Goal: Task Accomplishment & Management: Manage account settings

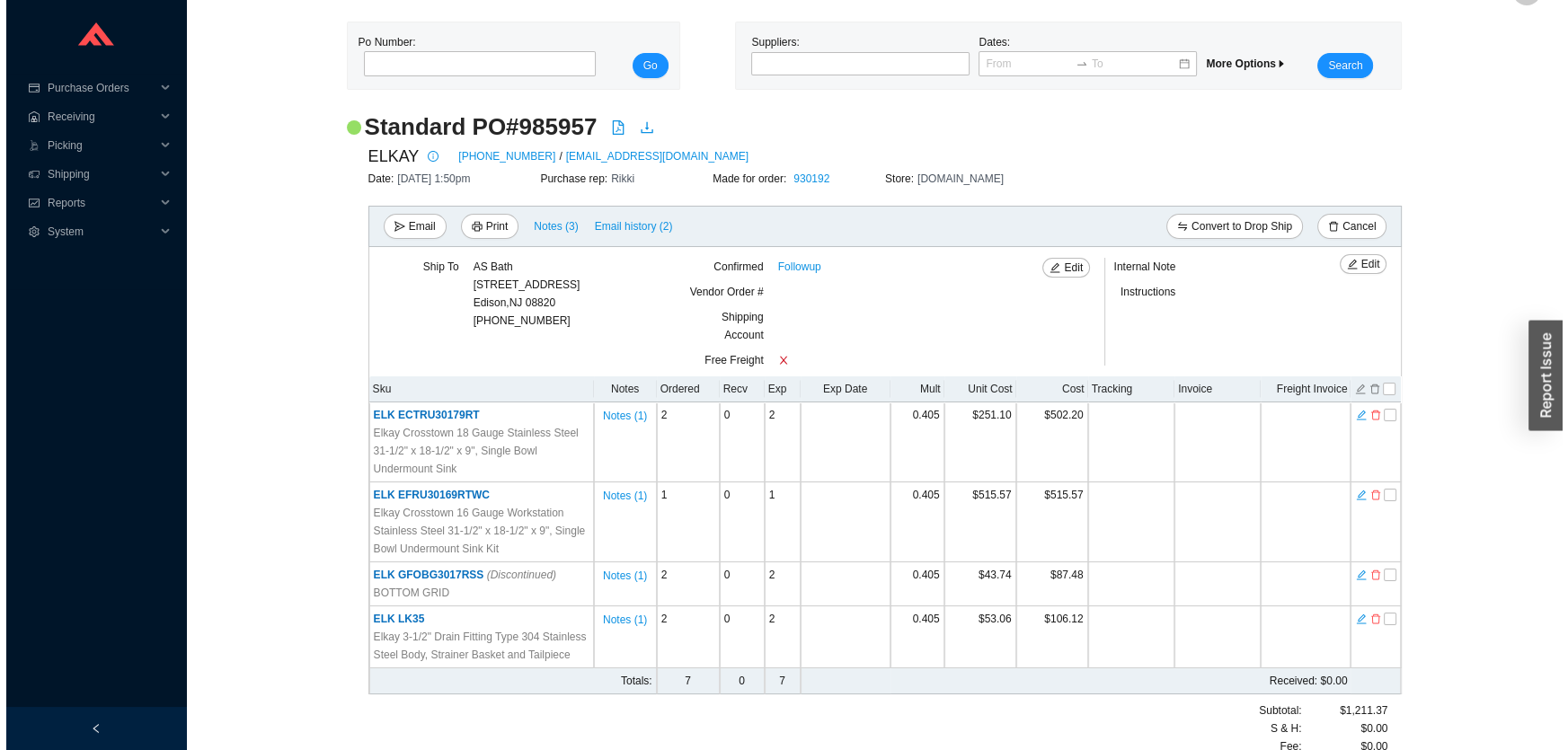
scroll to position [84, 0]
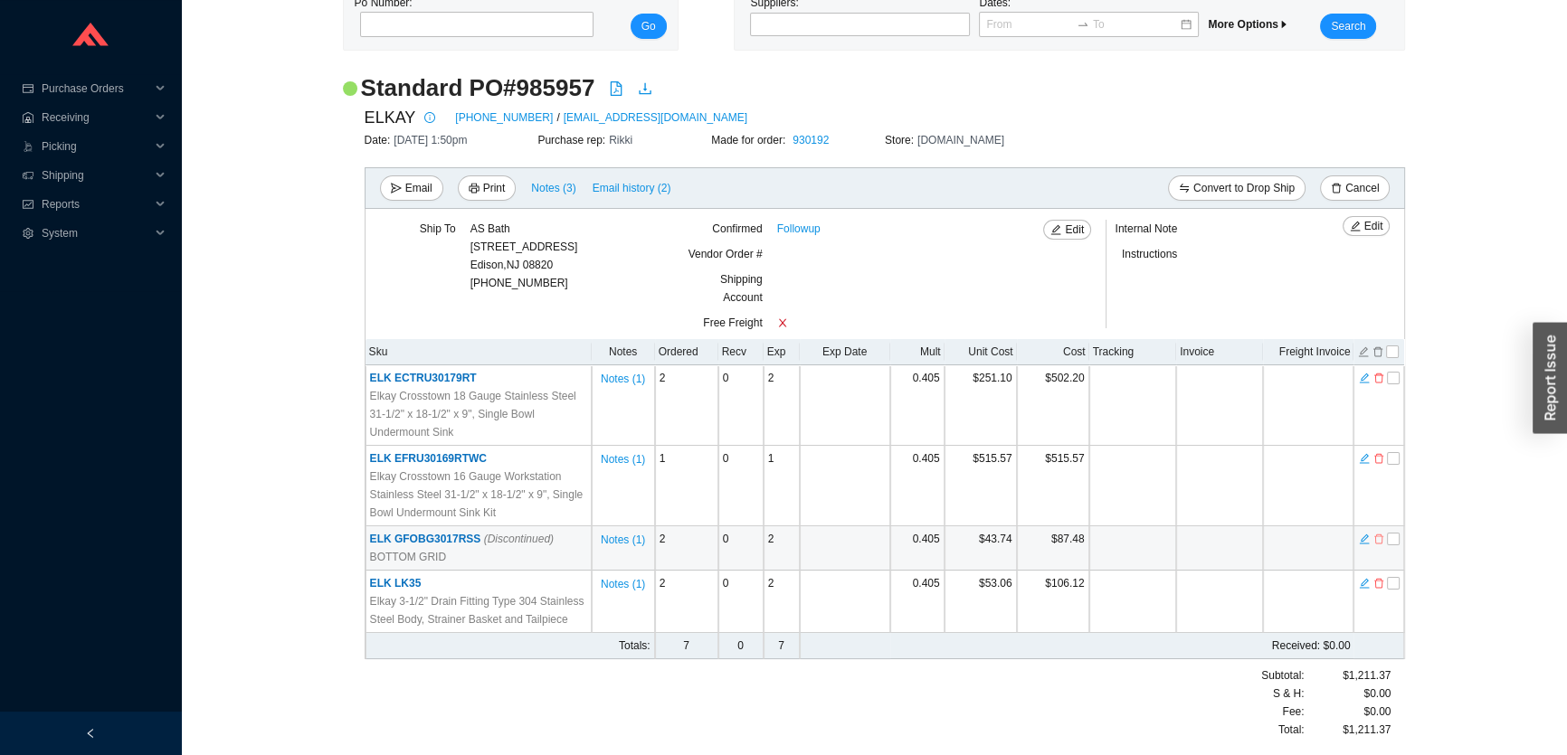
click at [1381, 539] on icon "delete" at bounding box center [1378, 539] width 11 height 13
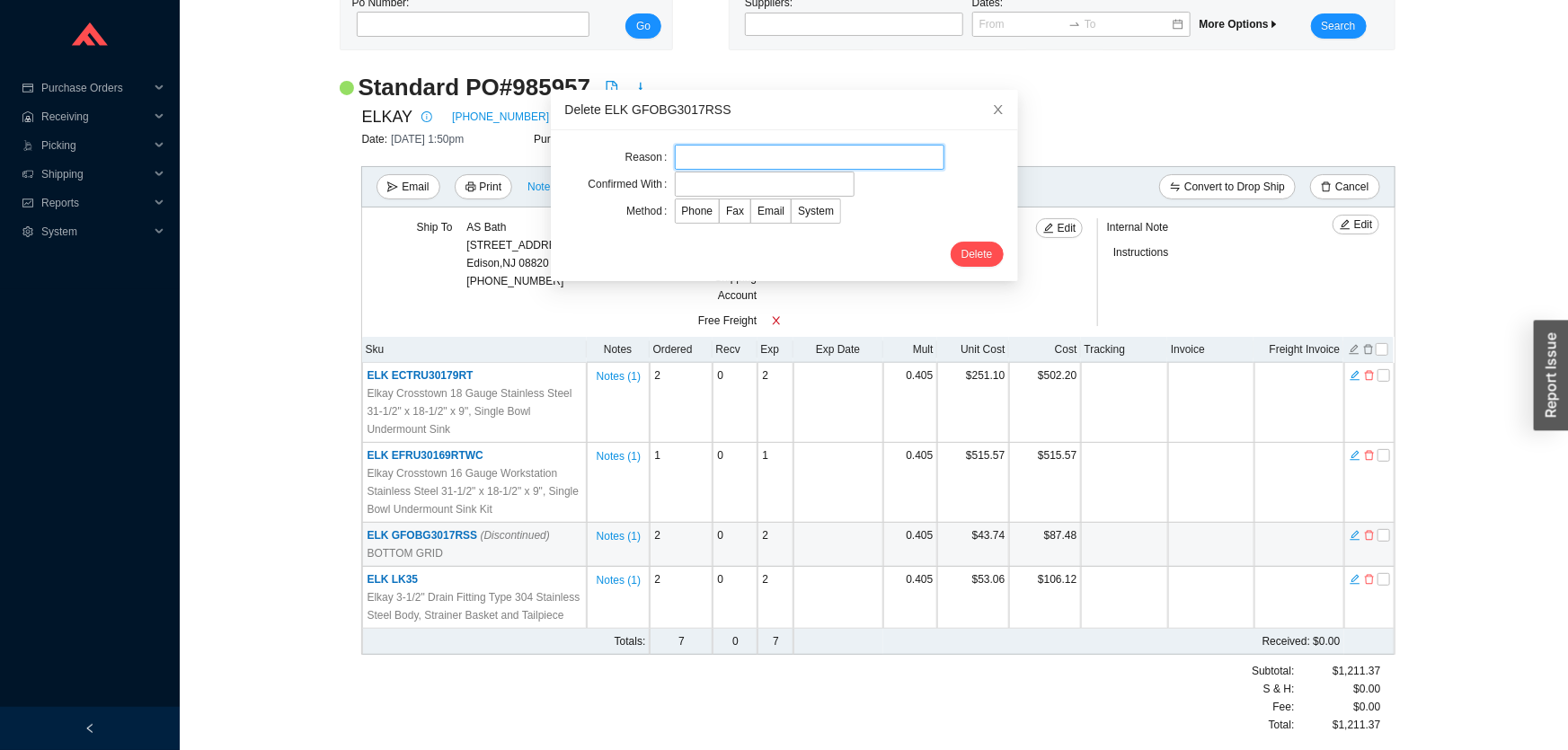
click at [696, 146] on input "text" at bounding box center [809, 157] width 269 height 25
type input "discontinued"
click at [730, 188] on input "text" at bounding box center [764, 184] width 180 height 25
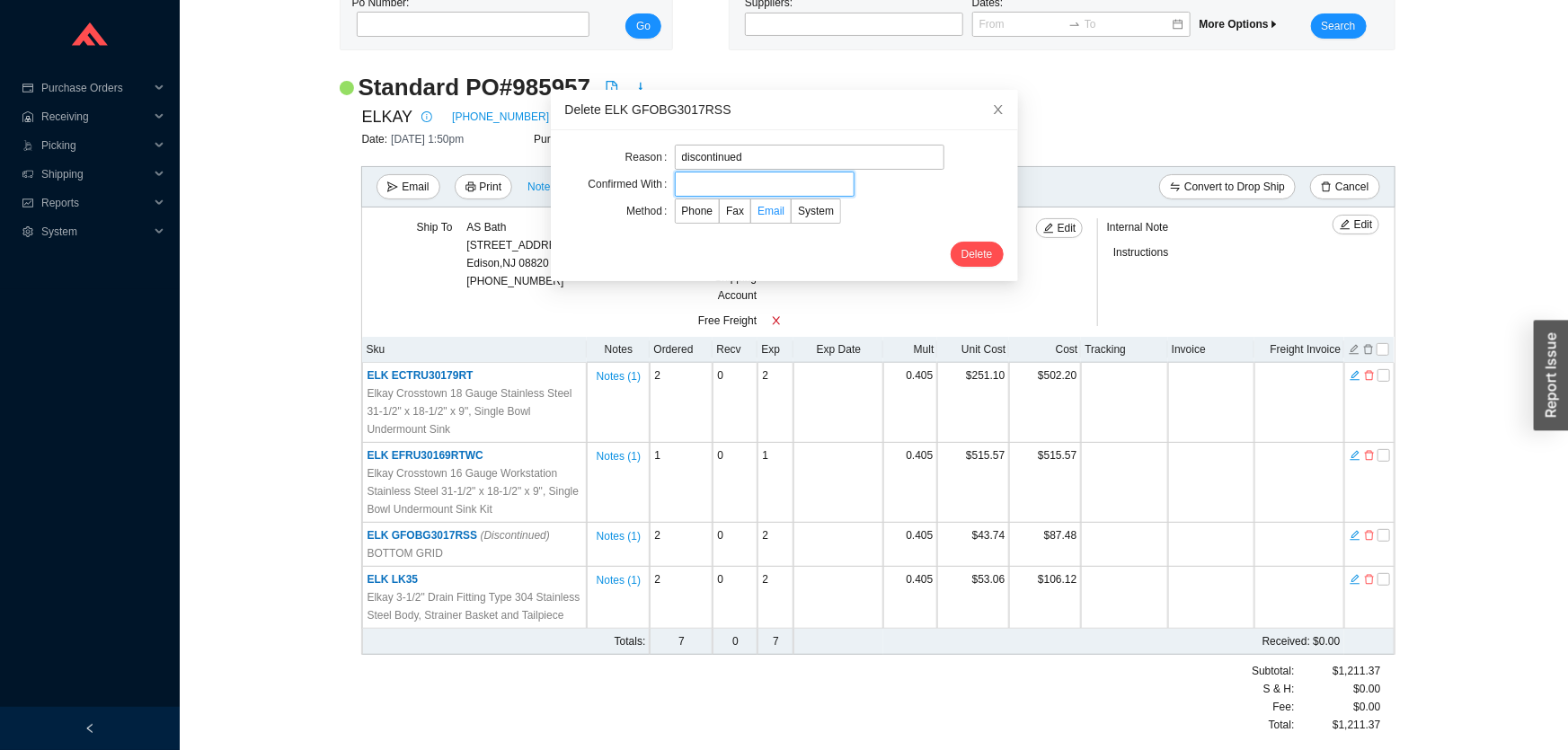
type input "Orders"
click at [757, 211] on span "Email" at bounding box center [770, 211] width 27 height 13
click at [751, 215] on input "Email" at bounding box center [751, 215] width 0 height 0
click at [962, 249] on span "Delete" at bounding box center [978, 254] width 32 height 18
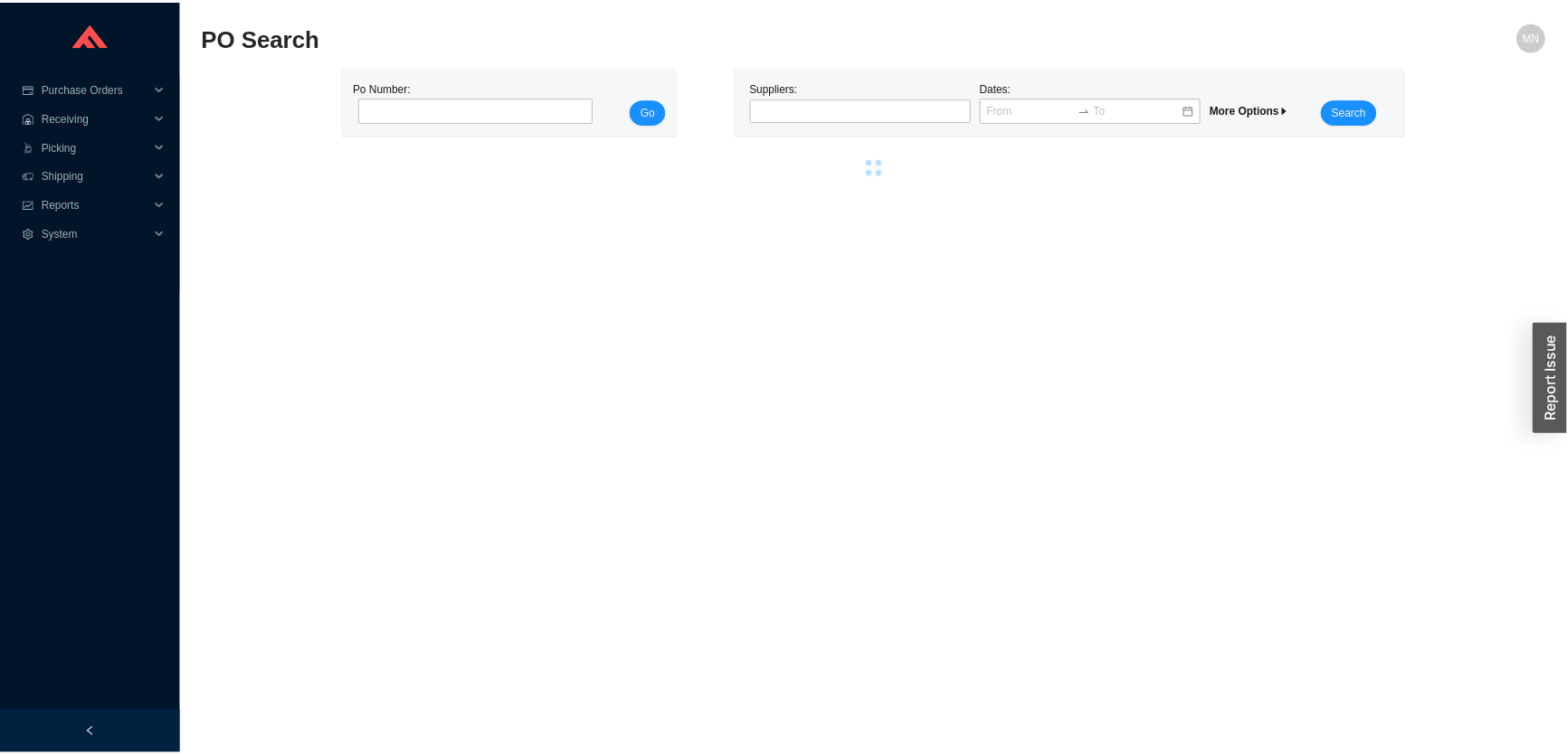
scroll to position [0, 0]
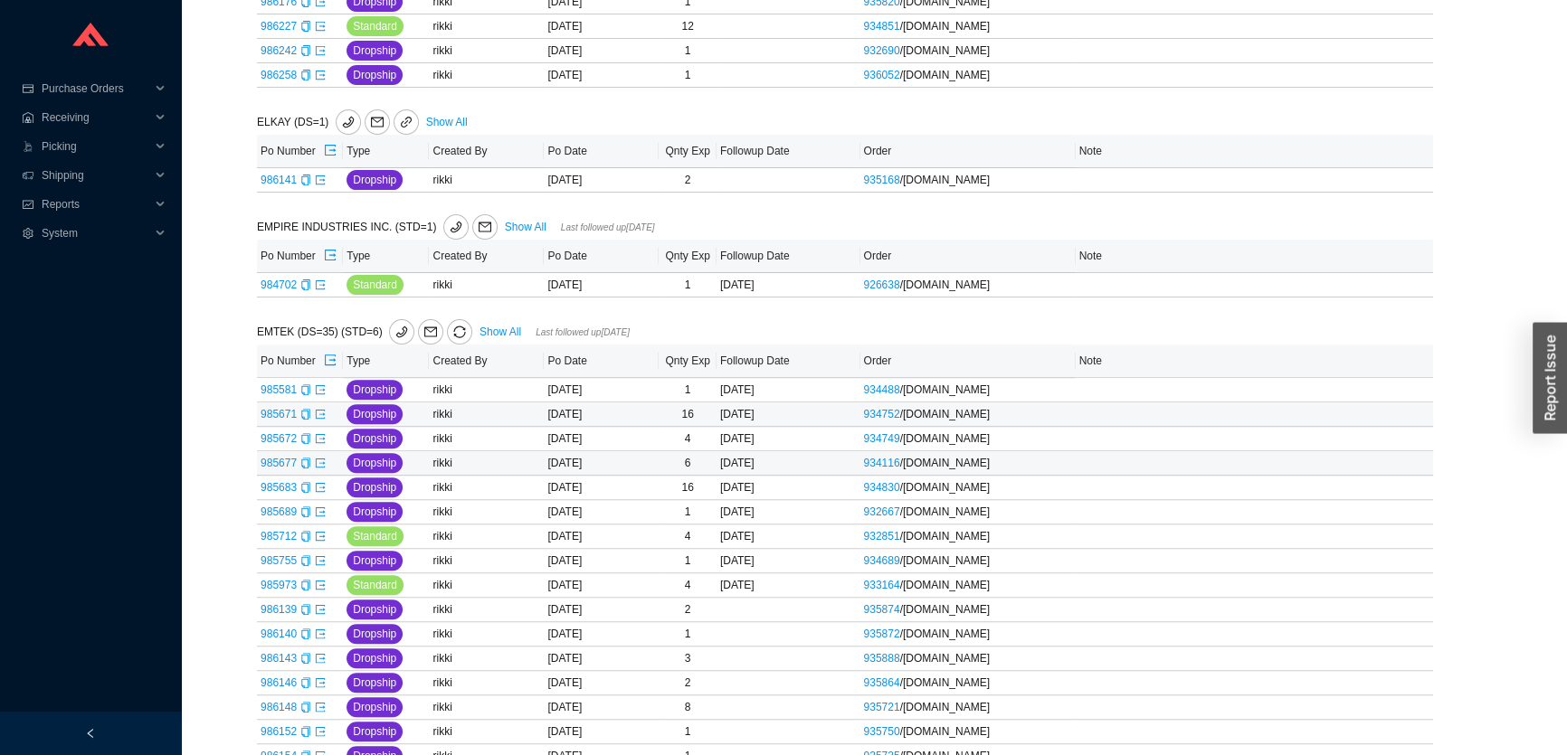
scroll to position [795, 0]
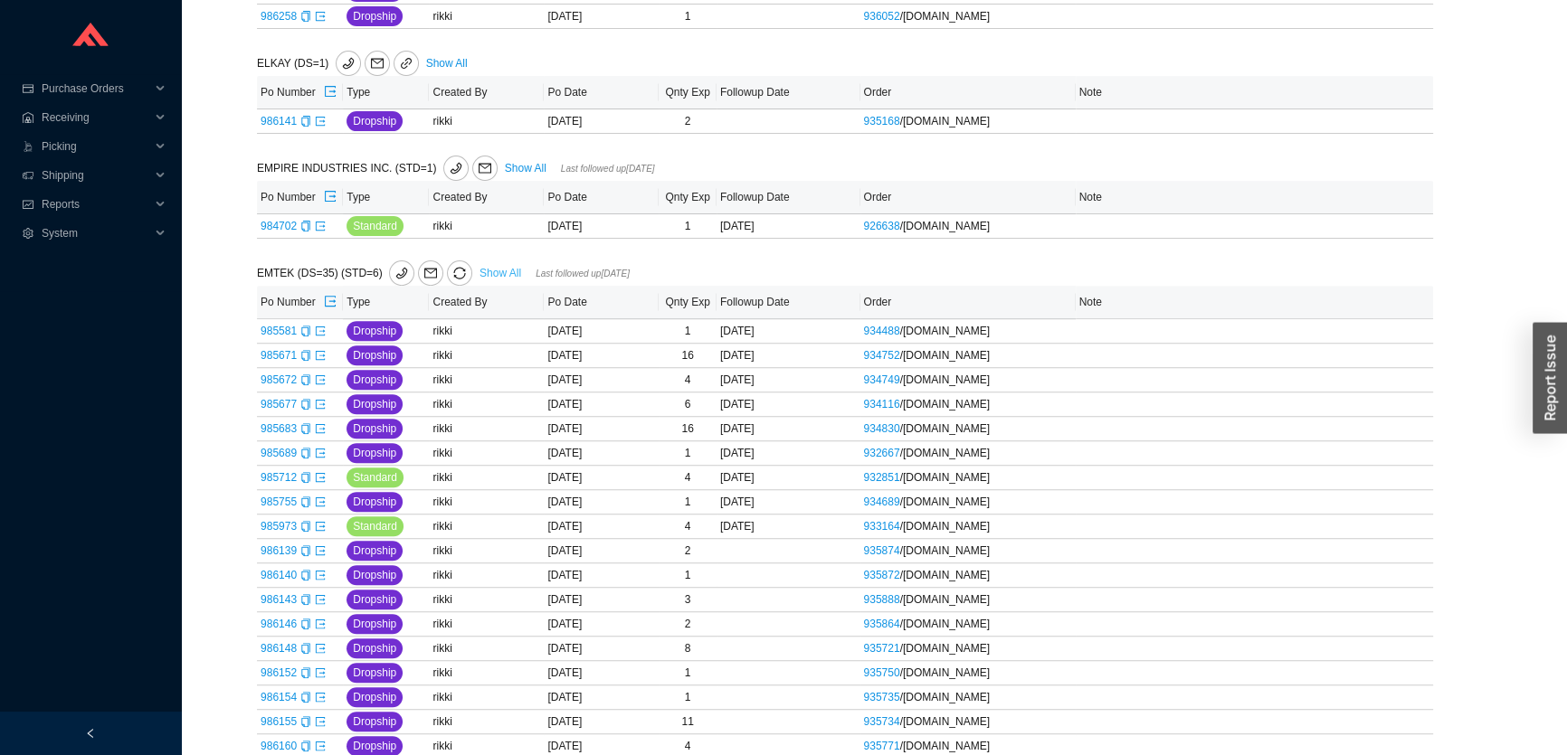
click at [483, 275] on link "Show All" at bounding box center [500, 273] width 42 height 13
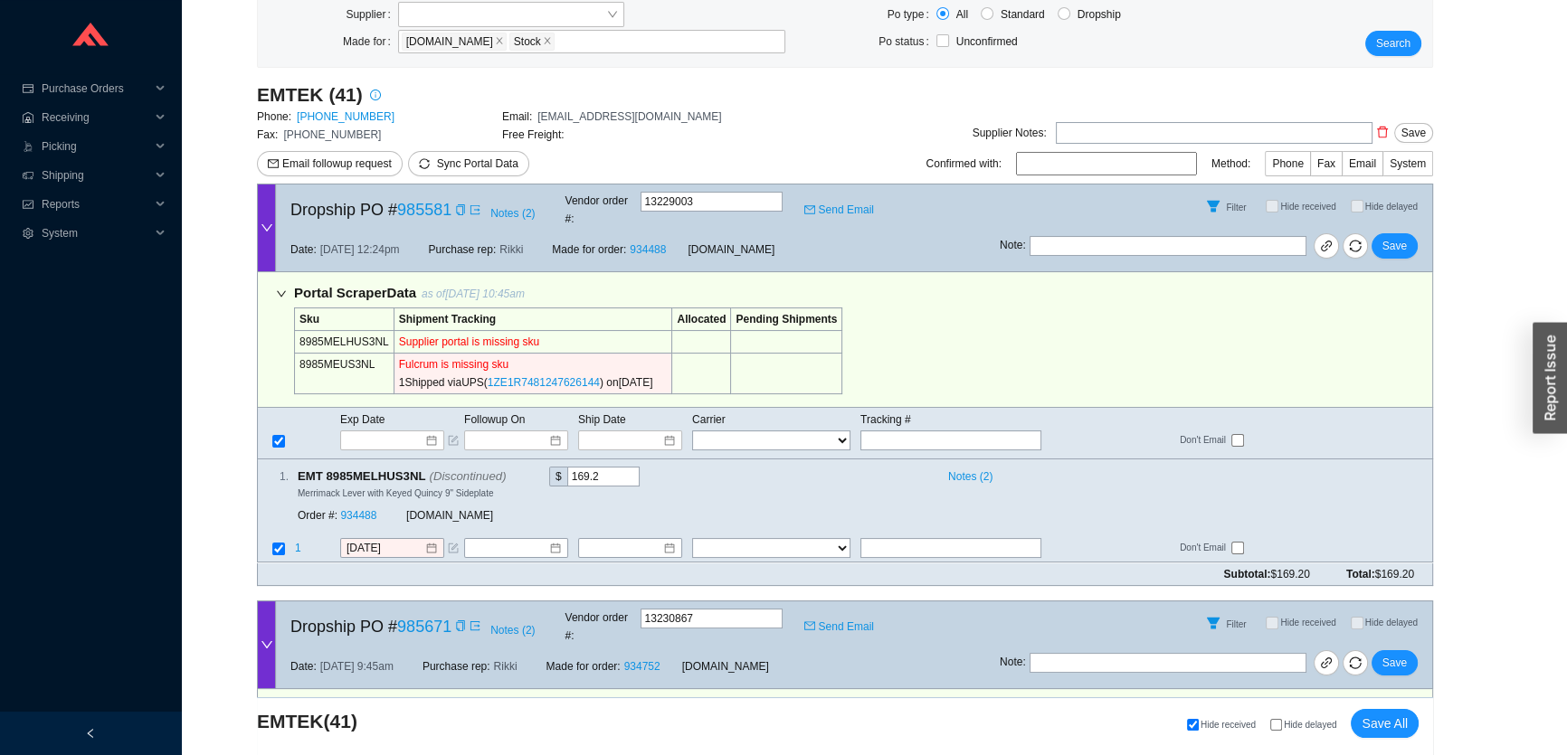
scroll to position [246, 0]
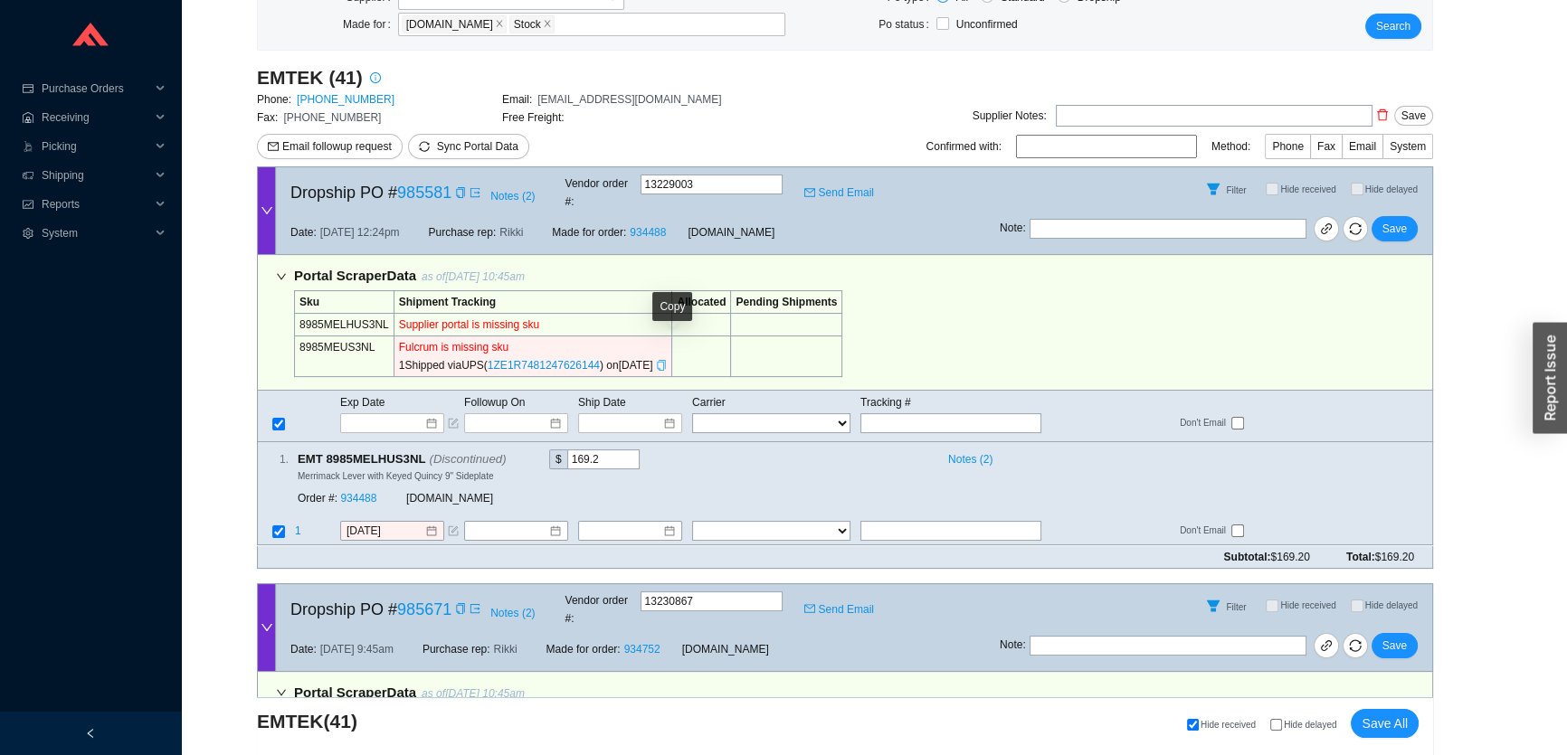
click at [667, 360] on icon "copy" at bounding box center [661, 365] width 11 height 11
click at [922, 413] on input "text" at bounding box center [950, 423] width 181 height 20
paste input "1ZE1R7481247626144"
type input "1ZE1R7481247626144"
type input "[DATE]"
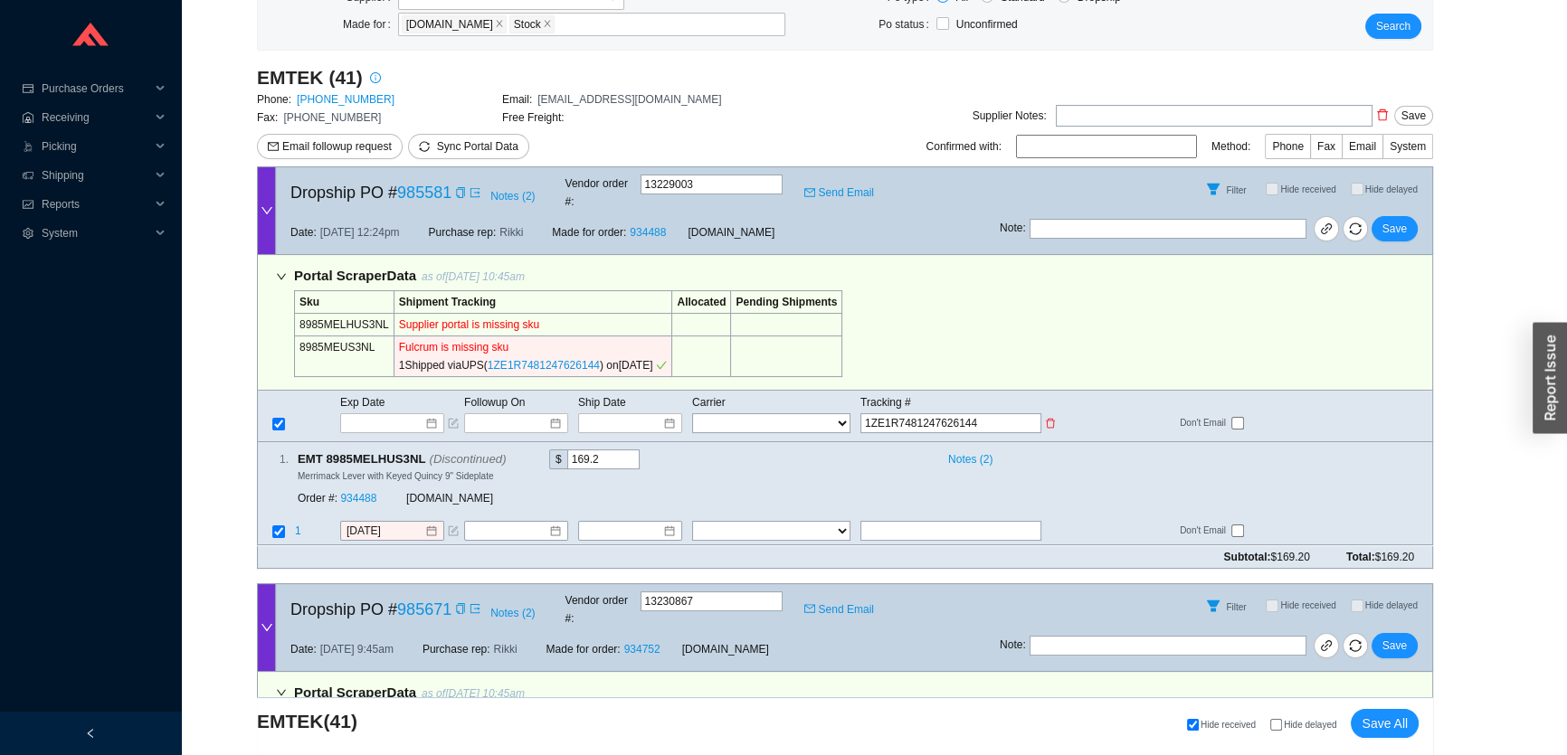
type input "1ZE1R7481247626144"
select select "2"
type input "1ZE1R7481247626144"
click at [1387, 220] on span "Save" at bounding box center [1394, 229] width 24 height 18
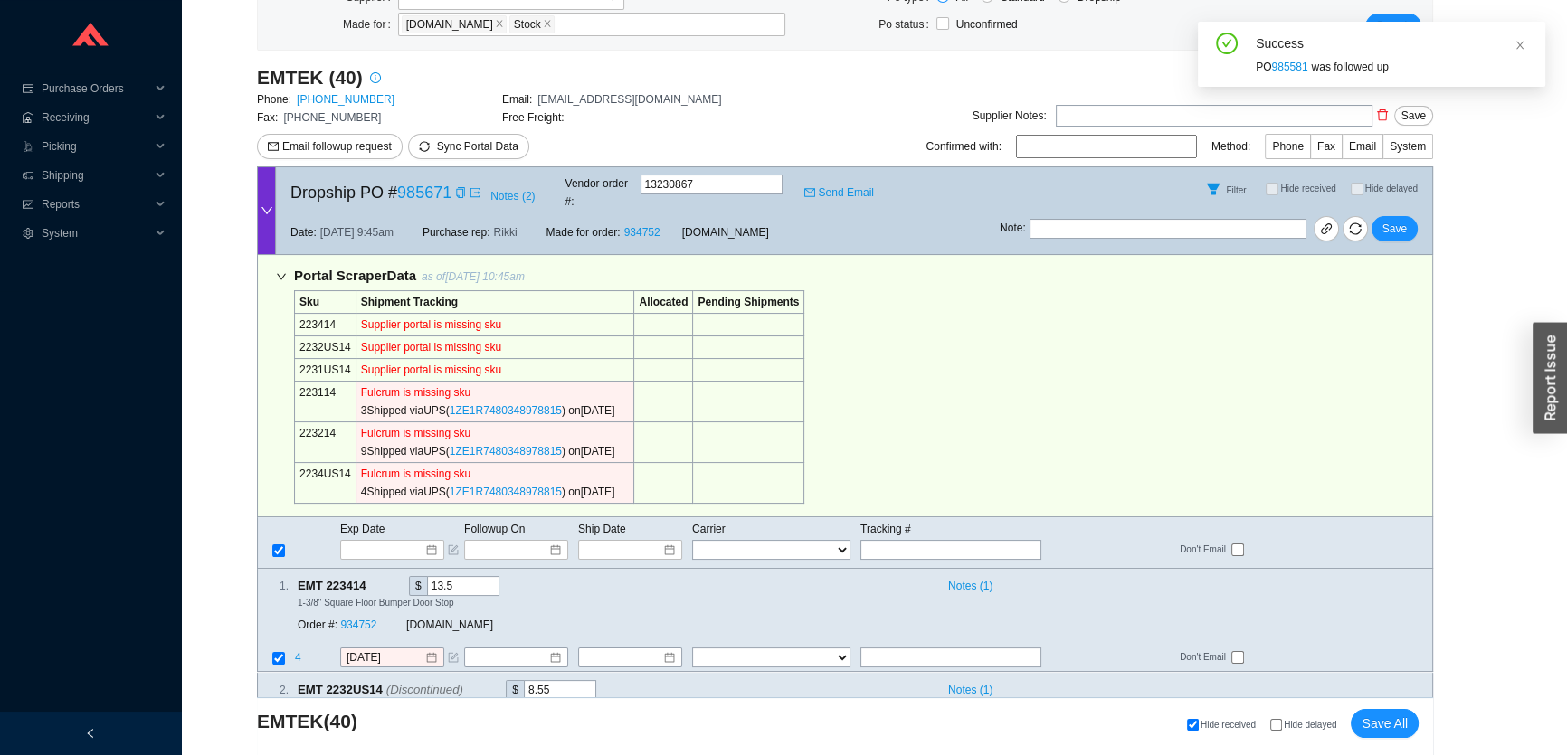
scroll to position [328, 0]
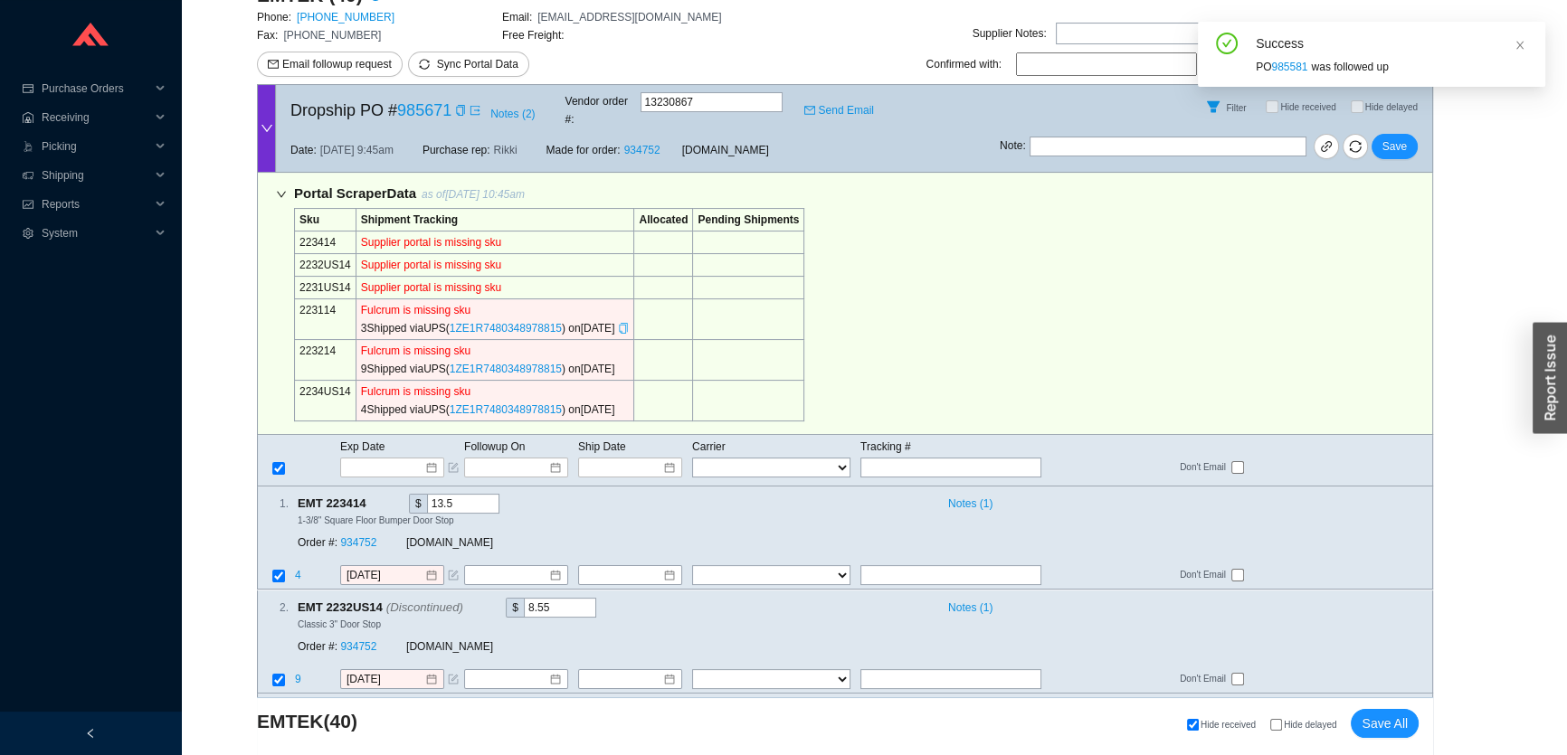
click at [629, 323] on icon "copy" at bounding box center [623, 328] width 11 height 11
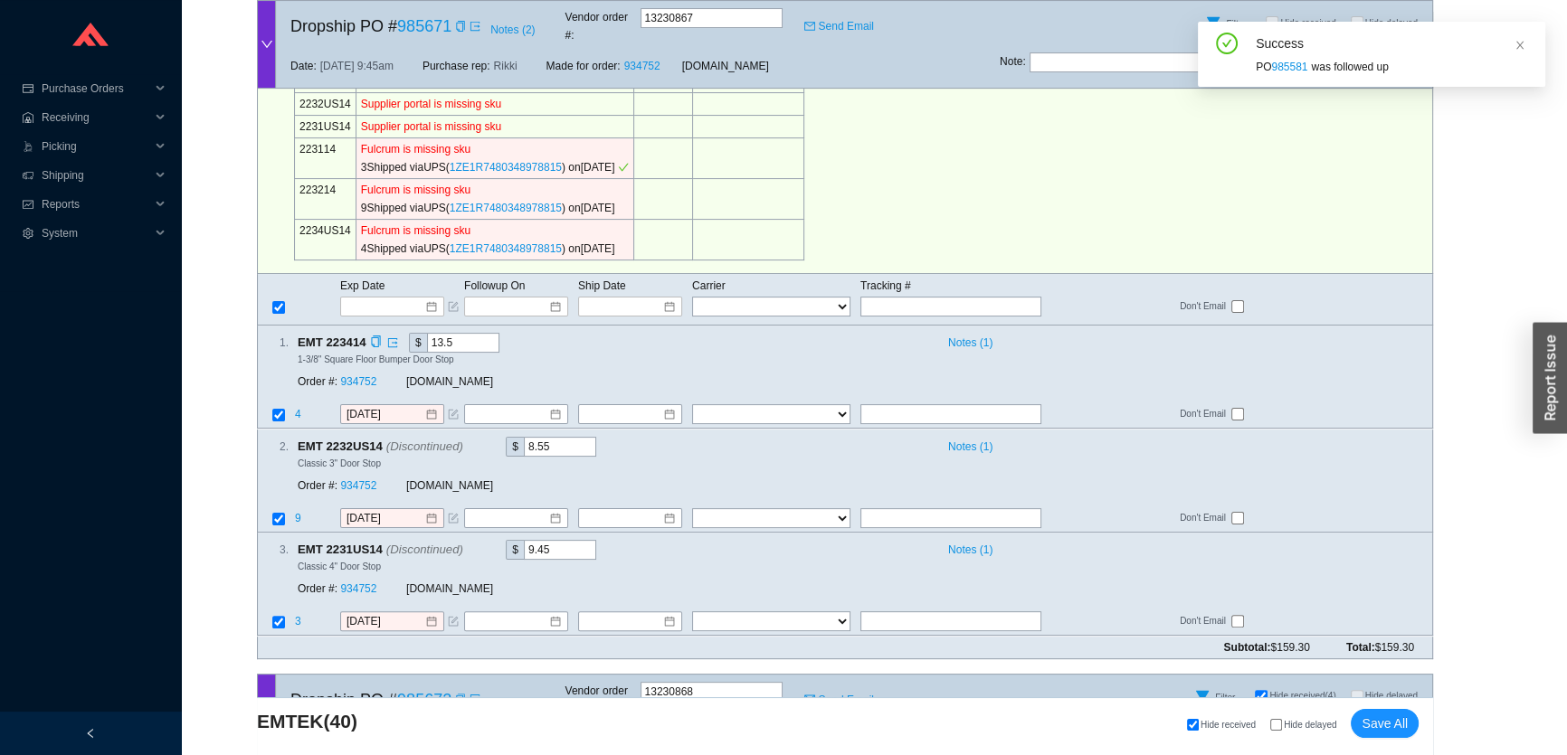
scroll to position [493, 0]
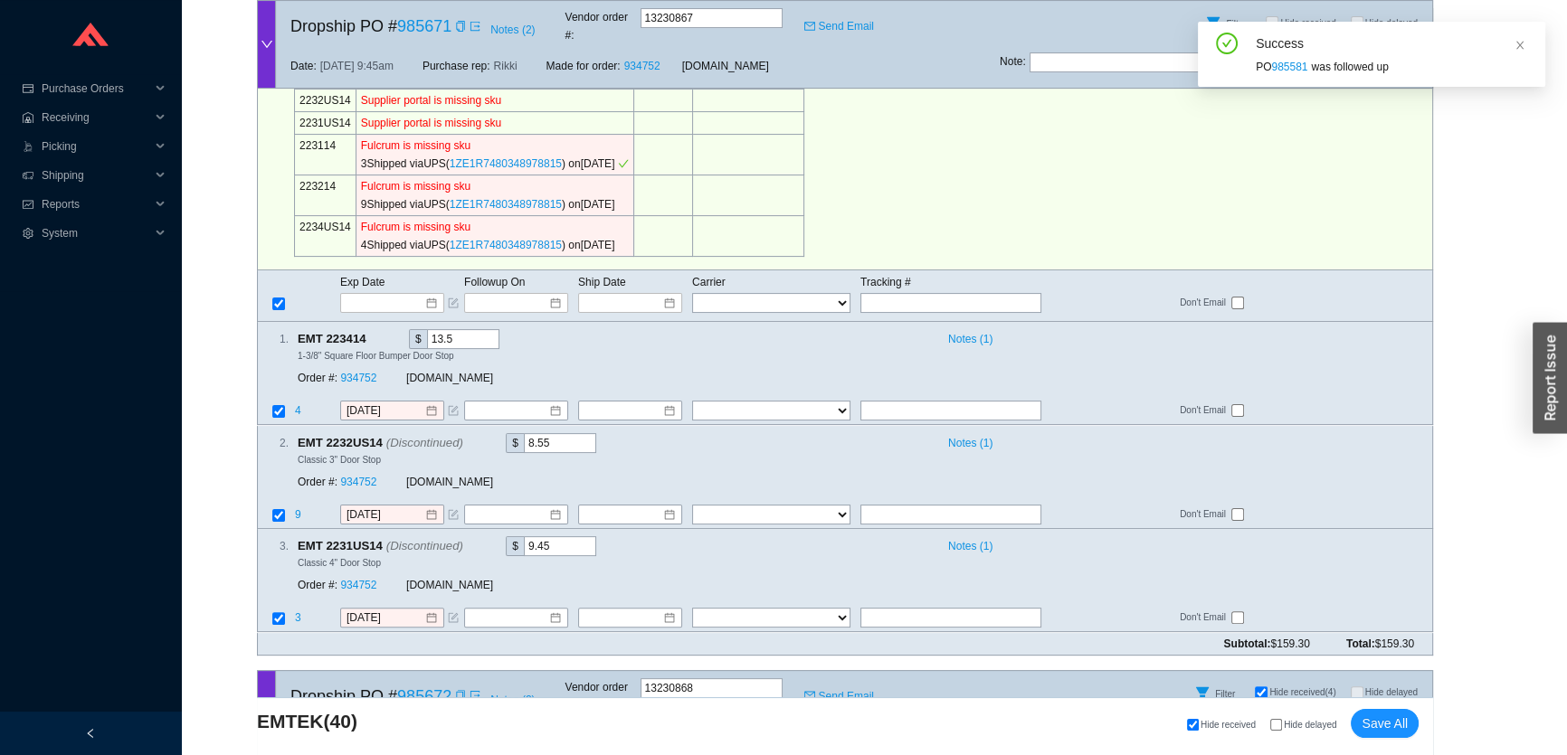
click at [866, 294] on div "Exp Date Followup On Ship Date Carrier Tracking # FedEx UPS ---------------- 2 …" at bounding box center [845, 296] width 1176 height 52
click at [871, 293] on input "text" at bounding box center [950, 303] width 181 height 20
paste input "1ZE1R7480348978815"
type input "1ZE1R7480348978815"
type input "[DATE]"
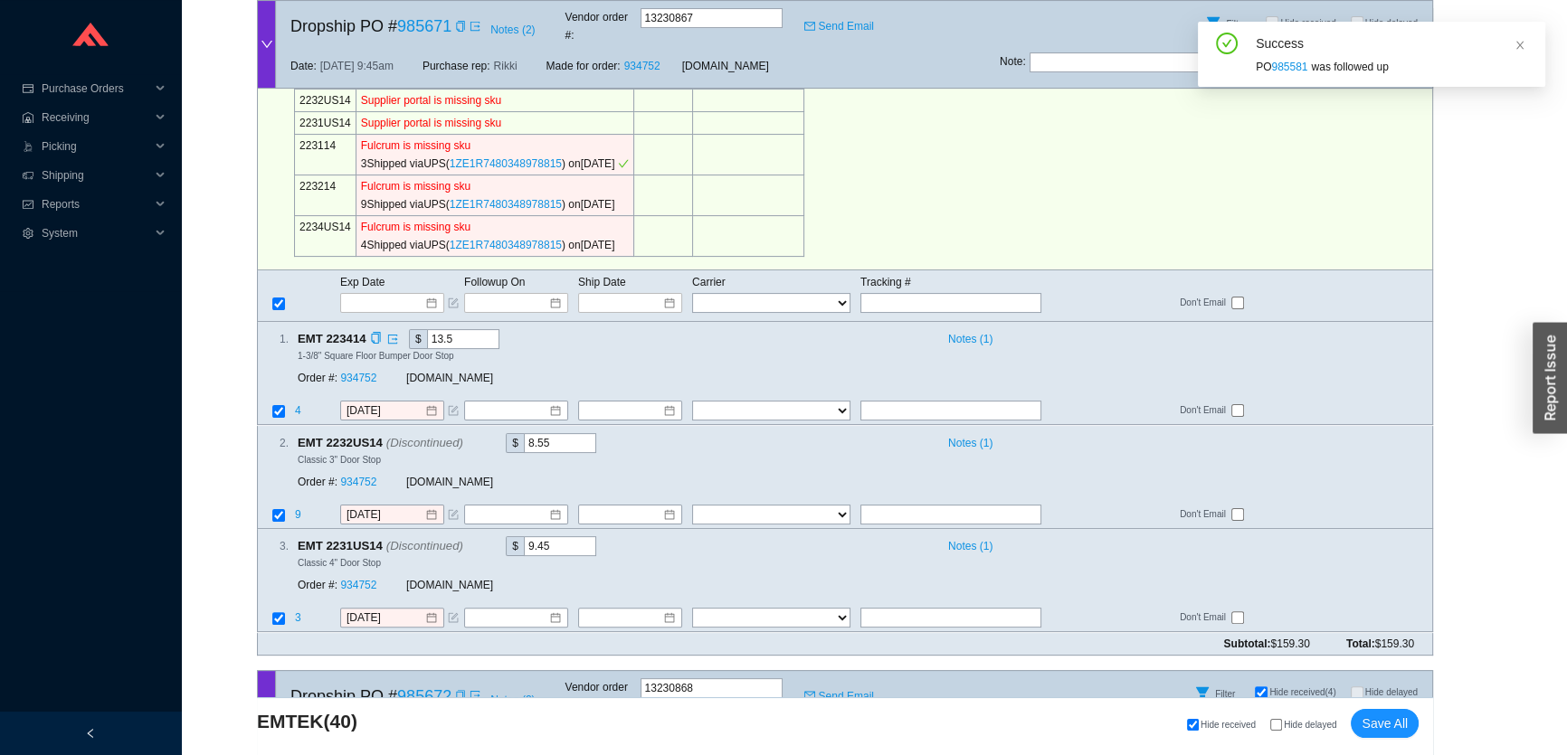
type input "1ZE1R7480348978815"
type input "[DATE]"
type input "1ZE1R7480348978815"
type input "[DATE]"
type input "1ZE1R7480348978815"
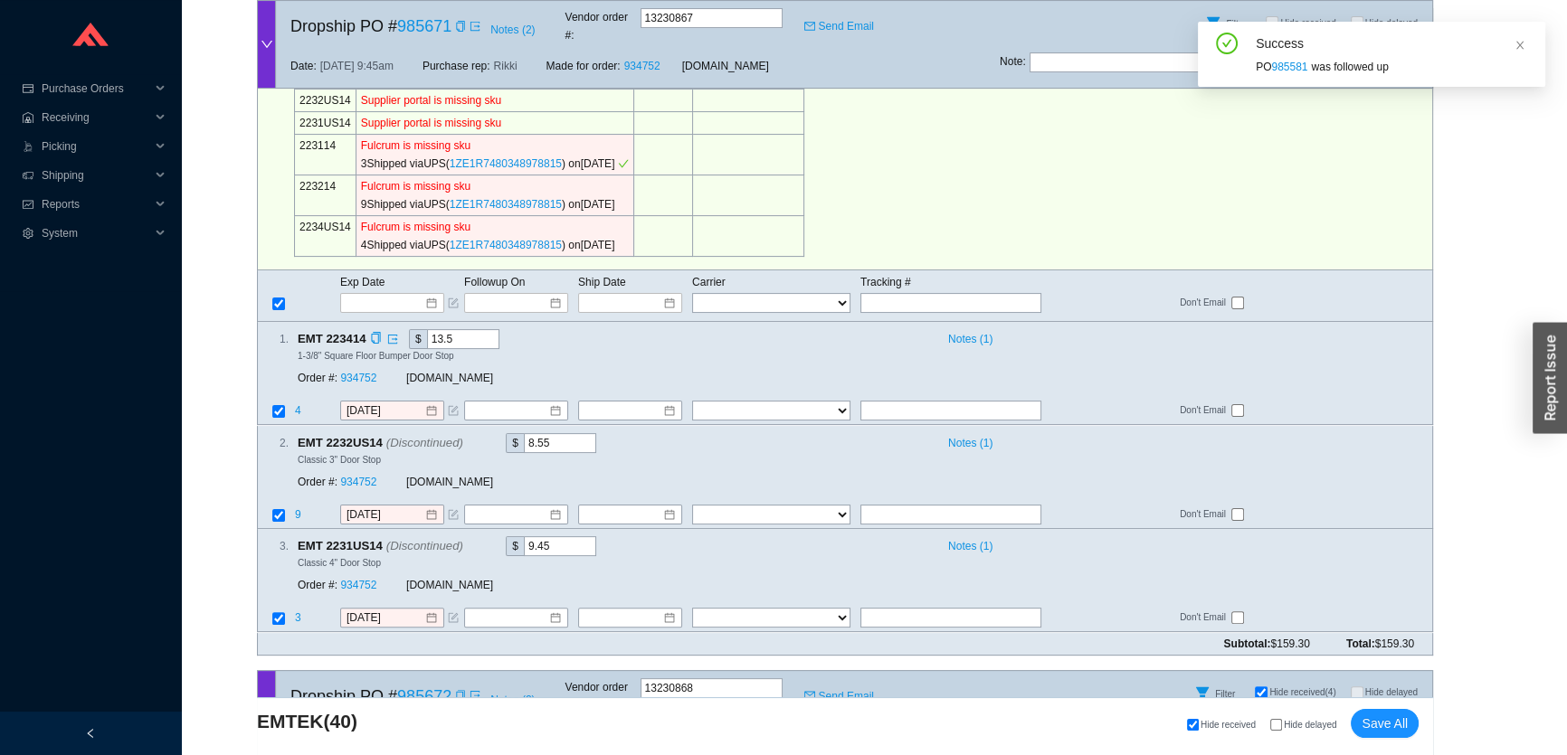
select select "2"
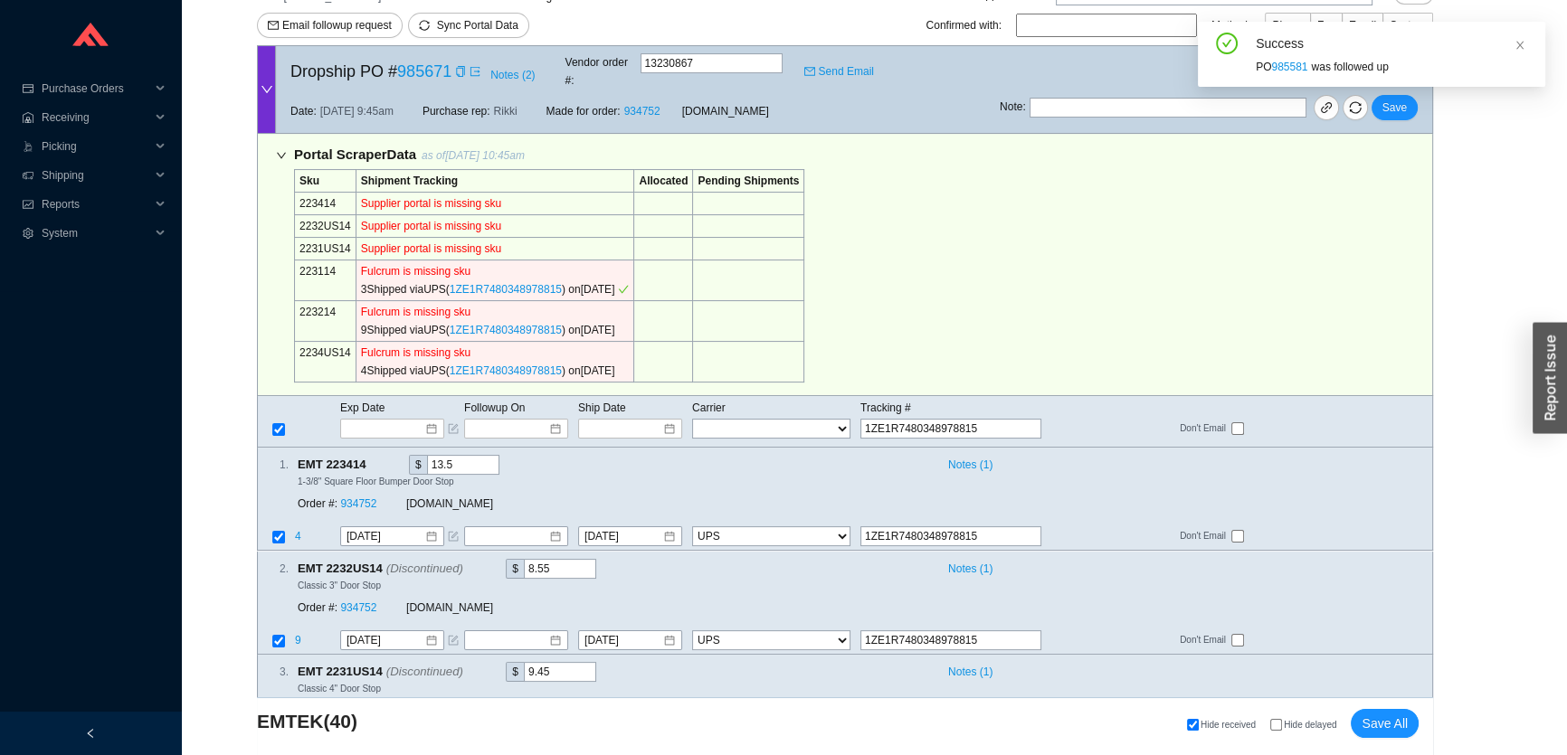
scroll to position [328, 0]
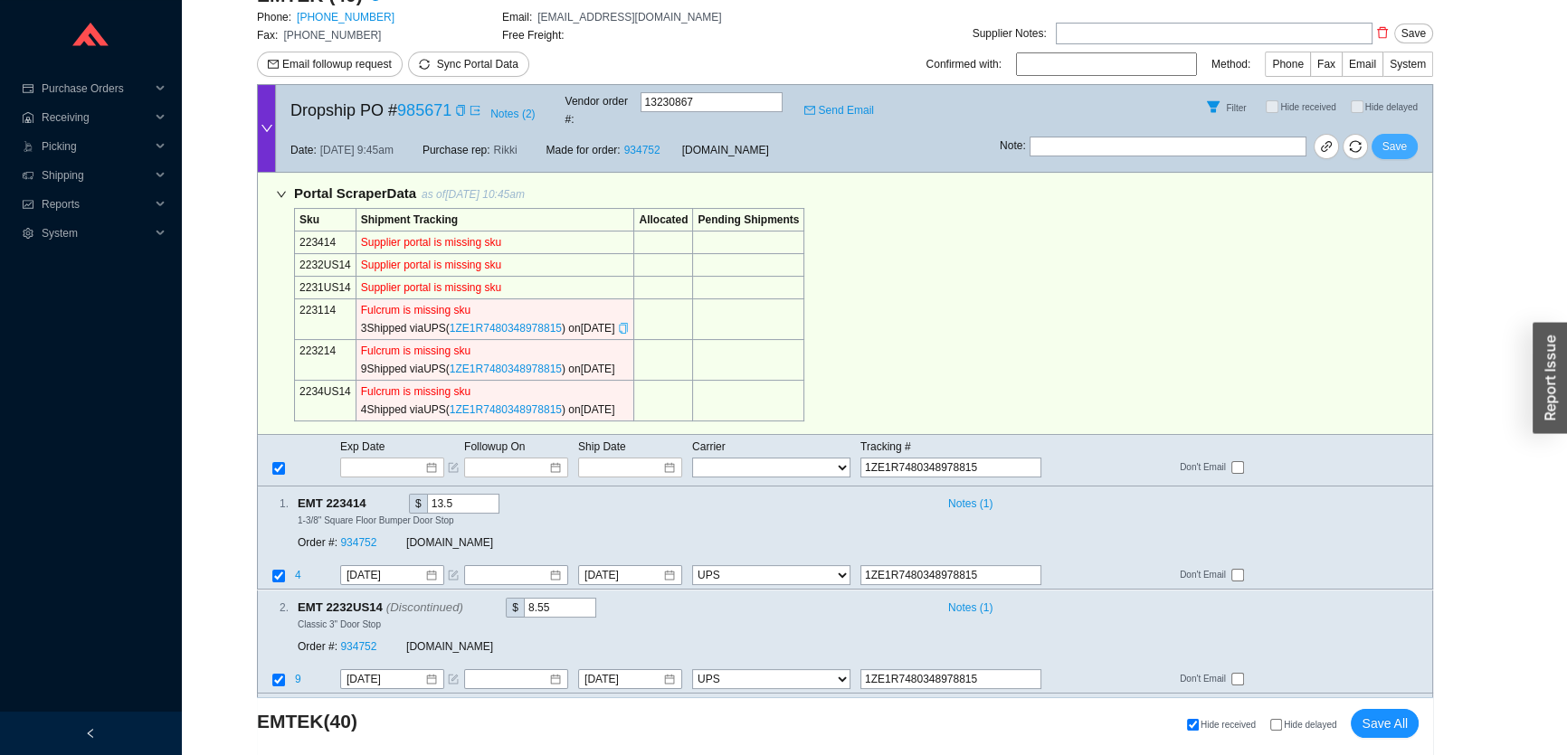
type input "1ZE1R7480348978815"
click at [1392, 137] on span "Save" at bounding box center [1394, 146] width 24 height 18
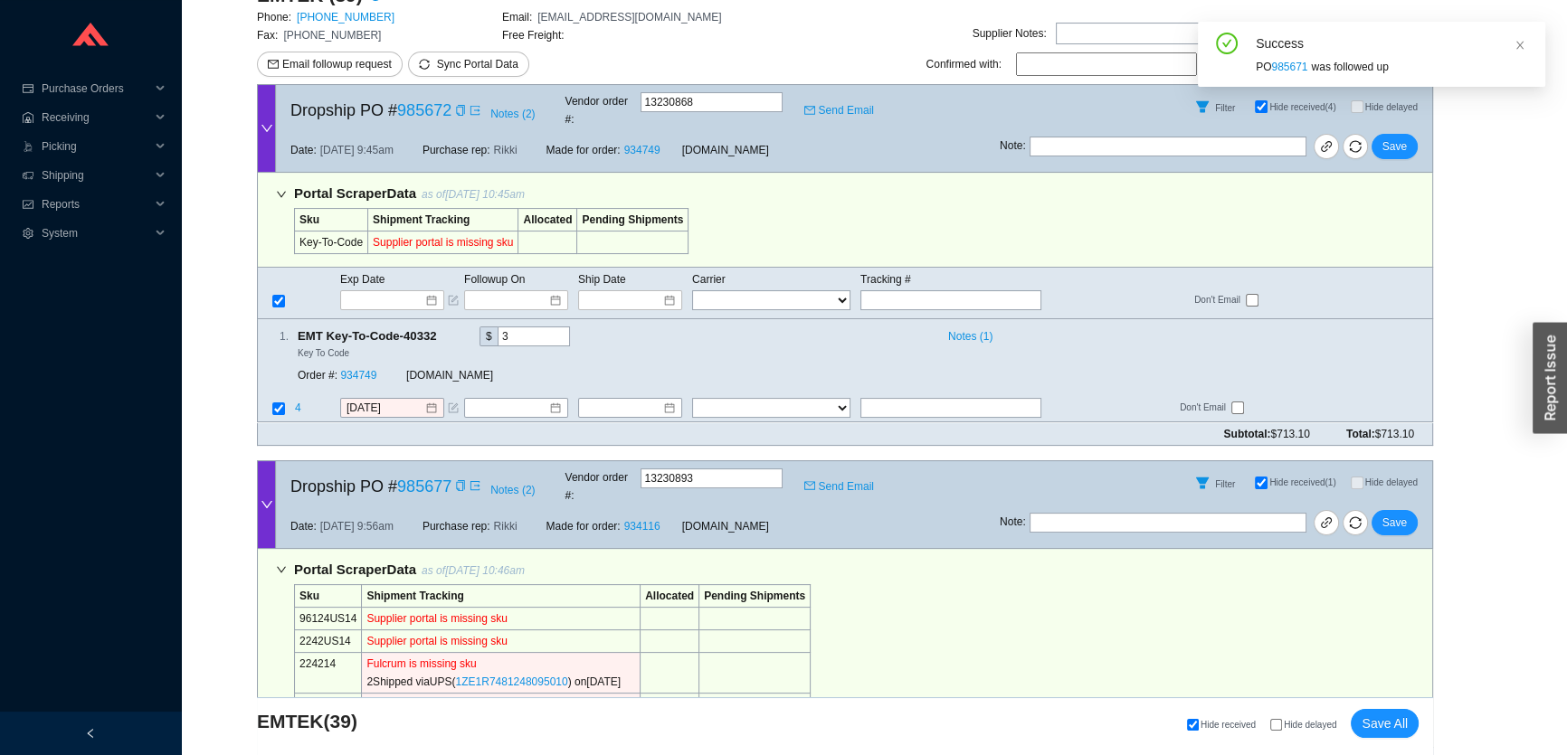
click at [1319, 99] on div "Success PO 985671 was followed up" at bounding box center [1371, 62] width 347 height 80
click at [1264, 103] on input "Hide received (4)" at bounding box center [1261, 106] width 13 height 13
checkbox input "false"
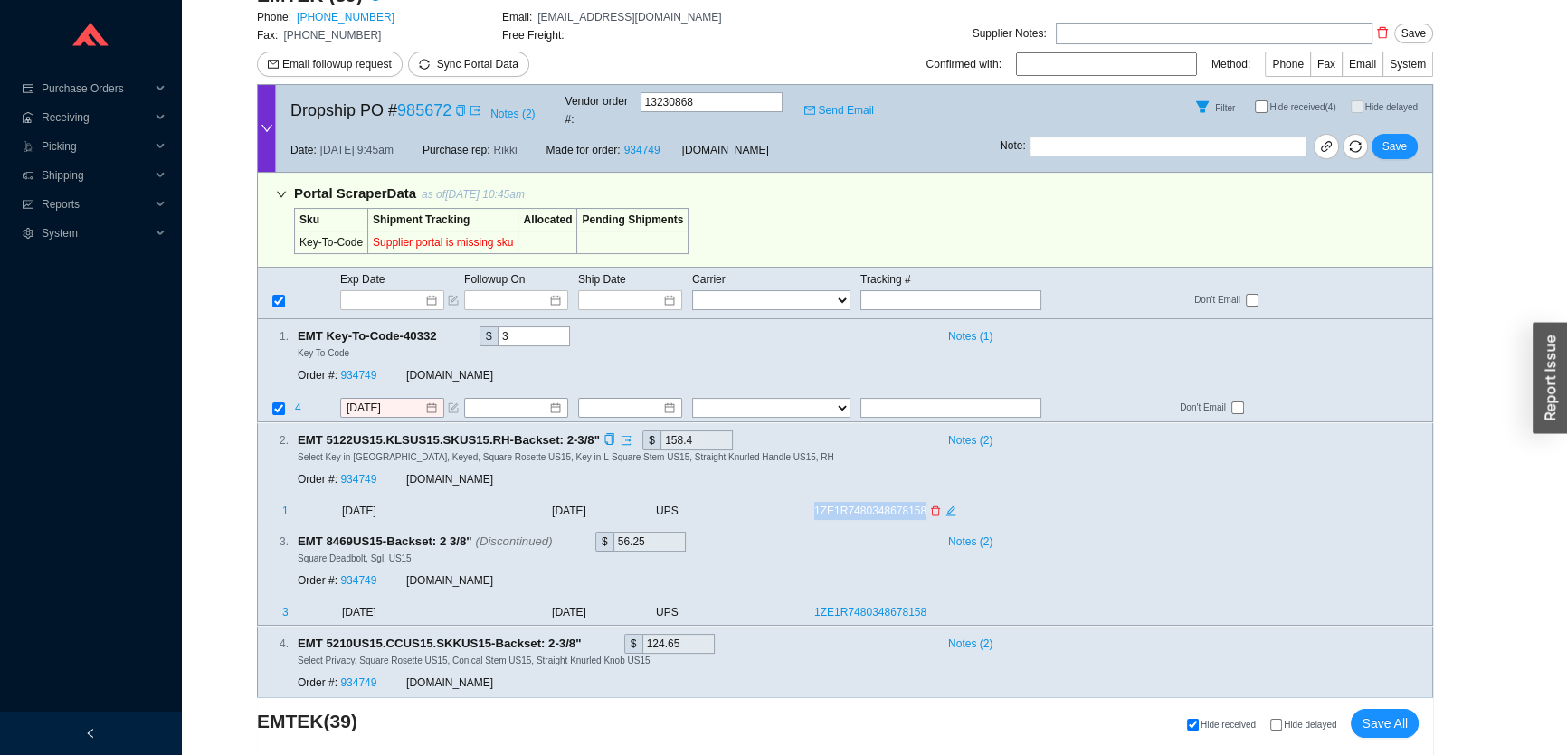
drag, startPoint x: 806, startPoint y: 495, endPoint x: 919, endPoint y: 493, distance: 113.1
click at [919, 501] on tr "1 8/25/2025 8/20/2025 UPS 1ZE1R7480348678158" at bounding box center [845, 512] width 1174 height 23
copy tr "1ZE1R7480348678158"
click at [884, 399] on input "text" at bounding box center [950, 409] width 181 height 20
paste input "1ZE1R7480348678158"
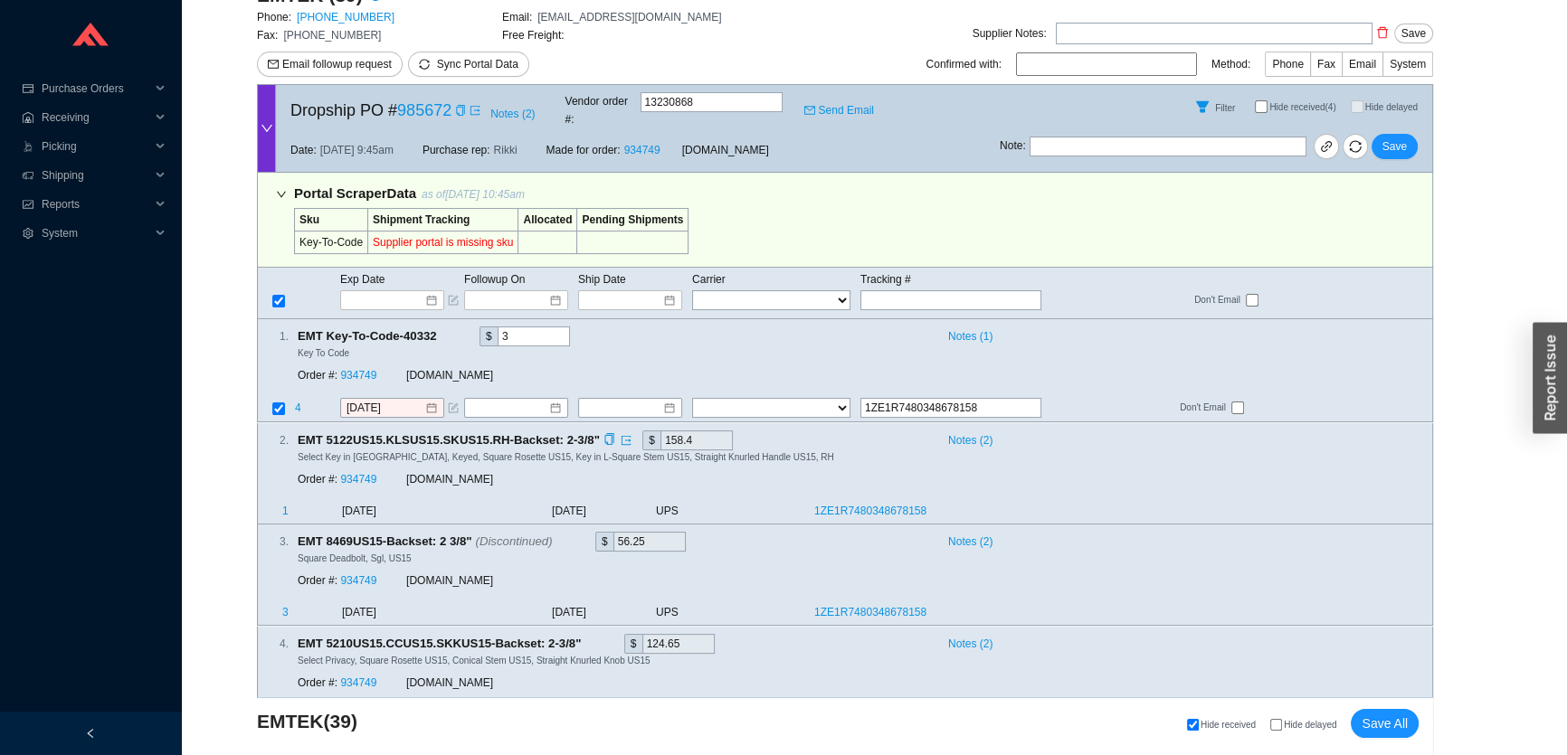
drag, startPoint x: 885, startPoint y: 394, endPoint x: 814, endPoint y: 406, distance: 72.4
click at [814, 406] on div "Portal Scraper Data as of 8/26/25 10:45am Sku Shipment Tracking Allocated Pendi…" at bounding box center [845, 501] width 1176 height 657
type input "1ZE1R7480348678158"
click at [791, 399] on select "FedEx UPS ---------------- 2 Day Transportation INC A&B Freight A. Duie Pyle AA…" at bounding box center [771, 409] width 158 height 20
select select "2"
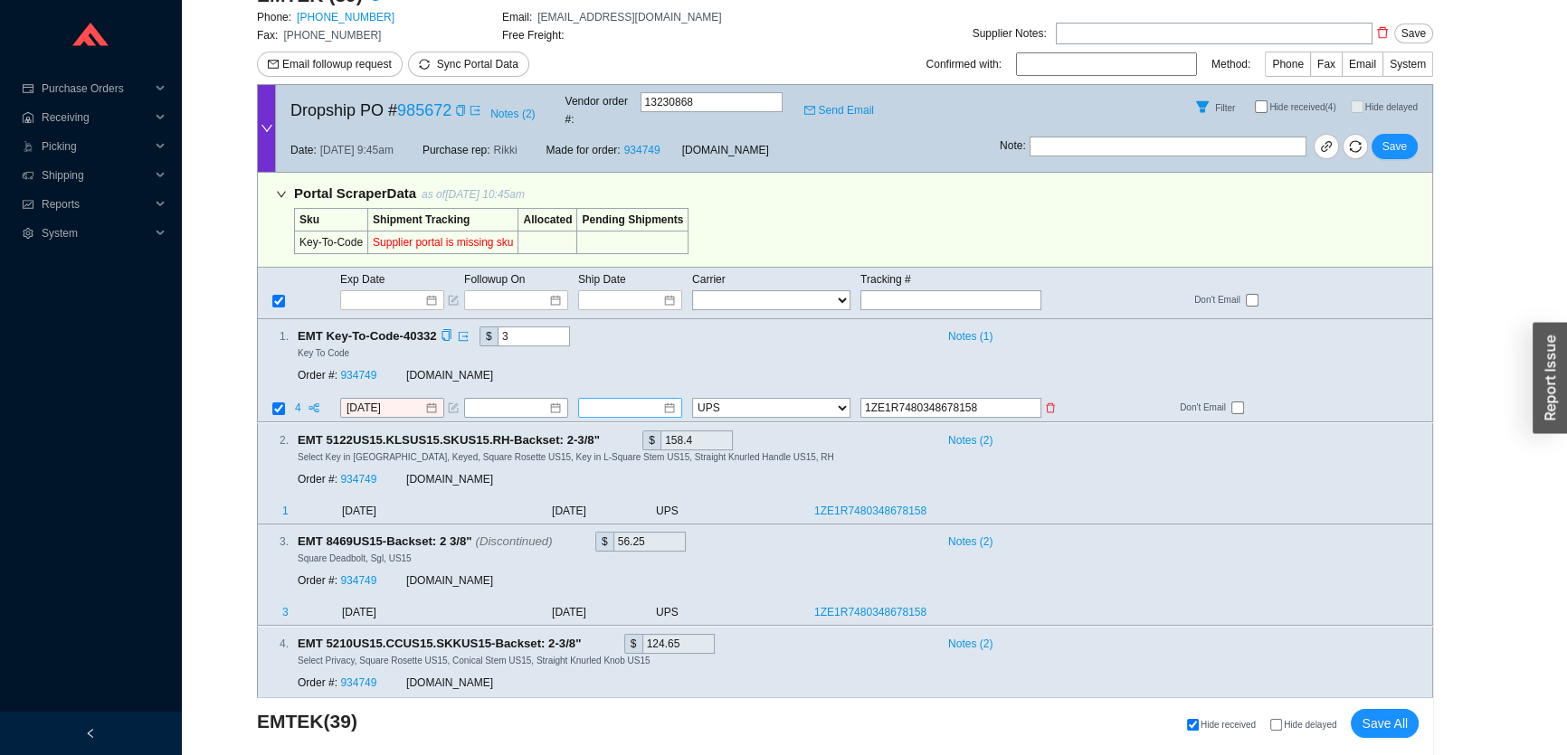
click at [653, 400] on input at bounding box center [623, 409] width 78 height 18
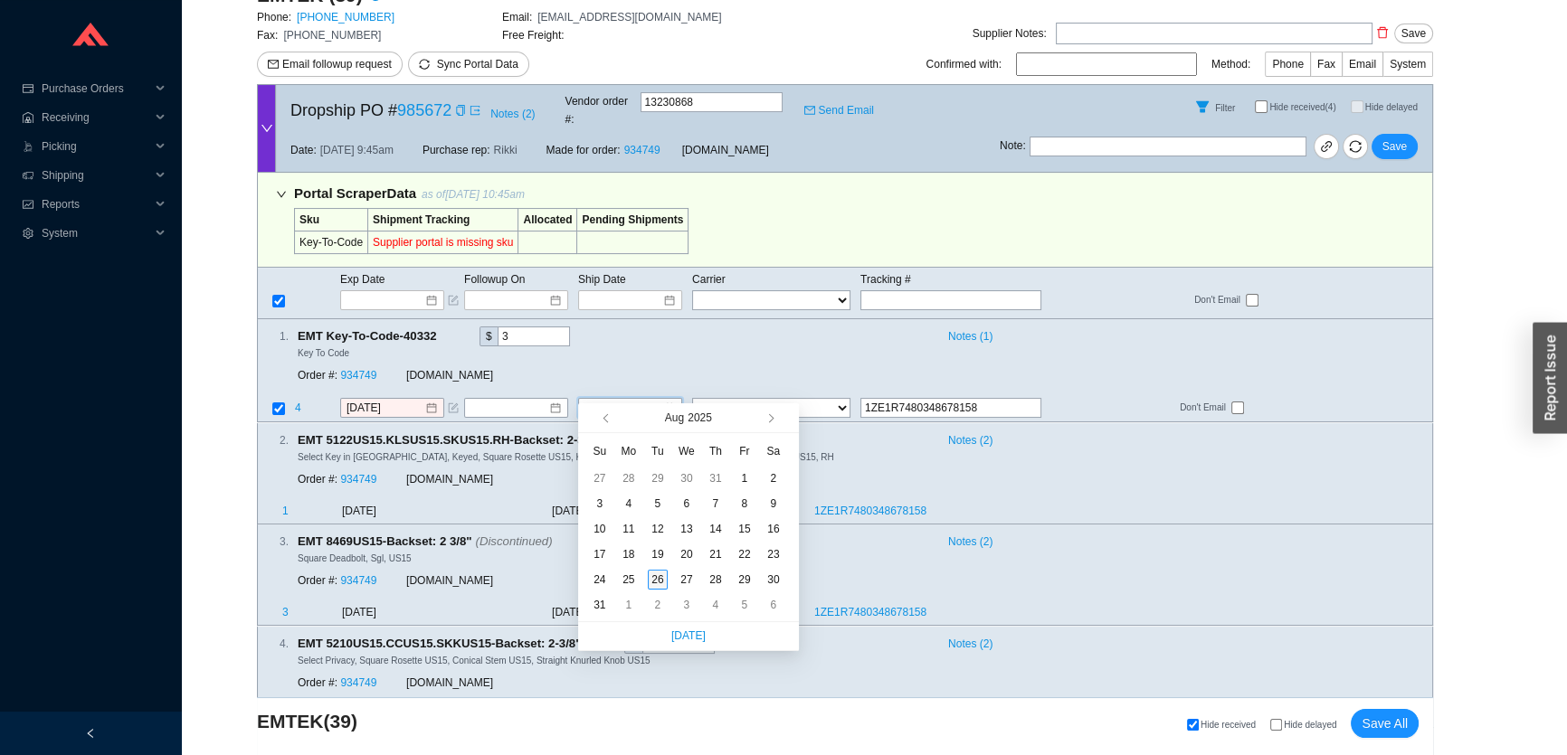
type input "[DATE]"
click at [658, 576] on div "26" at bounding box center [658, 580] width 20 height 20
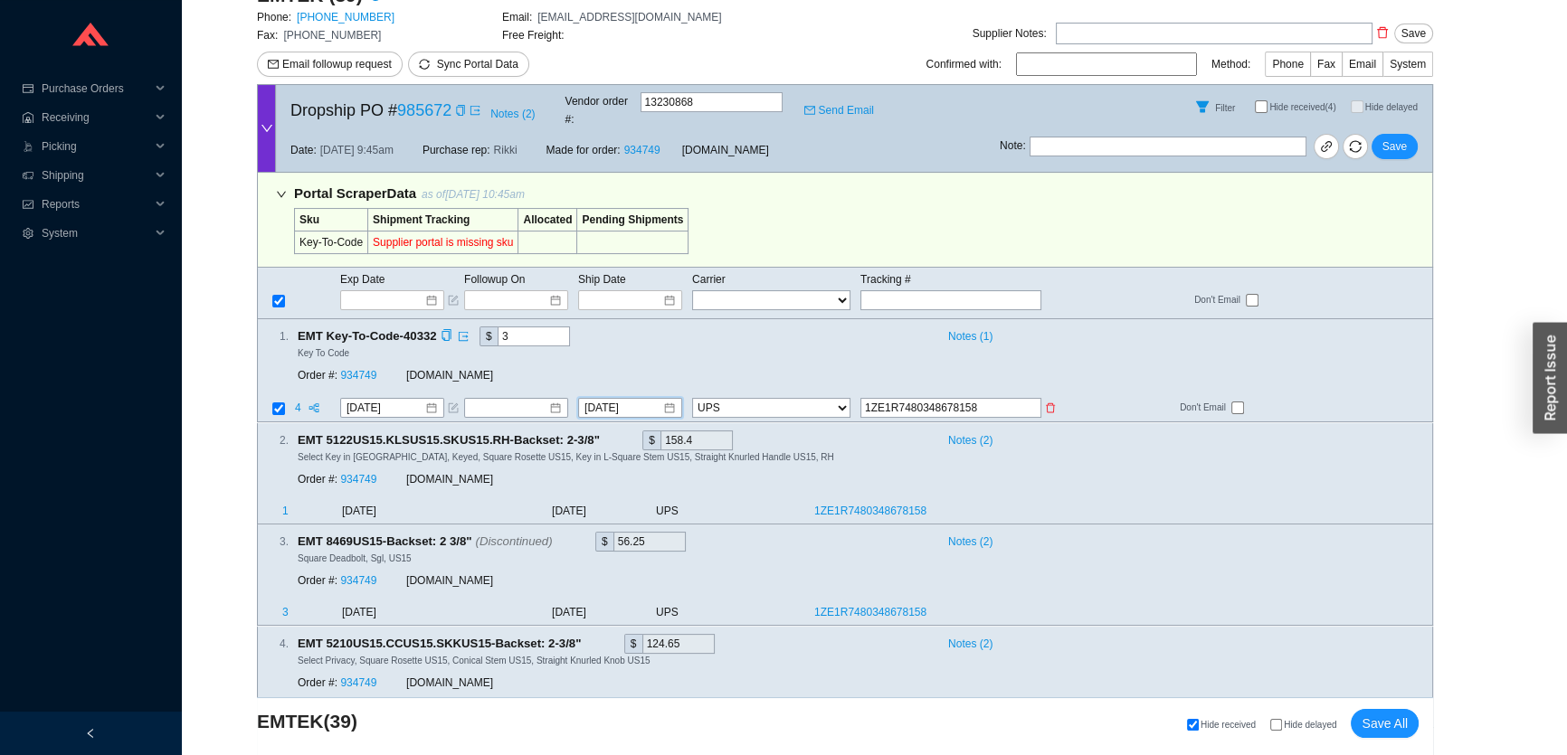
click at [1238, 402] on input "checkbox" at bounding box center [1237, 408] width 13 height 13
checkbox input "true"
click at [1380, 134] on button "Save" at bounding box center [1394, 146] width 46 height 25
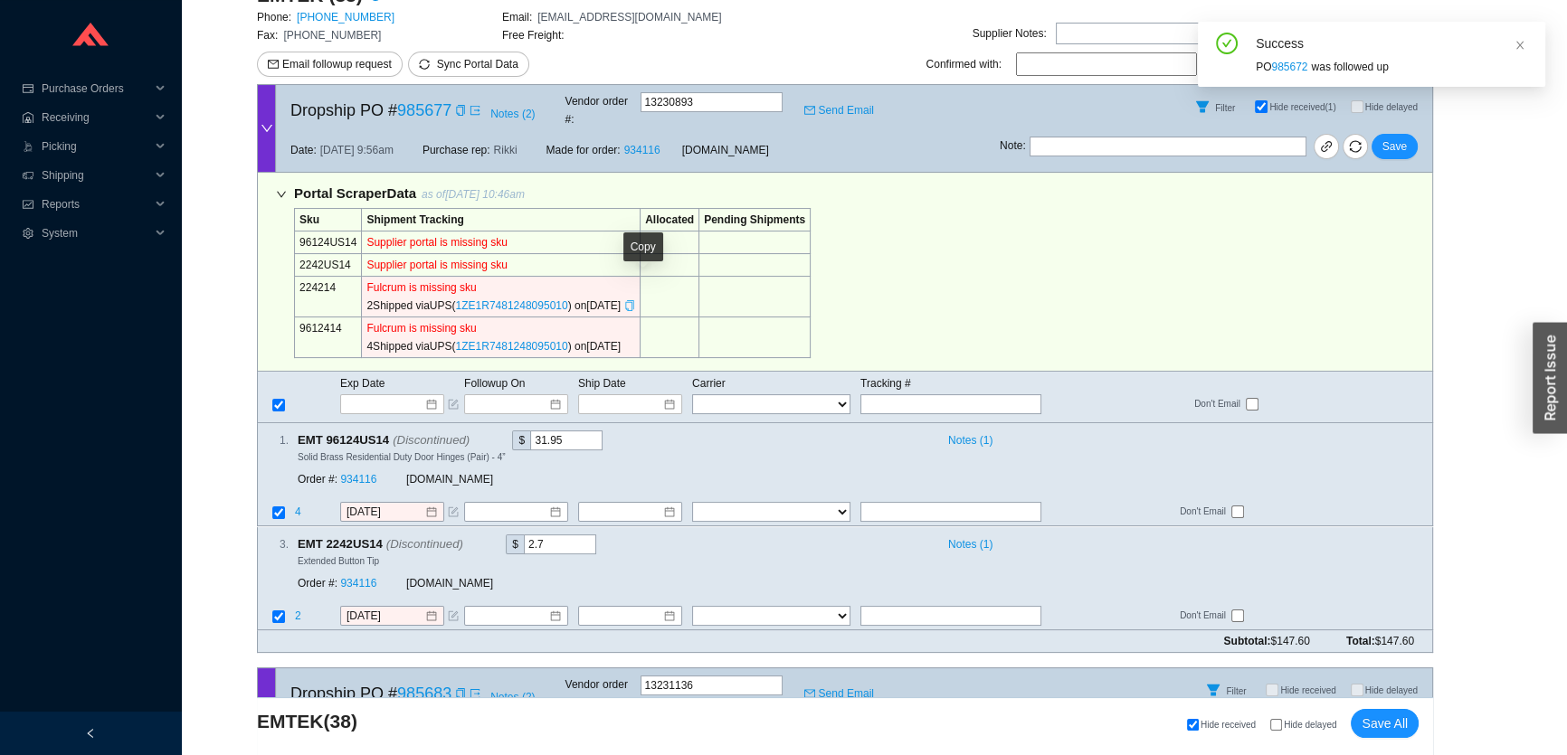
click at [635, 300] on icon "copy" at bounding box center [629, 305] width 11 height 11
click at [885, 394] on input "text" at bounding box center [950, 404] width 181 height 20
paste input "1ZE1R7481248095010"
type input "1ZE1R7481248095010"
type input "8/20/2025"
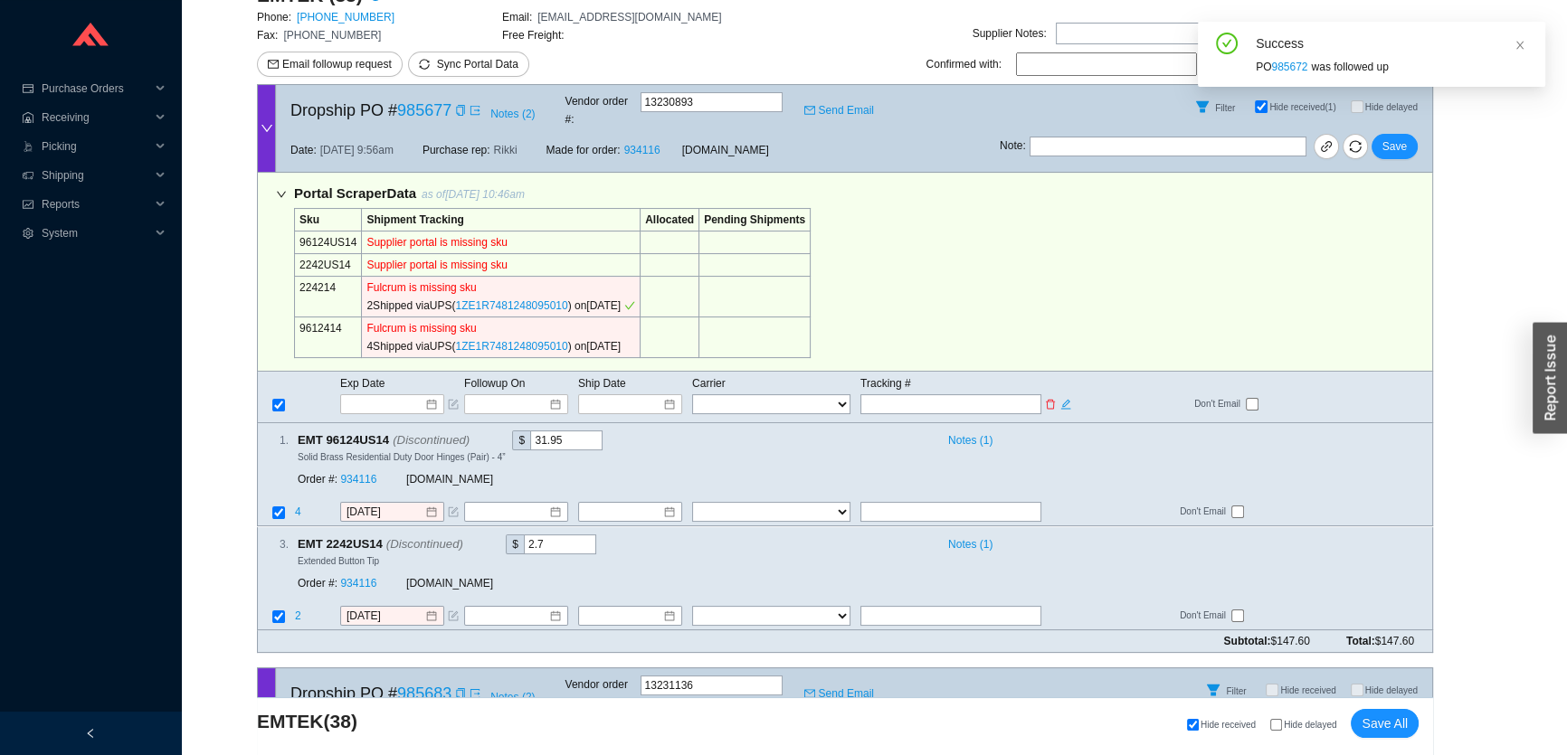
type input "1ZE1R7481248095010"
type input "8/20/2025"
type input "1ZE1R7481248095010"
select select "2"
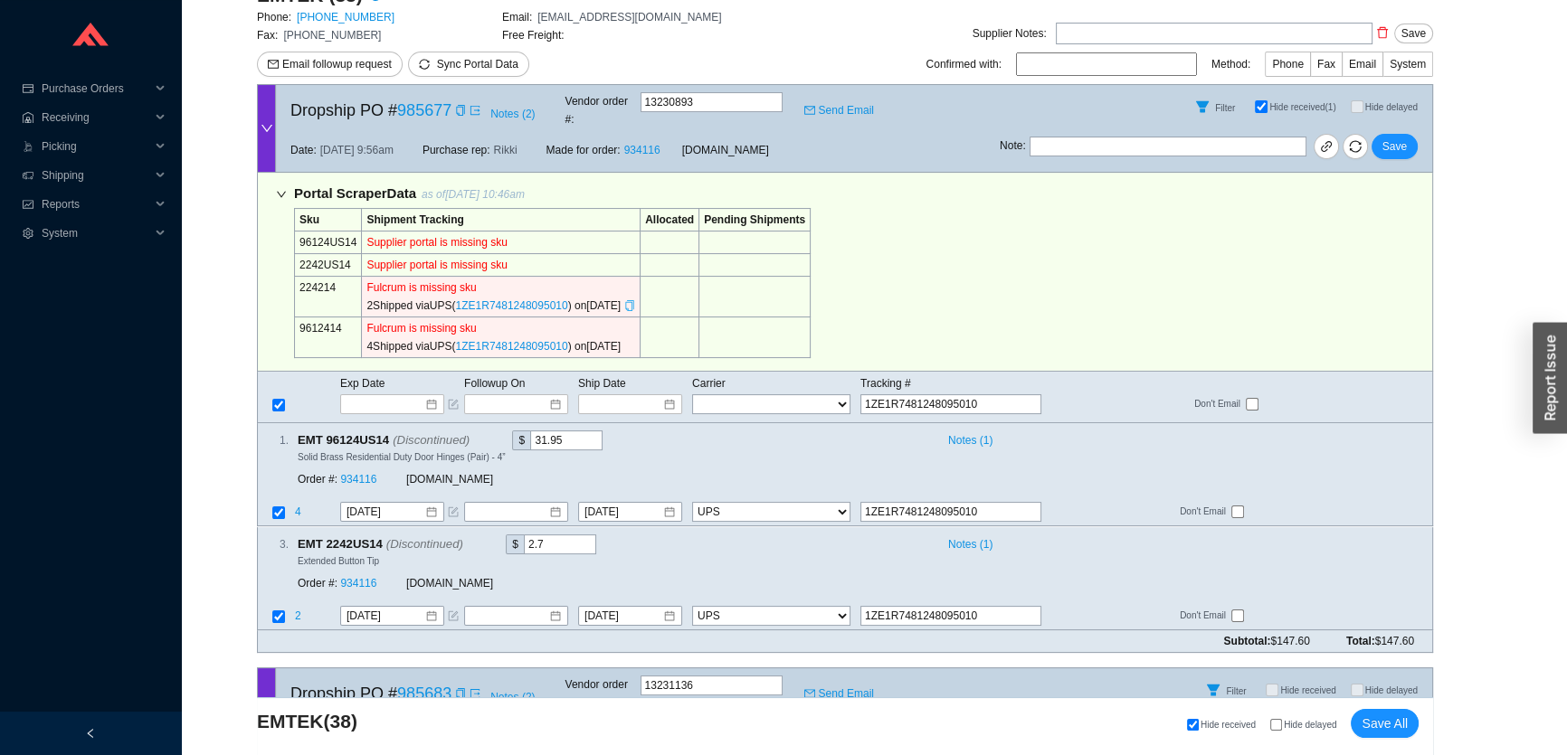
type input "1ZE1R7481248095010"
click at [1409, 134] on button "Save" at bounding box center [1394, 146] width 46 height 25
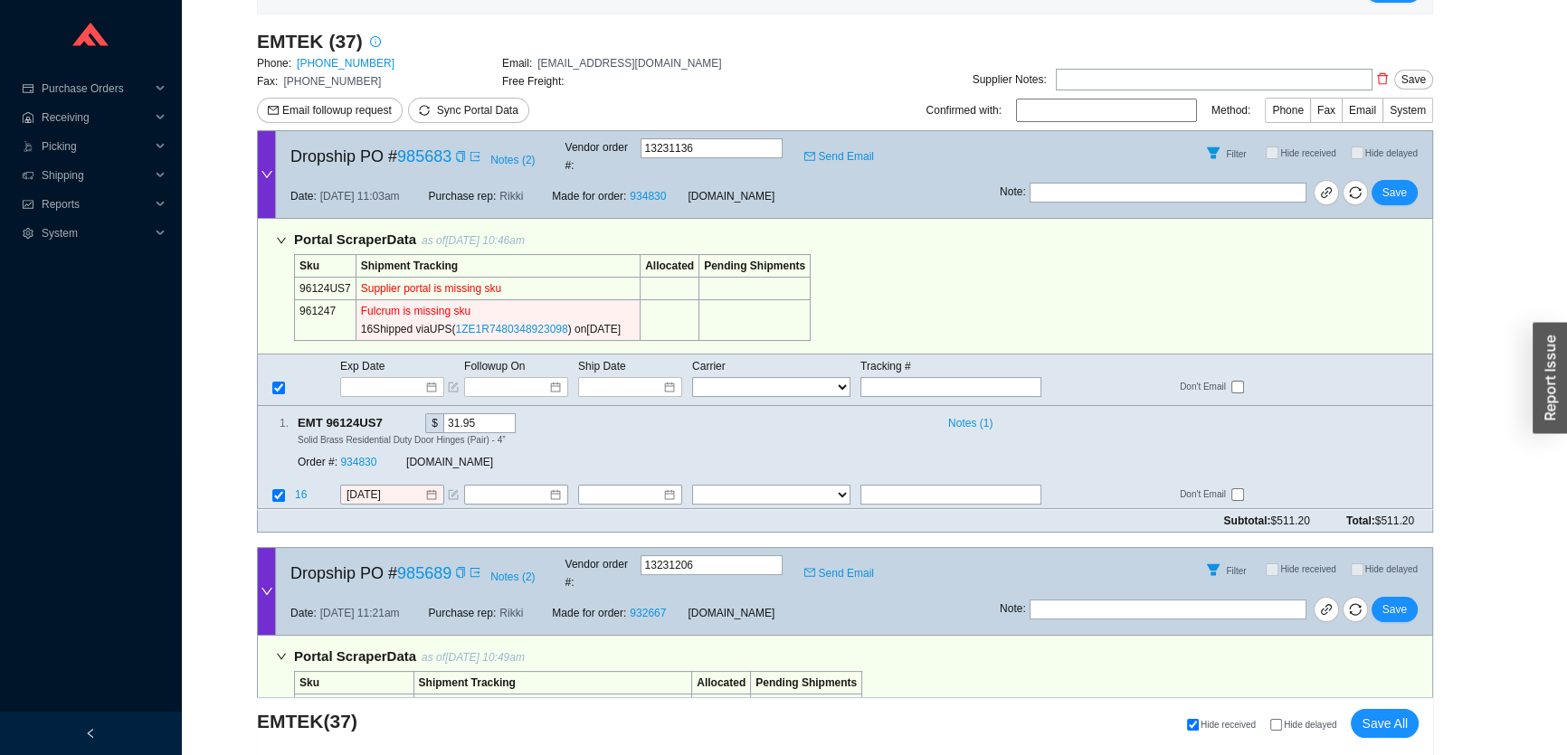
scroll to position [246, 0]
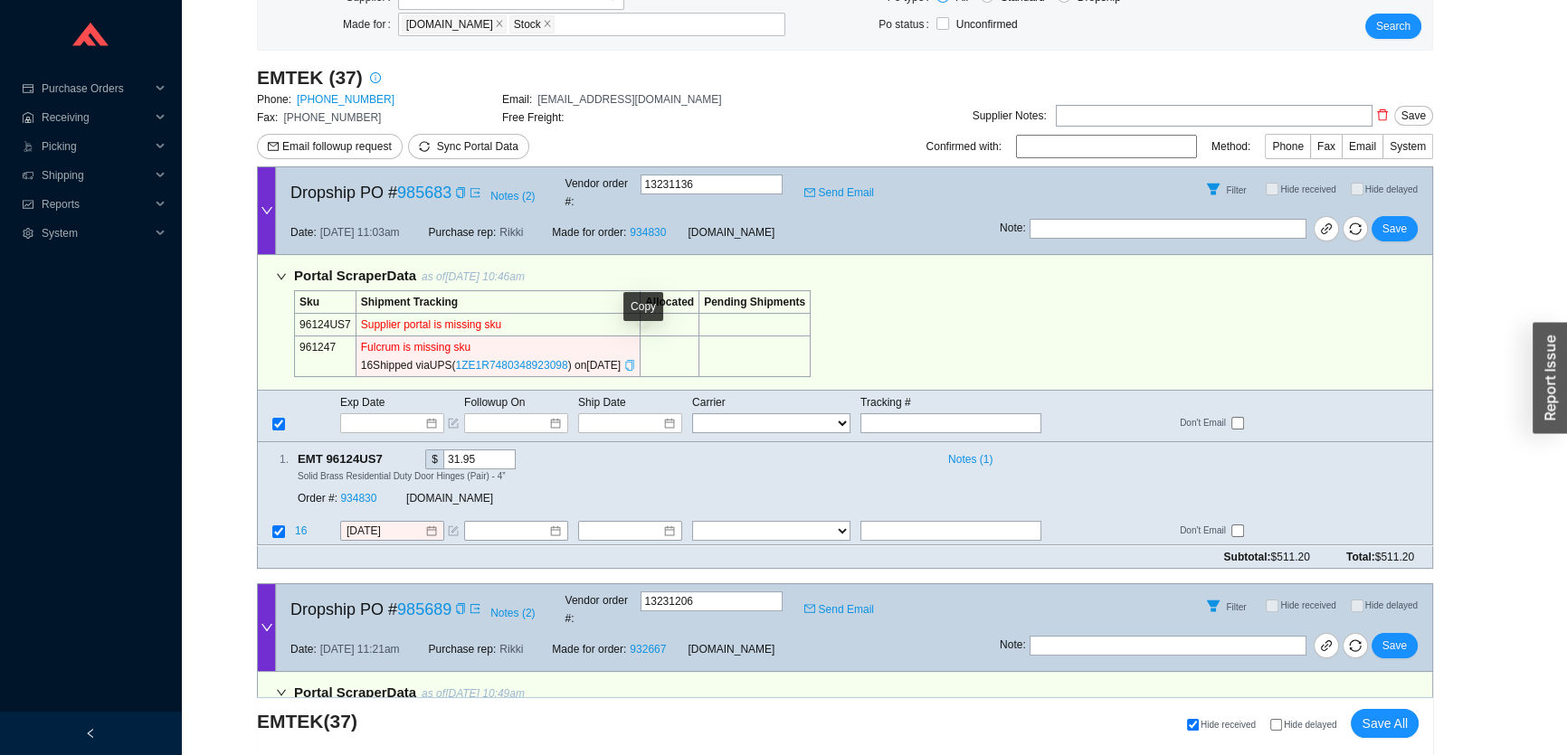
click at [635, 360] on icon "copy" at bounding box center [629, 365] width 11 height 11
click at [876, 413] on input "text" at bounding box center [950, 423] width 181 height 20
paste input "1ZE1R7480348923098"
type input "1ZE1R7480348923098"
type input "8/21/2025"
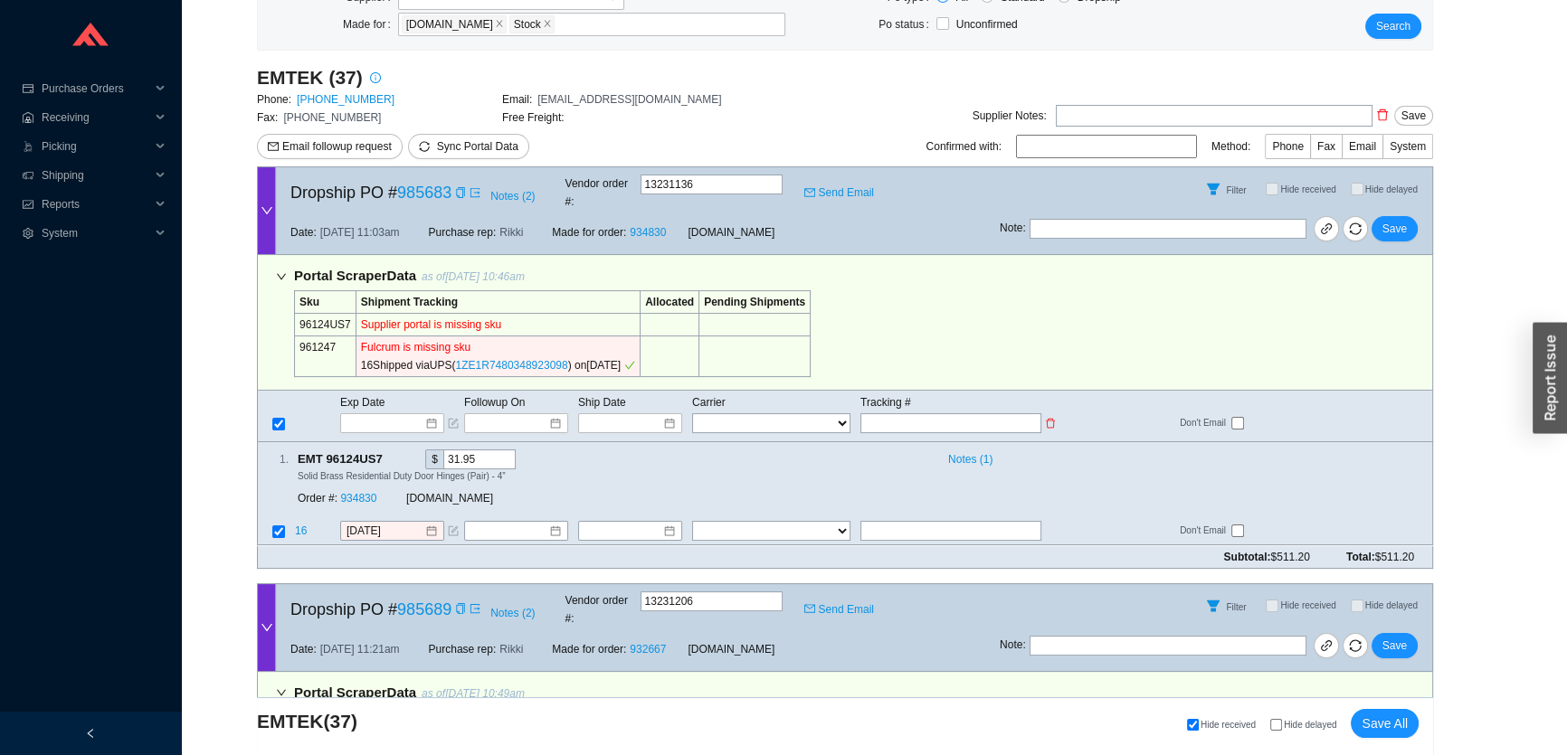
type input "1ZE1R7480348923098"
select select "2"
type input "1ZE1R7480348923098"
click at [1406, 216] on button "Save" at bounding box center [1394, 228] width 46 height 25
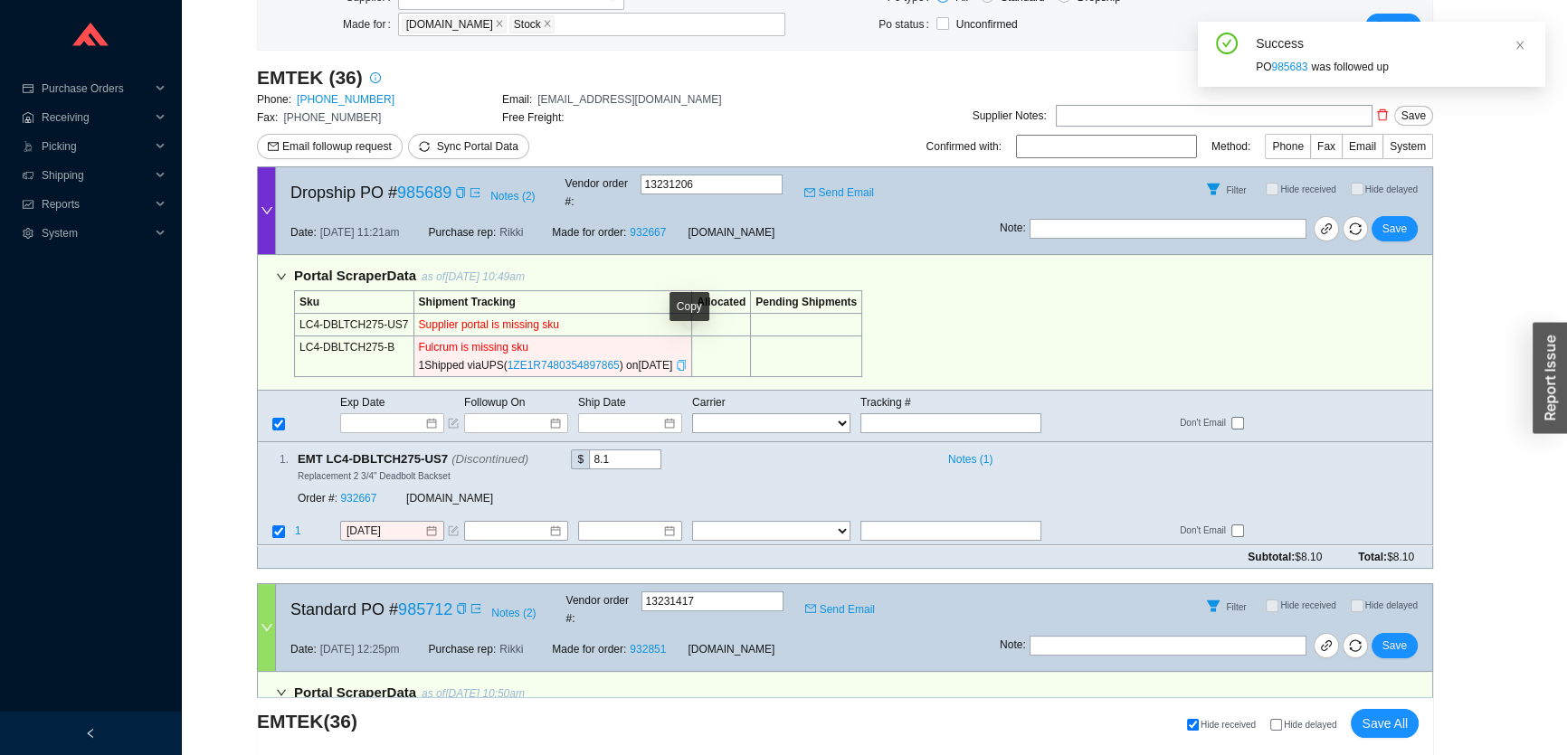
click at [685, 360] on icon "copy" at bounding box center [681, 365] width 8 height 11
click at [907, 413] on input "text" at bounding box center [950, 423] width 181 height 20
paste input "1ZE1R7480354897865"
type input "1ZE1R7480354897865"
type input "8/21/2025"
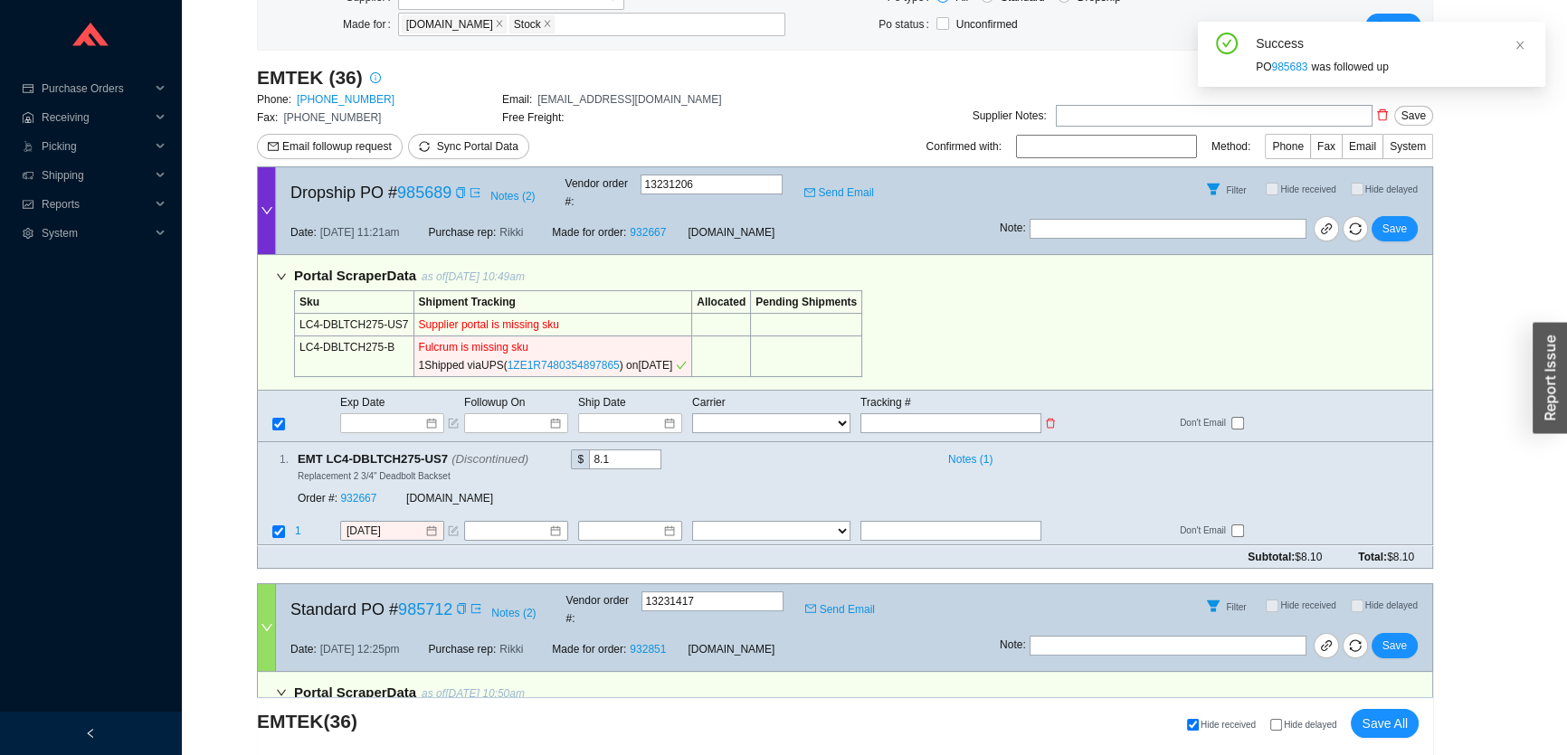
type input "1ZE1R7480354897865"
select select "2"
type input "1ZE1R7480354897865"
click at [1395, 222] on span "Save" at bounding box center [1394, 229] width 24 height 18
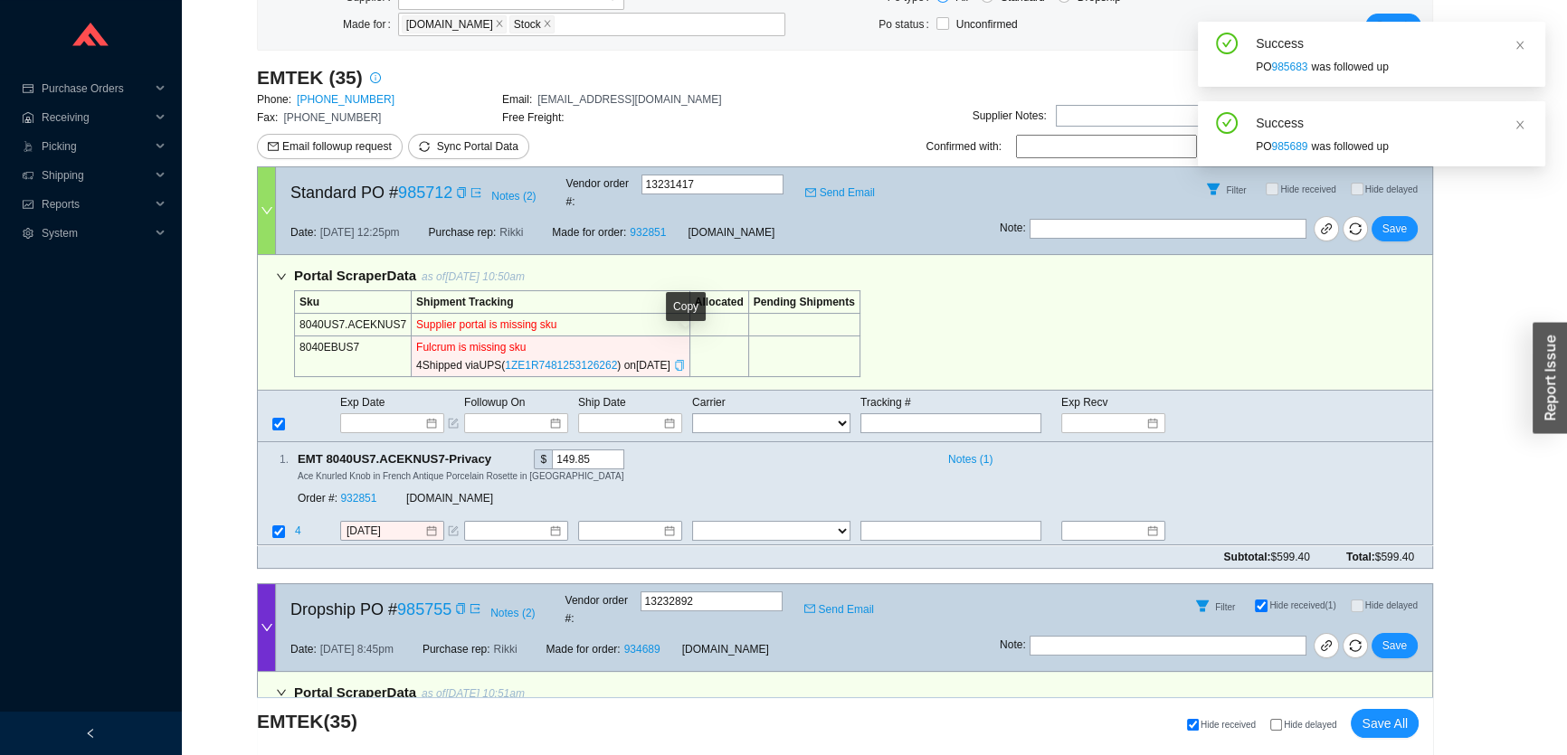
click at [685, 360] on icon "copy" at bounding box center [679, 365] width 11 height 11
click at [986, 413] on input "text" at bounding box center [950, 423] width 181 height 20
paste input "1ZE1R7481253126262"
type input "1ZE1R7481253126262"
type input "8/21/2025"
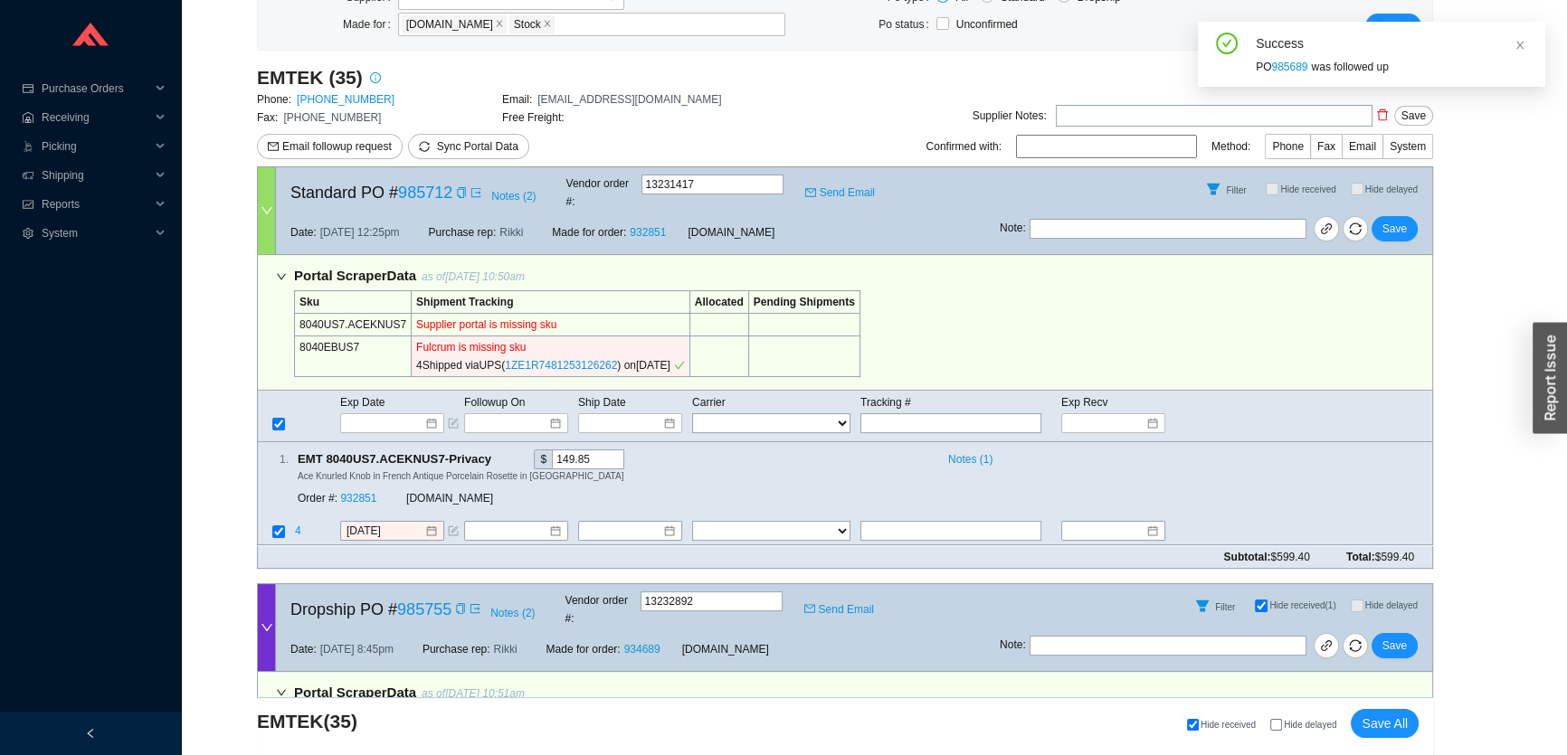
type input "1ZE1R7481253126262"
type input "9/2/2025"
select select "2"
type input "1ZE1R7481253126262"
click at [1388, 220] on span "Save" at bounding box center [1394, 229] width 24 height 18
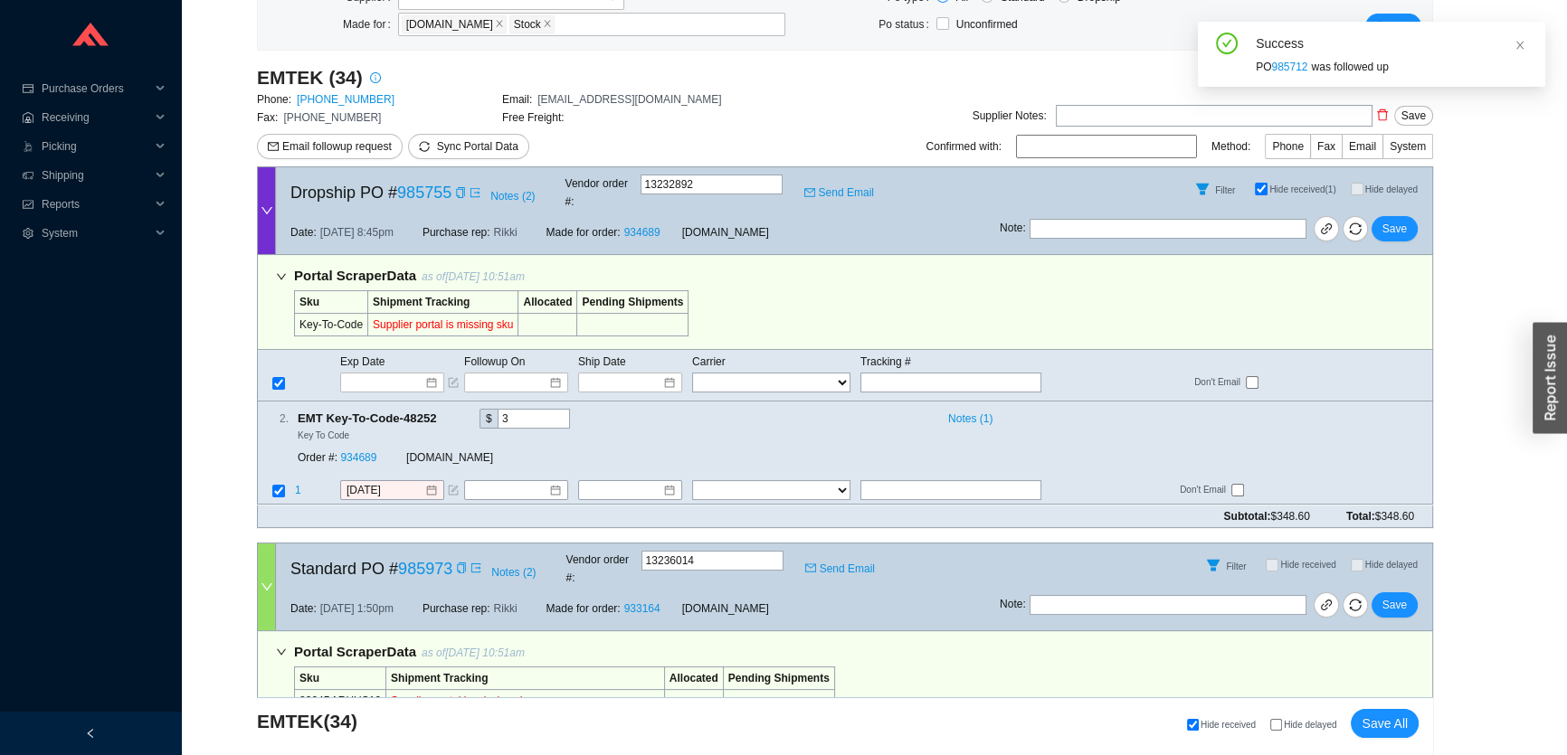
click at [1286, 185] on span "Hide received (1)" at bounding box center [1302, 190] width 66 height 10
click at [1267, 183] on input "Hide received (1)" at bounding box center [1261, 189] width 13 height 13
checkbox input "false"
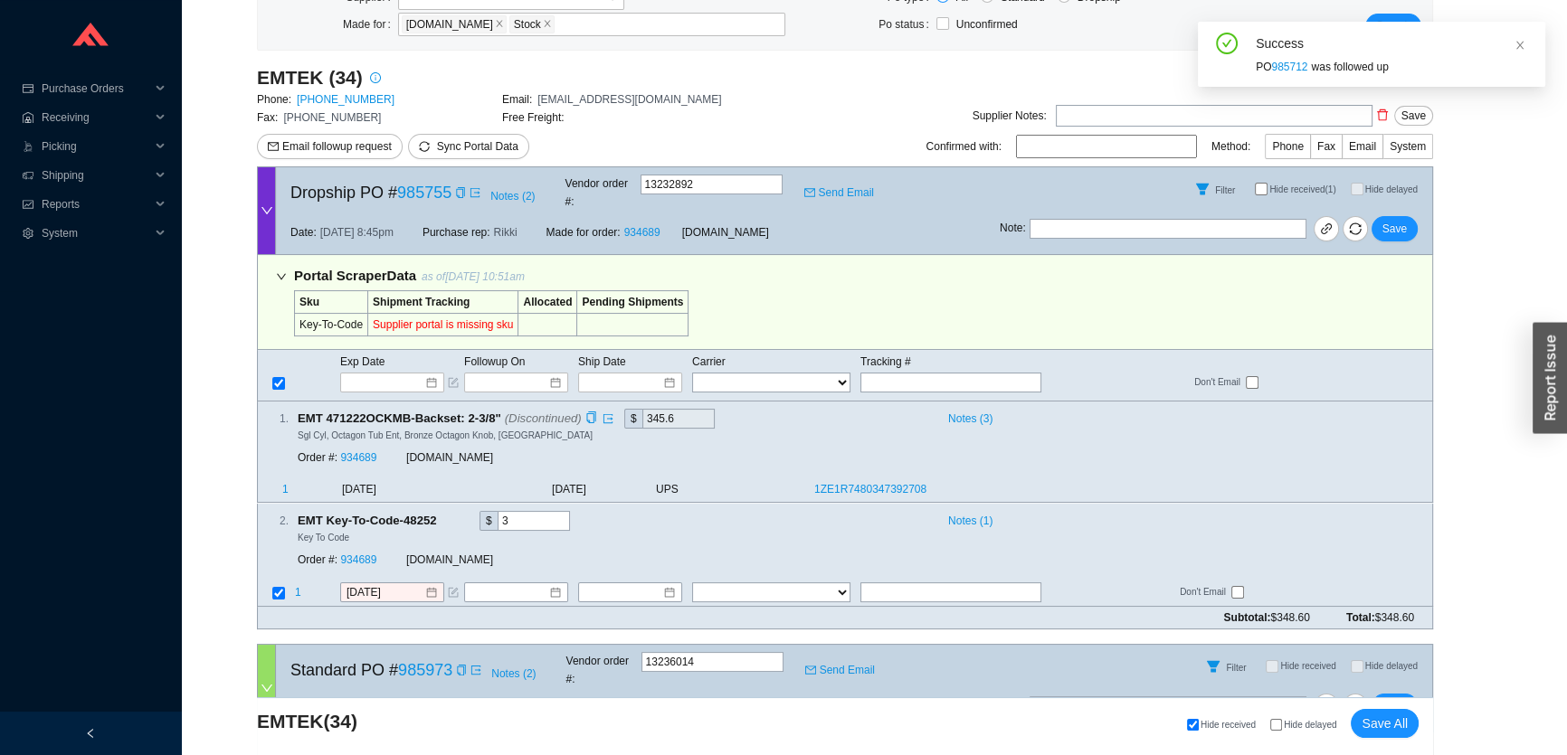
scroll to position [411, 0]
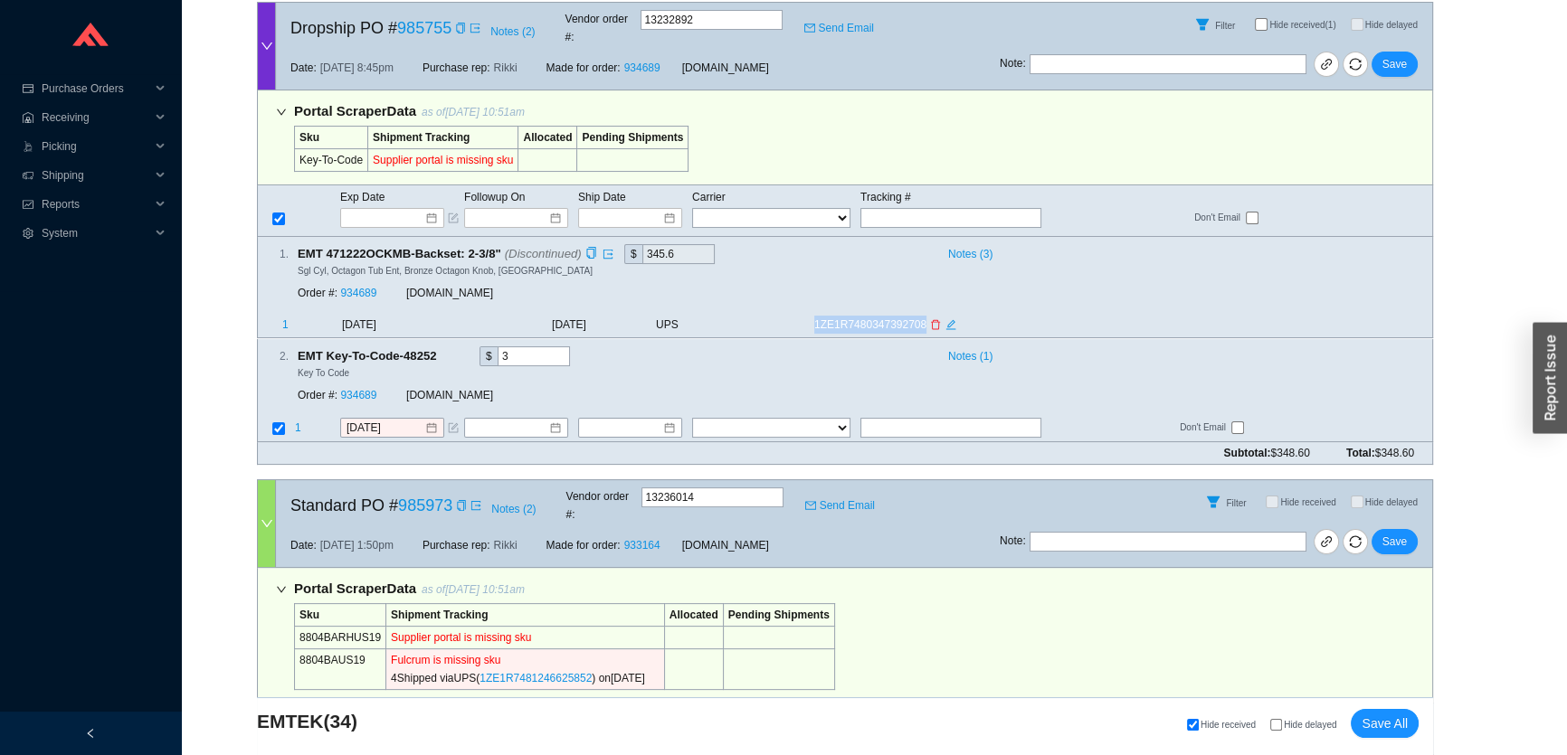
copy tr "1ZE1R7480347392708"
drag, startPoint x: 805, startPoint y: 315, endPoint x: 909, endPoint y: 369, distance: 117.3
click at [918, 318] on tr "1 8/25/2025 8/21/2025 UPS 1ZE1R7480347392708" at bounding box center [845, 327] width 1174 height 23
click at [908, 418] on input "text" at bounding box center [950, 428] width 181 height 20
paste input "1ZE1R7480347392708"
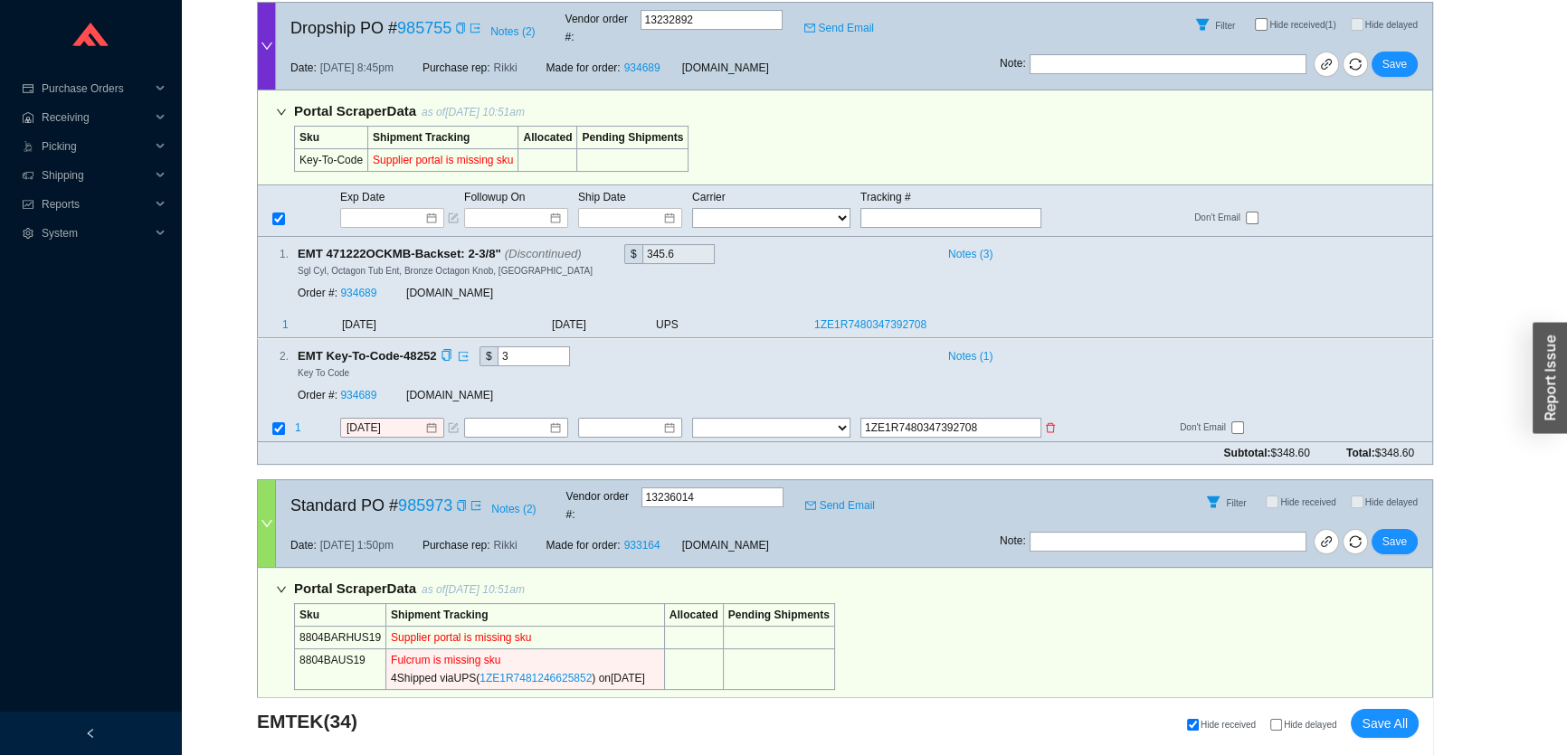
drag, startPoint x: 884, startPoint y: 403, endPoint x: 841, endPoint y: 406, distance: 42.6
click at [841, 417] on tr "1 8/25/2025 FedEx UPS ---------------- 2 Day Transportation INC A&B Freight A. …" at bounding box center [845, 429] width 1174 height 24
type input "1ZE1R7480347392708"
click at [807, 418] on select "FedEx UPS ---------------- 2 Day Transportation INC A&B Freight A. Duie Pyle AA…" at bounding box center [771, 428] width 158 height 20
select select "2"
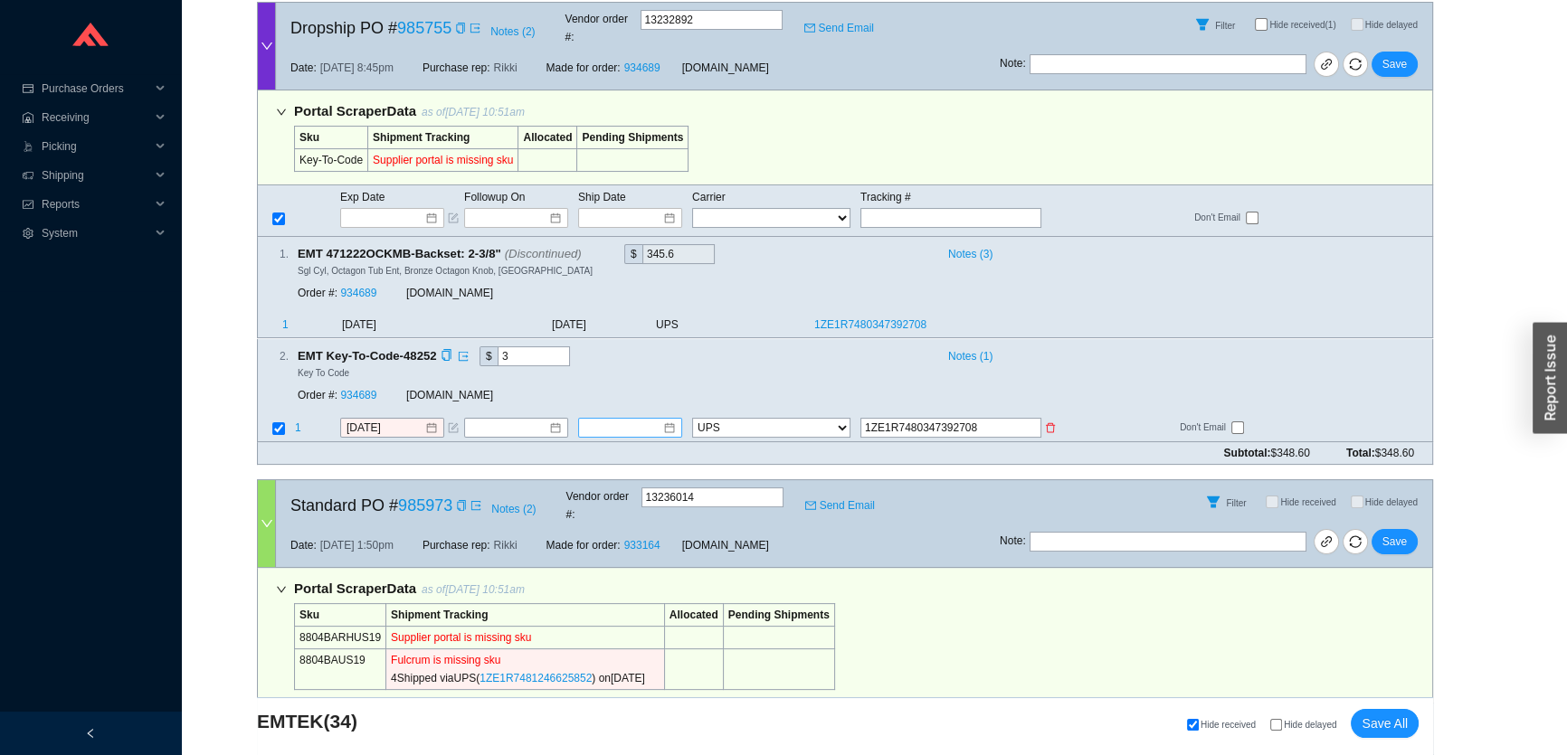
click at [615, 419] on input at bounding box center [623, 428] width 78 height 18
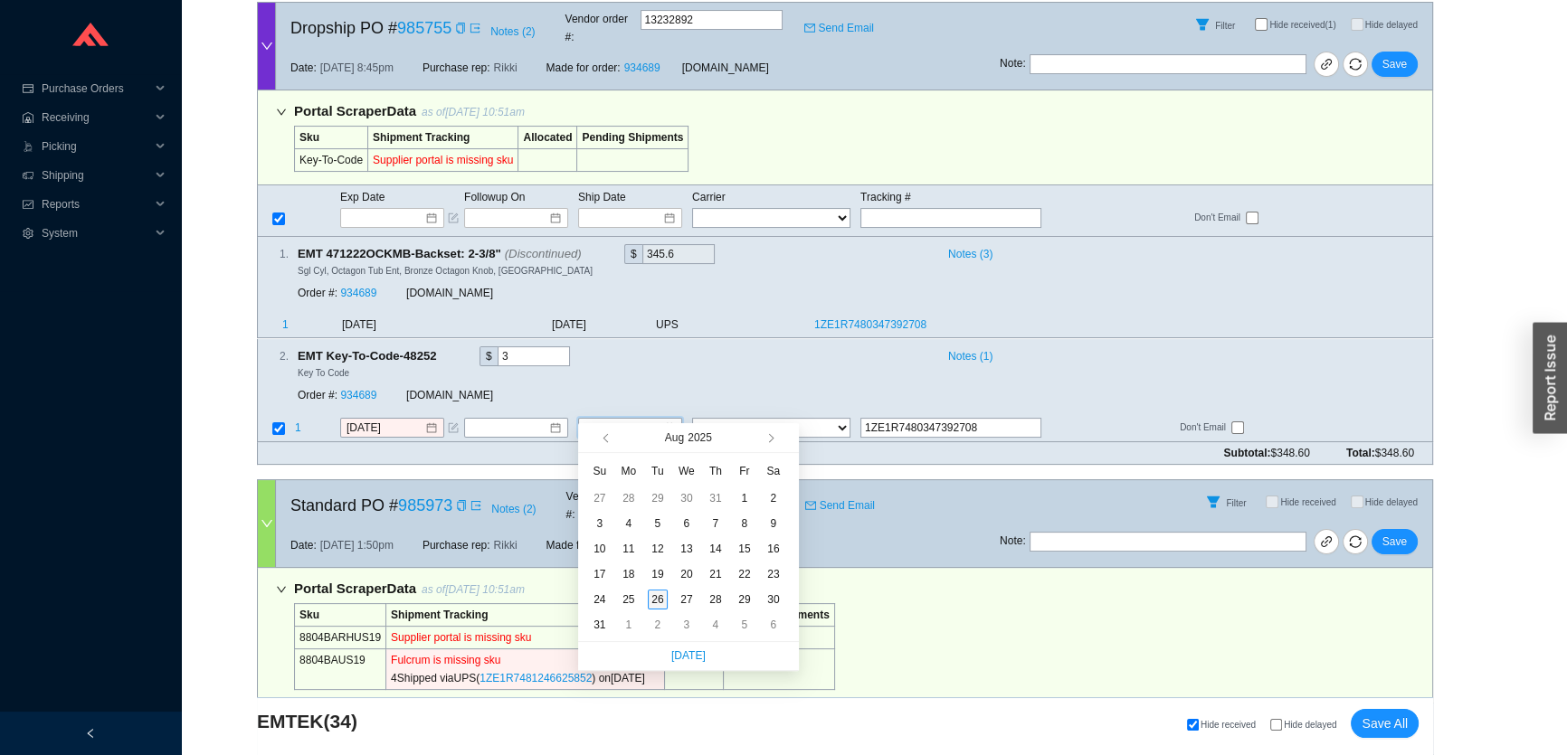
type input "[DATE]"
click at [656, 594] on div "26" at bounding box center [658, 600] width 20 height 20
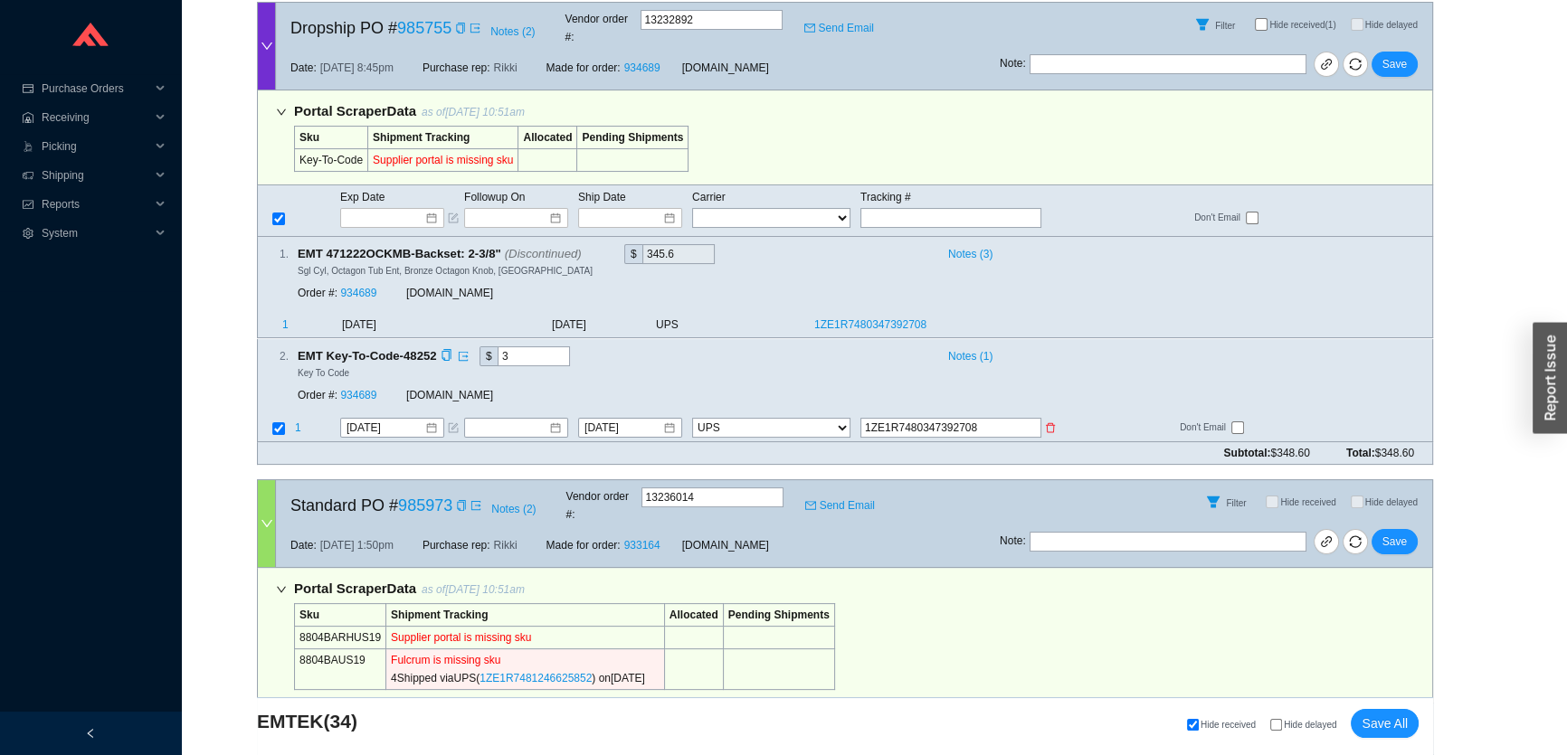
click at [1239, 421] on input "checkbox" at bounding box center [1237, 427] width 13 height 13
checkbox input "true"
click at [1386, 57] on span "Save" at bounding box center [1394, 64] width 24 height 18
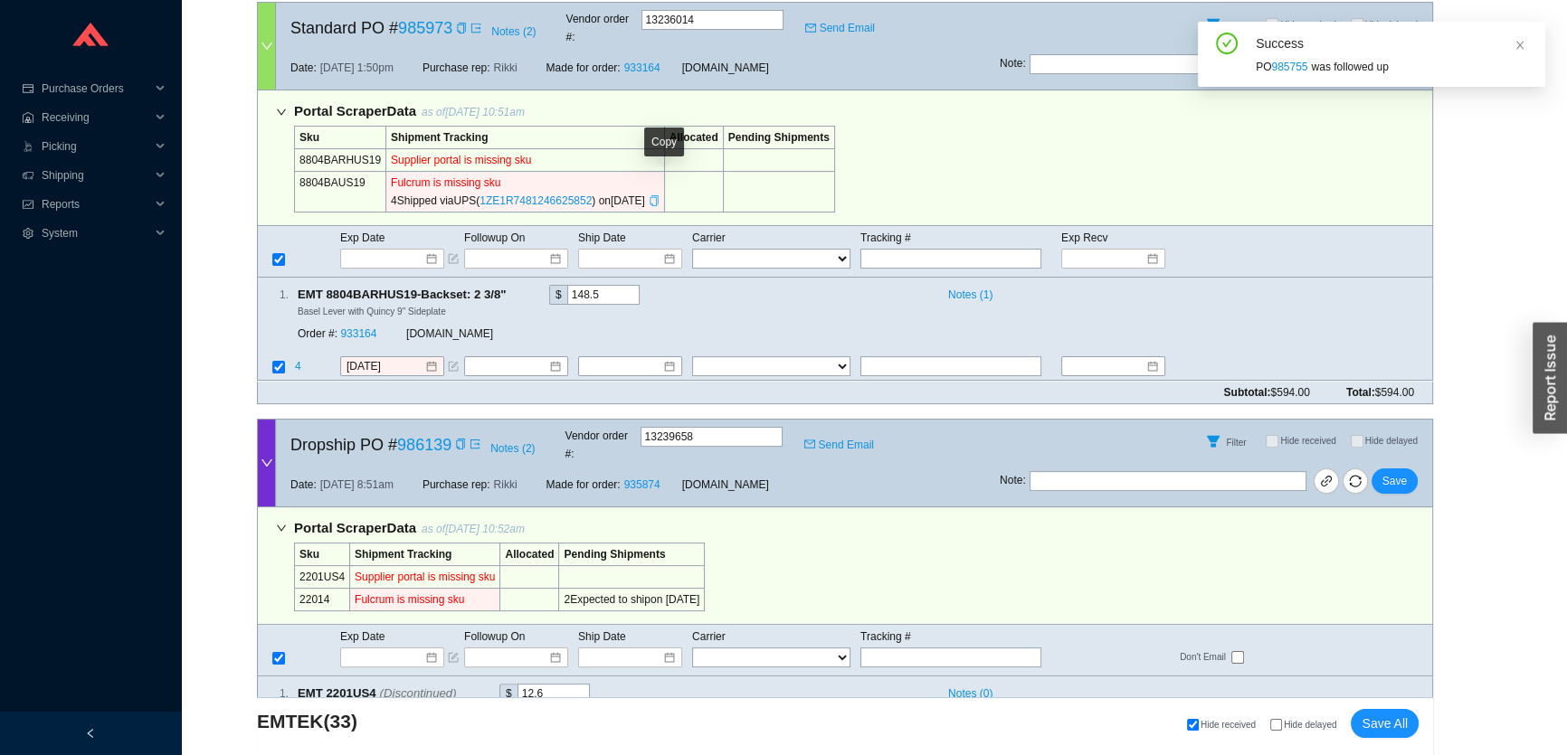
click at [659, 192] on div "Copy" at bounding box center [654, 201] width 11 height 18
click at [933, 249] on input "text" at bounding box center [950, 259] width 181 height 20
paste input "1ZE1R7481246625852"
type input "1ZE1R7481246625852"
type input "8/25/2025"
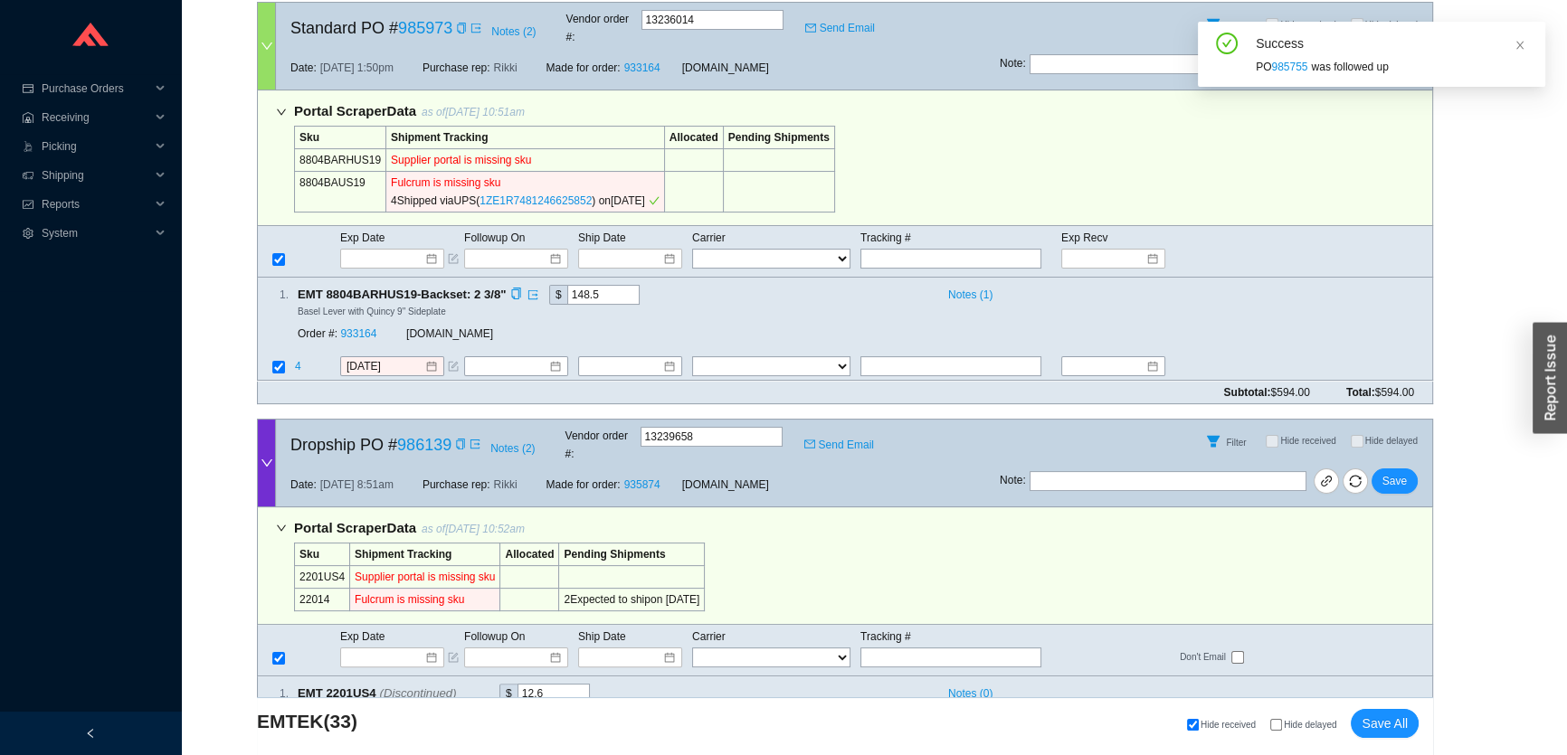
type input "1ZE1R7481246625852"
type input "9/4/2025"
select select "2"
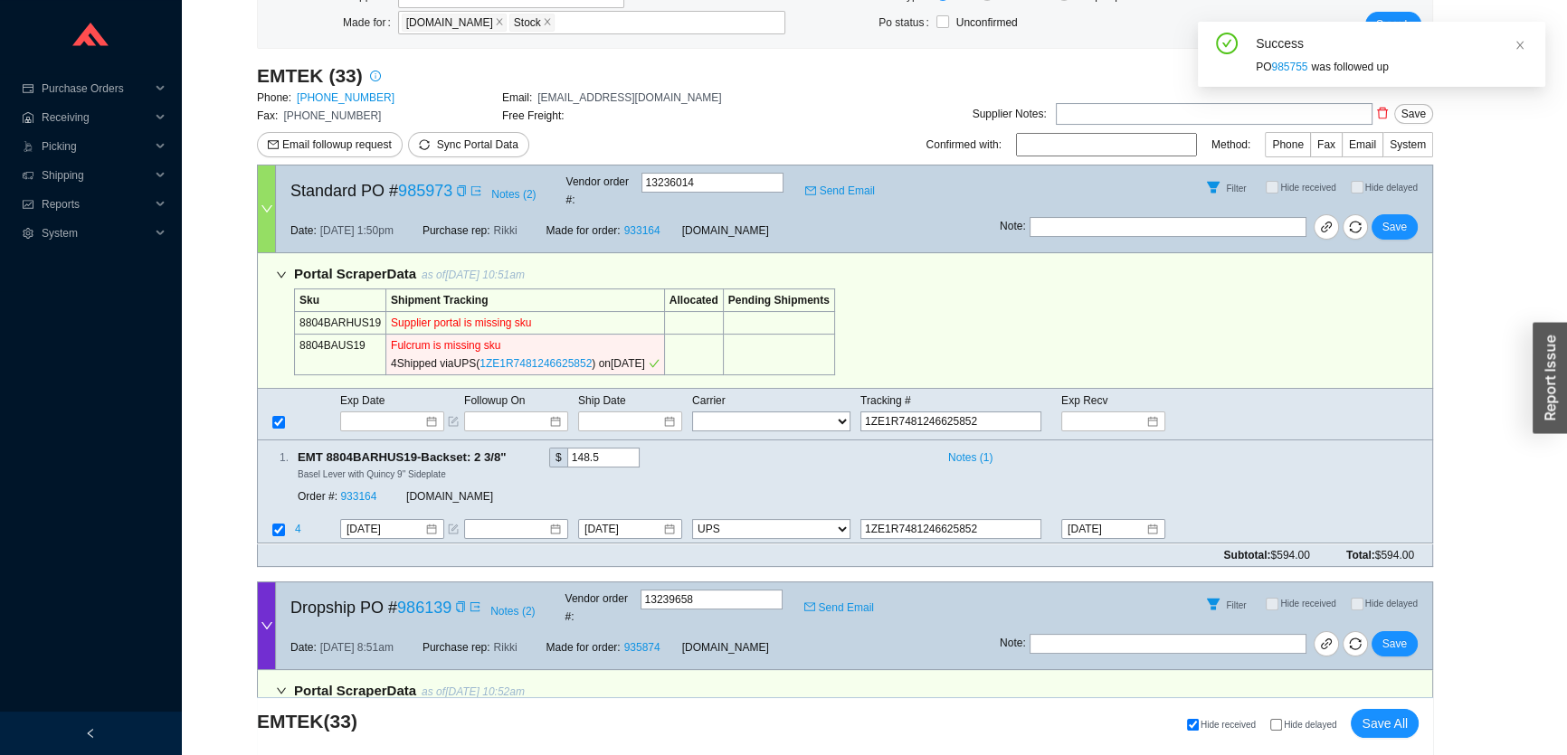
scroll to position [246, 0]
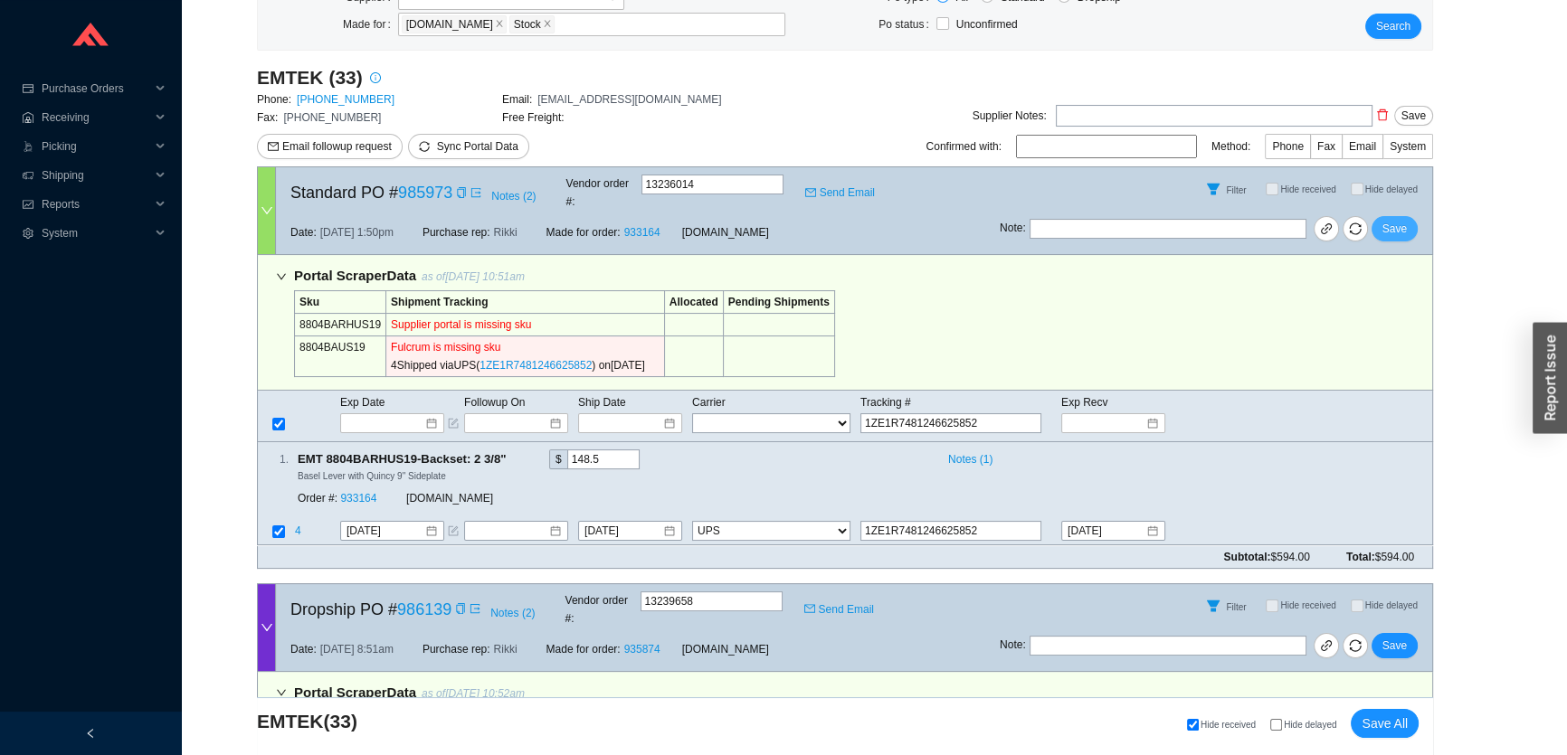
type input "1ZE1R7481246625852"
click at [1400, 216] on button "Save" at bounding box center [1394, 228] width 46 height 25
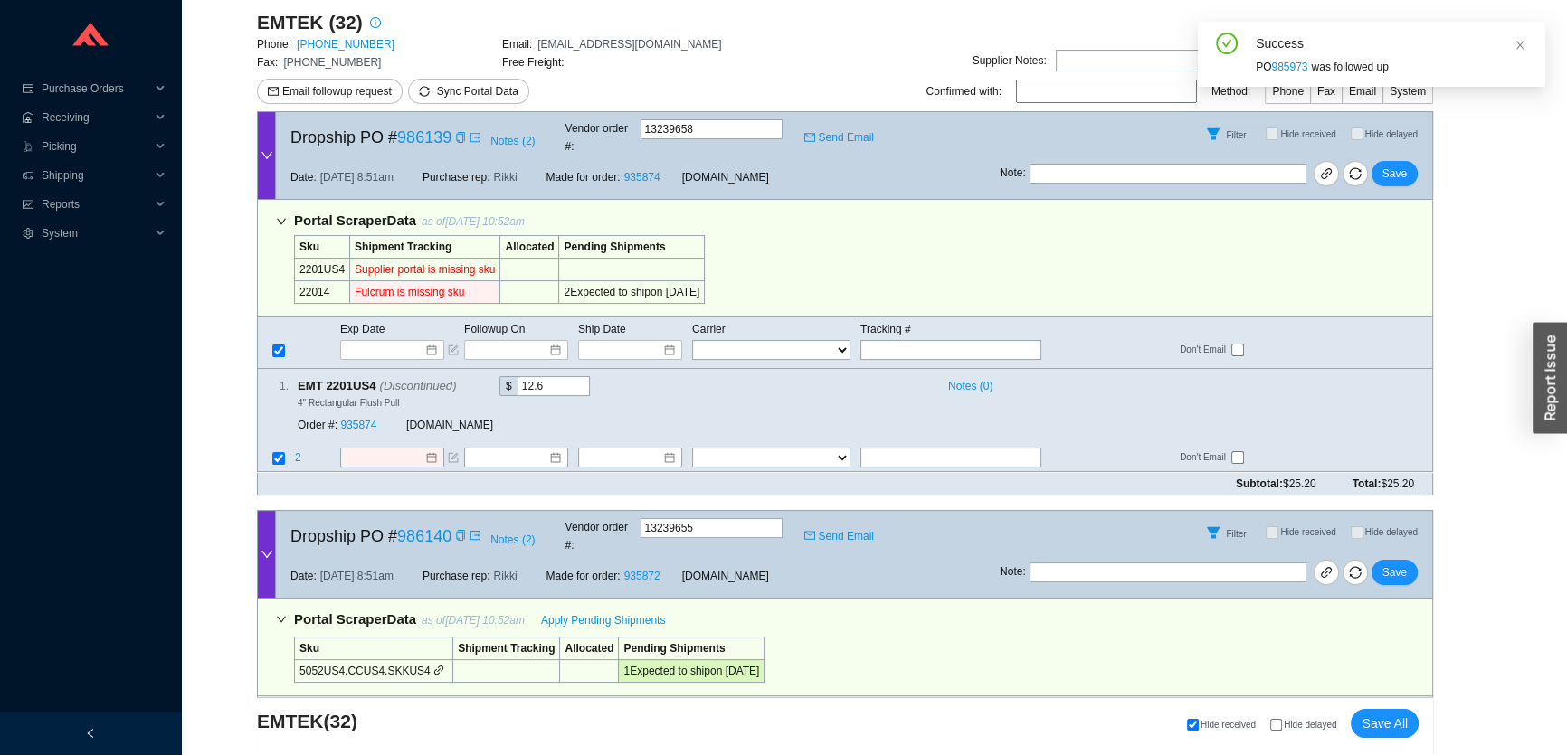
scroll to position [328, 0]
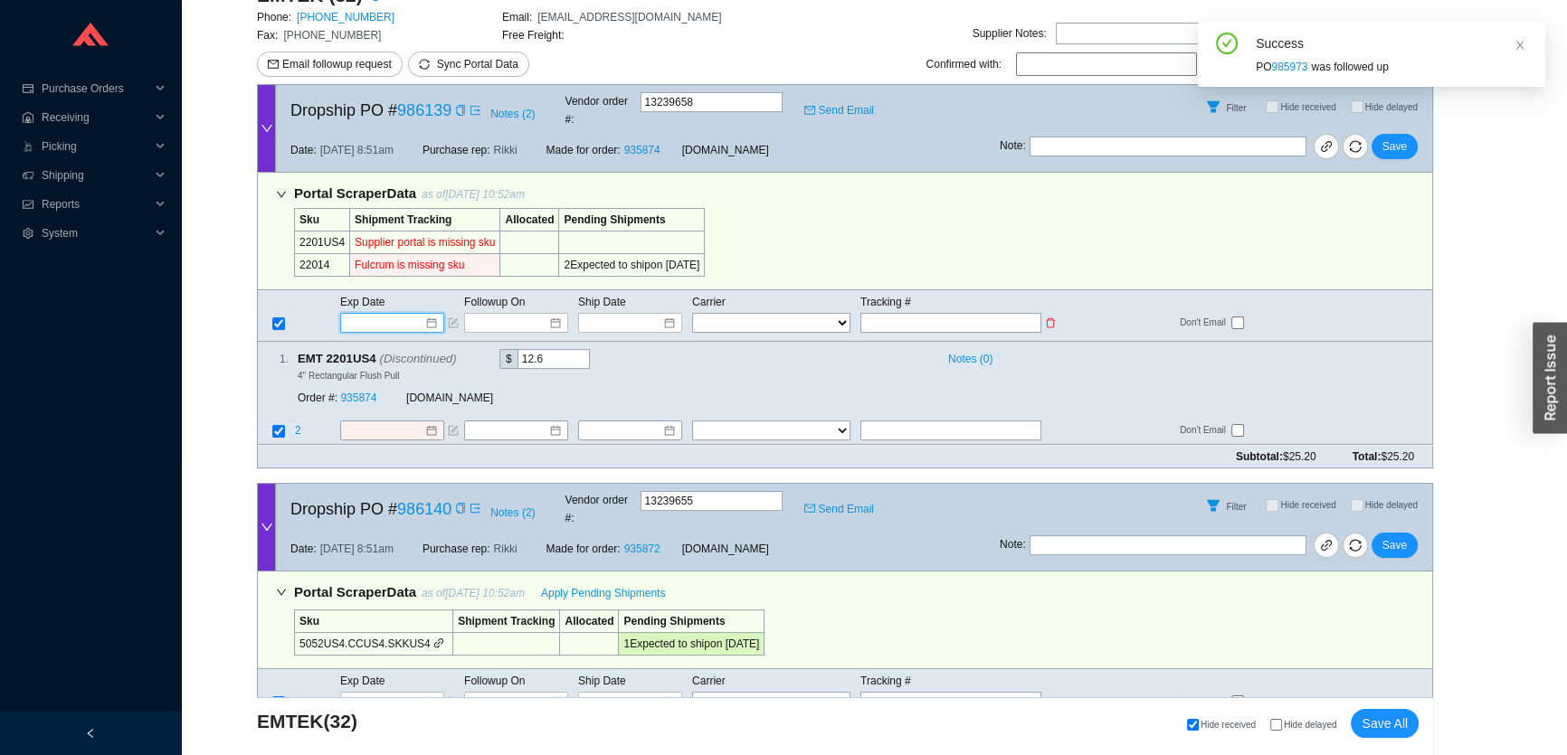
click at [402, 314] on input at bounding box center [385, 323] width 77 height 18
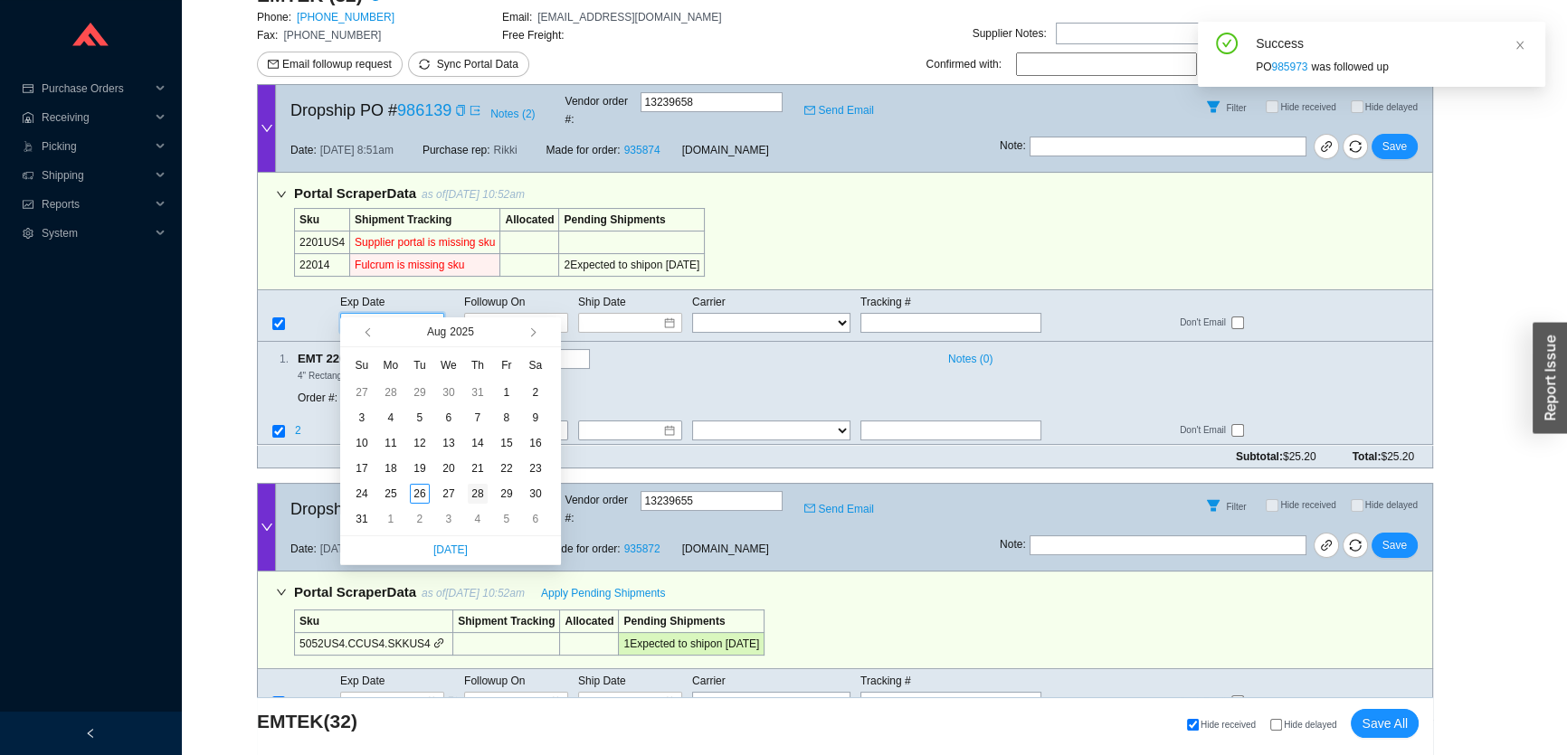
type input "8/28/2025"
click at [481, 496] on div "28" at bounding box center [478, 494] width 20 height 20
type input "8/28/2025"
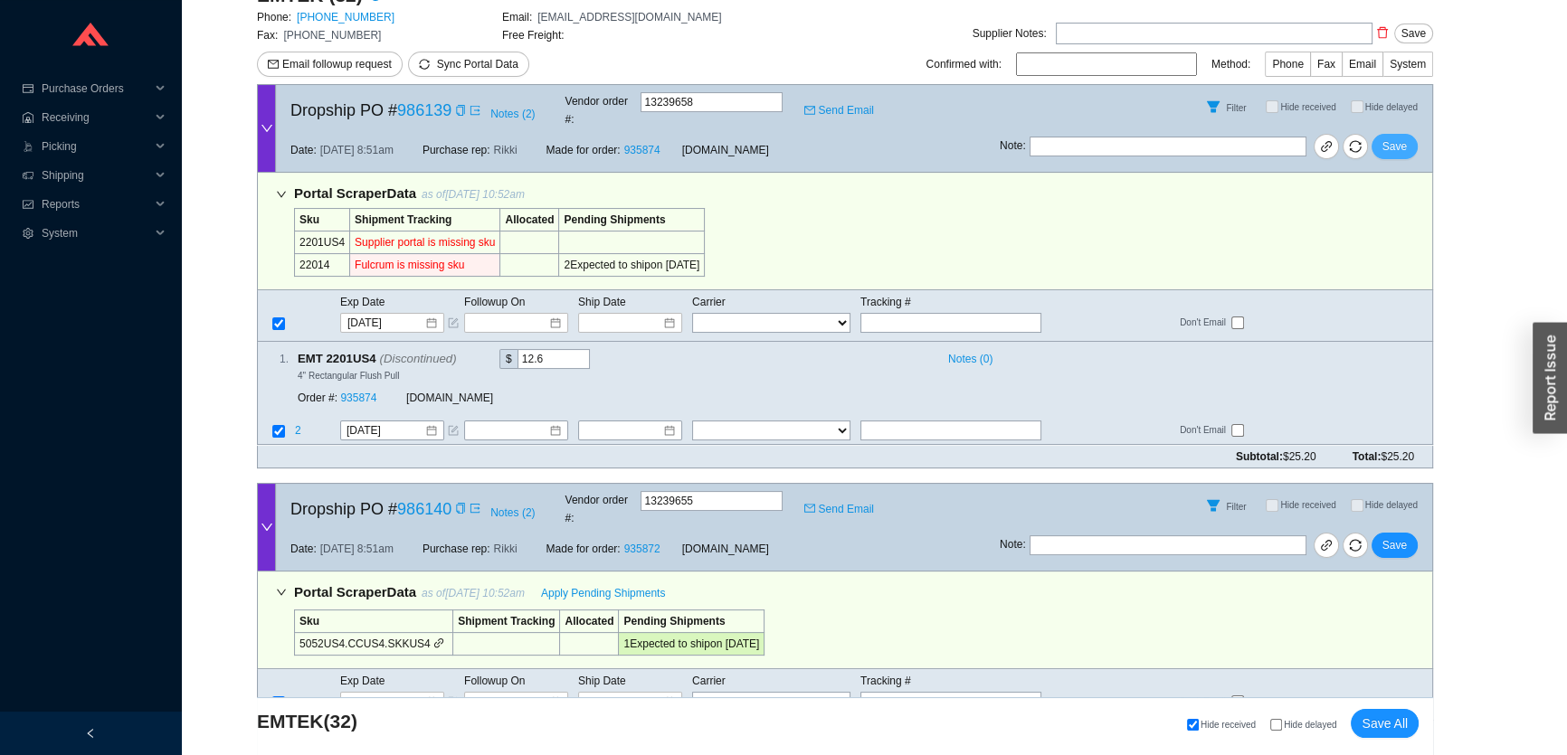
click at [1387, 137] on span "Save" at bounding box center [1394, 146] width 24 height 18
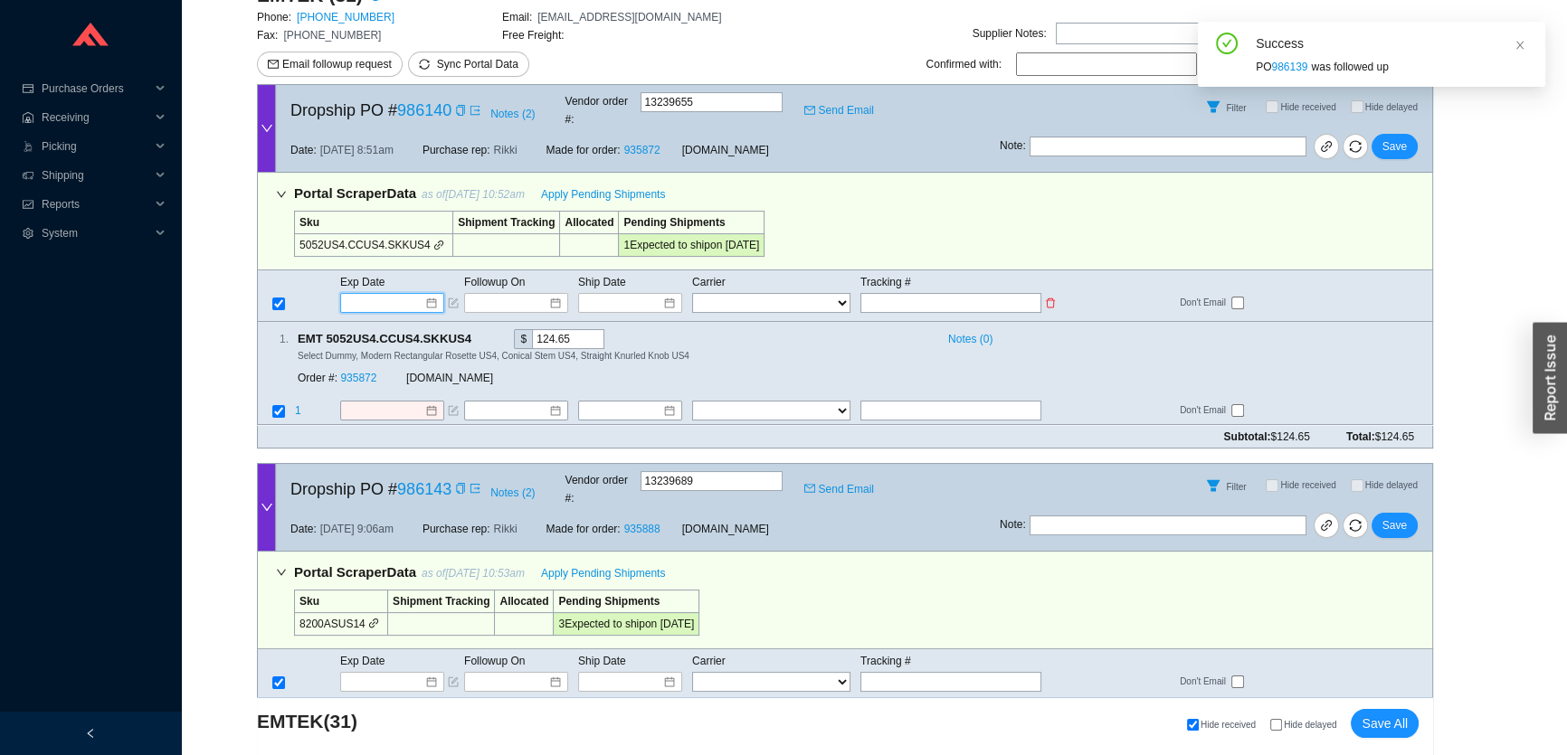
click at [387, 294] on input at bounding box center [385, 303] width 77 height 18
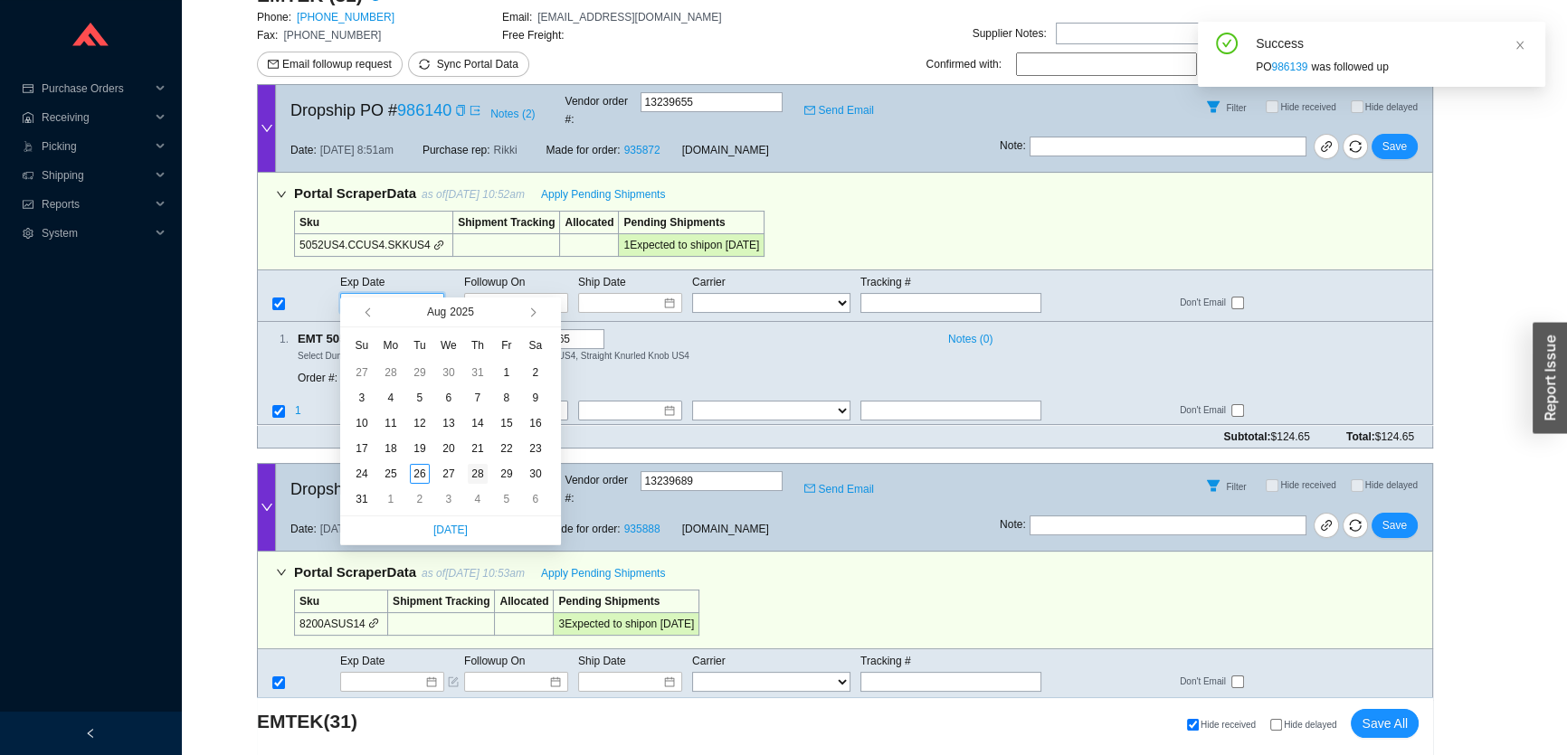
type input "8/28/2025"
click at [477, 470] on div "28" at bounding box center [478, 474] width 20 height 20
type input "8/28/2025"
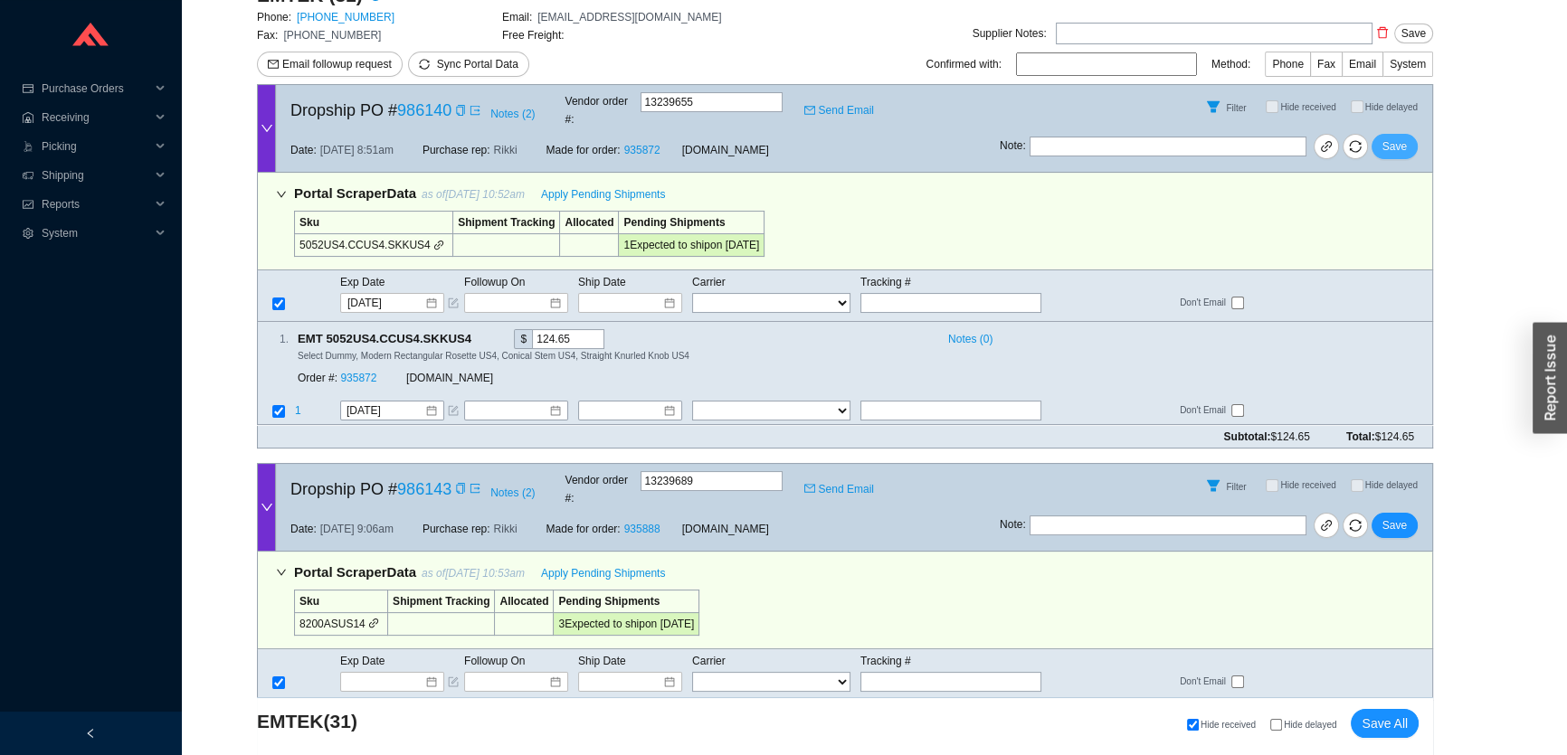
click at [1397, 137] on span "Save" at bounding box center [1394, 146] width 24 height 18
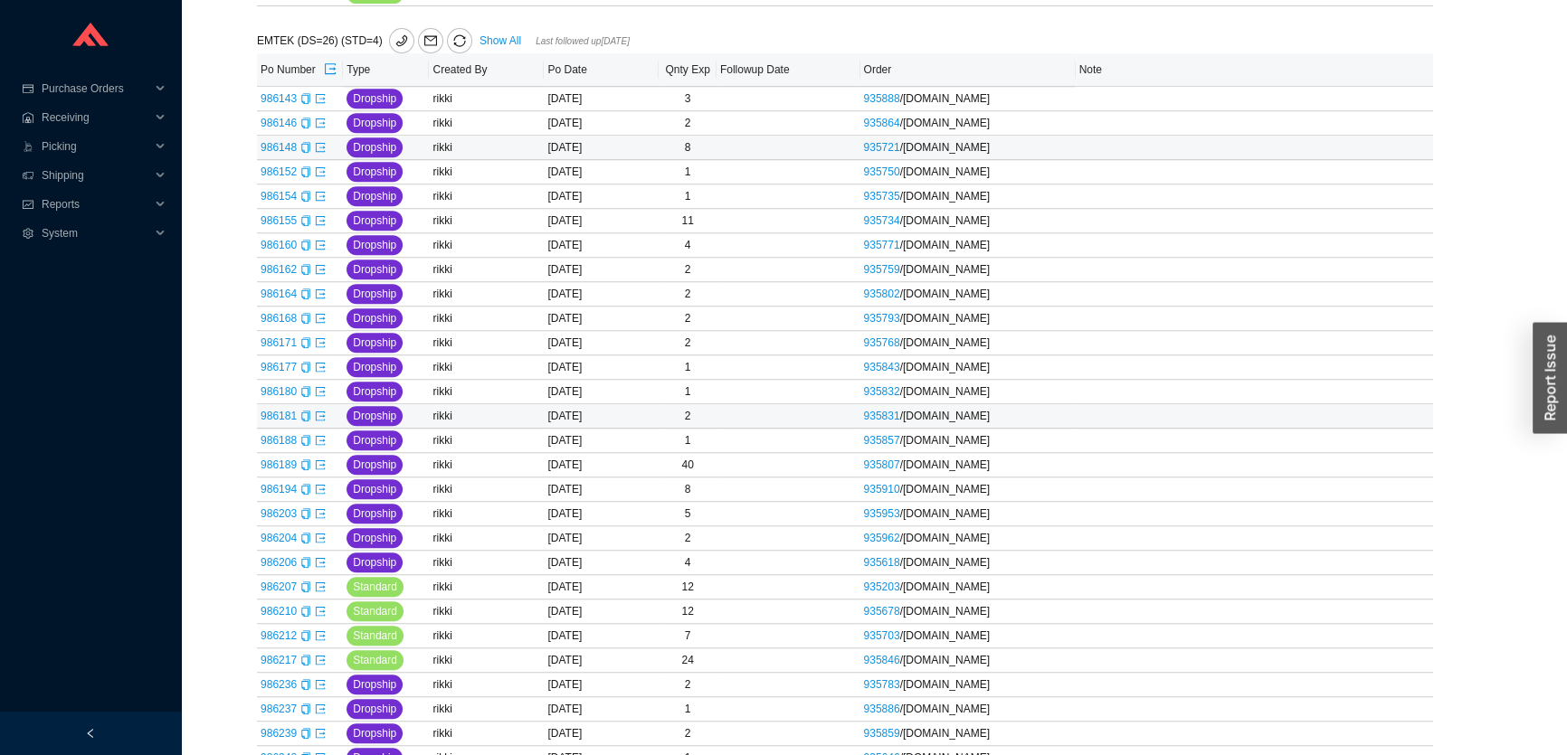
scroll to position [904, 0]
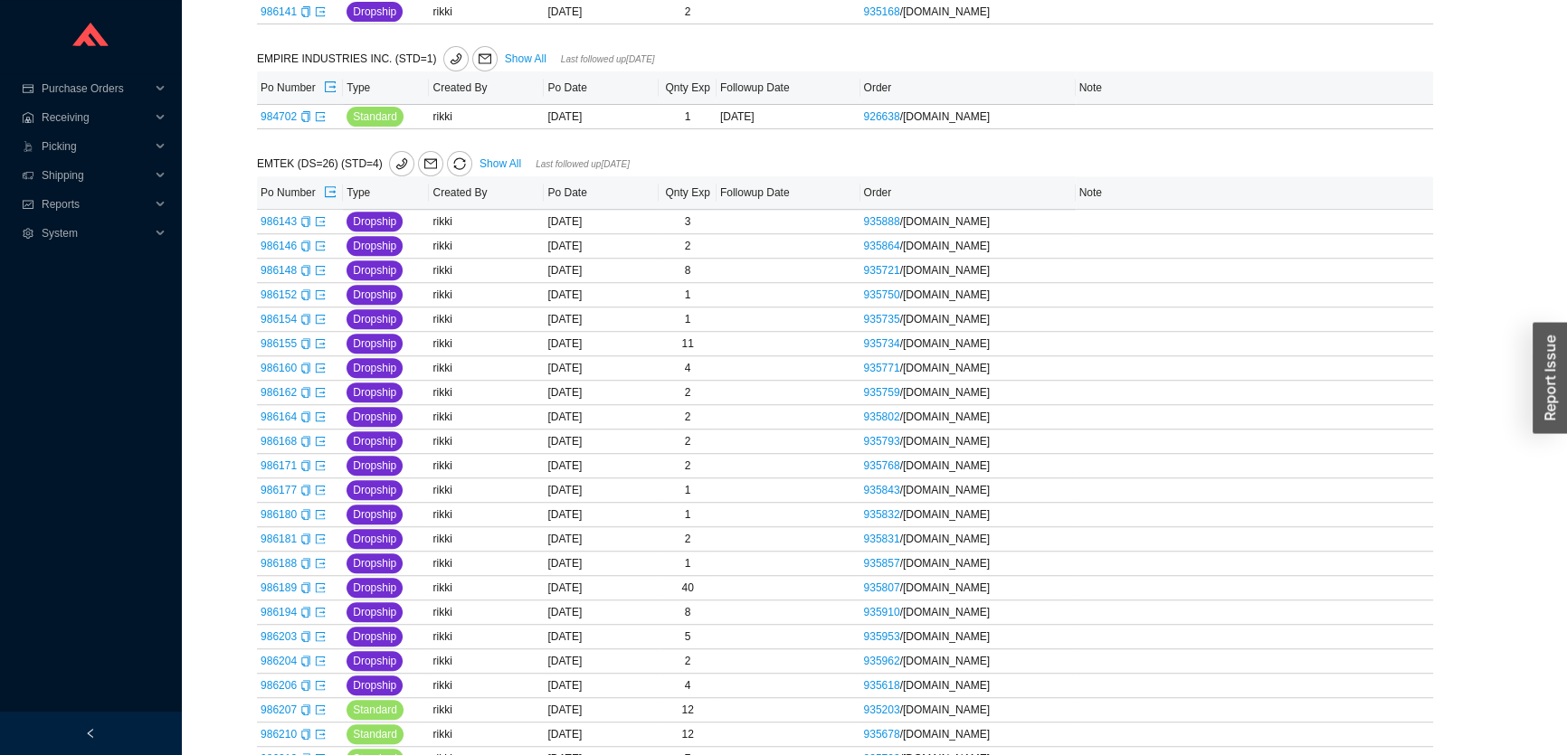
click at [473, 159] on div "EMTEK (DS=26) (STD=4) Show All Last followed up [DATE]" at bounding box center [600, 163] width 686 height 25
click at [488, 159] on link "Show All" at bounding box center [500, 163] width 42 height 13
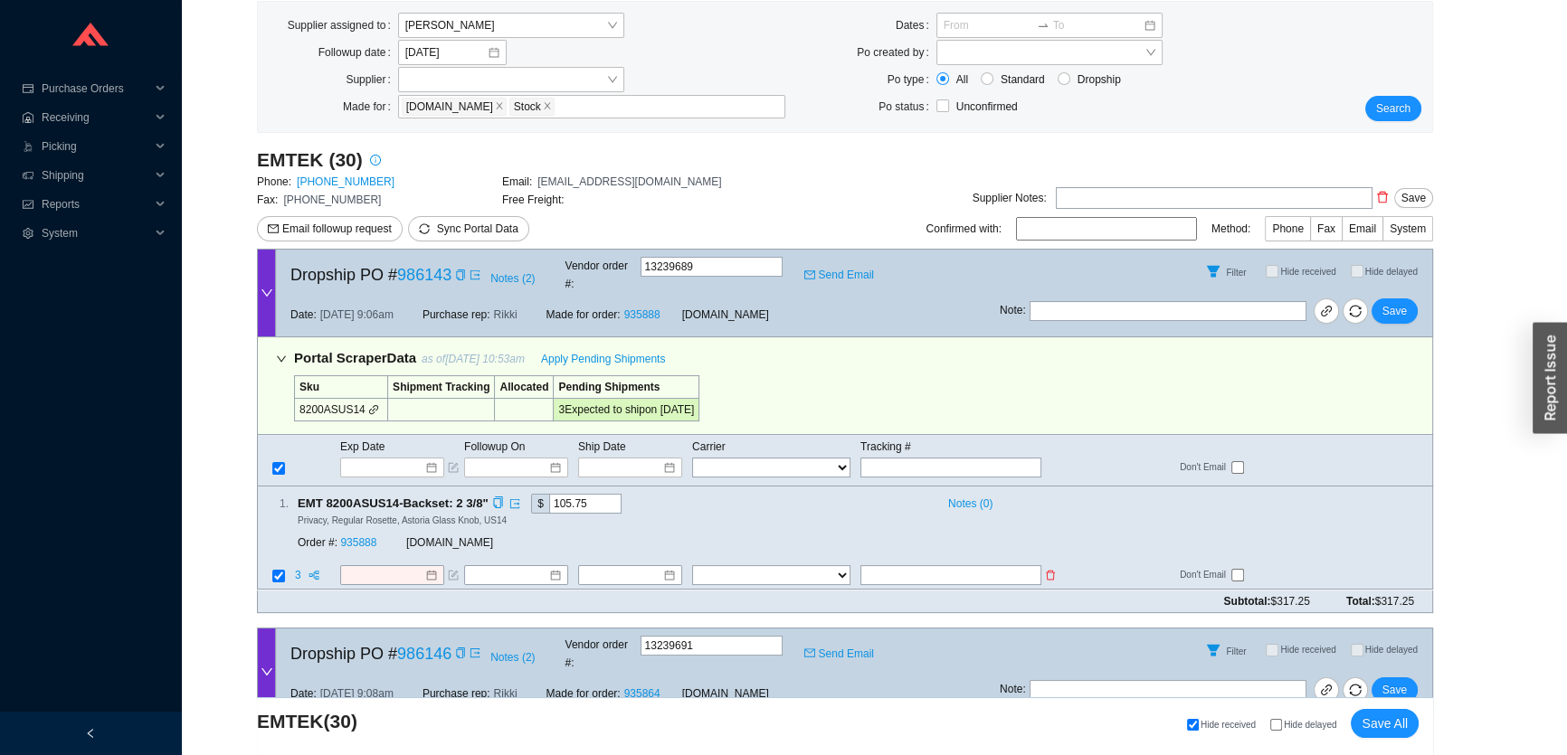
scroll to position [328, 0]
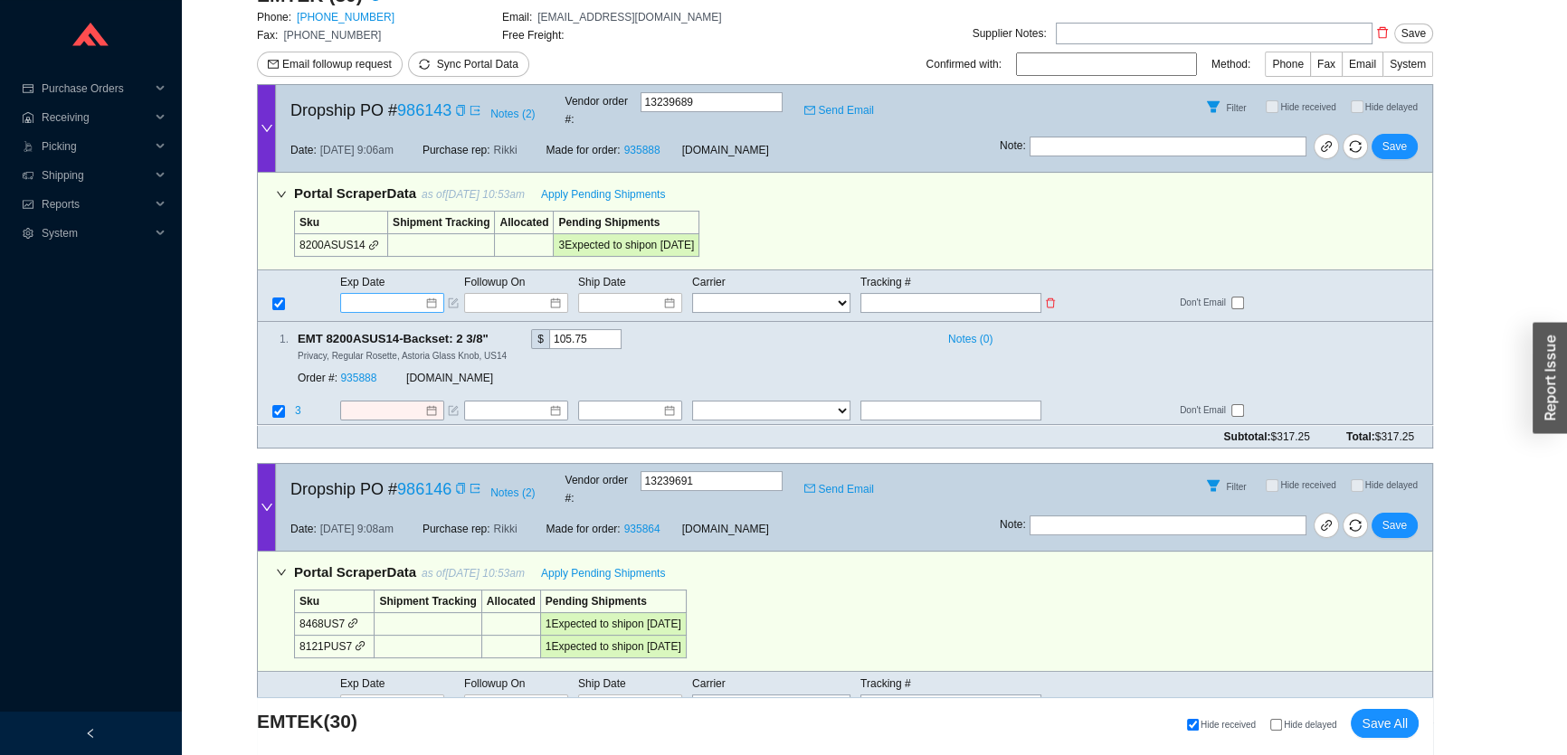
click at [373, 294] on input at bounding box center [385, 303] width 77 height 18
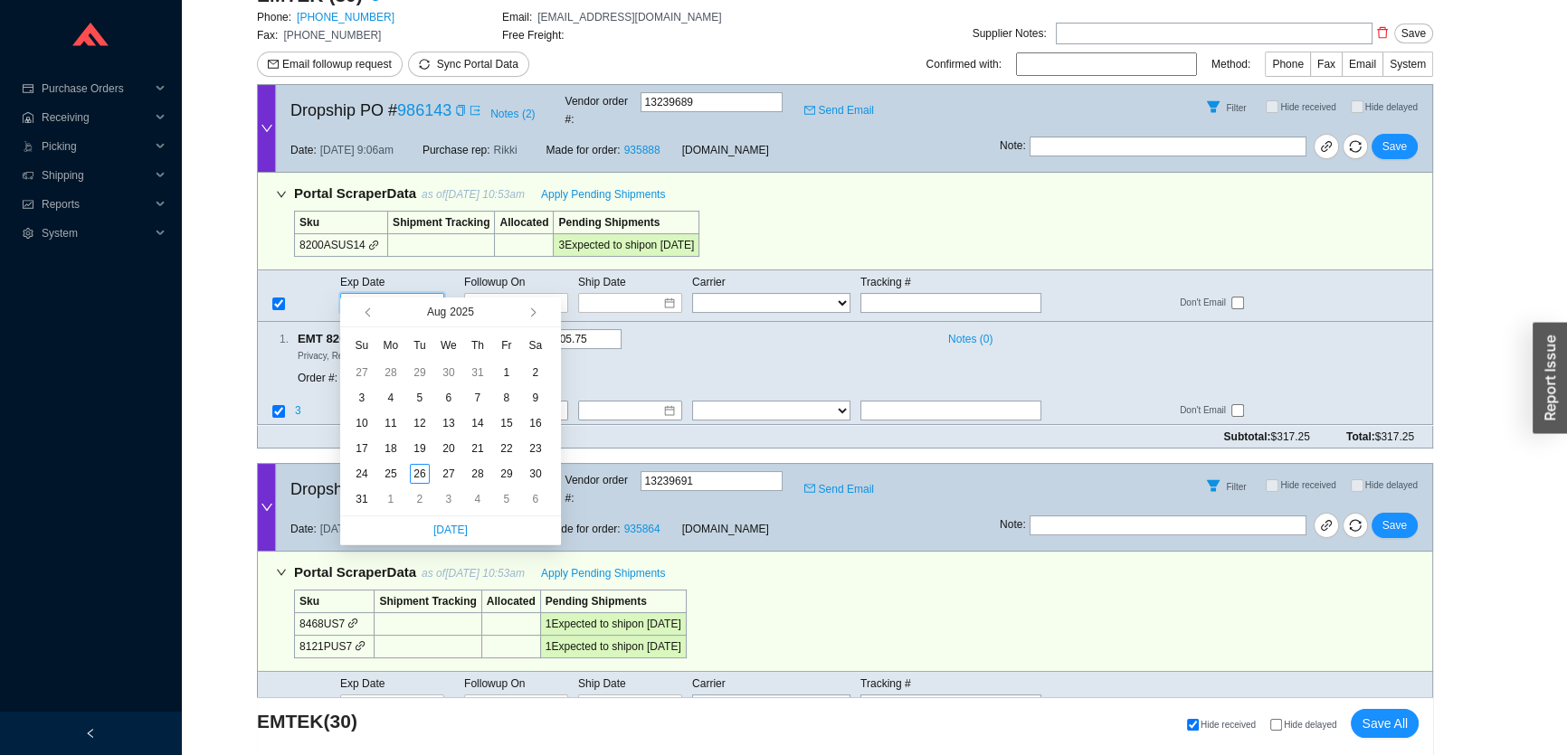
type input "9/3/2025"
type input "[DATE]"
click at [477, 474] on div "28" at bounding box center [478, 474] width 20 height 20
type input "[DATE]"
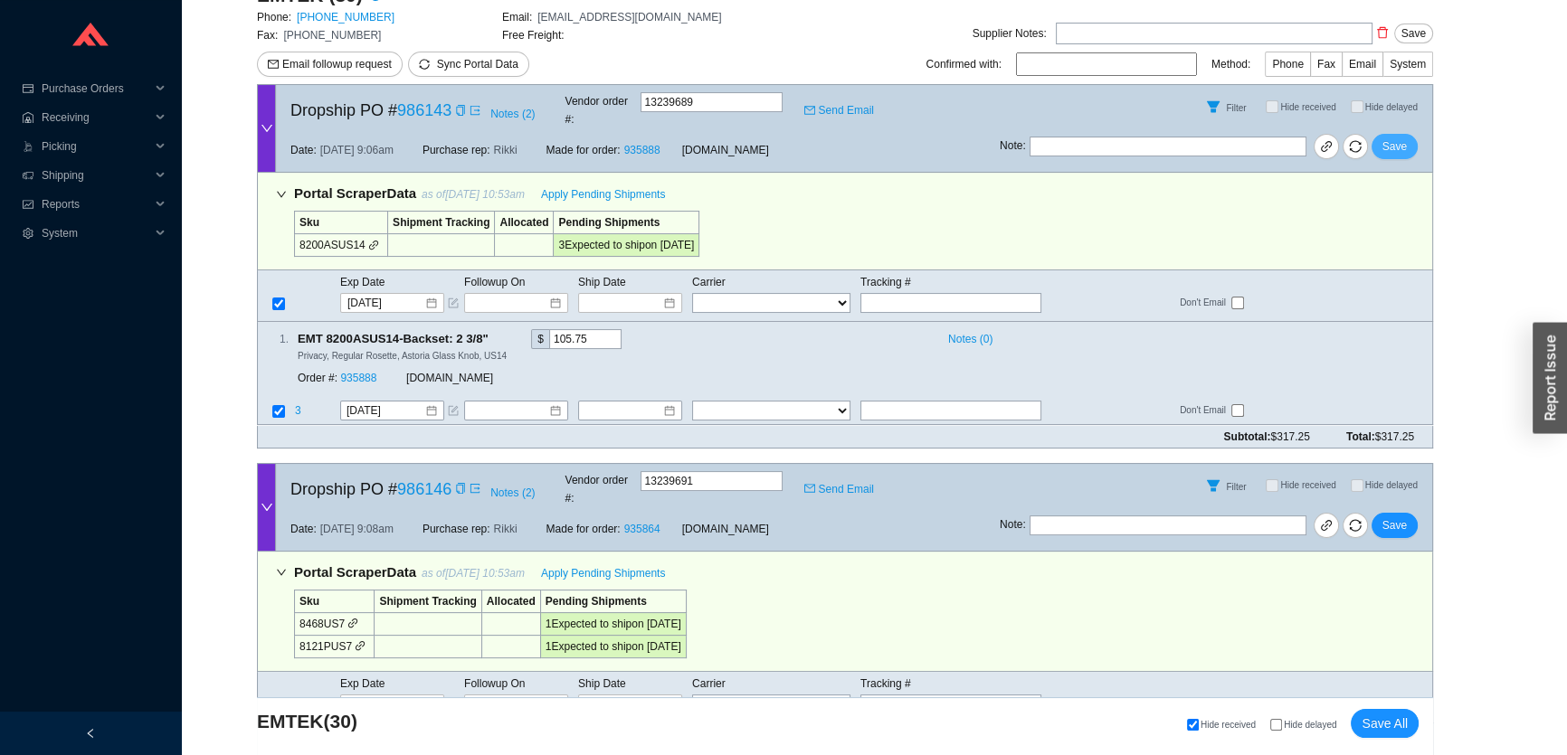
click at [1401, 137] on span "Save" at bounding box center [1394, 146] width 24 height 18
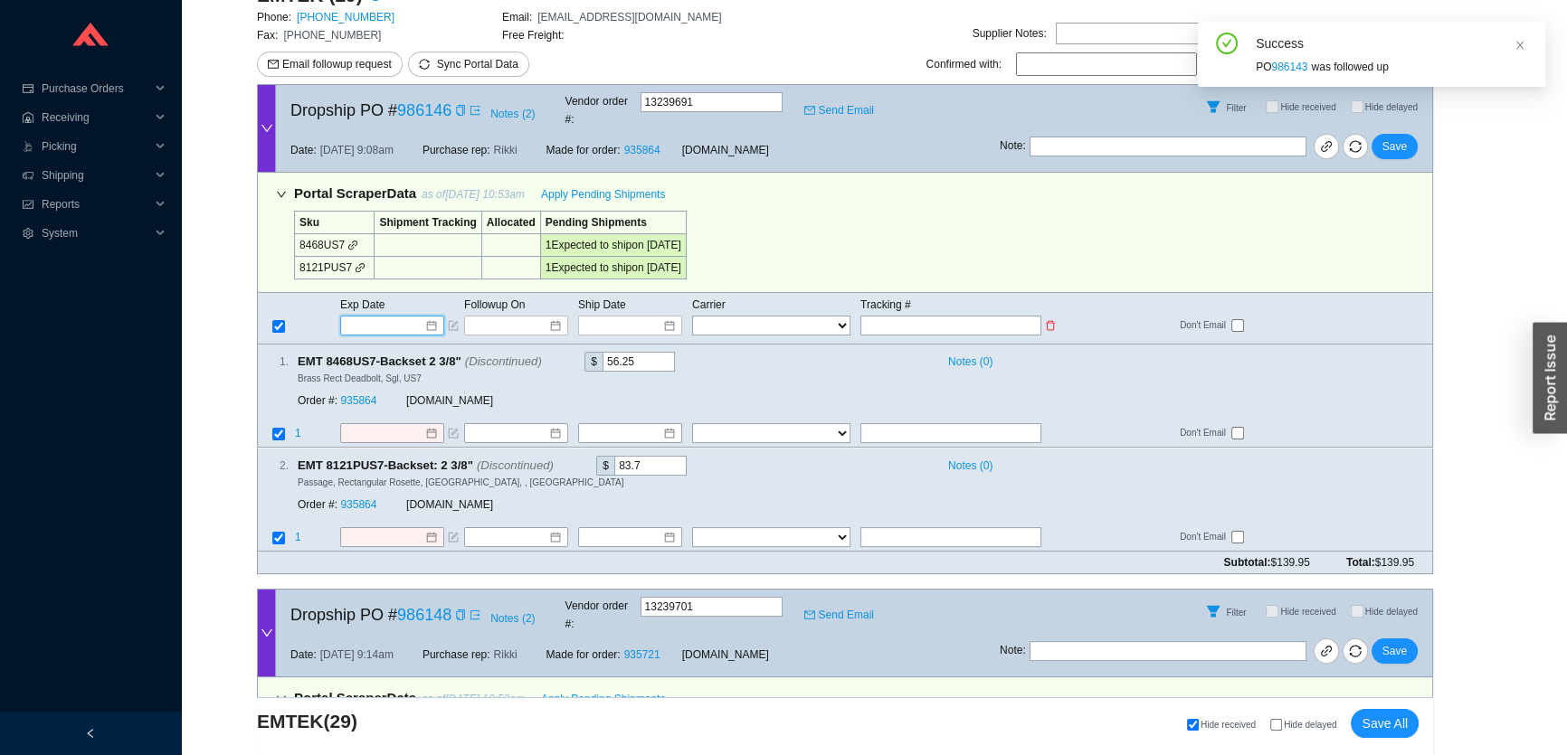
click at [369, 317] on input at bounding box center [385, 326] width 77 height 18
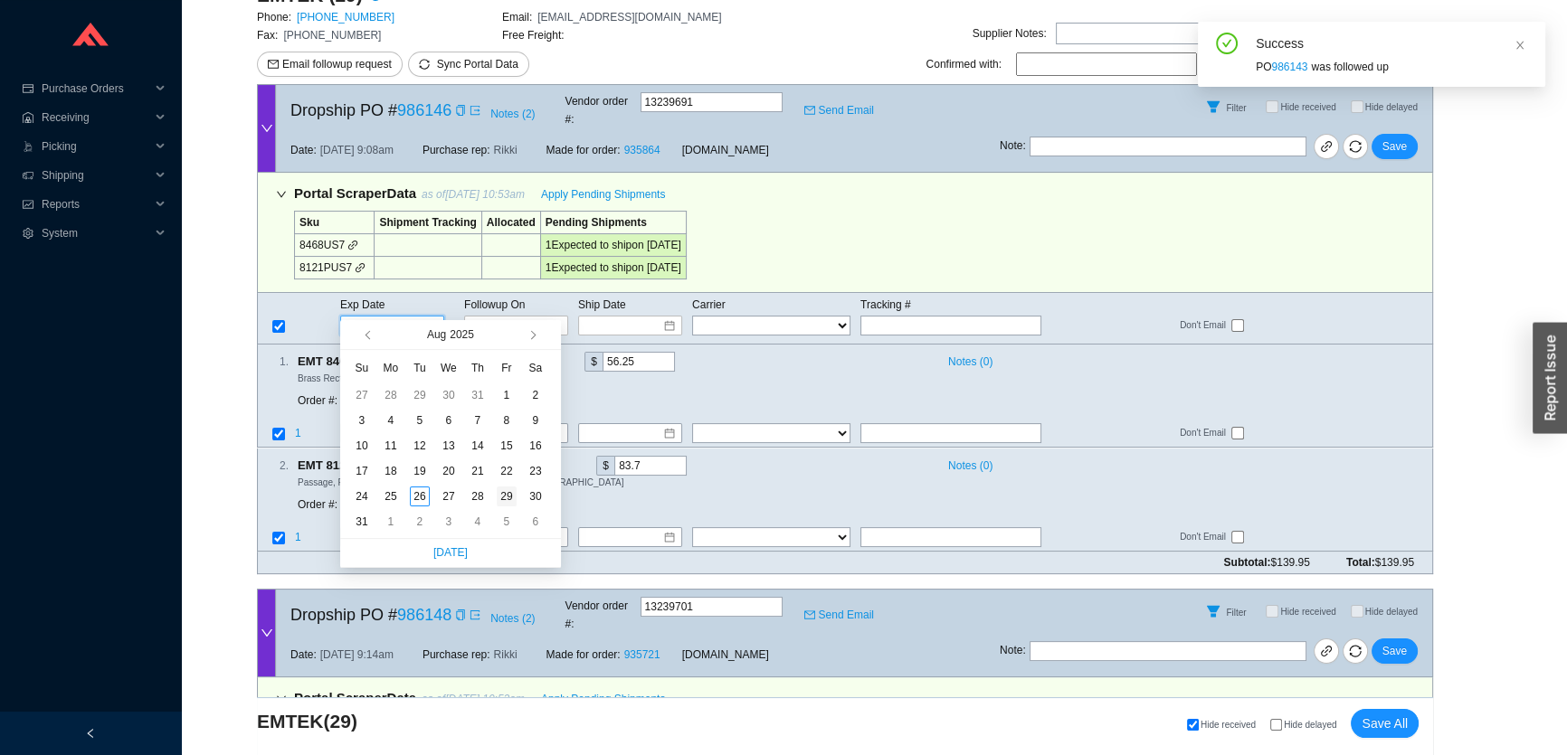
type input "[DATE]"
click at [508, 497] on div "29" at bounding box center [507, 497] width 20 height 20
type input "8/29/2025"
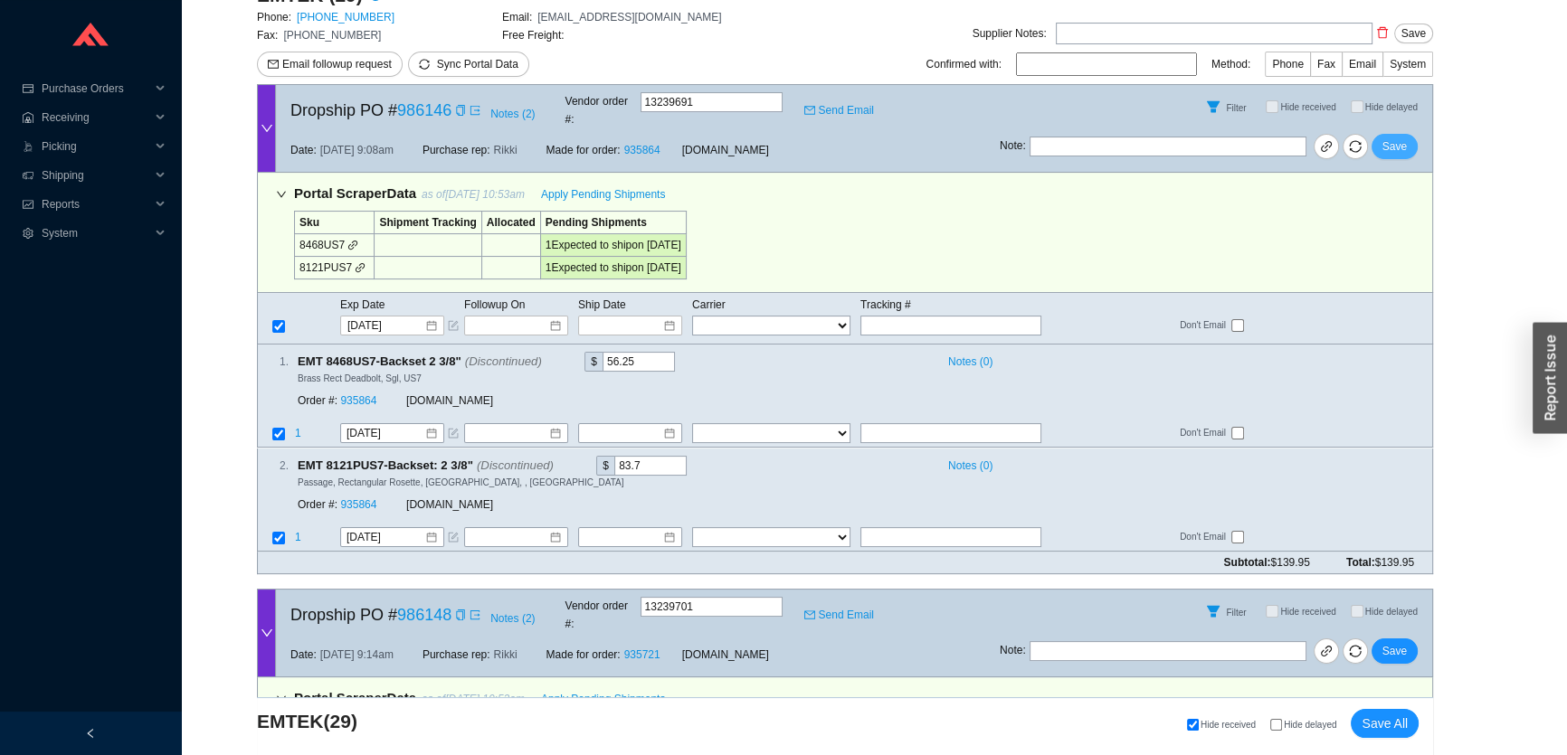
click at [1393, 138] on span "Save" at bounding box center [1394, 146] width 24 height 18
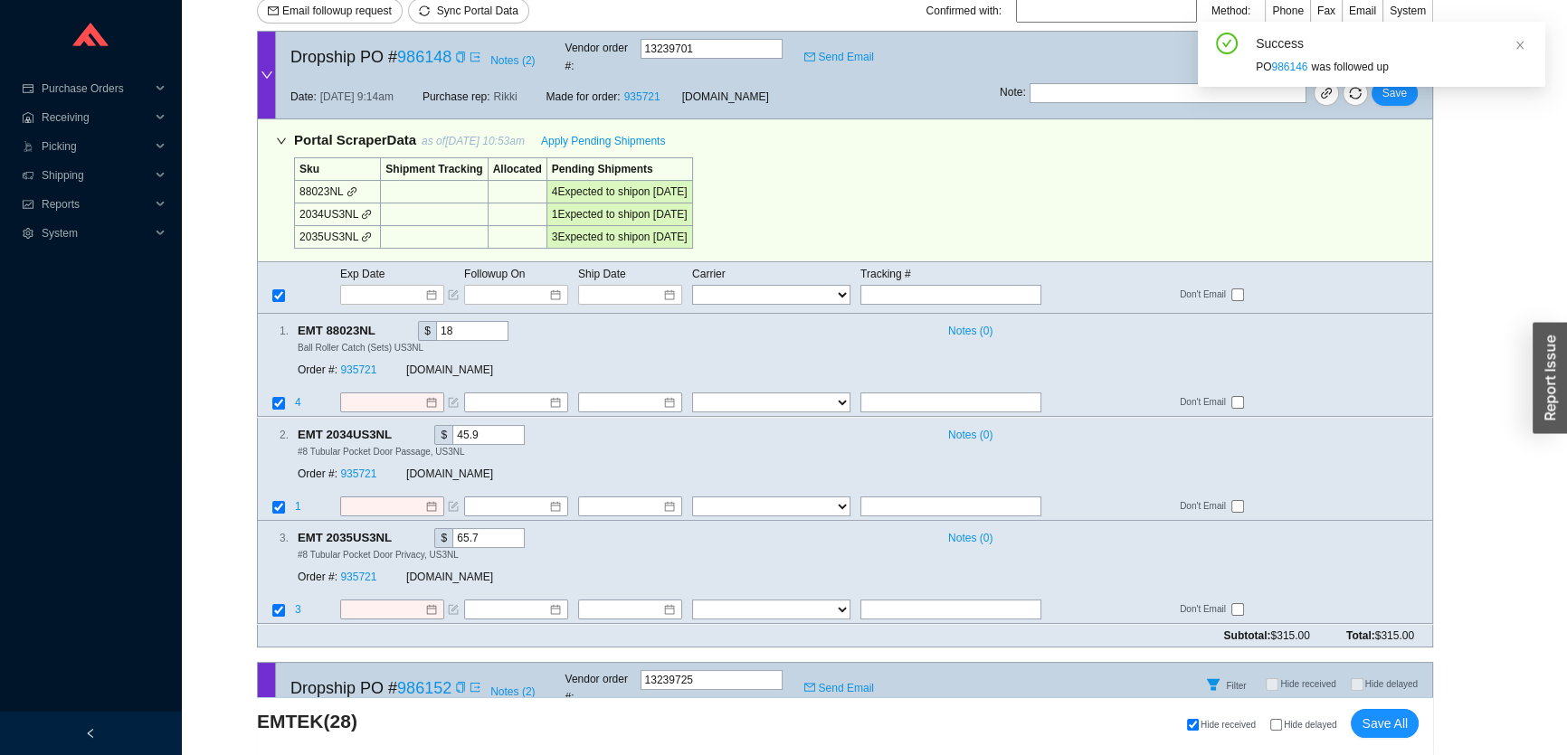
scroll to position [411, 0]
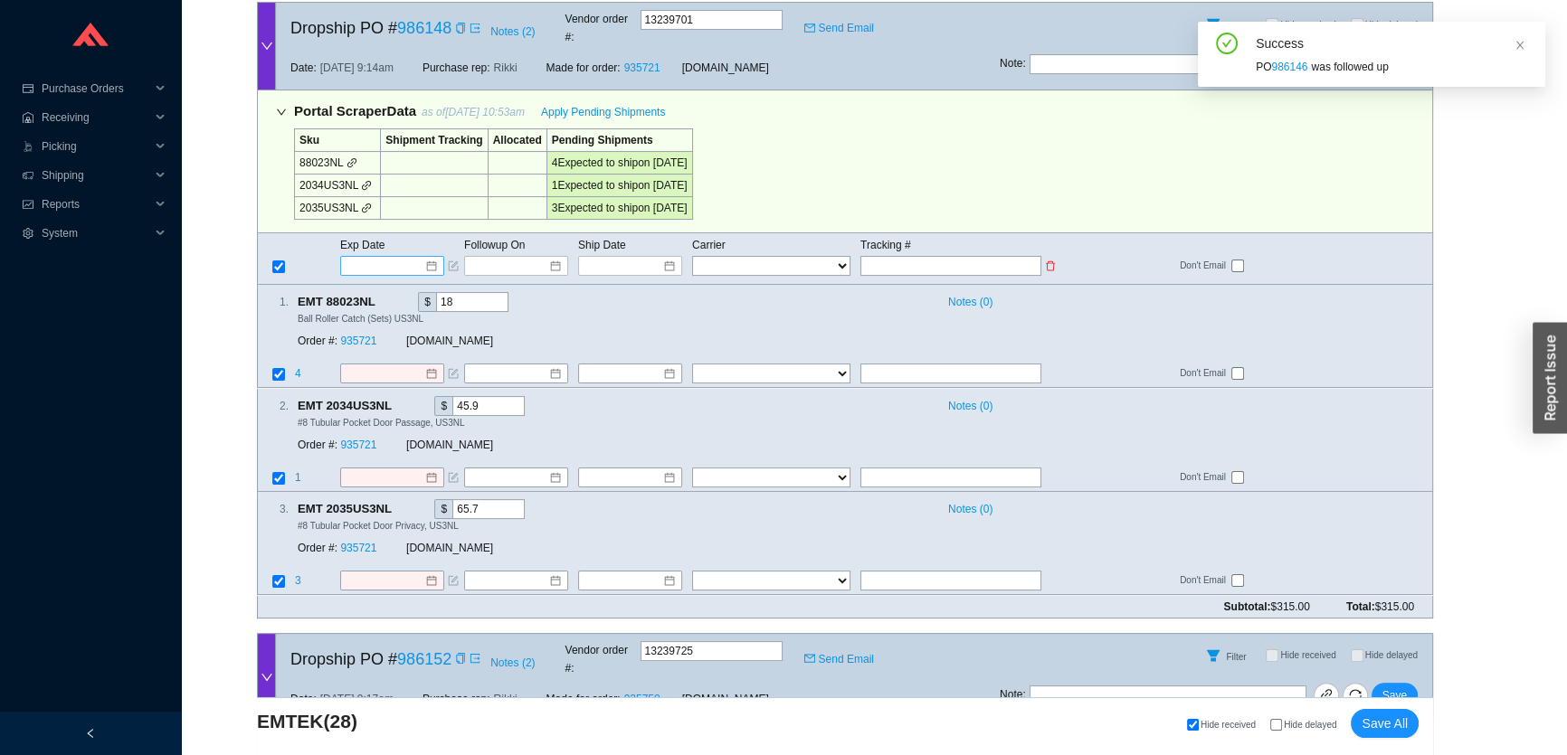
click at [393, 257] on input at bounding box center [385, 266] width 77 height 18
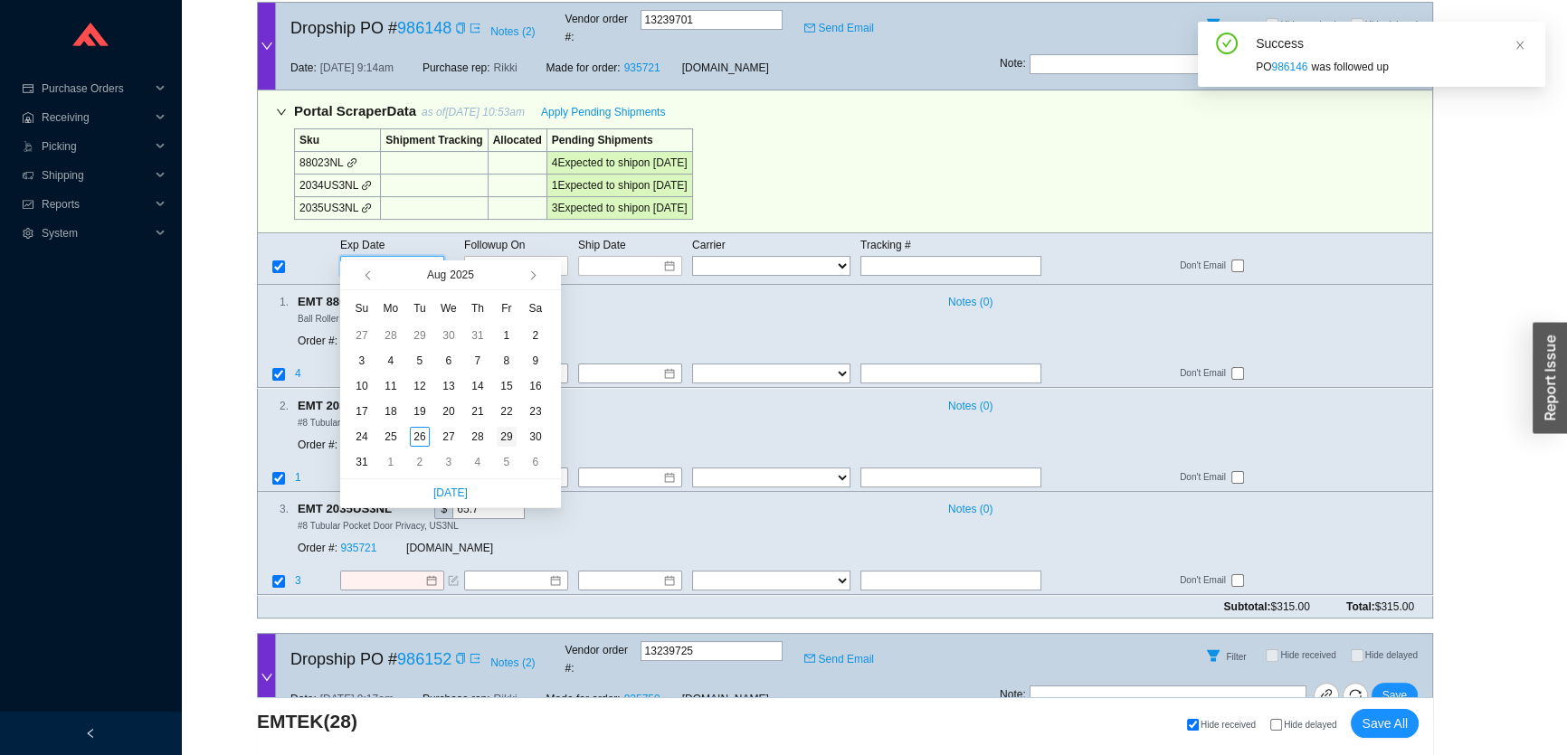
type input "8/29/2025"
click at [502, 442] on div "29" at bounding box center [507, 437] width 20 height 20
type input "8/29/2025"
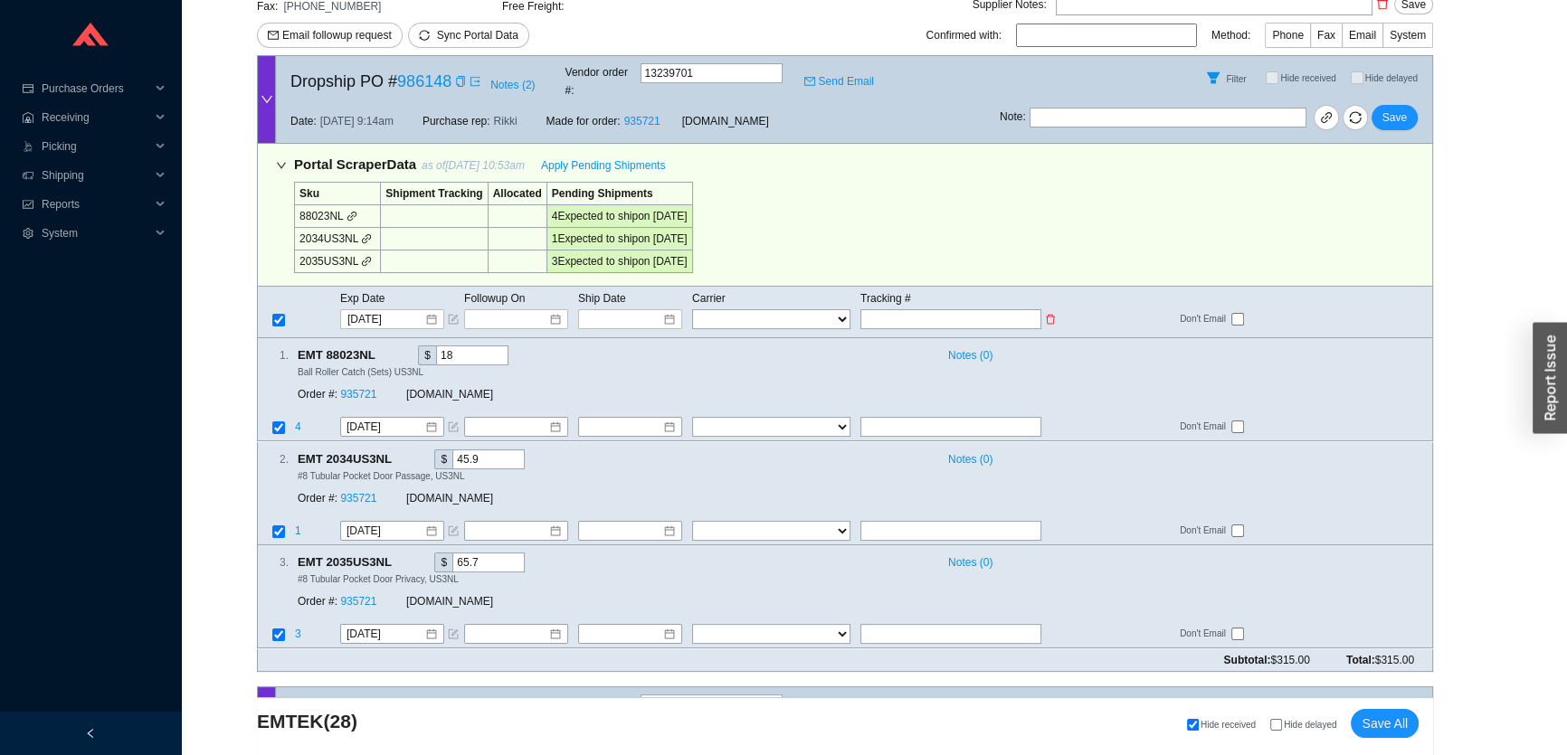
scroll to position [328, 0]
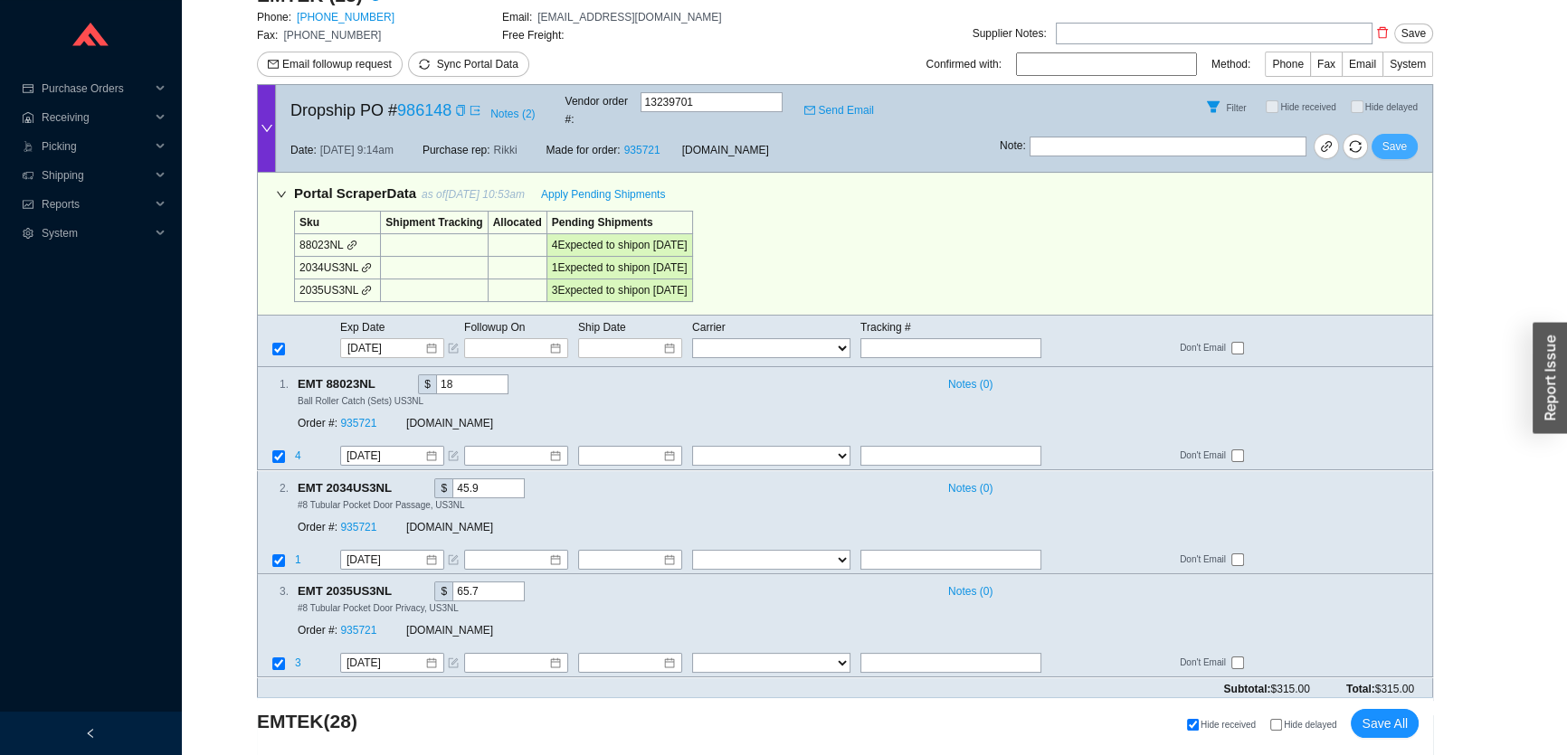
click at [1397, 137] on span "Save" at bounding box center [1394, 146] width 24 height 18
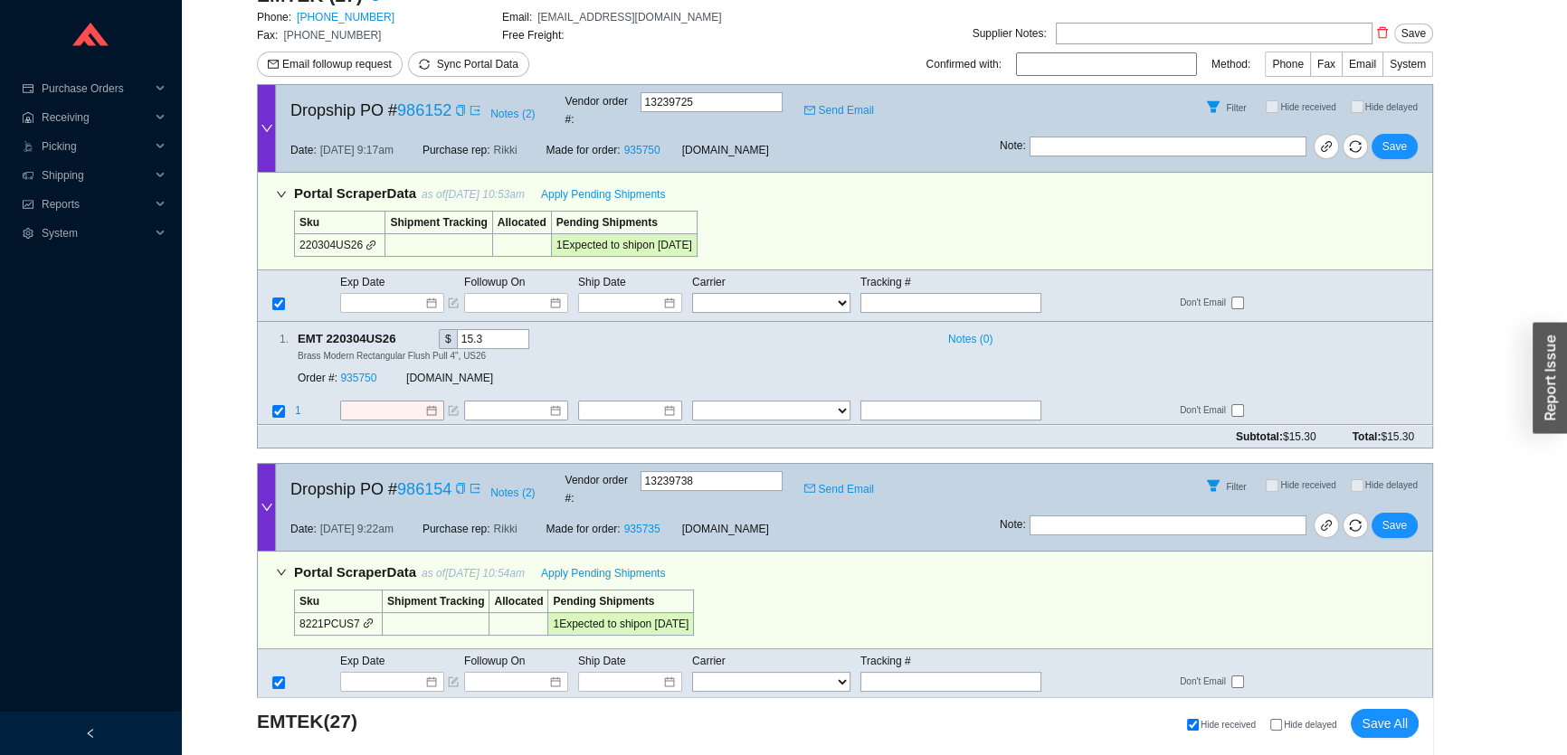
click at [369, 299] on div "Exp Date Followup On Ship Date Carrier Tracking # FedEx UPS ---------------- 2 …" at bounding box center [845, 296] width 1176 height 52
click at [371, 294] on input at bounding box center [385, 303] width 77 height 18
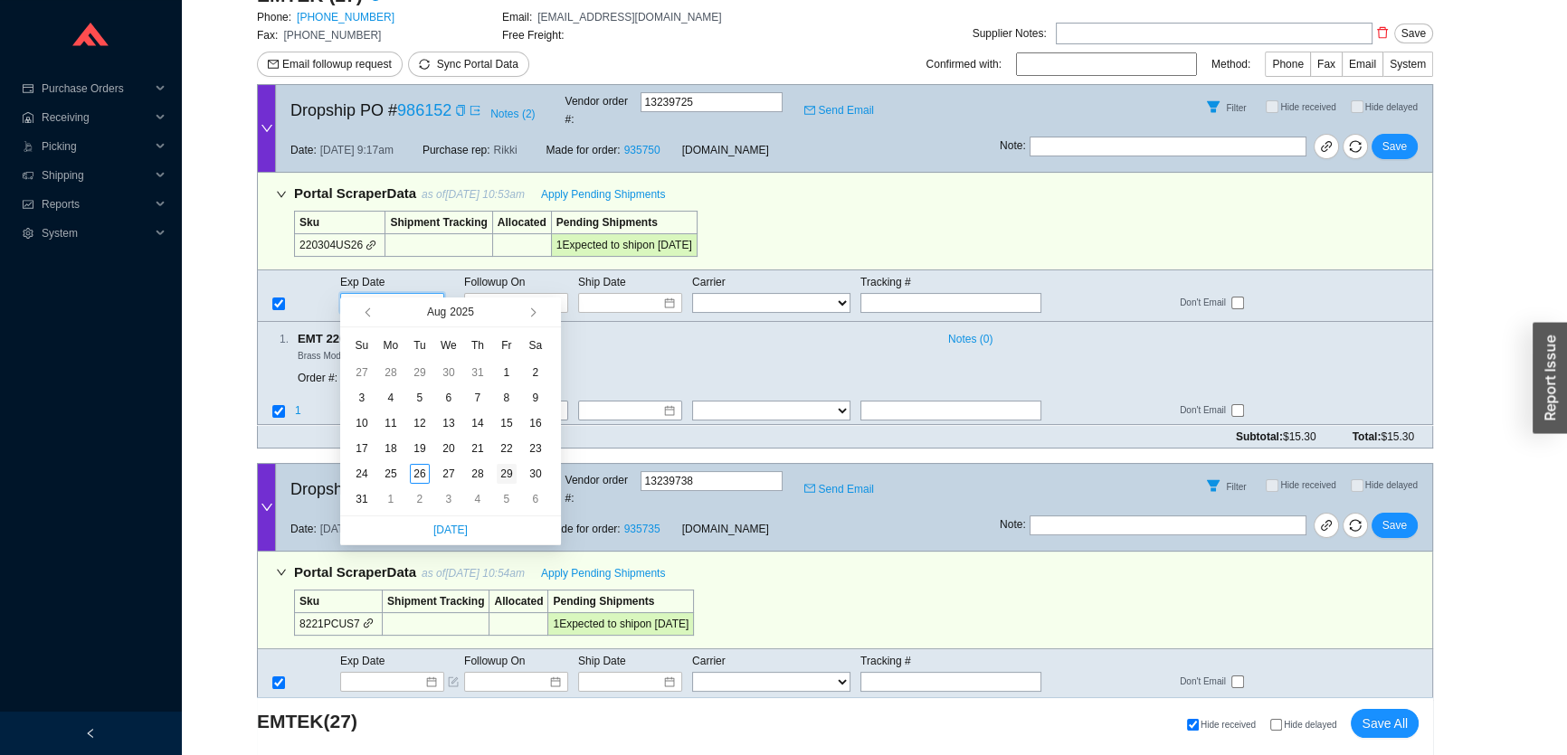
type input "8/29/2025"
click at [508, 478] on div "29" at bounding box center [507, 474] width 20 height 20
type input "8/29/2025"
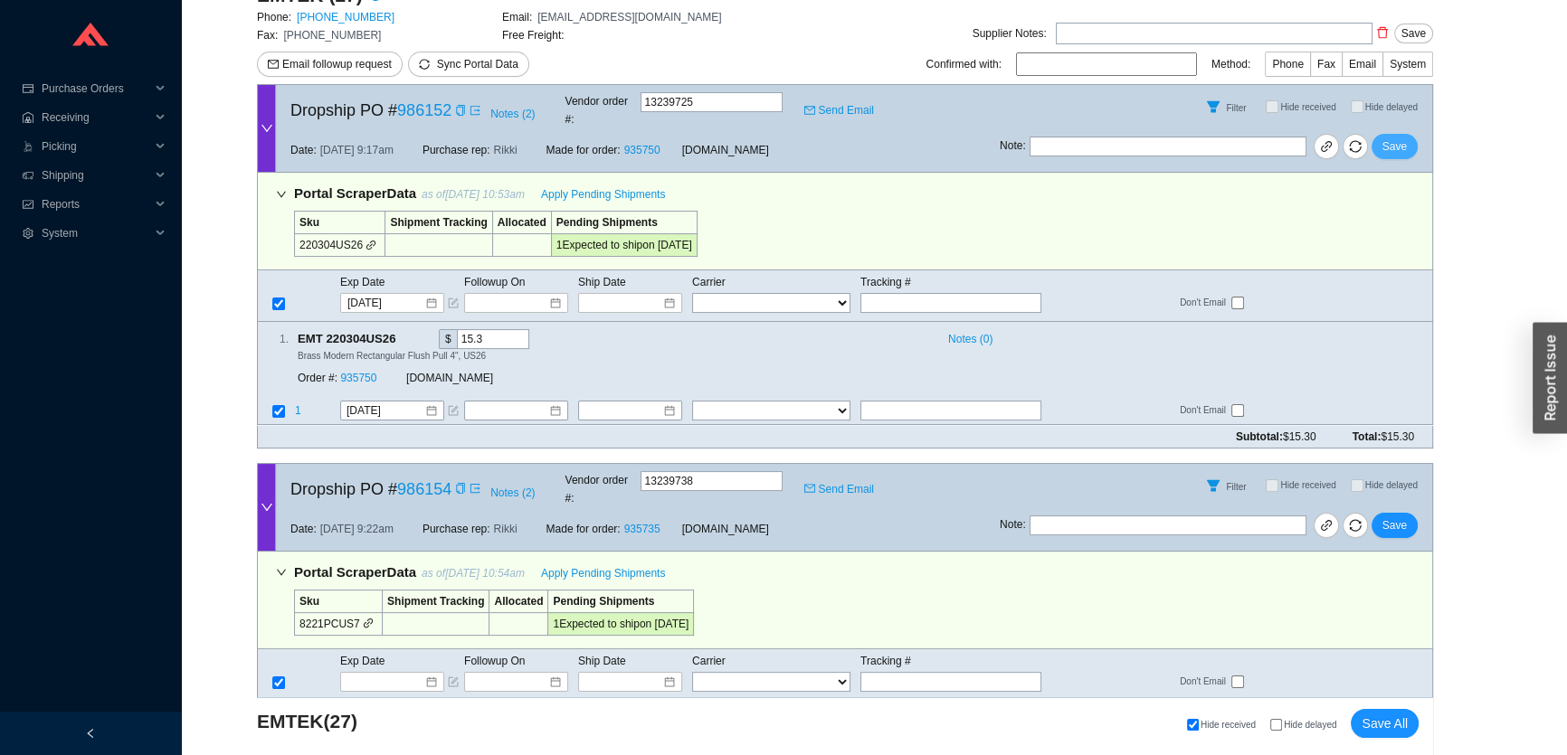
click at [1393, 137] on span "Save" at bounding box center [1394, 146] width 24 height 18
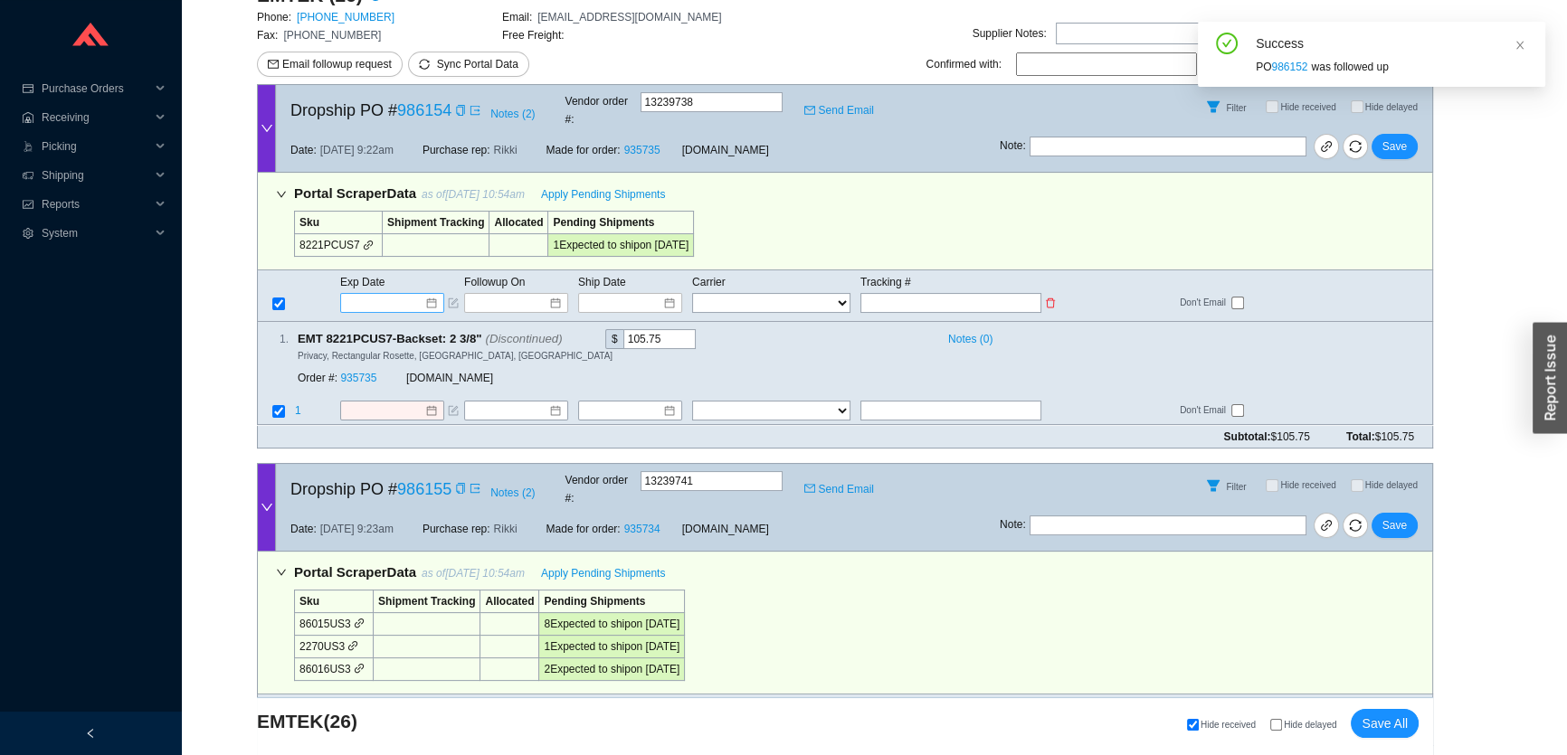
click at [388, 294] on input at bounding box center [385, 303] width 77 height 18
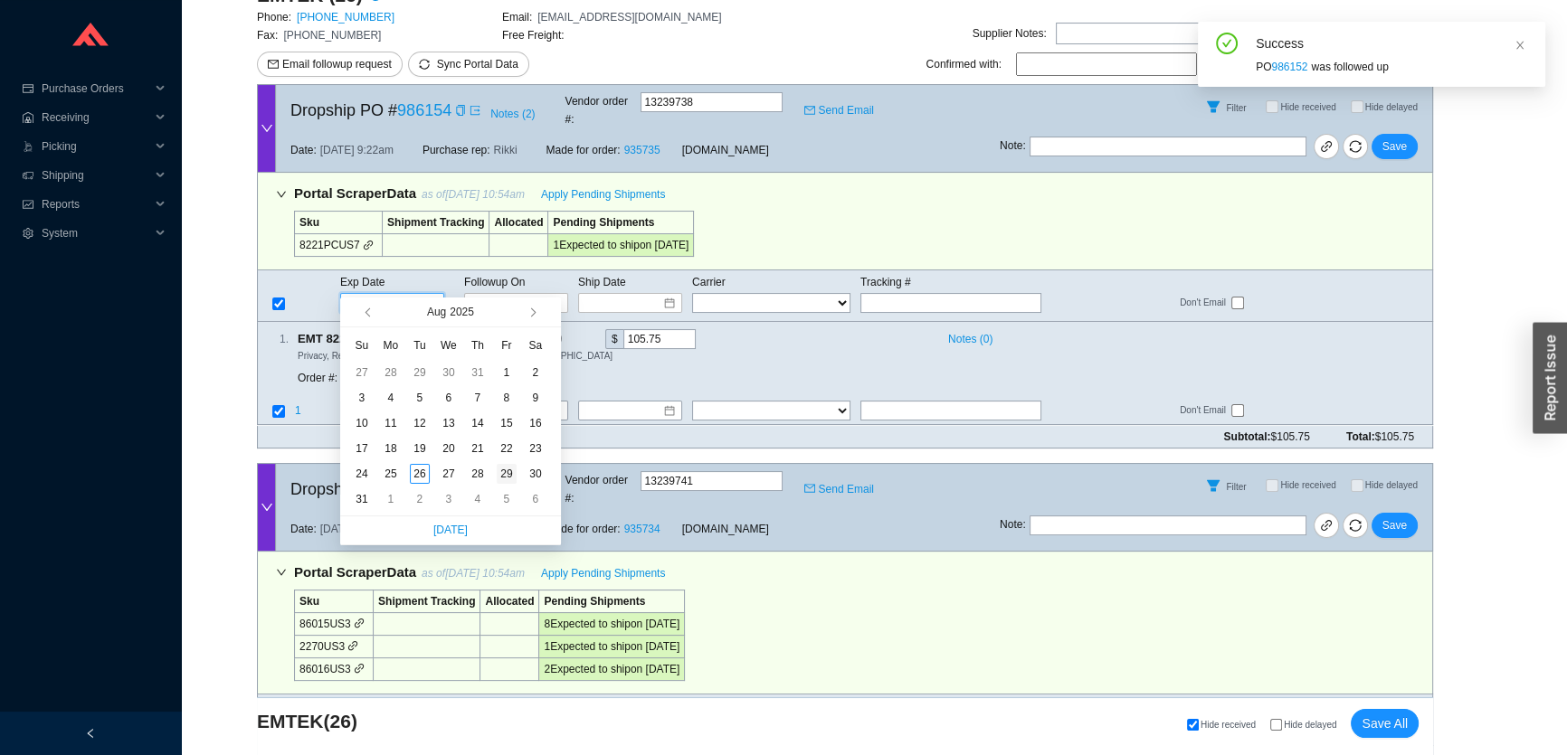
type input "8/29/2025"
click at [501, 466] on div "29" at bounding box center [507, 474] width 20 height 20
type input "8/29/2025"
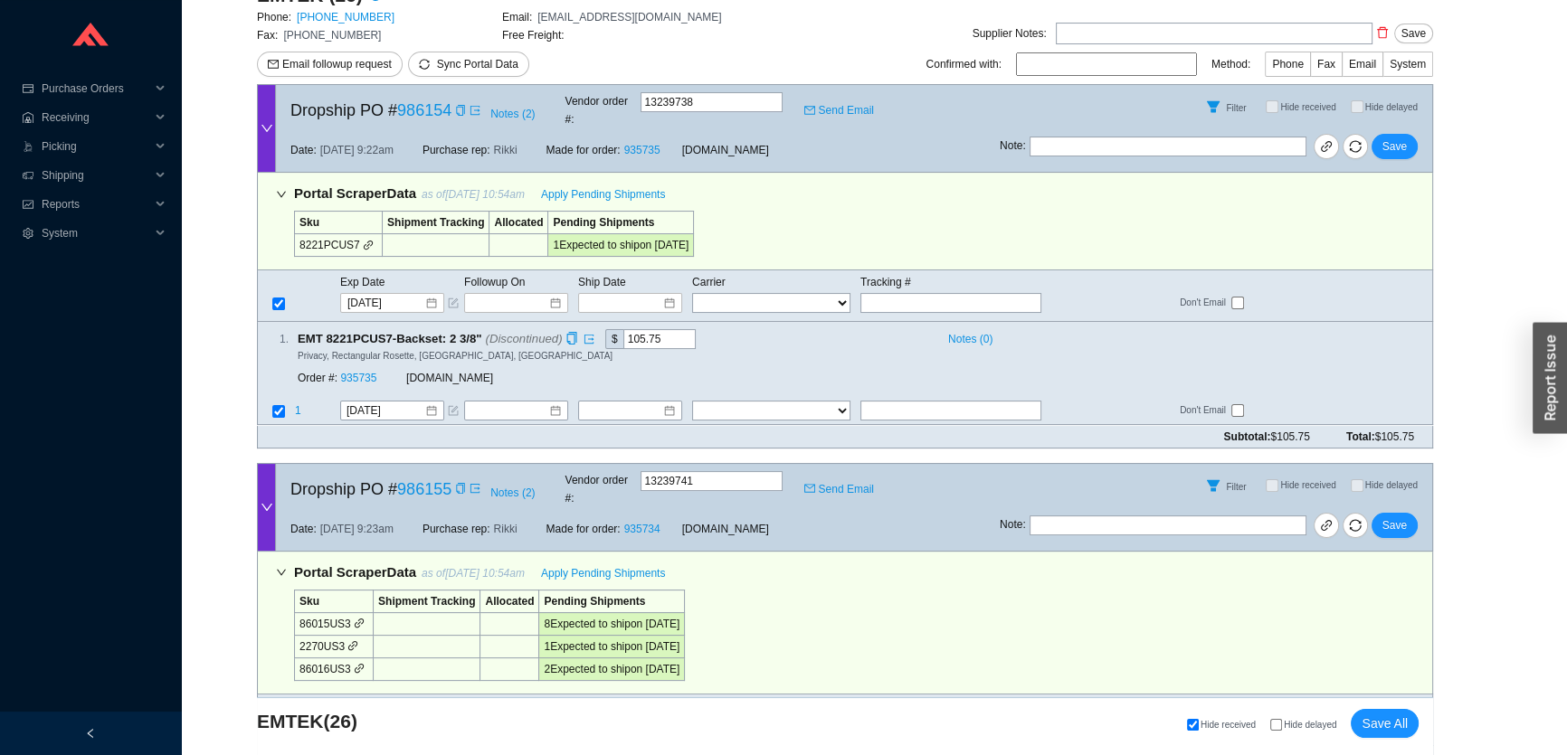
drag, startPoint x: 366, startPoint y: 362, endPoint x: 385, endPoint y: 371, distance: 21.0
click at [385, 371] on div "Order #: 935735 QualityBath.com" at bounding box center [546, 379] width 497 height 33
click at [1383, 134] on button "Save" at bounding box center [1394, 146] width 46 height 25
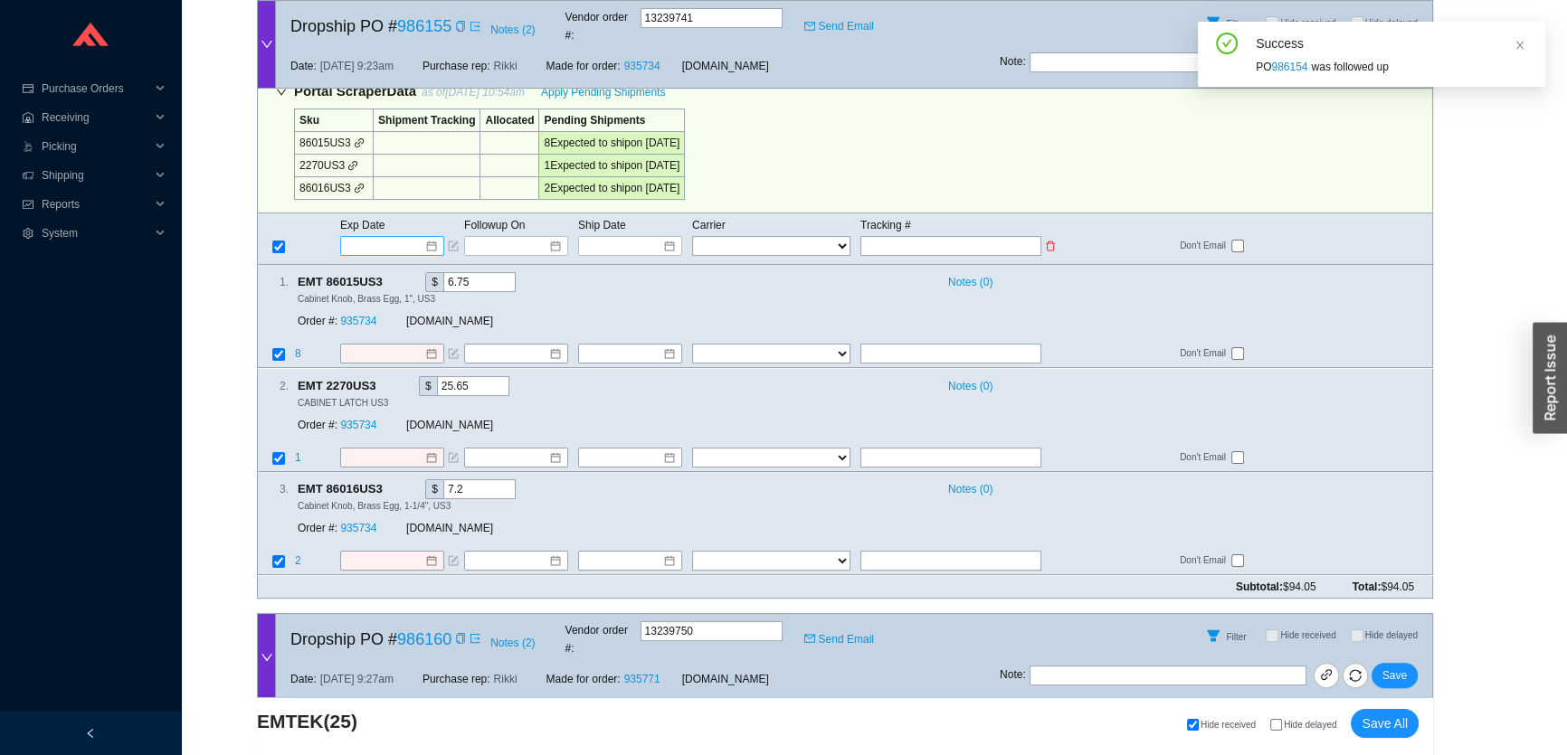
scroll to position [575, 0]
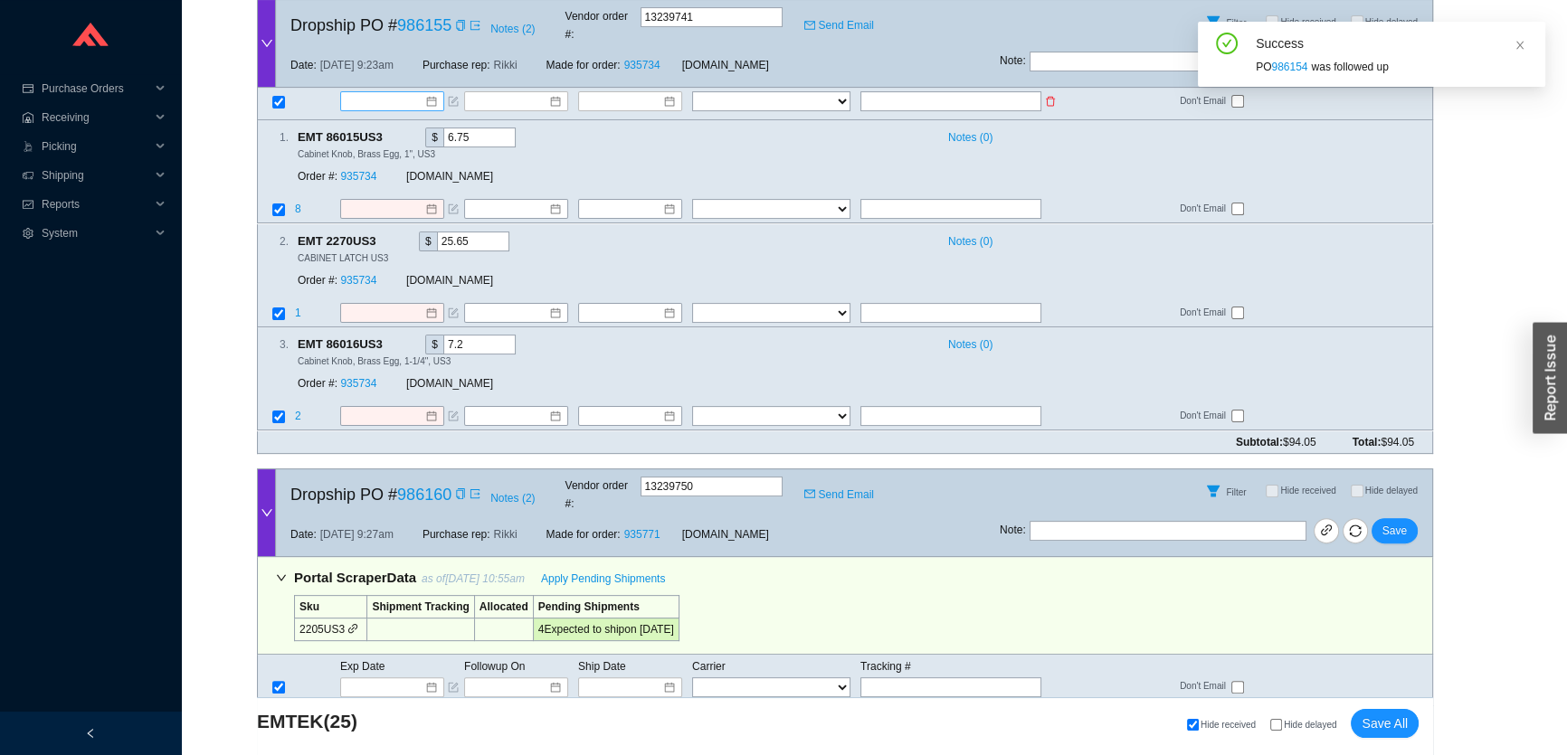
click at [384, 92] on input at bounding box center [385, 101] width 77 height 18
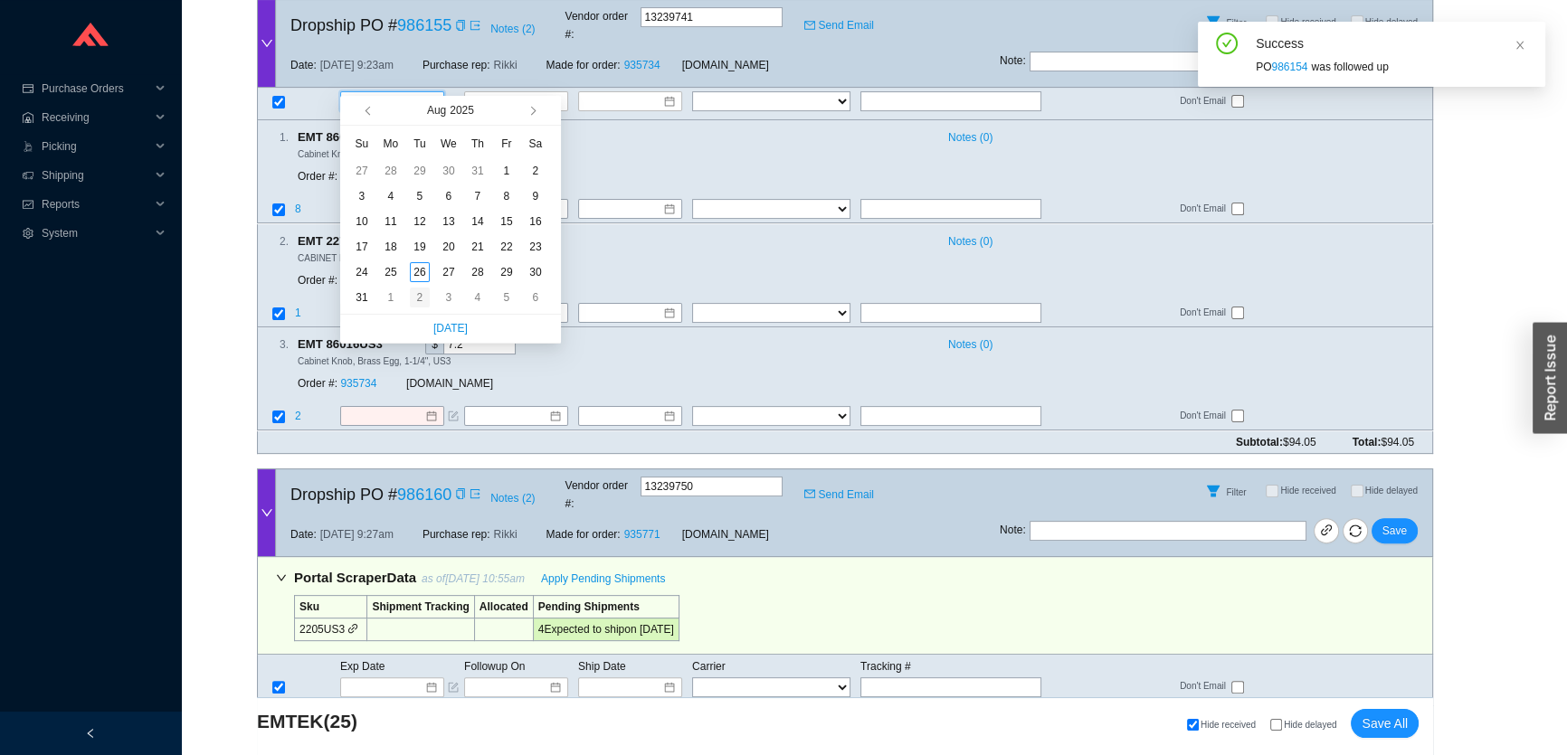
type input "9/2/2025"
click at [415, 298] on div "2" at bounding box center [420, 298] width 20 height 20
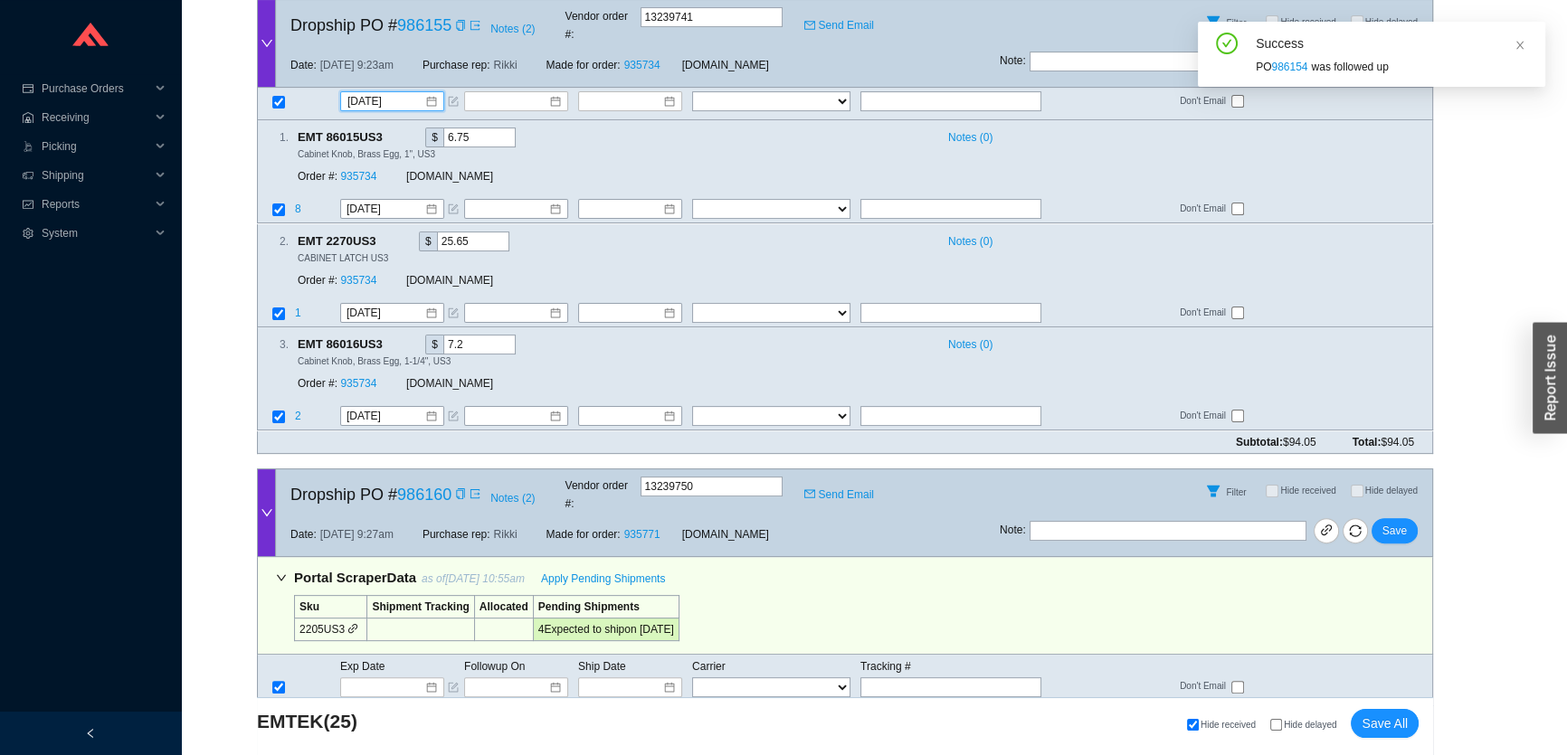
type input "9/2/2025"
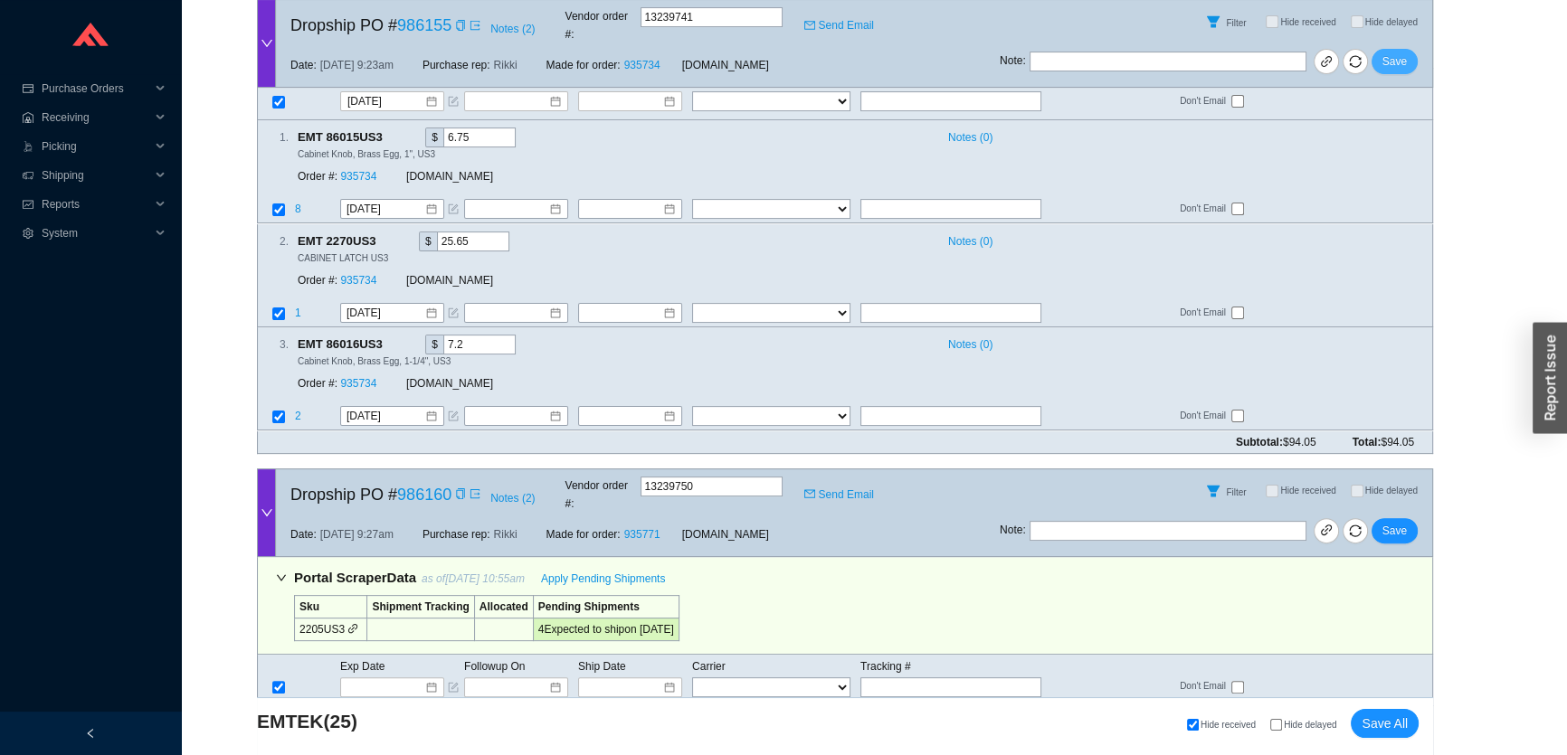
click at [1394, 53] on span "Save" at bounding box center [1394, 62] width 24 height 18
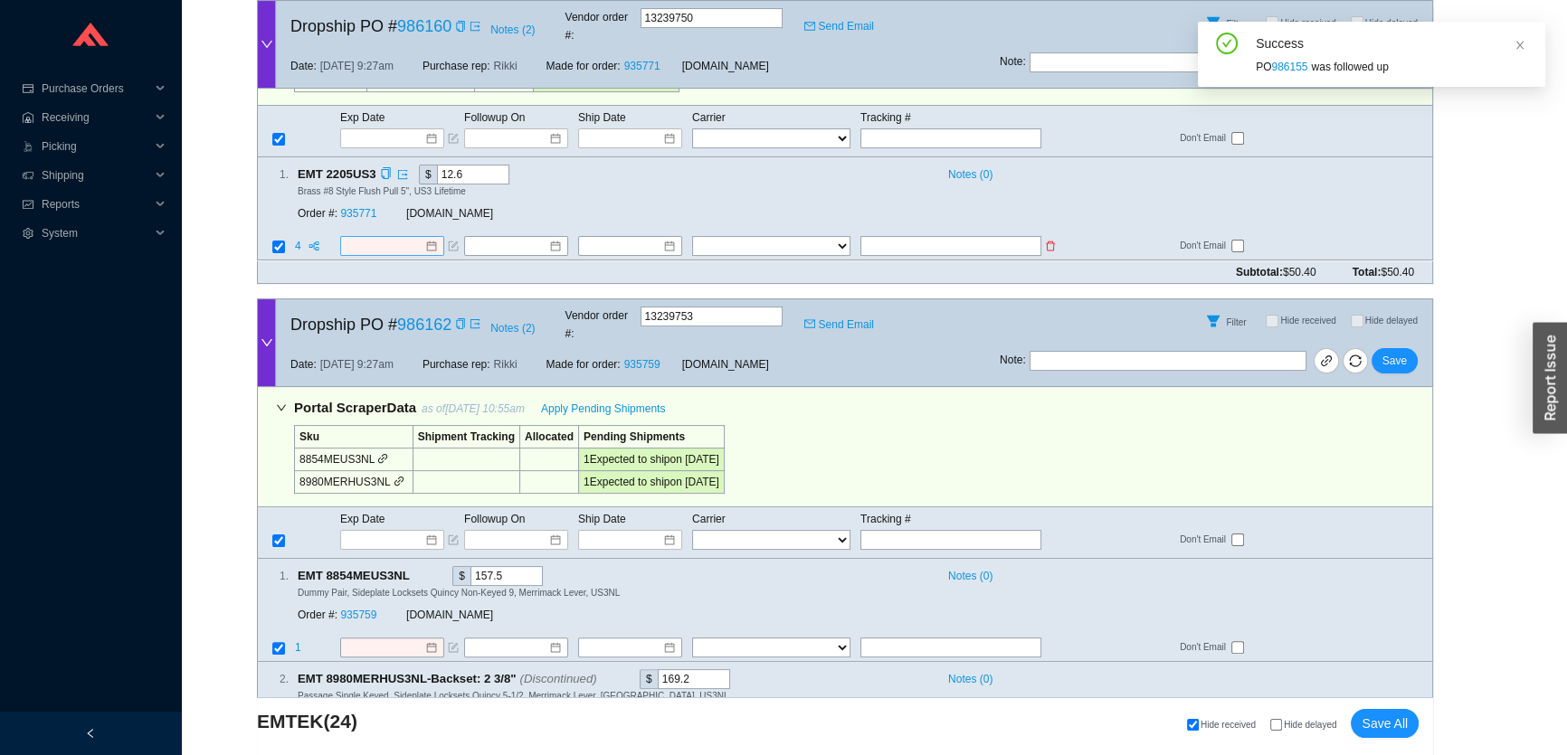
scroll to position [328, 0]
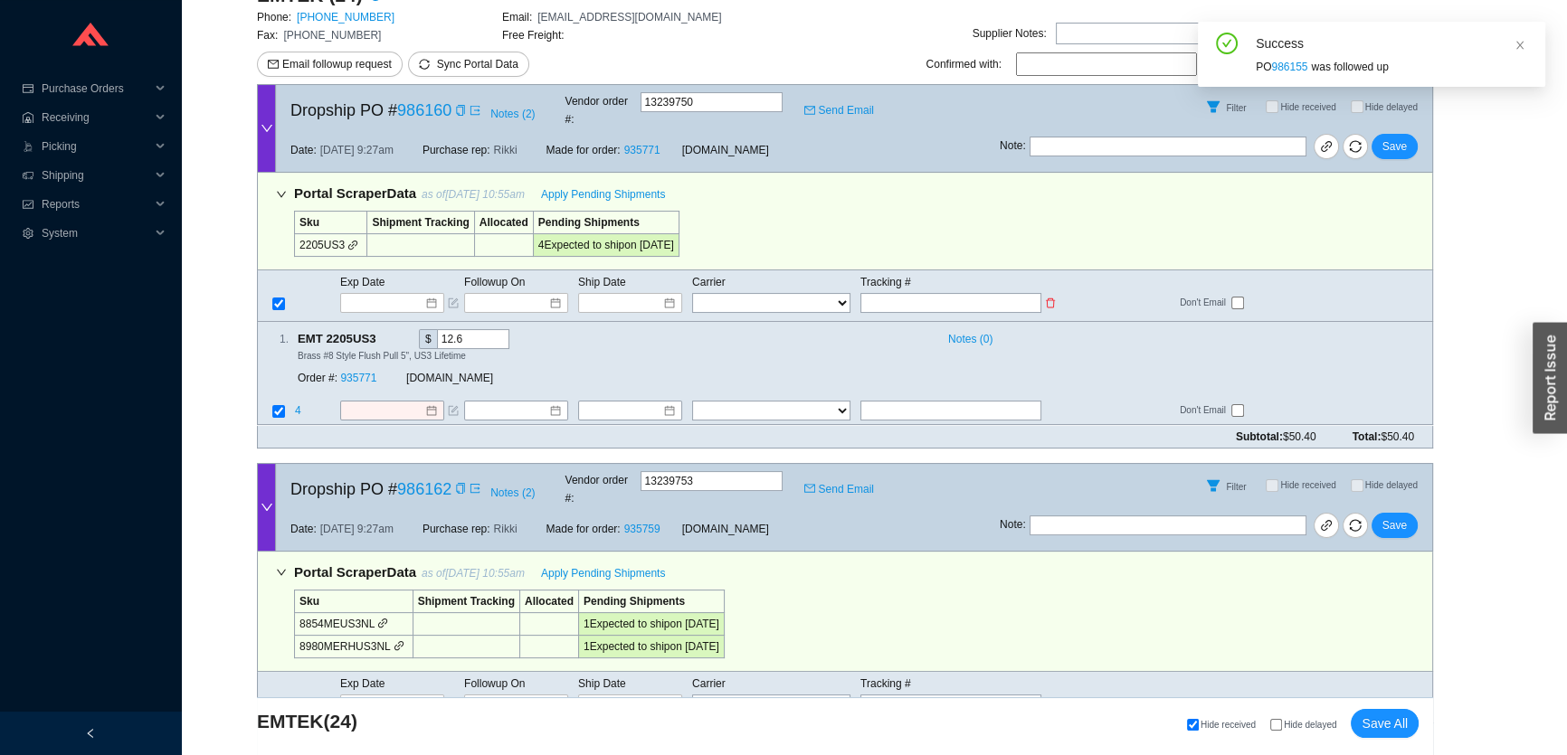
click at [398, 272] on td "Exp Date" at bounding box center [401, 282] width 124 height 20
click at [399, 294] on input at bounding box center [385, 303] width 77 height 18
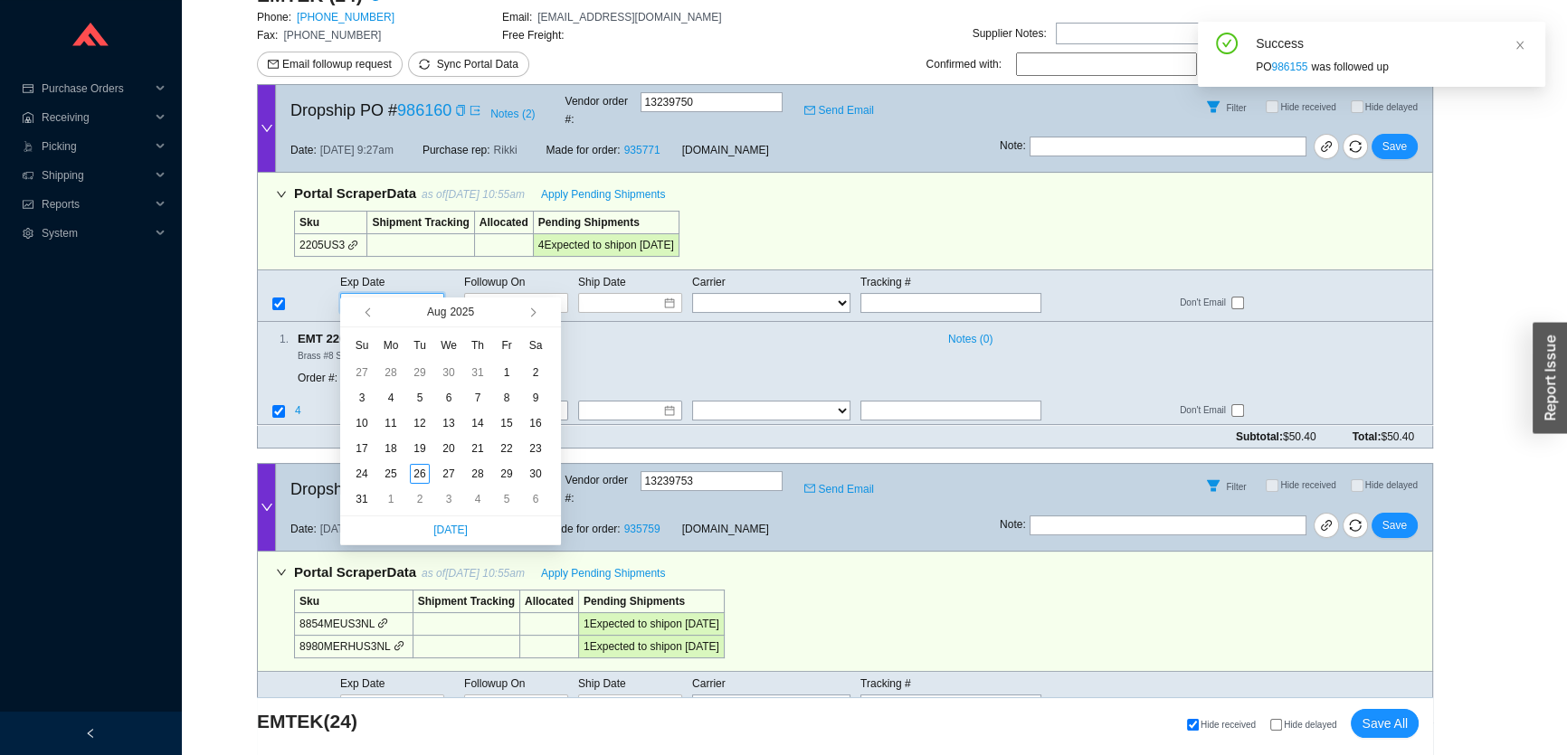
type input "9/1/2025"
drag, startPoint x: 385, startPoint y: 497, endPoint x: 394, endPoint y: 481, distance: 18.6
click at [386, 497] on div "1" at bounding box center [391, 499] width 20 height 20
type input "9/1/2025"
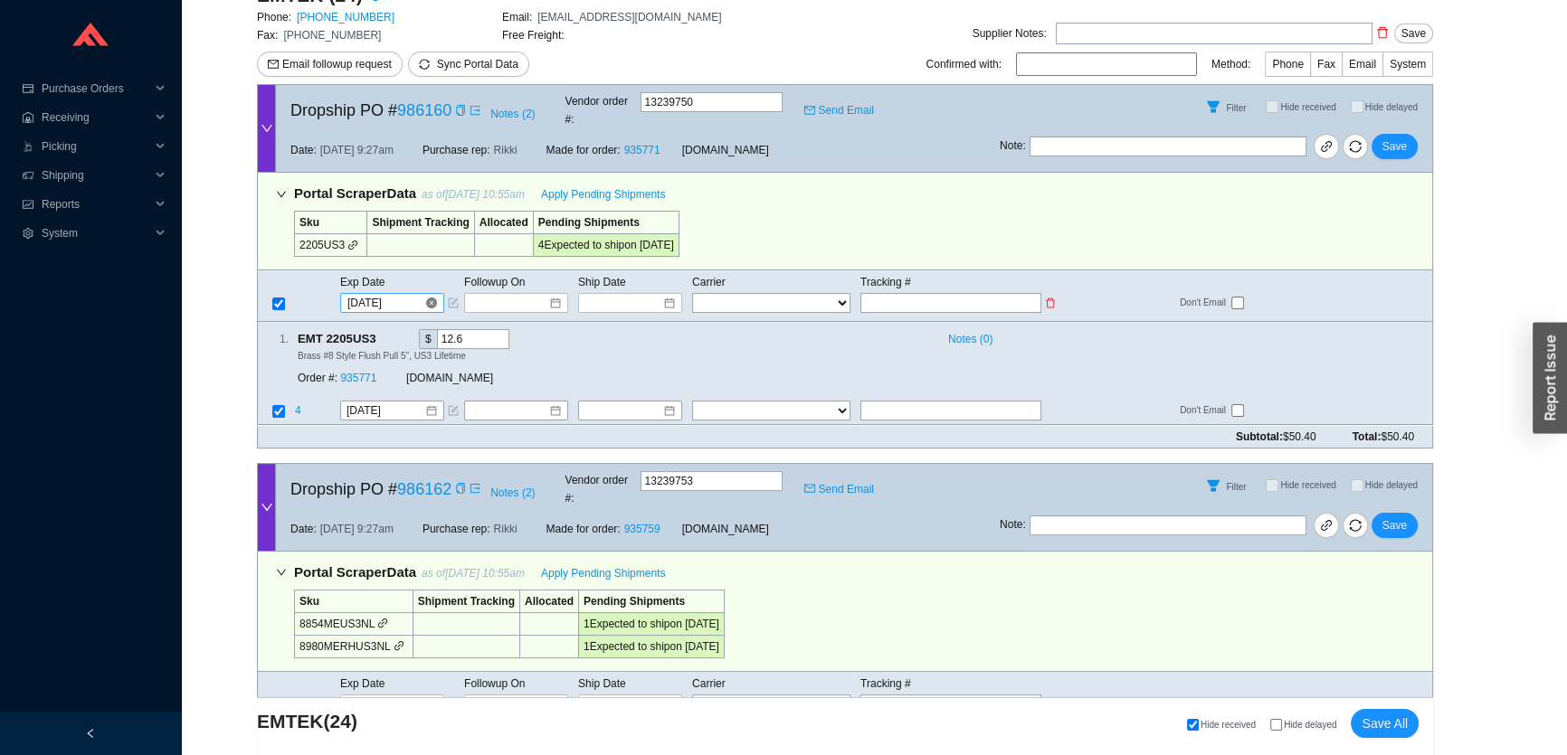
click at [411, 294] on input "9/1/2025" at bounding box center [385, 303] width 77 height 18
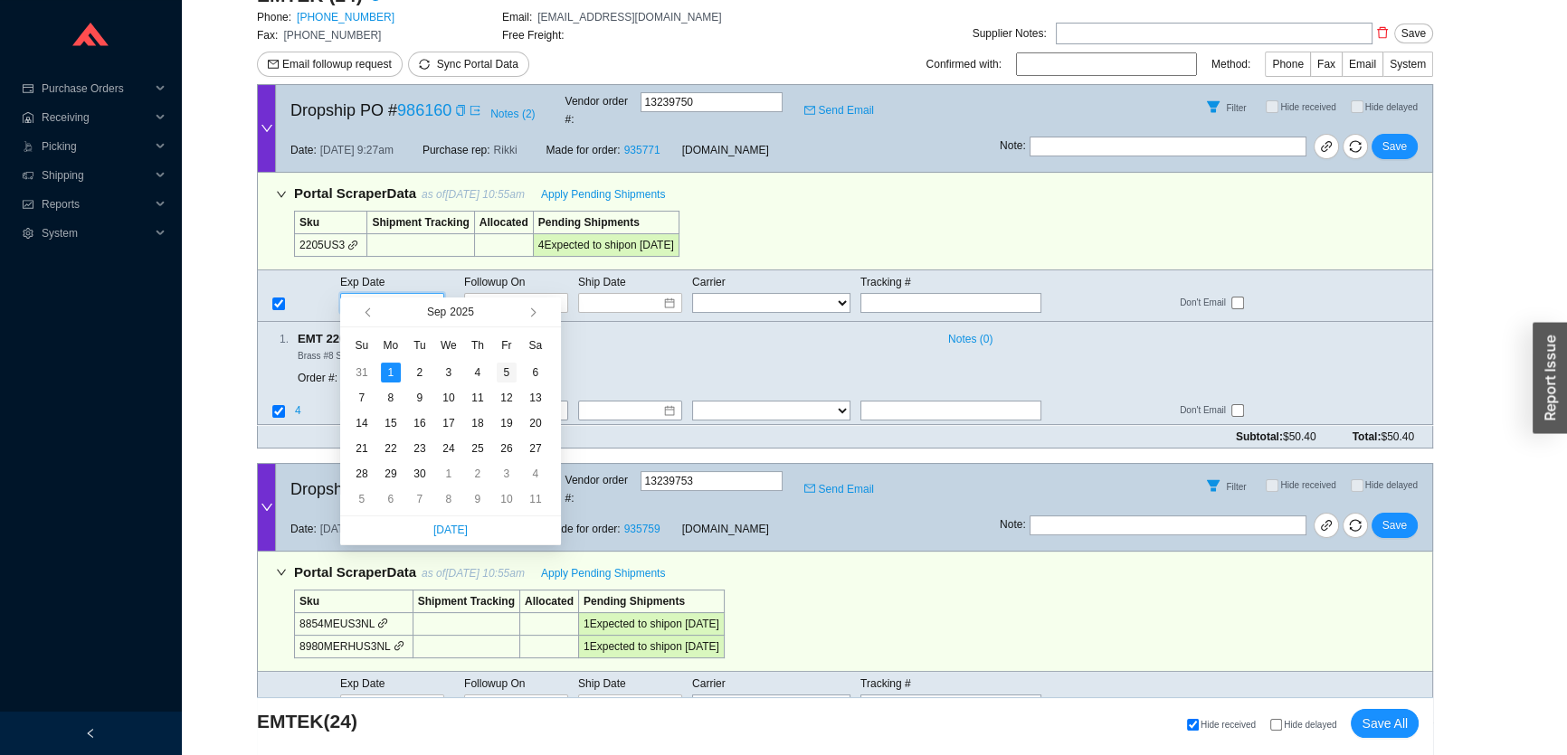
type input "9/5/2025"
click at [494, 374] on td "5" at bounding box center [506, 372] width 29 height 25
type input "9/5/2025"
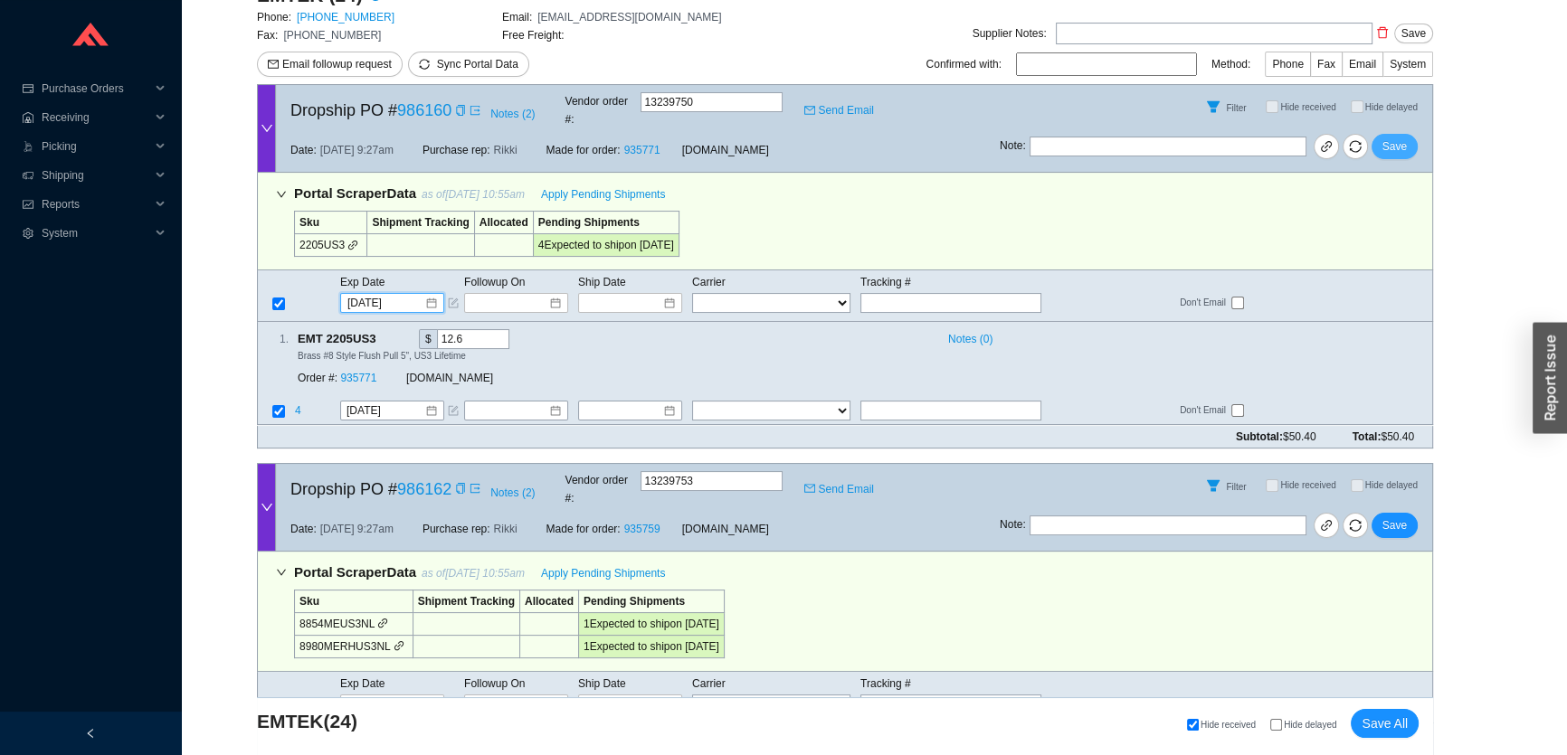
click at [1384, 137] on button "Save" at bounding box center [1394, 146] width 46 height 25
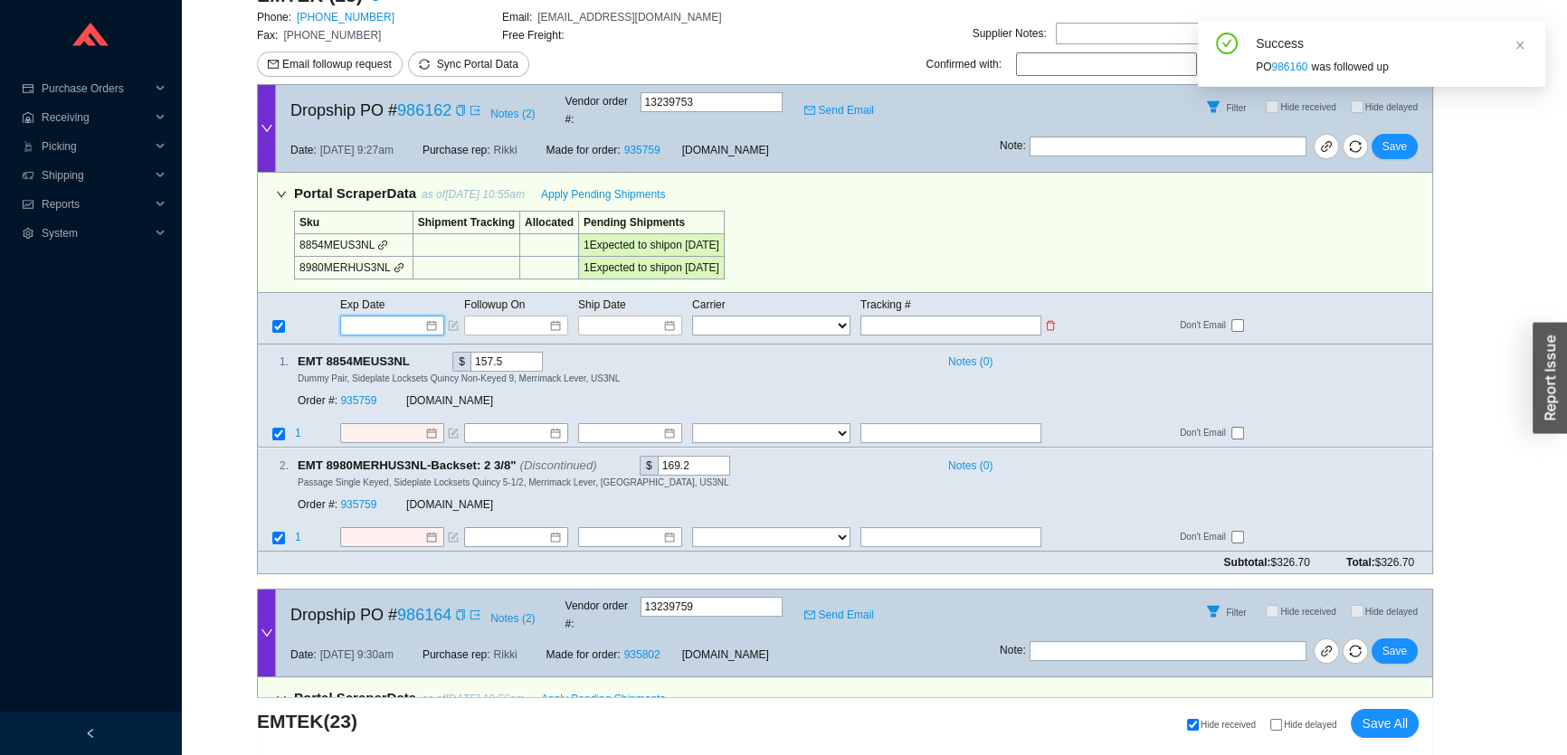
click at [406, 317] on input at bounding box center [385, 326] width 77 height 18
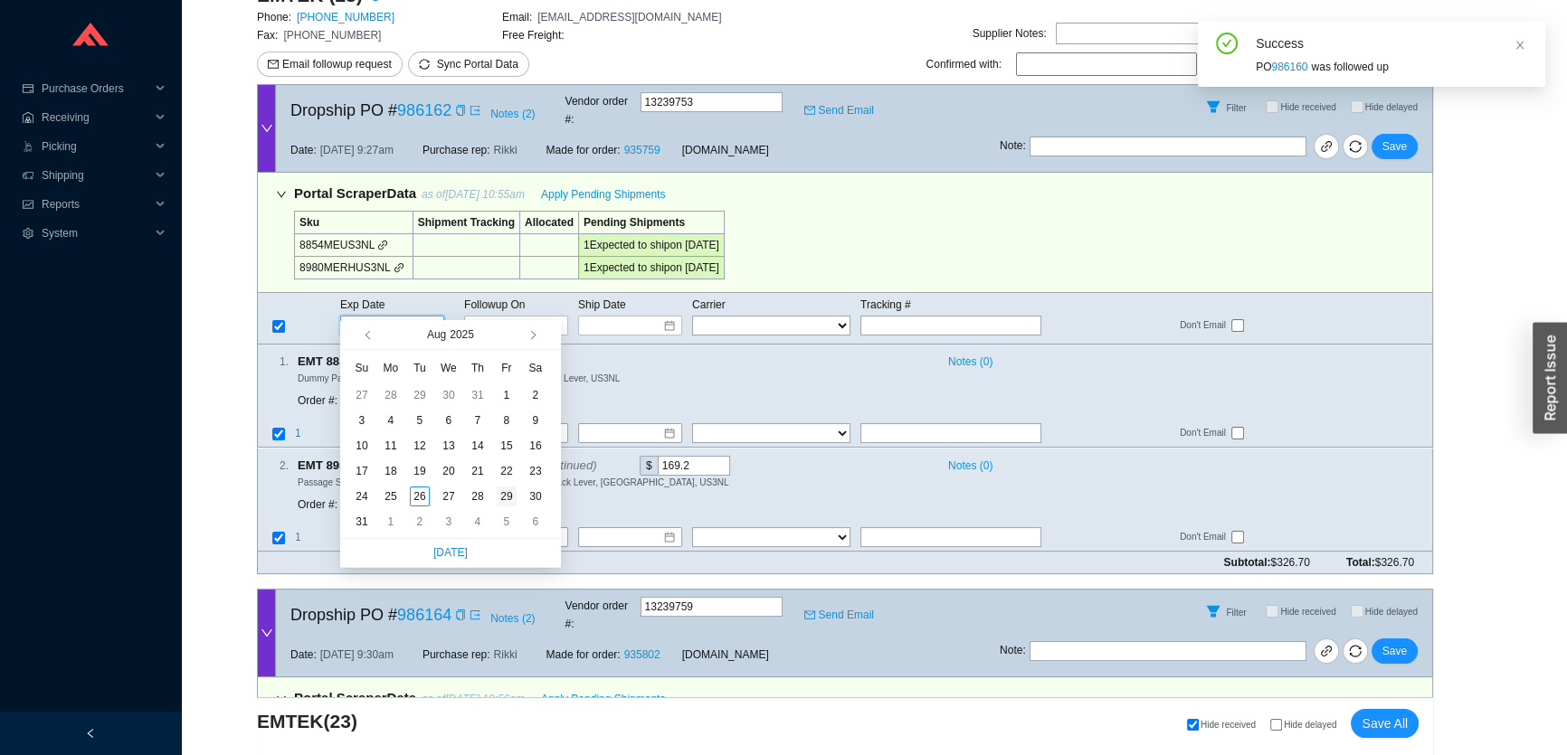
type input "8/29/2025"
click at [507, 494] on div "29" at bounding box center [507, 497] width 20 height 20
type input "8/29/2025"
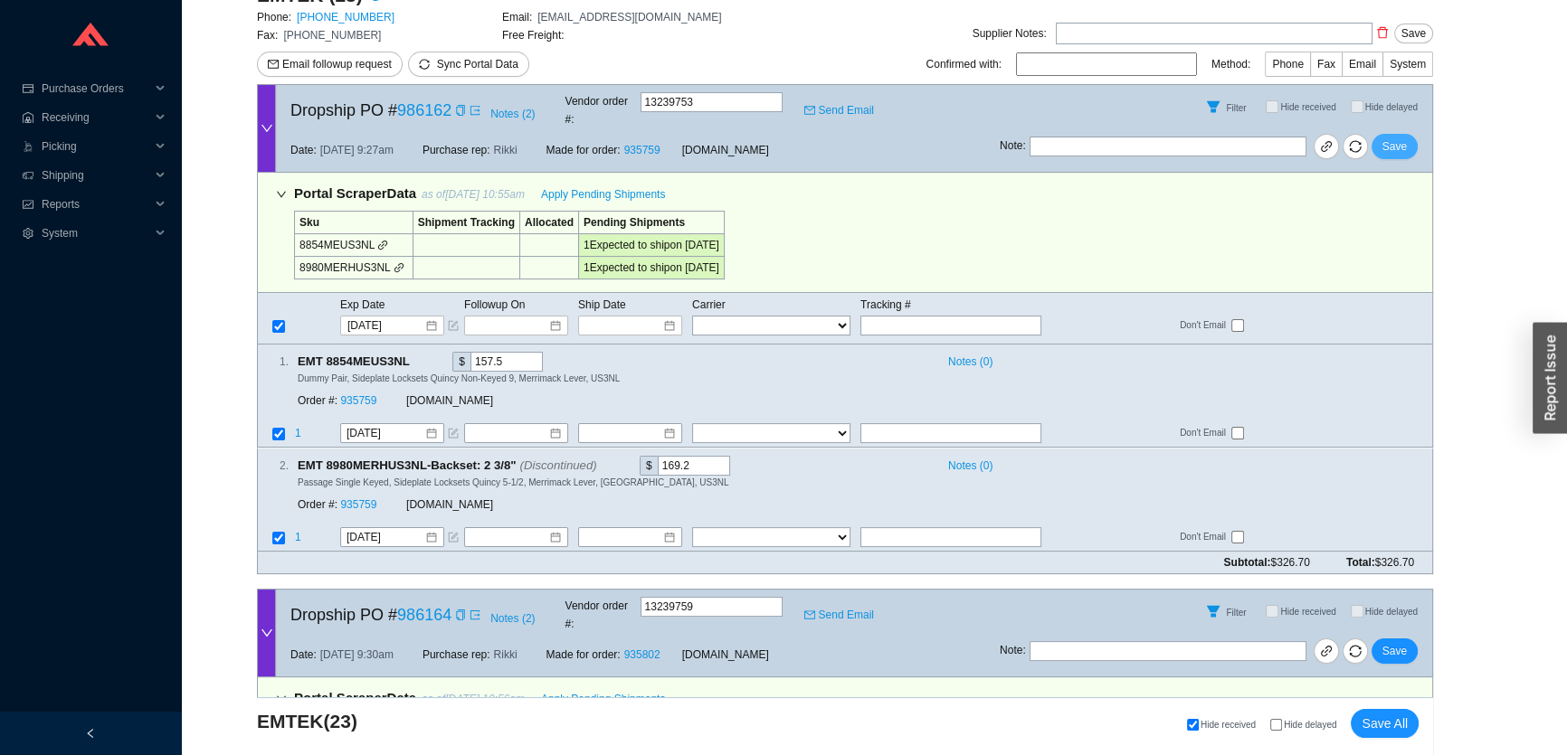
click at [1390, 137] on span "Save" at bounding box center [1394, 146] width 24 height 18
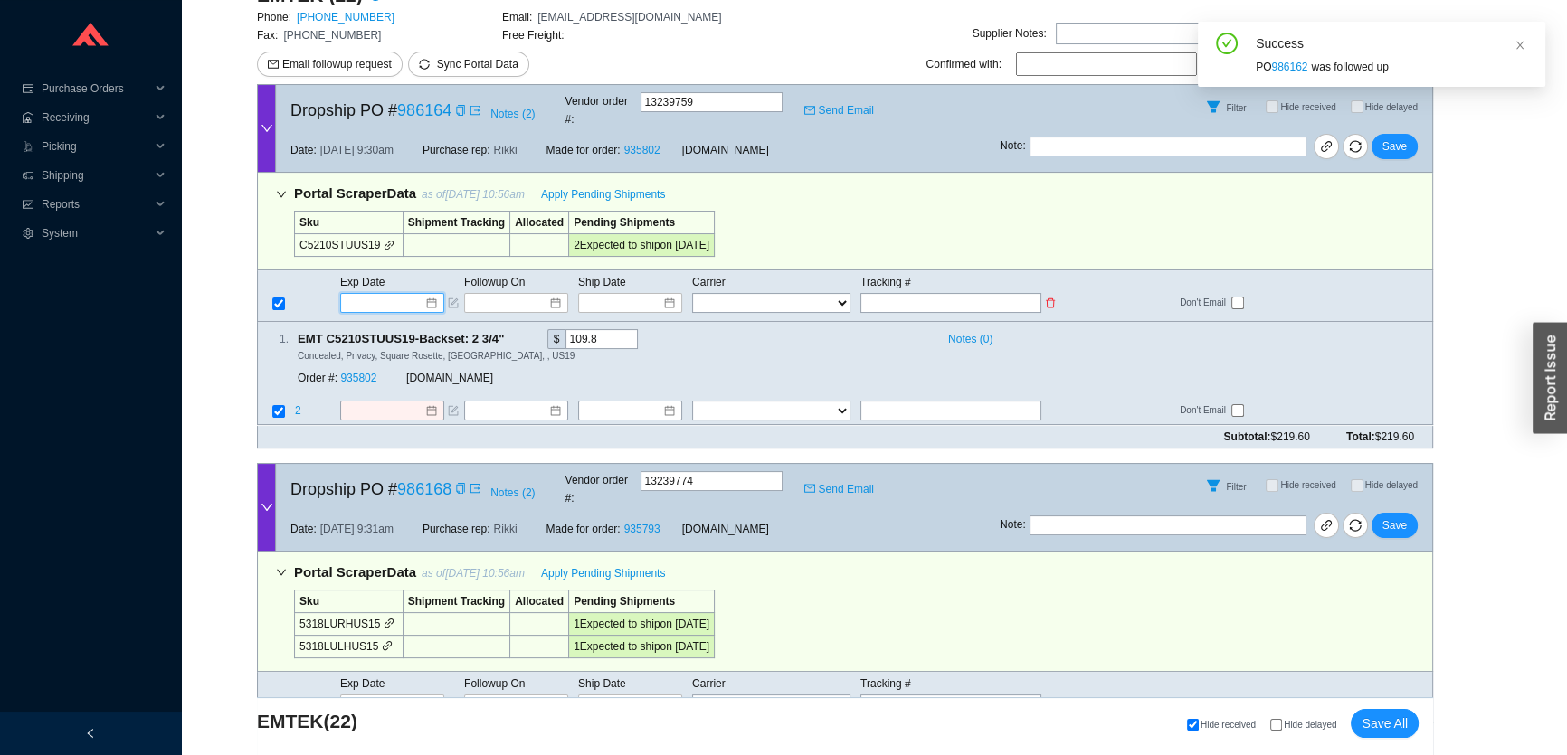
click at [388, 294] on input at bounding box center [385, 303] width 77 height 18
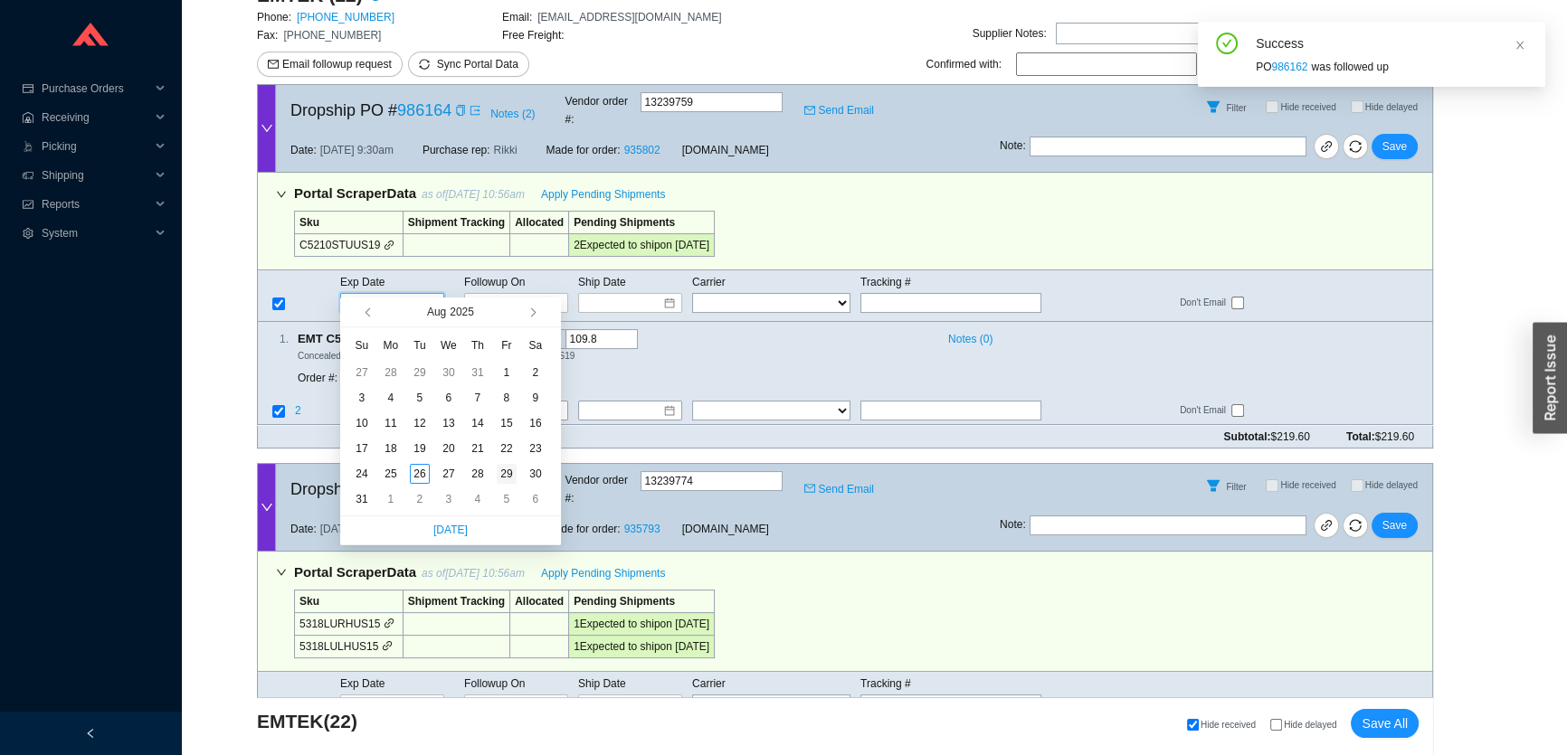
type input "8/29/2025"
click at [516, 473] on td "29" at bounding box center [506, 473] width 29 height 25
type input "8/29/2025"
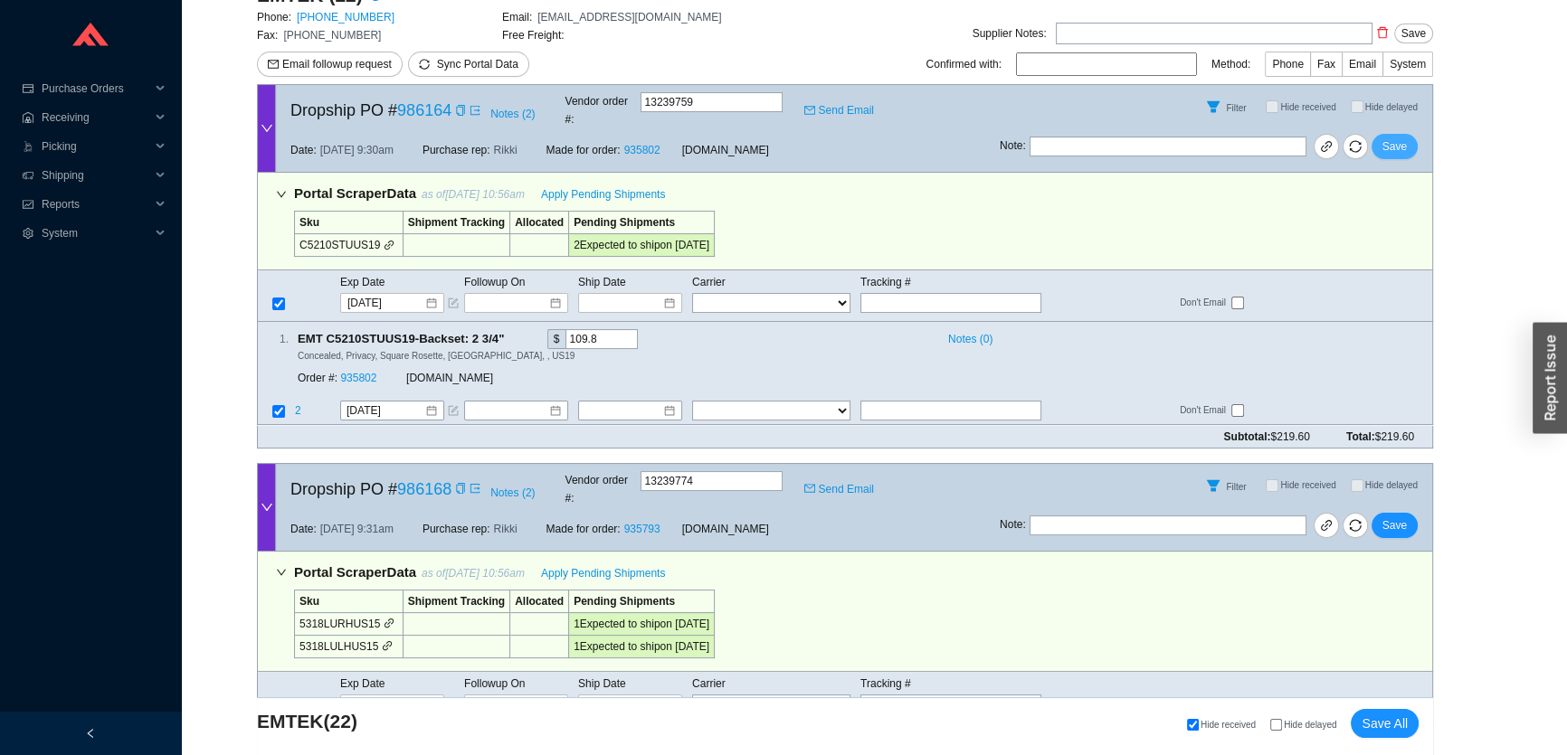
click at [1387, 137] on span "Save" at bounding box center [1394, 146] width 24 height 18
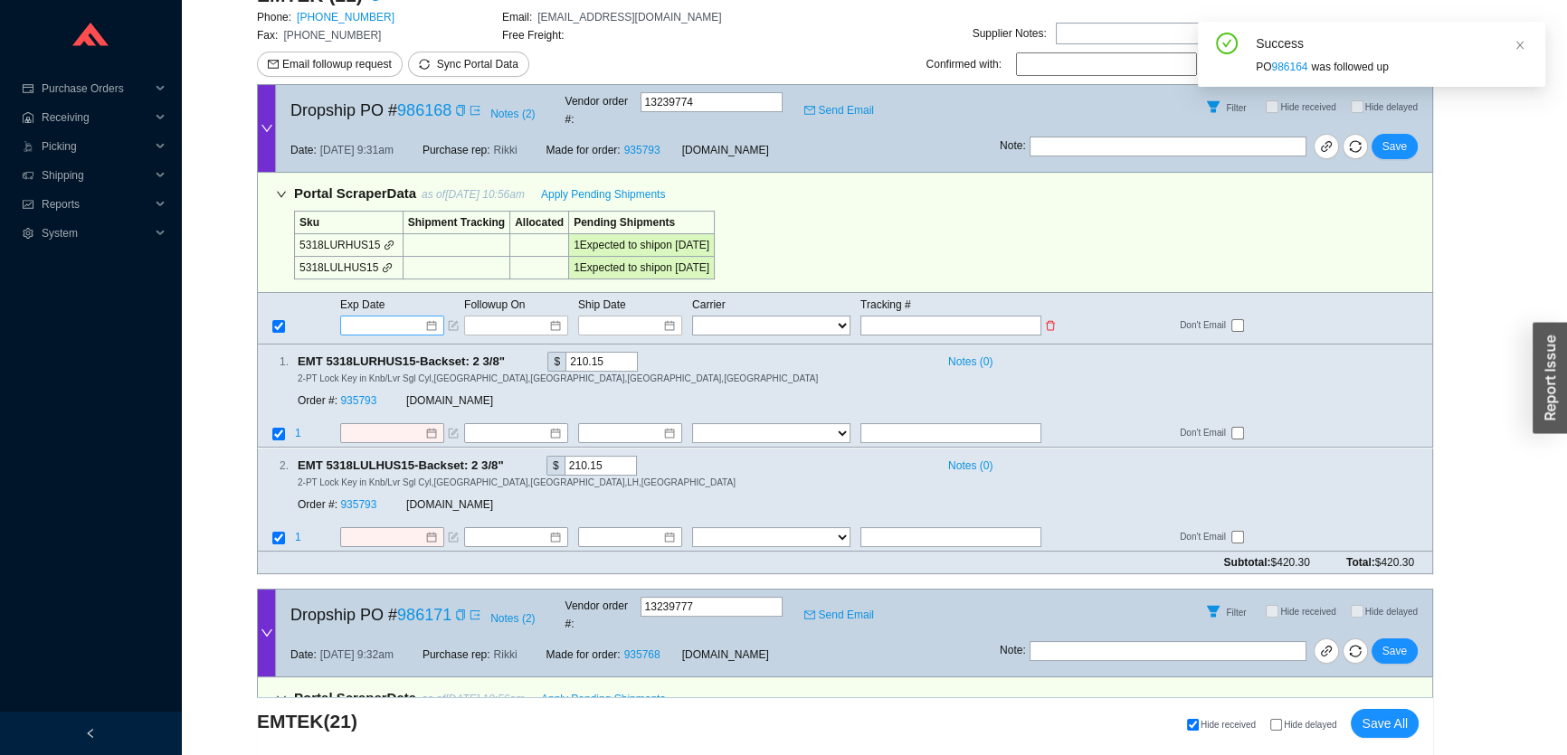
click at [388, 317] on input at bounding box center [385, 326] width 77 height 18
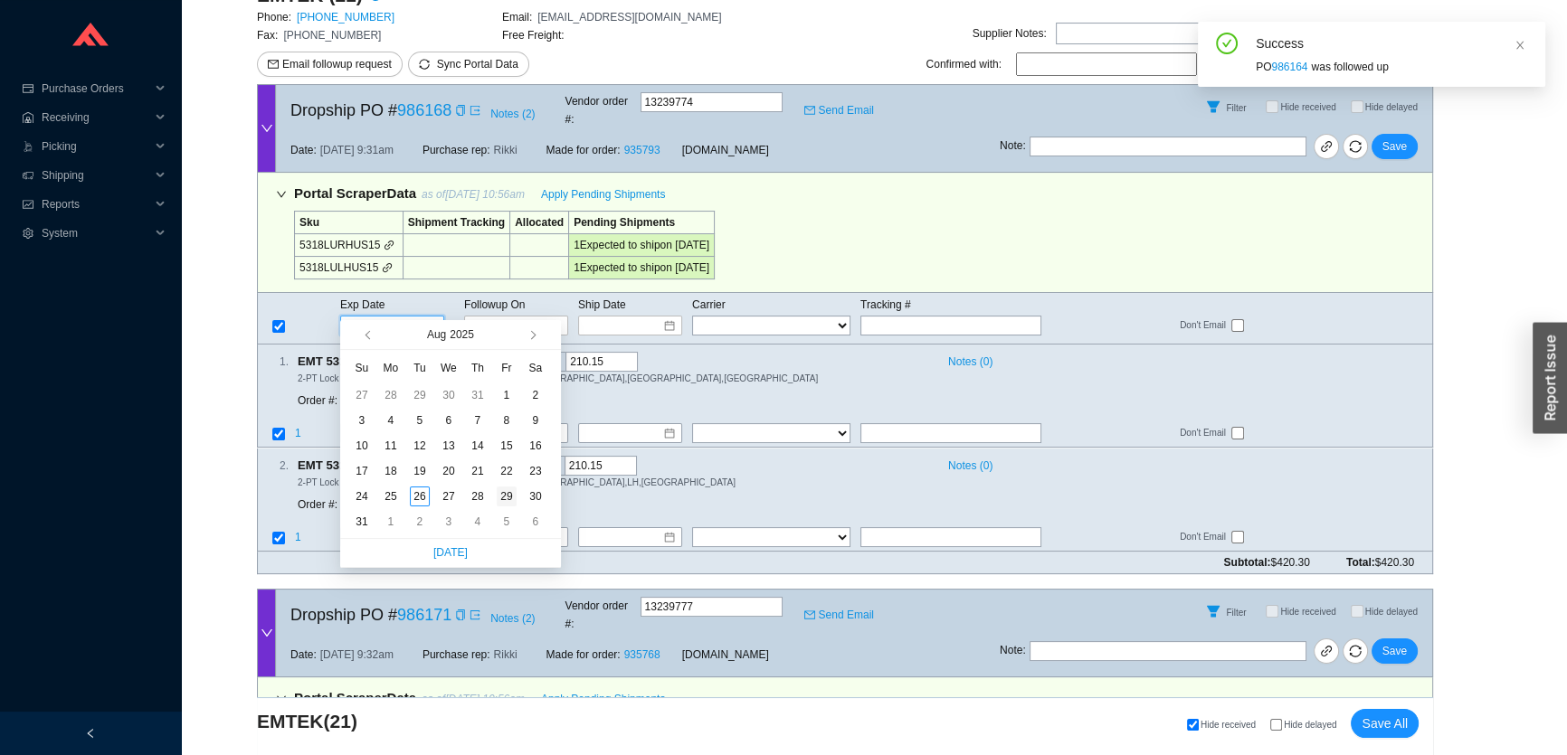
type input "[DATE]"
click at [503, 490] on div "29" at bounding box center [507, 497] width 20 height 20
type input "[DATE]"
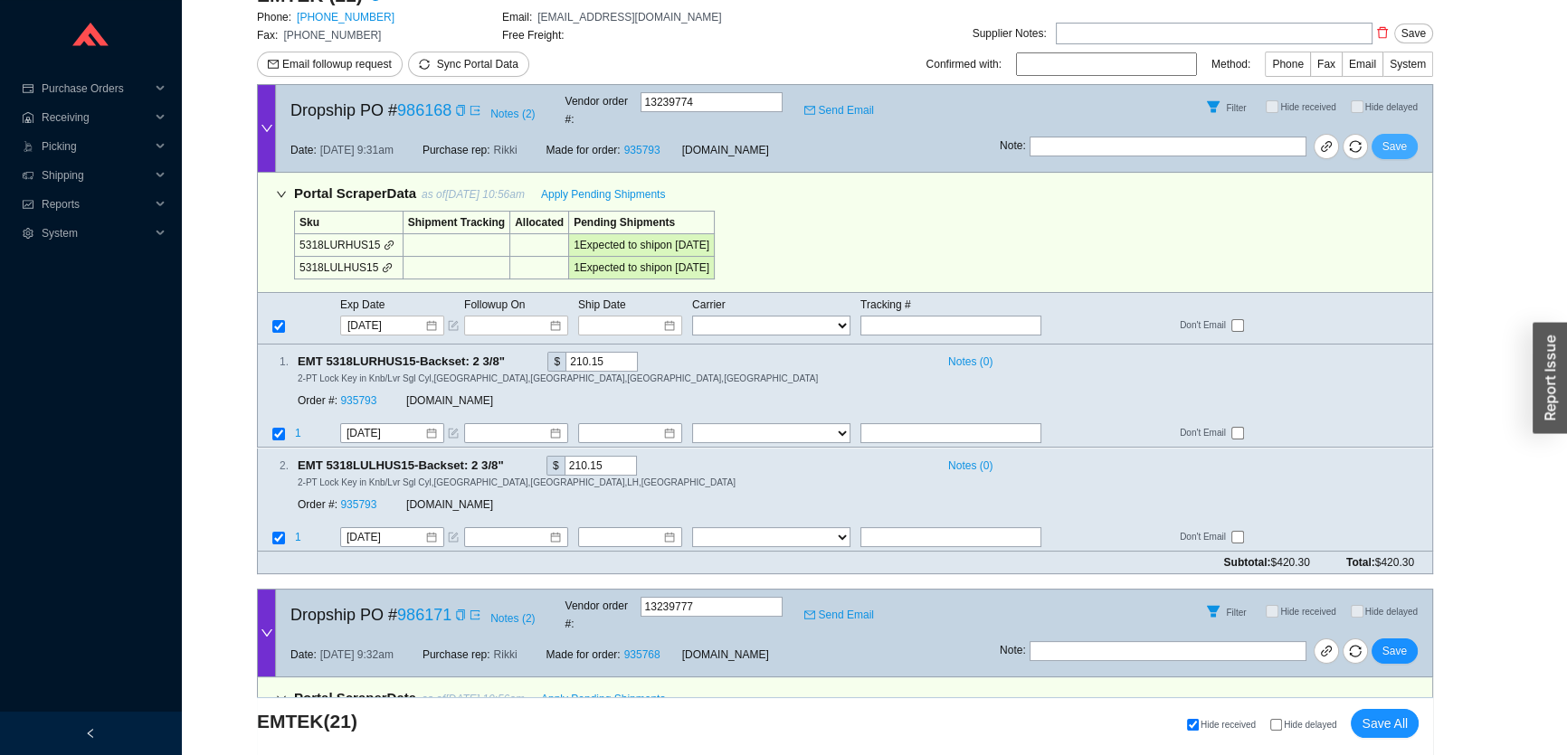
click at [1393, 137] on span "Save" at bounding box center [1394, 146] width 24 height 18
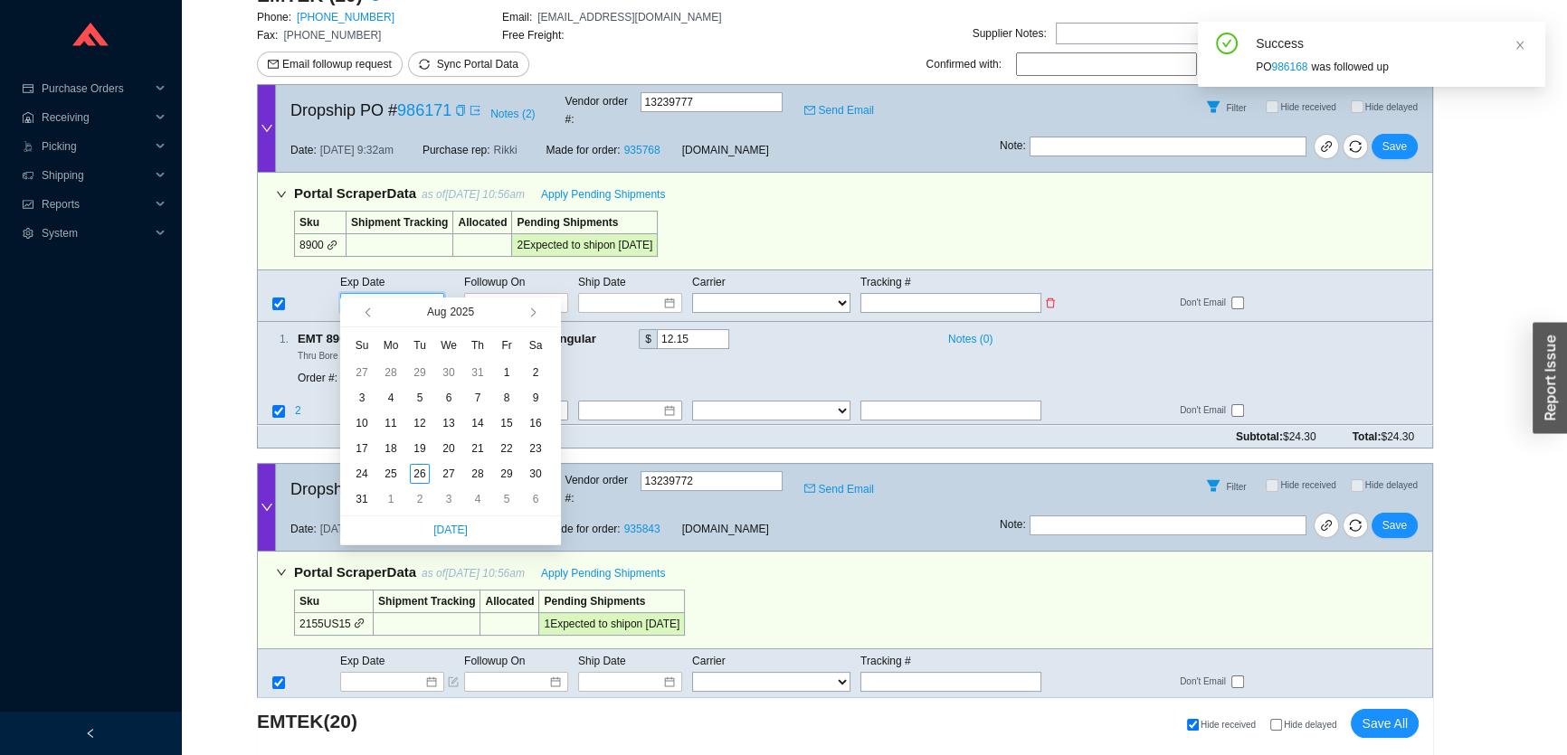
click at [404, 294] on input at bounding box center [385, 303] width 77 height 18
type input "[DATE]"
click at [508, 473] on div "29" at bounding box center [507, 474] width 20 height 20
type input "[DATE]"
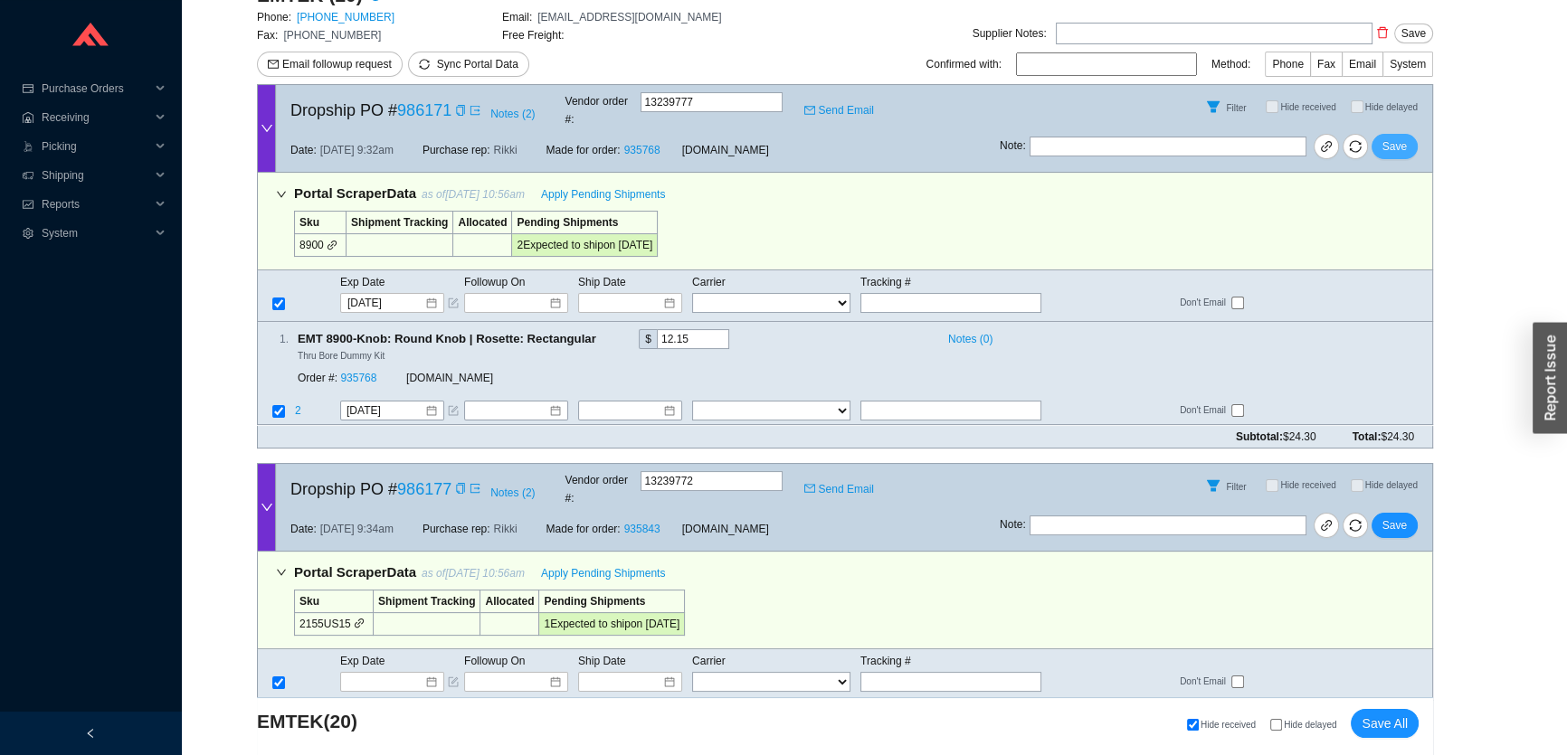
click at [1410, 134] on button "Save" at bounding box center [1394, 146] width 46 height 25
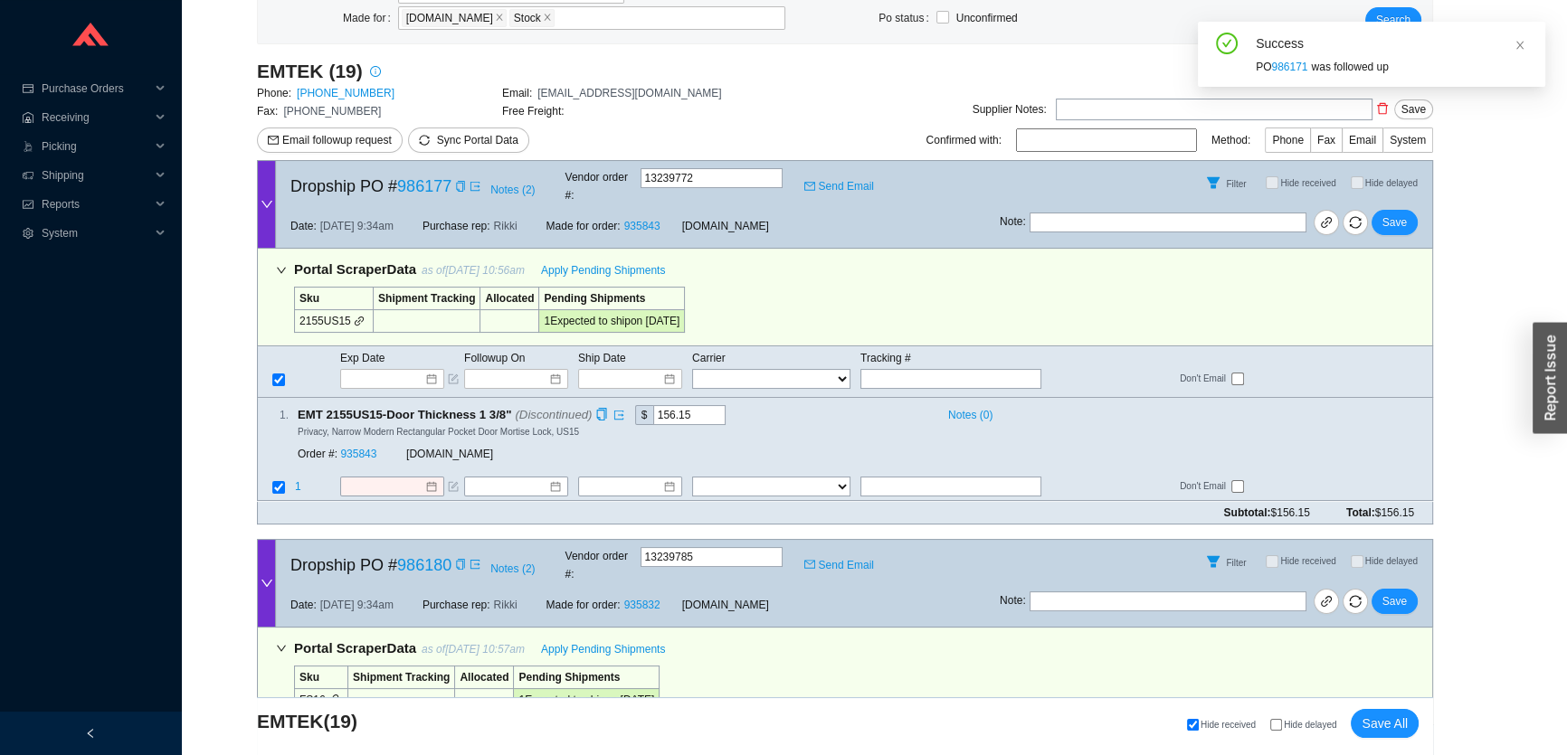
scroll to position [246, 0]
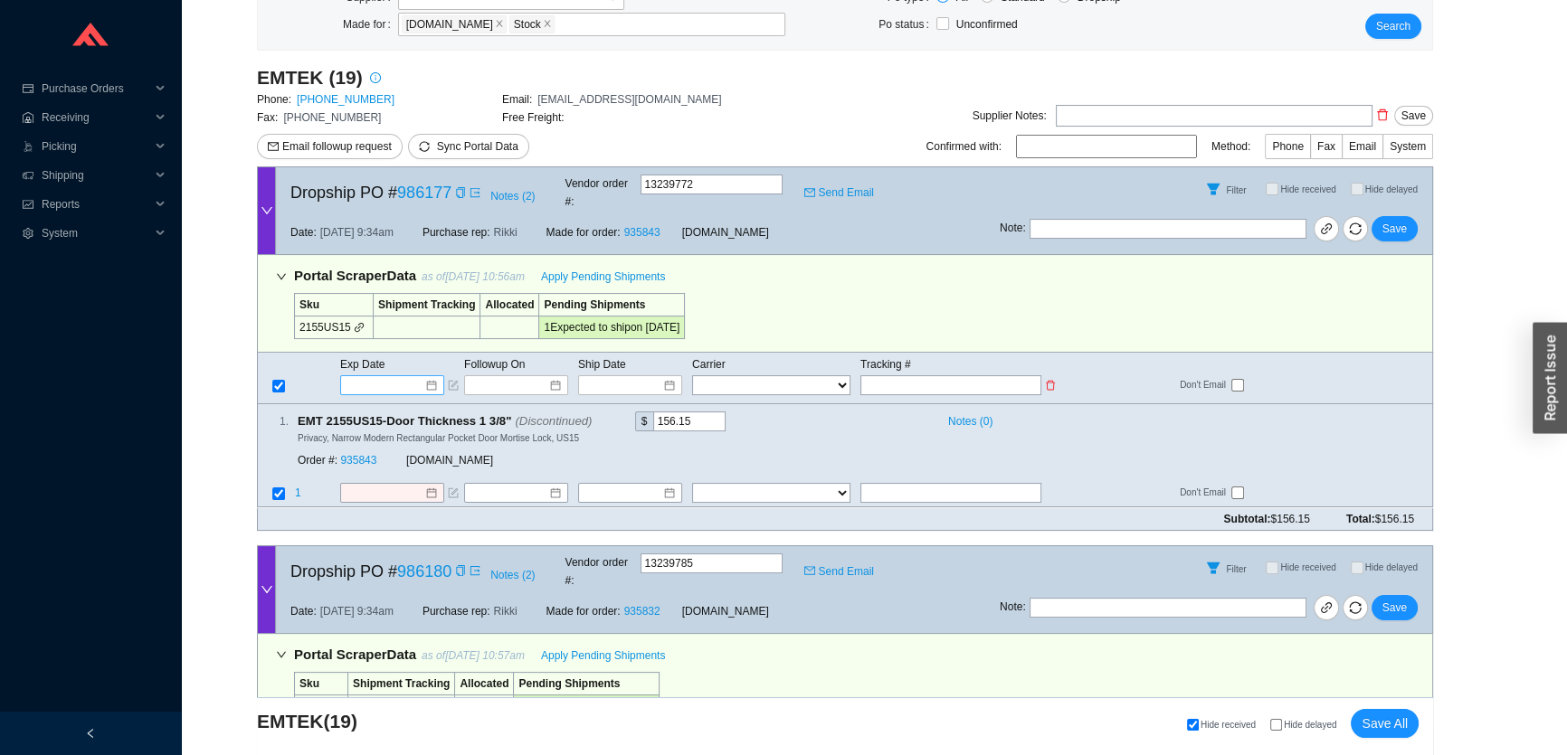
click at [387, 376] on input at bounding box center [385, 385] width 77 height 18
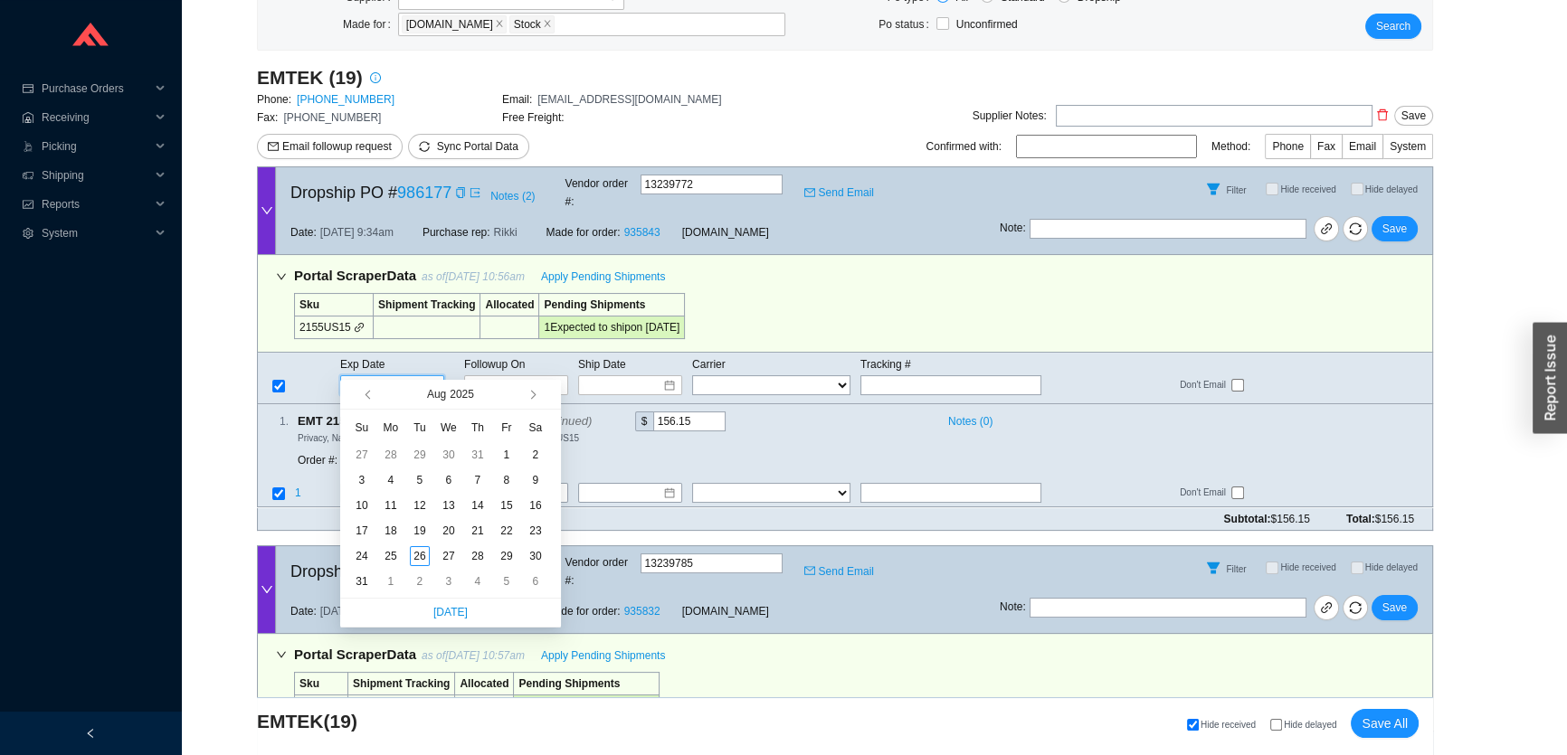
type input "8/31/2025"
type input "9/2/2025"
type input "[DATE]"
click at [505, 558] on div "29" at bounding box center [507, 556] width 20 height 20
type input "[DATE]"
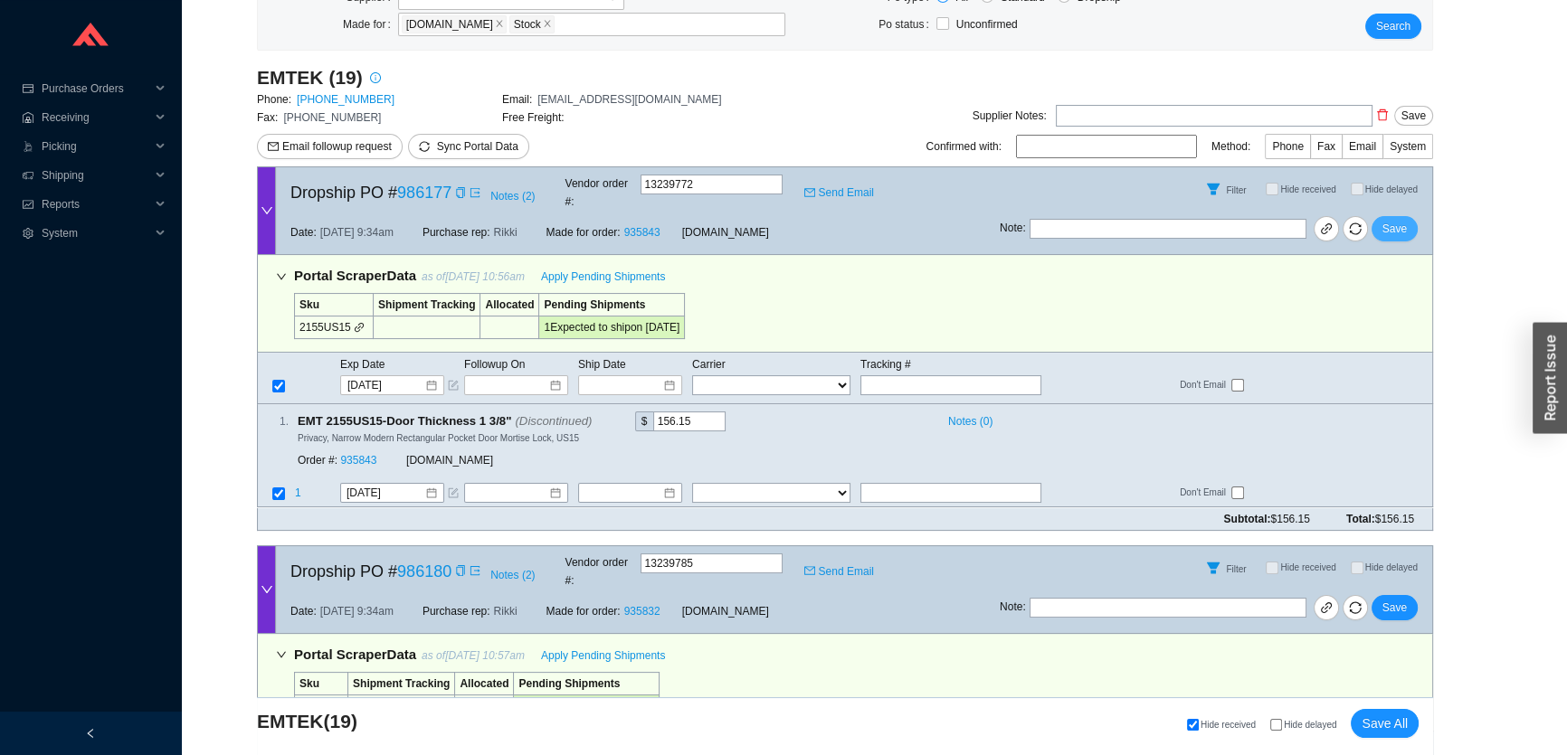
click at [1403, 220] on span "Save" at bounding box center [1394, 229] width 24 height 18
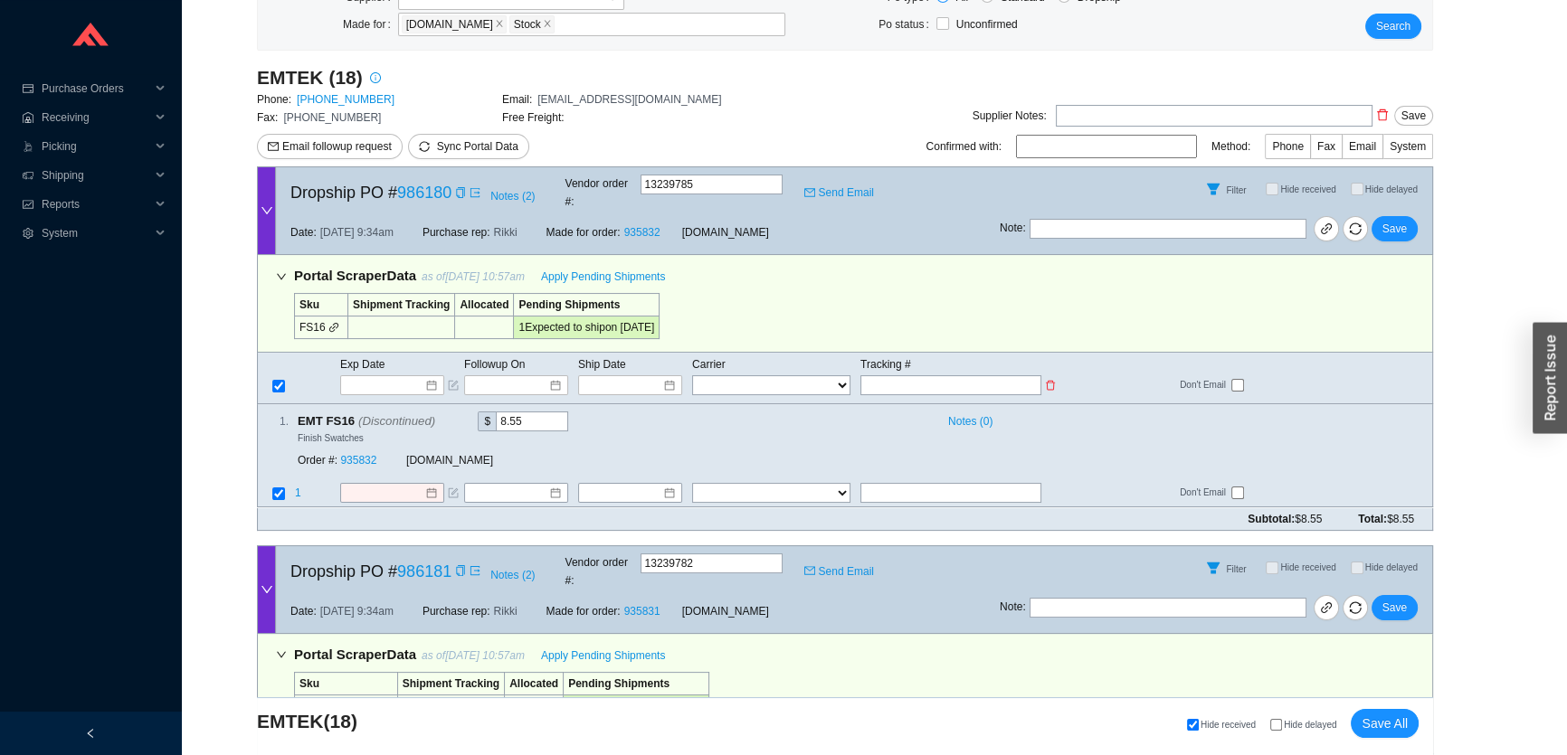
click at [371, 358] on span "Exp Date" at bounding box center [362, 364] width 44 height 13
click at [371, 376] on input at bounding box center [385, 385] width 77 height 18
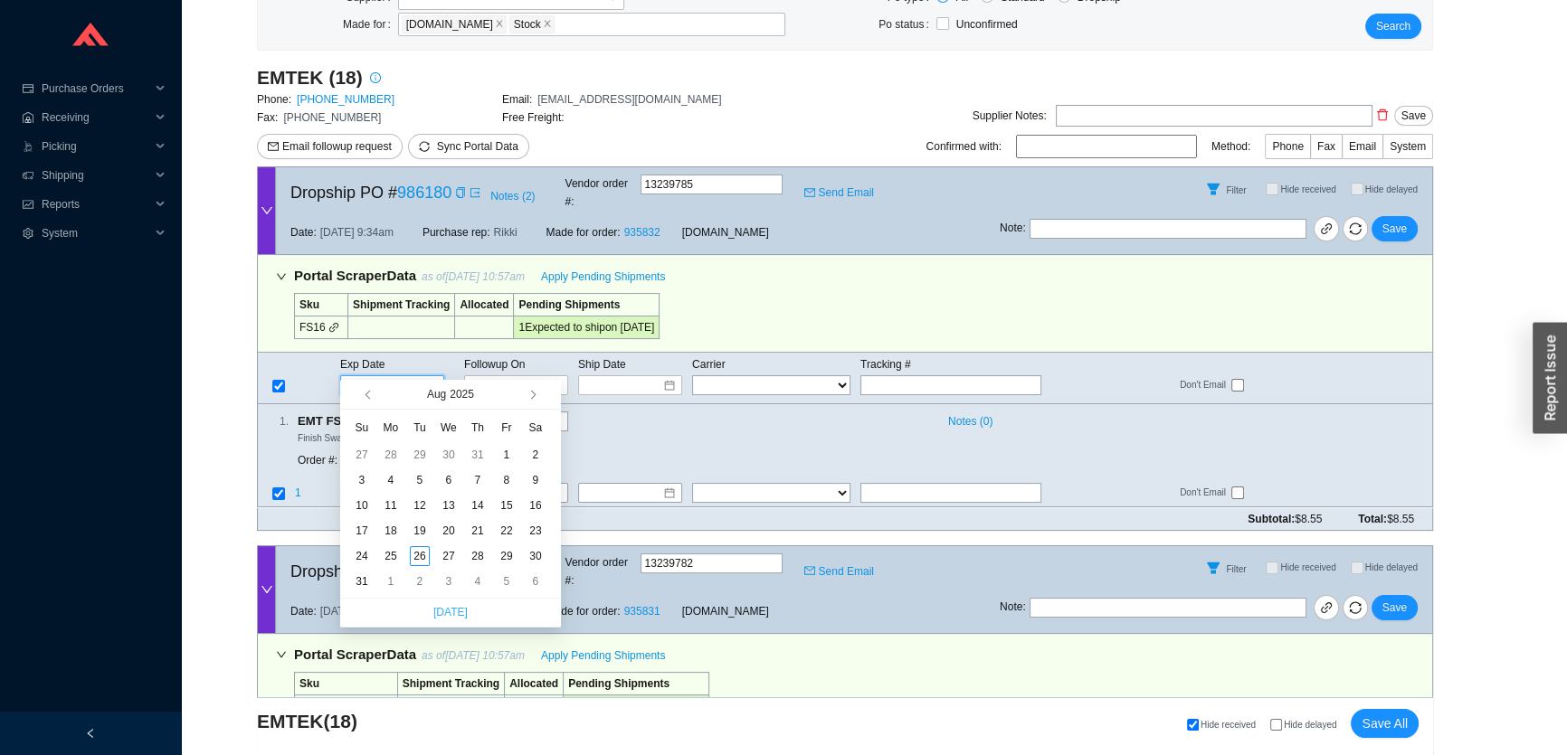
type input "9/2/2025"
type input "[DATE]"
click at [509, 552] on div "29" at bounding box center [507, 556] width 20 height 20
type input "8/29/2025"
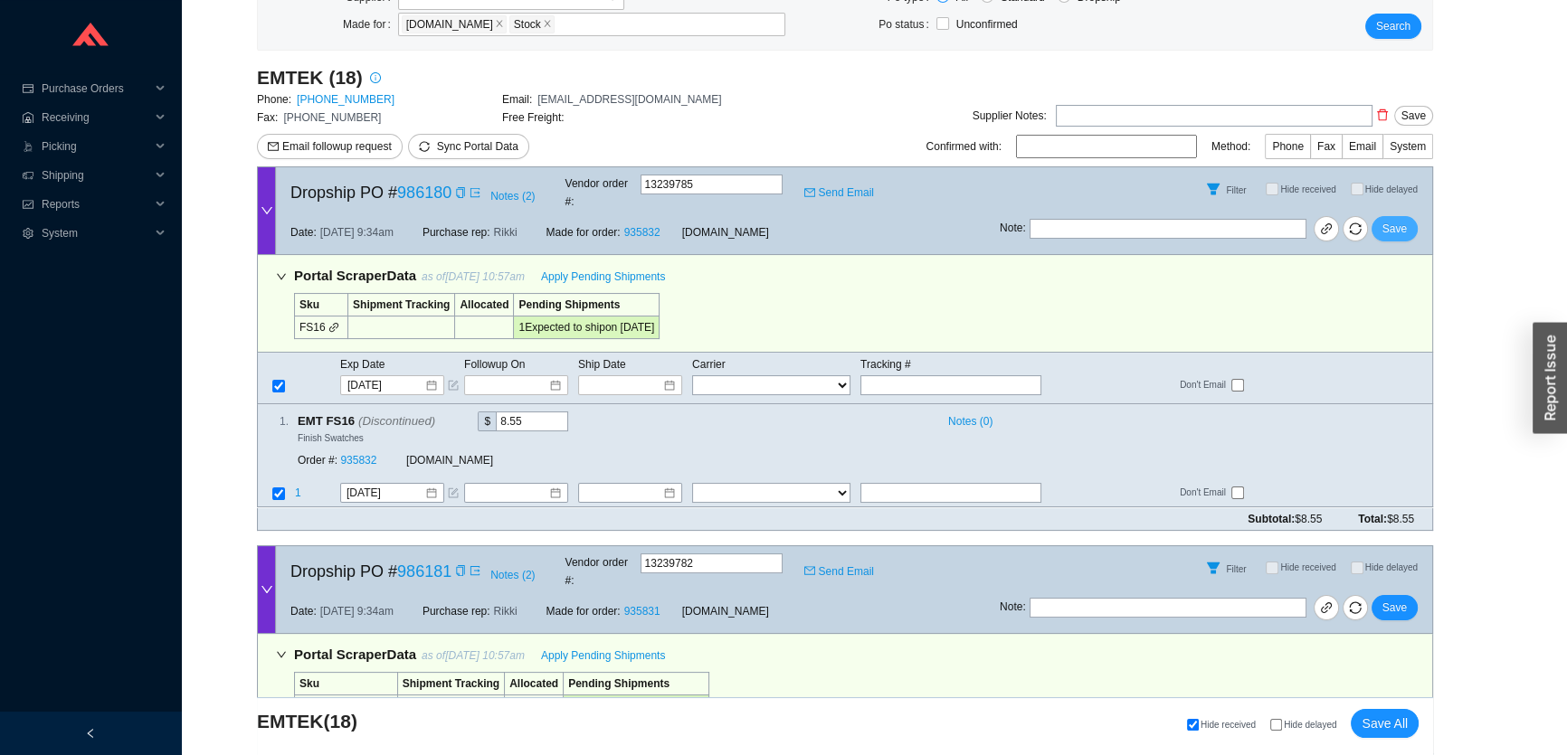
click at [1386, 220] on span "Save" at bounding box center [1394, 229] width 24 height 18
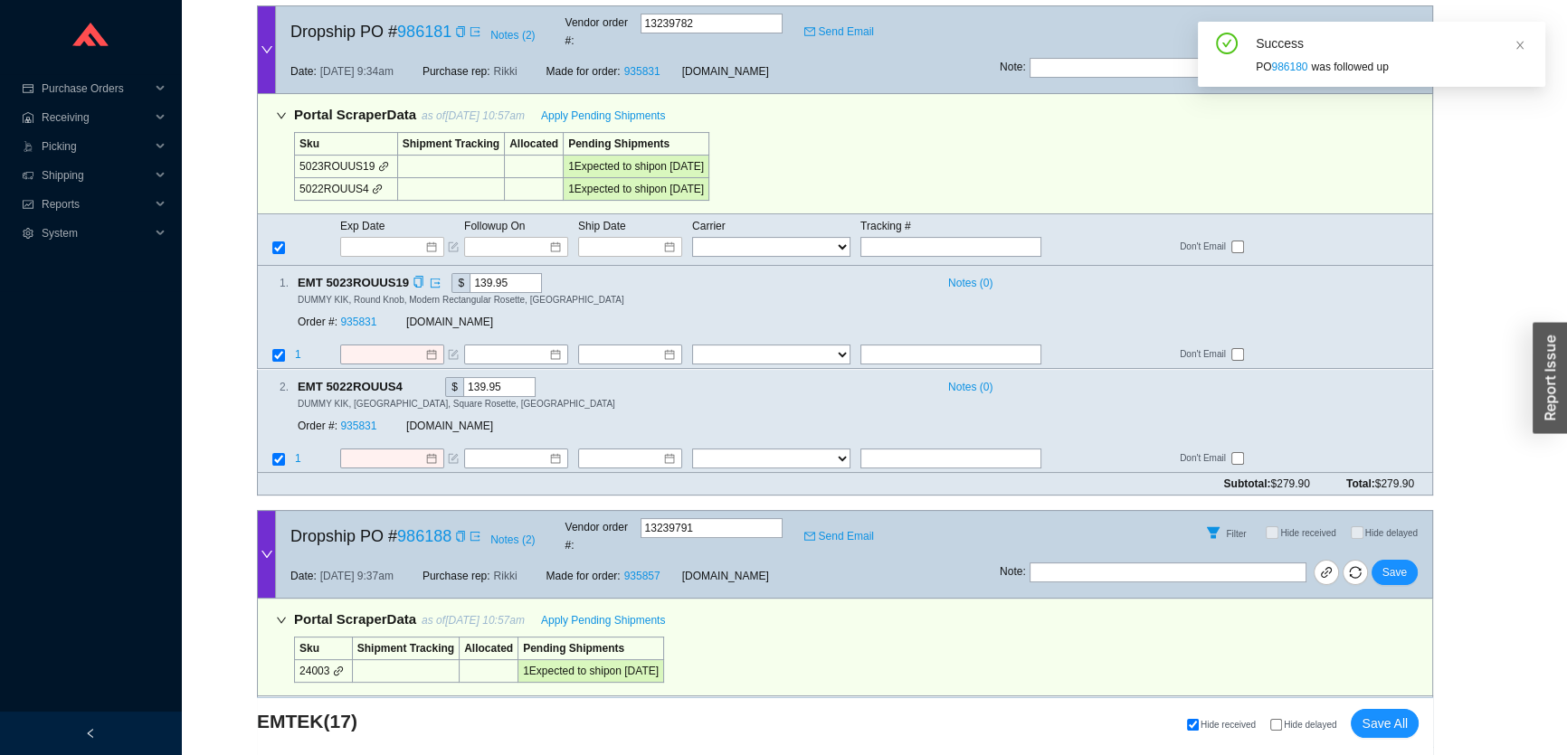
scroll to position [411, 0]
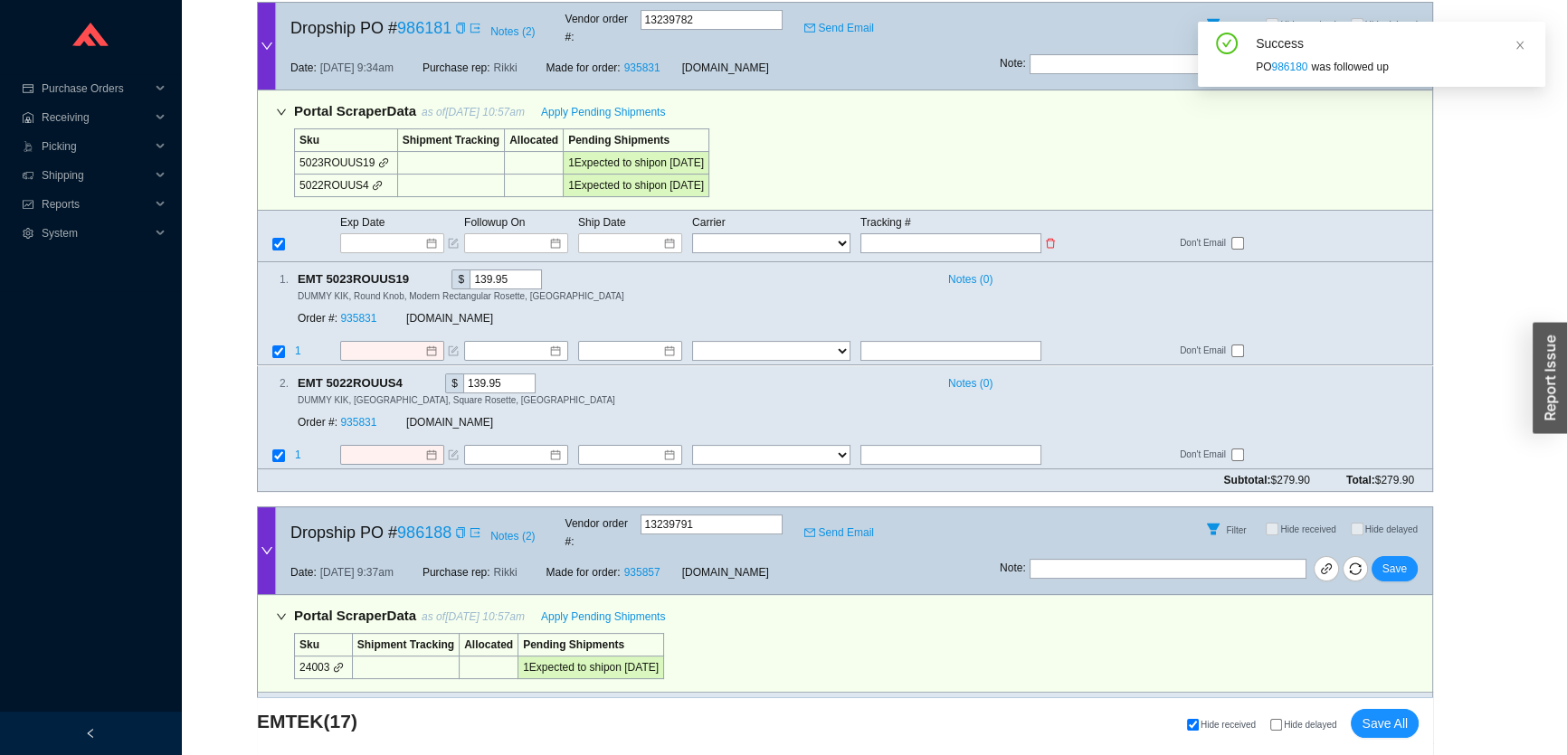
click at [372, 216] on span "Exp Date" at bounding box center [362, 222] width 44 height 13
click at [380, 234] on input at bounding box center [385, 243] width 77 height 18
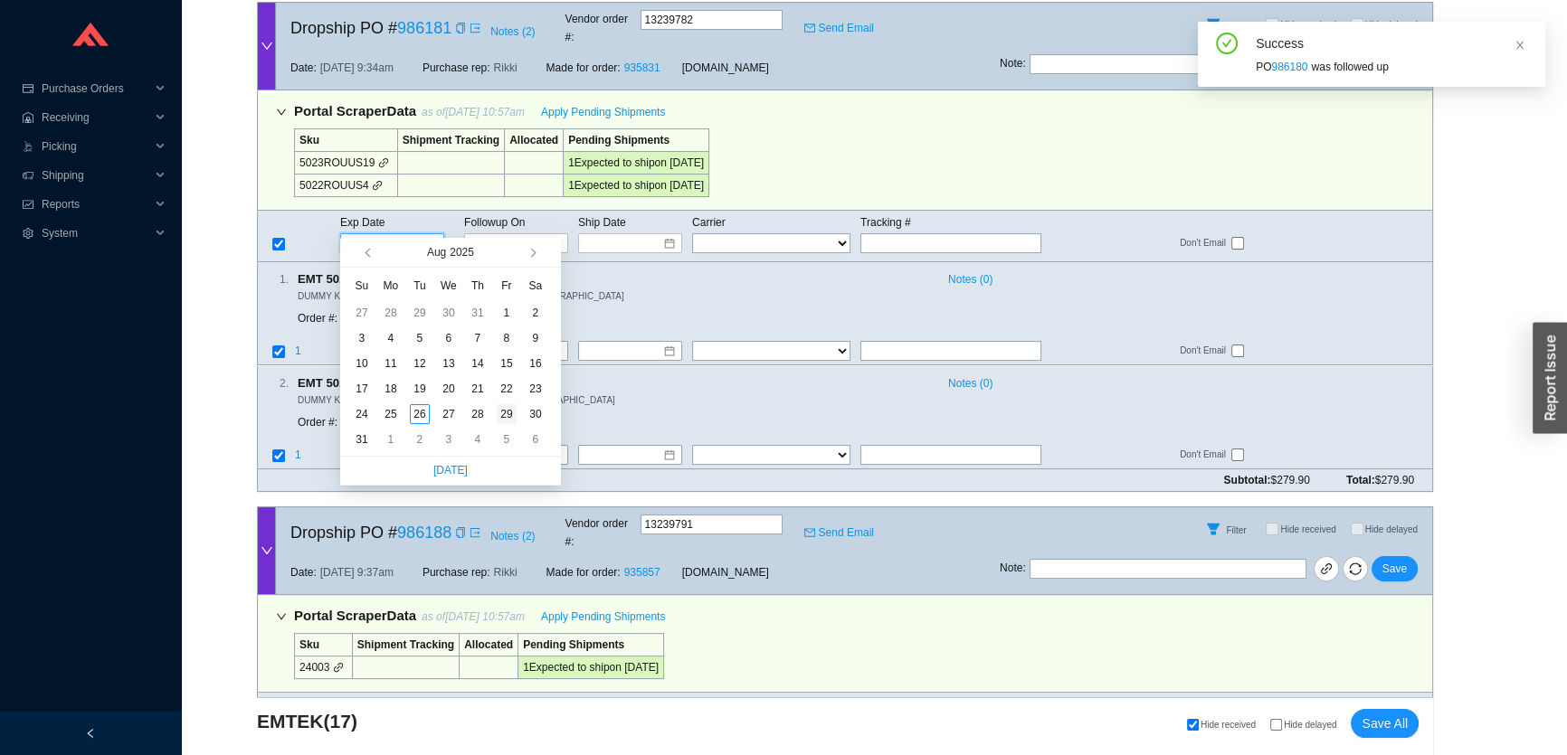
type input "8/29/2025"
click at [501, 412] on div "29" at bounding box center [507, 414] width 20 height 20
type input "8/29/2025"
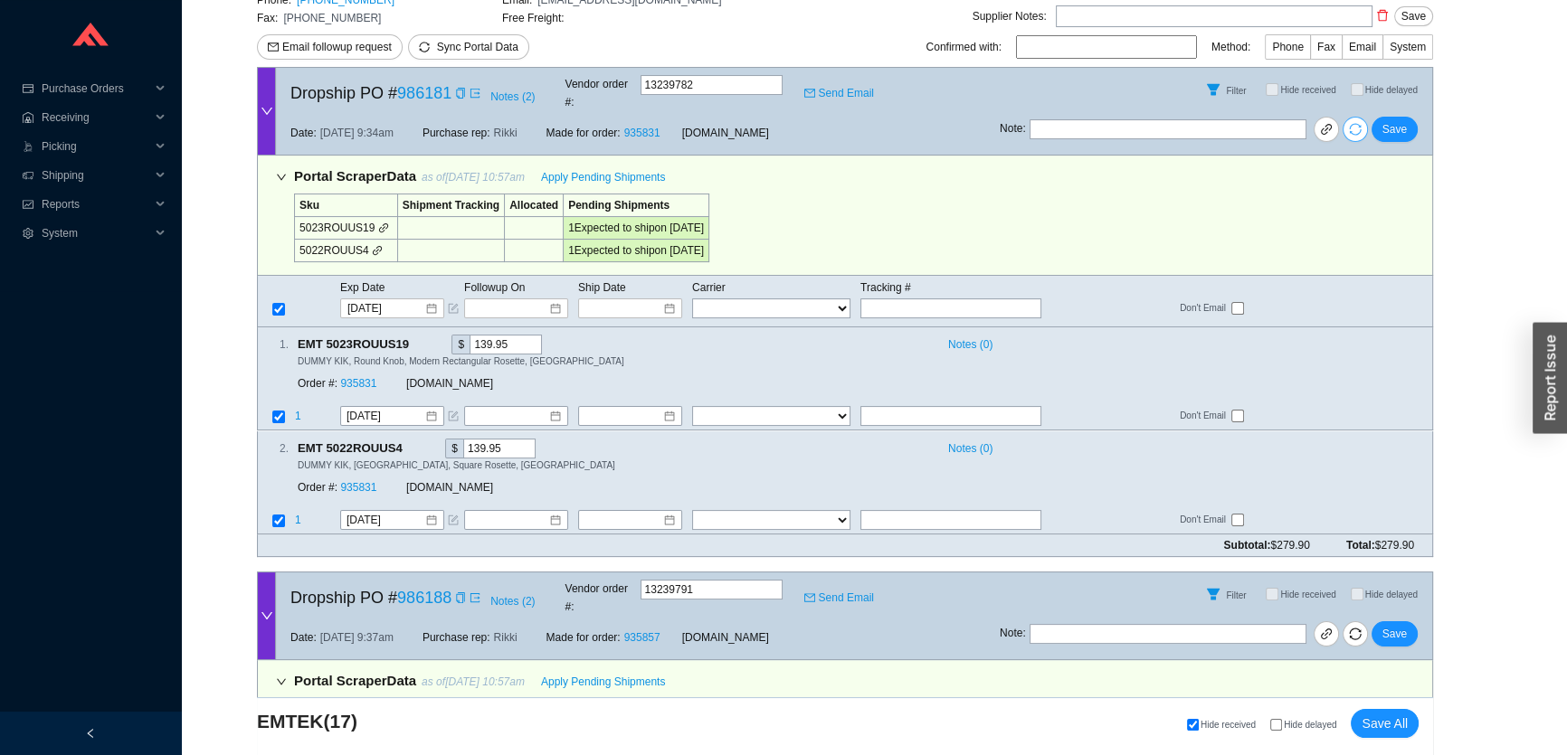
scroll to position [246, 0]
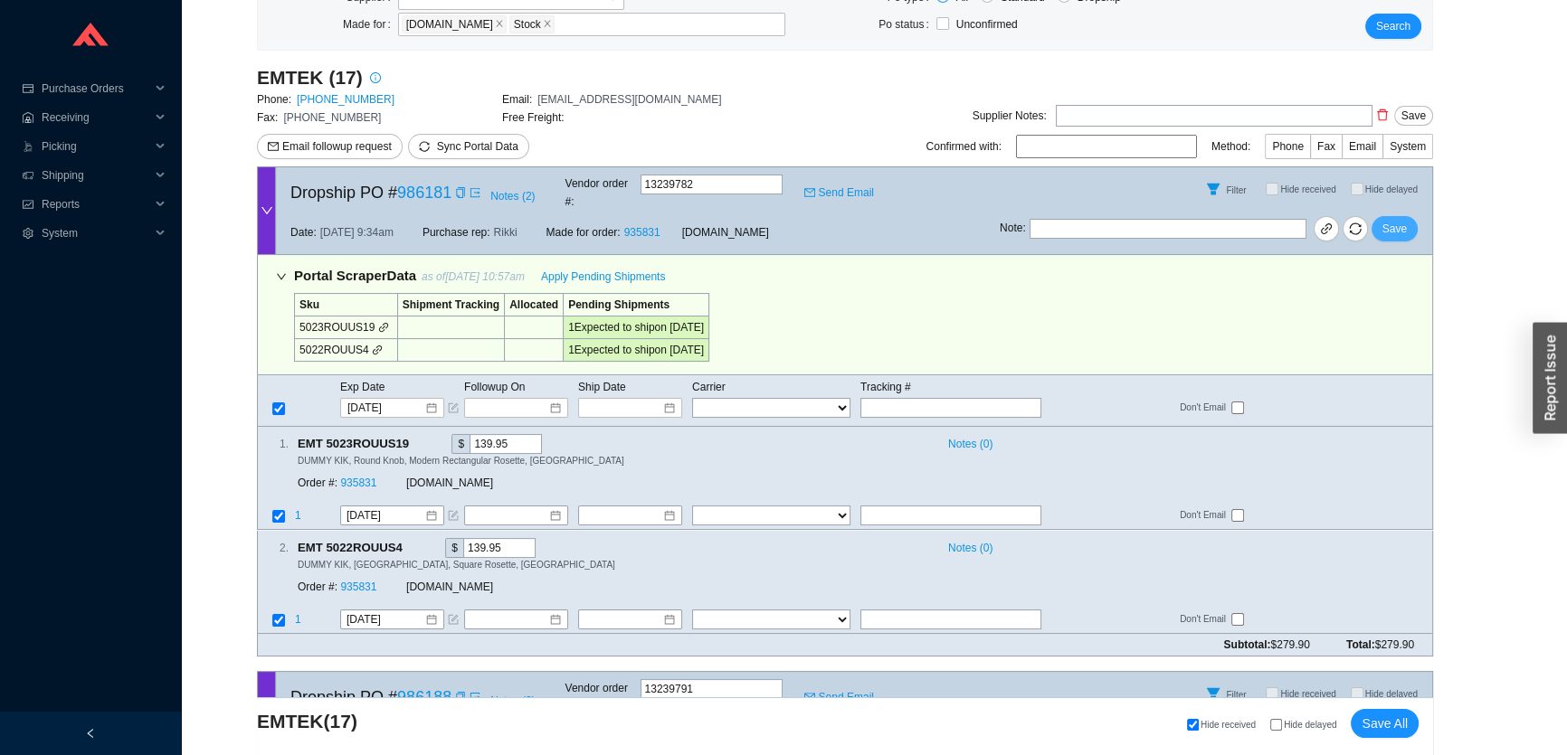
click at [1408, 216] on button "Save" at bounding box center [1394, 228] width 46 height 25
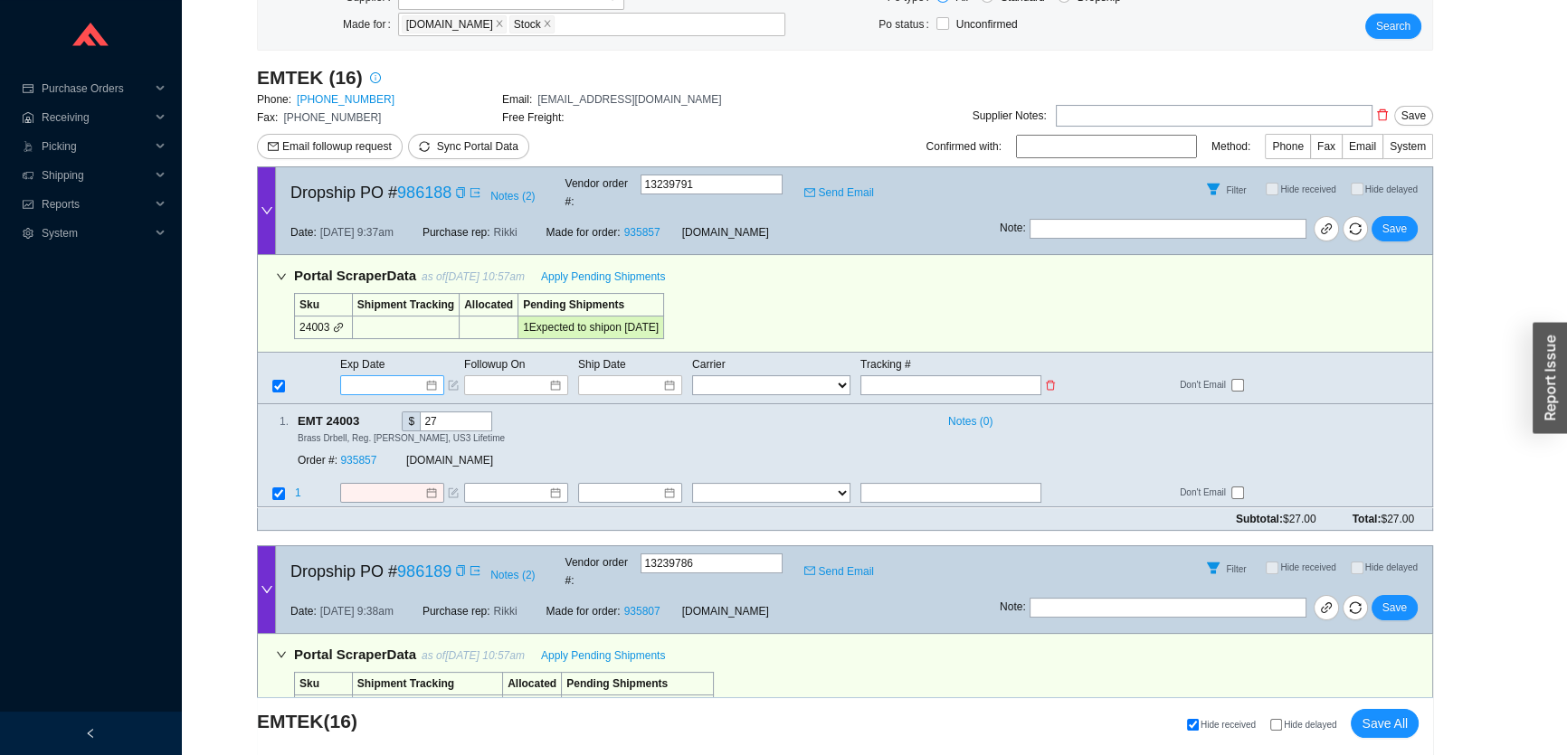
click at [388, 376] on input at bounding box center [385, 385] width 77 height 18
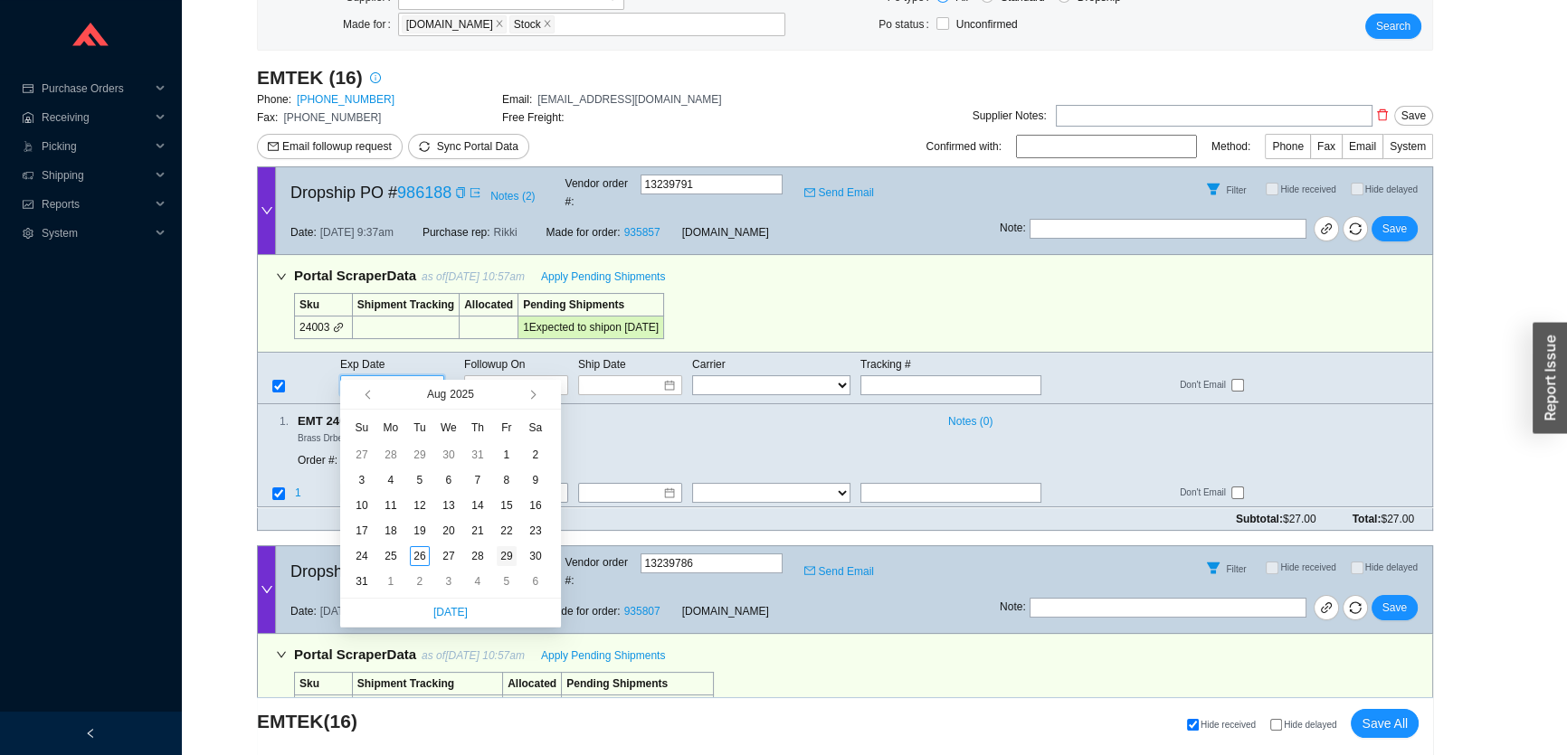
type input "8/29/2025"
click at [511, 554] on div "29" at bounding box center [507, 556] width 20 height 20
type input "8/29/2025"
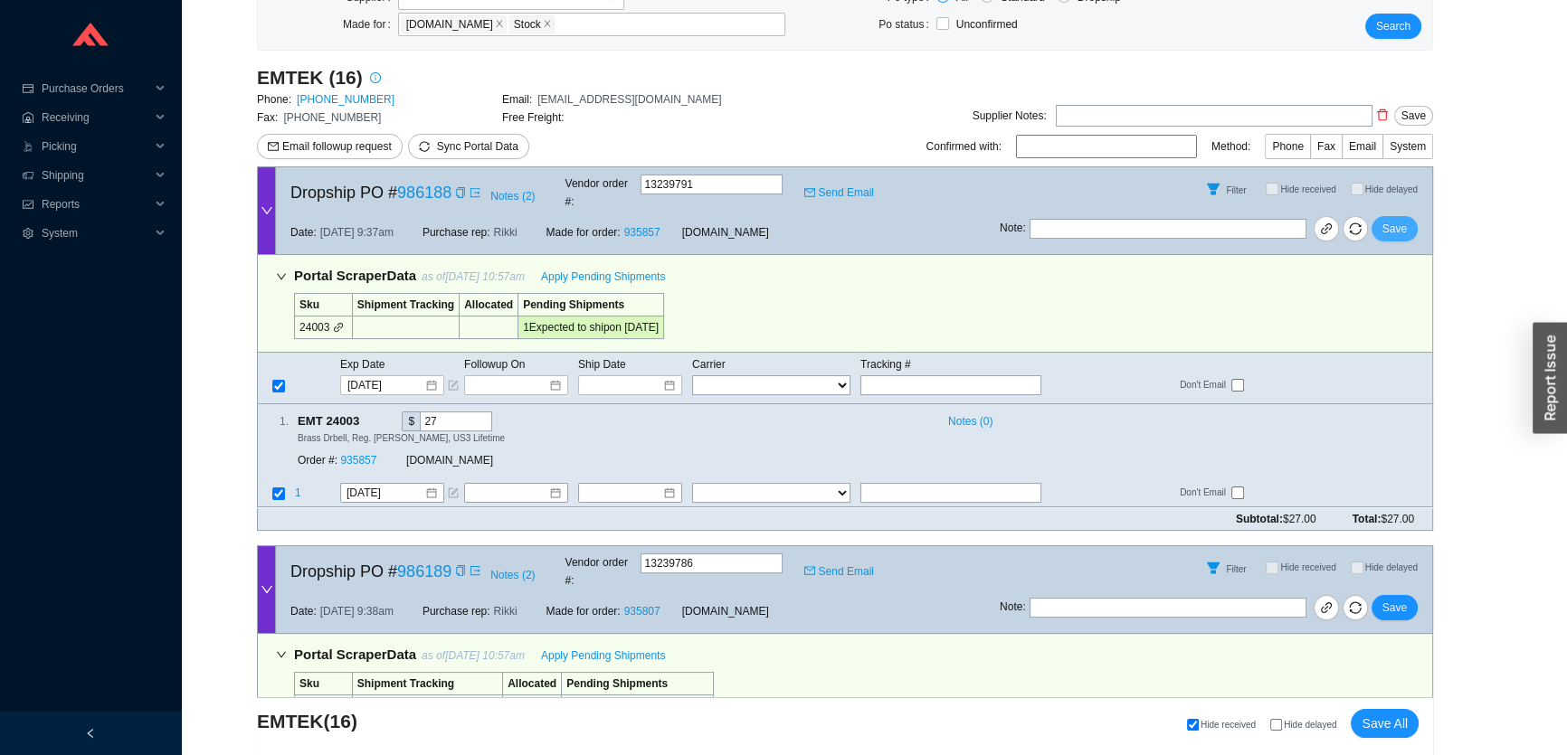
click at [1399, 220] on span "Save" at bounding box center [1394, 229] width 24 height 18
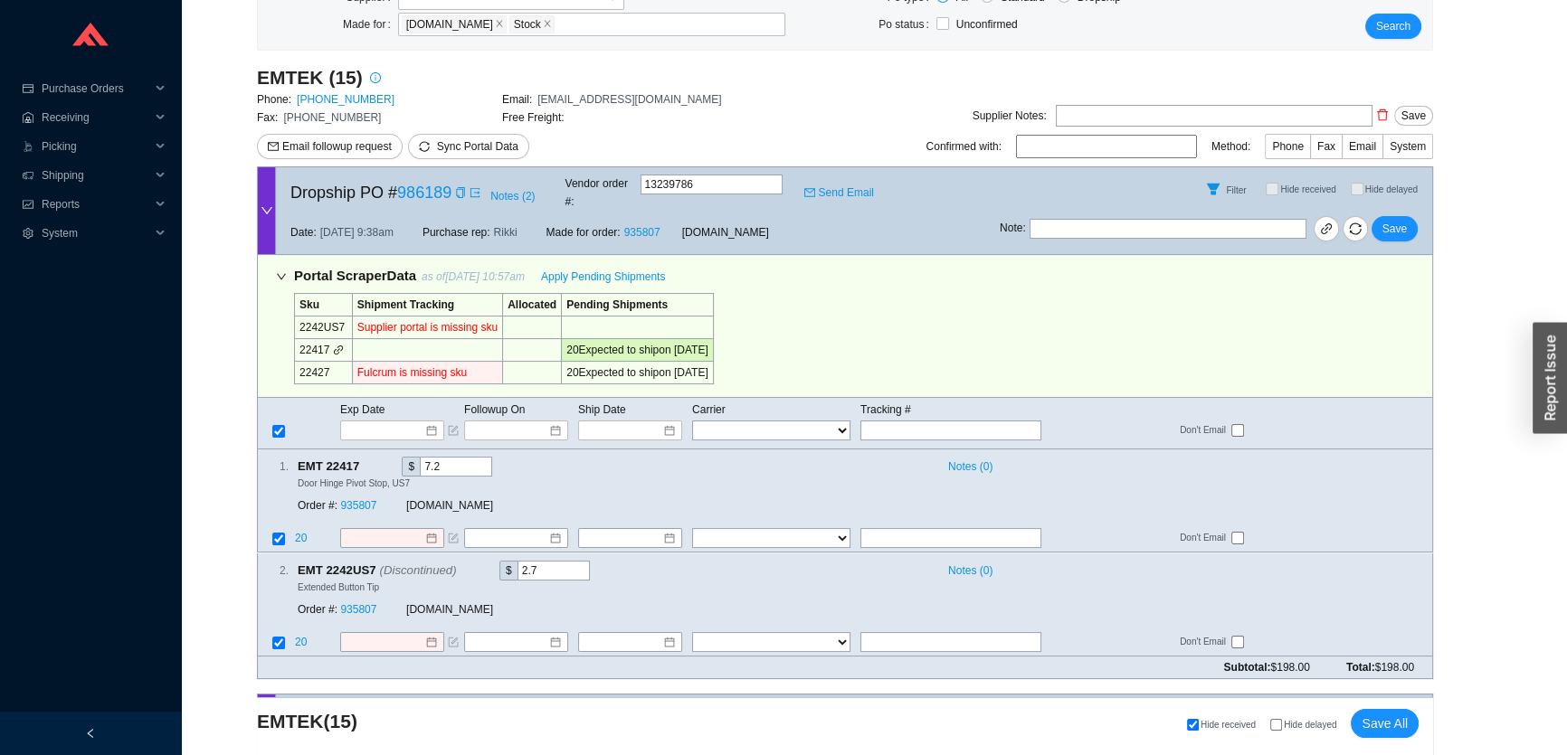
scroll to position [328, 0]
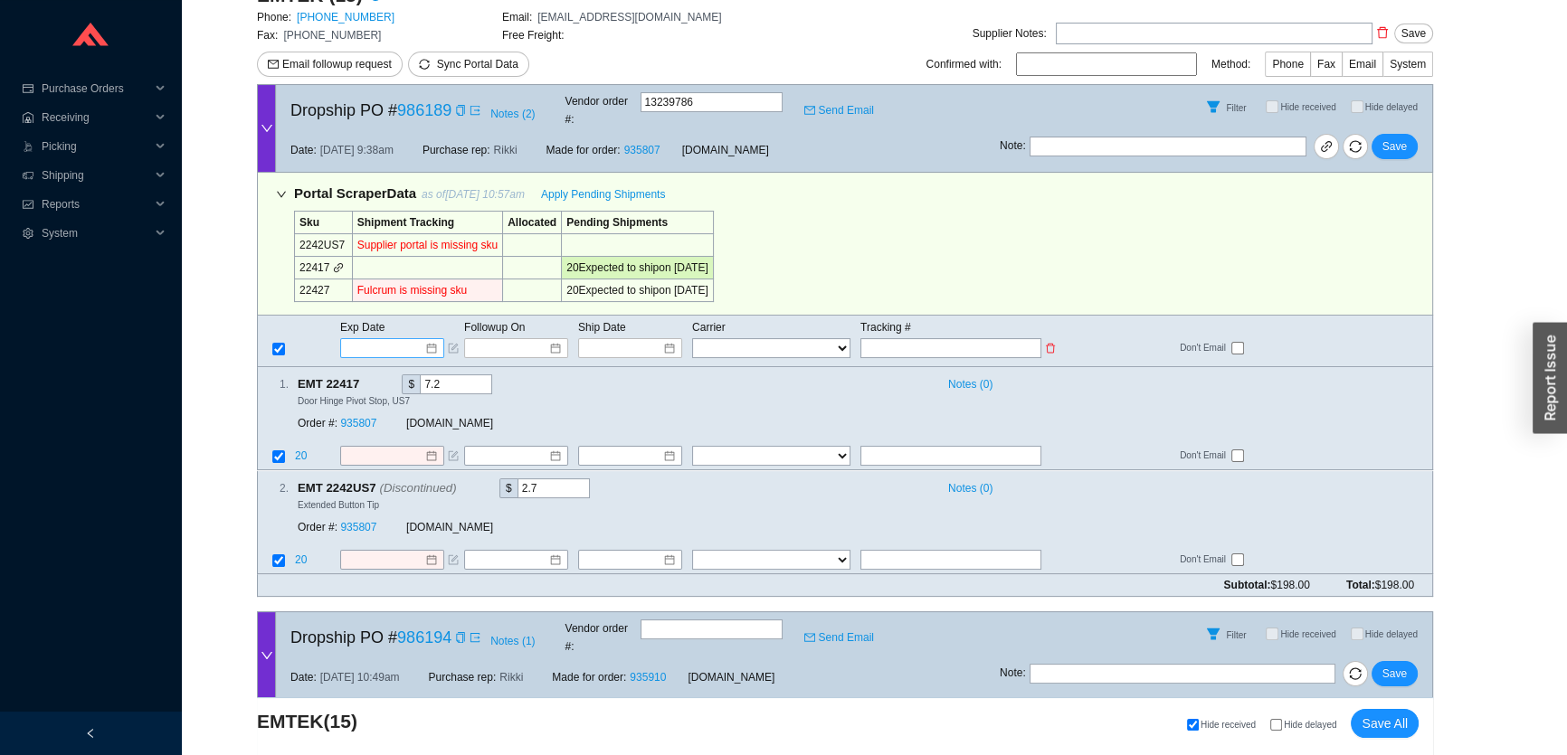
click at [373, 339] on input at bounding box center [385, 348] width 77 height 18
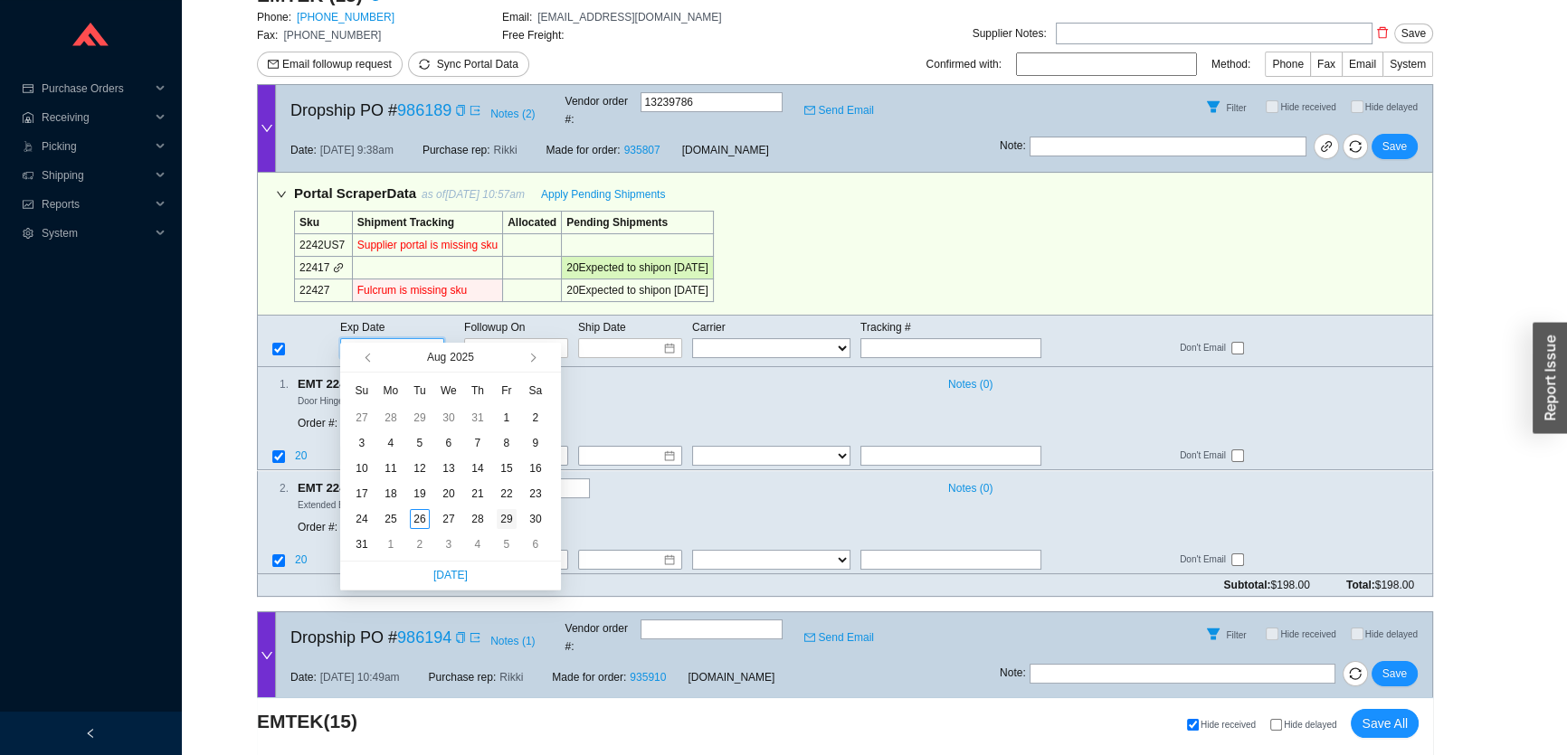
type input "8/29/2025"
drag, startPoint x: 502, startPoint y: 514, endPoint x: 505, endPoint y: 505, distance: 9.4
click at [502, 514] on div "29" at bounding box center [507, 519] width 20 height 20
type input "8/29/2025"
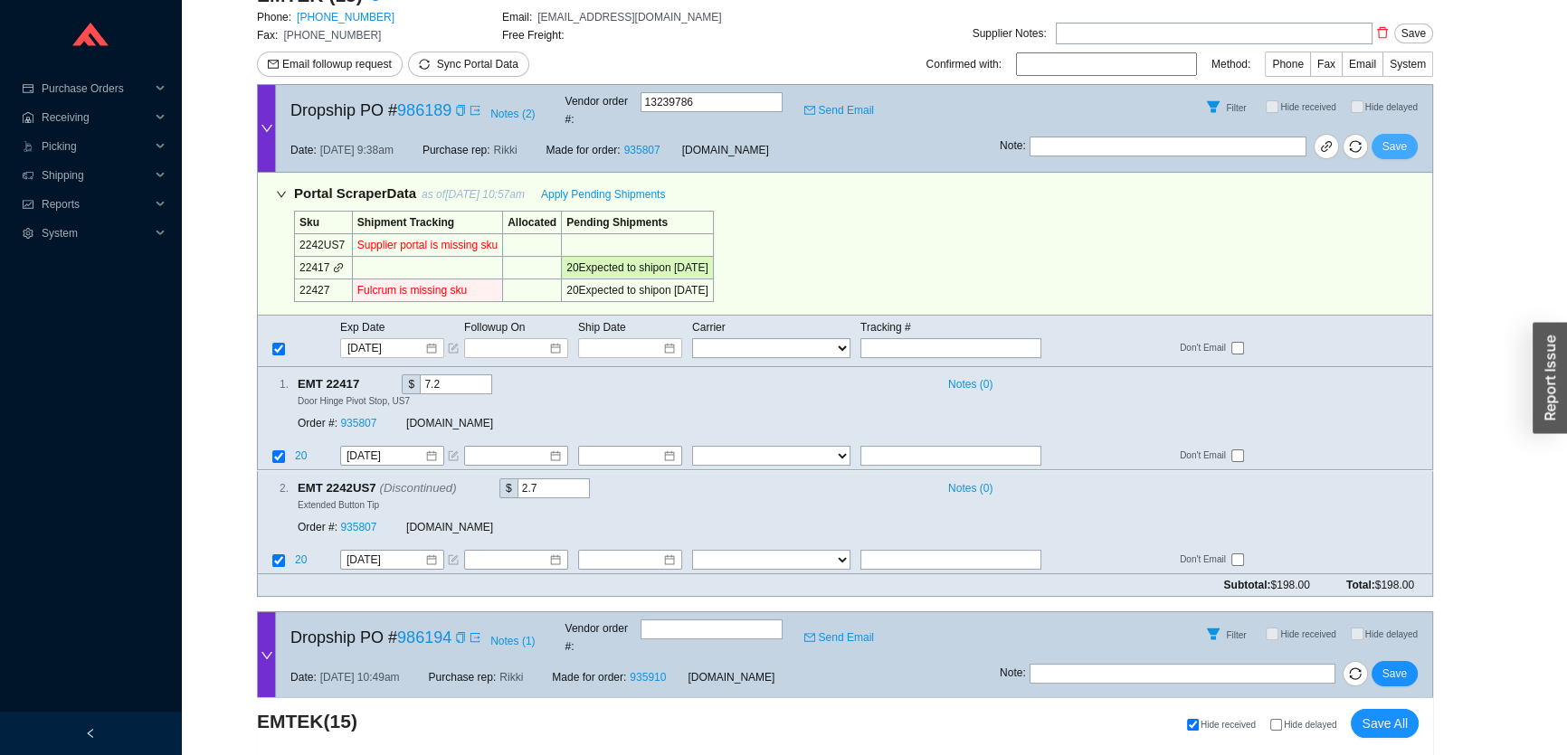
click at [1397, 137] on span "Save" at bounding box center [1394, 146] width 24 height 18
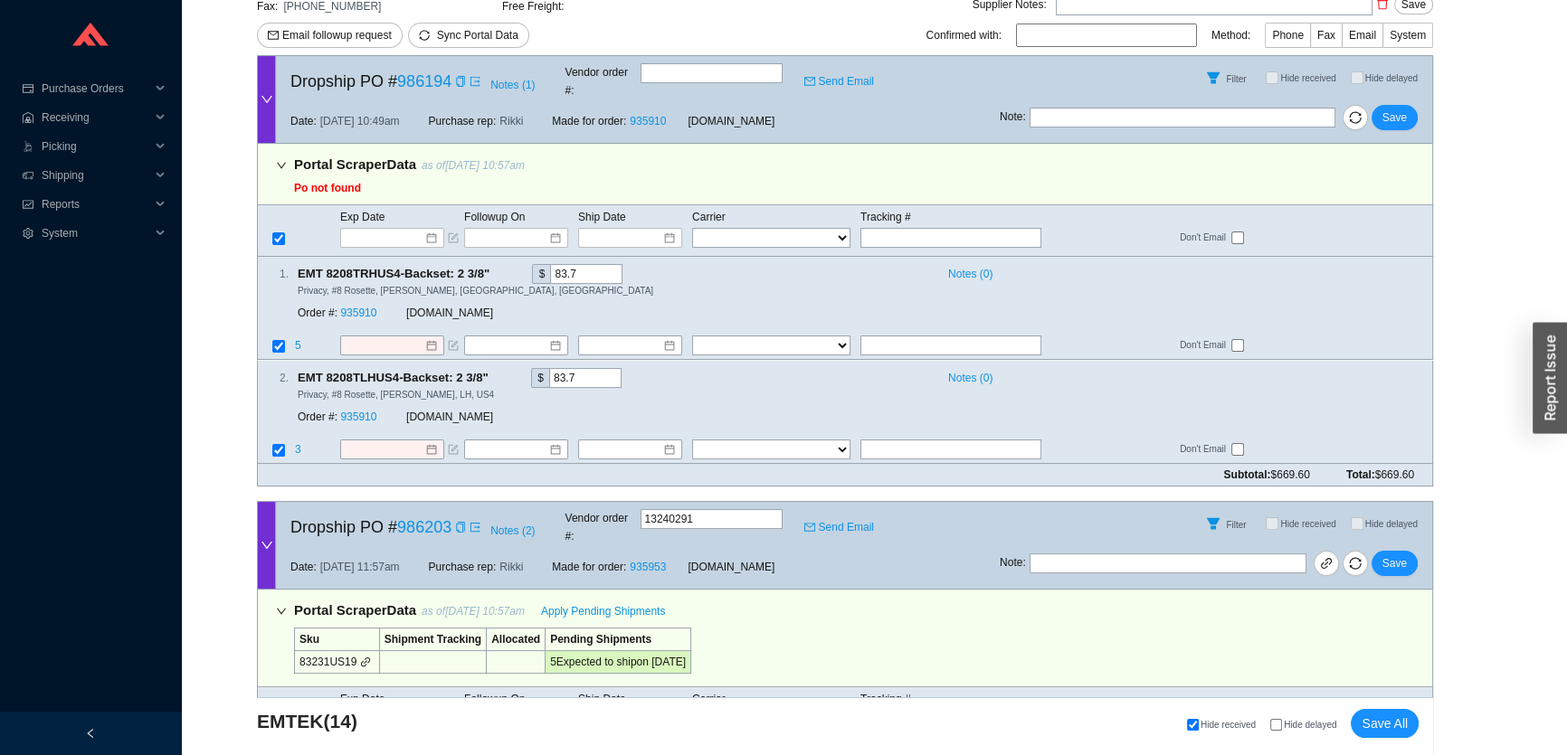
scroll to position [246, 0]
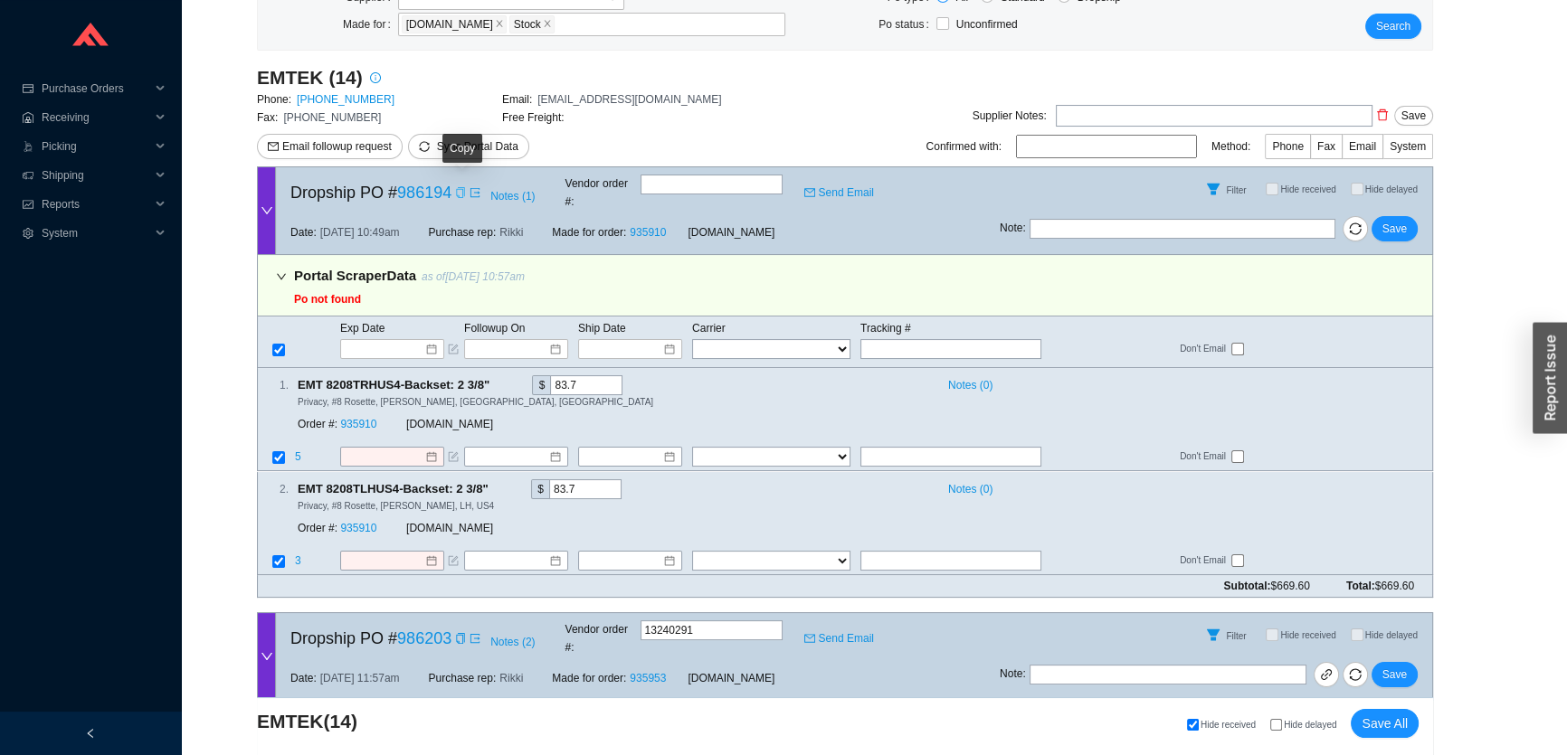
click at [461, 190] on icon "copy" at bounding box center [460, 192] width 11 height 11
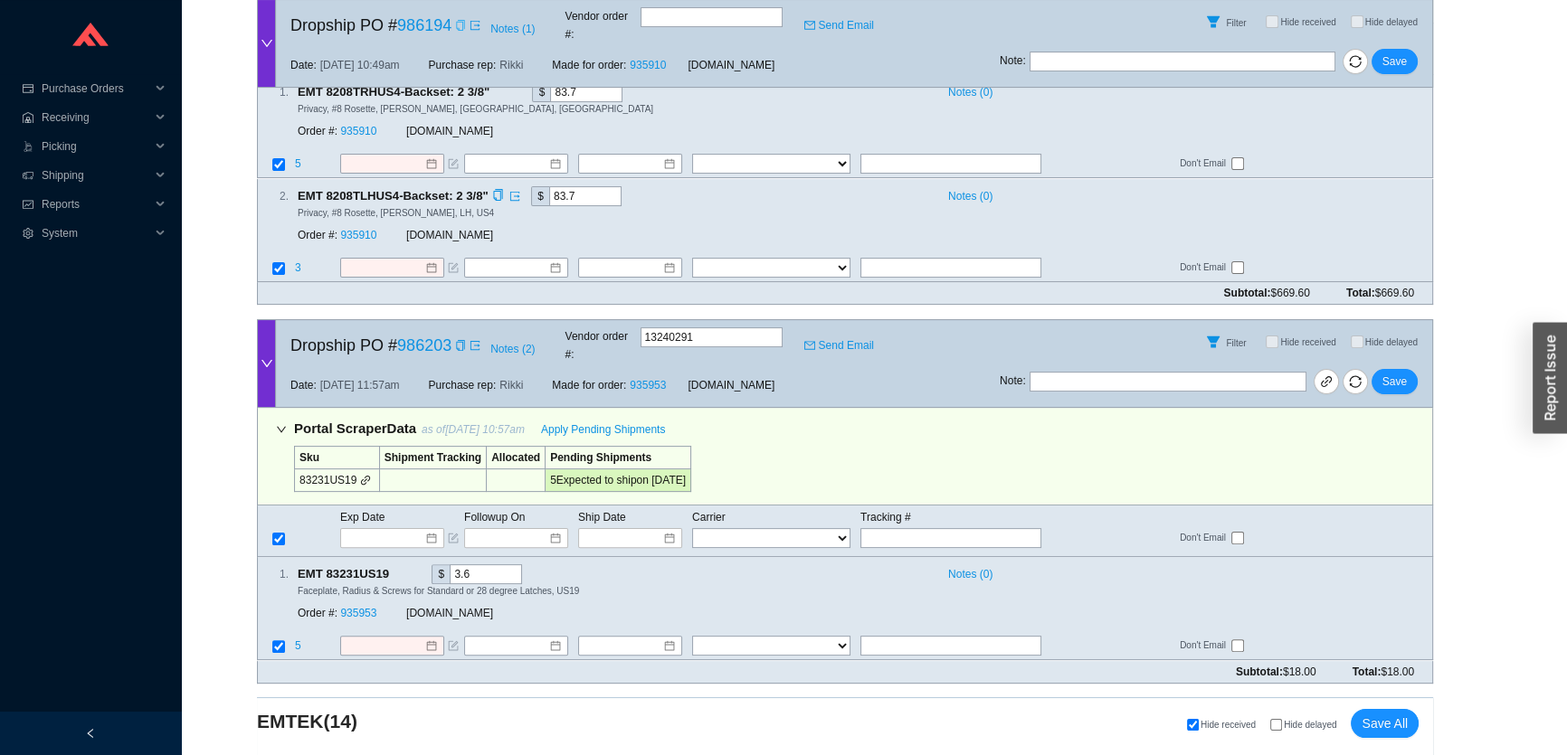
scroll to position [493, 0]
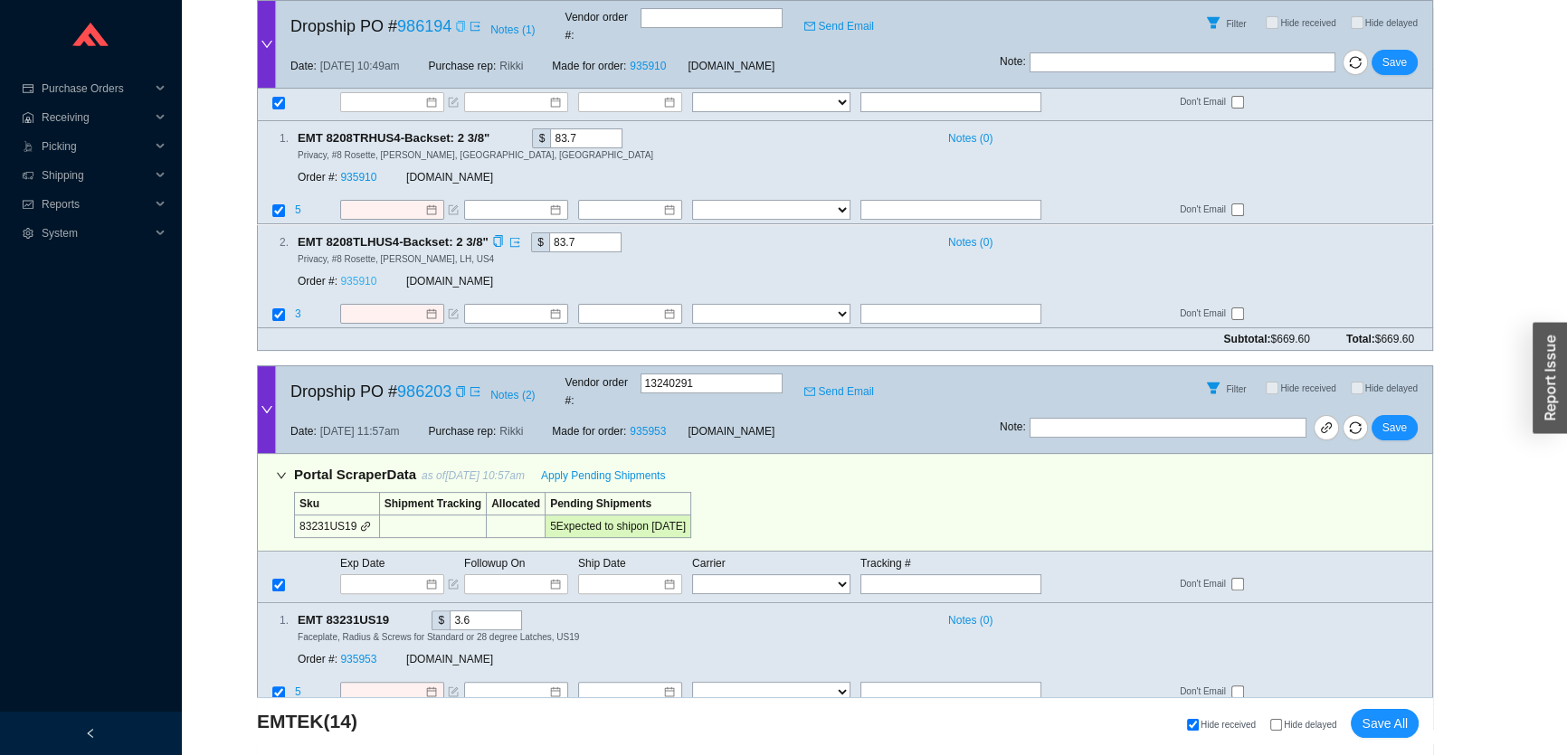
click at [362, 275] on link "935910" at bounding box center [358, 281] width 36 height 13
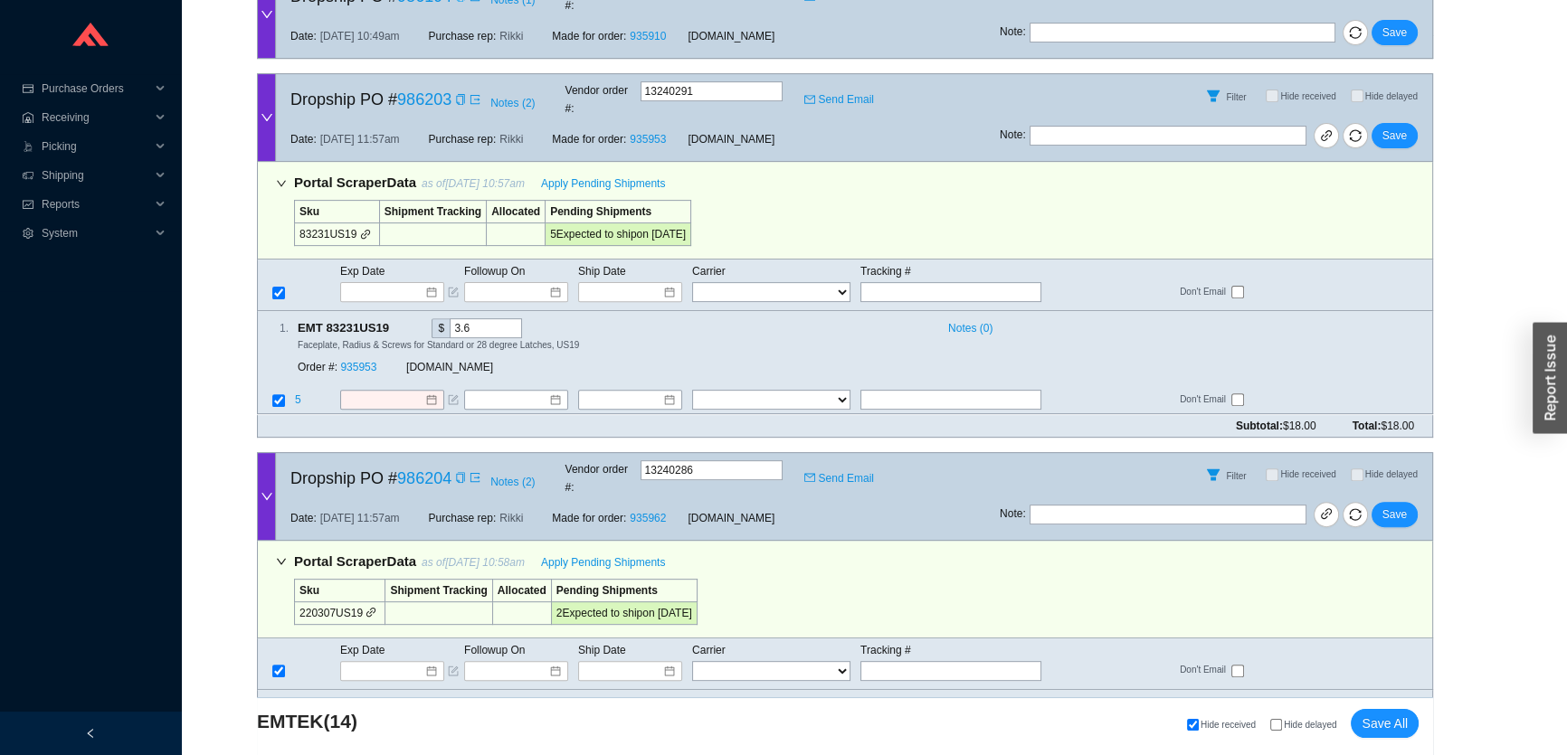
scroll to position [822, 0]
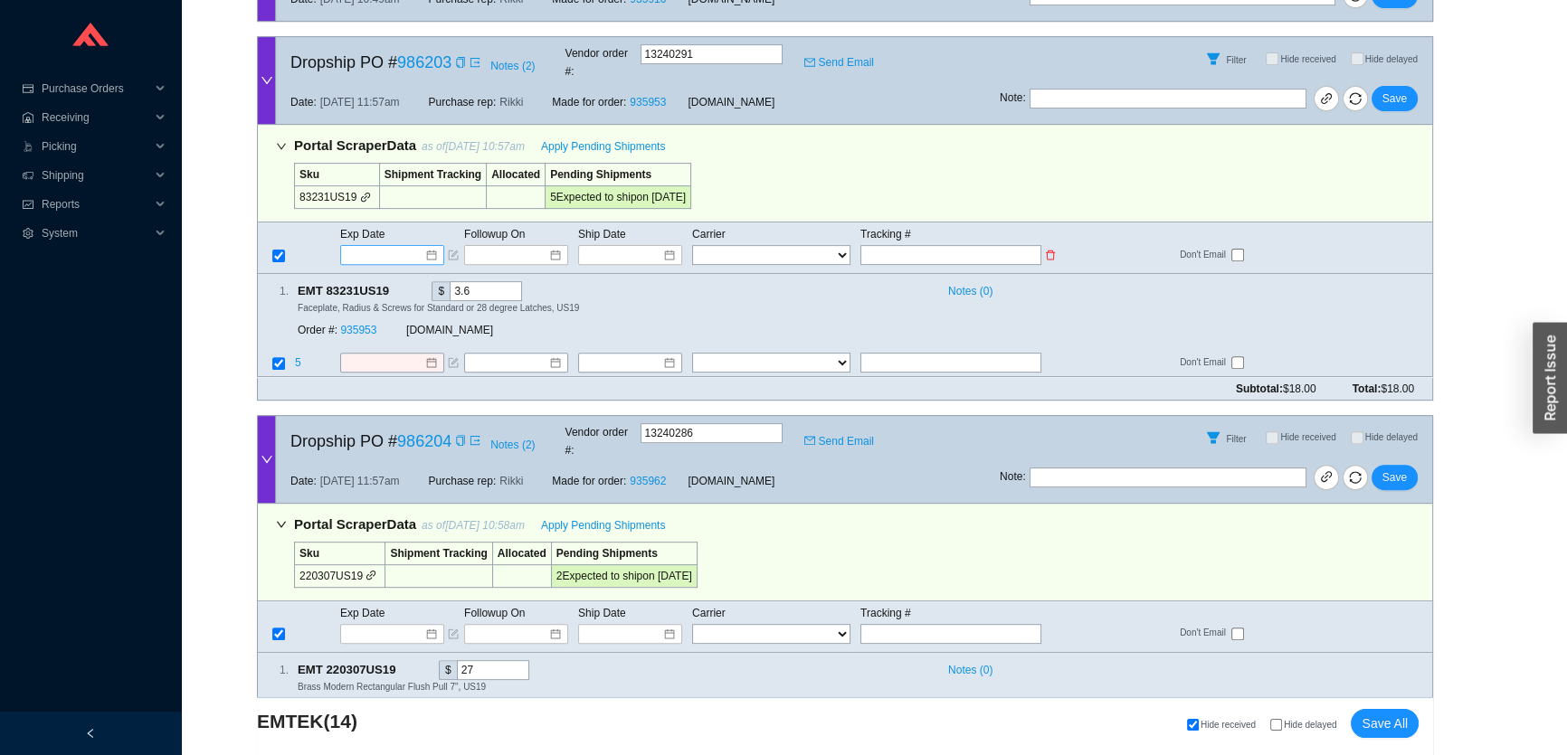
click at [406, 246] on input at bounding box center [385, 255] width 77 height 18
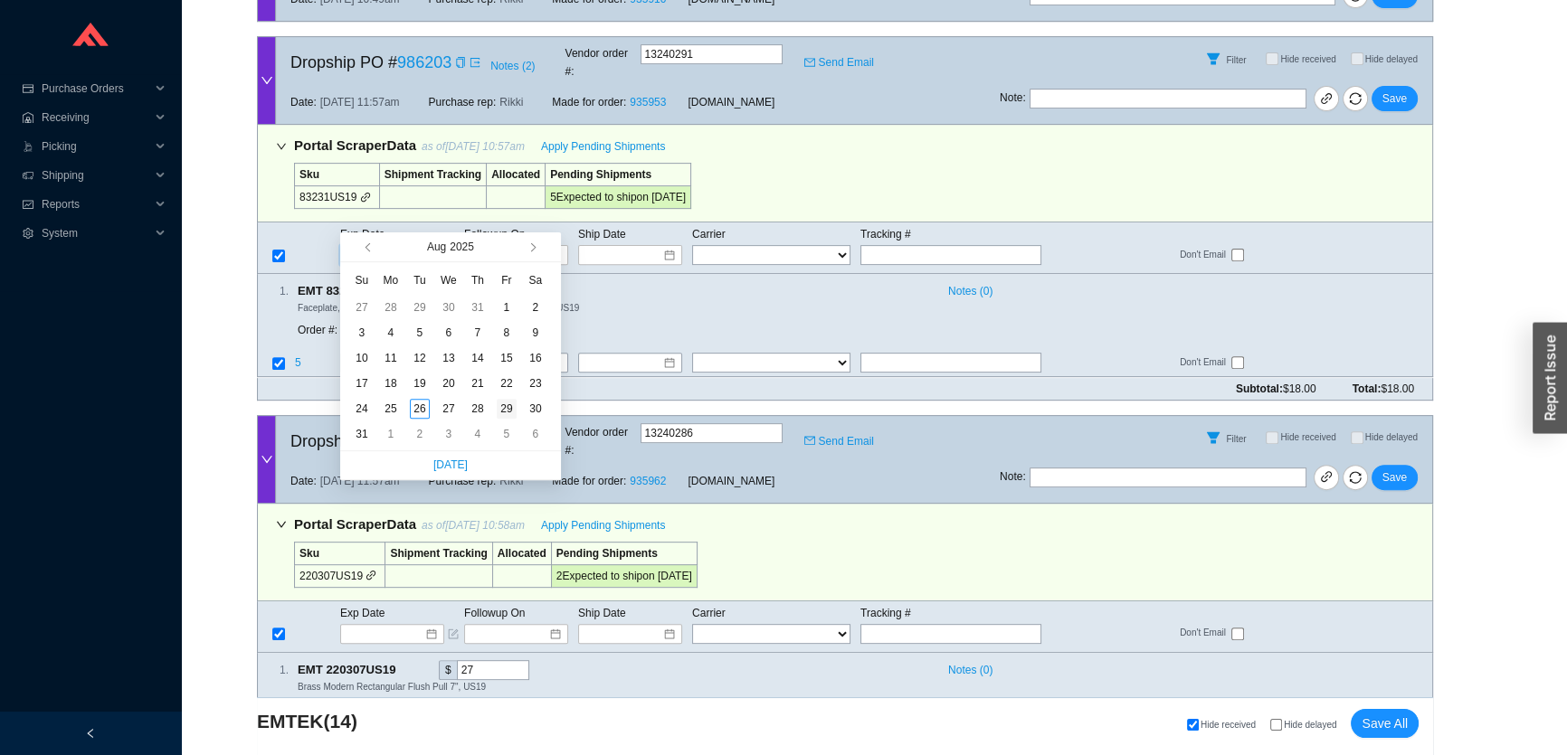
type input "8/29/2025"
click at [497, 411] on div "29" at bounding box center [507, 409] width 20 height 20
type input "8/29/2025"
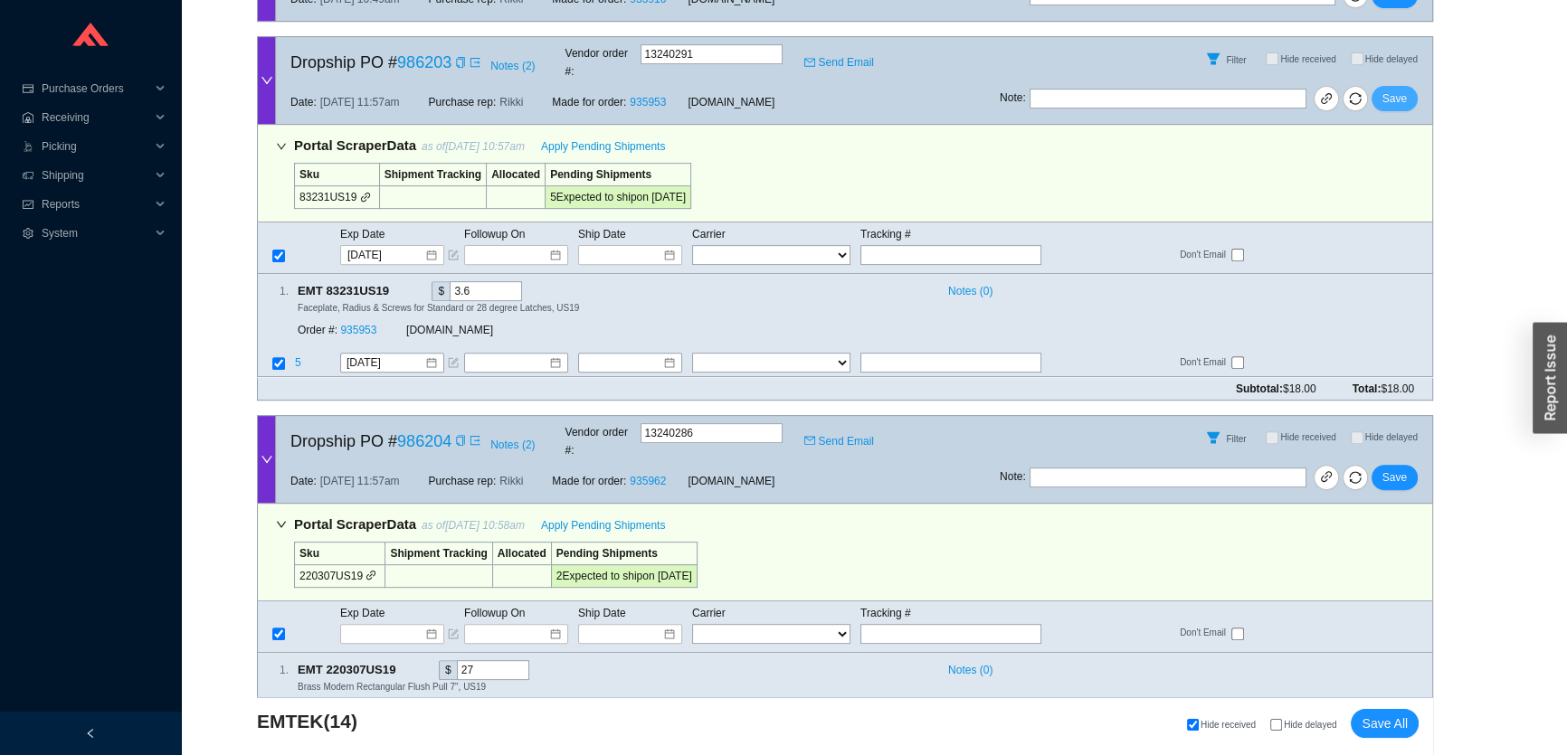
click at [1397, 90] on span "Save" at bounding box center [1394, 99] width 24 height 18
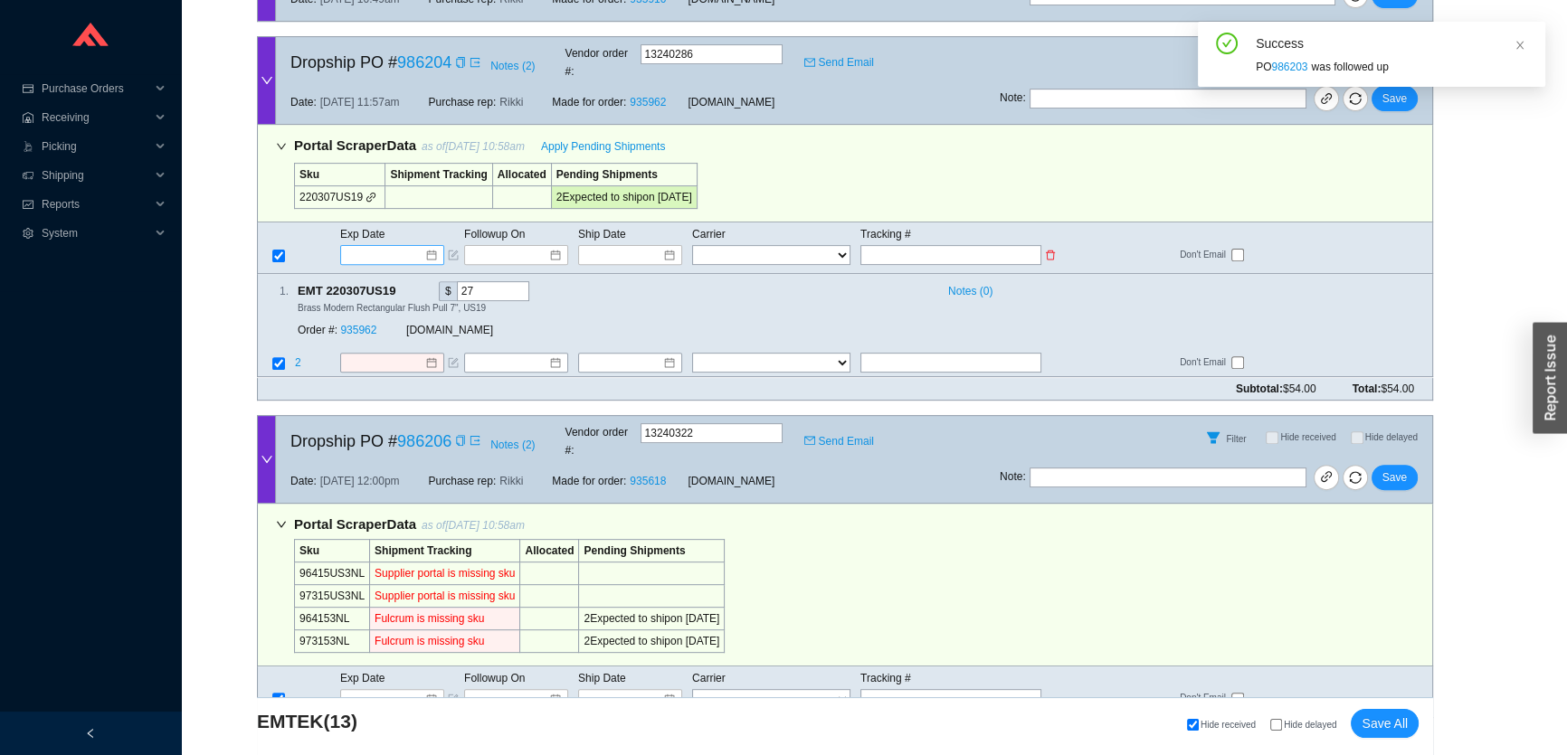
click at [393, 246] on input at bounding box center [385, 255] width 77 height 18
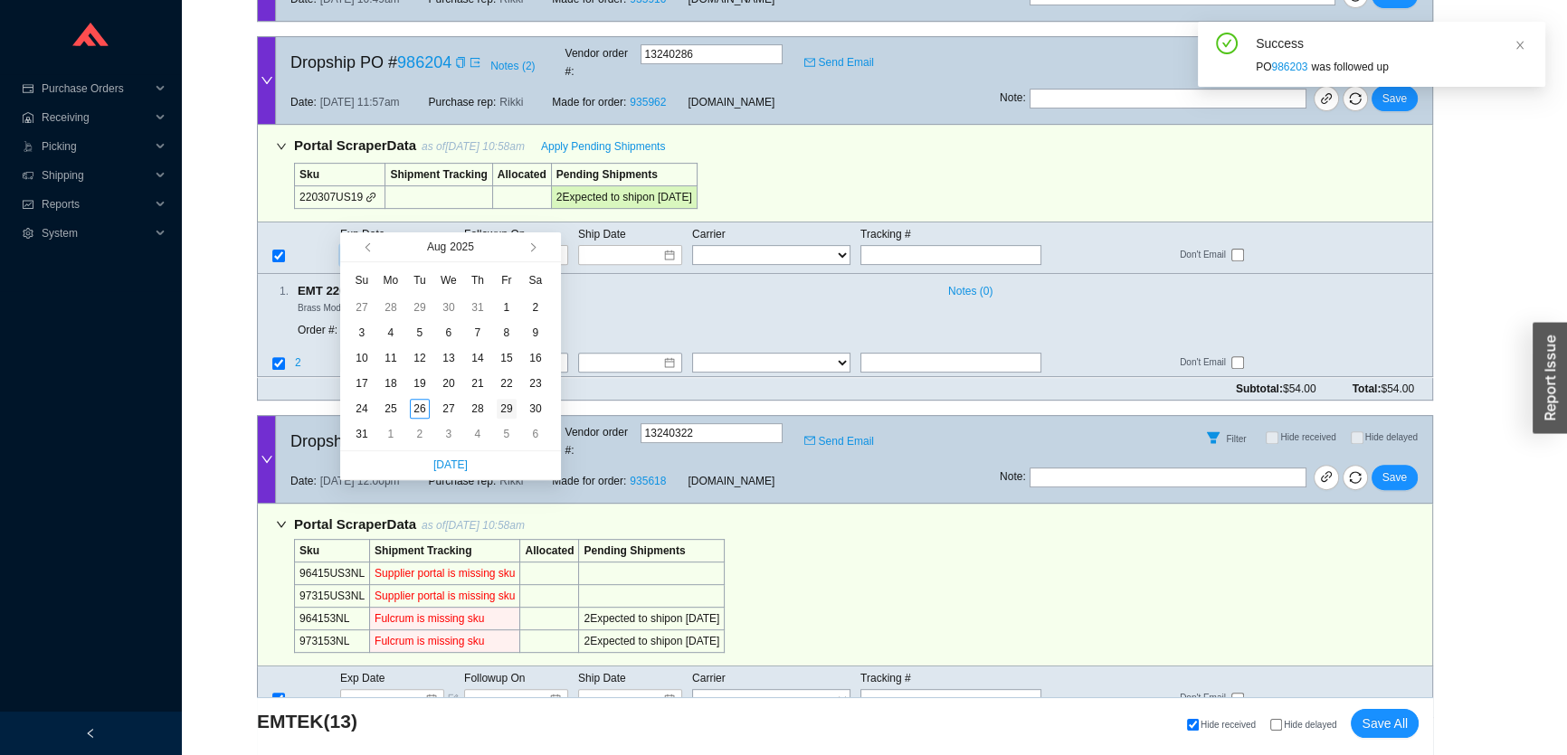
type input "8/29/2025"
click at [500, 403] on div "29" at bounding box center [507, 409] width 20 height 20
type input "8/29/2025"
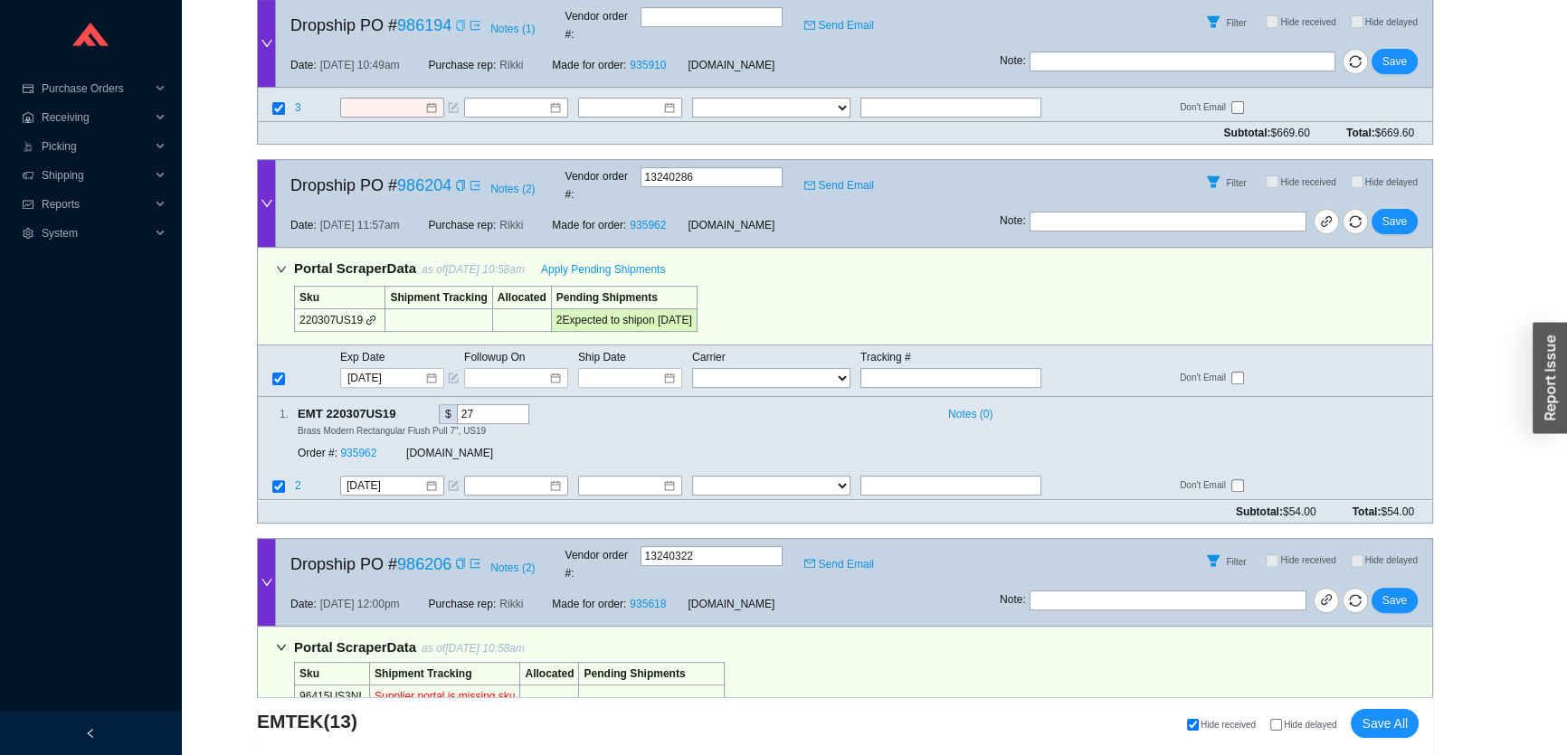
scroll to position [658, 0]
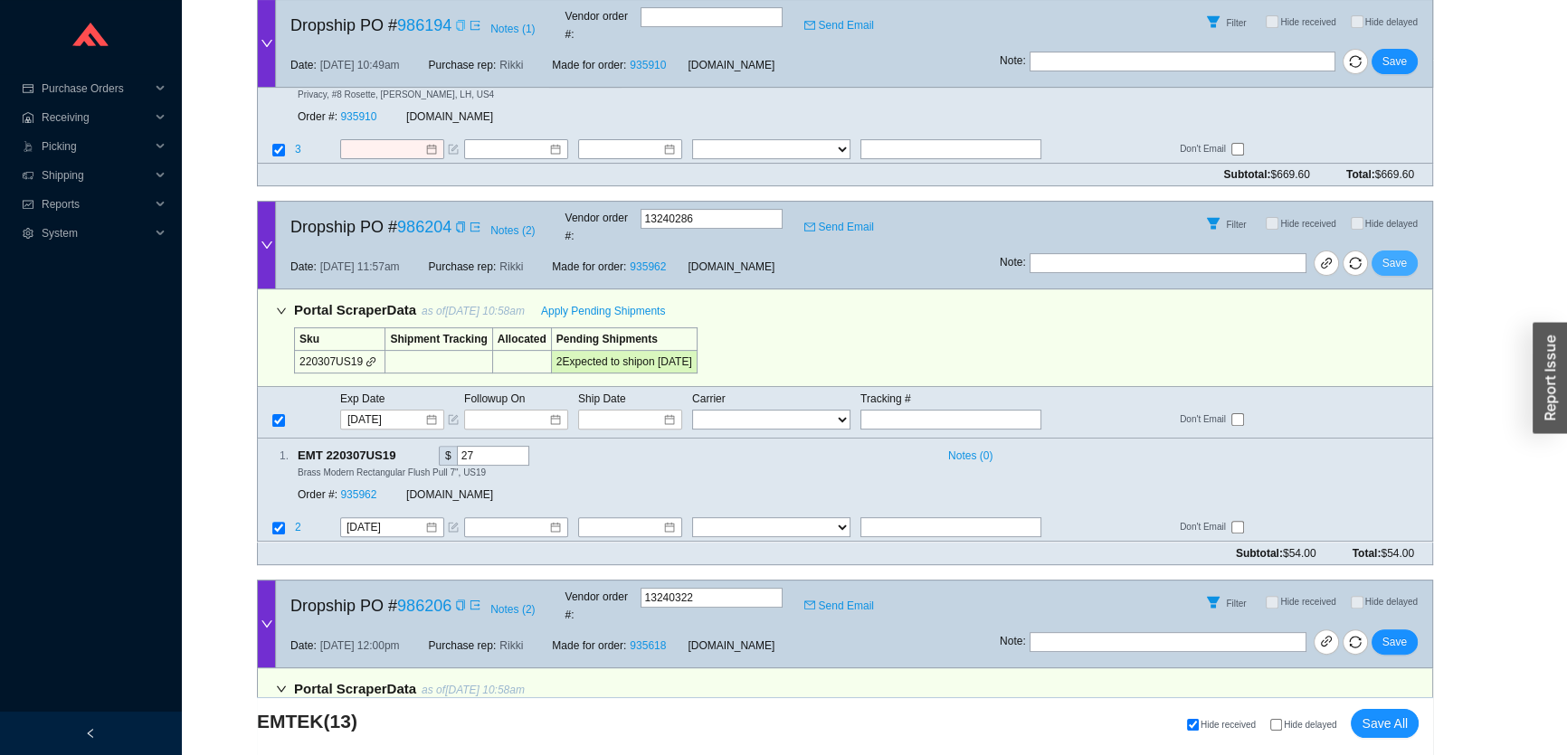
click at [1406, 251] on button "Save" at bounding box center [1394, 263] width 46 height 25
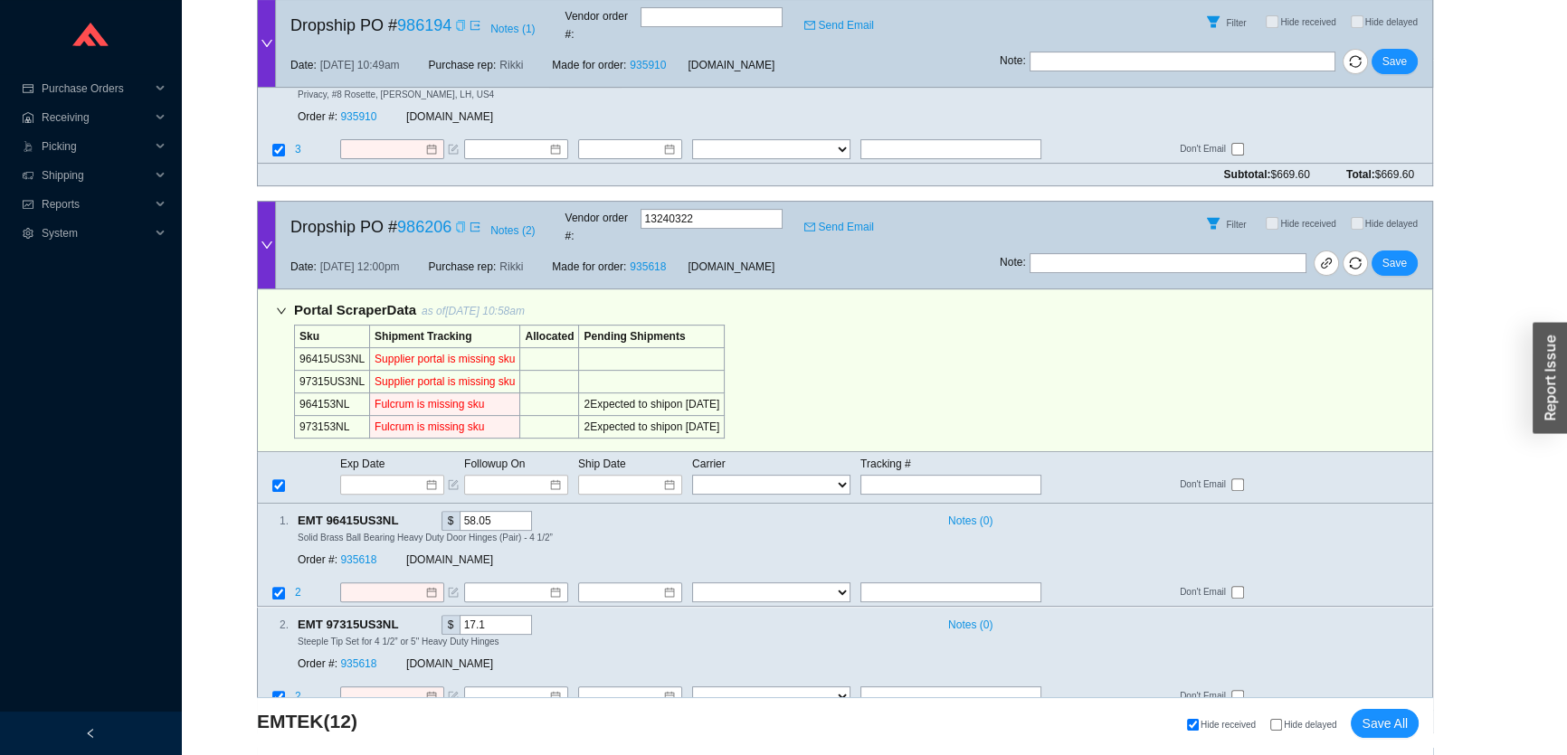
click at [461, 222] on icon "copy" at bounding box center [460, 227] width 11 height 11
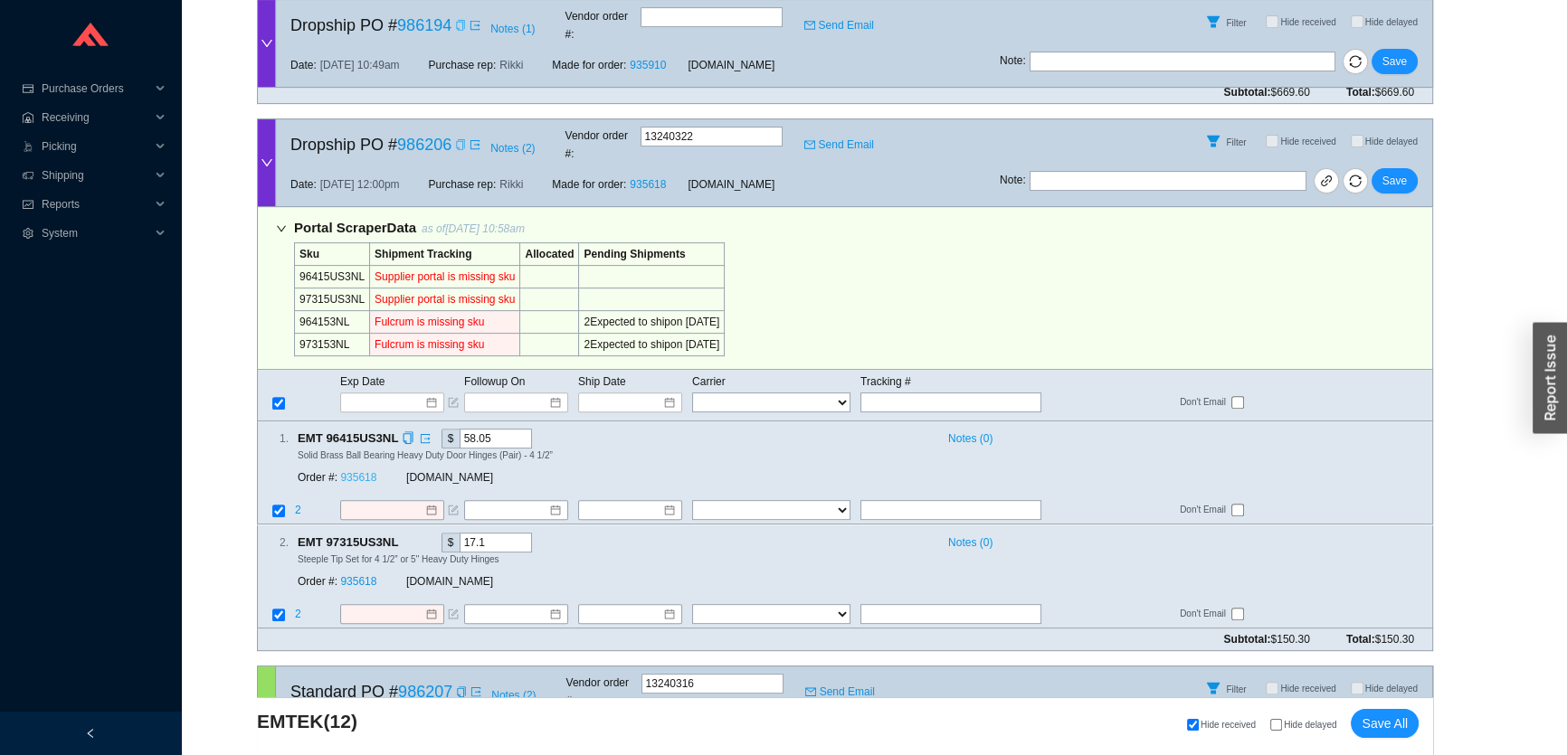
click at [347, 472] on link "935618" at bounding box center [358, 478] width 36 height 13
click at [402, 369] on div "Copy" at bounding box center [408, 360] width 40 height 29
click at [355, 393] on input at bounding box center [385, 402] width 77 height 18
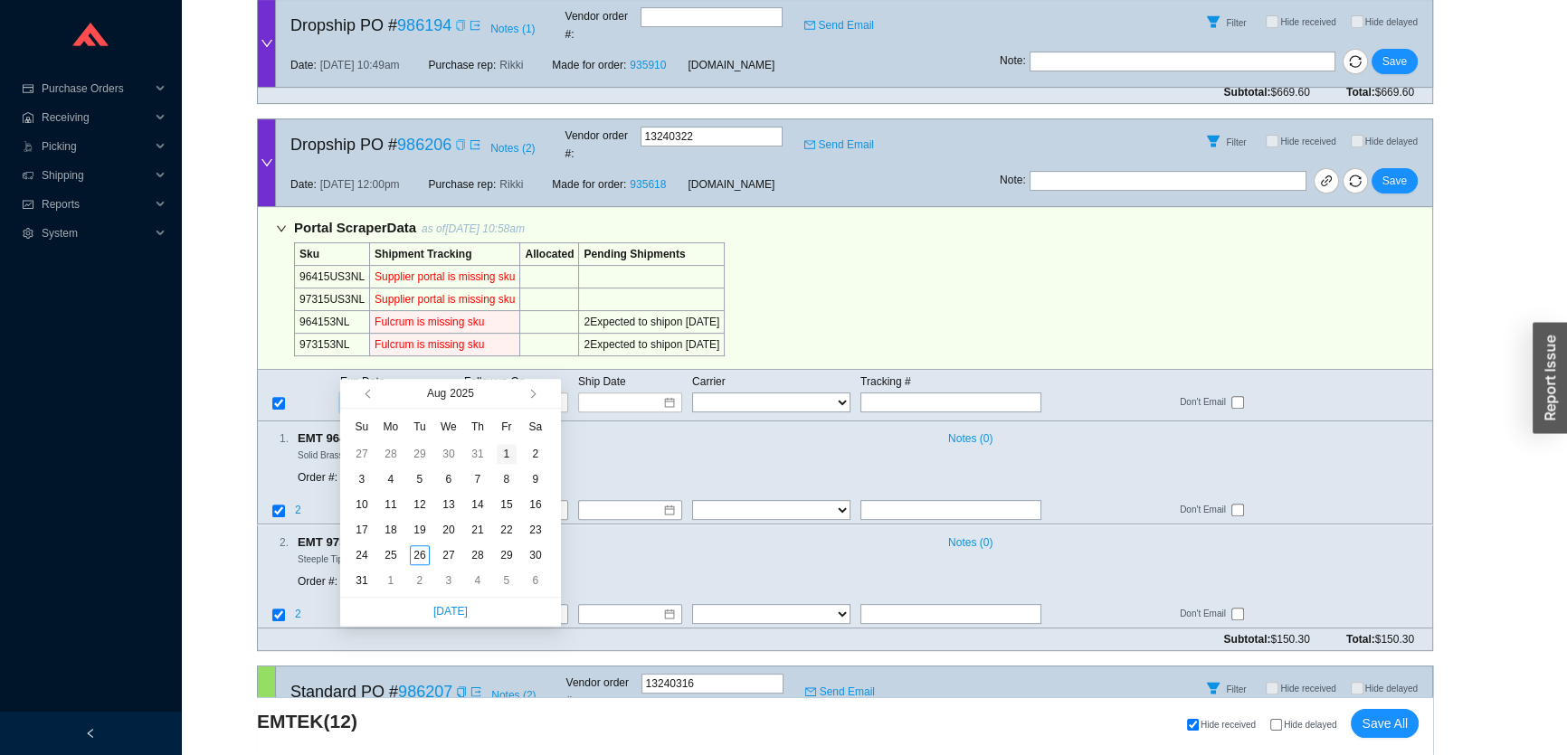
type input "8/1/2025"
click at [525, 399] on button "button" at bounding box center [530, 393] width 17 height 29
type input "9/8/2025"
click at [393, 476] on div "8" at bounding box center [391, 479] width 20 height 20
type input "9/8/2025"
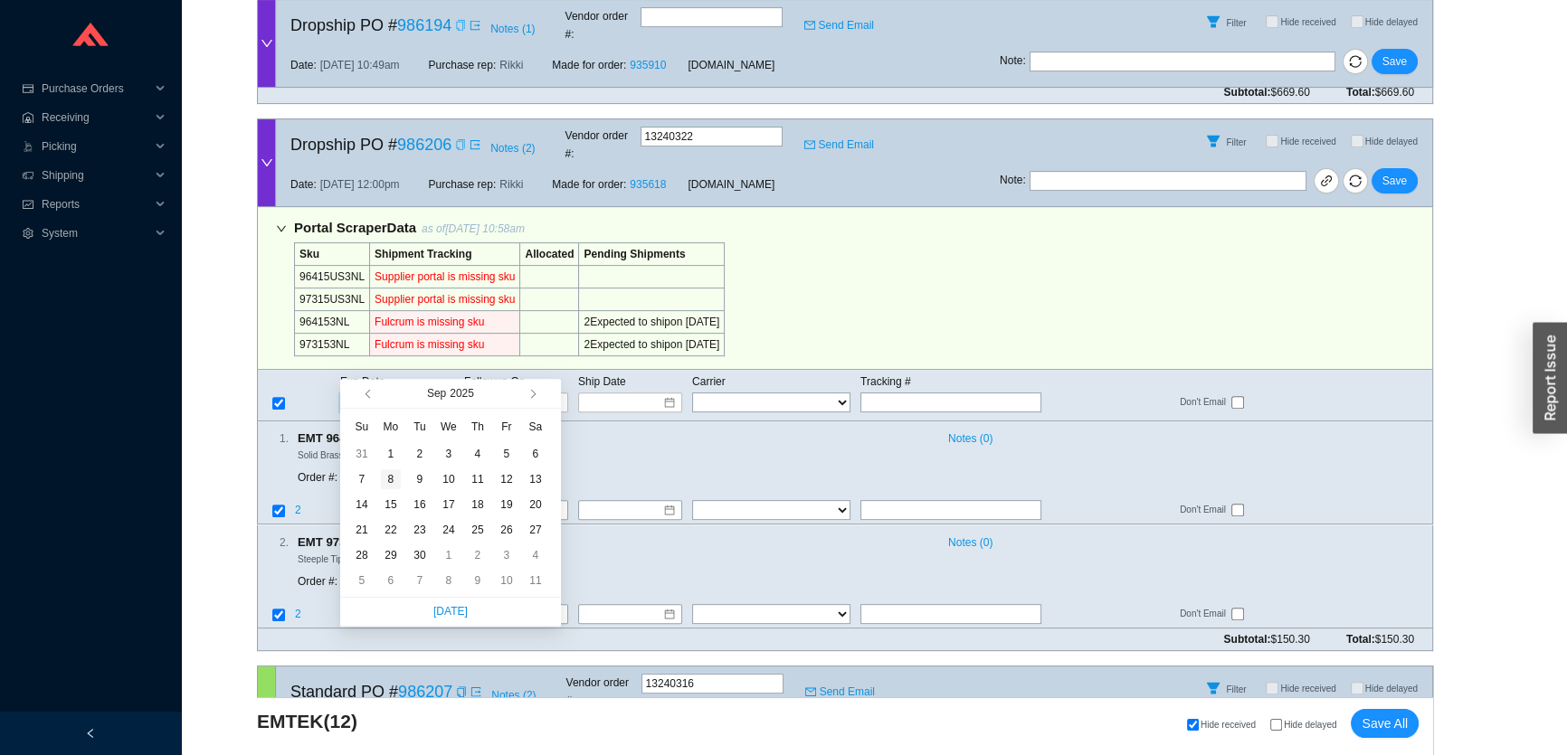
type input "9/8/2025"
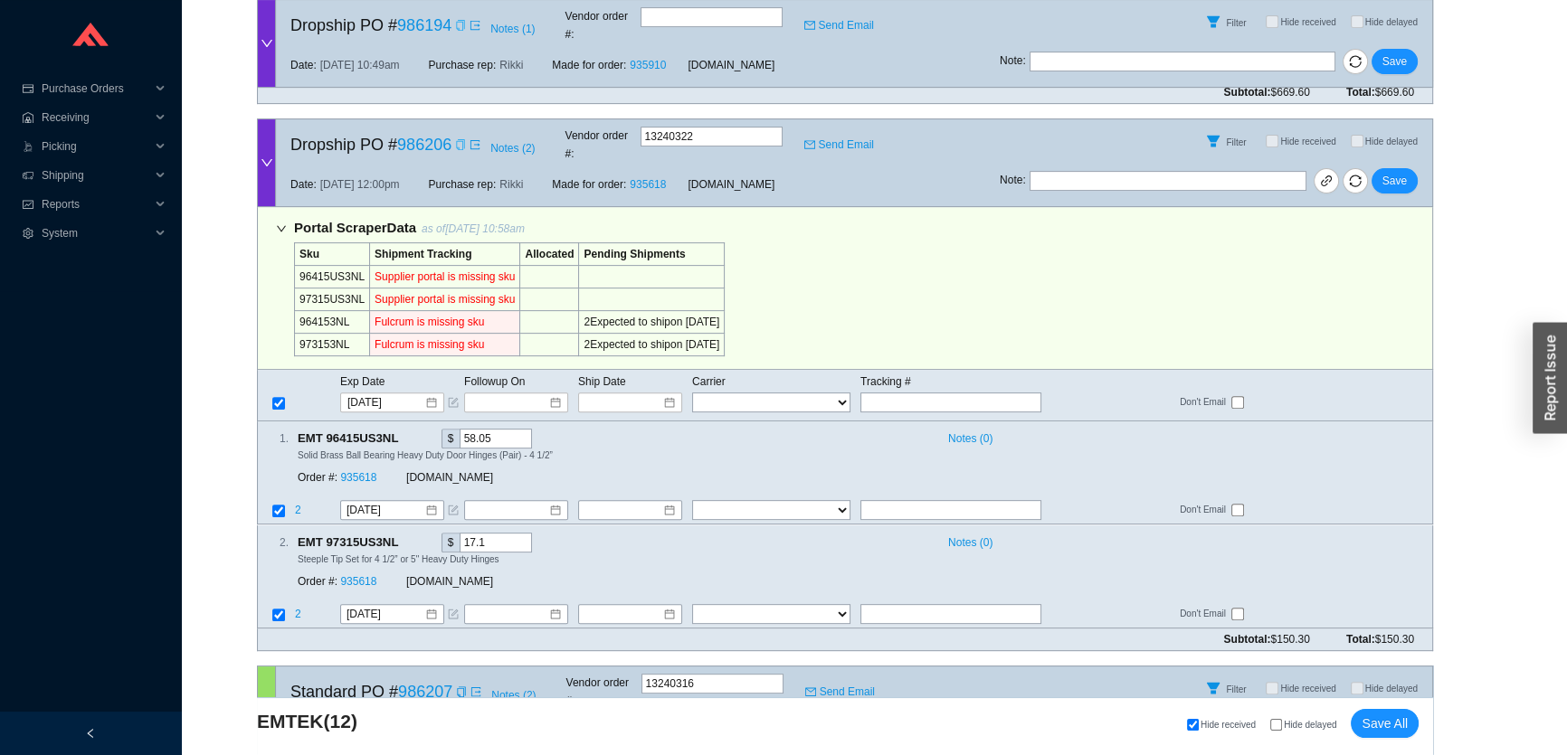
click at [1369, 163] on div "Note : Save" at bounding box center [1215, 184] width 432 height 43
click at [1380, 168] on button "Save" at bounding box center [1394, 180] width 46 height 25
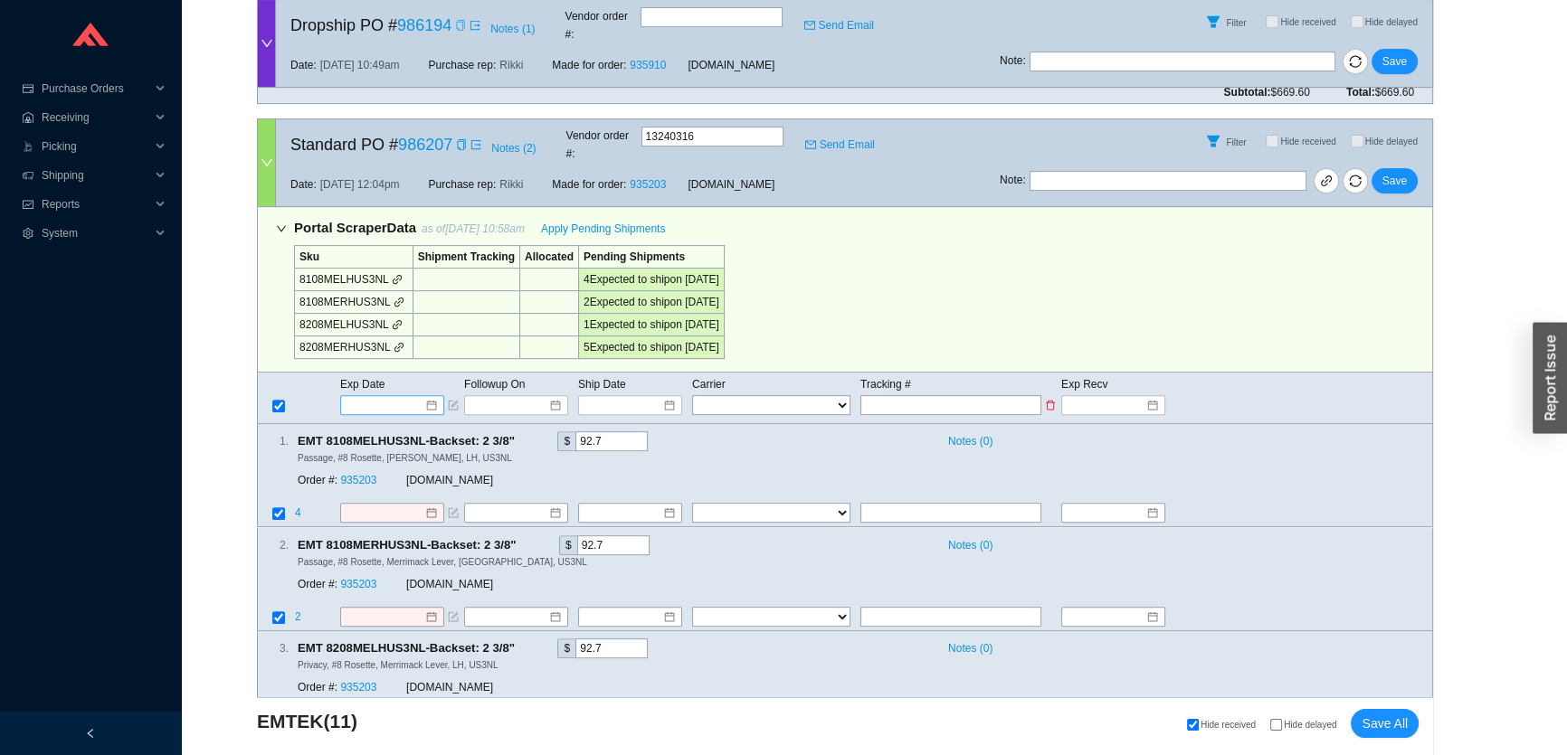
click at [371, 396] on input at bounding box center [385, 405] width 77 height 18
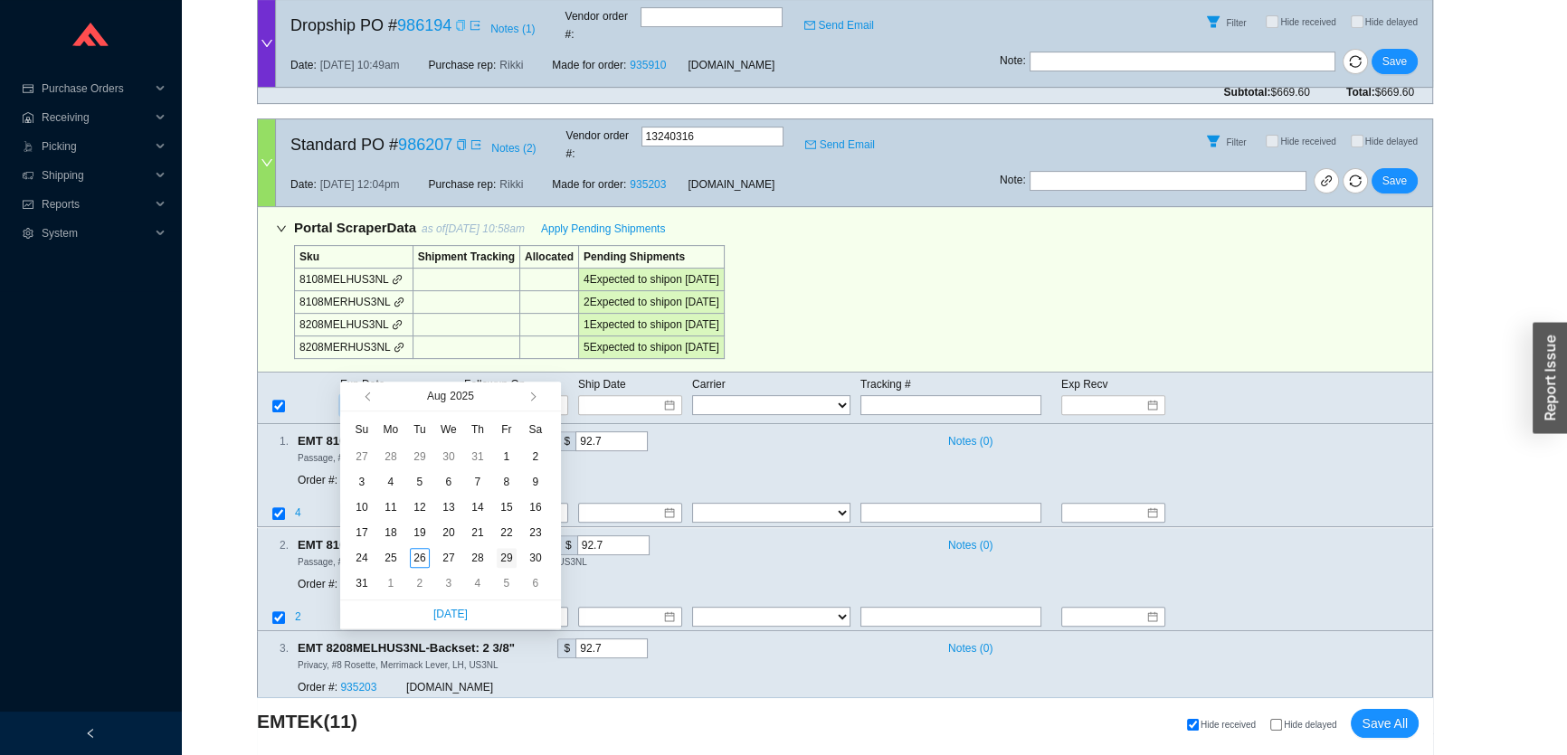
type input "8/29/2025"
click at [506, 558] on div "29" at bounding box center [507, 558] width 20 height 20
type input "8/29/2025"
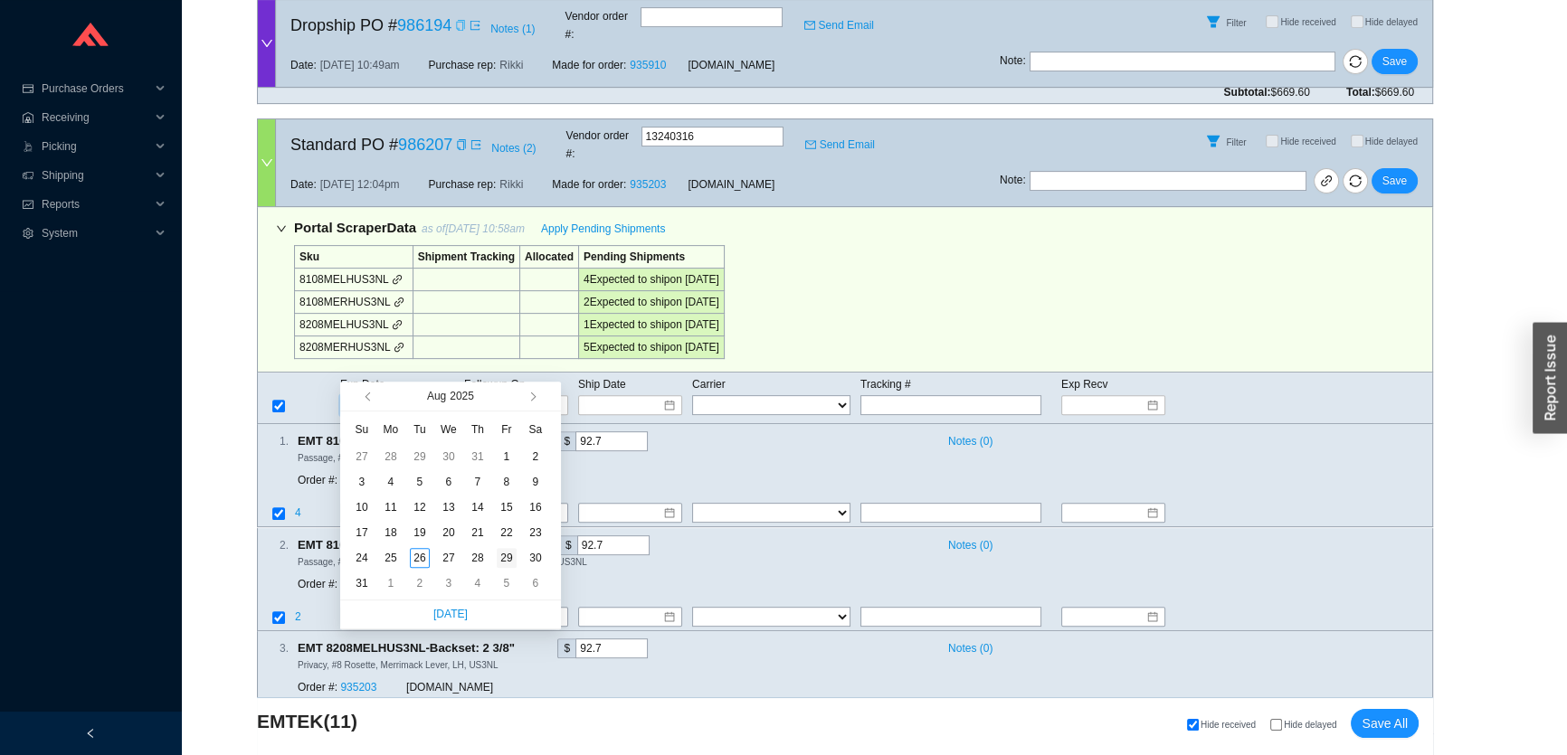
type input "8/29/2025"
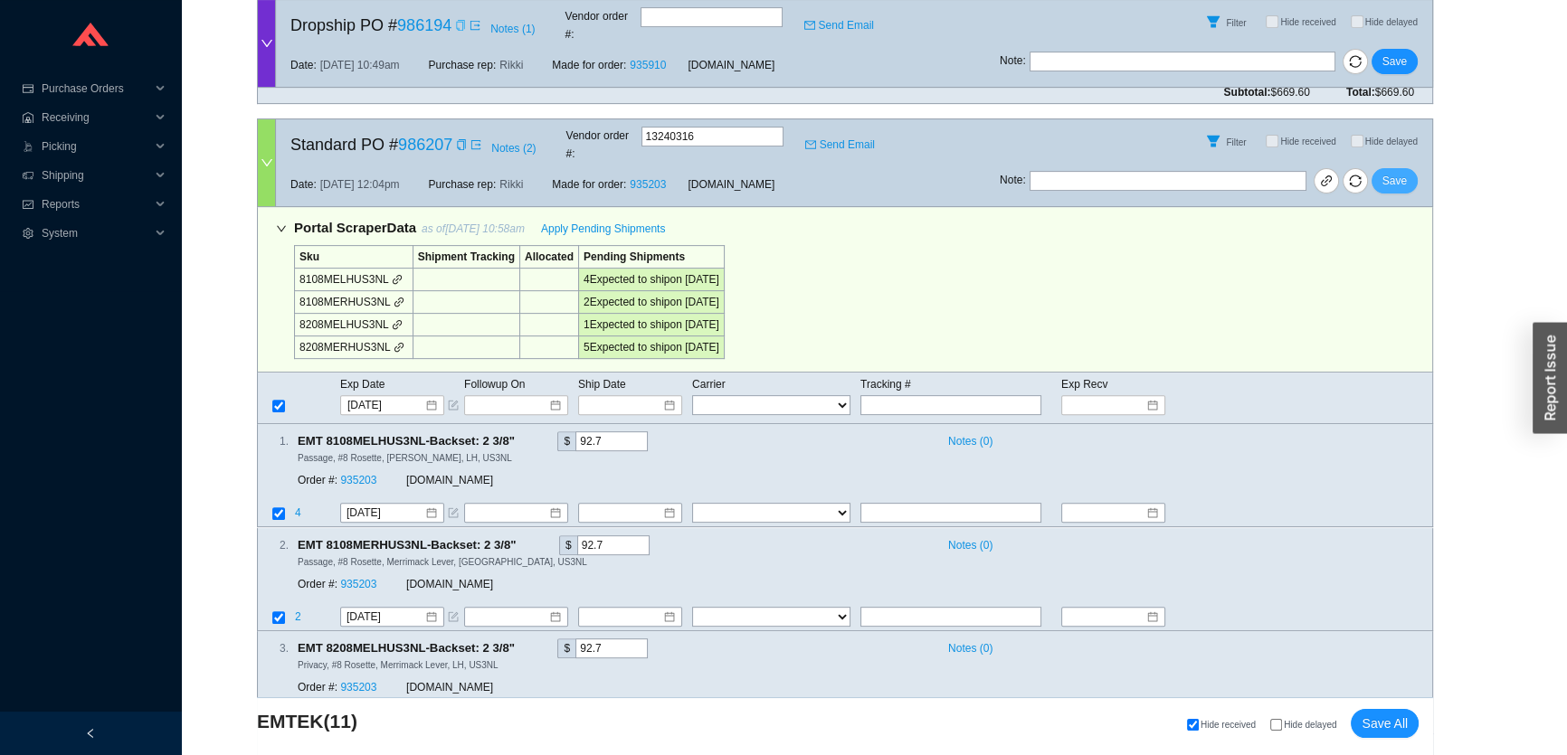
click at [1396, 172] on span "Save" at bounding box center [1394, 181] width 24 height 18
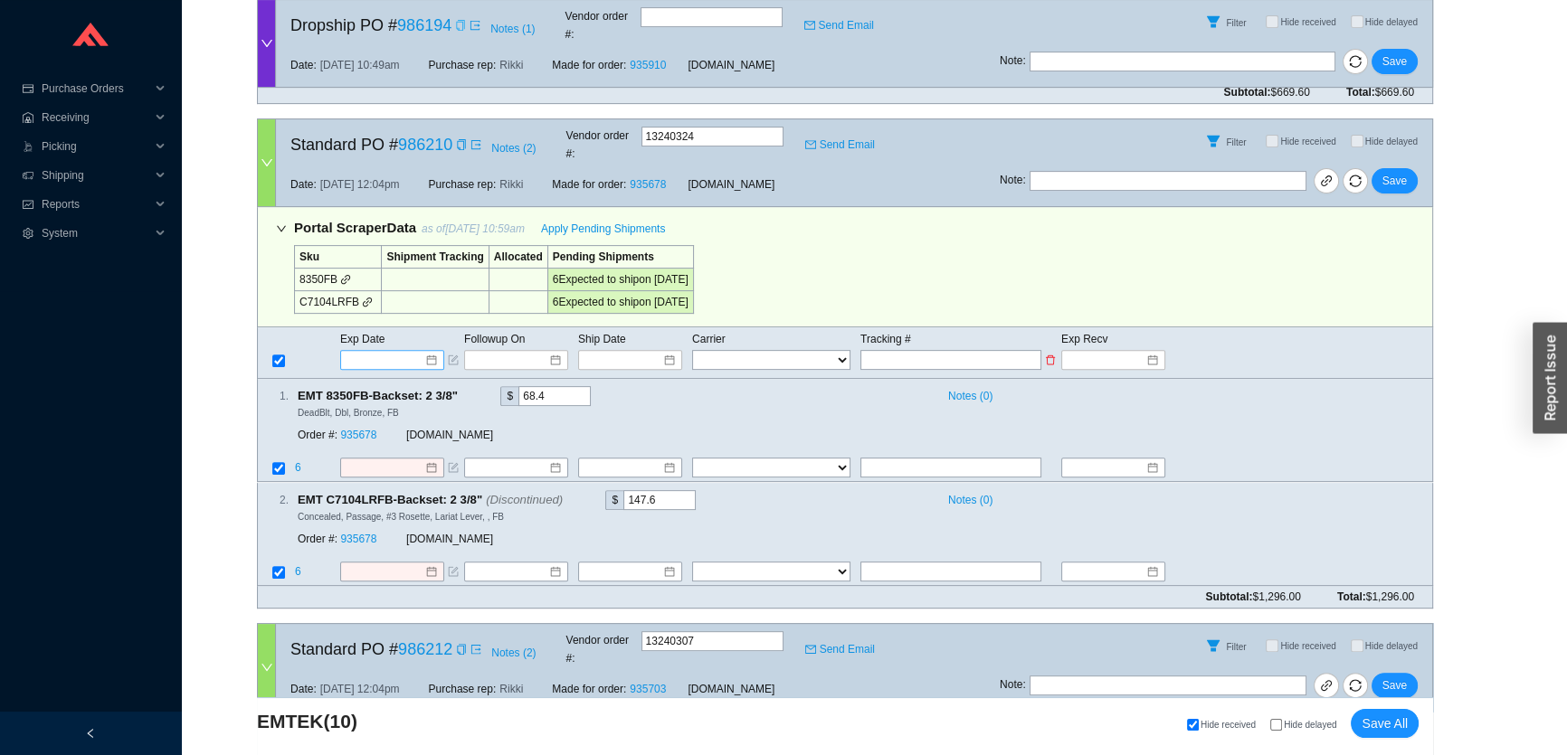
click at [393, 351] on input at bounding box center [385, 360] width 77 height 18
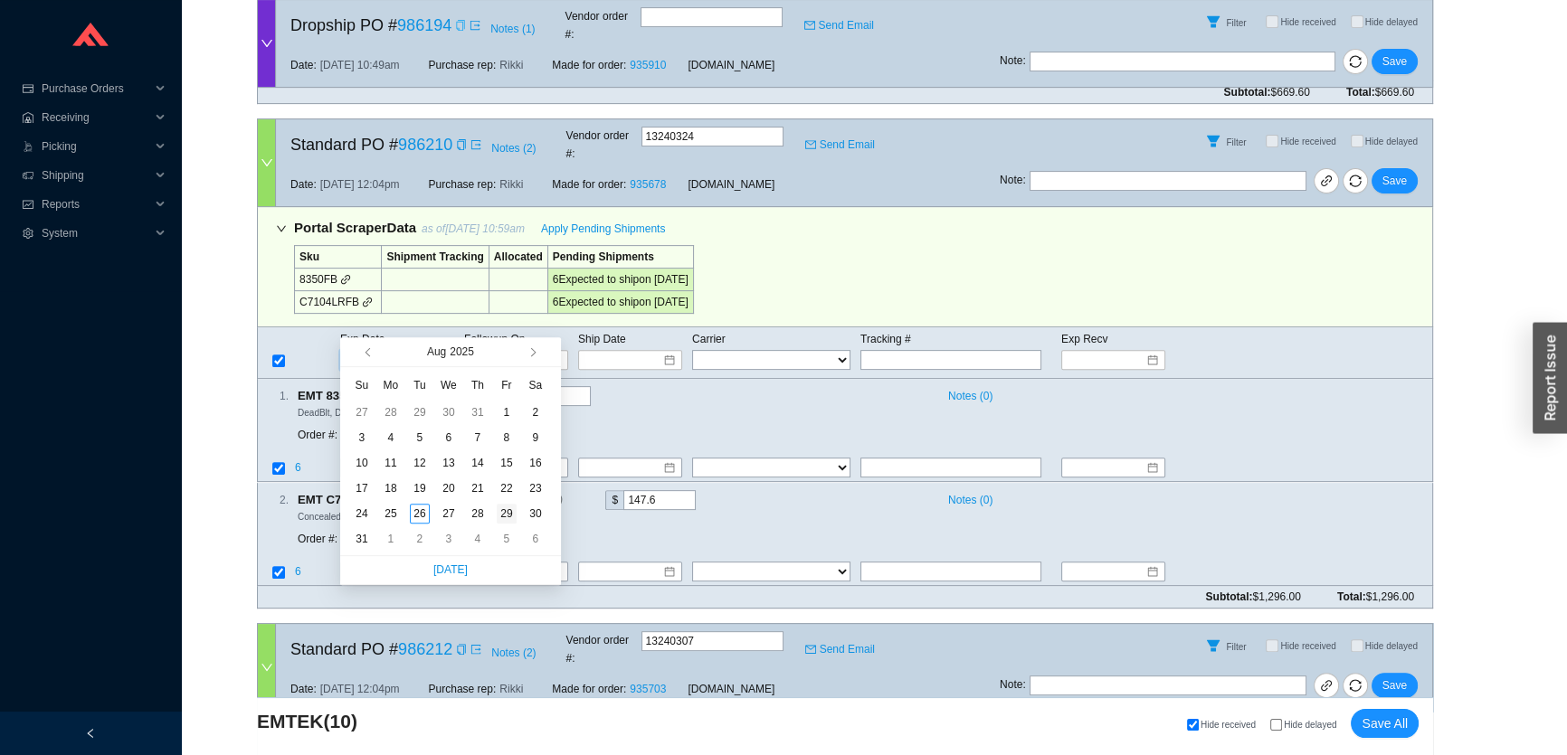
type input "8/29/2025"
click at [505, 507] on div "29" at bounding box center [507, 514] width 20 height 20
type input "8/29/2025"
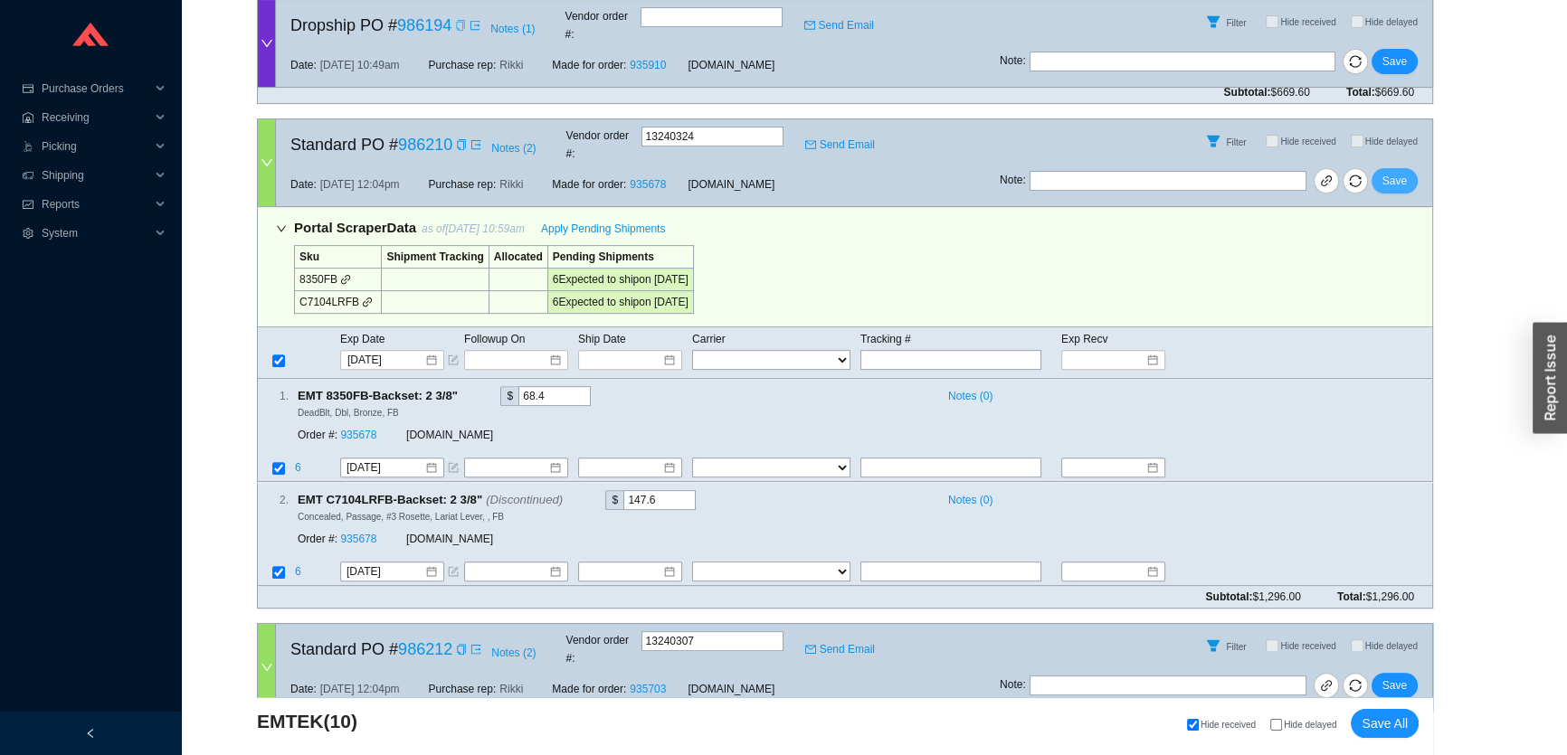
click at [1402, 172] on span "Save" at bounding box center [1394, 181] width 24 height 18
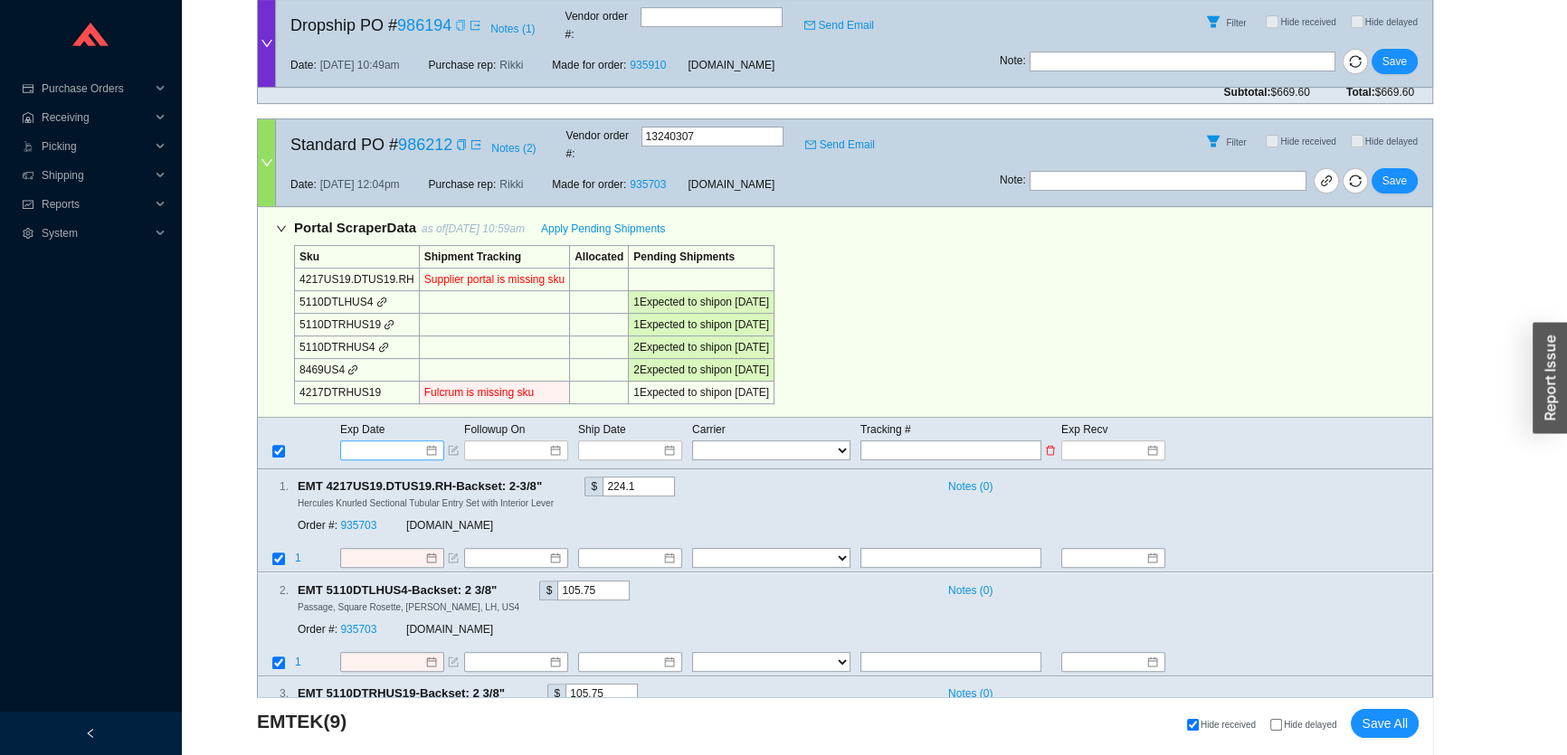
click at [380, 441] on input at bounding box center [385, 450] width 77 height 18
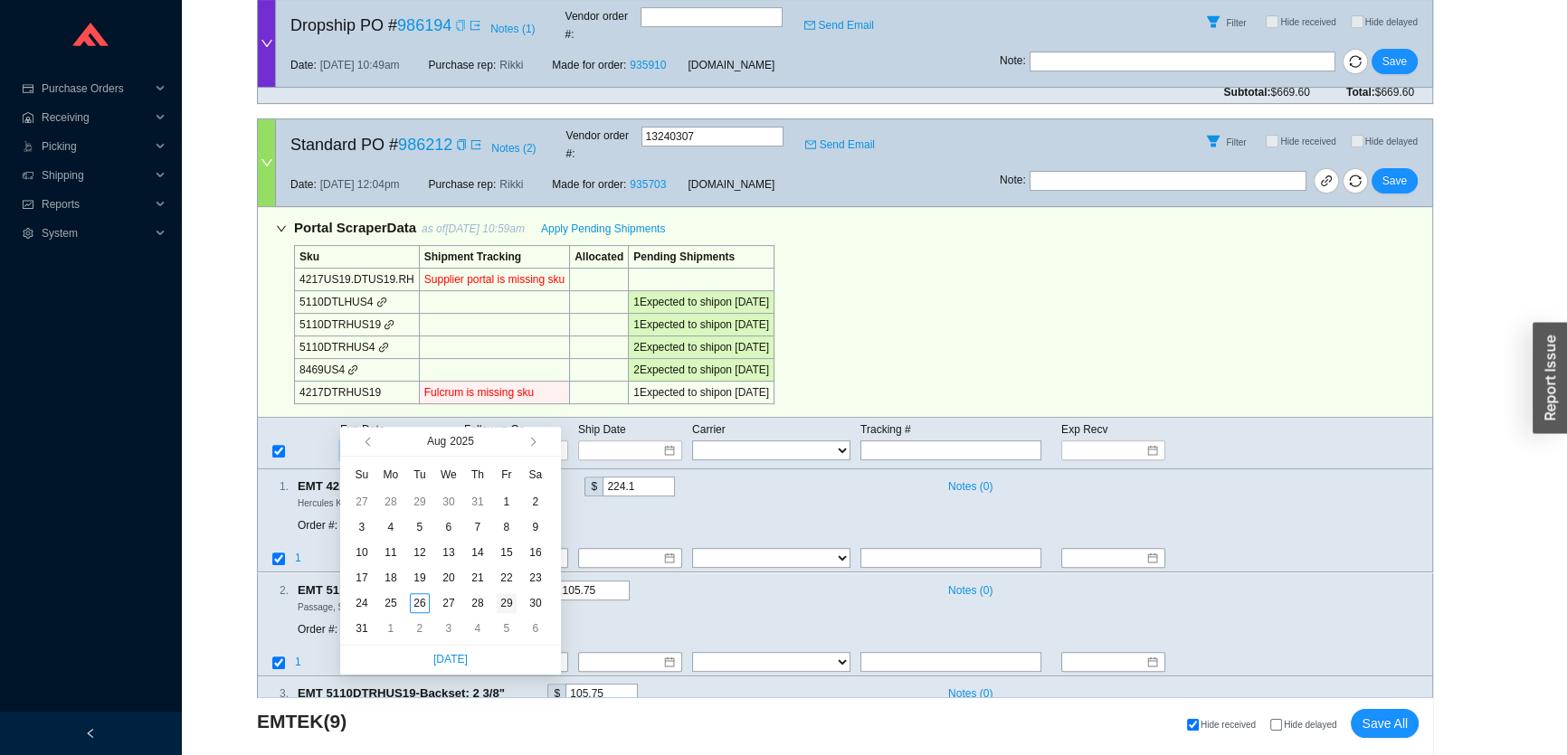
type input "8/29/2025"
click at [511, 597] on div "29" at bounding box center [507, 603] width 20 height 20
type input "8/29/2025"
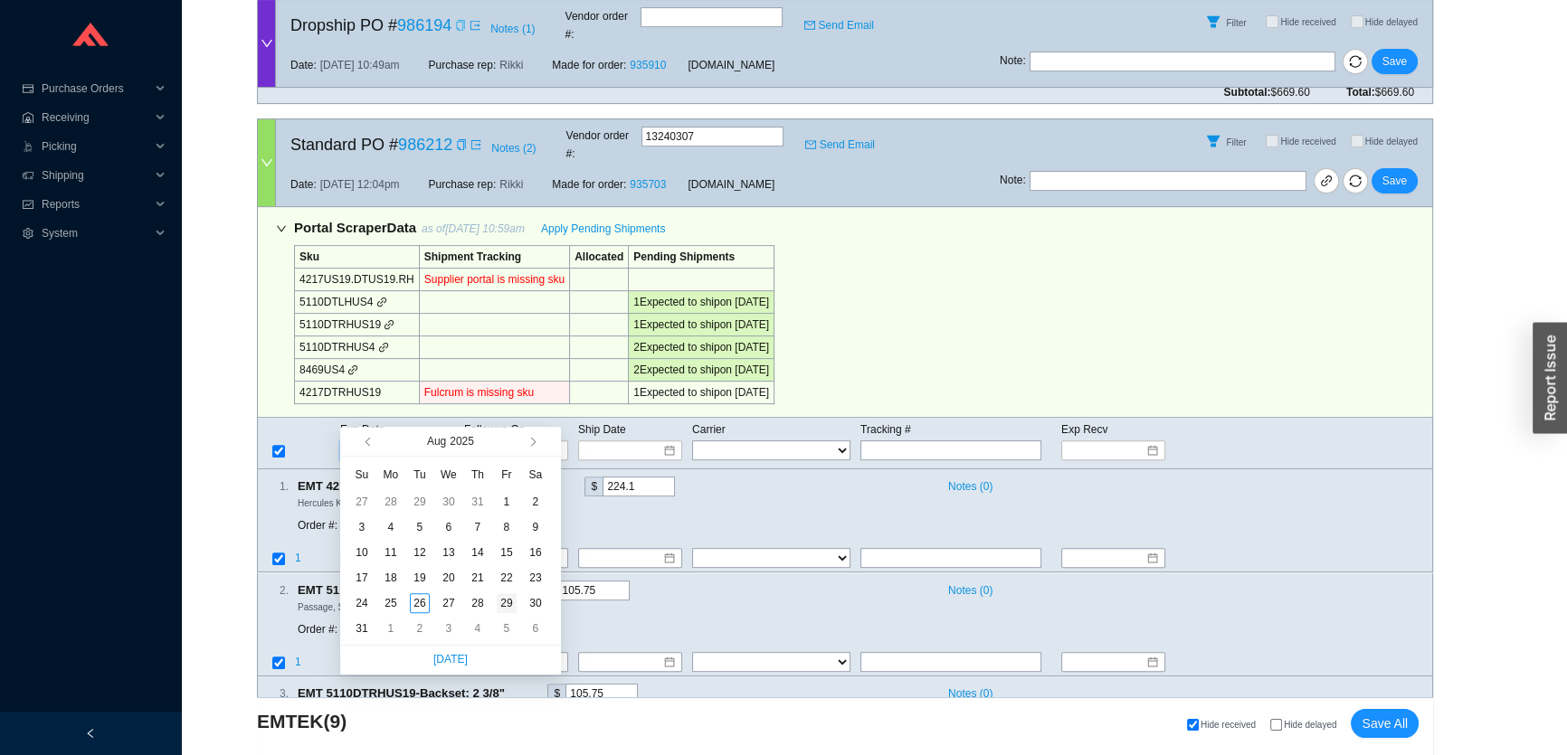
type input "8/29/2025"
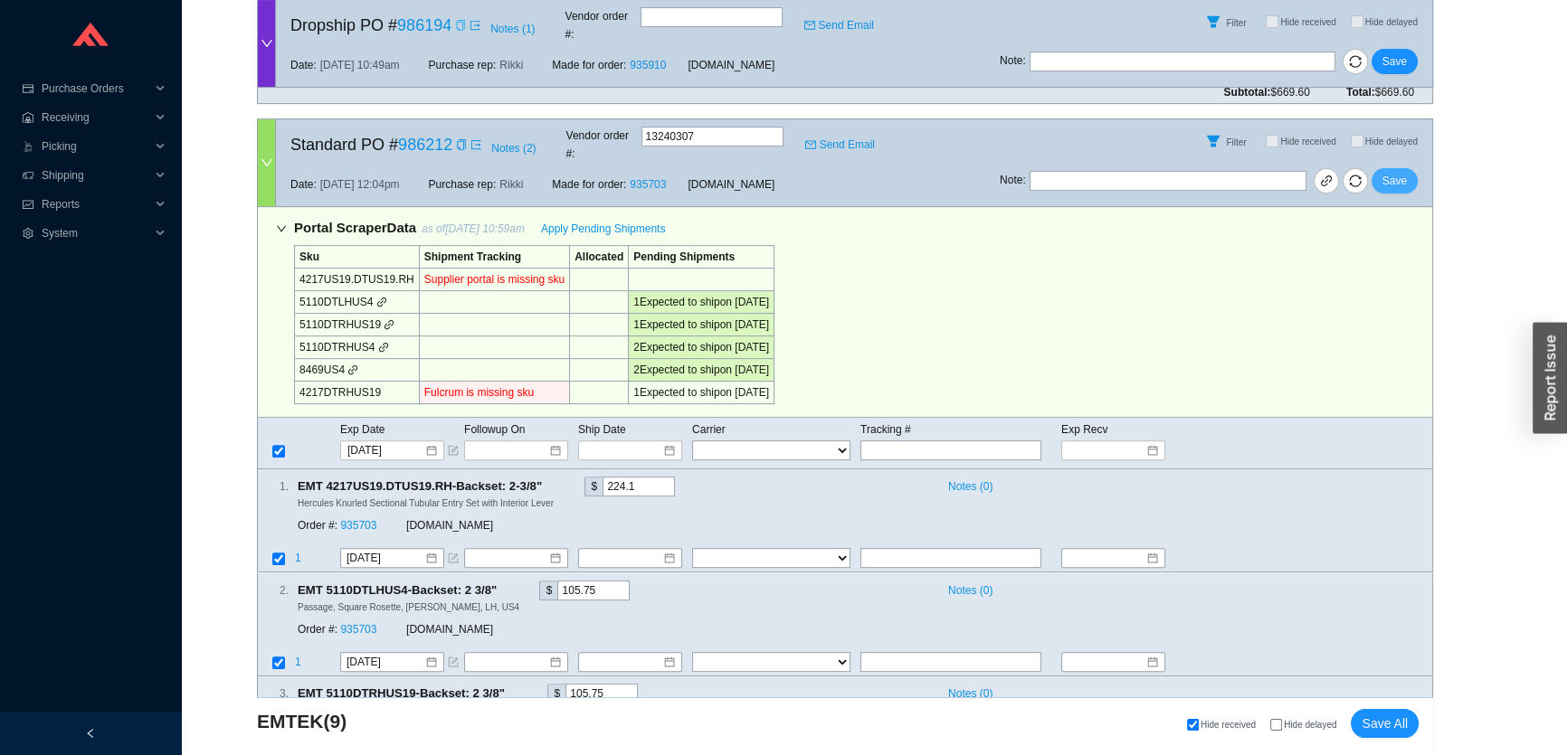
drag, startPoint x: 1408, startPoint y: 145, endPoint x: 1394, endPoint y: 156, distance: 18.6
click at [1407, 168] on button "Save" at bounding box center [1394, 180] width 46 height 25
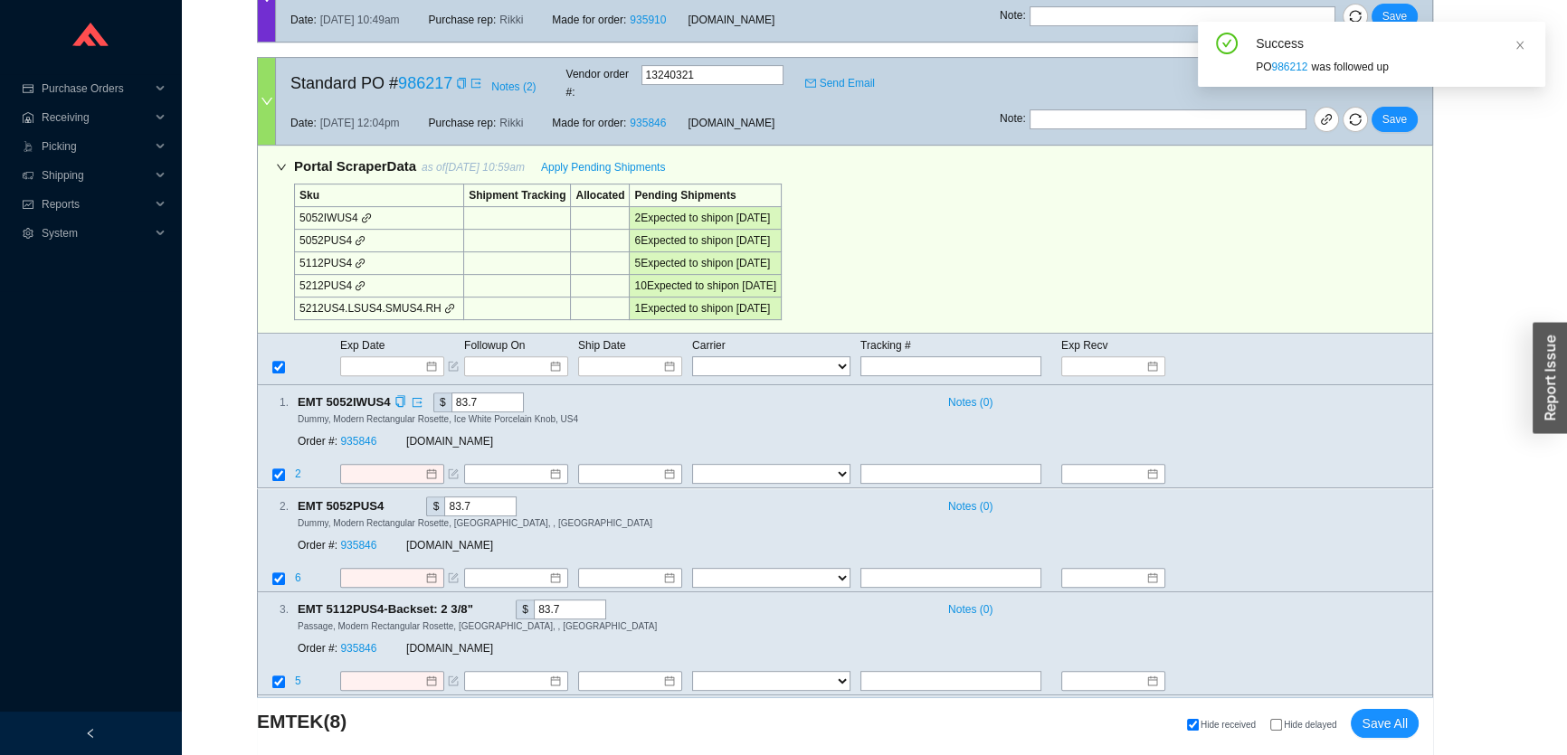
scroll to position [904, 0]
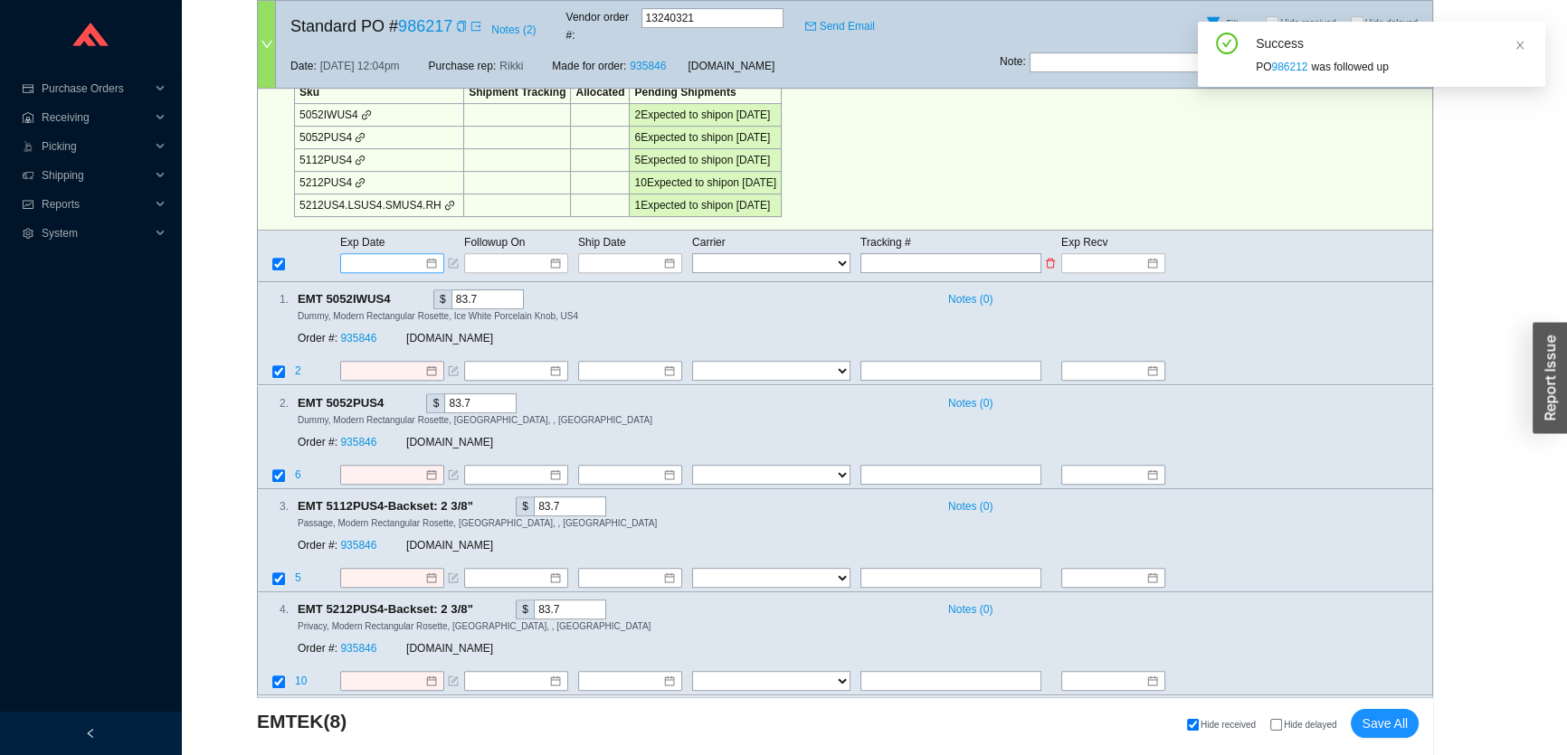
click at [403, 254] on input at bounding box center [385, 263] width 77 height 18
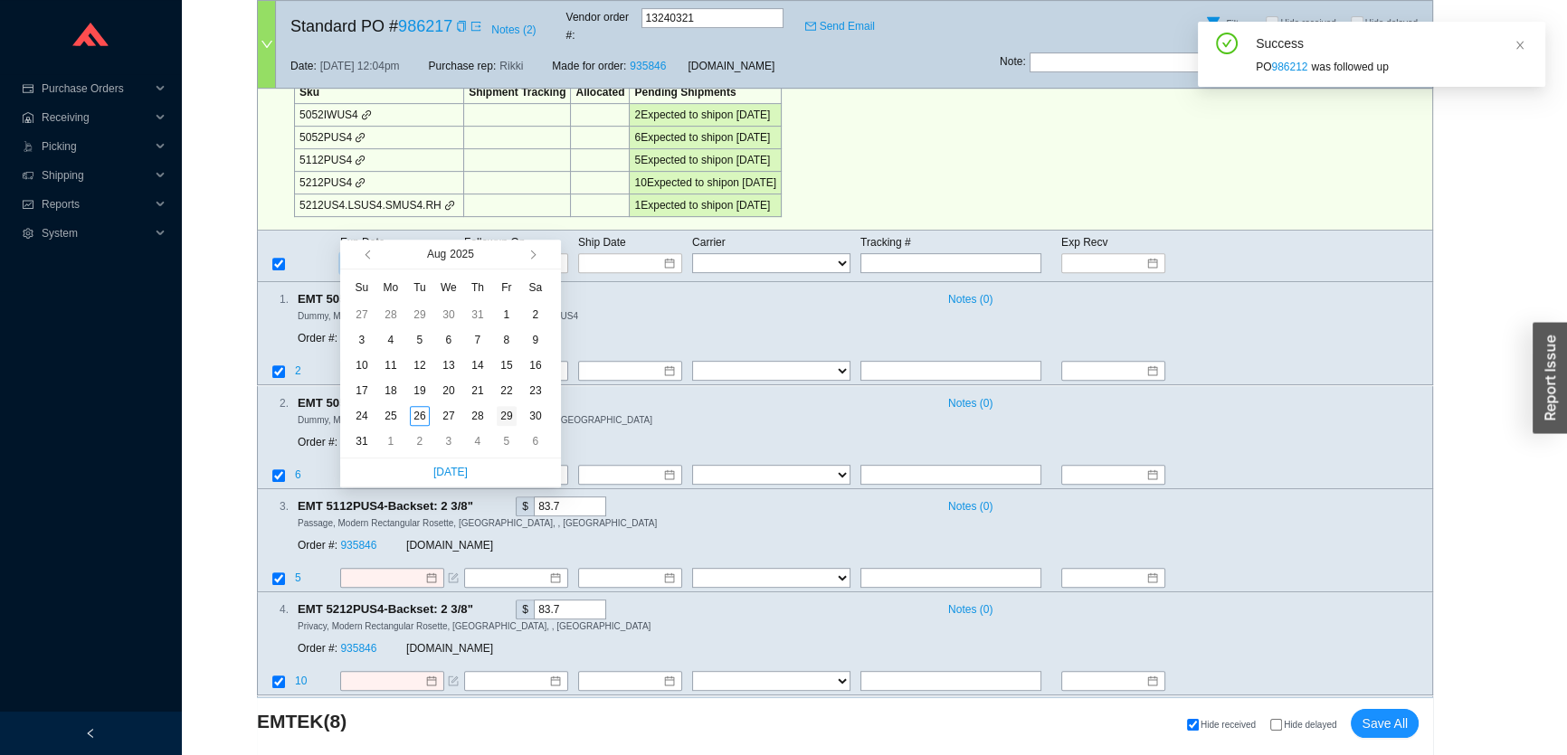
type input "8/29/2025"
click at [505, 414] on div "29" at bounding box center [507, 416] width 20 height 20
type input "8/29/2025"
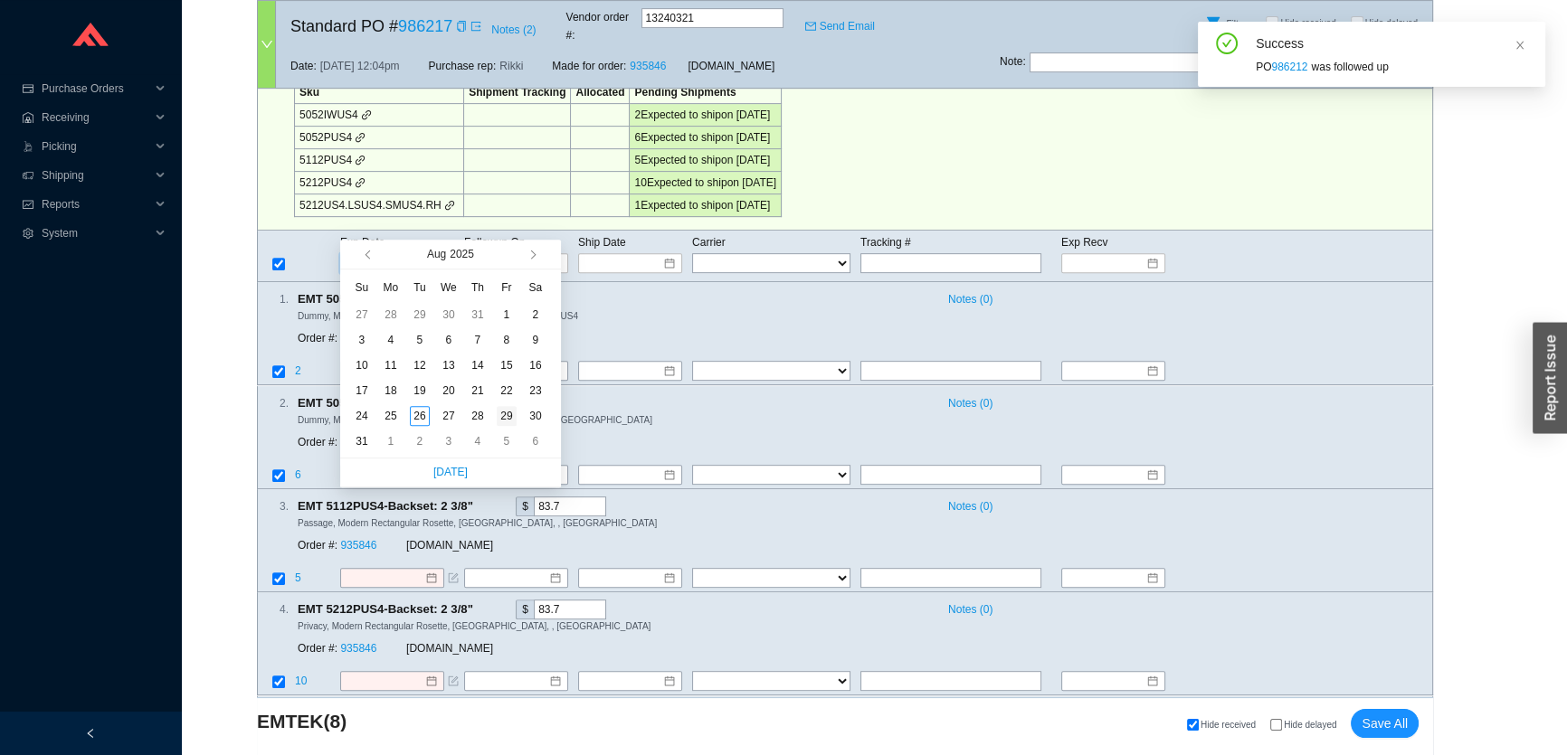
type input "8/29/2025"
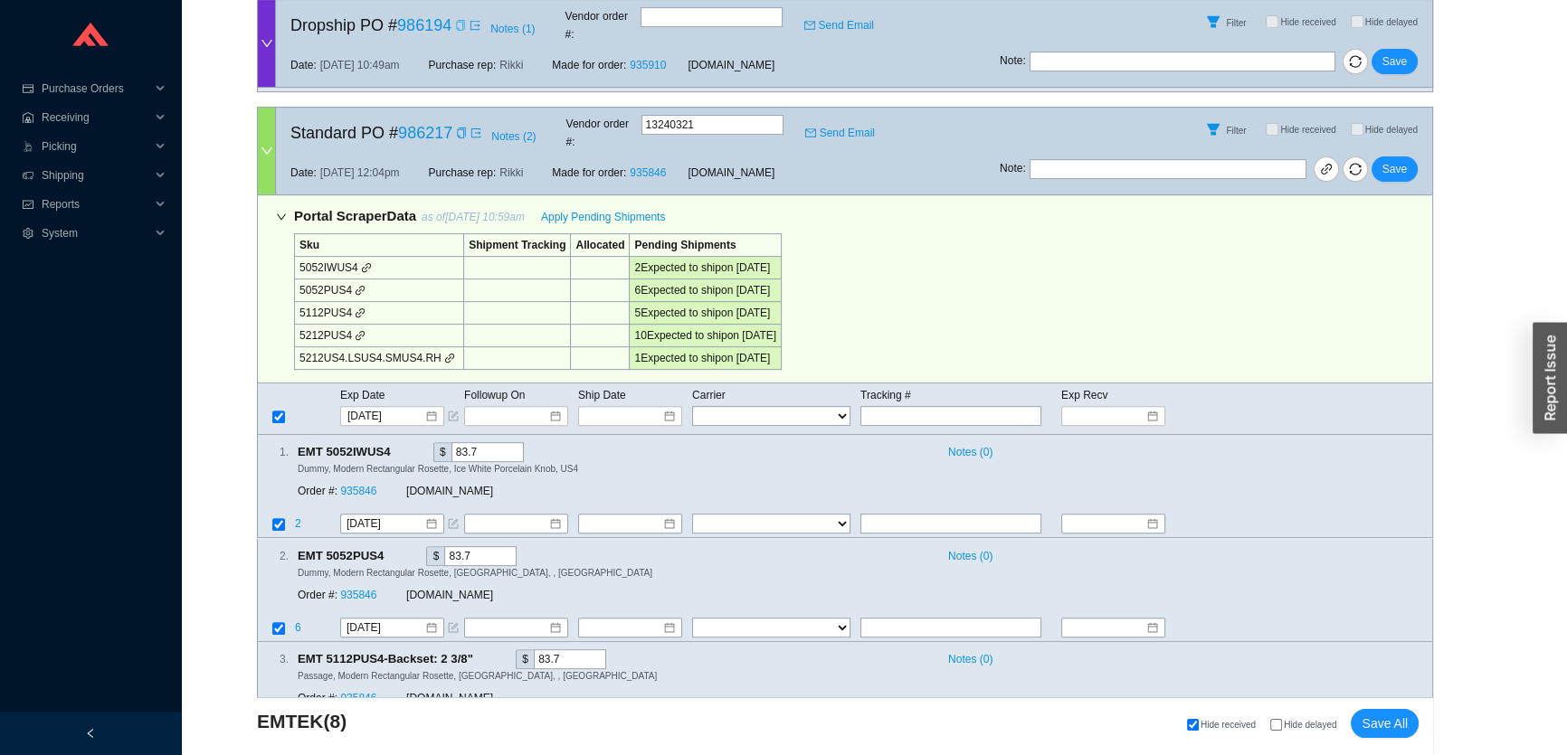
scroll to position [740, 0]
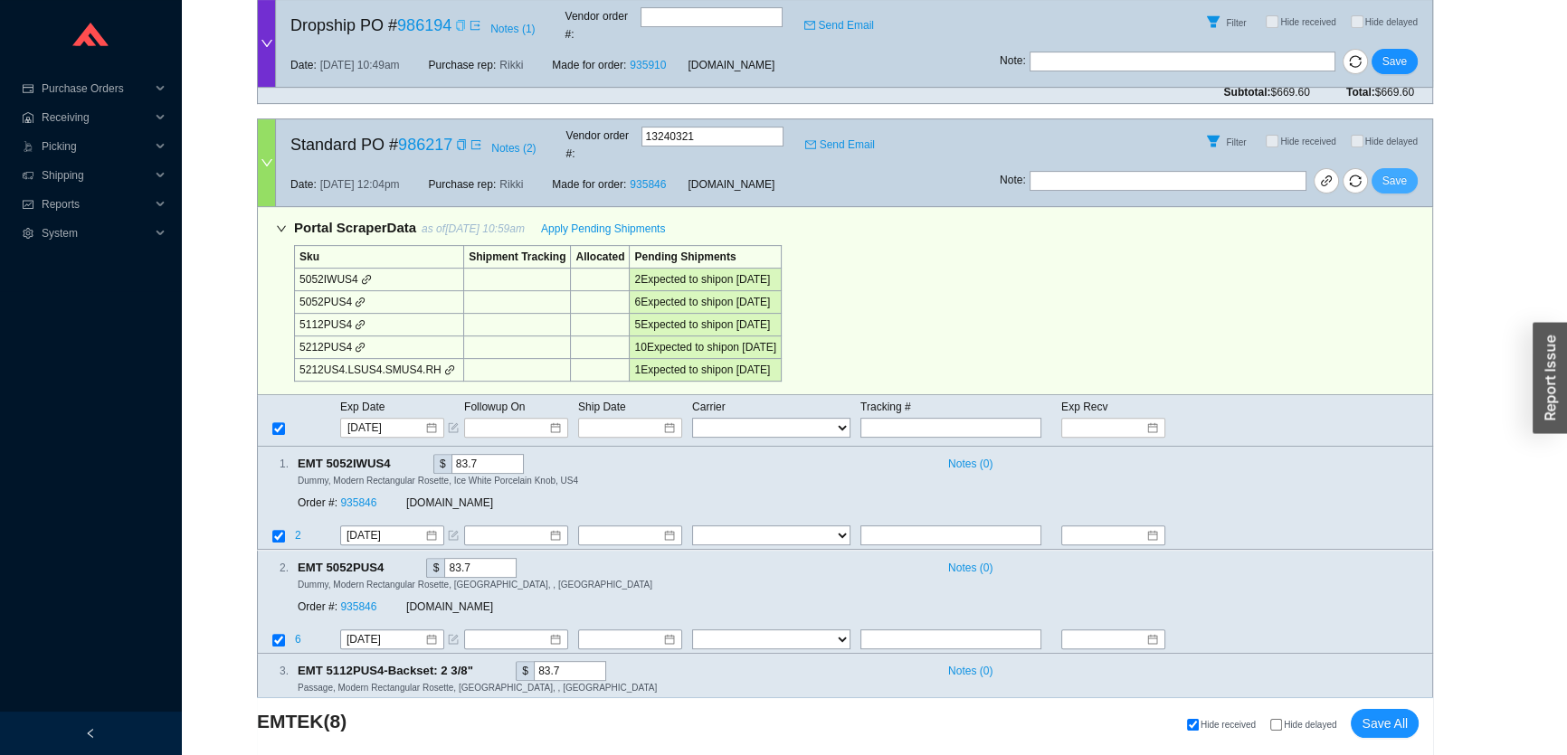
click at [1411, 168] on button "Save" at bounding box center [1394, 180] width 46 height 25
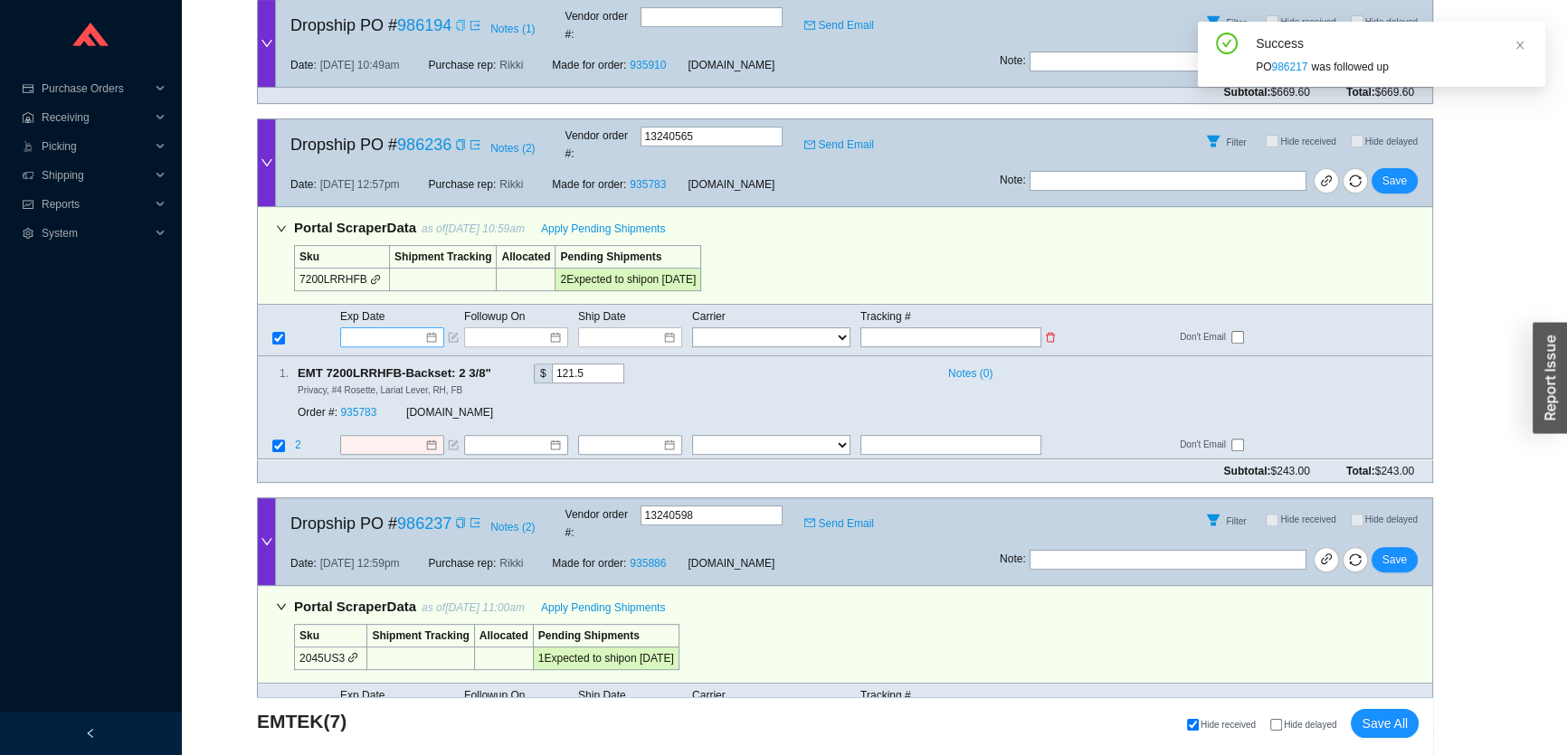
click at [382, 328] on input at bounding box center [385, 337] width 77 height 18
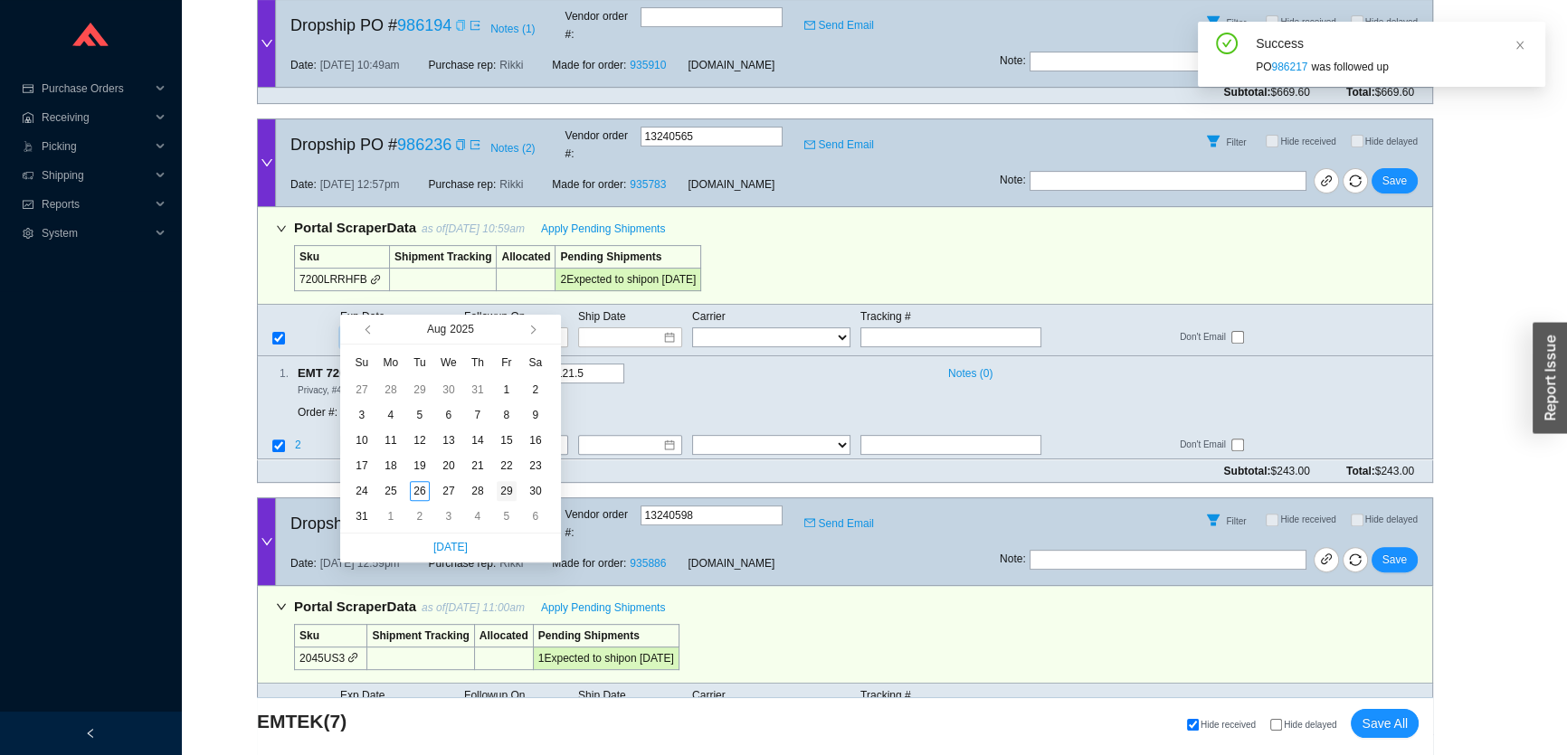
type input "8/29/2025"
click at [508, 483] on div "29" at bounding box center [507, 491] width 20 height 20
type input "8/29/2025"
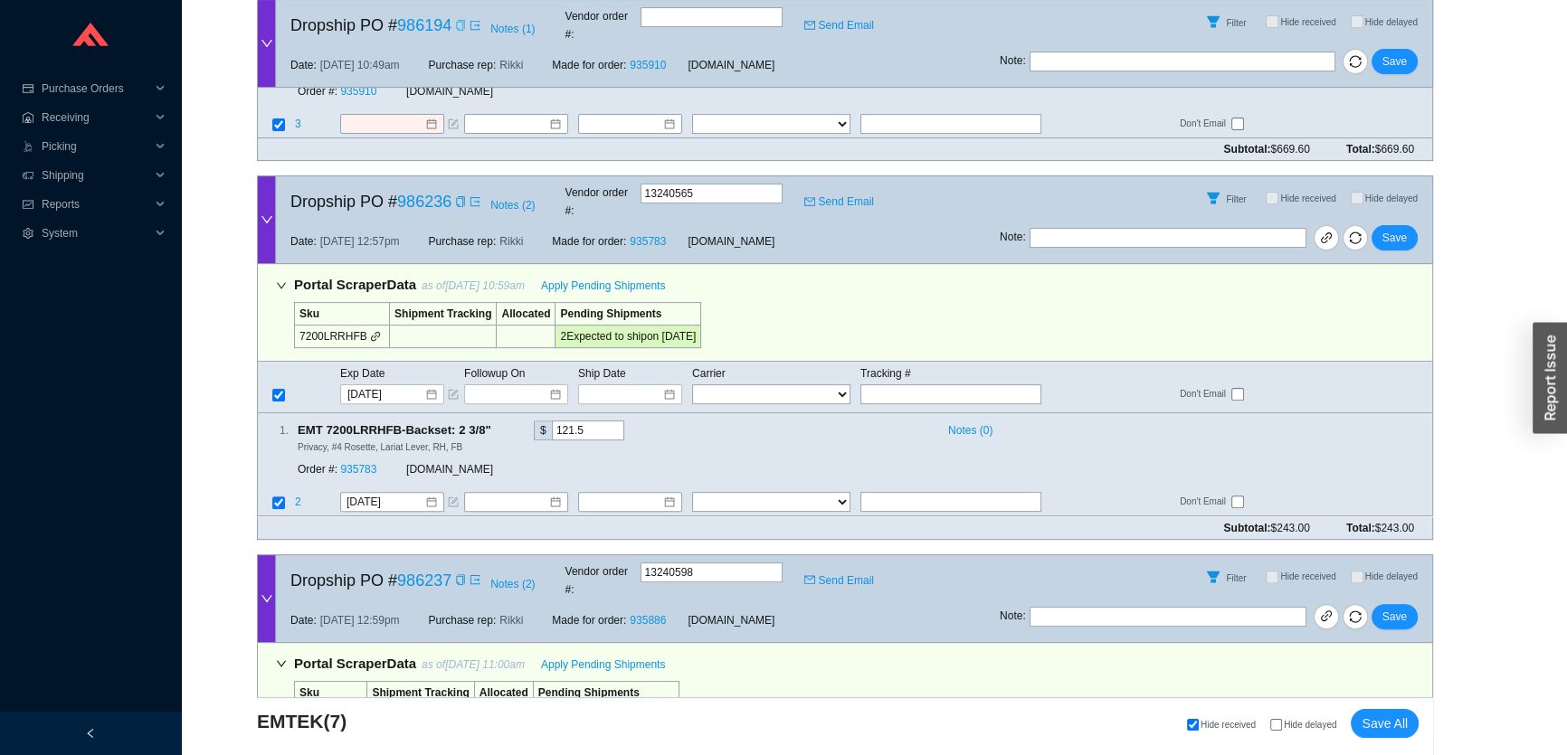
scroll to position [658, 0]
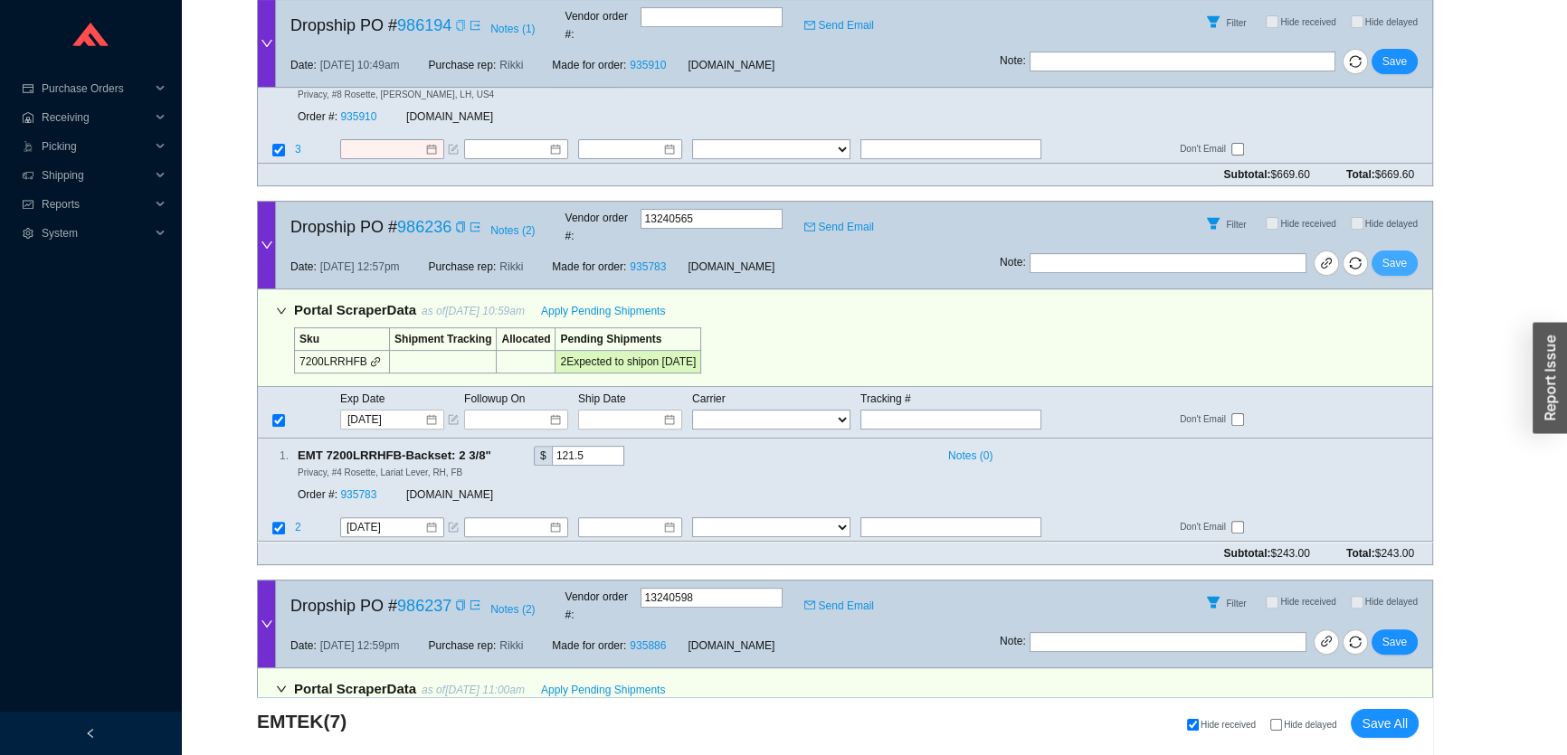
click at [1409, 251] on button "Save" at bounding box center [1394, 263] width 46 height 25
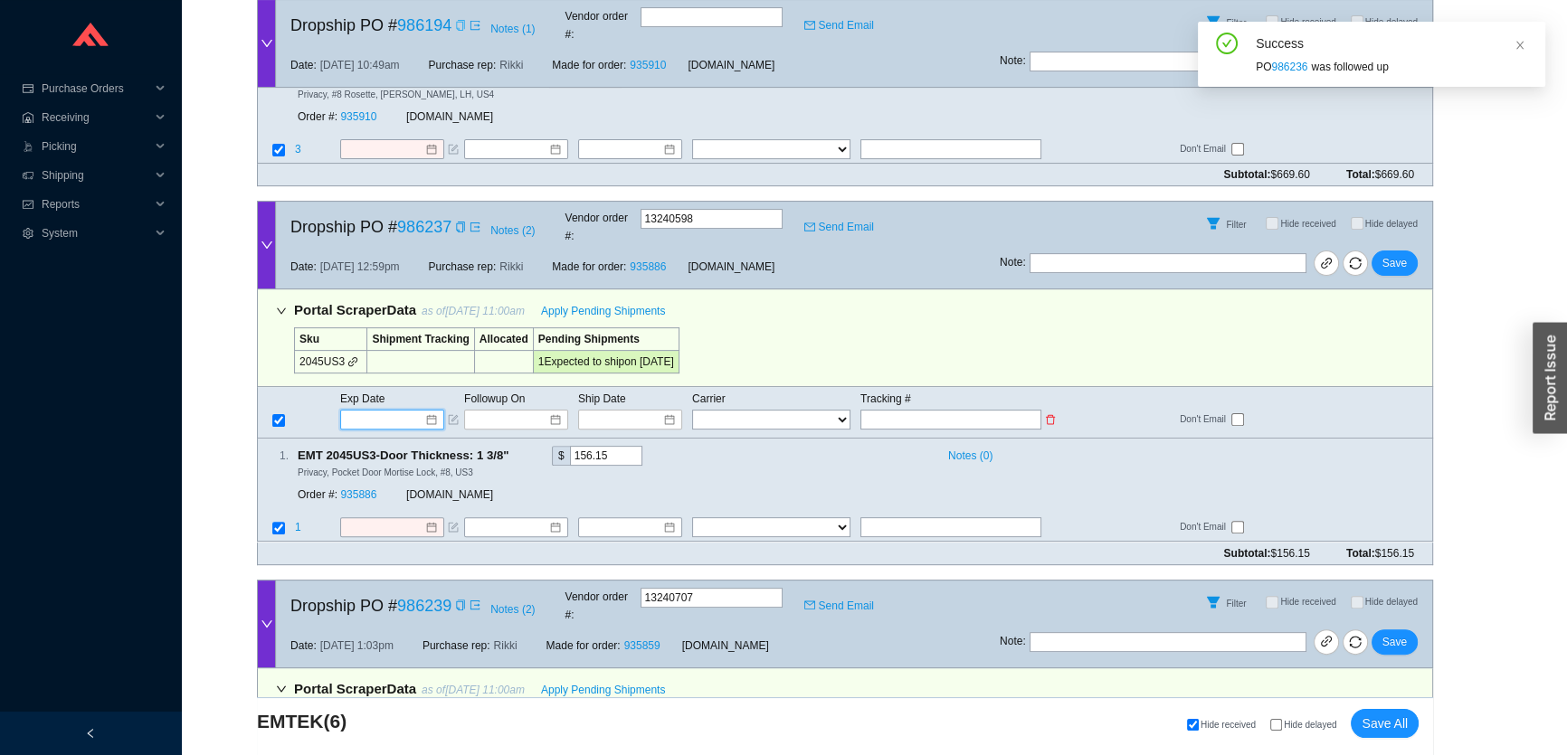
click at [384, 411] on input at bounding box center [385, 420] width 77 height 18
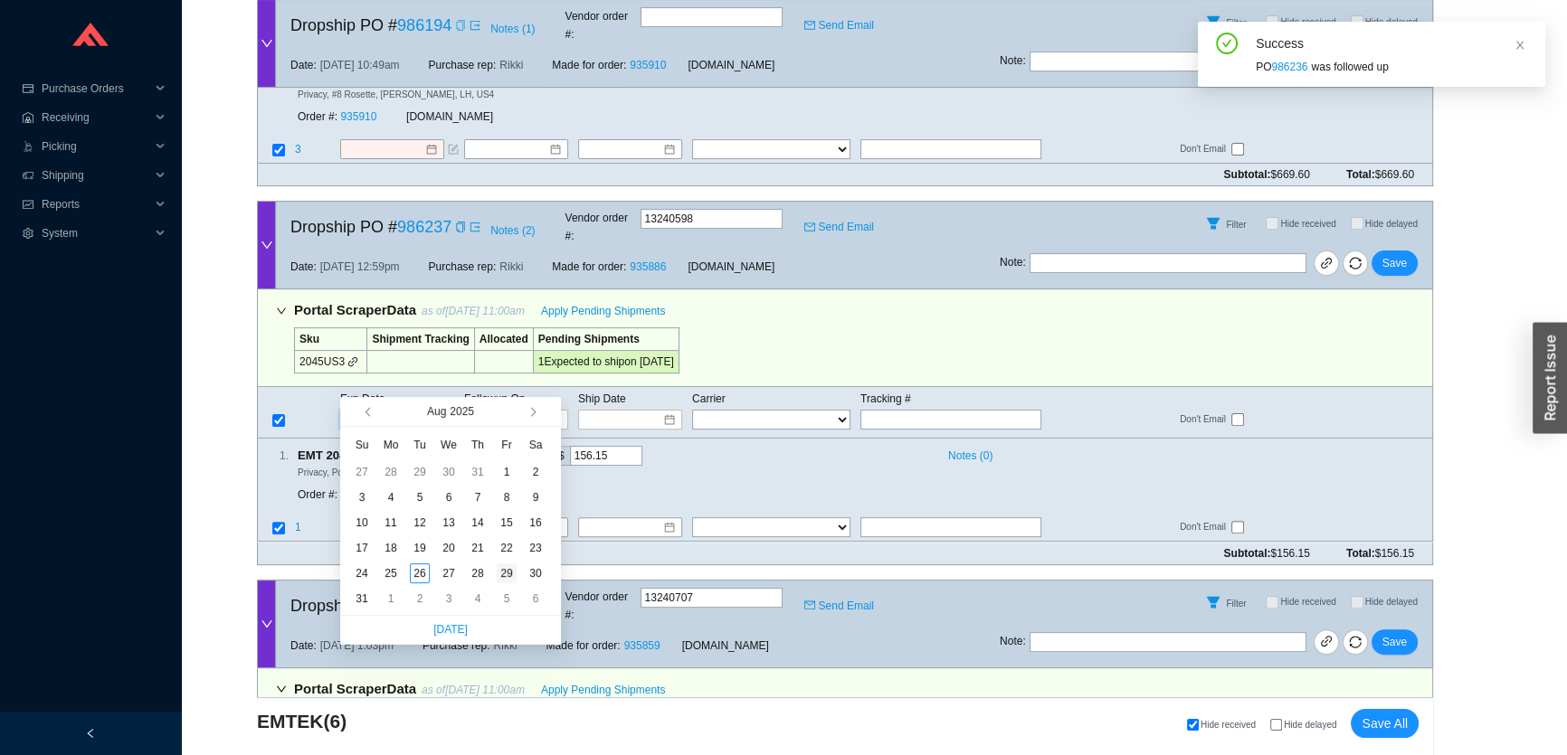
type input "8/29/2025"
click at [499, 570] on div "29" at bounding box center [507, 573] width 20 height 20
type input "8/29/2025"
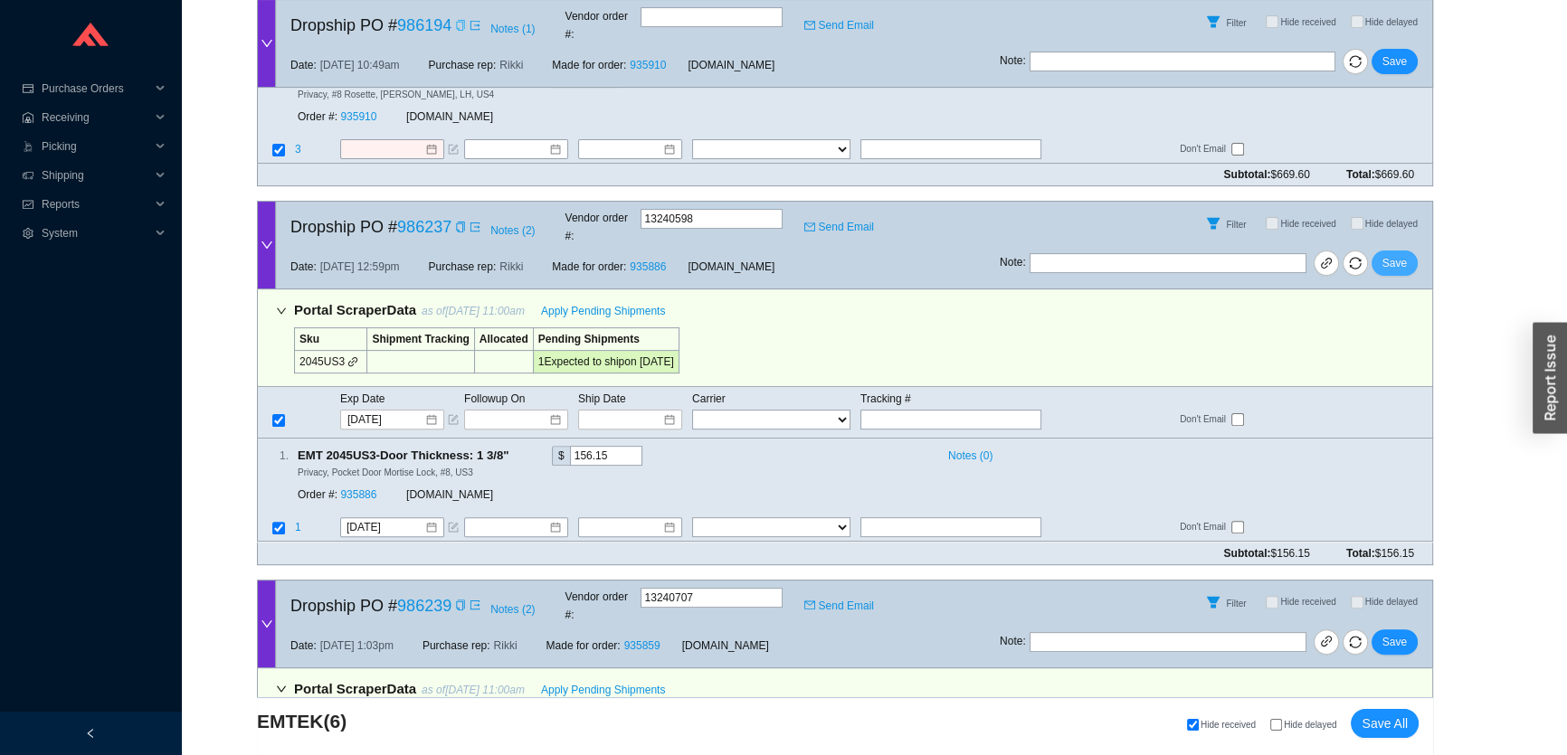
click at [1403, 254] on span "Save" at bounding box center [1394, 263] width 24 height 18
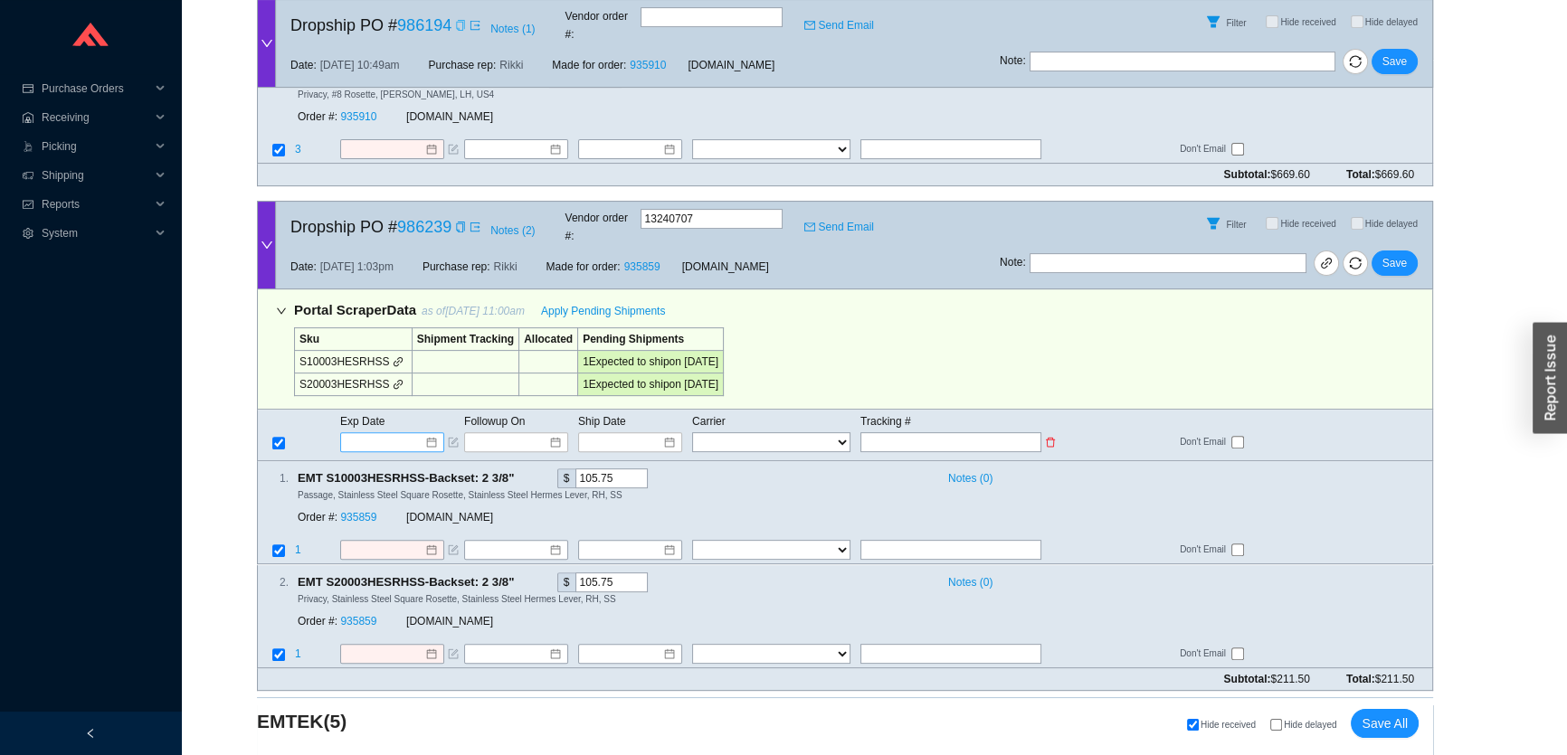
click at [387, 433] on input at bounding box center [385, 442] width 77 height 18
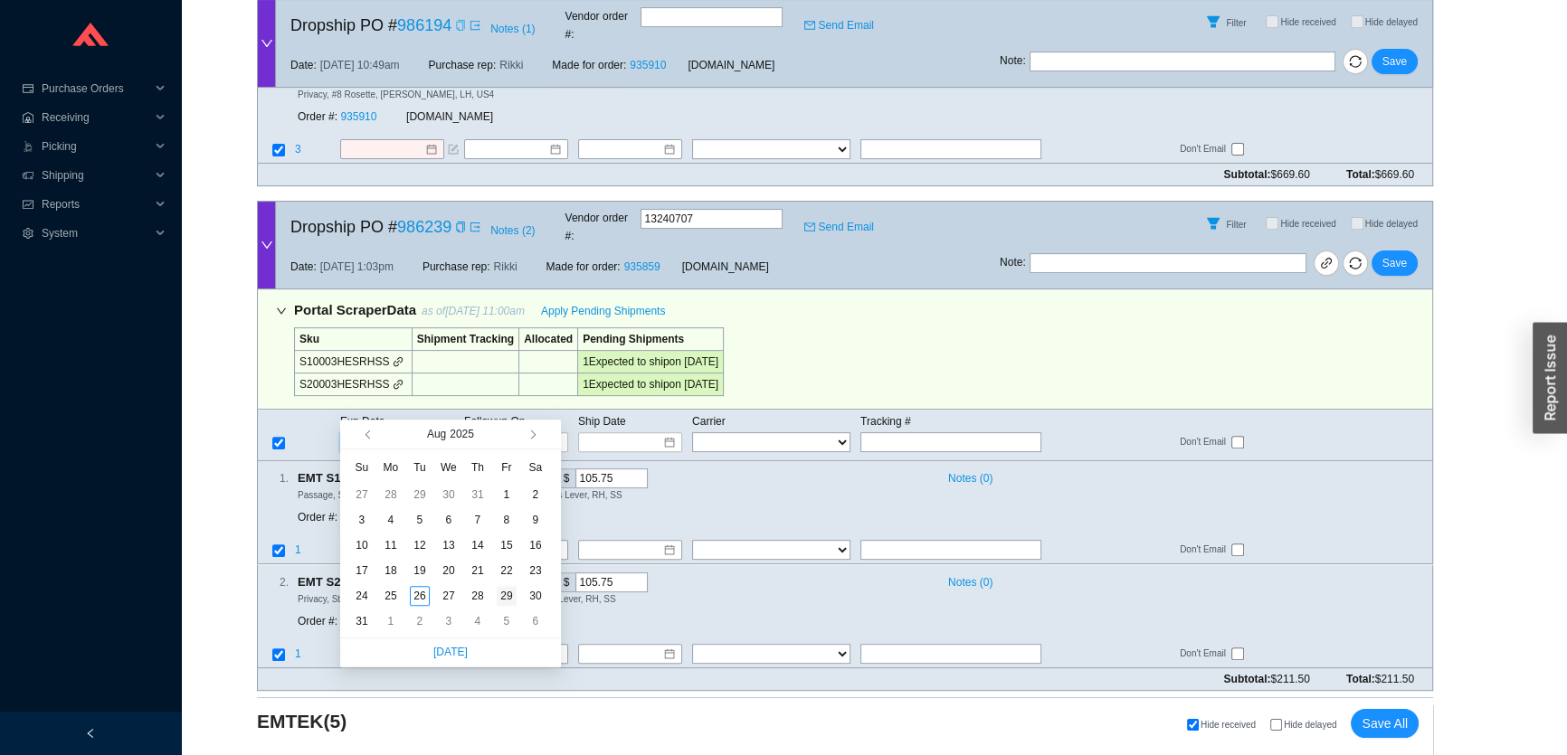
type input "8/29/2025"
click at [501, 600] on div "29" at bounding box center [507, 596] width 20 height 20
type input "8/29/2025"
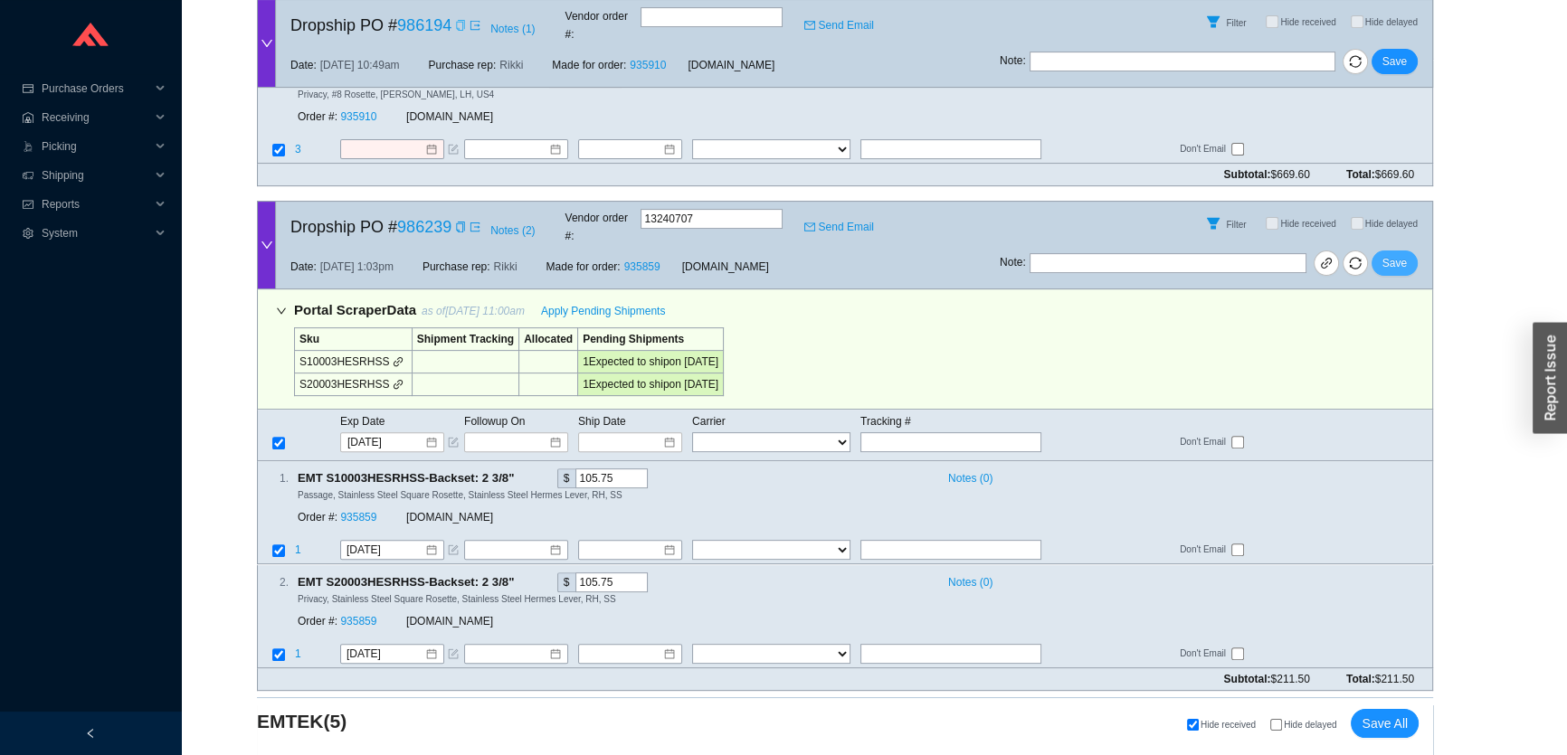
click at [1400, 254] on span "Save" at bounding box center [1394, 263] width 24 height 18
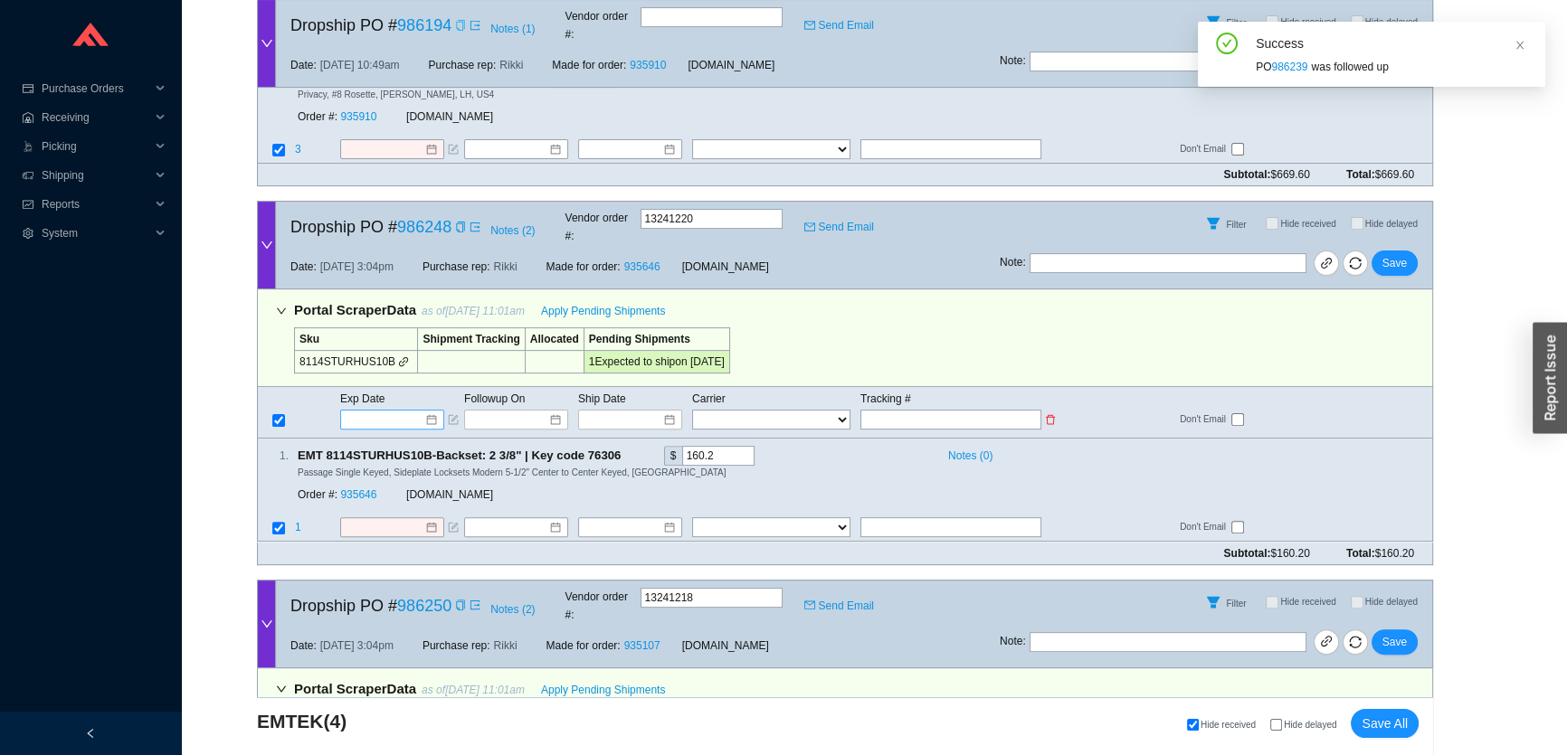
click at [378, 411] on input at bounding box center [385, 420] width 77 height 18
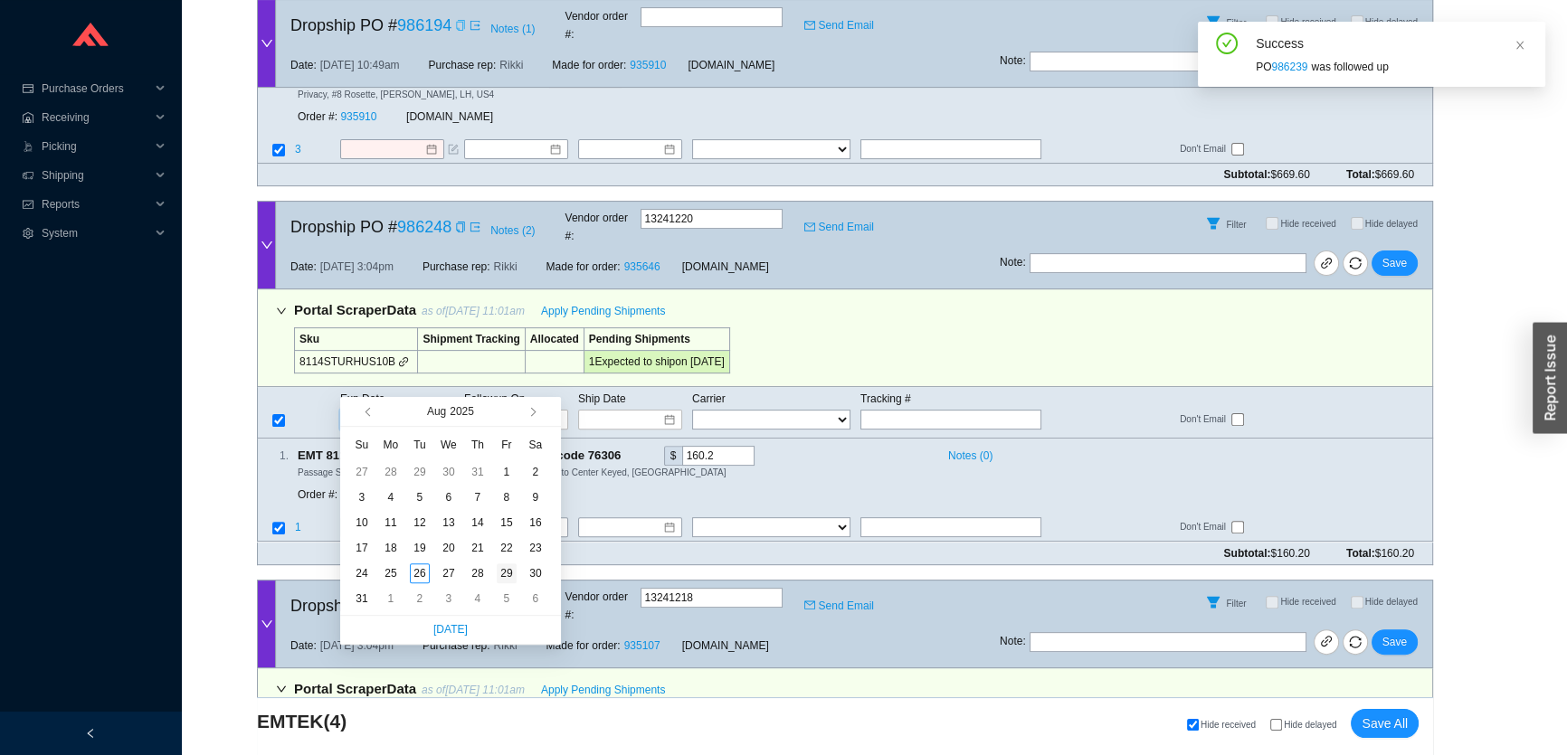
type input "8/29/2025"
click at [504, 570] on div "29" at bounding box center [507, 573] width 20 height 20
type input "8/29/2025"
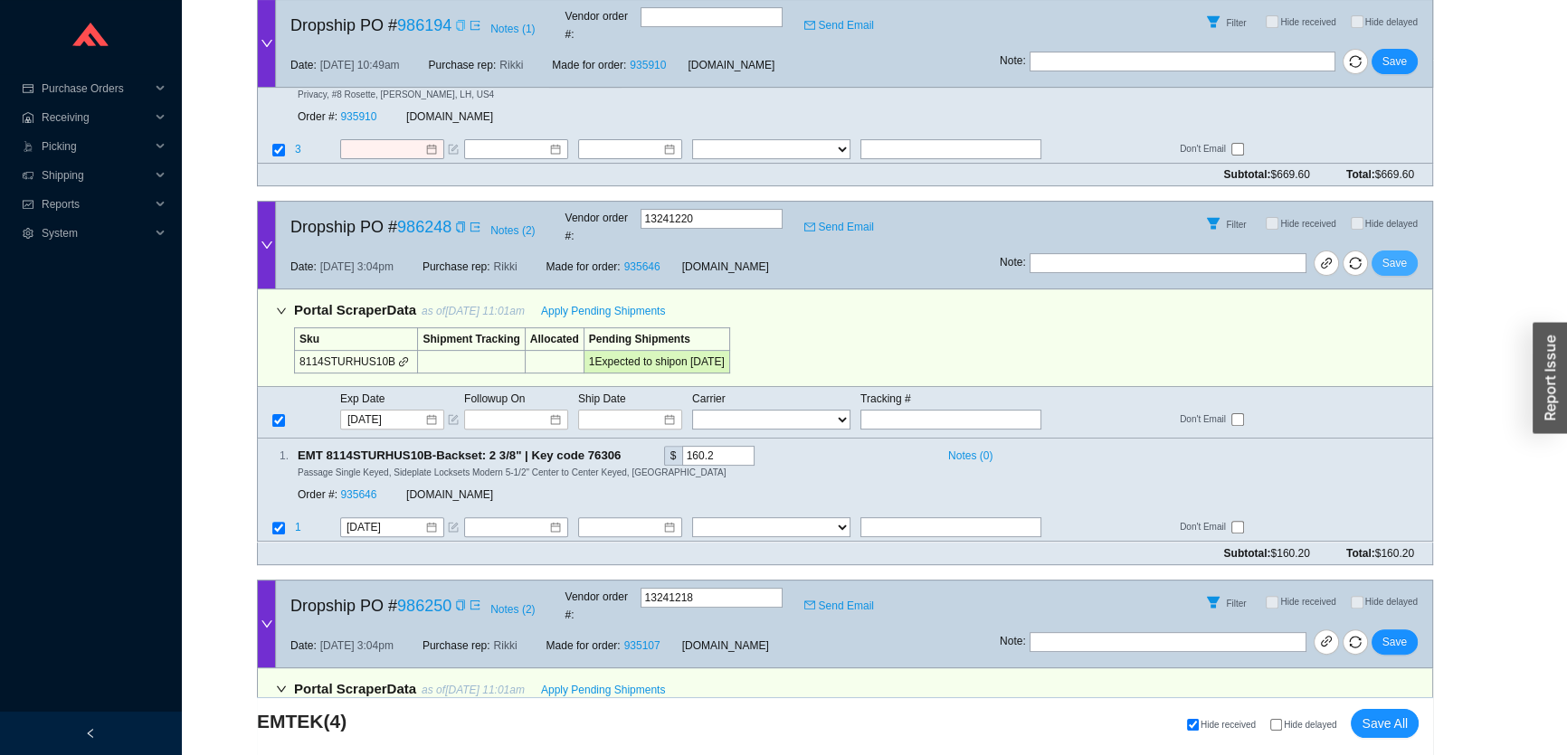
click at [1408, 251] on button "Save" at bounding box center [1394, 263] width 46 height 25
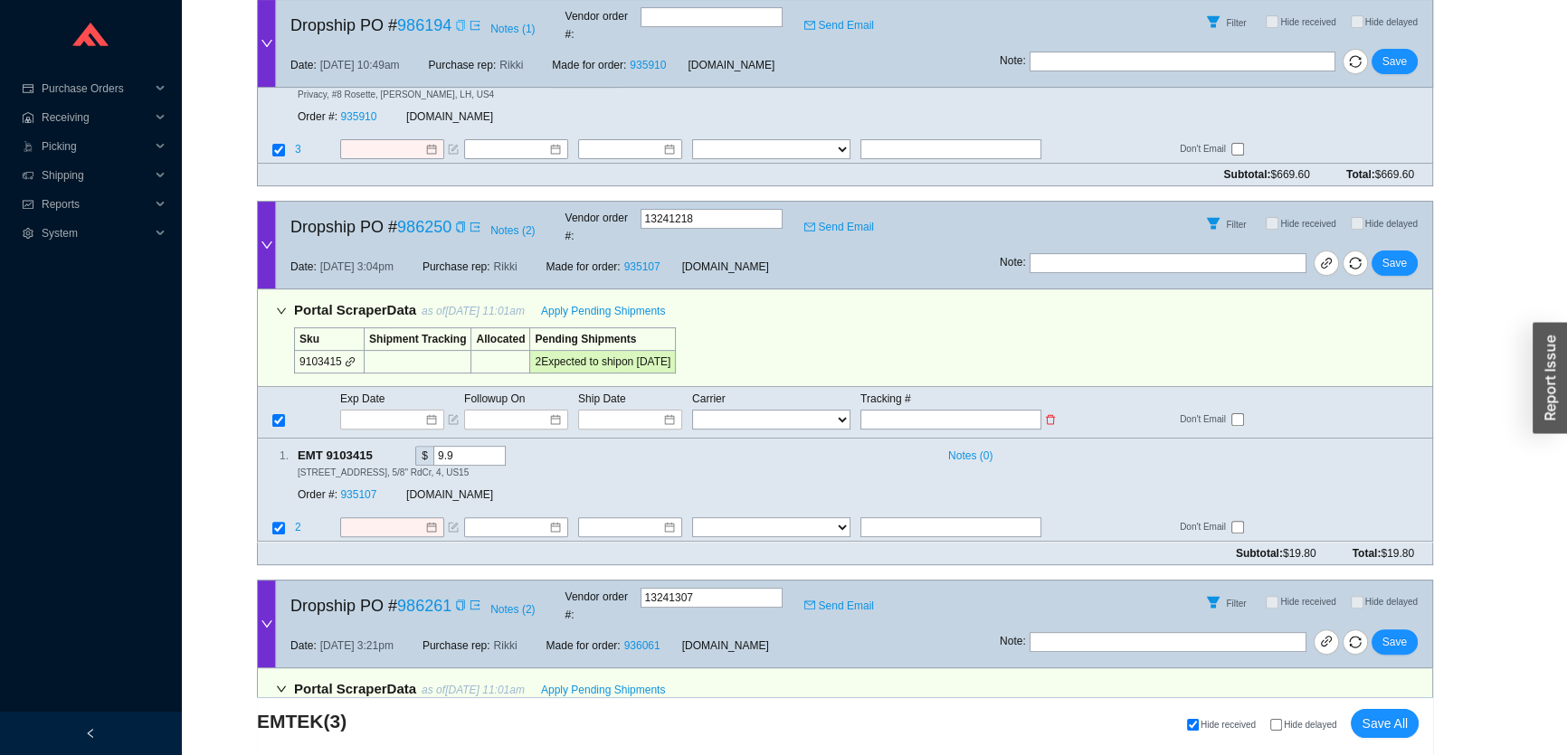
click at [409, 389] on td "Exp Date" at bounding box center [401, 399] width 124 height 20
click at [408, 411] on input at bounding box center [385, 420] width 77 height 18
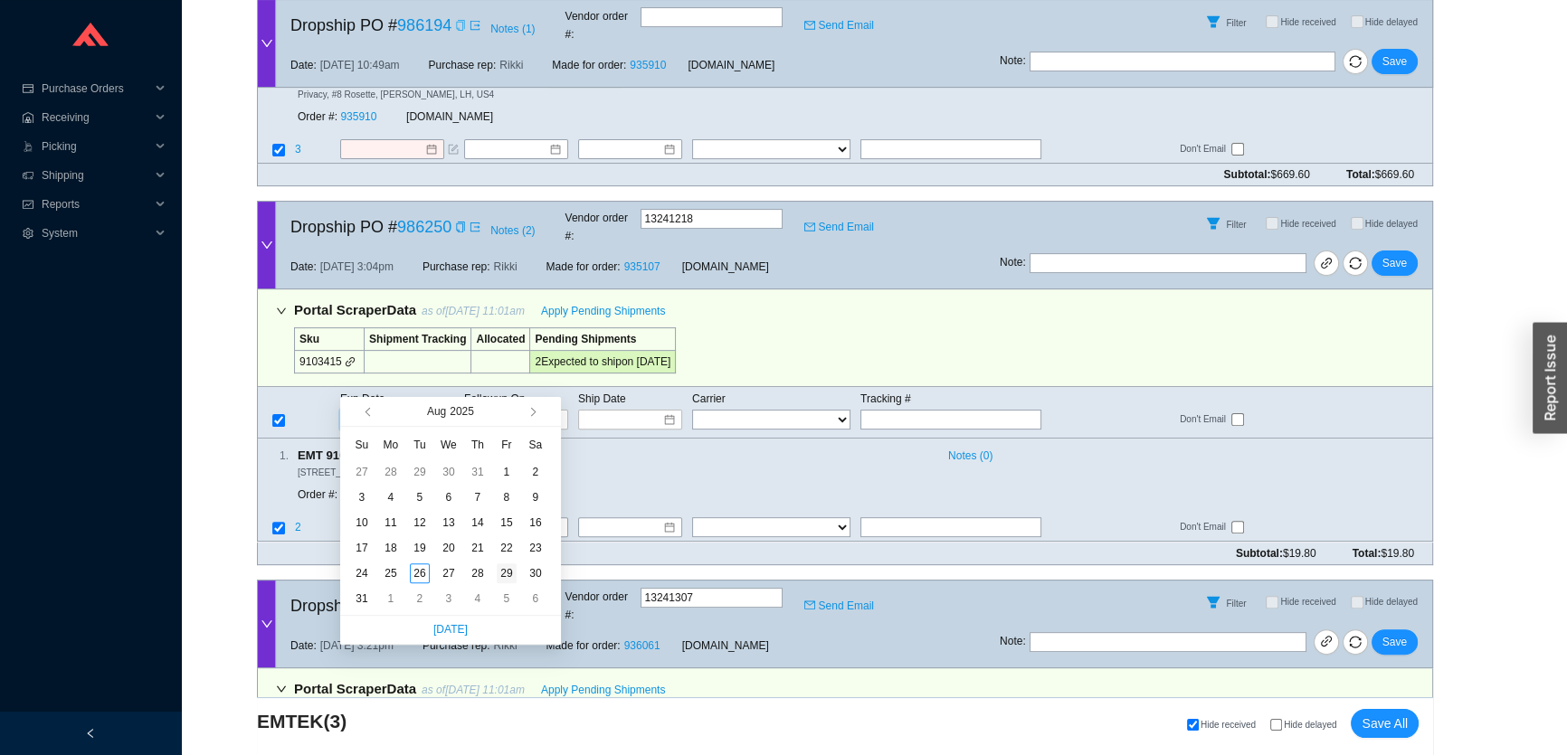
type input "8/29/2025"
click at [502, 570] on div "29" at bounding box center [507, 573] width 20 height 20
type input "8/29/2025"
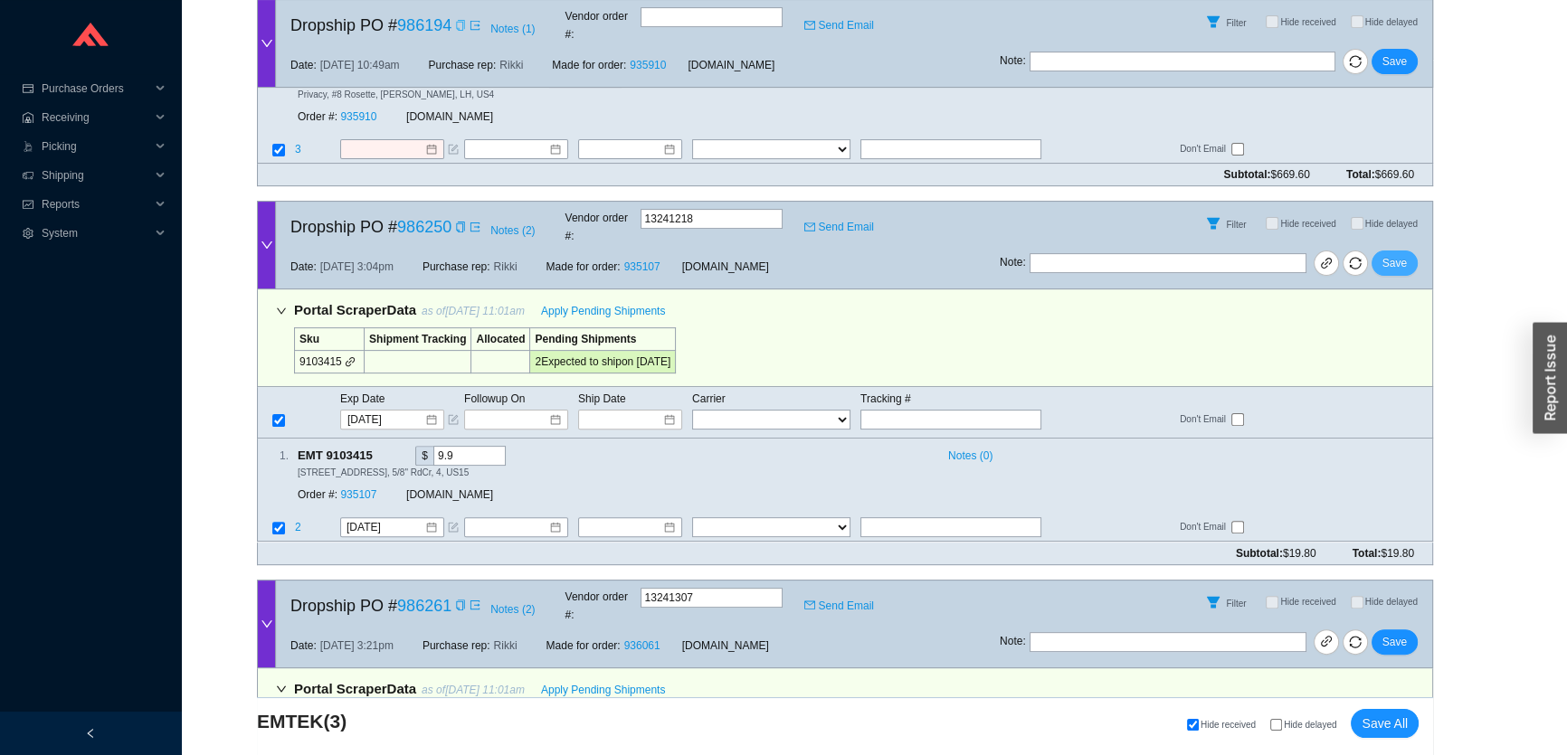
click at [1395, 254] on span "Save" at bounding box center [1394, 263] width 24 height 18
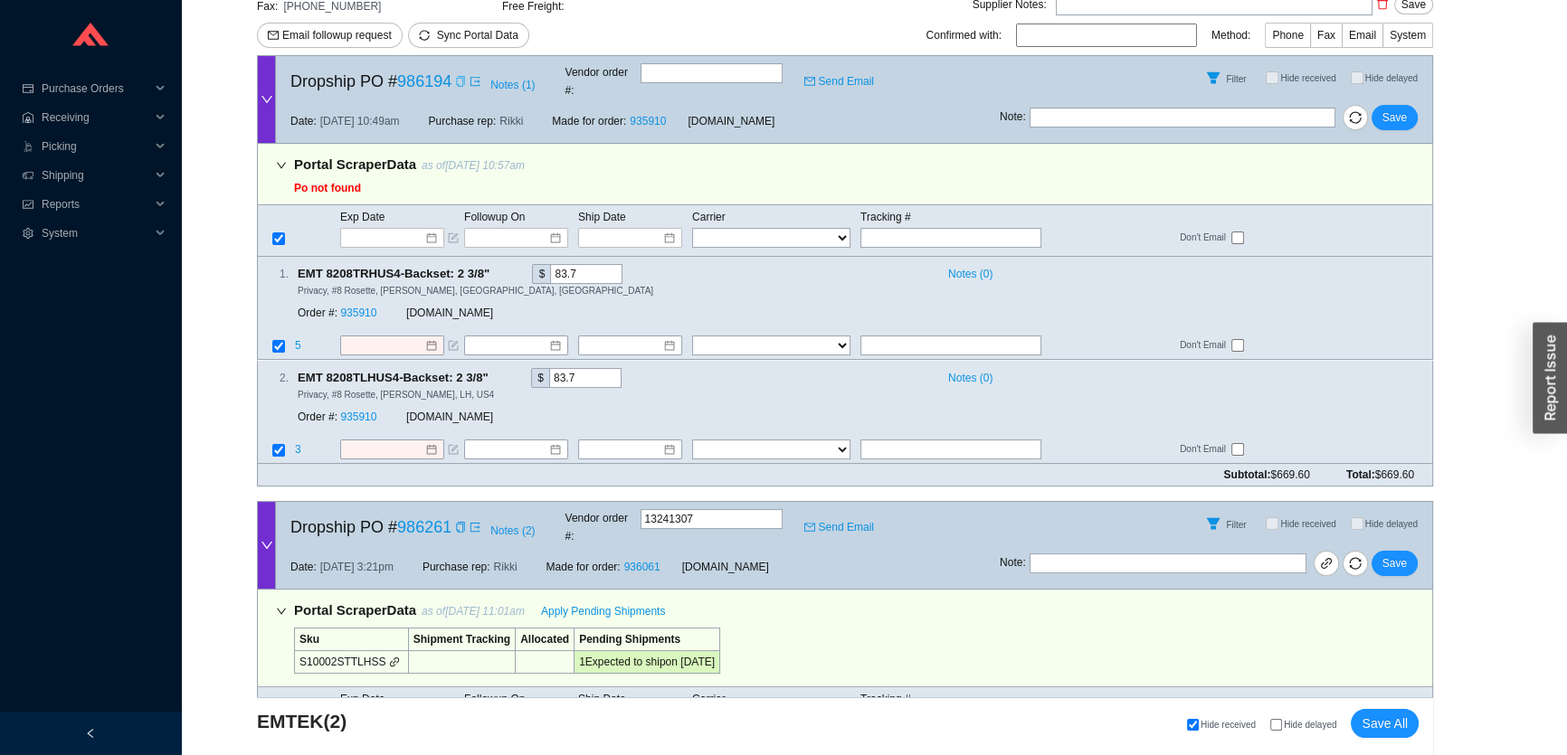
scroll to position [503, 0]
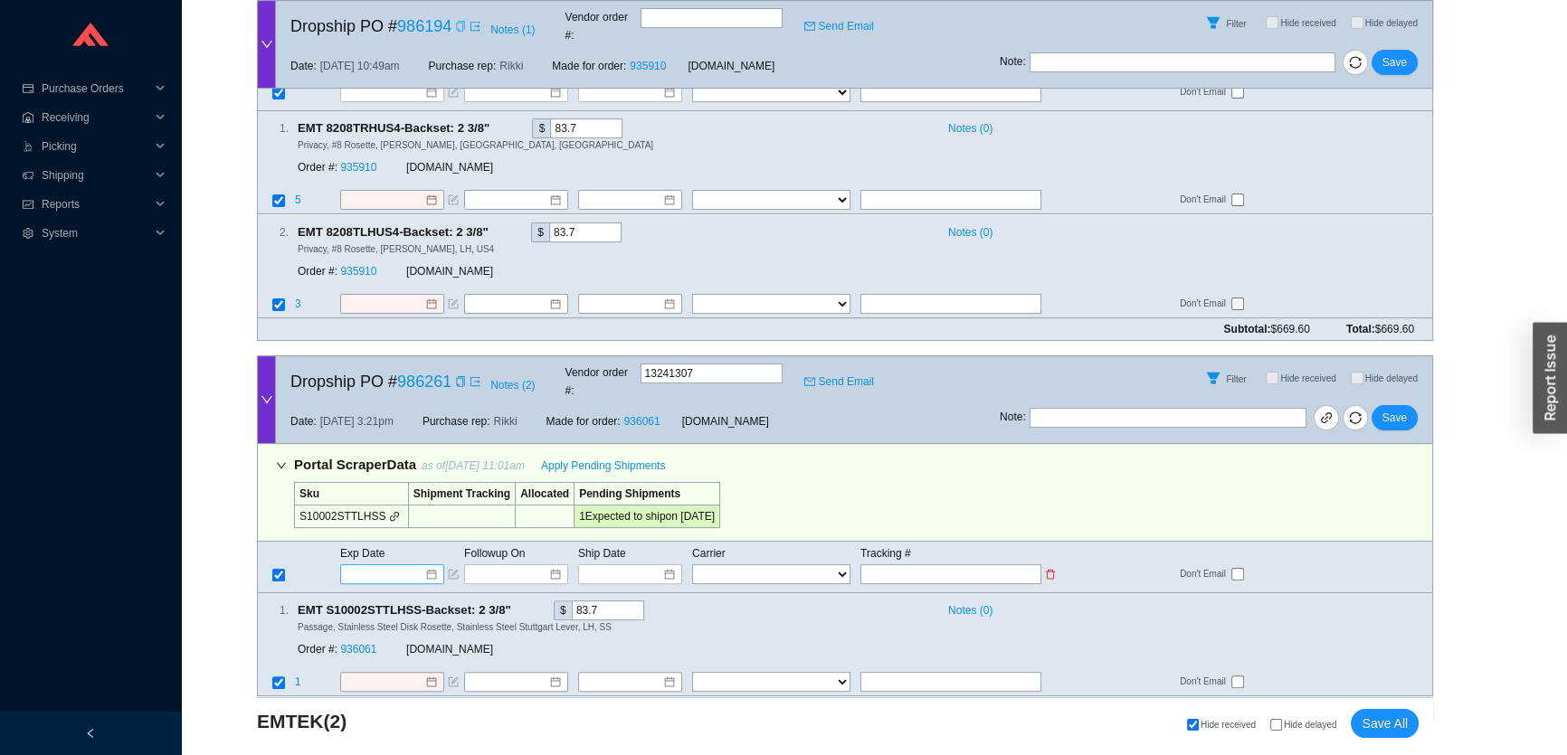
click at [395, 565] on input at bounding box center [385, 574] width 77 height 18
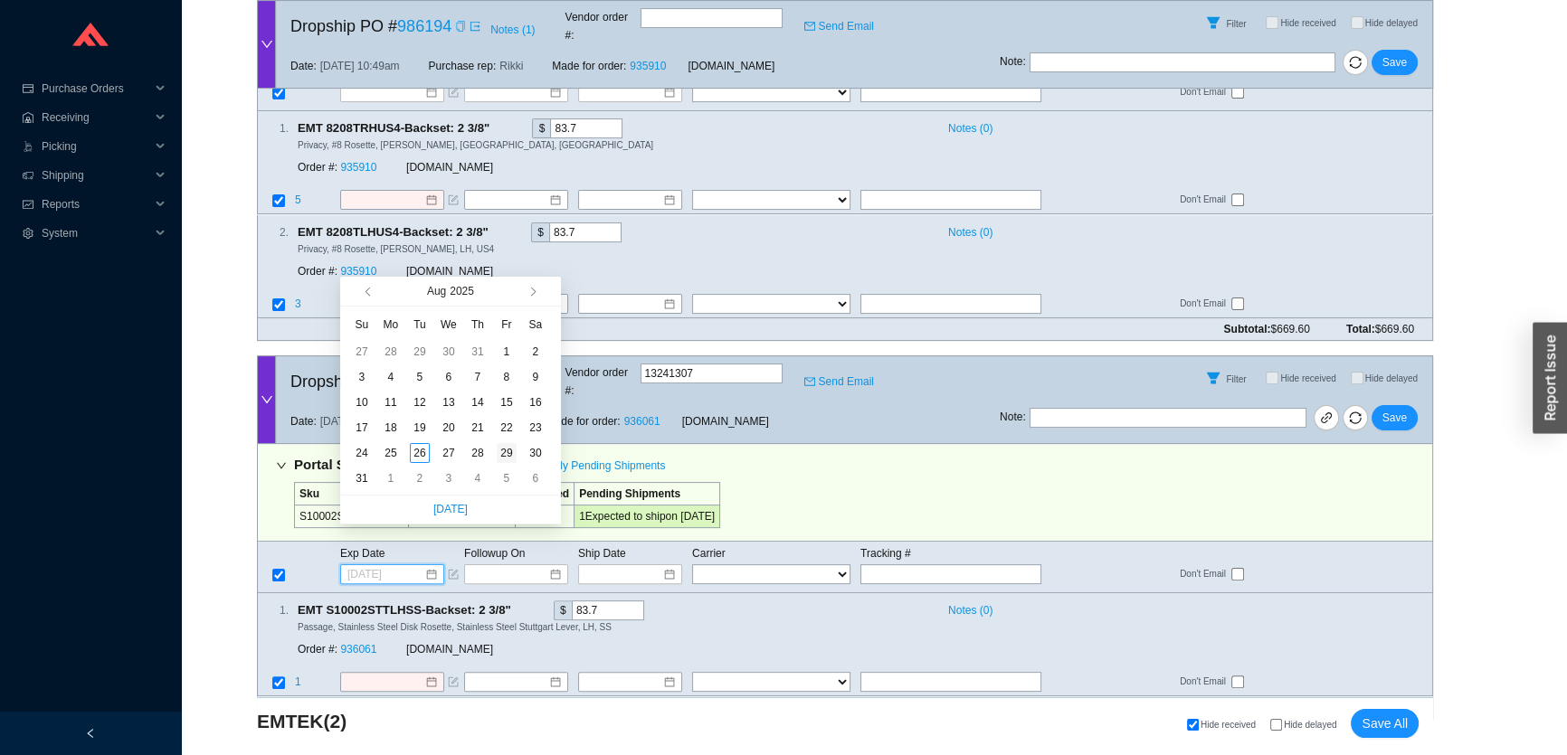
type input "8/29/2025"
click at [497, 454] on div "29" at bounding box center [507, 453] width 20 height 20
type input "8/29/2025"
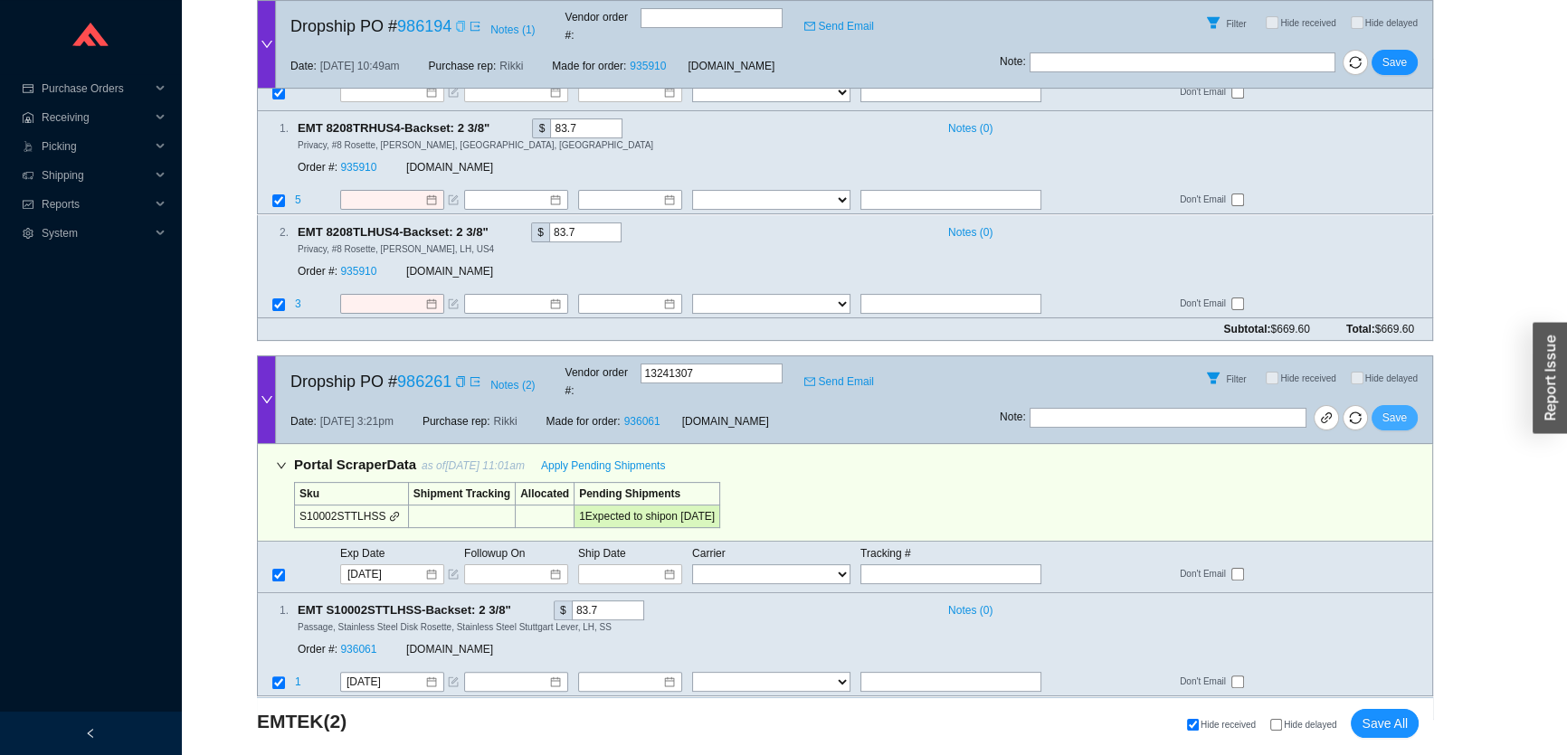
click at [1389, 405] on button "Save" at bounding box center [1394, 417] width 46 height 25
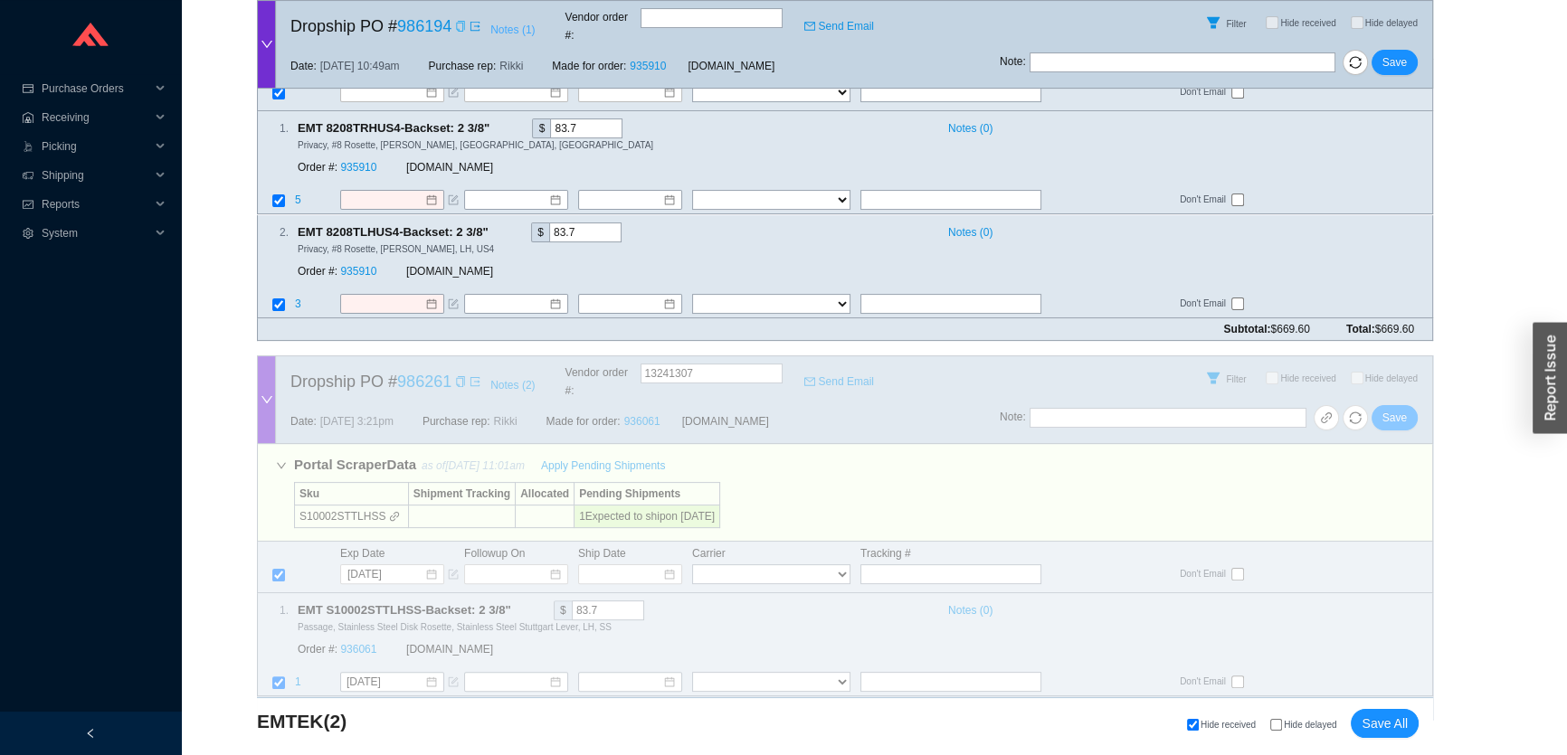
scroll to position [143, 0]
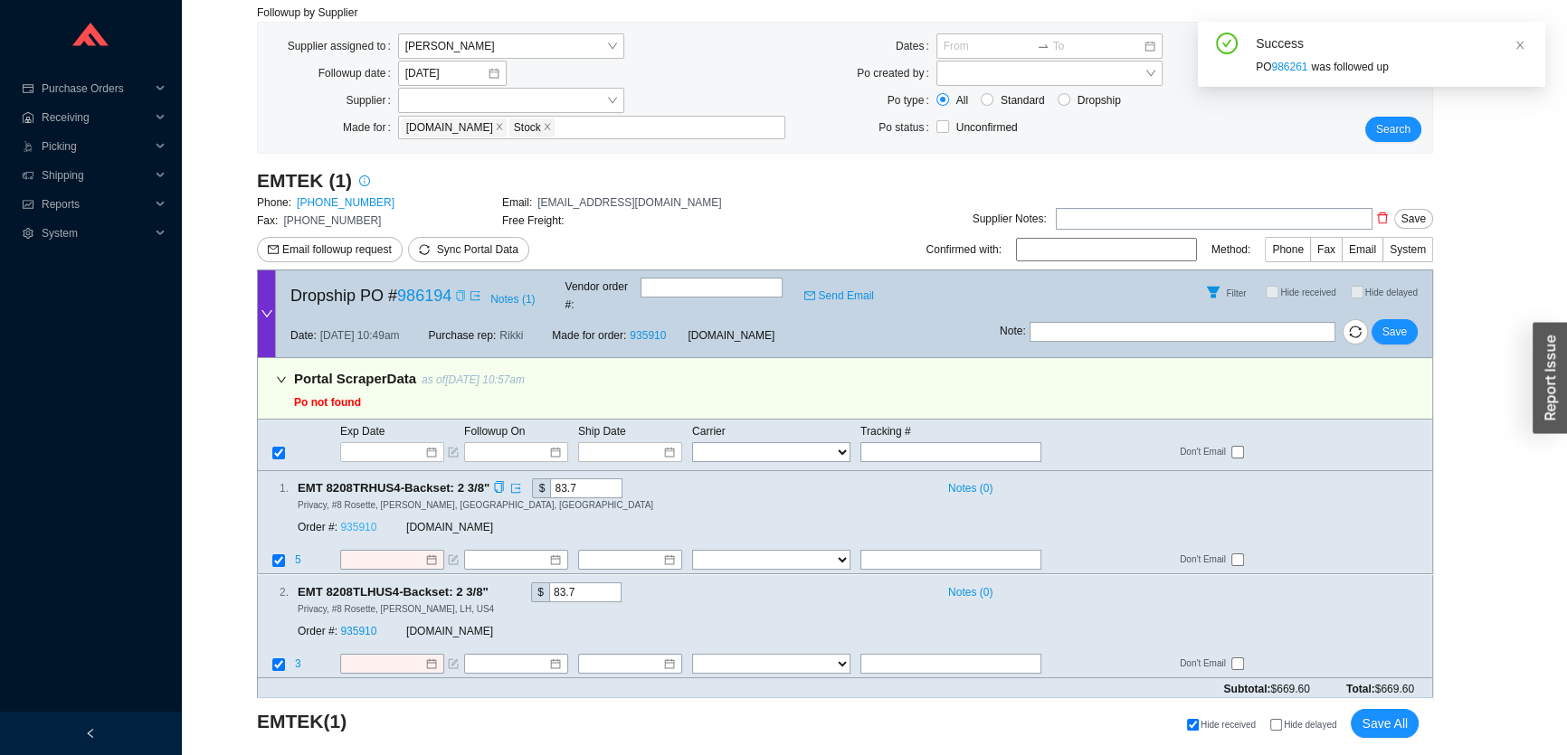
click at [371, 522] on link "935910" at bounding box center [358, 528] width 36 height 13
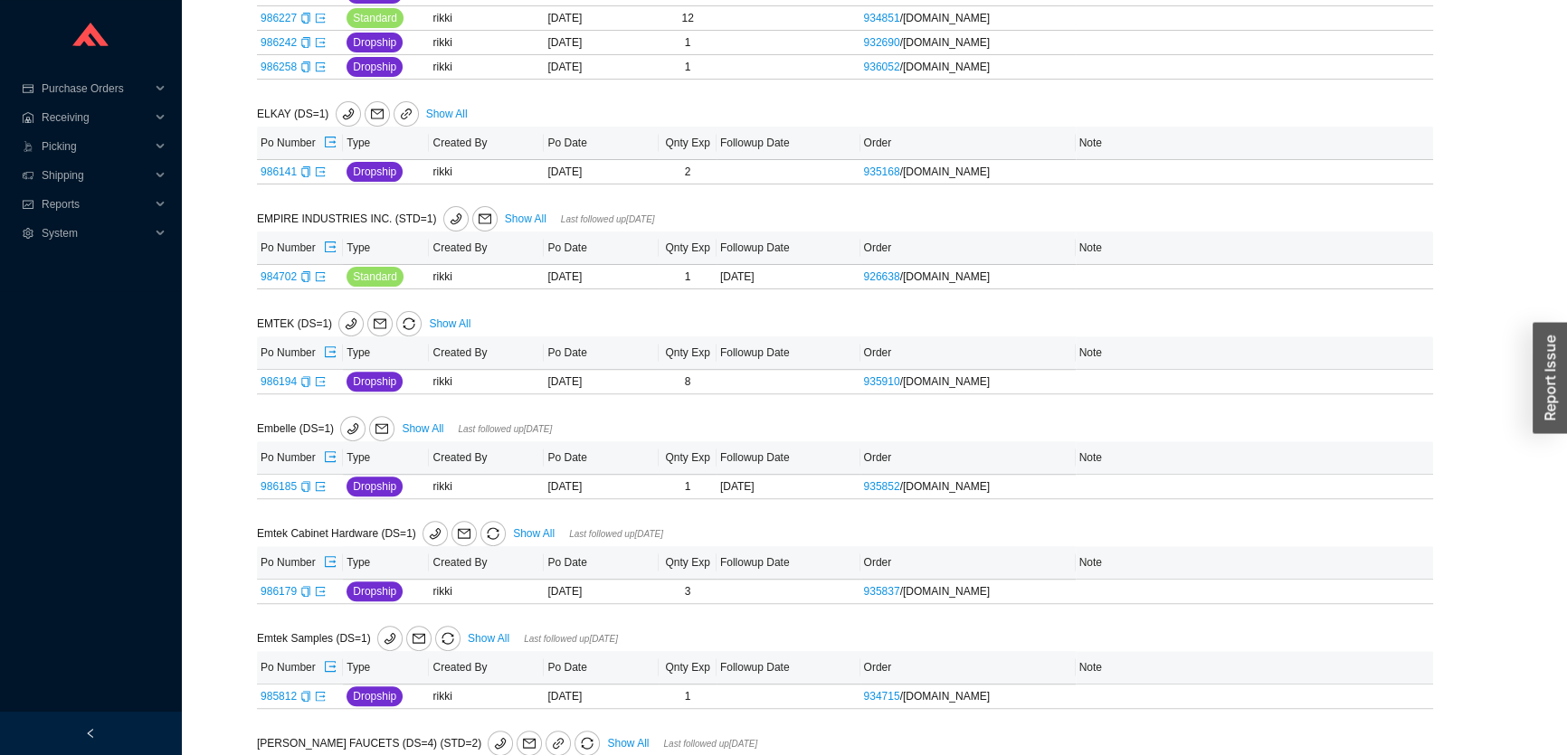
scroll to position [822, 0]
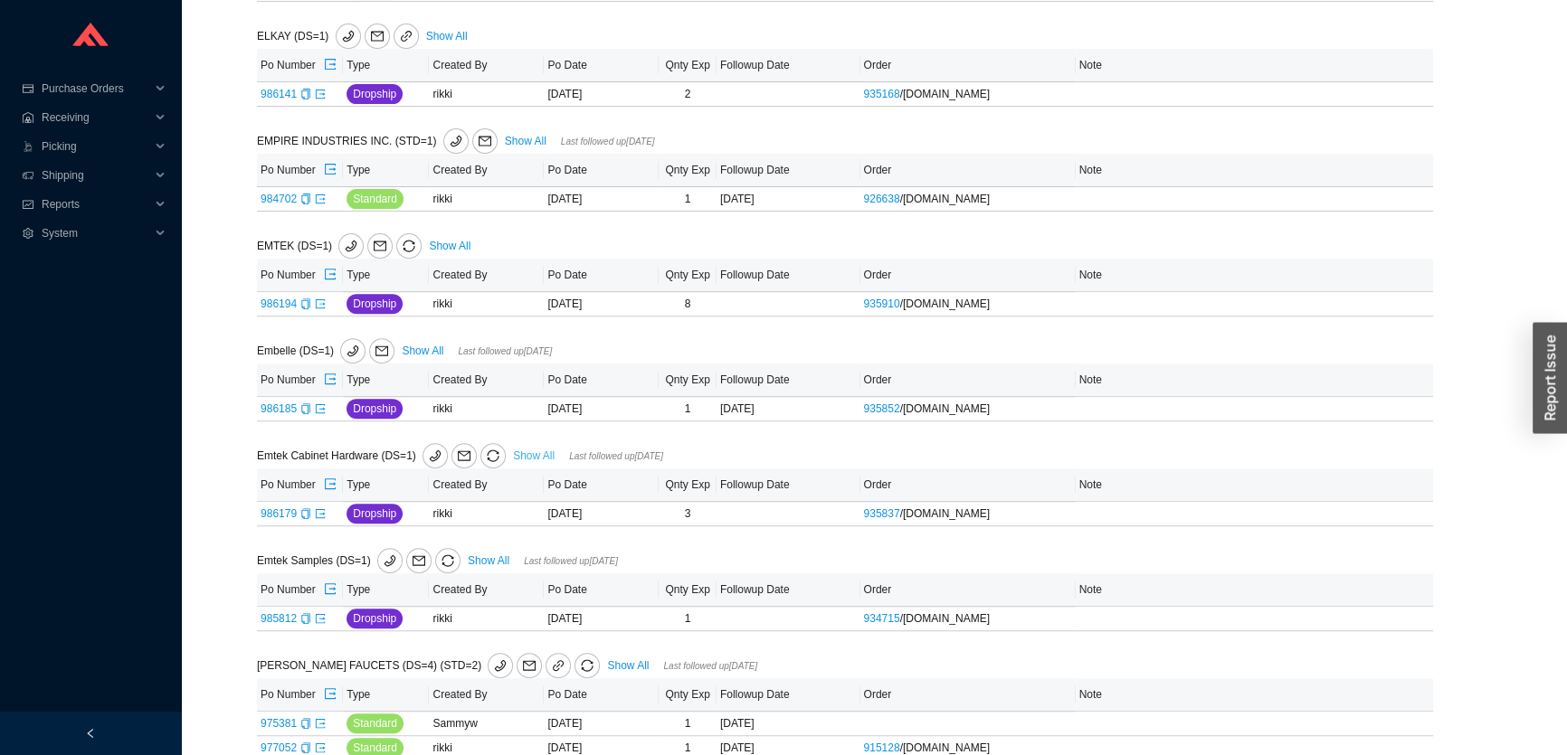
click at [521, 456] on link "Show All" at bounding box center [534, 456] width 42 height 13
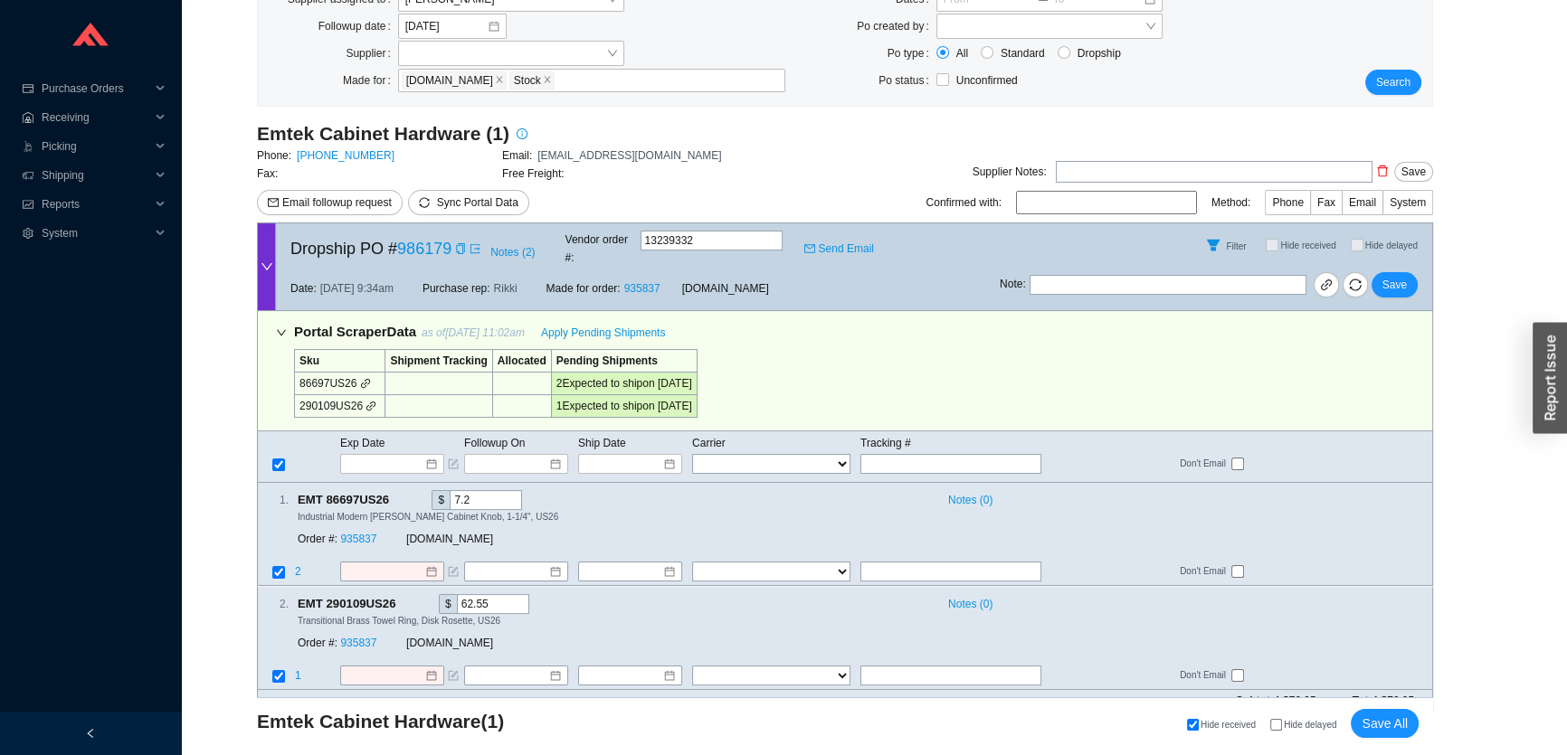
scroll to position [201, 0]
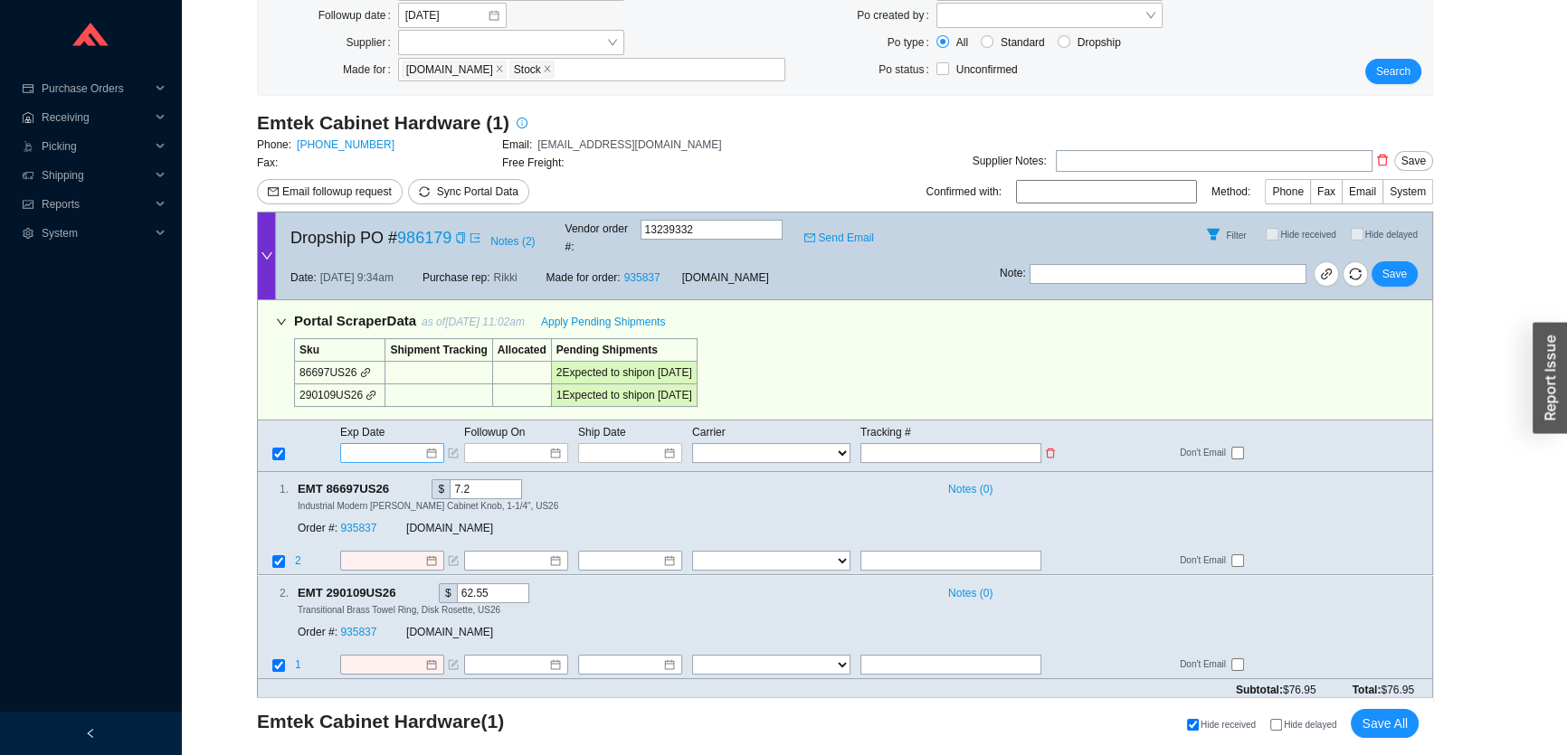
click at [393, 444] on input at bounding box center [385, 453] width 77 height 18
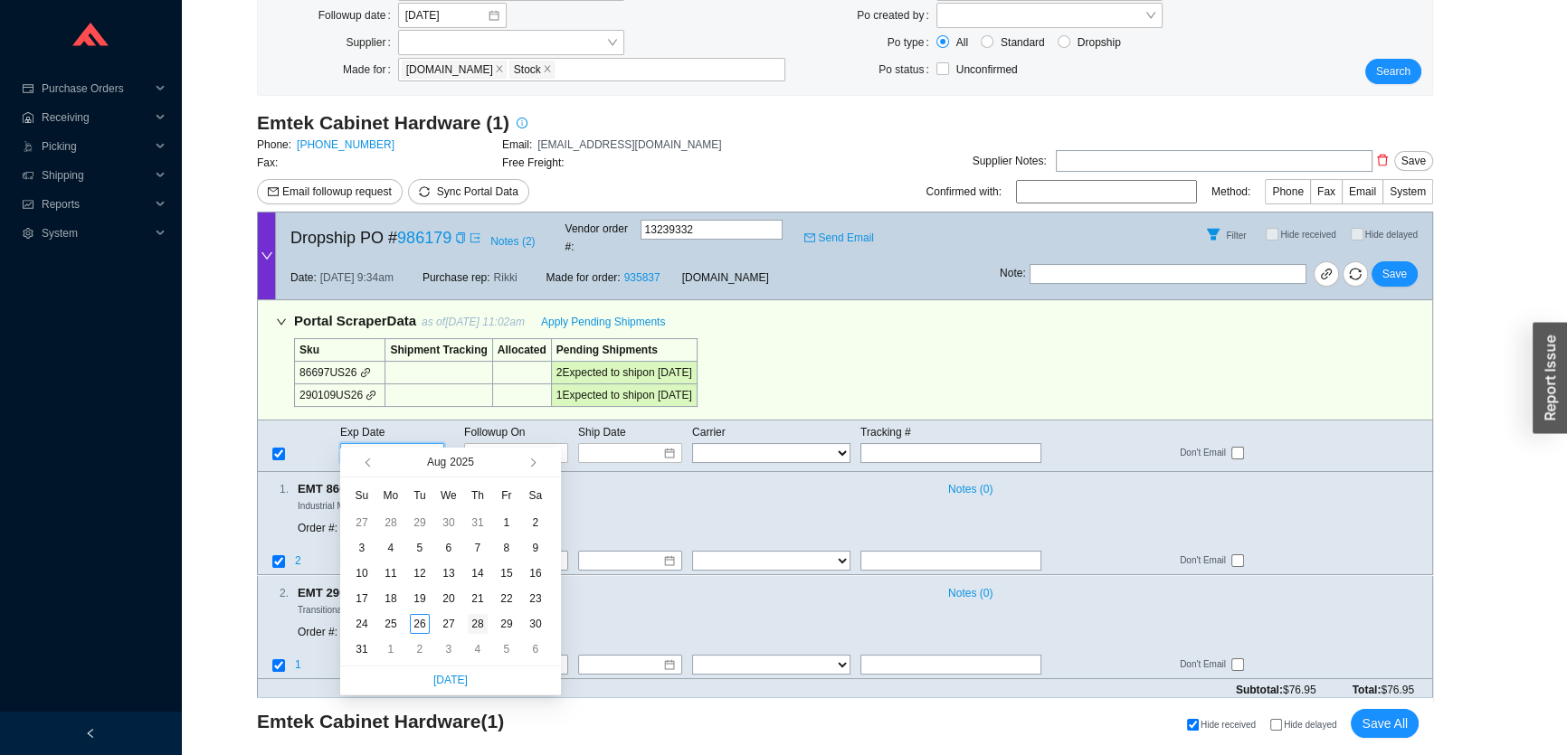
type input "[DATE]"
click at [481, 620] on div "28" at bounding box center [478, 624] width 20 height 20
type input "[DATE]"
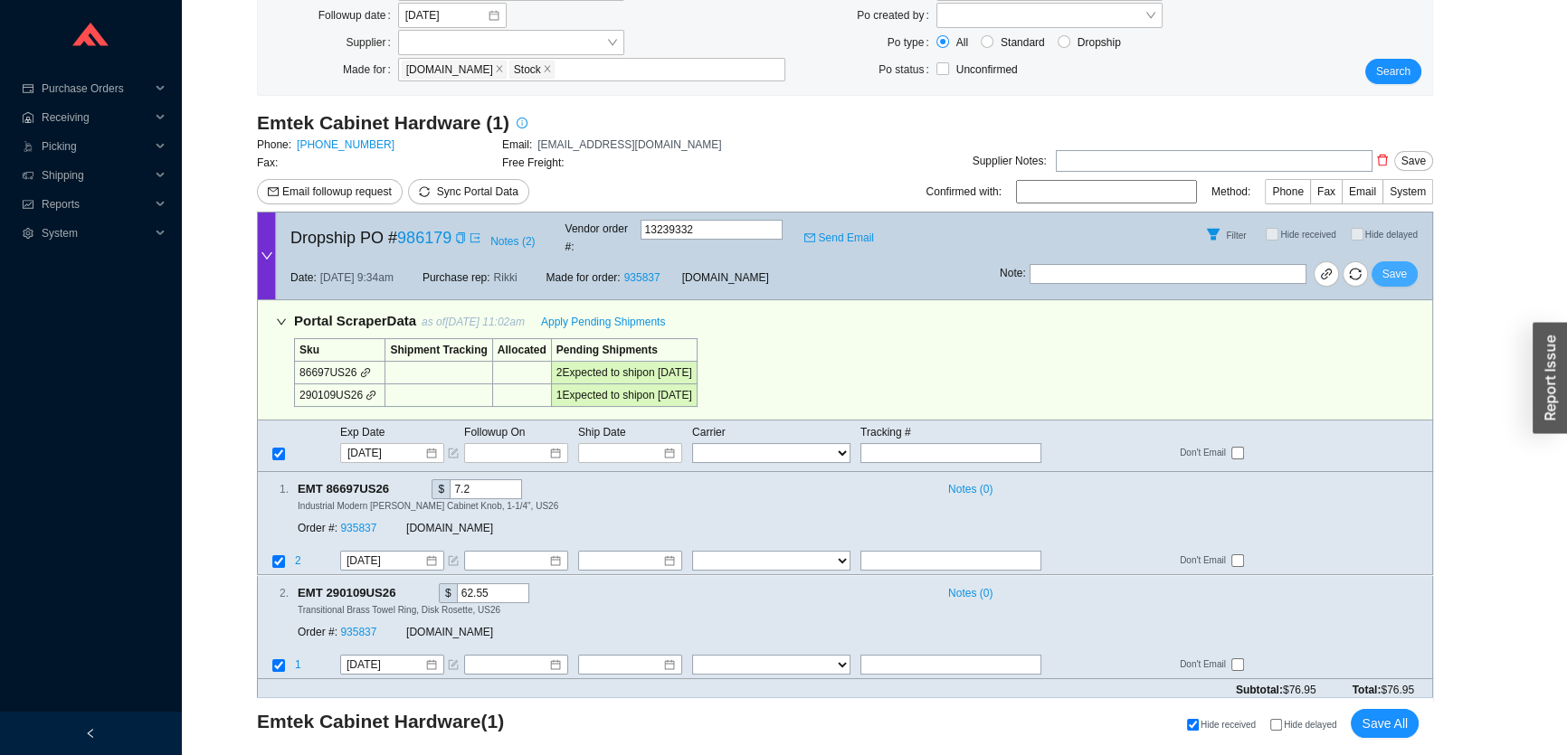
click at [1391, 265] on span "Save" at bounding box center [1394, 274] width 24 height 18
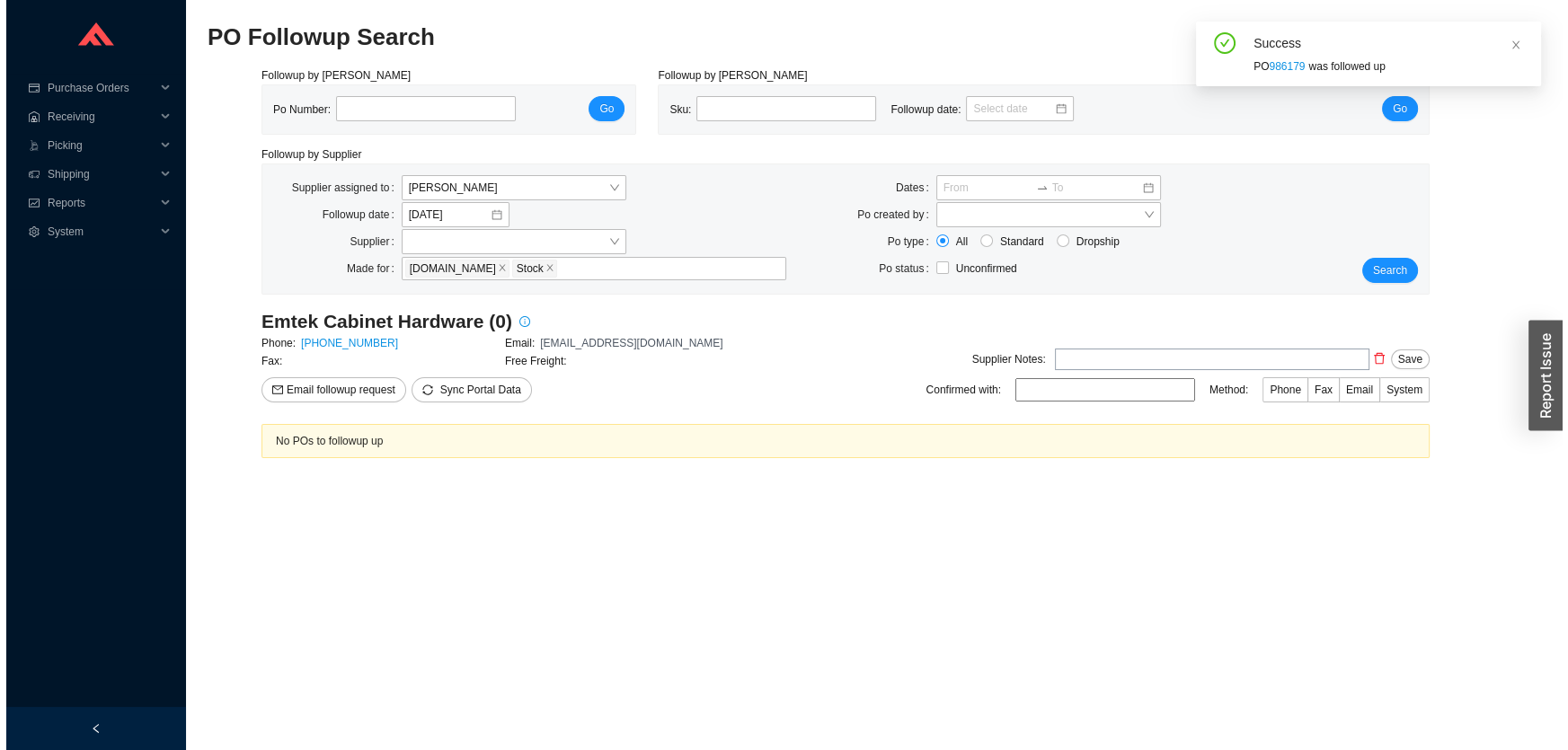
scroll to position [0, 0]
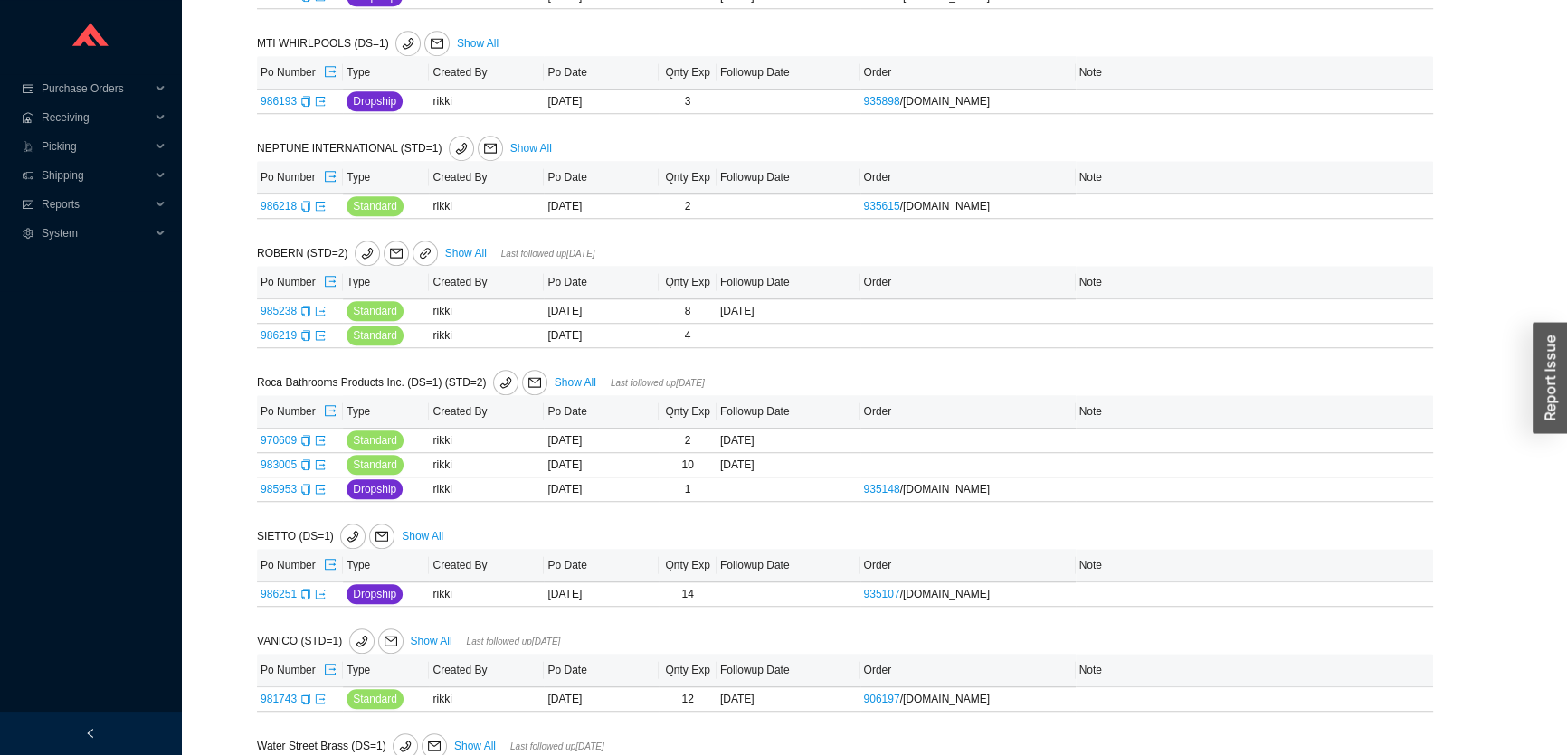
scroll to position [1773, 0]
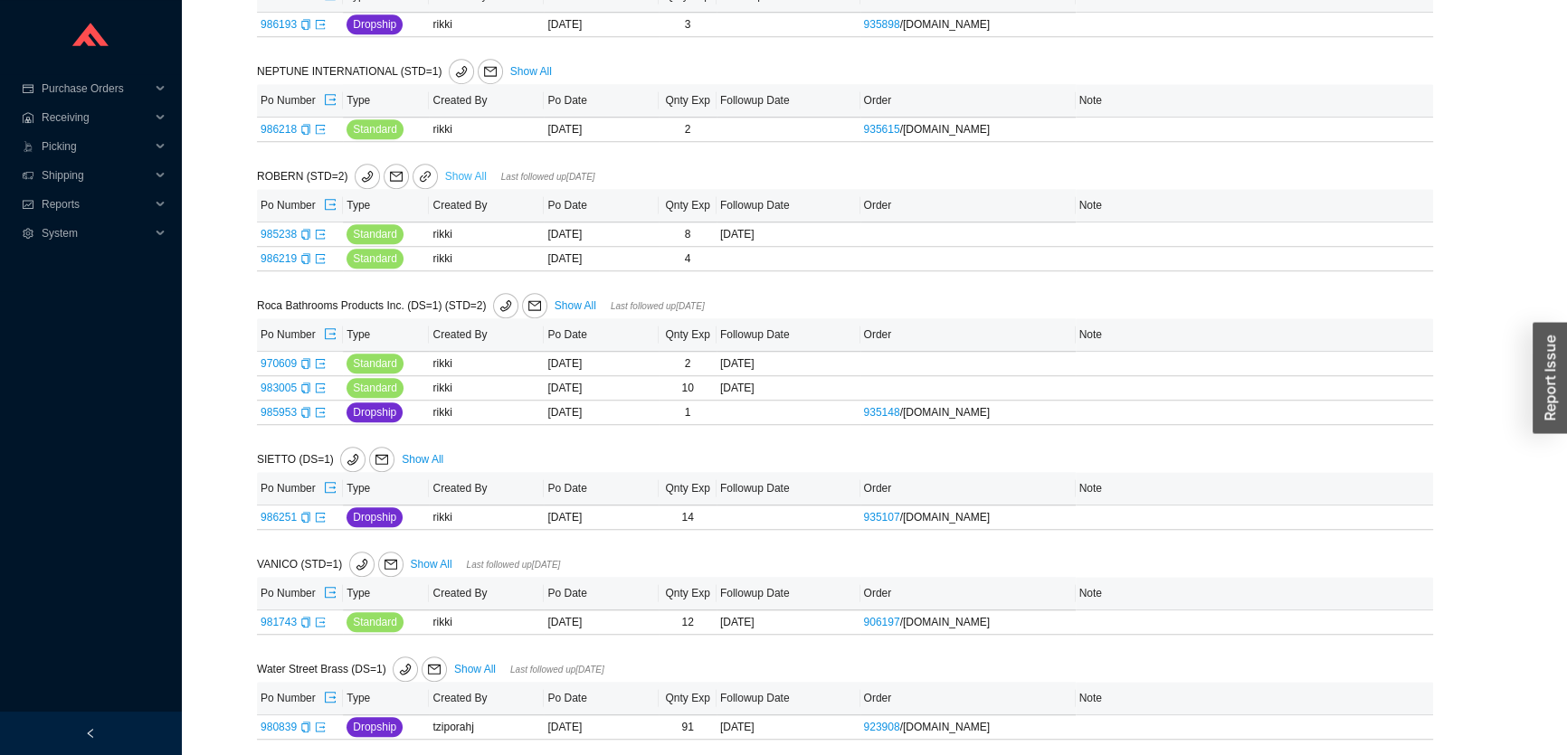
click at [470, 170] on link "Show All" at bounding box center [466, 176] width 42 height 13
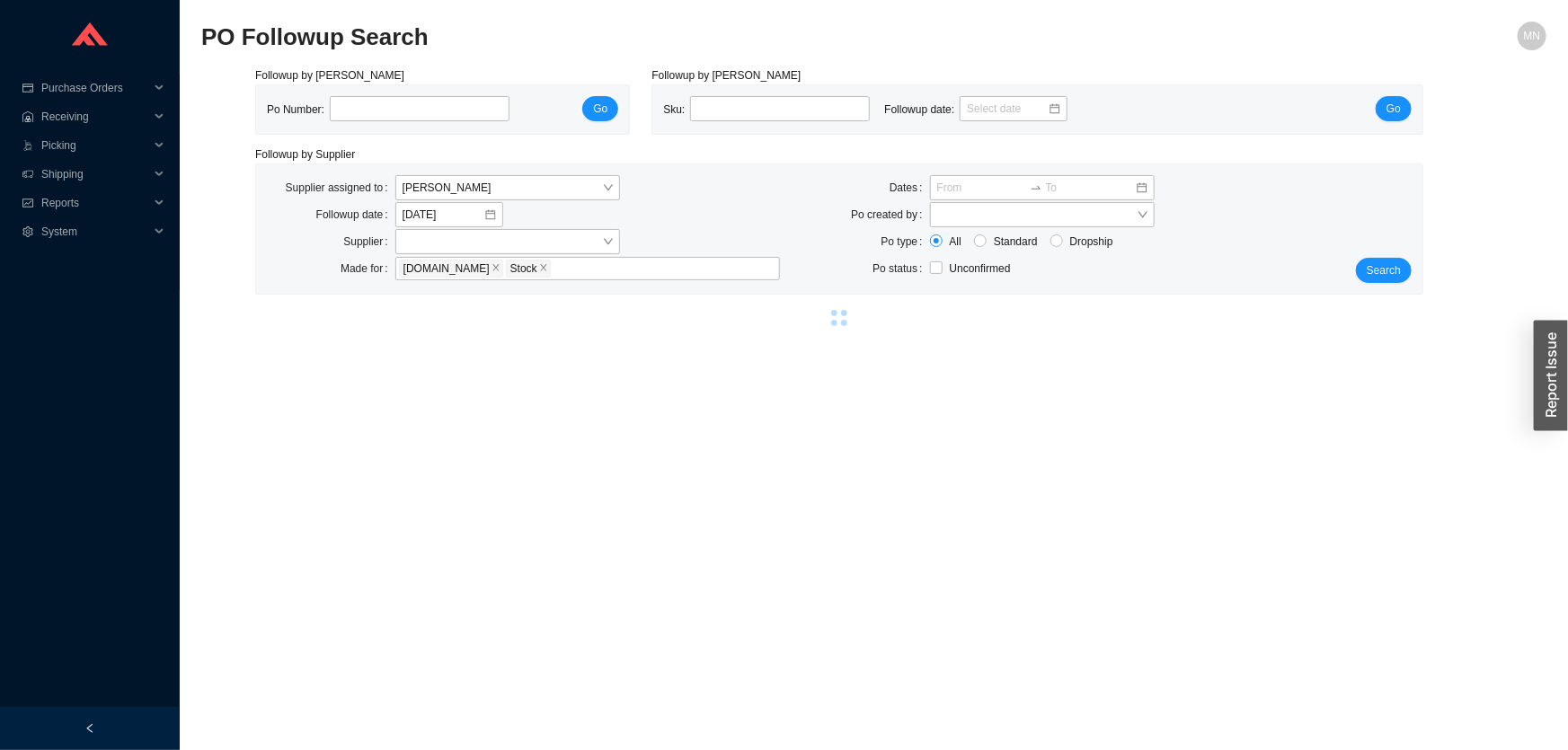
select select "86"
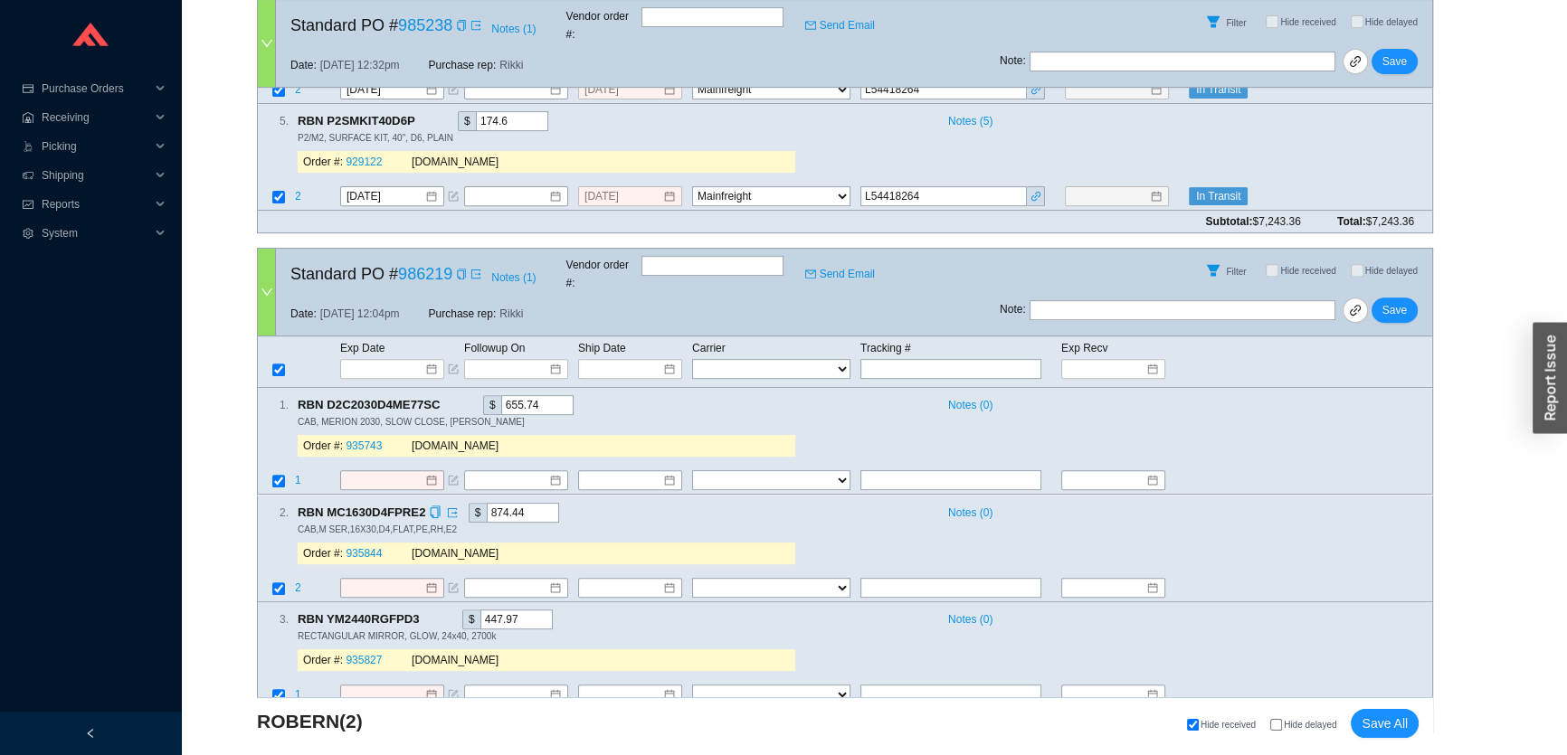
scroll to position [894, 0]
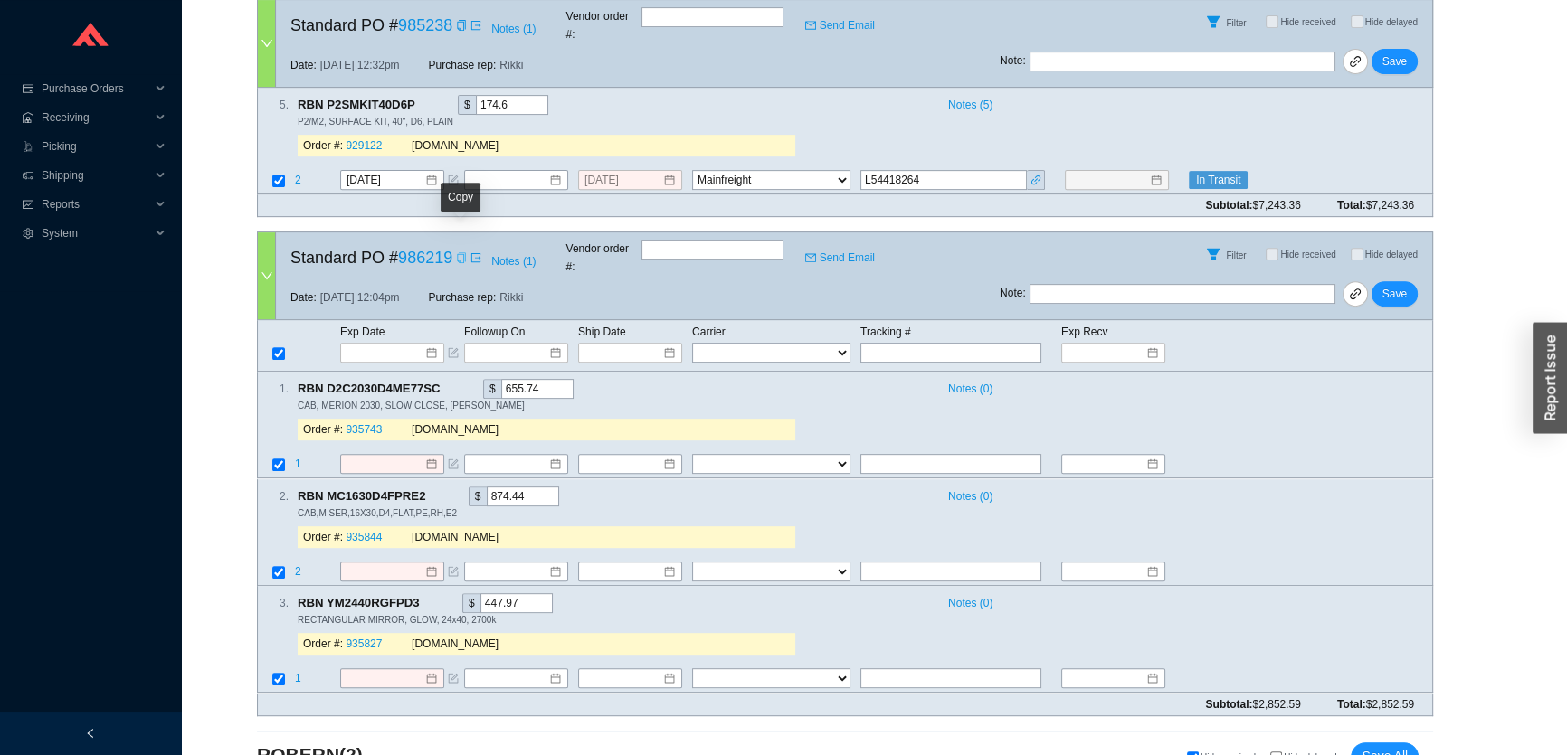
click at [460, 252] on icon "copy" at bounding box center [461, 257] width 11 height 11
click at [459, 252] on icon "copy" at bounding box center [461, 257] width 11 height 11
click at [384, 342] on td at bounding box center [401, 353] width 124 height 22
click at [384, 344] on input at bounding box center [385, 353] width 77 height 18
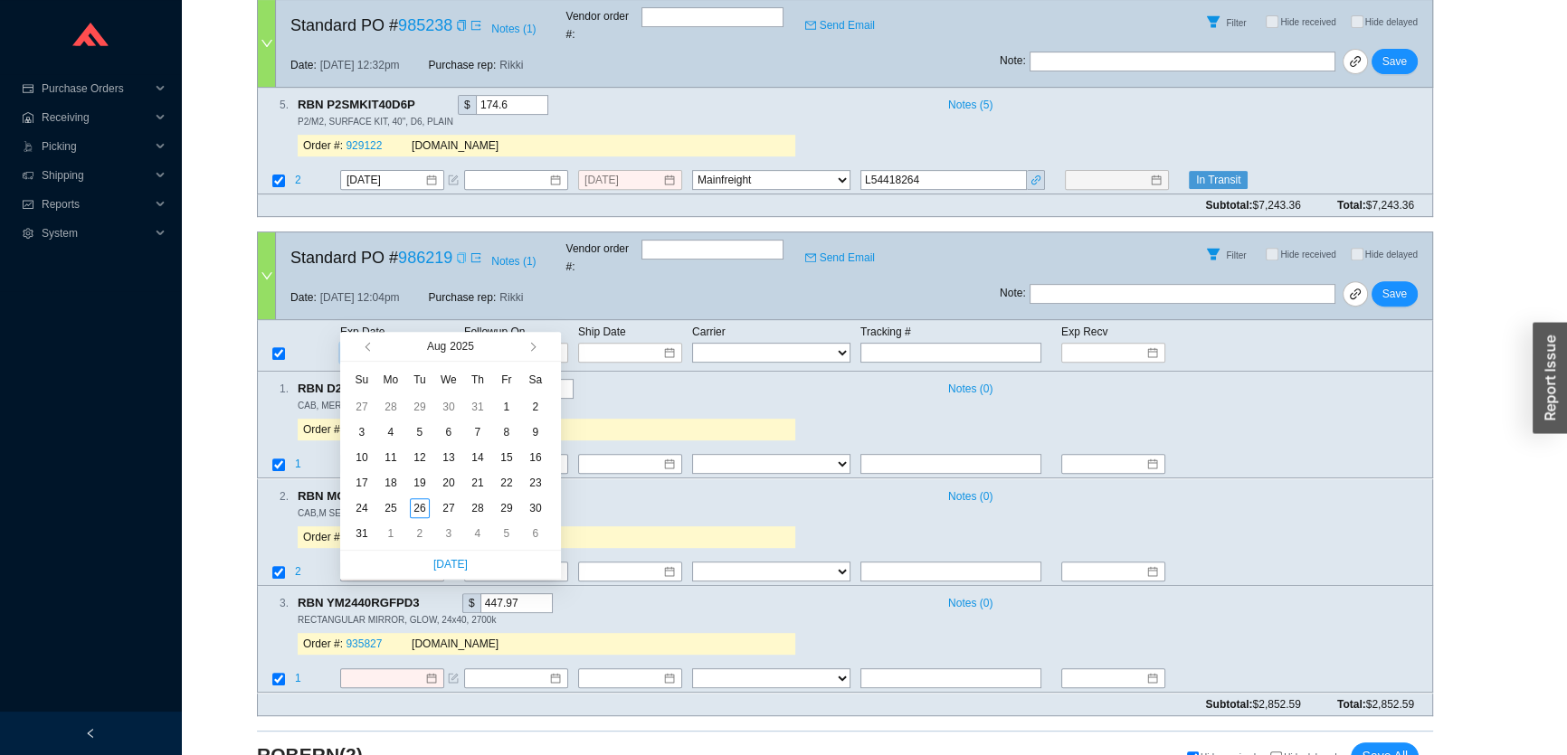
type input "[DATE]"
click at [534, 359] on button "button" at bounding box center [530, 346] width 17 height 29
type input "[DATE]"
click at [440, 438] on div "10" at bounding box center [449, 432] width 20 height 20
type input "9/10/2025"
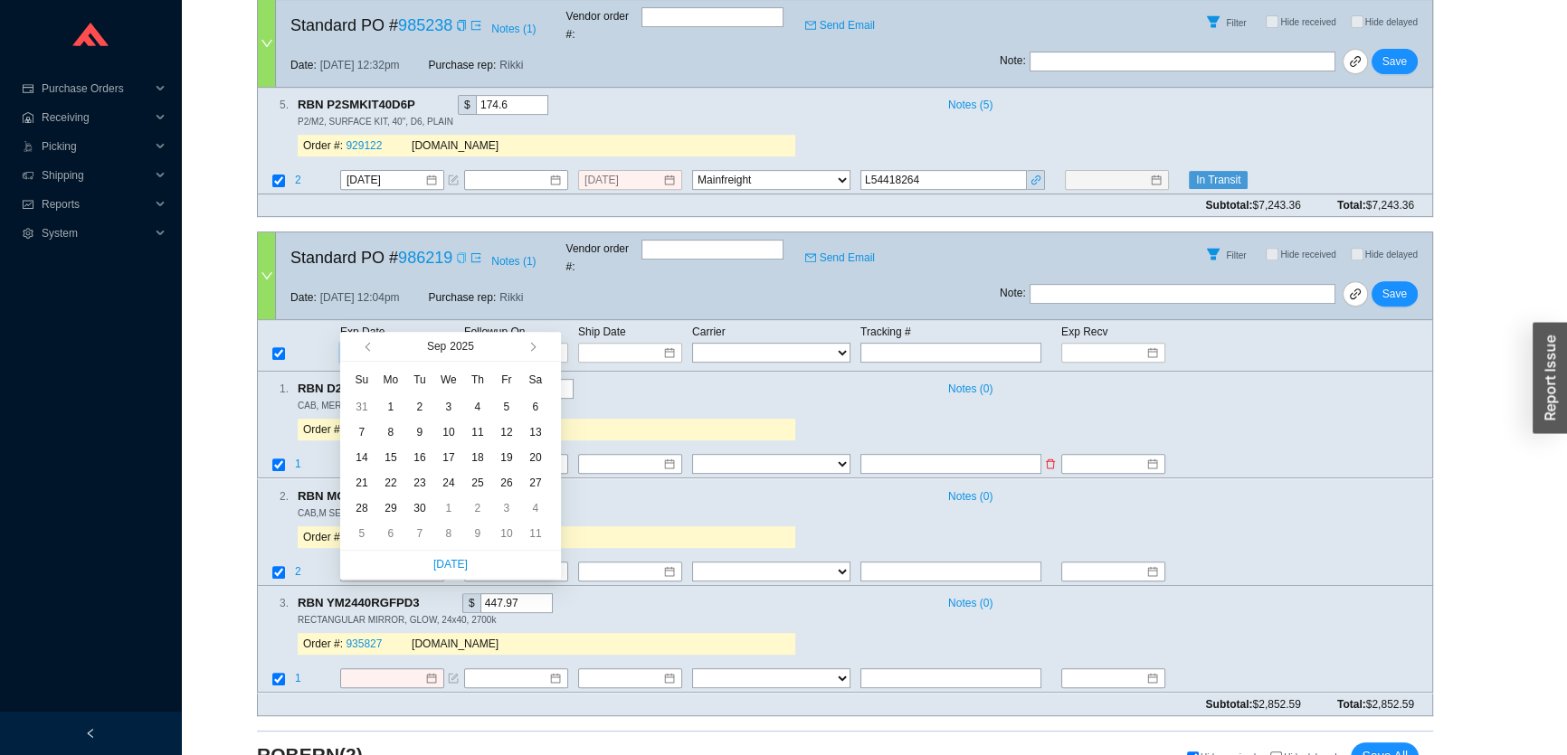
type input "9/10/2025"
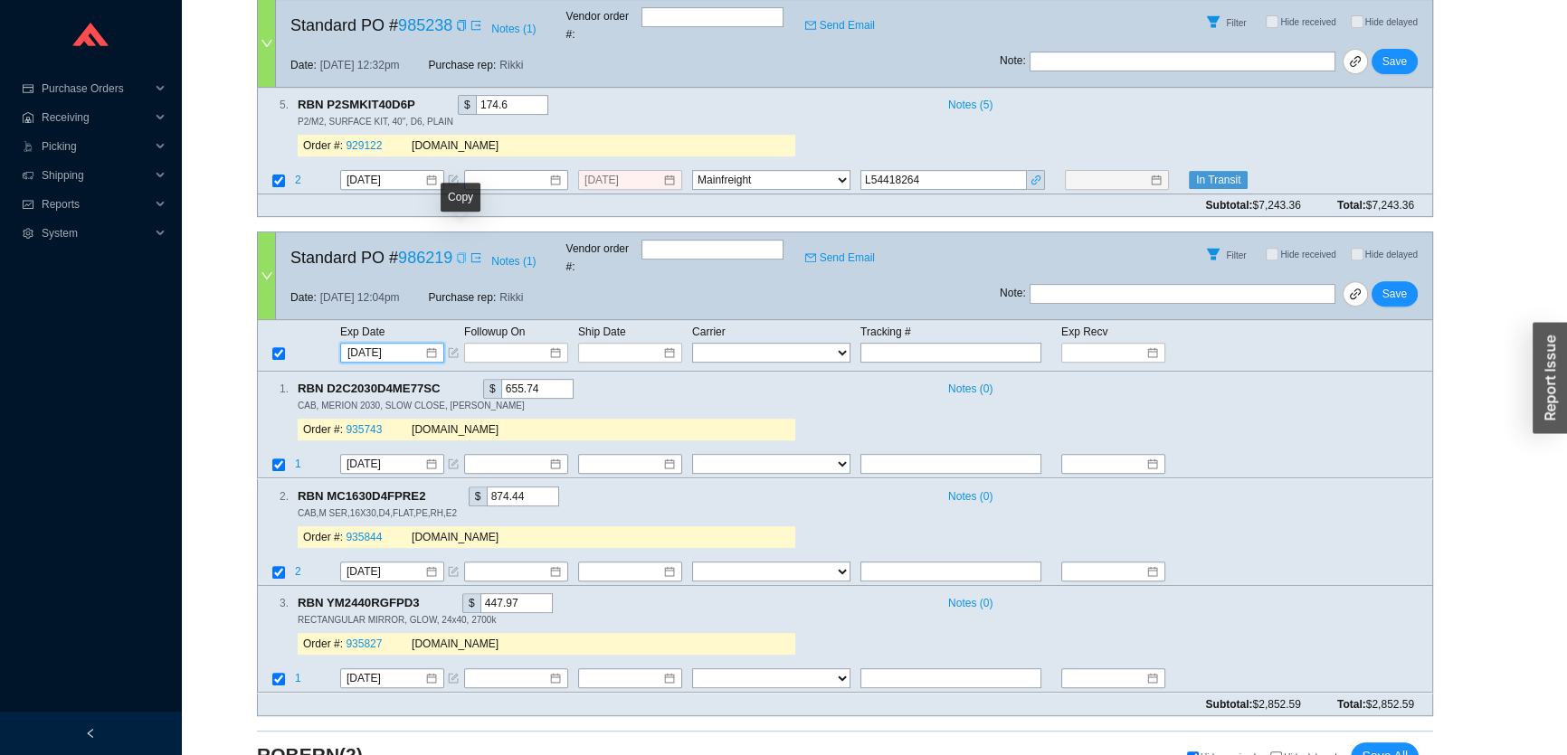
click at [460, 252] on icon "copy" at bounding box center [461, 257] width 11 height 11
click at [1387, 285] on span "Save" at bounding box center [1394, 294] width 24 height 18
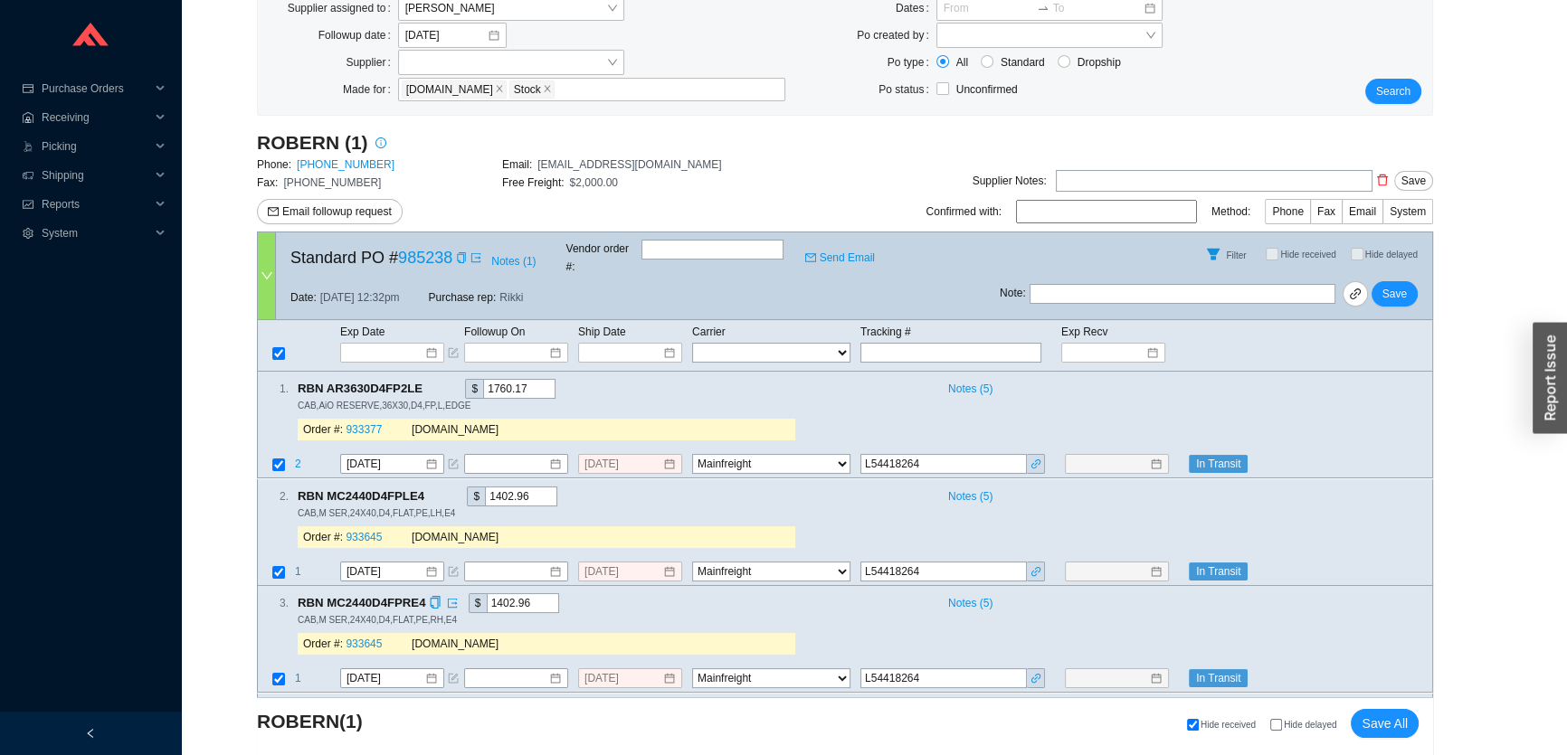
scroll to position [329, 0]
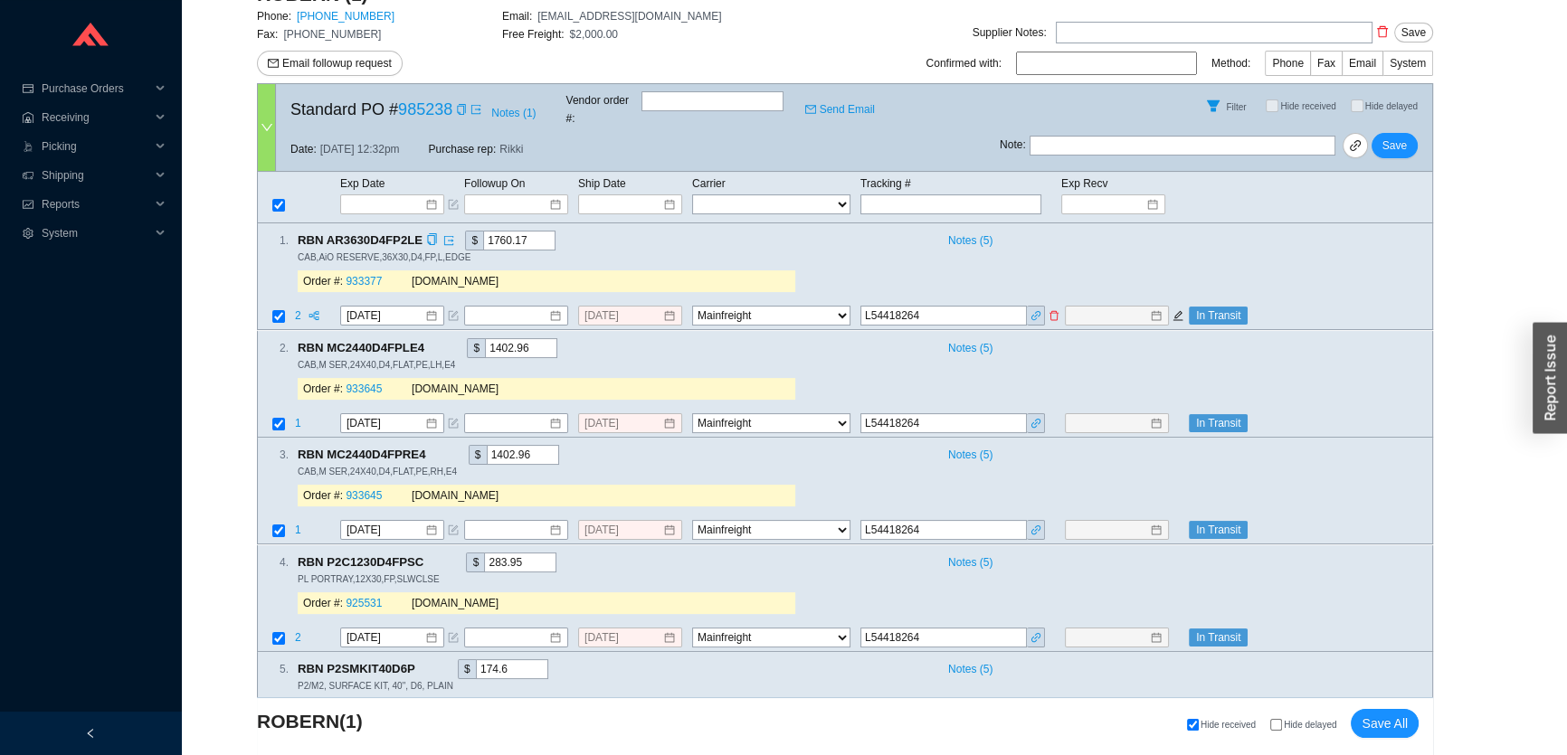
drag, startPoint x: 922, startPoint y: 302, endPoint x: 838, endPoint y: 292, distance: 83.8
click at [838, 306] on tr "2 8/19/2025 8/15/2025 FedEx UPS ---------------- 2 Day Transportation INC A&B F…" at bounding box center [845, 318] width 1174 height 24
click at [924, 371] on div "2 . RBN MC2440D4FPLE4 $ 1402.96 Notes ( 5 ) CAB,M SER,24X40,D4,FLAT,PE,LH,E4 Or…" at bounding box center [838, 372] width 1160 height 69
click at [1073, 195] on input at bounding box center [1106, 204] width 77 height 18
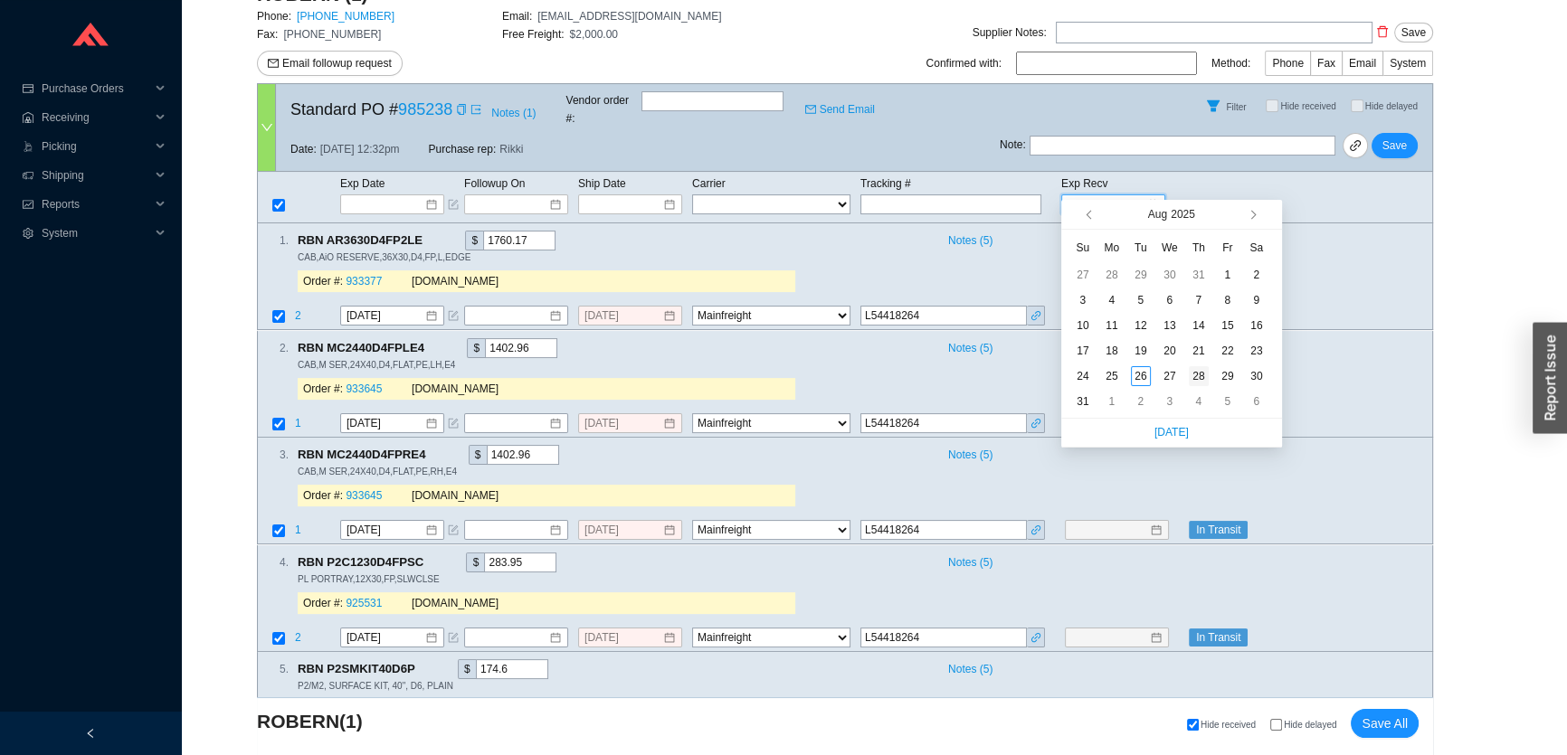
type input "8/28/2025"
click at [1196, 374] on div "28" at bounding box center [1198, 376] width 20 height 20
type input "8/28/2025"
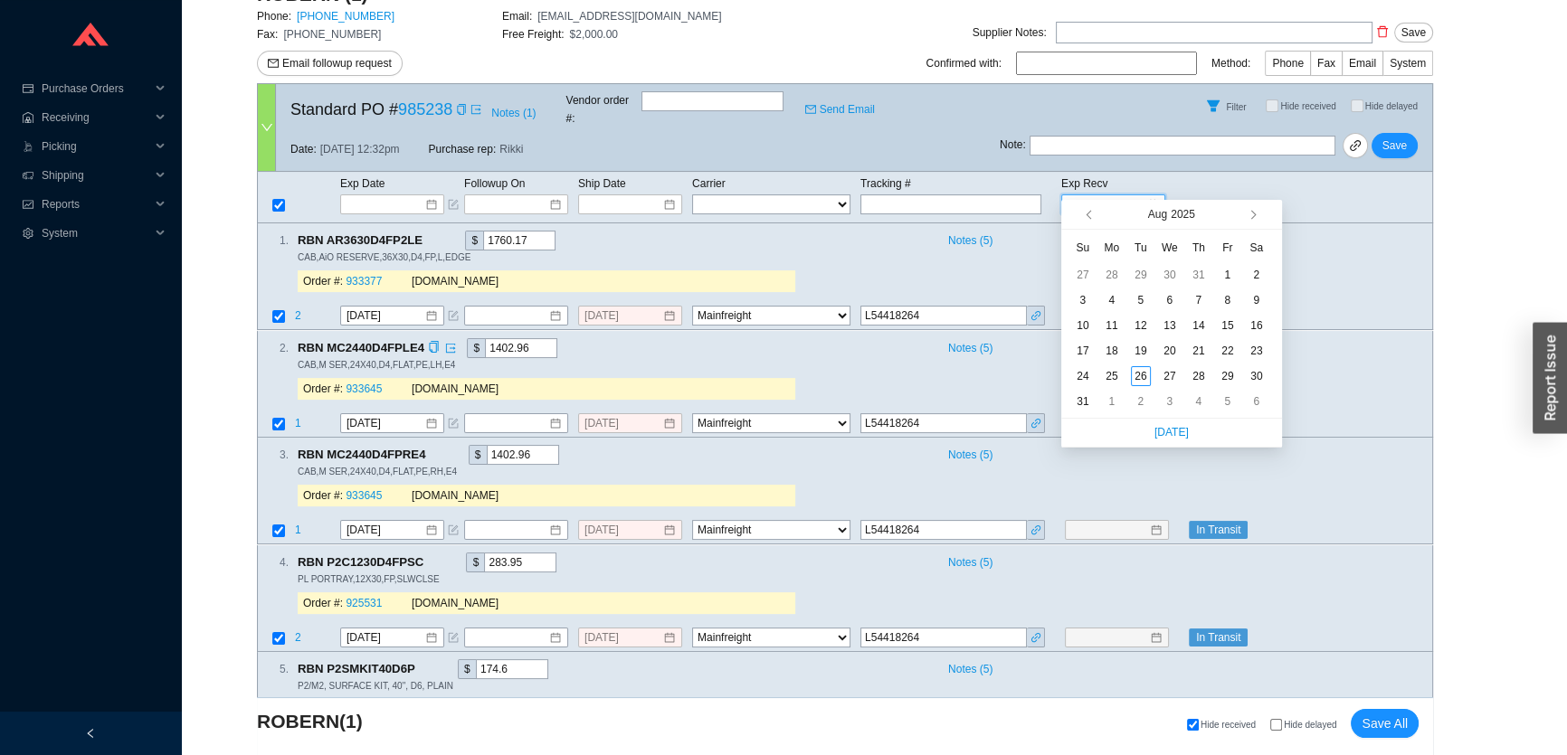
type input "8/28/2025"
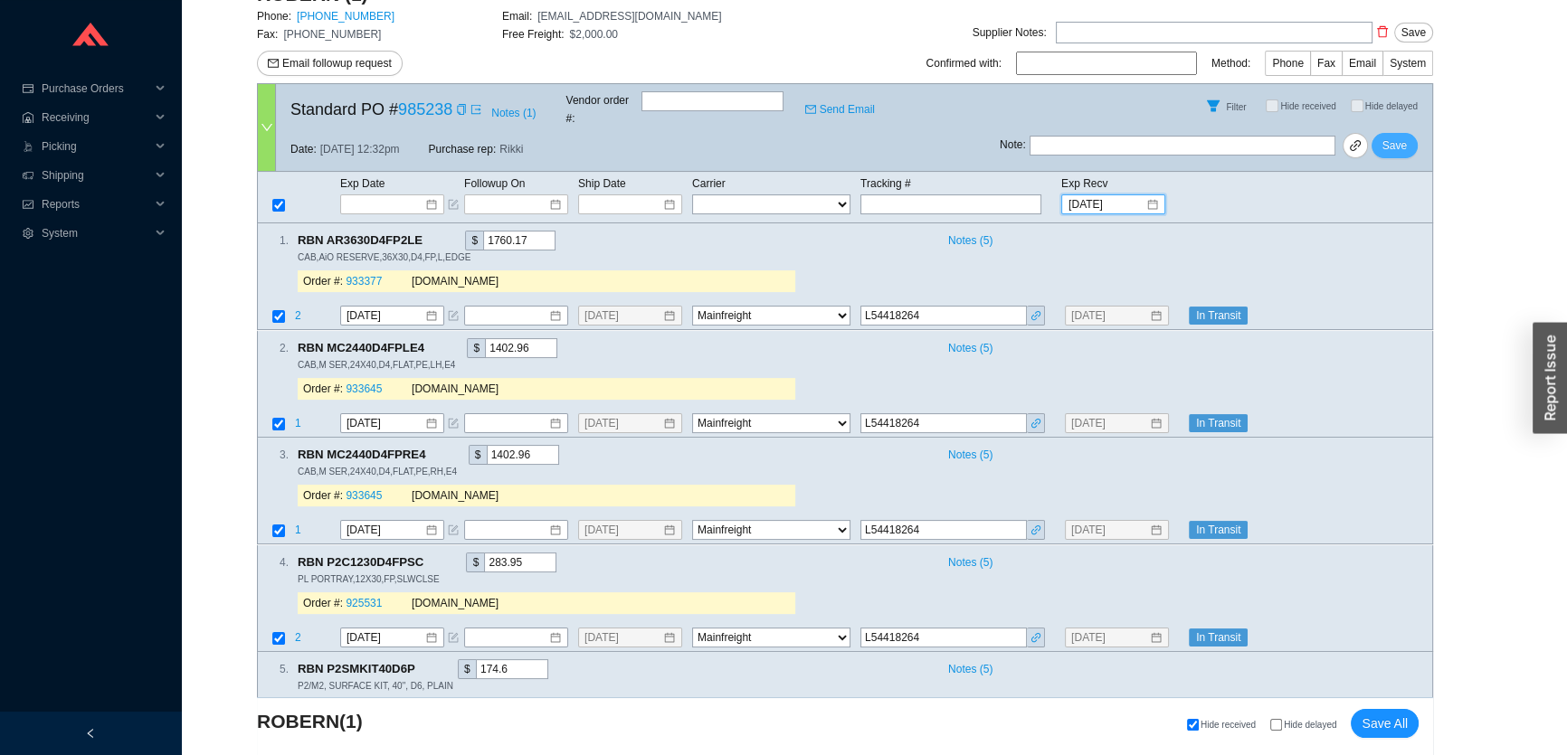
click at [1392, 137] on span "Save" at bounding box center [1394, 146] width 24 height 18
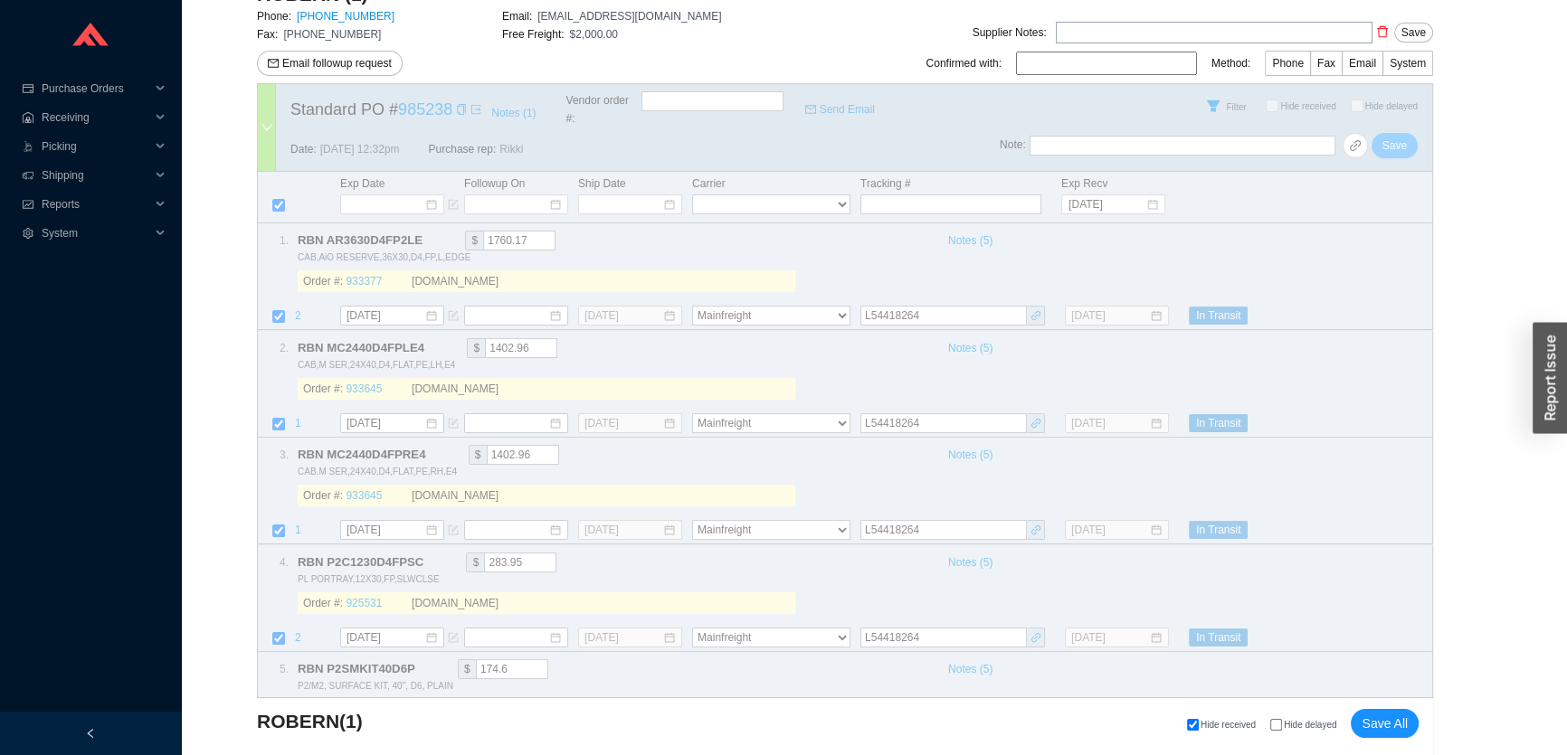
select select "86"
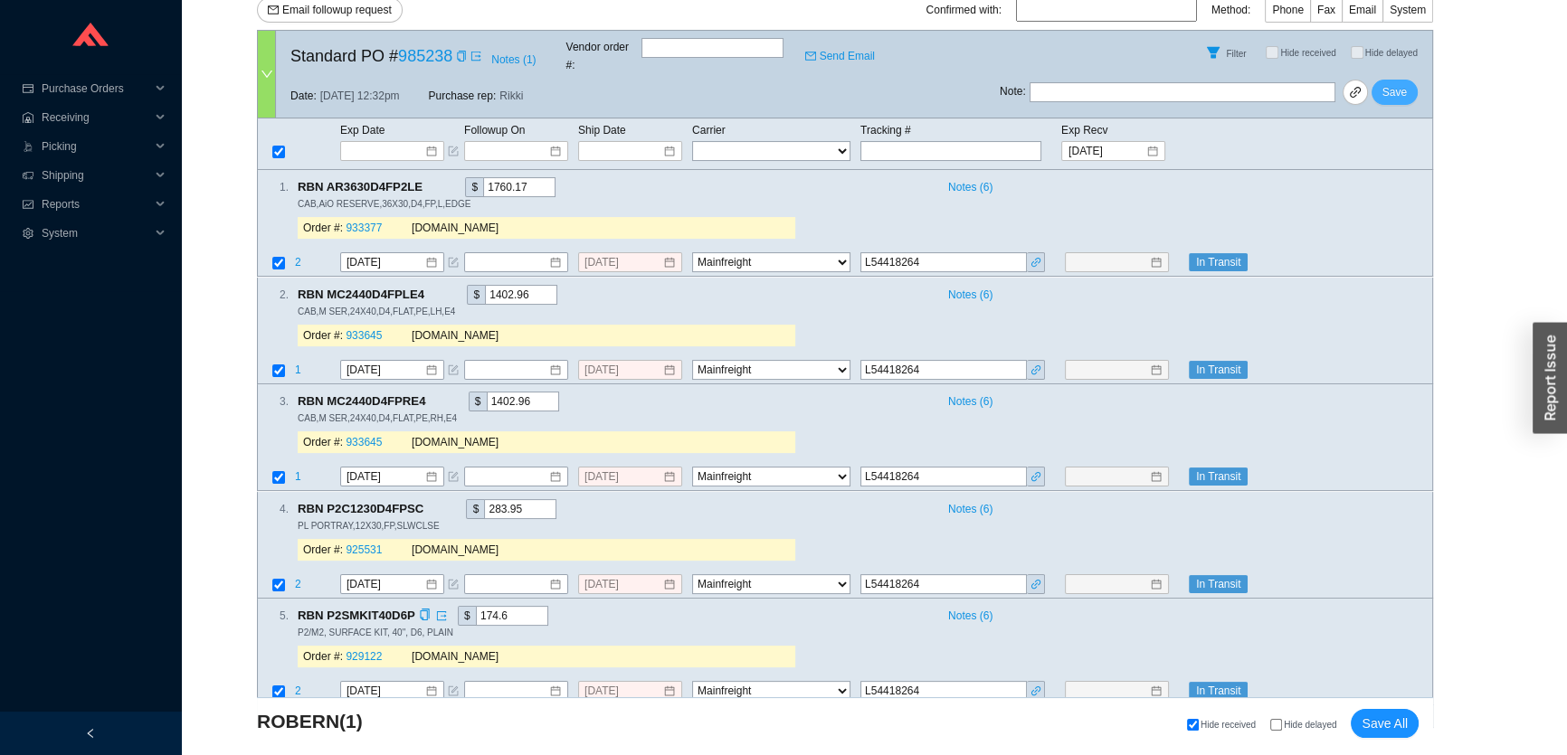
scroll to position [412, 0]
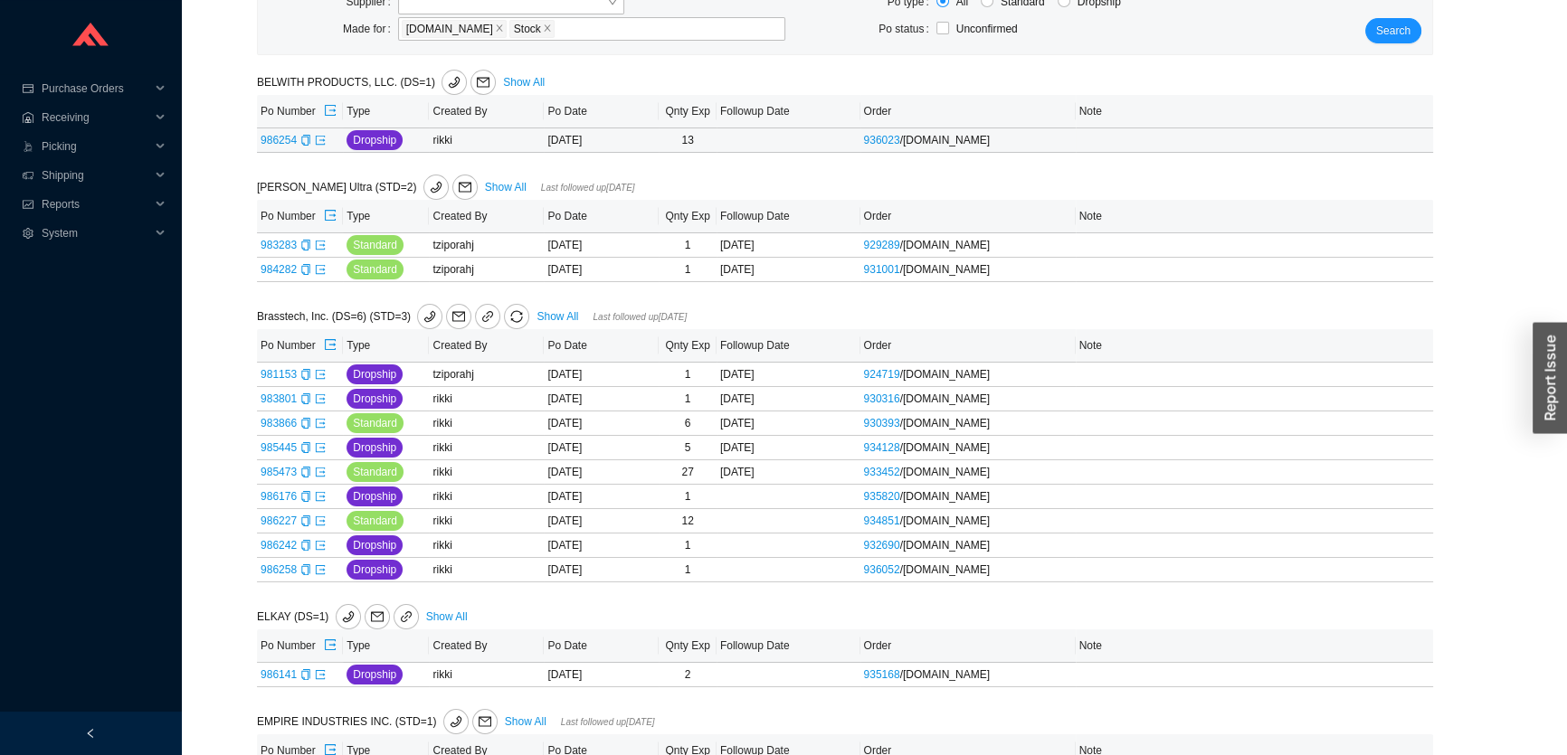
scroll to position [328, 0]
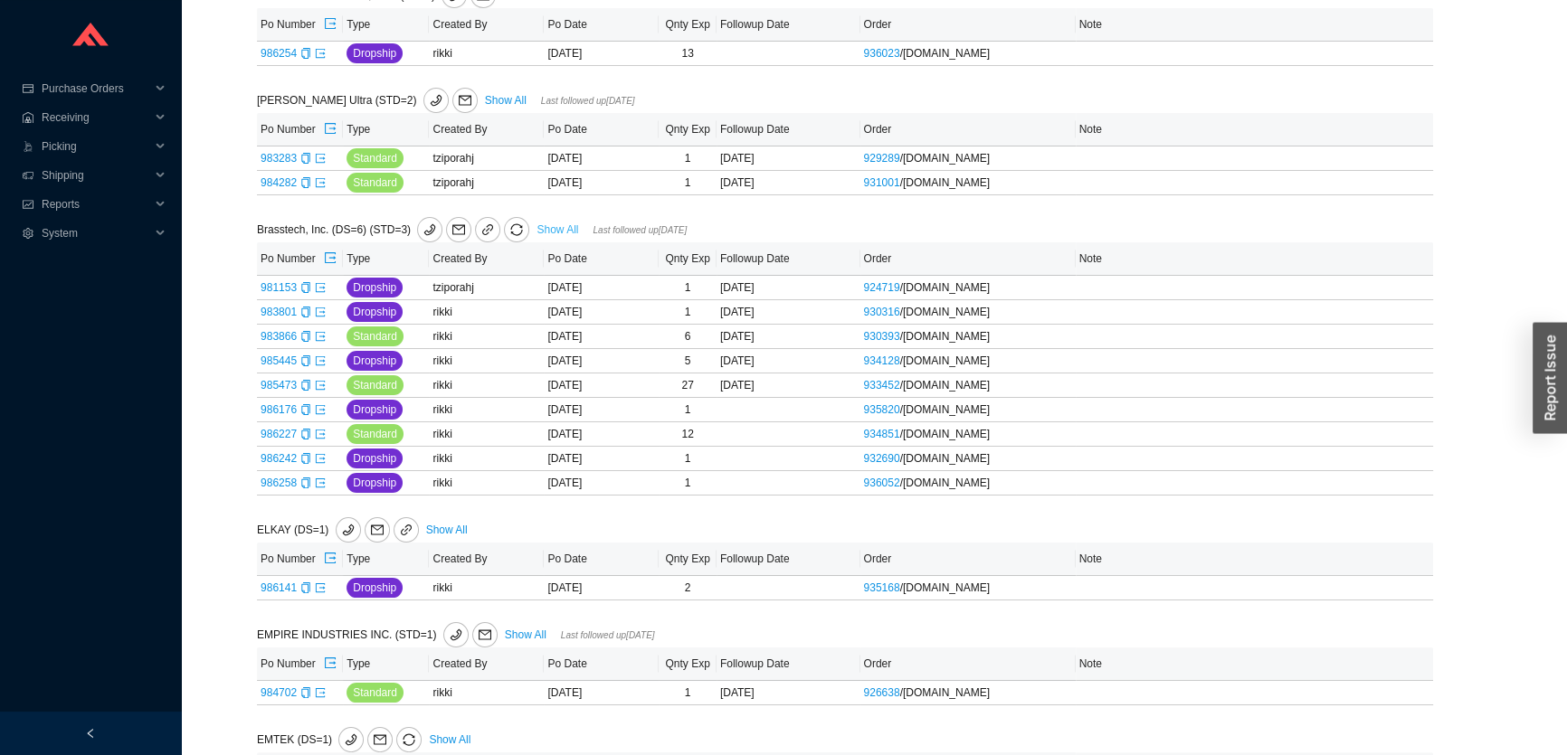
click at [561, 227] on link "Show All" at bounding box center [557, 229] width 42 height 13
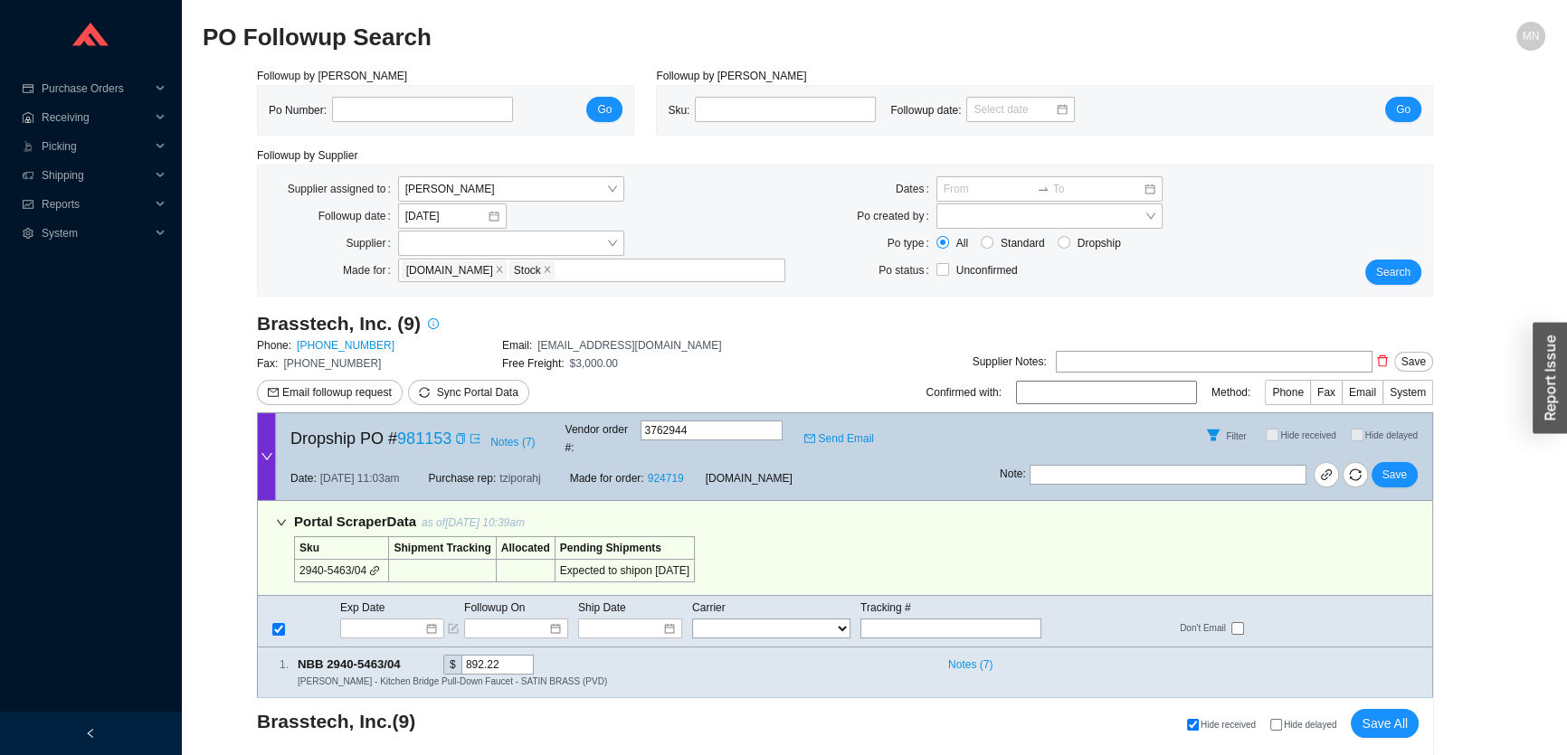
scroll to position [164, 0]
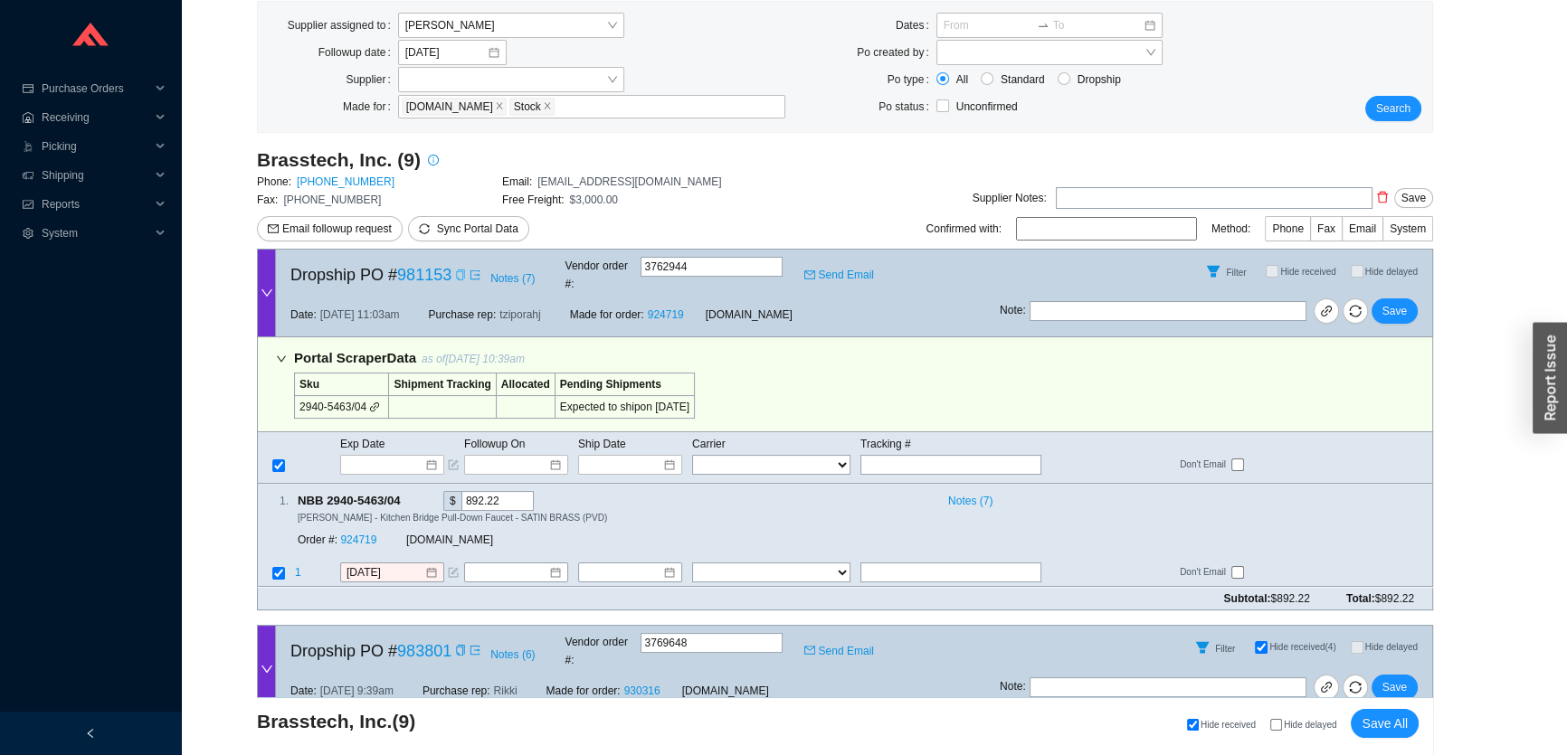
click at [456, 273] on icon "copy" at bounding box center [460, 275] width 11 height 11
click at [453, 568] on icon "form" at bounding box center [453, 573] width 11 height 11
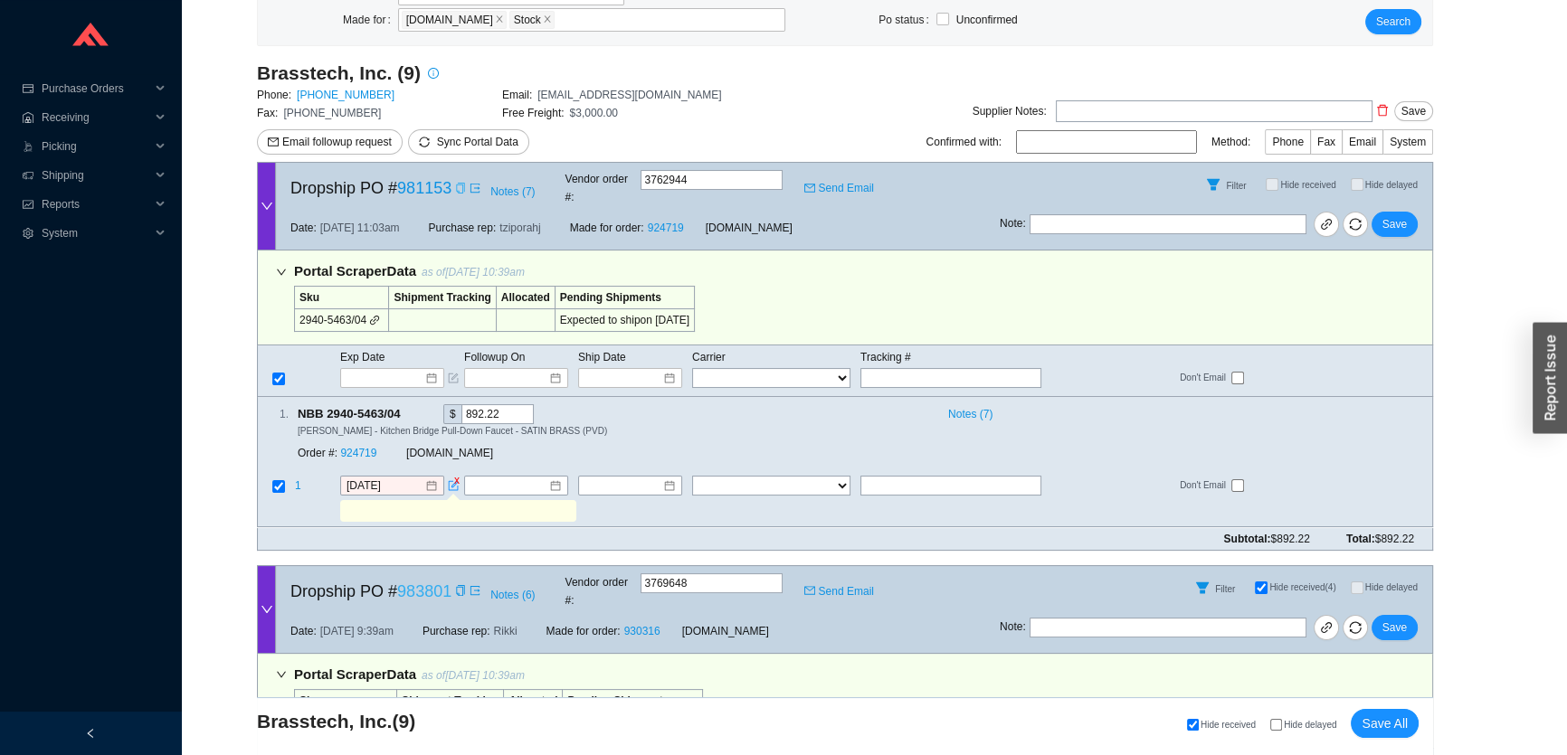
scroll to position [328, 0]
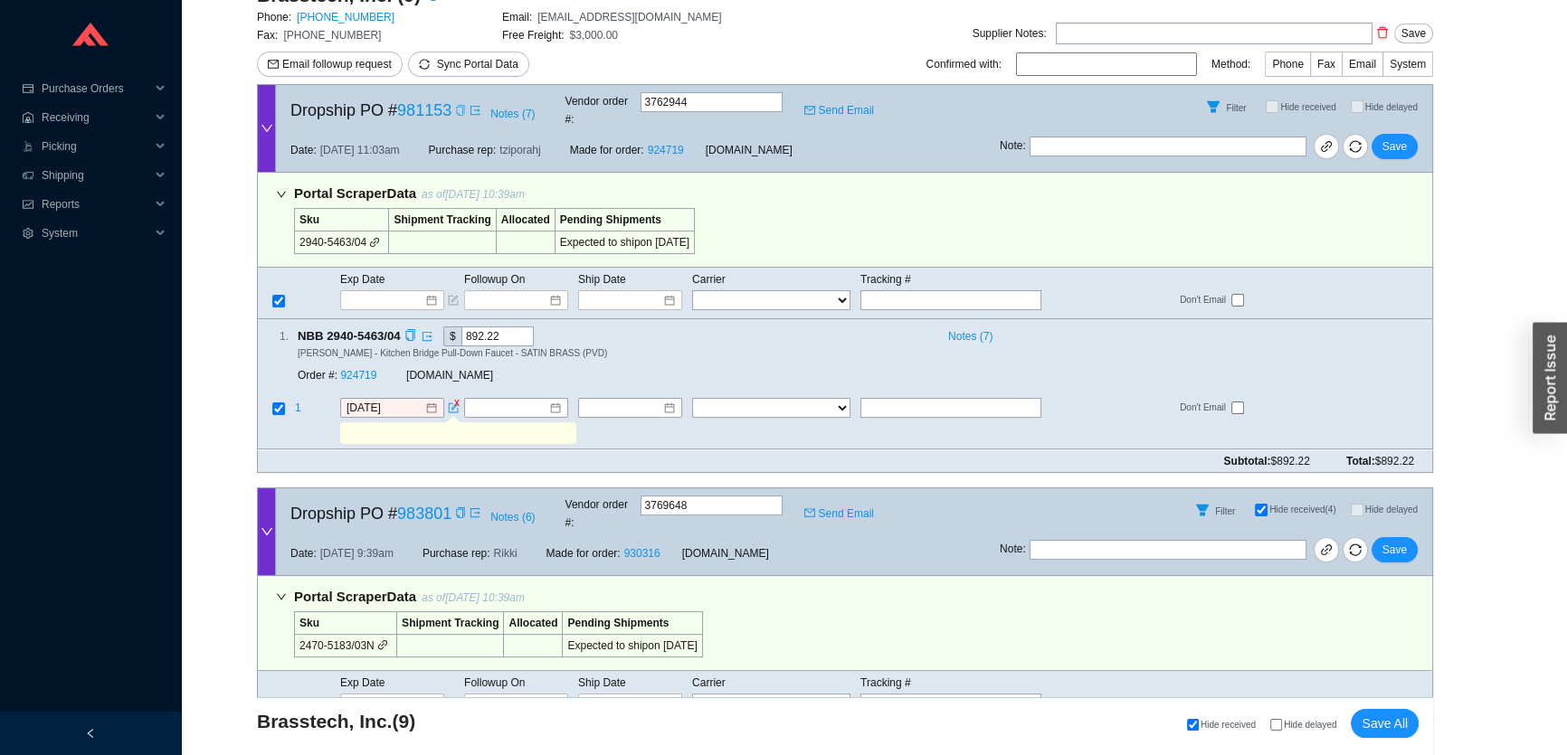
click at [403, 424] on input "text" at bounding box center [457, 434] width 229 height 20
type input "Requested ETA 8/26"
click at [1379, 136] on button "Save" at bounding box center [1394, 146] width 46 height 25
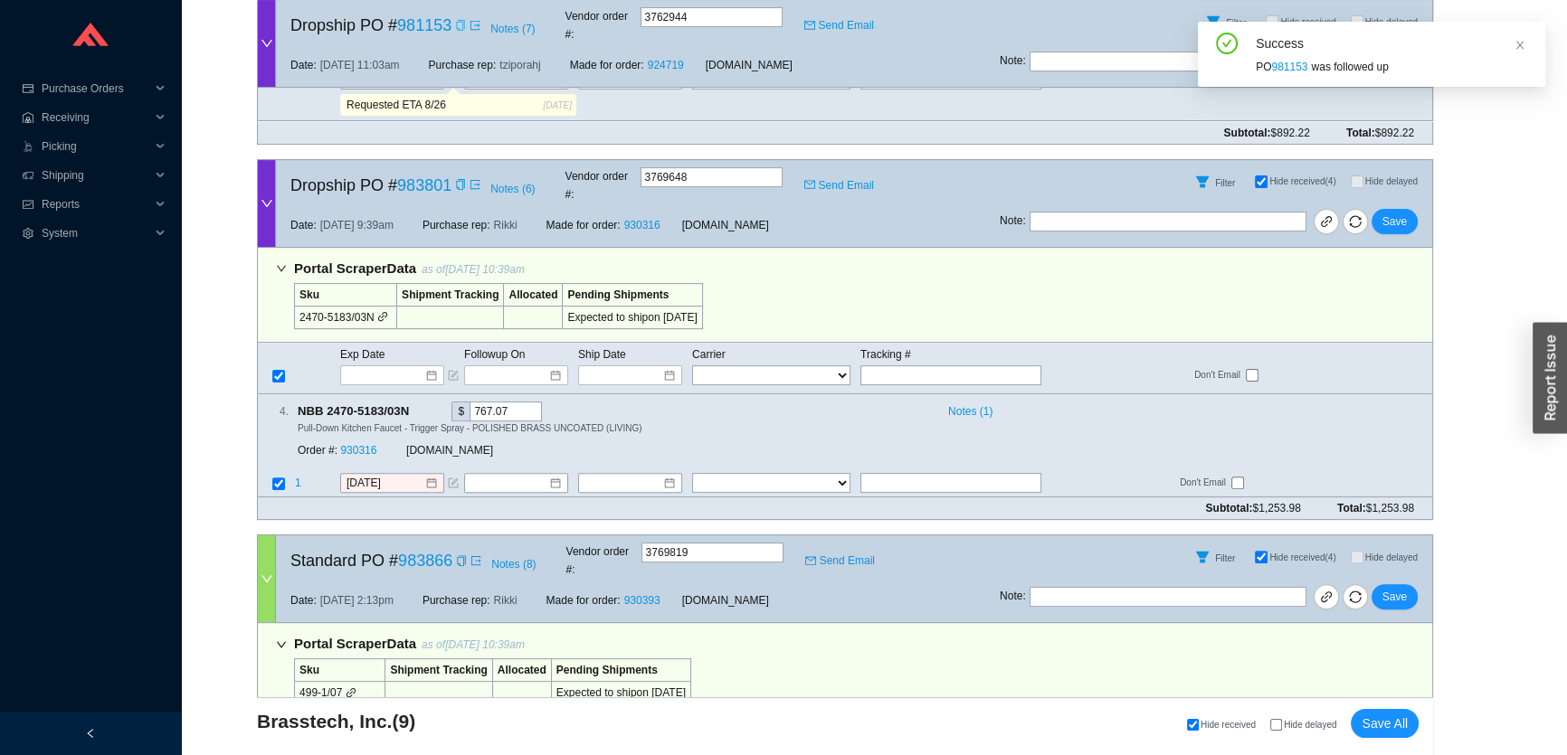
scroll to position [658, 0]
click at [459, 178] on icon "copy" at bounding box center [460, 183] width 11 height 11
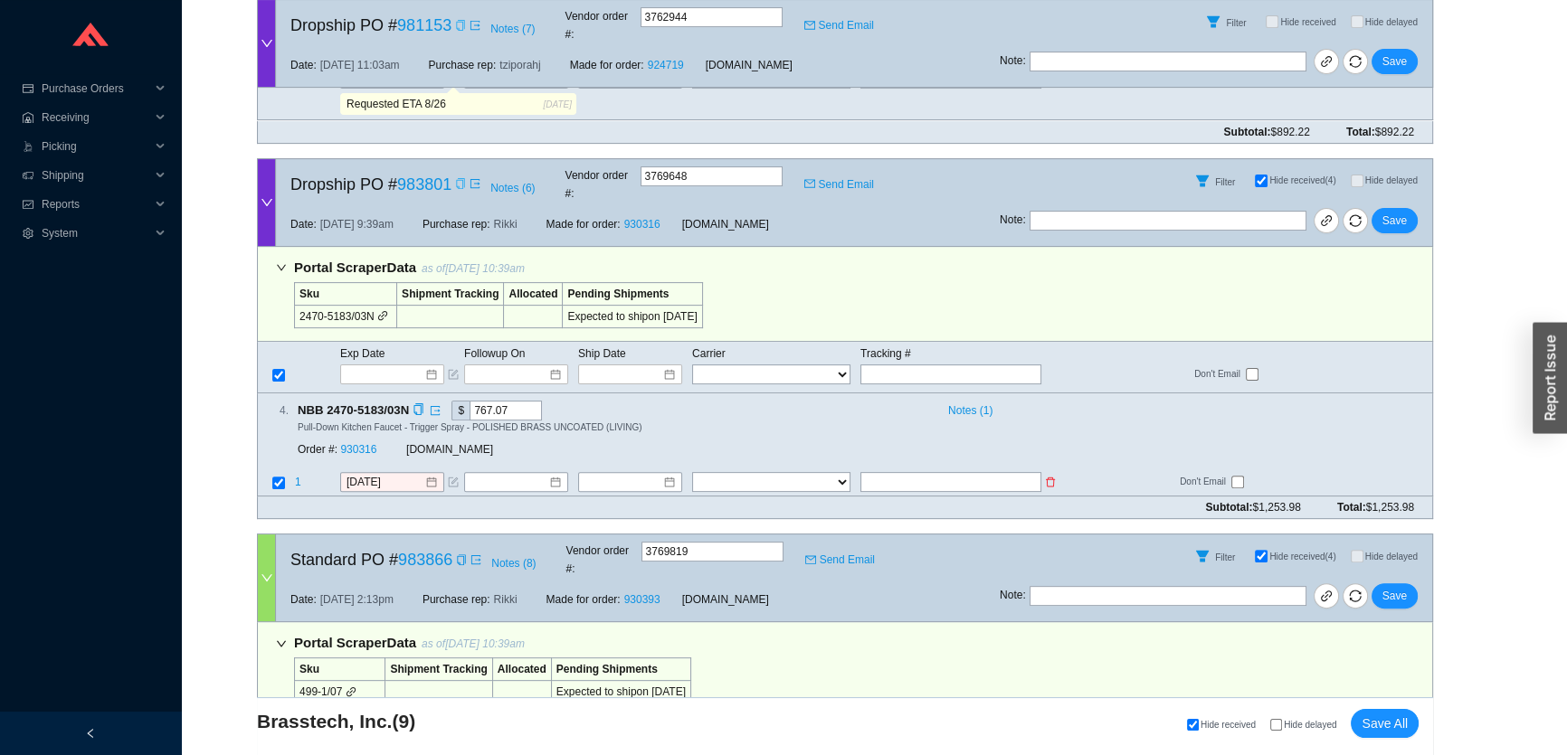
click at [452, 477] on icon "form" at bounding box center [453, 482] width 11 height 11
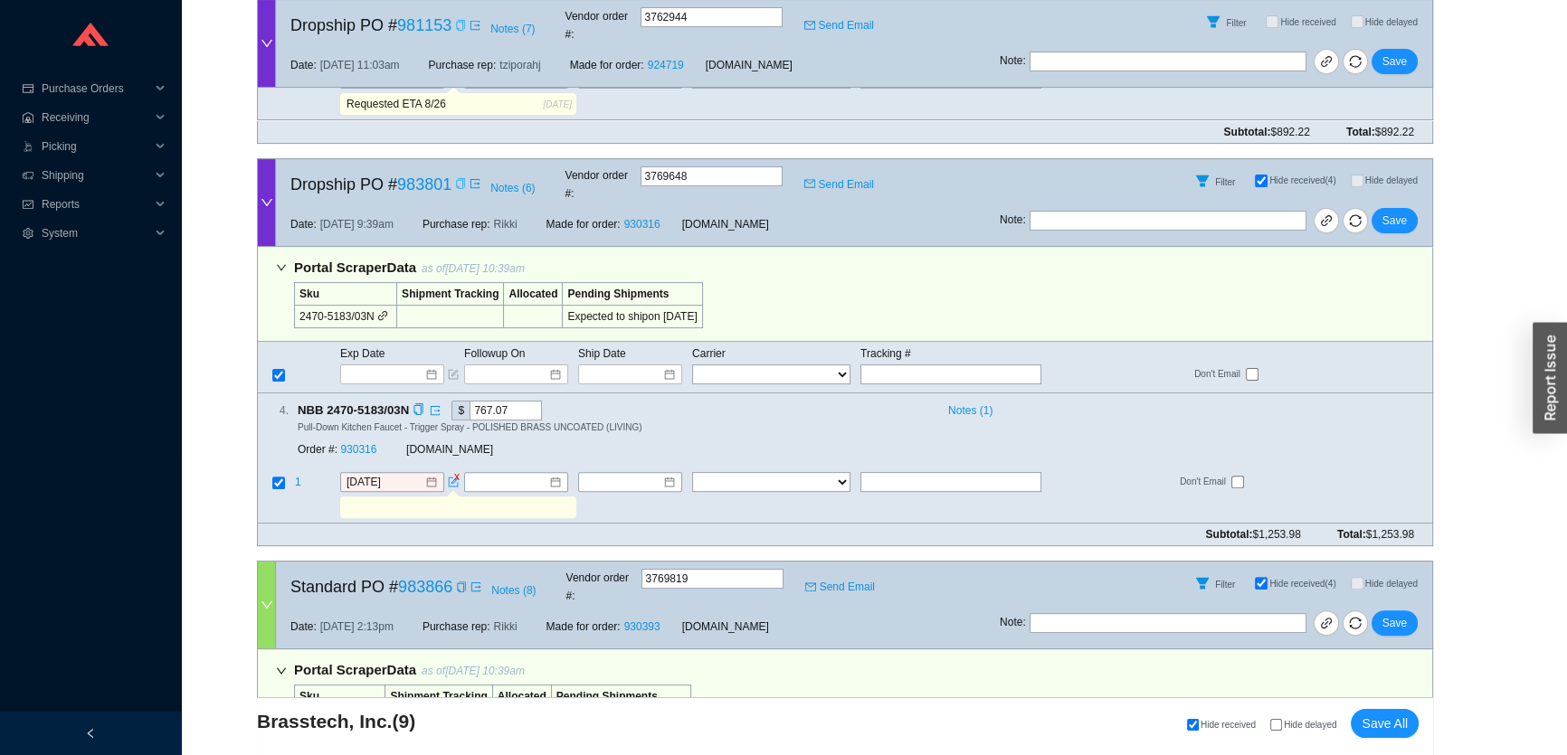
click at [447, 496] on td at bounding box center [458, 509] width 238 height 27
click at [440, 497] on input "text" at bounding box center [457, 507] width 229 height 20
type input "r"
type input "Requested ETA 8/26"
click at [1411, 203] on div "Note : Save" at bounding box center [1215, 224] width 432 height 43
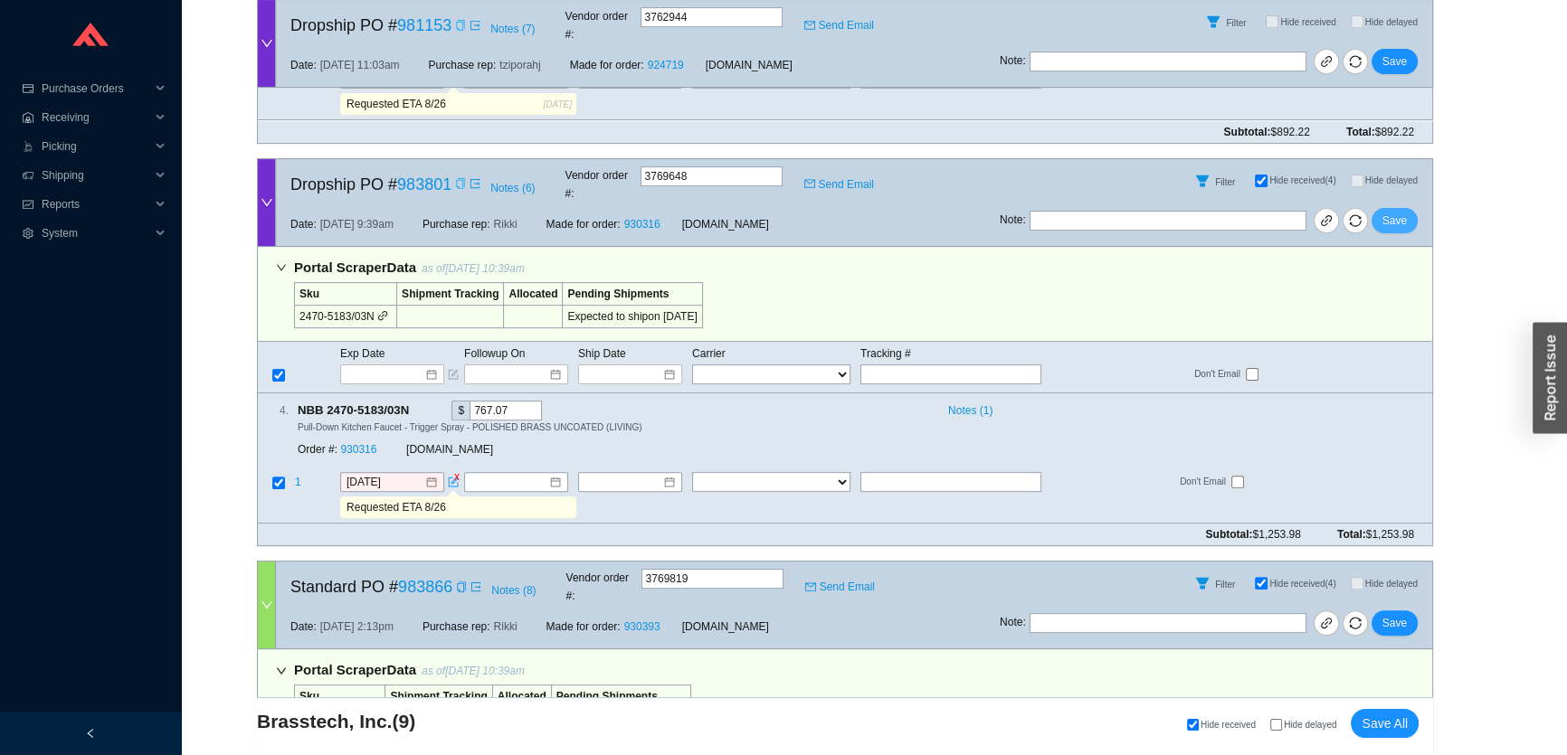
click at [1411, 208] on button "Save" at bounding box center [1394, 220] width 46 height 25
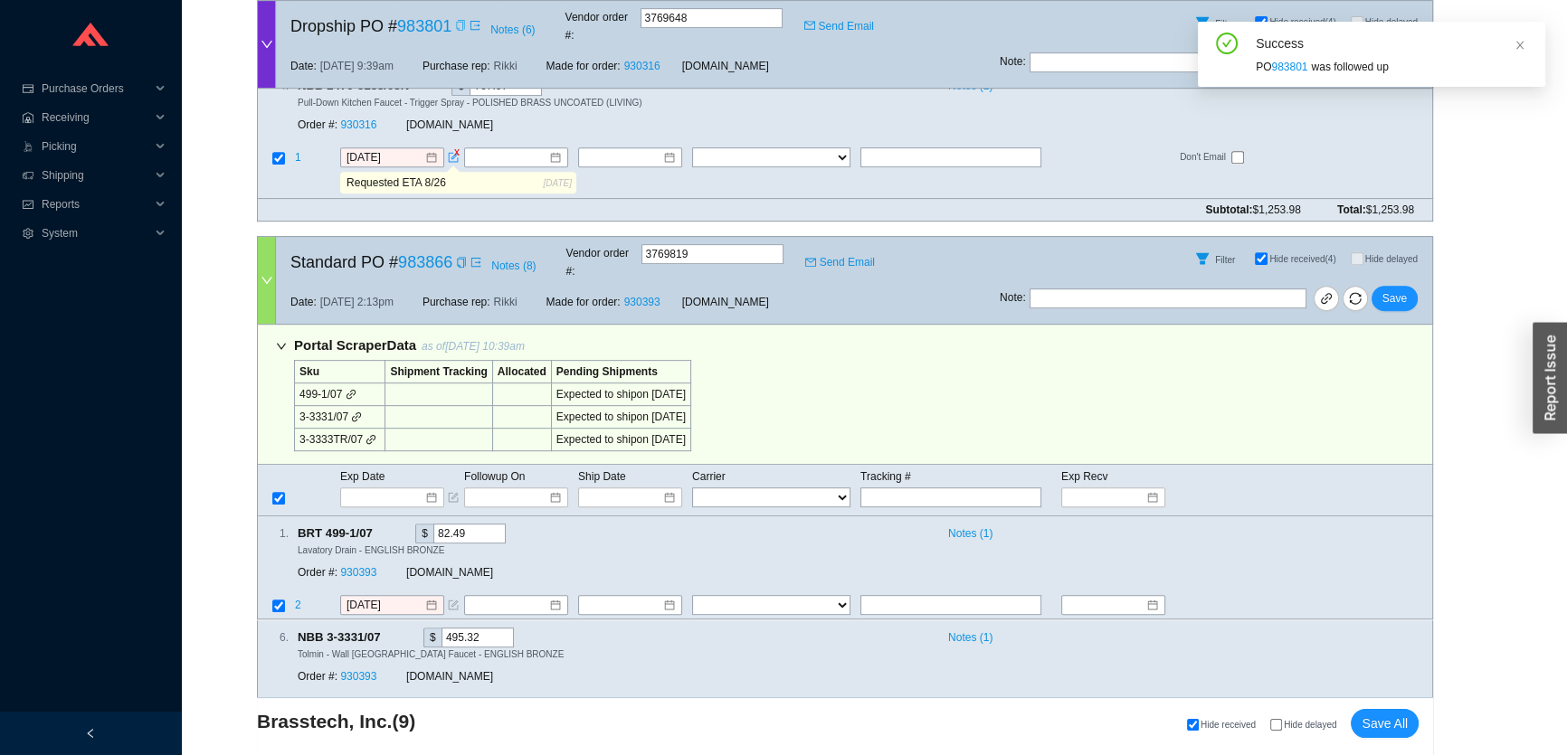
scroll to position [1151, 0]
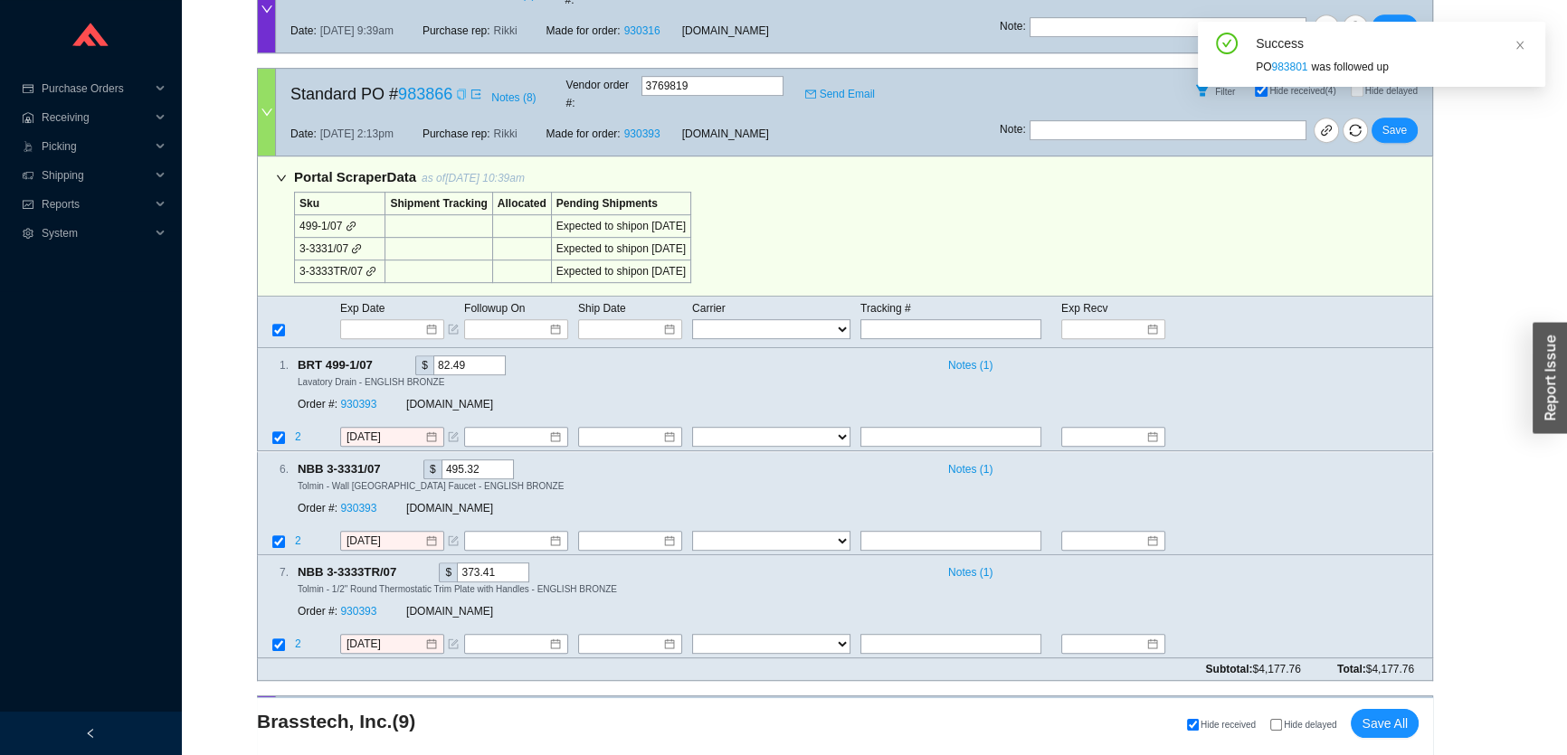
click at [460, 89] on icon "copy" at bounding box center [461, 94] width 11 height 11
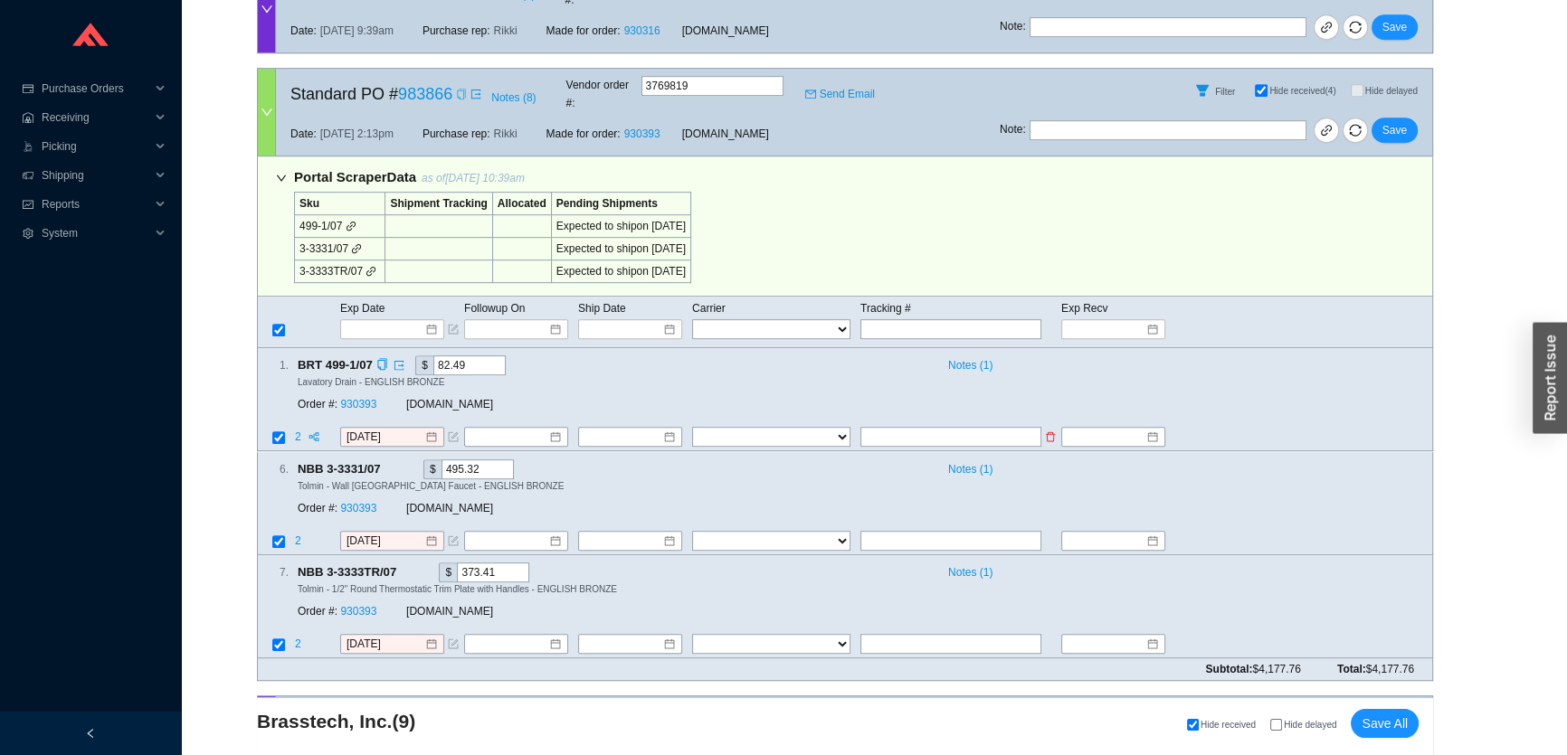
click at [452, 432] on icon "form" at bounding box center [453, 437] width 11 height 11
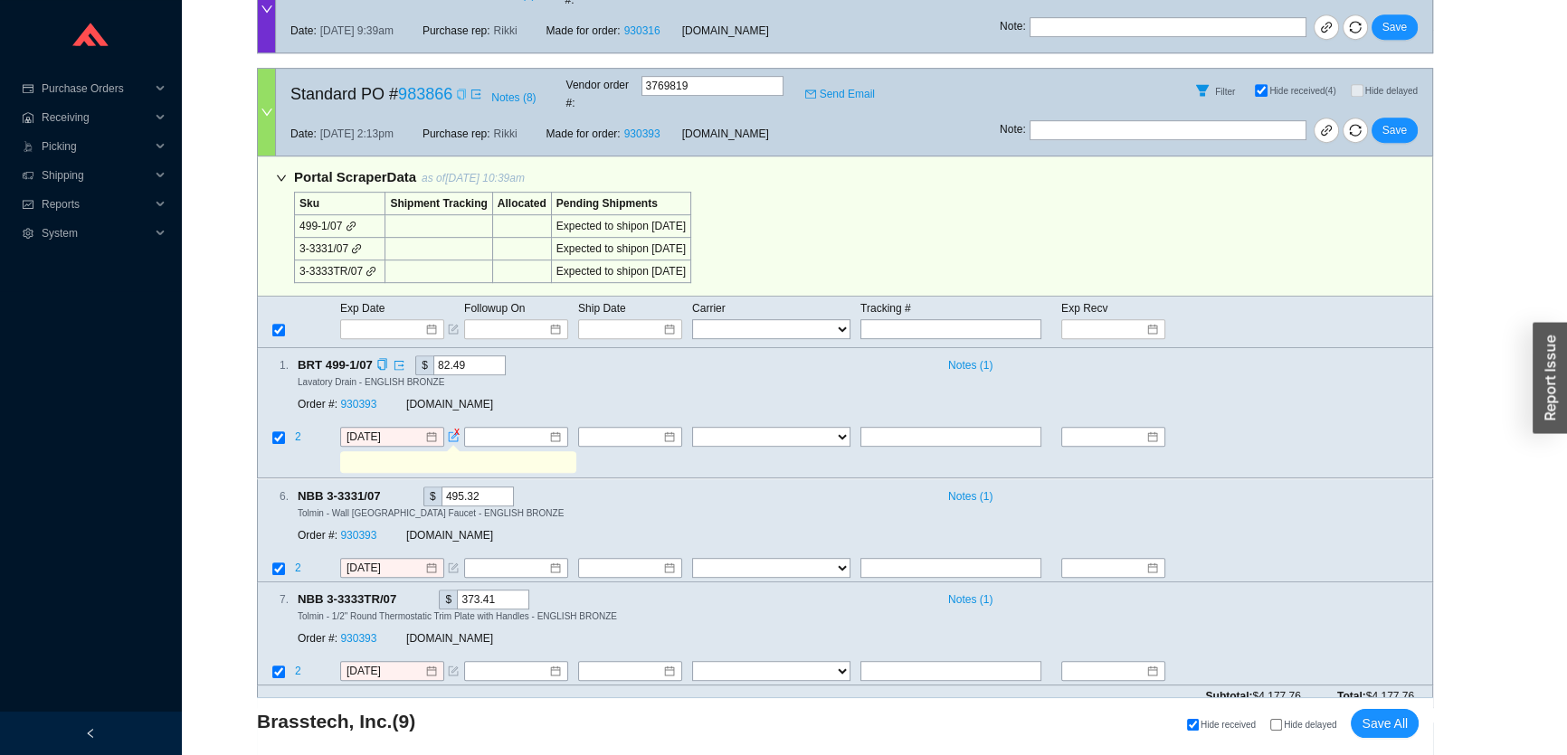
click at [476, 453] on input "text" at bounding box center [457, 463] width 229 height 20
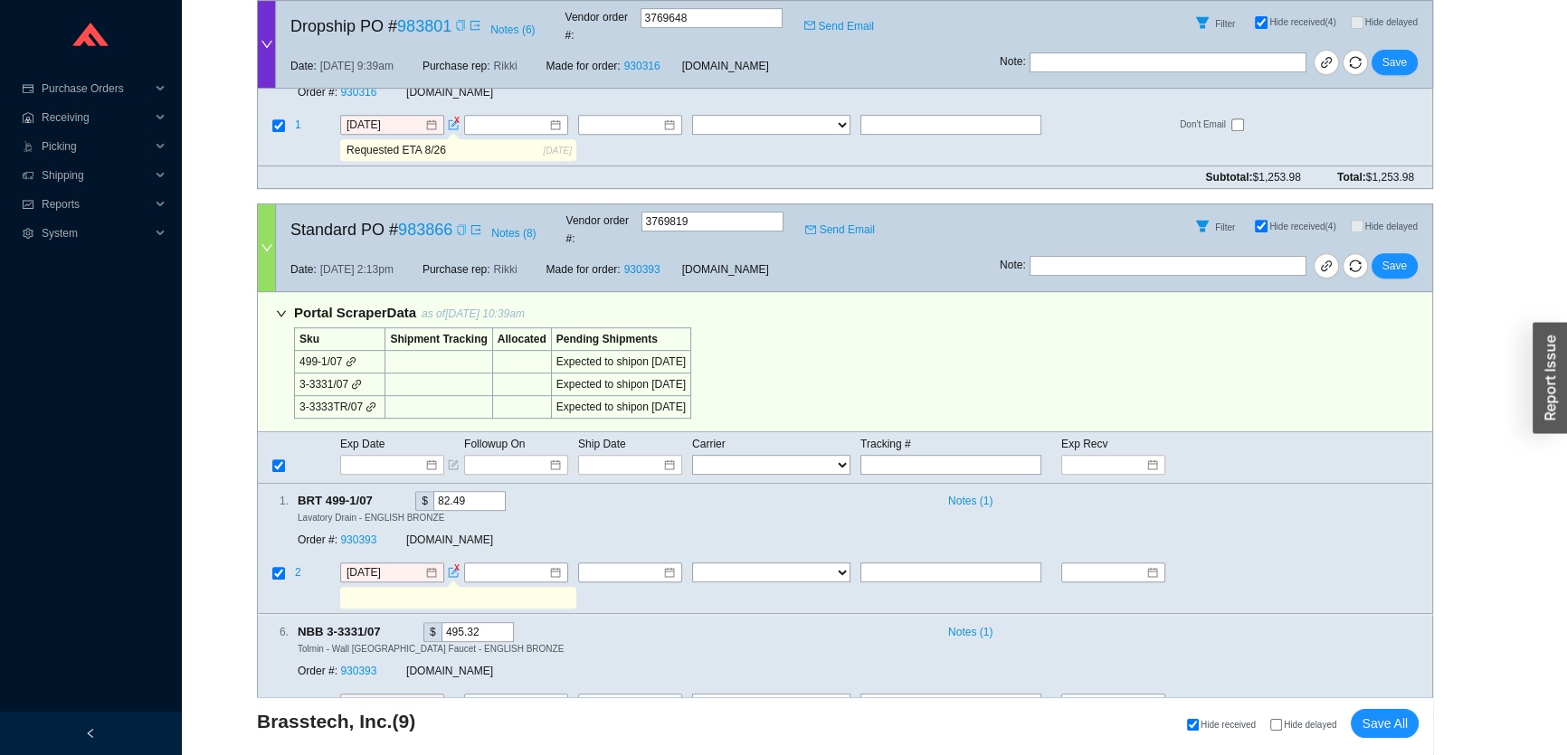
scroll to position [986, 0]
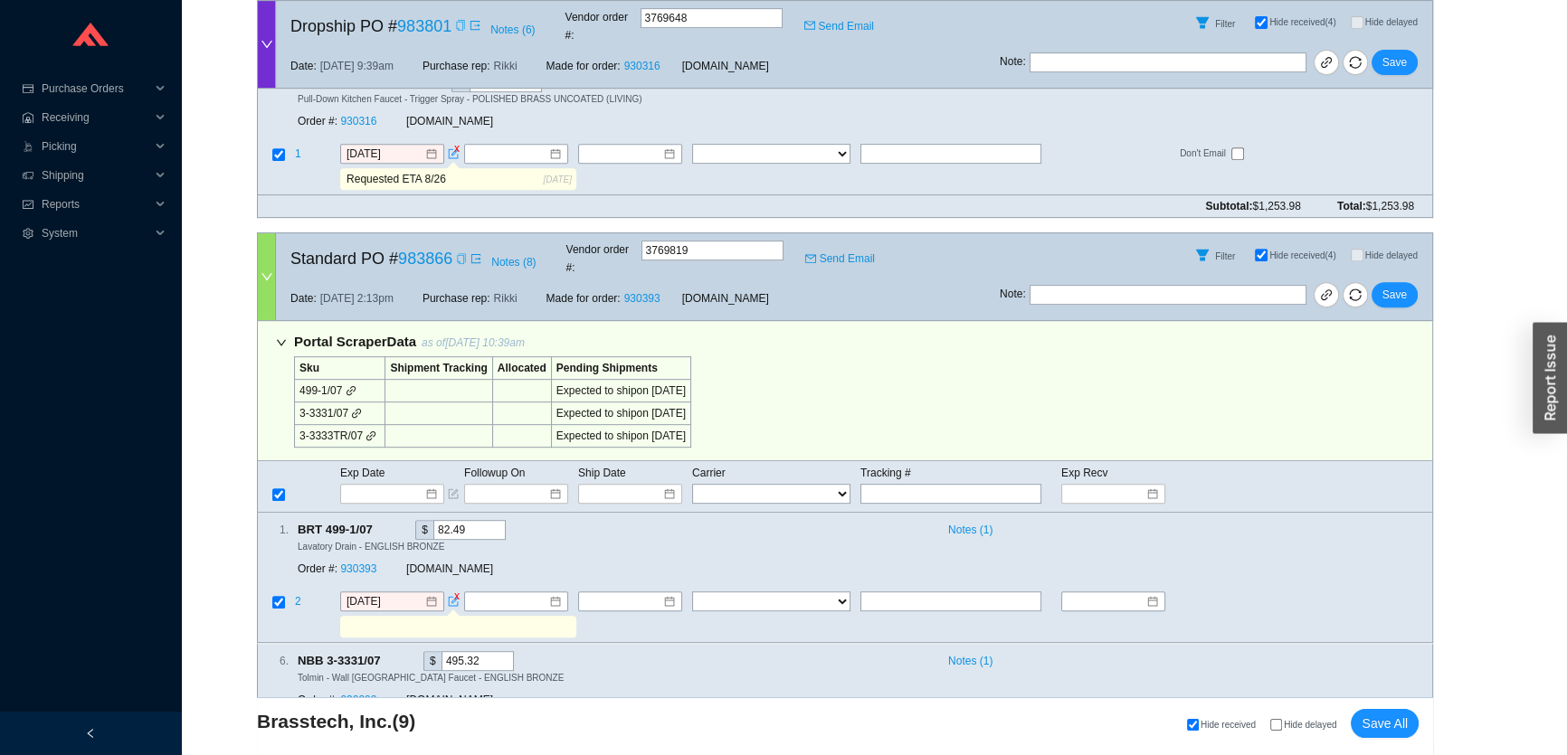
drag, startPoint x: 376, startPoint y: 136, endPoint x: 301, endPoint y: 135, distance: 75.1
click at [301, 167] on tr "Requested ETA 8/26 8/26/2025" at bounding box center [845, 180] width 1174 height 27
click at [366, 618] on input "text" at bounding box center [457, 628] width 229 height 20
paste input "Requested ETA 8/26"
type input "Requested ETA 8/26"
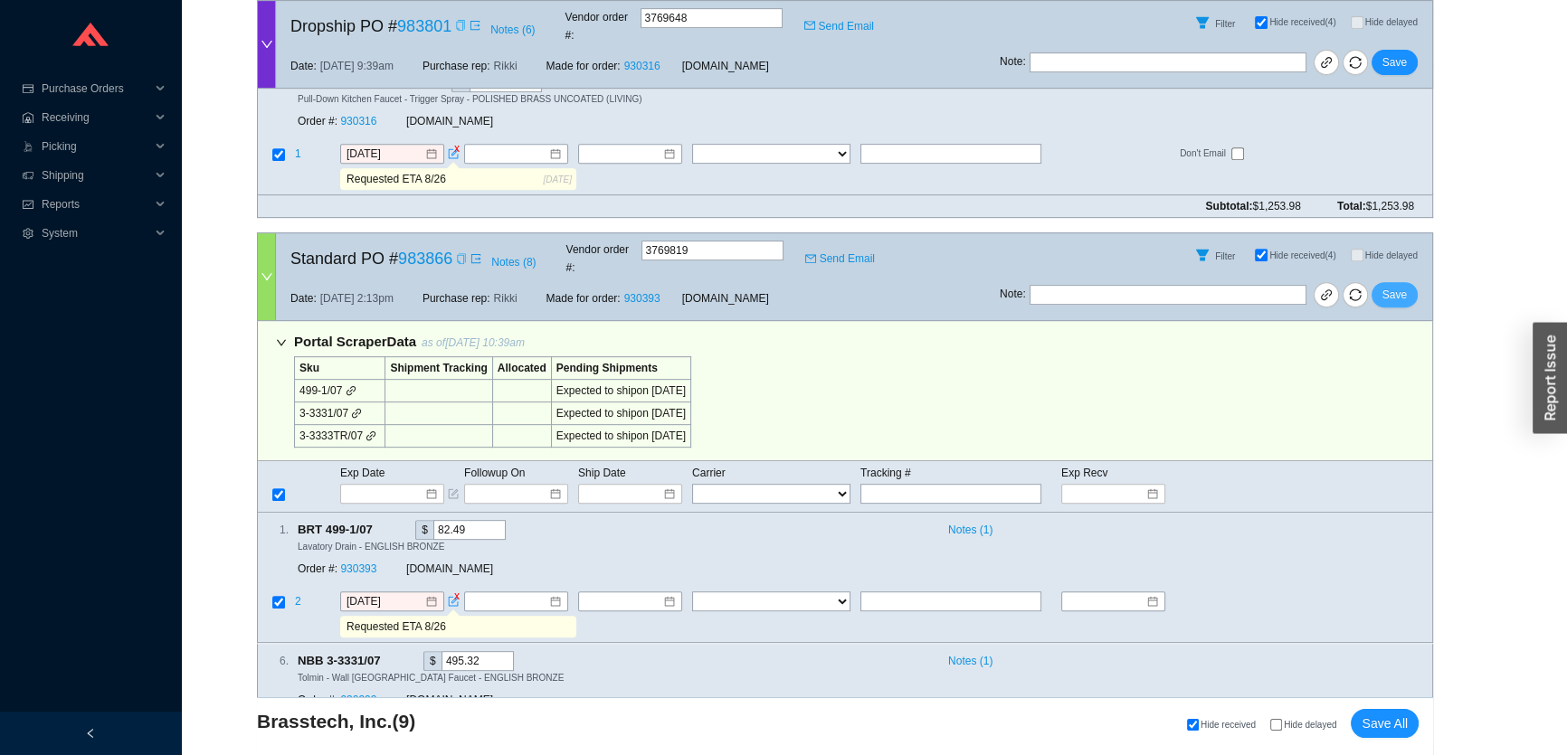
click at [1393, 282] on button "Save" at bounding box center [1394, 294] width 46 height 25
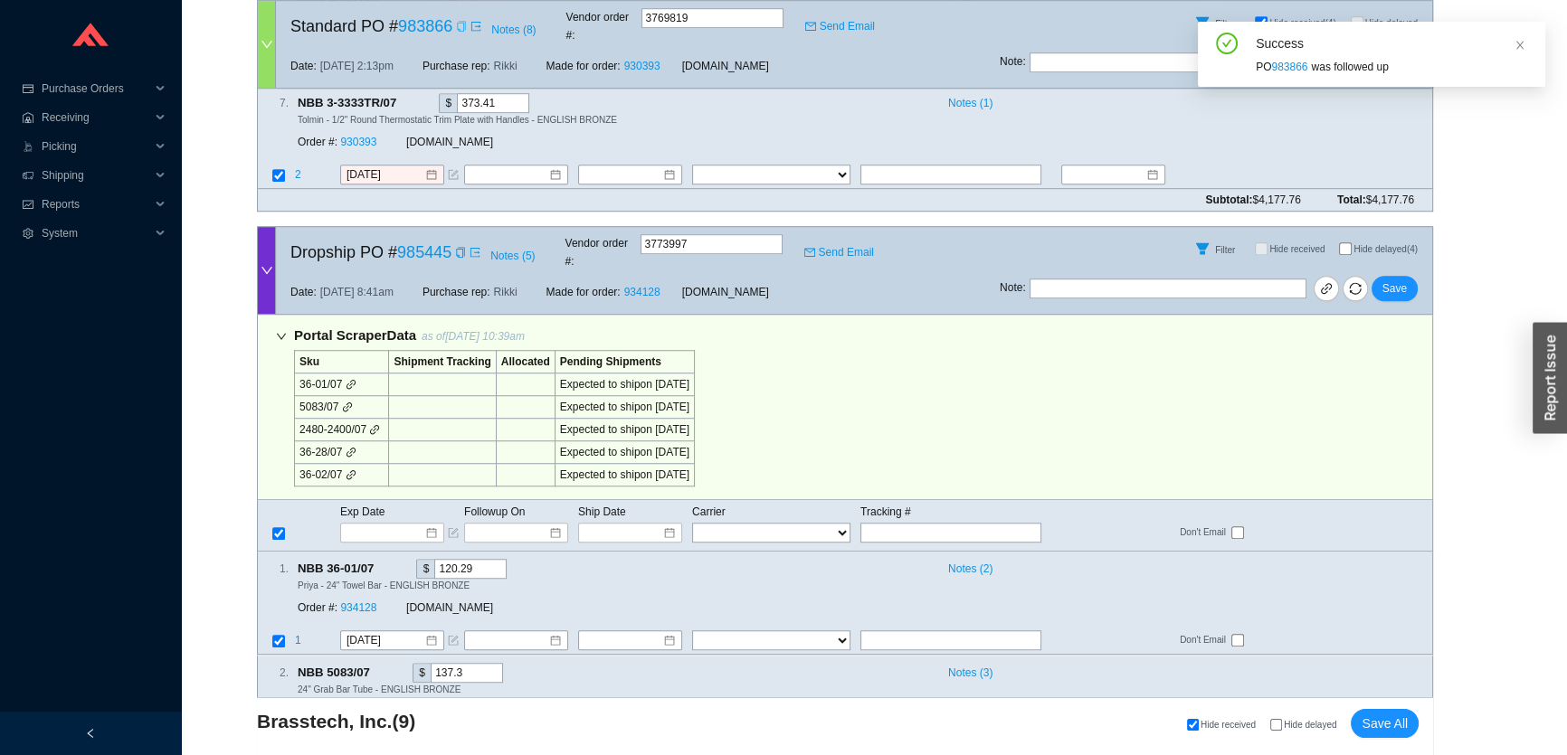
scroll to position [1644, 0]
click at [462, 250] on icon "copy" at bounding box center [460, 255] width 11 height 11
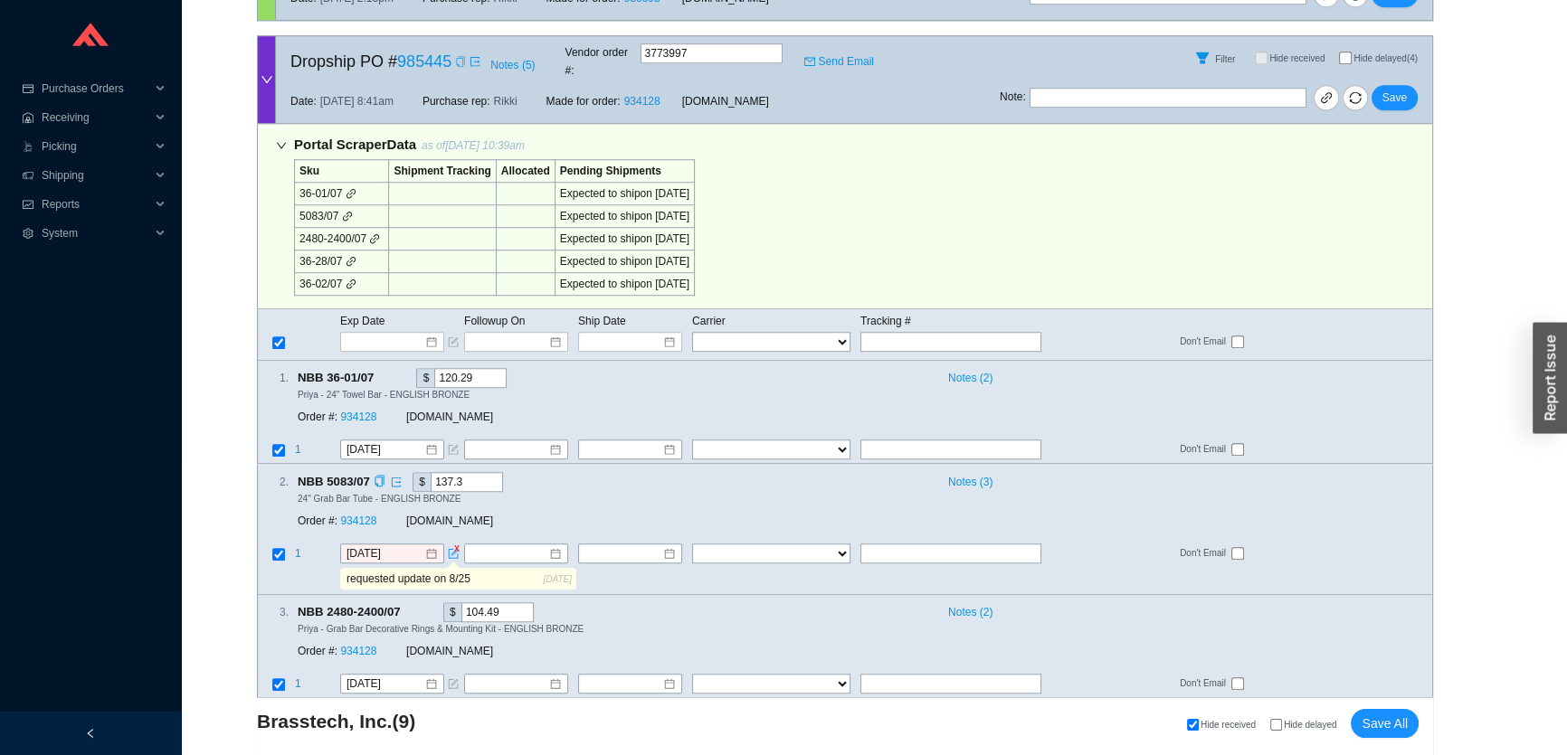
scroll to position [1890, 0]
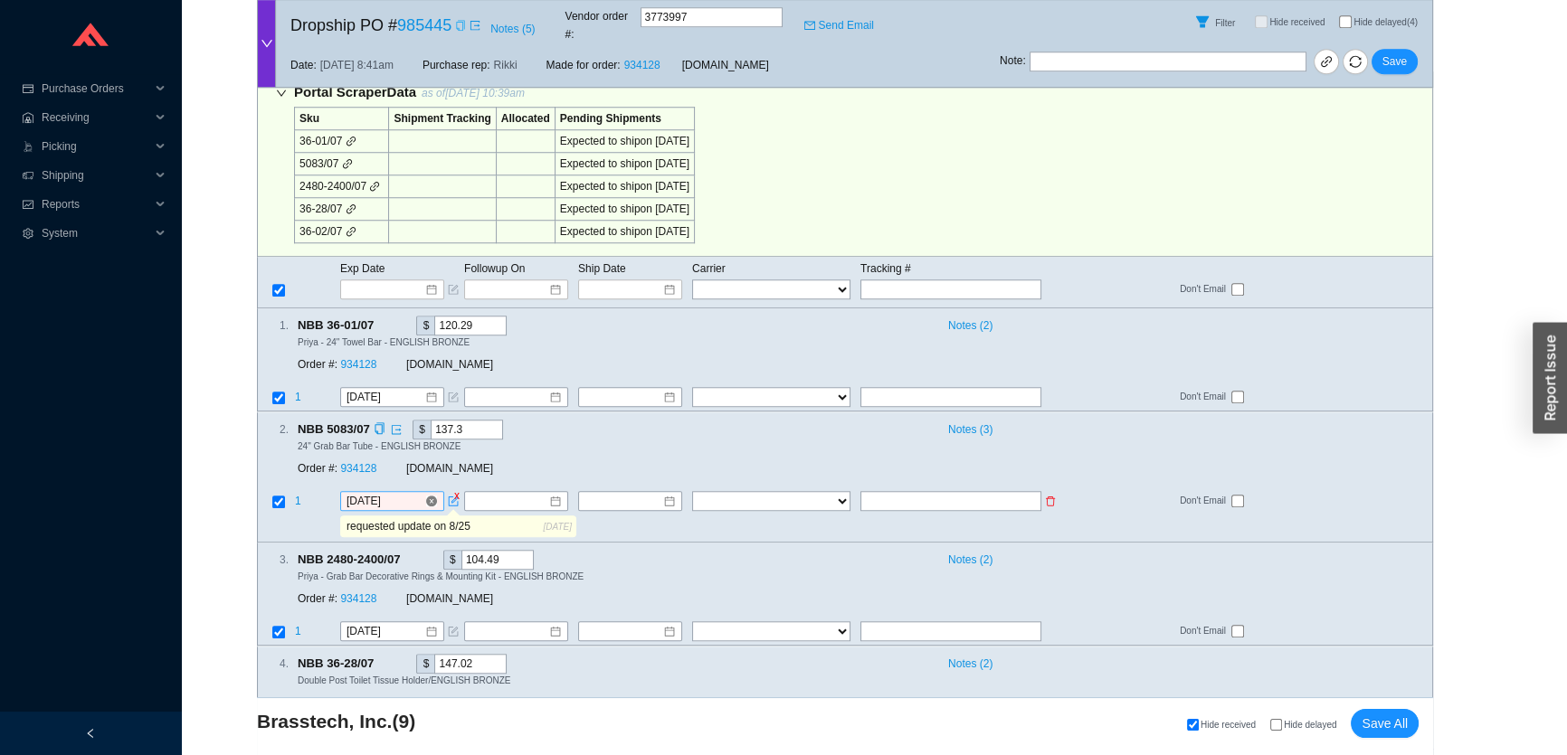
click at [384, 492] on input "8/22/2025" at bounding box center [385, 501] width 78 height 18
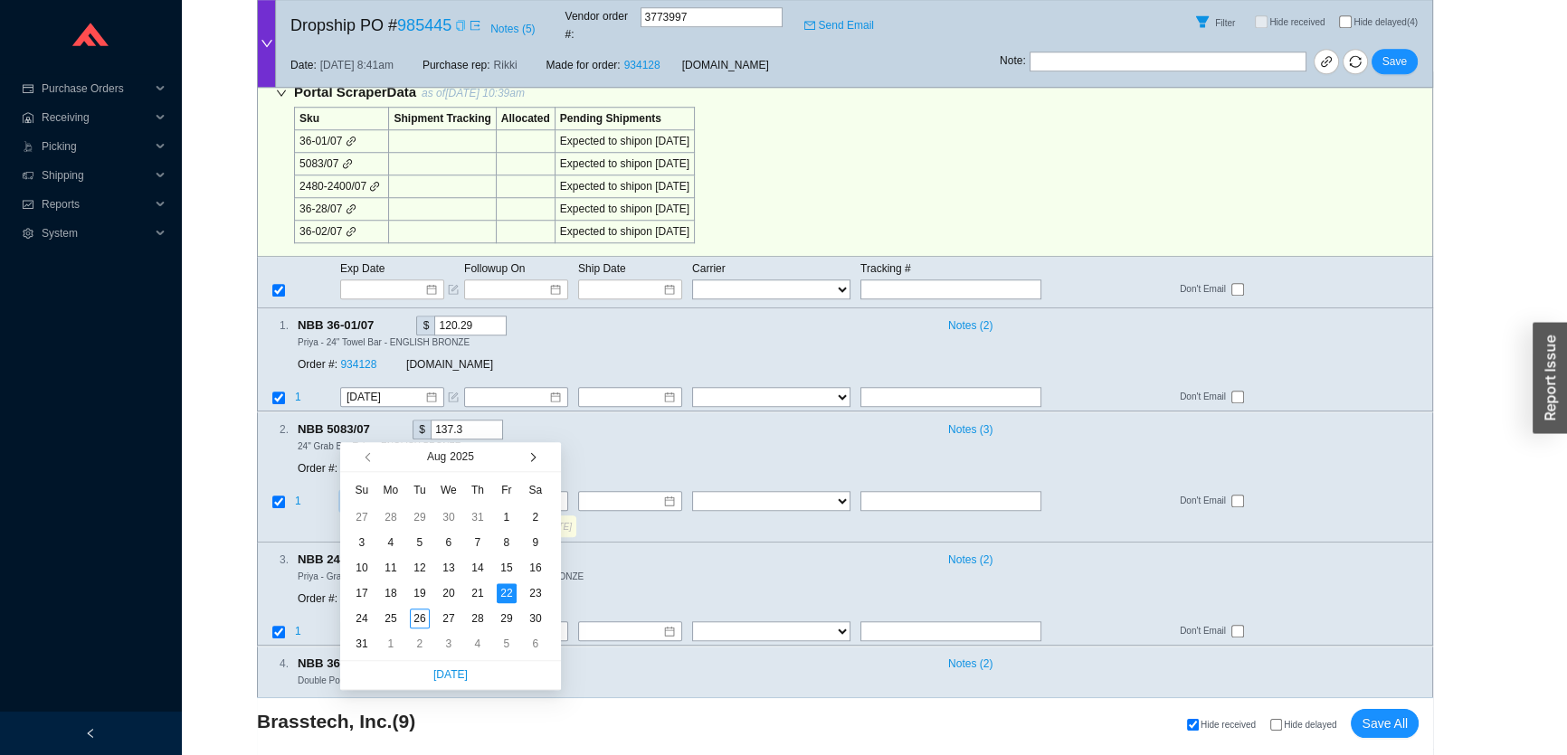
click at [531, 453] on span "button" at bounding box center [530, 456] width 9 height 9
type input "9/15/2025"
click at [397, 567] on div "15" at bounding box center [391, 568] width 20 height 20
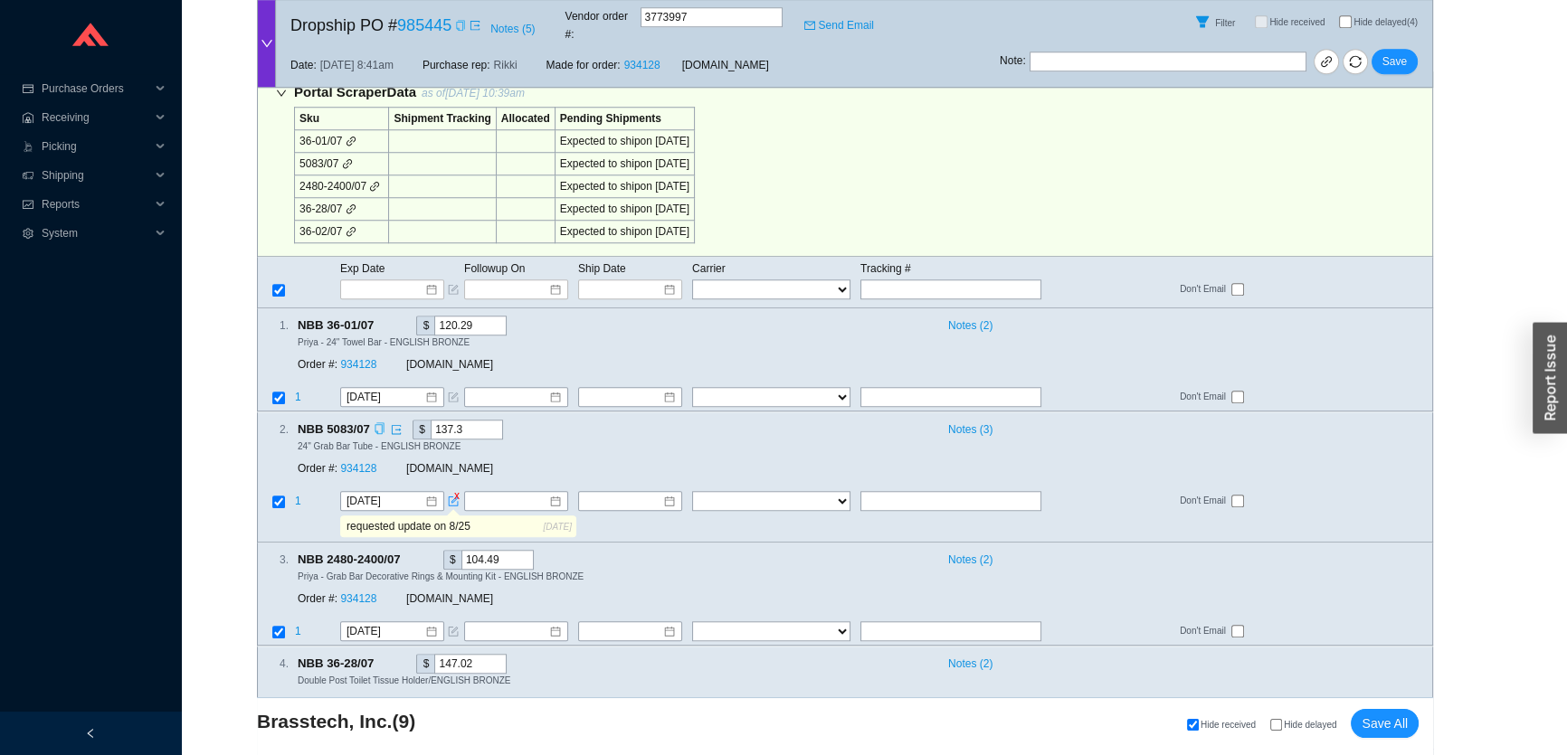
click at [374, 422] on icon "copy" at bounding box center [380, 428] width 12 height 12
click at [1385, 56] on span "Save" at bounding box center [1394, 62] width 24 height 18
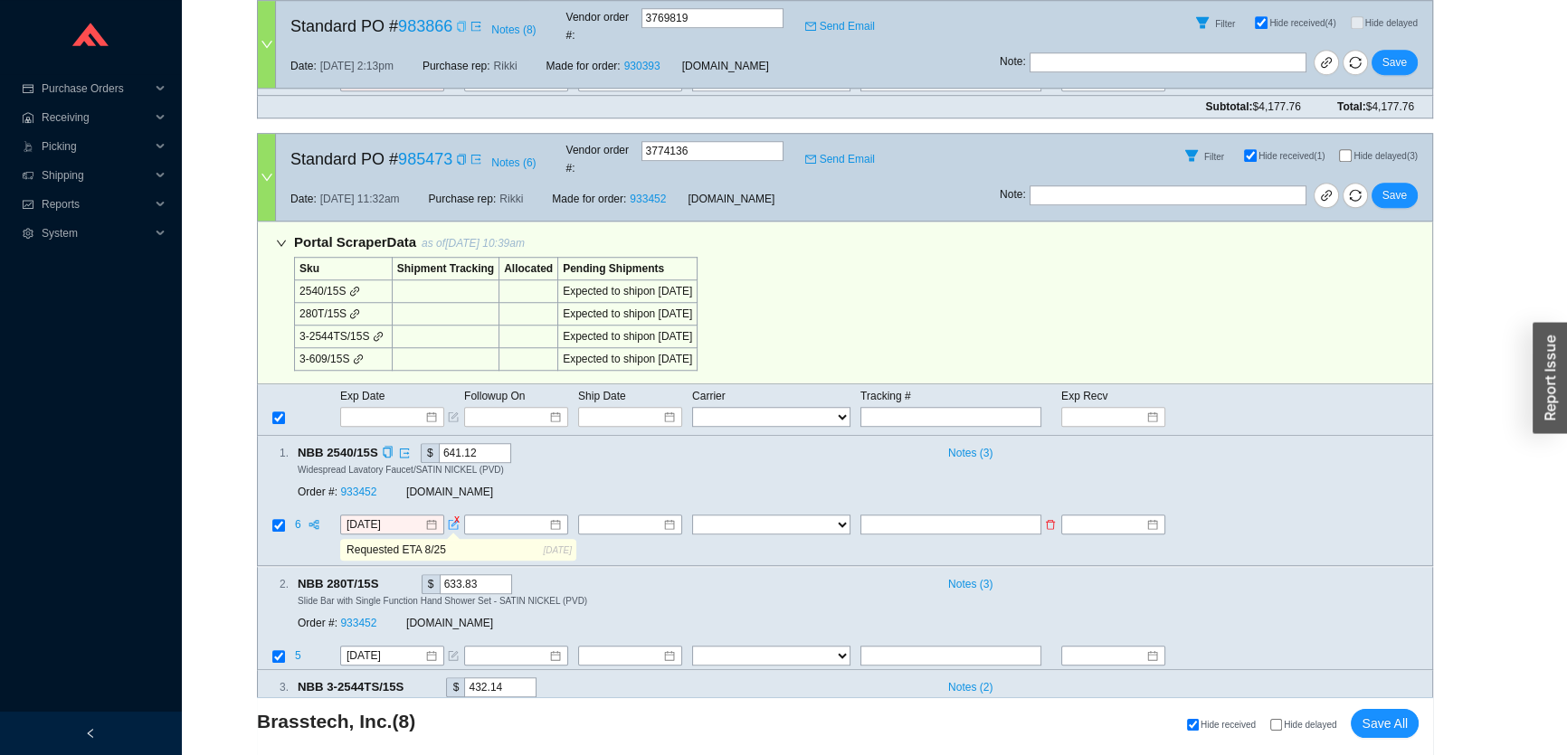
scroll to position [1727, 0]
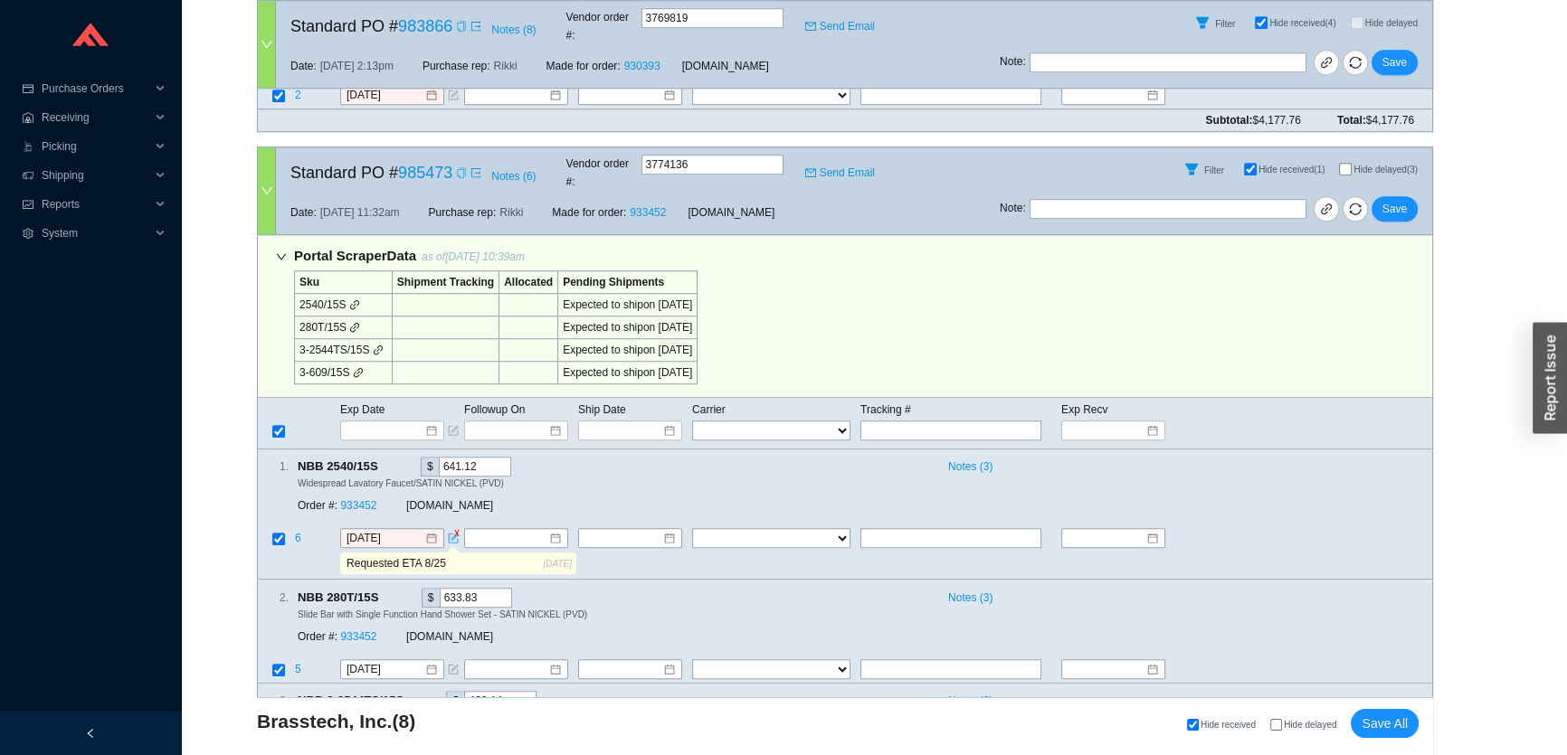
click at [460, 164] on div "Copy" at bounding box center [461, 173] width 11 height 18
click at [384, 460] on icon "copy" at bounding box center [387, 466] width 9 height 12
click at [388, 530] on input "[DATE]" at bounding box center [385, 539] width 78 height 18
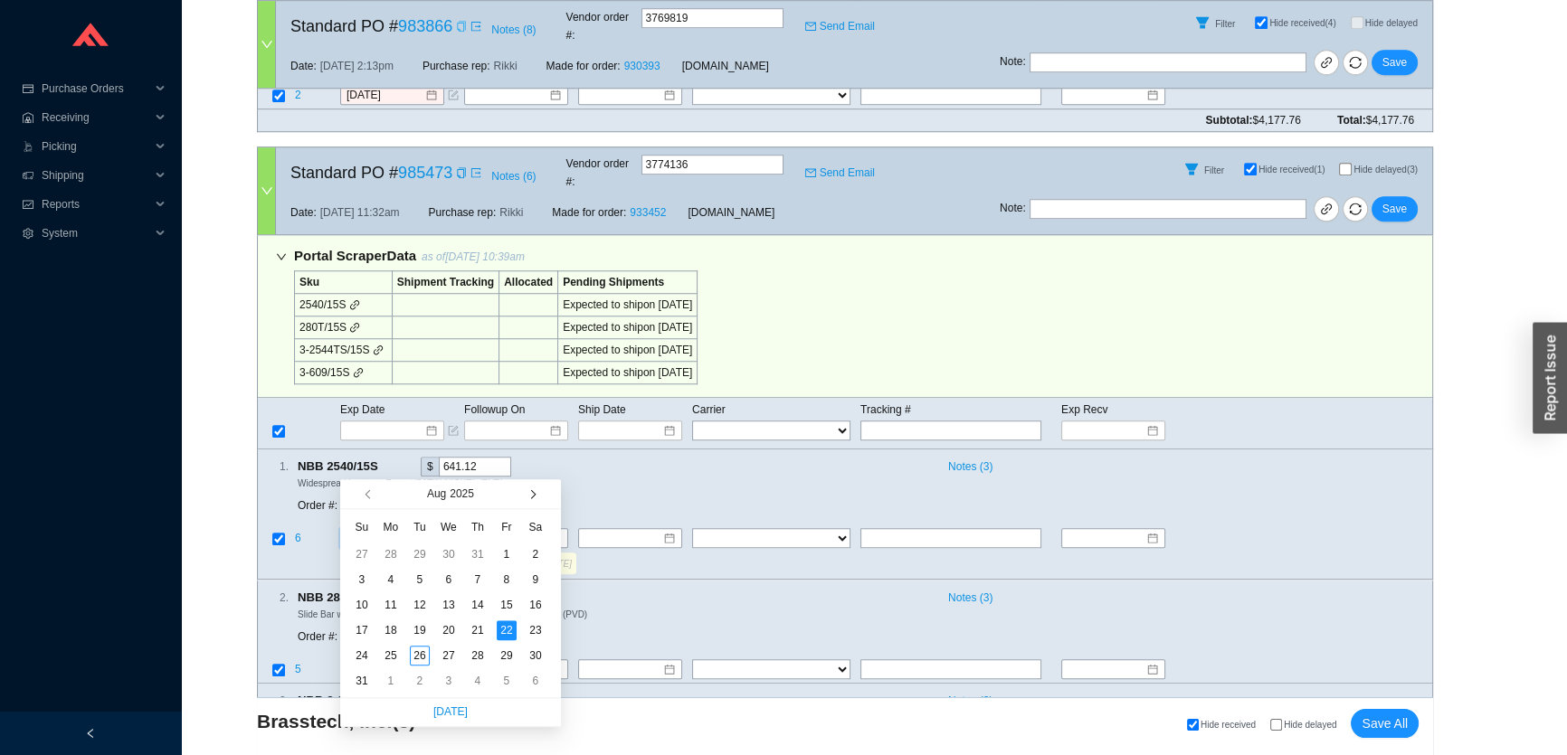
click at [526, 494] on span "button" at bounding box center [530, 493] width 9 height 9
type input "9/26/2025"
click at [504, 631] on div "26" at bounding box center [507, 630] width 20 height 20
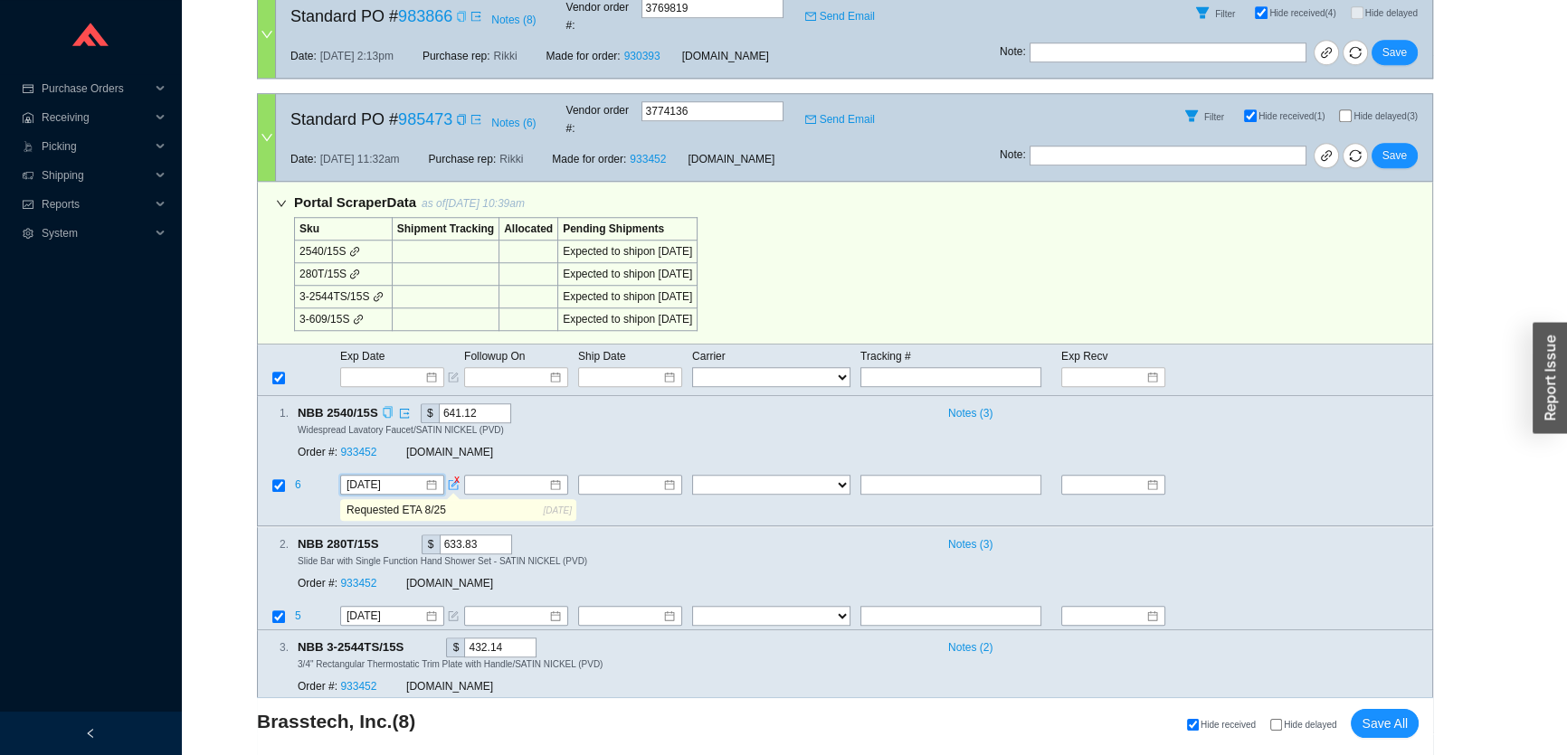
scroll to position [1809, 0]
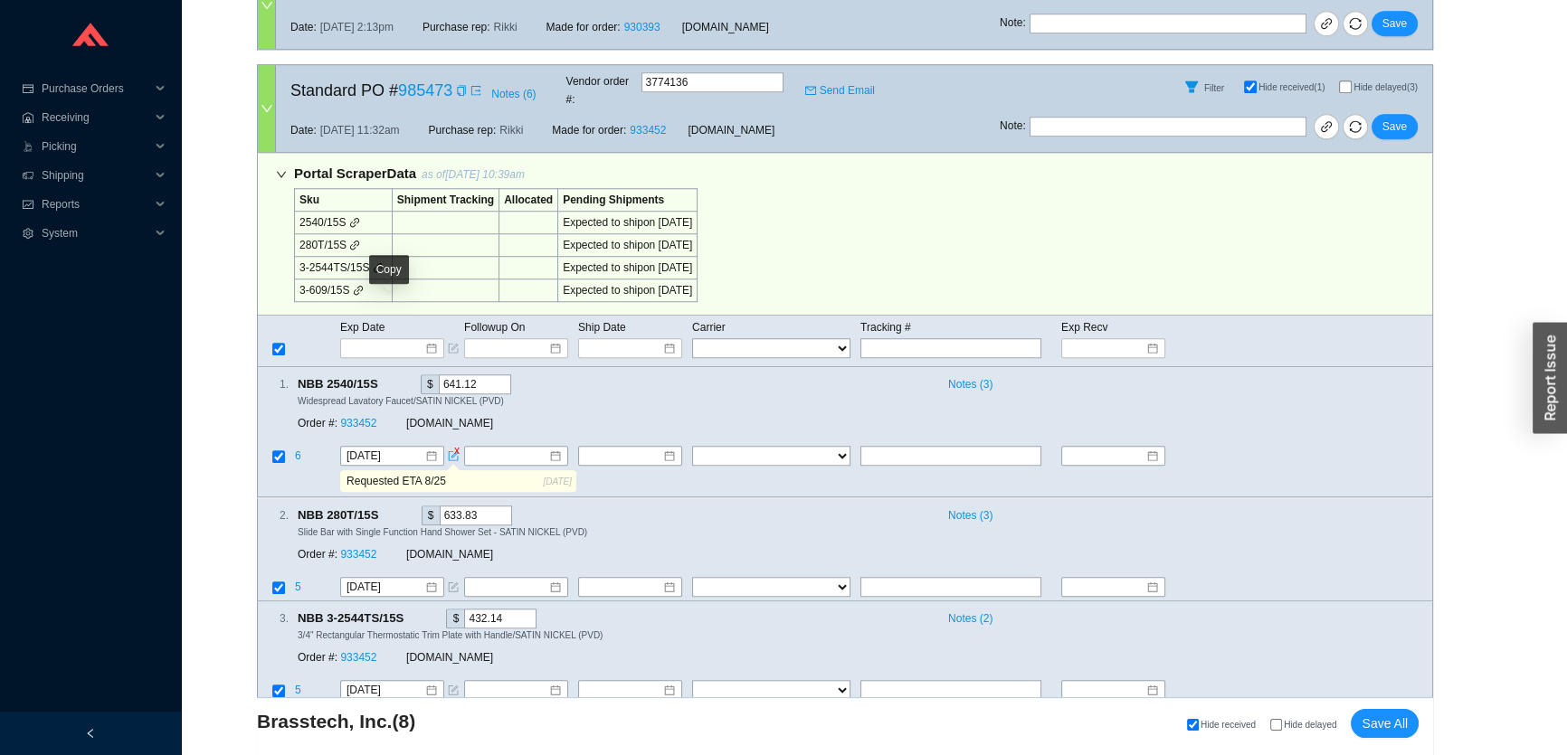
click at [390, 378] on icon "copy" at bounding box center [387, 384] width 9 height 12
drag, startPoint x: 478, startPoint y: 412, endPoint x: 302, endPoint y: 402, distance: 176.7
click at [302, 470] on tr "Requested ETA 8/25 8/25/2025" at bounding box center [845, 483] width 1174 height 27
click at [1388, 118] on span "Save" at bounding box center [1394, 127] width 24 height 18
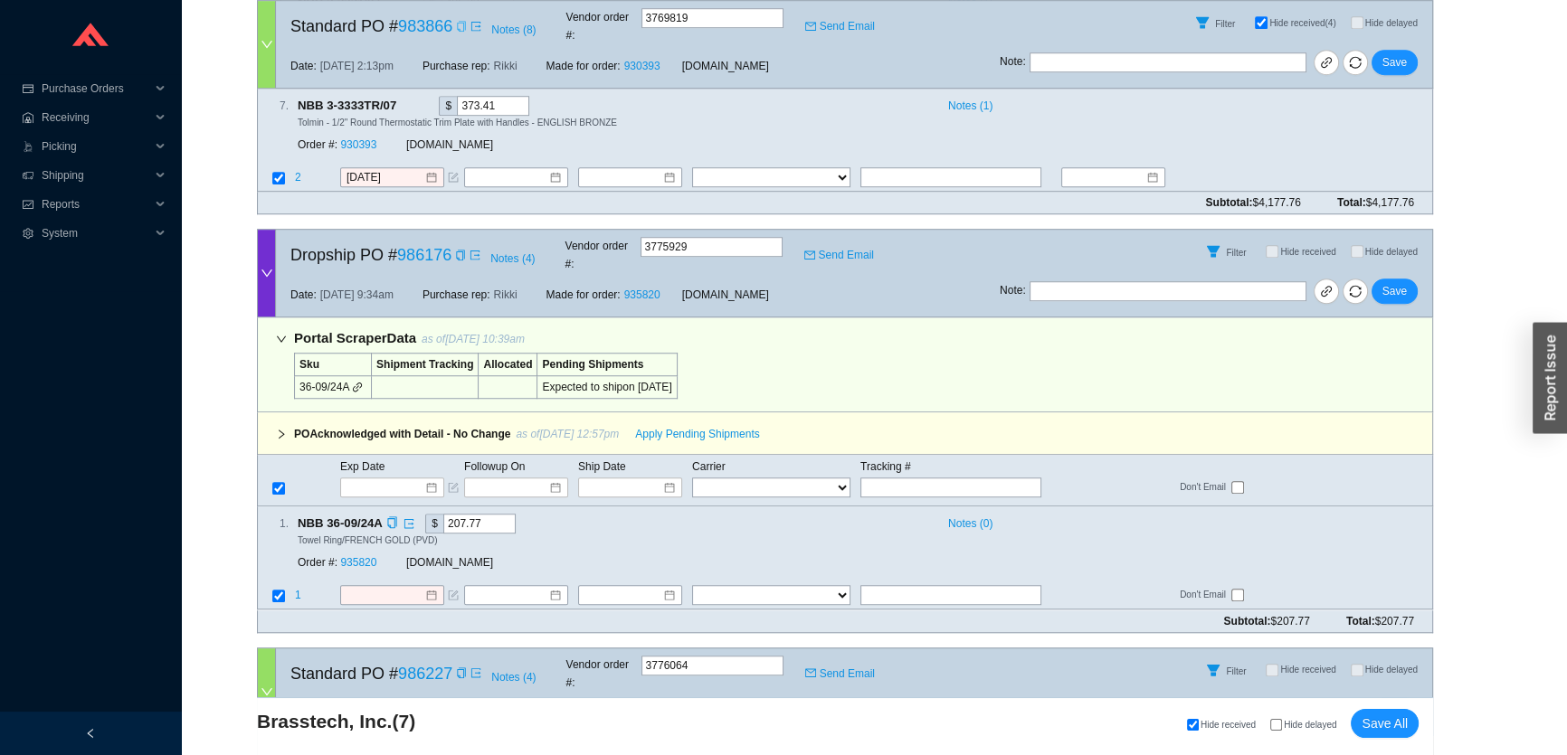
scroll to position [1727, 0]
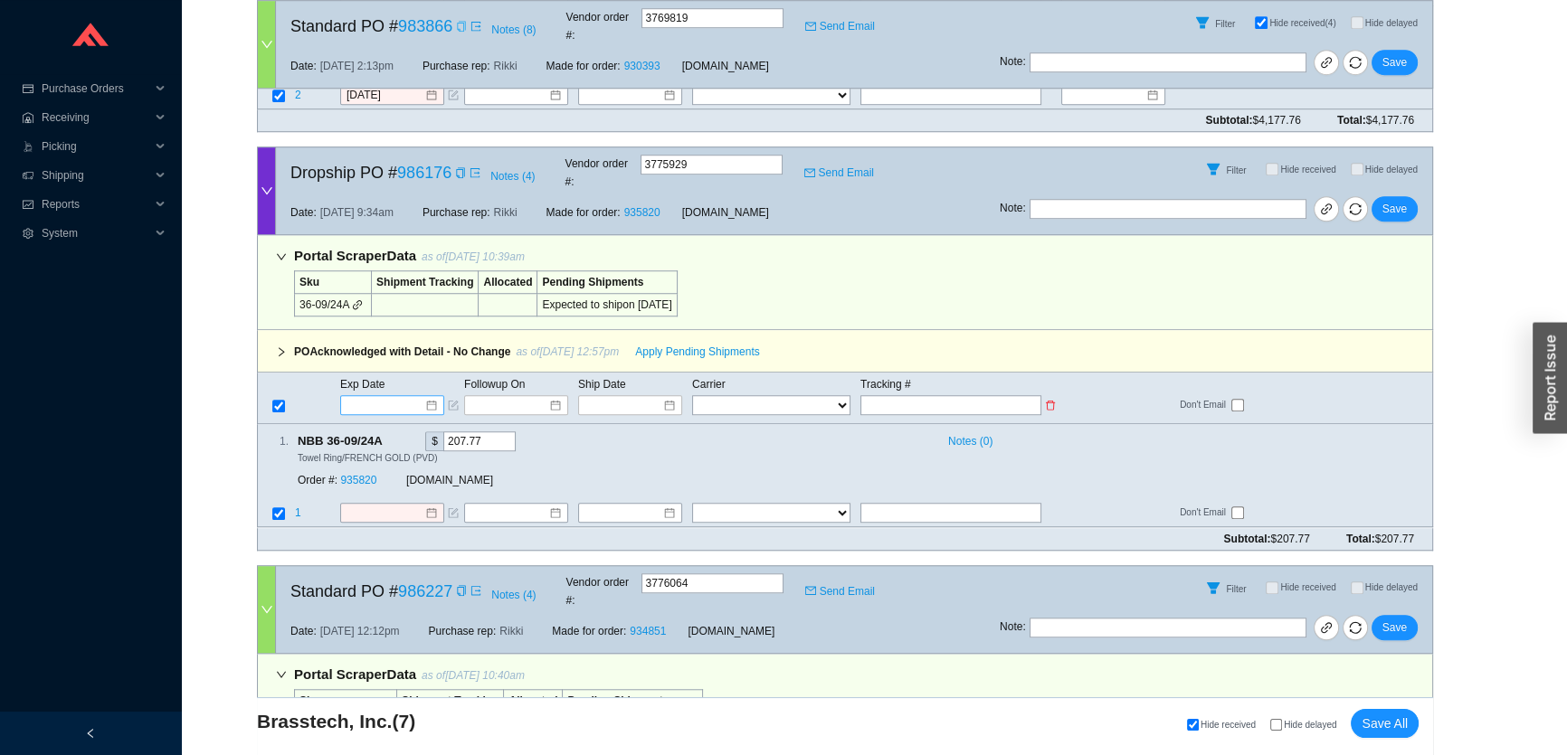
click at [384, 396] on input at bounding box center [385, 405] width 77 height 18
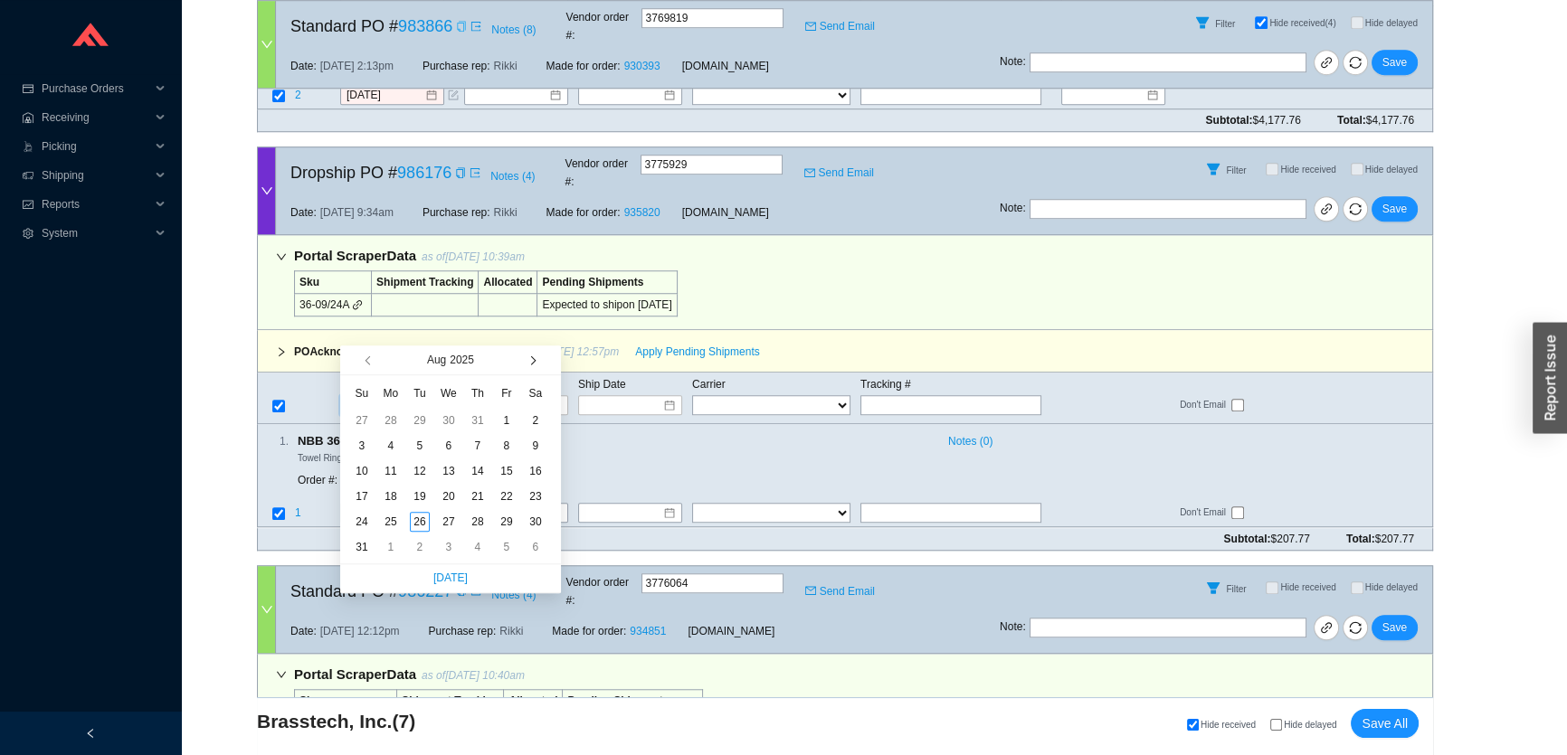
click at [534, 355] on button "button" at bounding box center [530, 360] width 17 height 29
type input "9/23/2025"
click at [427, 492] on div "23" at bounding box center [420, 497] width 20 height 20
type input "9/23/2025"
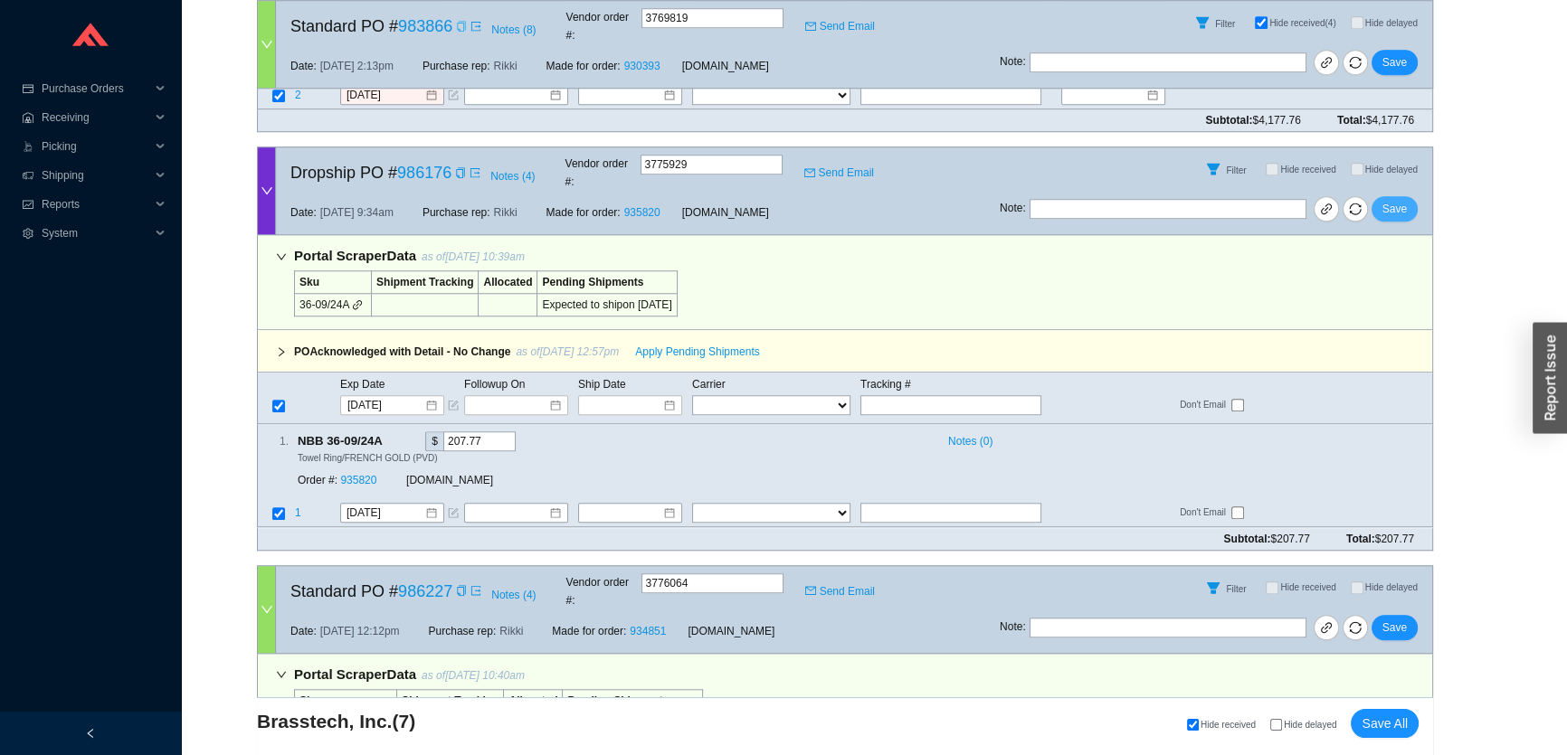
click at [1400, 200] on span "Save" at bounding box center [1394, 209] width 24 height 18
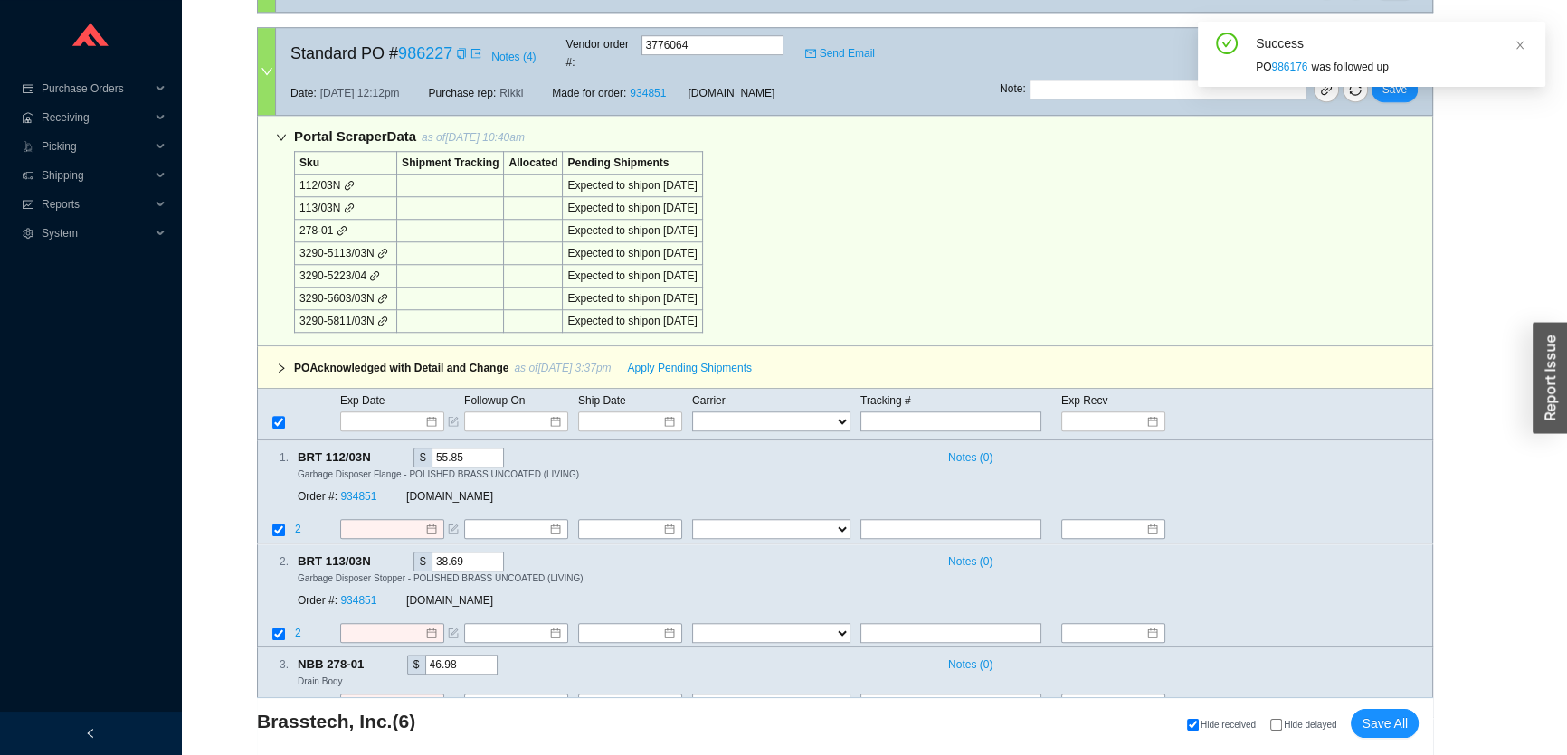
scroll to position [1809, 0]
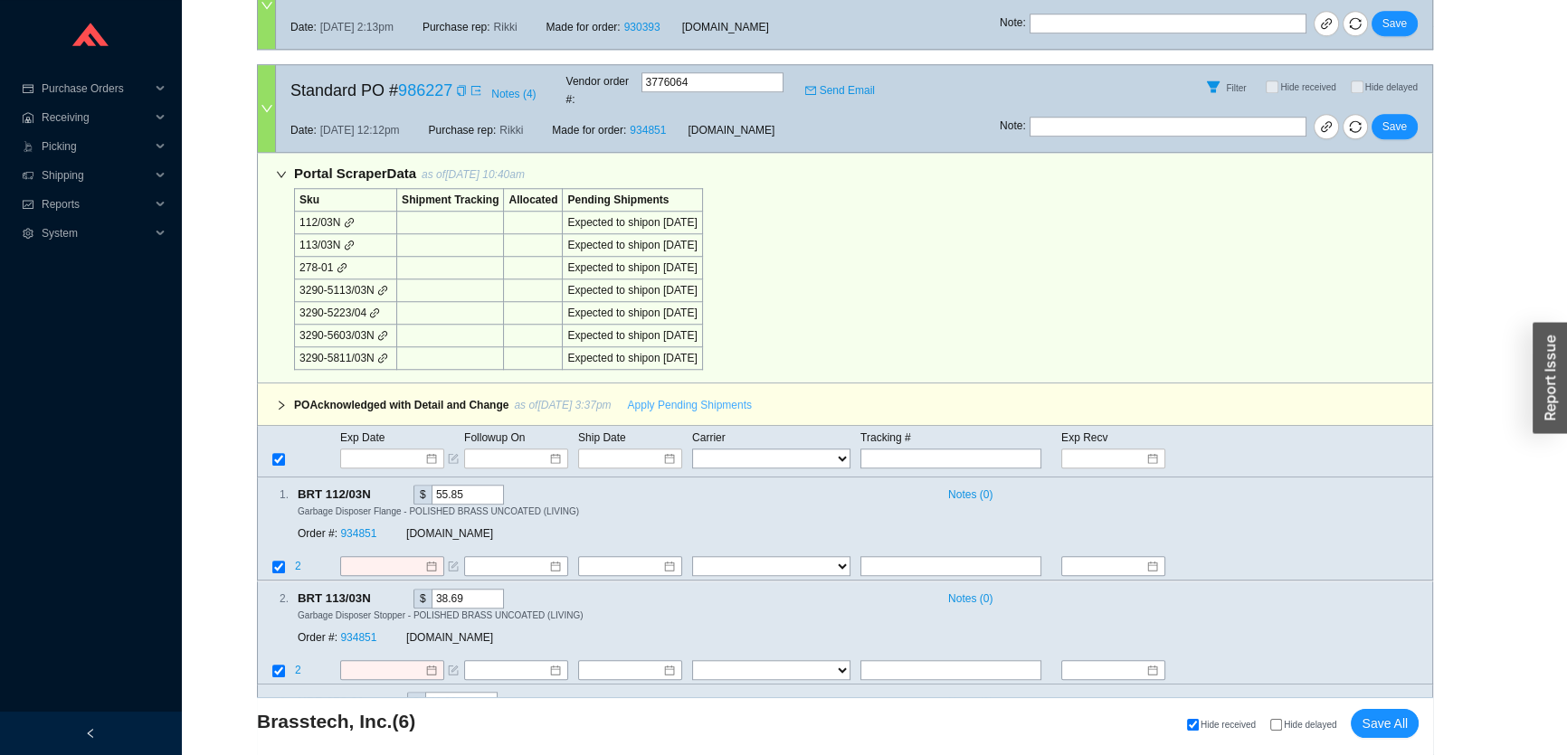
click at [704, 396] on span "Apply Pending Shipments" at bounding box center [690, 405] width 124 height 18
click at [697, 396] on span "Apply Pending Shipments" at bounding box center [690, 405] width 124 height 18
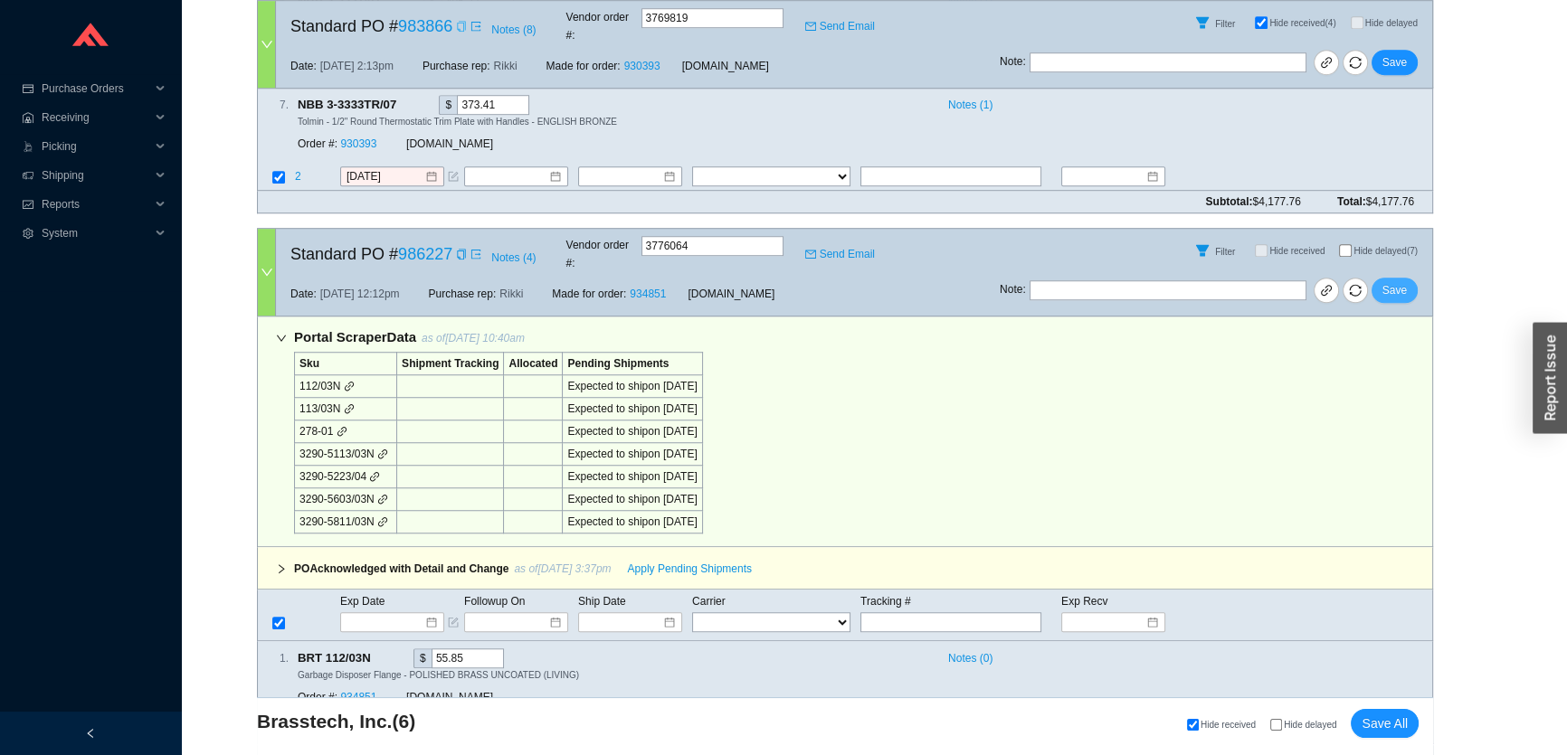
scroll to position [1644, 0]
click at [1385, 282] on span "Save" at bounding box center [1394, 291] width 24 height 18
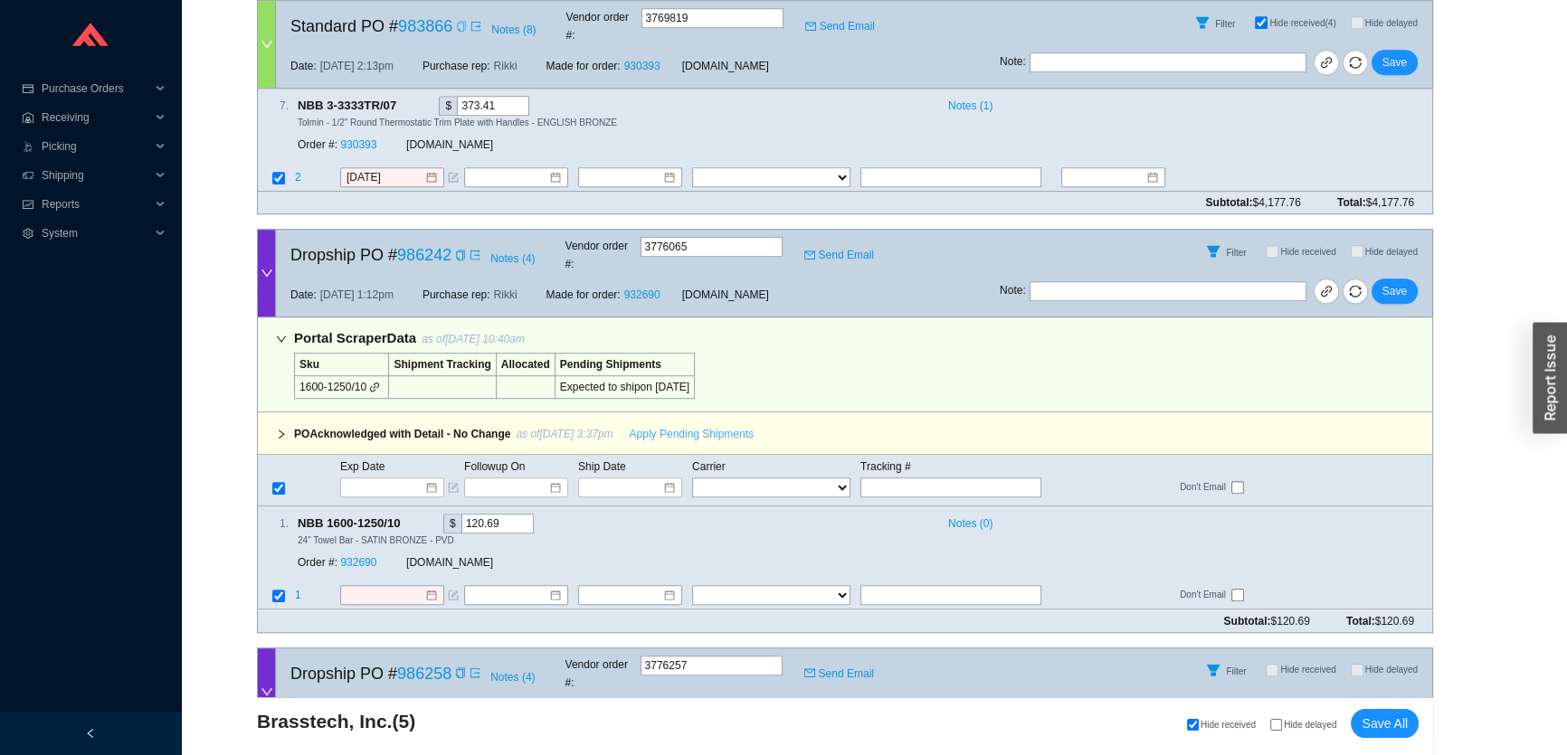
click at [743, 425] on span "Apply Pending Shipments" at bounding box center [692, 434] width 124 height 18
click at [1391, 282] on span "Save" at bounding box center [1394, 291] width 24 height 18
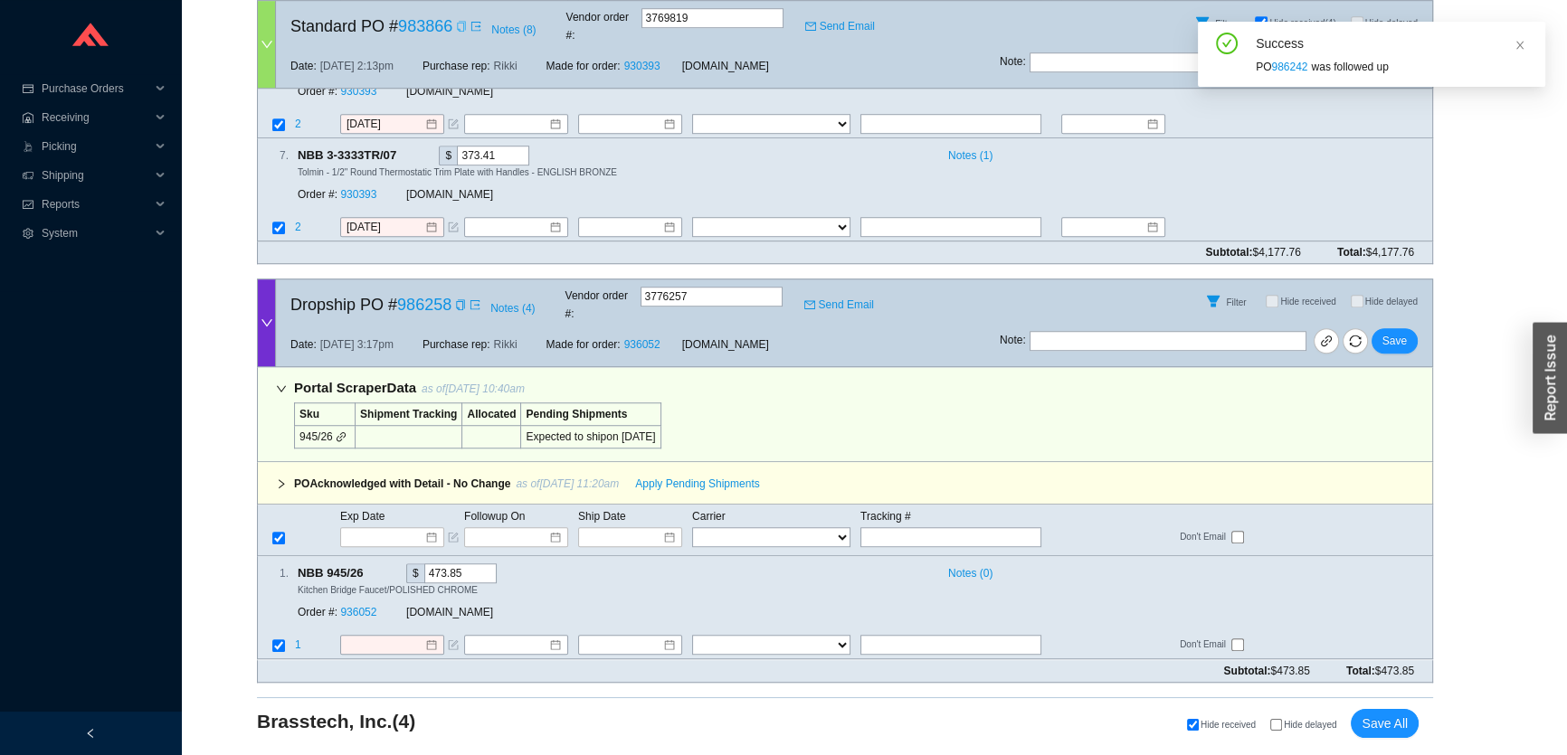
scroll to position [1520, 0]
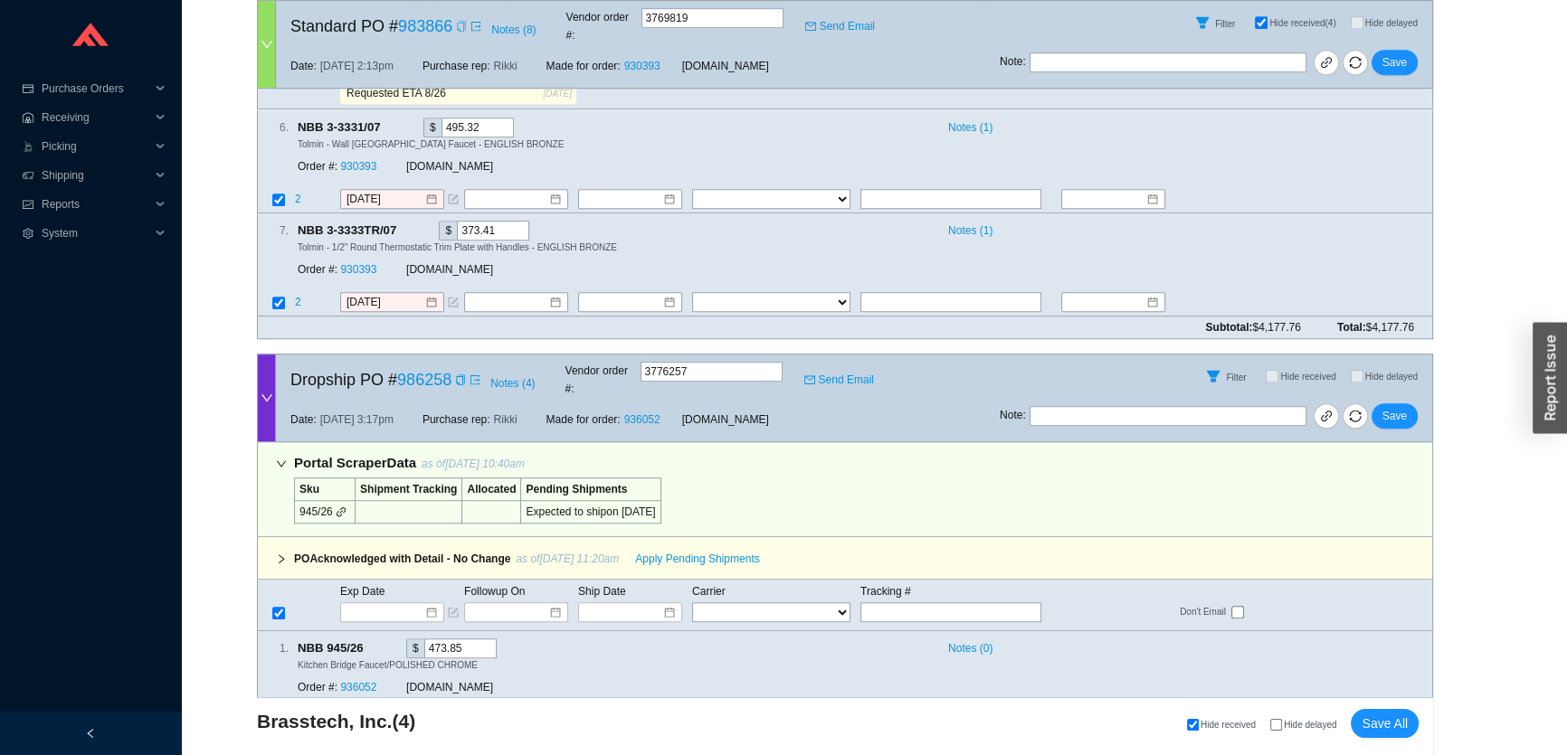
click at [693, 459] on div "Portal Scraper Data as of 8/26/25 10:40am Sku Shipment Tracking Allocated Pendi…" at bounding box center [845, 489] width 1176 height 95
click at [692, 550] on span "Apply Pending Shipments" at bounding box center [697, 559] width 124 height 18
click at [1409, 403] on button "Save" at bounding box center [1394, 415] width 46 height 25
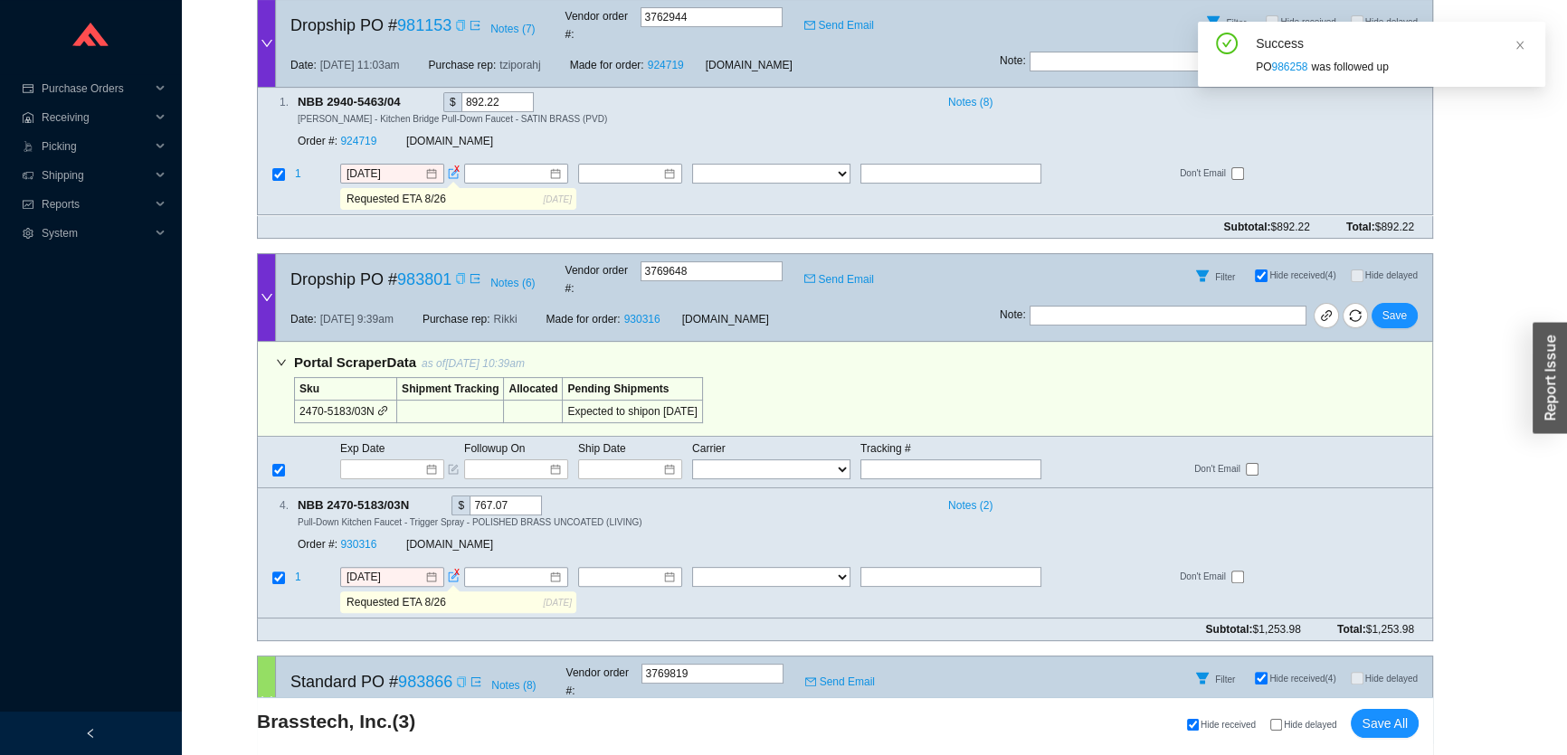
scroll to position [0, 0]
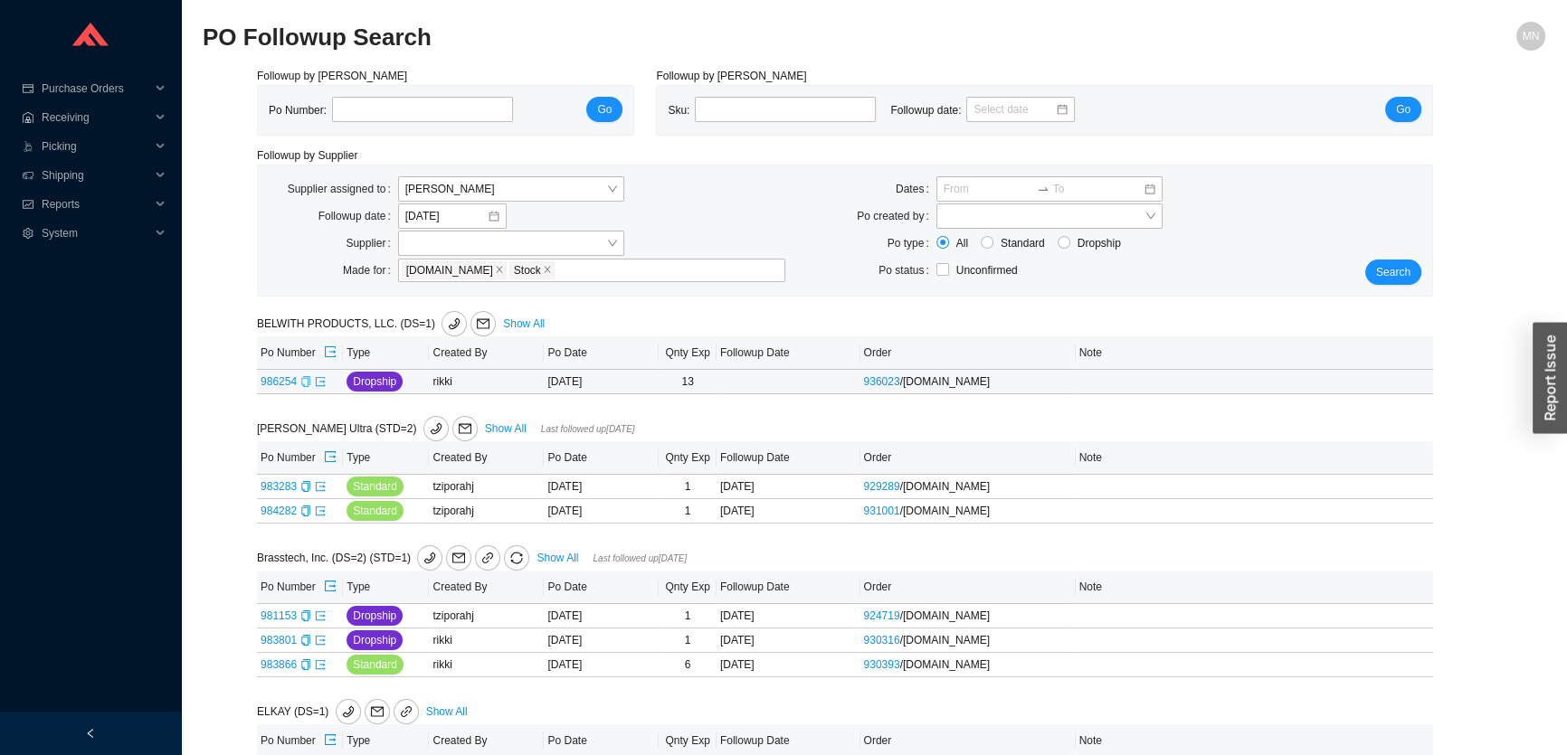
click at [301, 382] on icon "copy" at bounding box center [305, 381] width 8 height 11
click at [322, 386] on icon "export" at bounding box center [320, 381] width 11 height 11
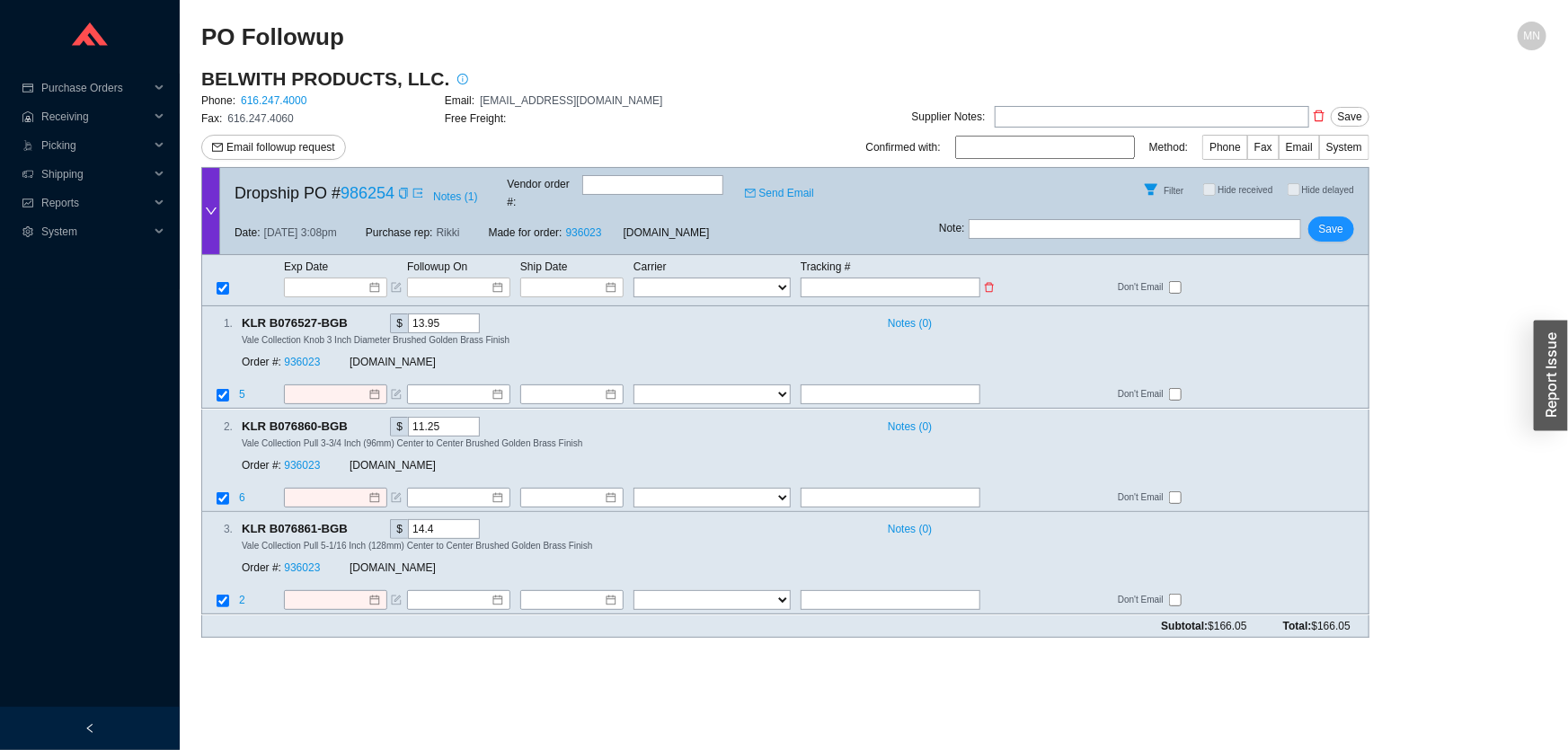
click at [818, 277] on input "text" at bounding box center [890, 287] width 180 height 20
paste input "1Z8WY397YW56852553"
type input "1Z8WY397YW56852553"
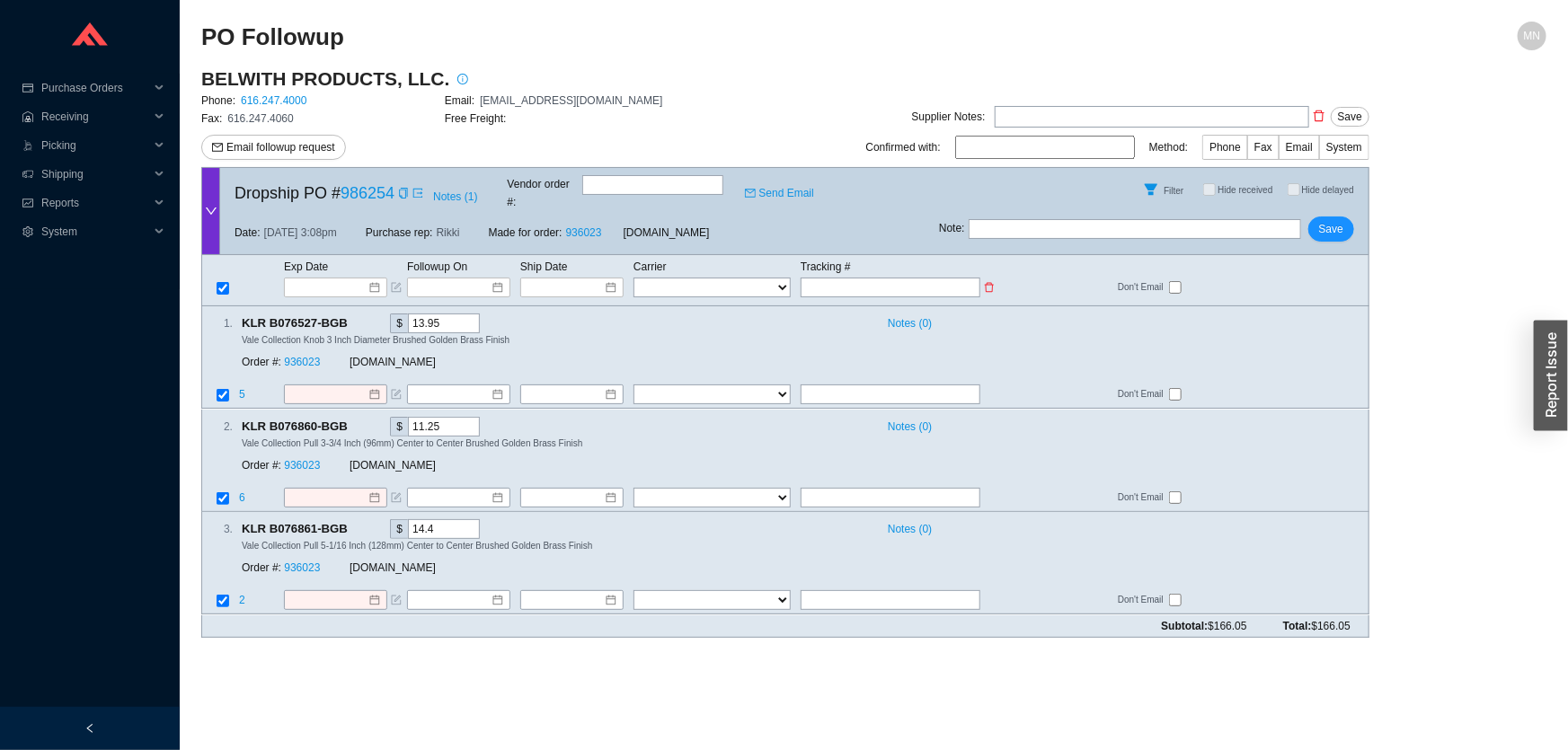
type input "1Z8WY397YW56852553"
click at [772, 277] on select "FedEx UPS ---------------- 2 Day Transportation INC A&B Freight A. [PERSON_NAME…" at bounding box center [712, 287] width 157 height 20
select select "2"
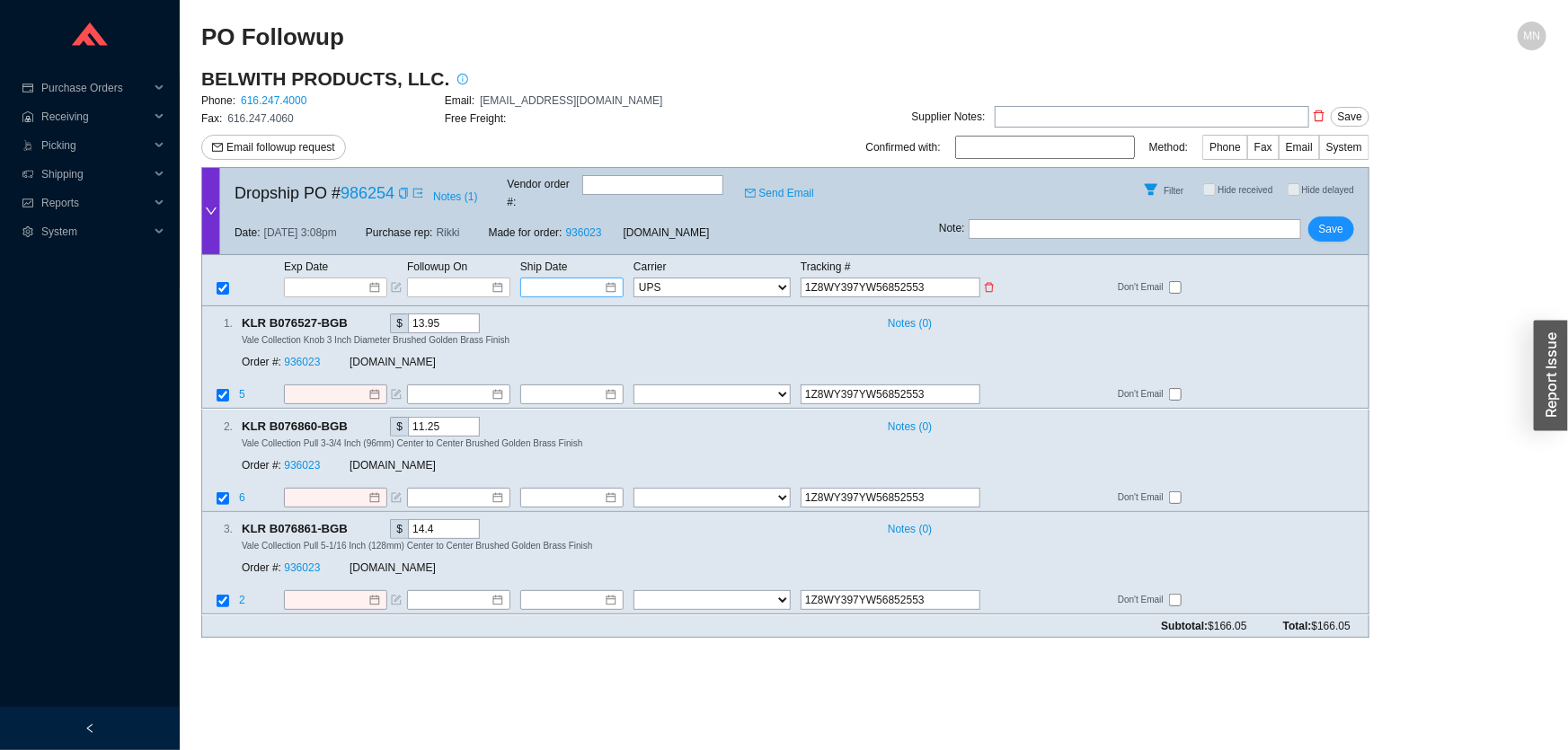
select select "2"
click at [595, 278] on input at bounding box center [565, 287] width 77 height 18
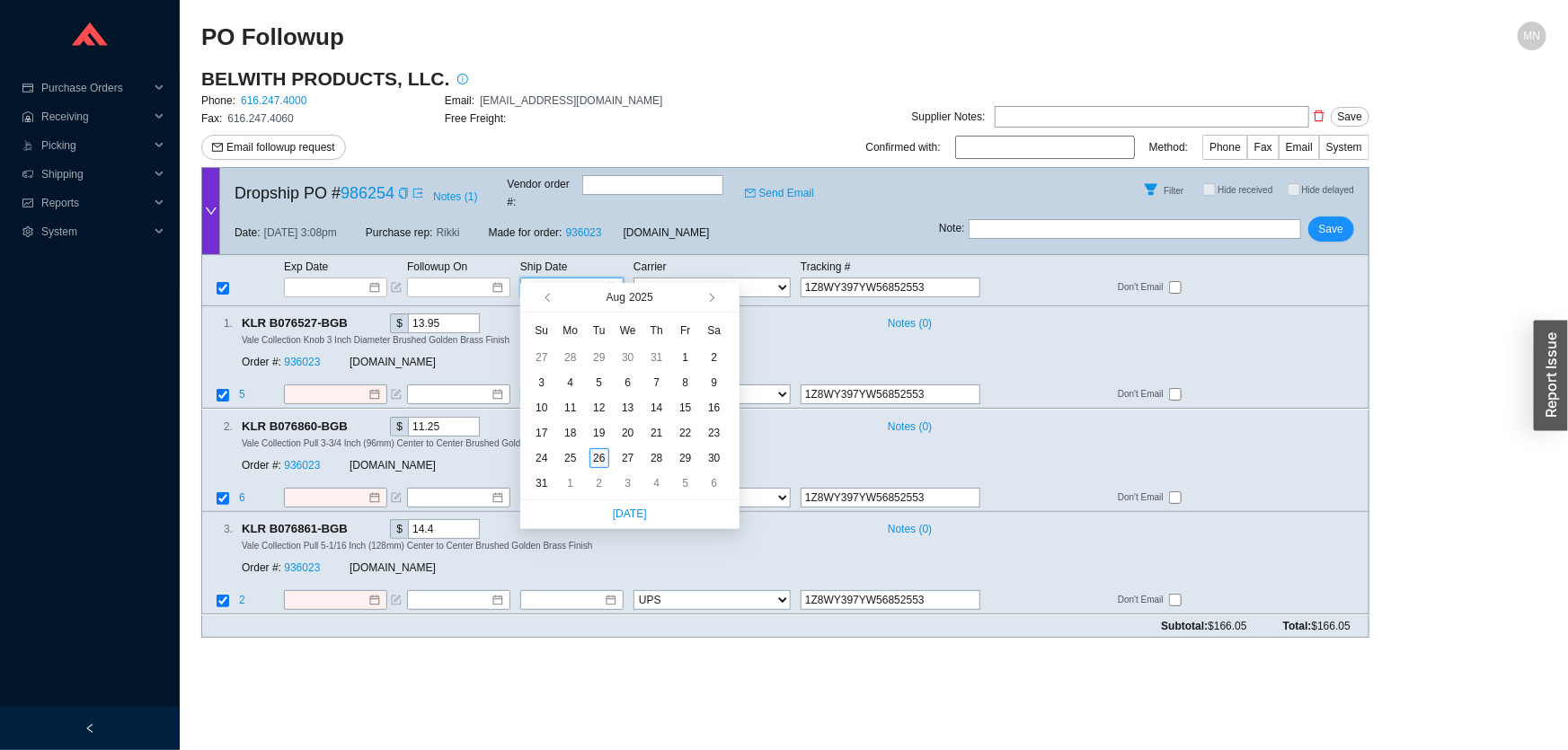
type input "[DATE]"
click at [602, 462] on div "26" at bounding box center [599, 458] width 20 height 20
type input "[DATE]"
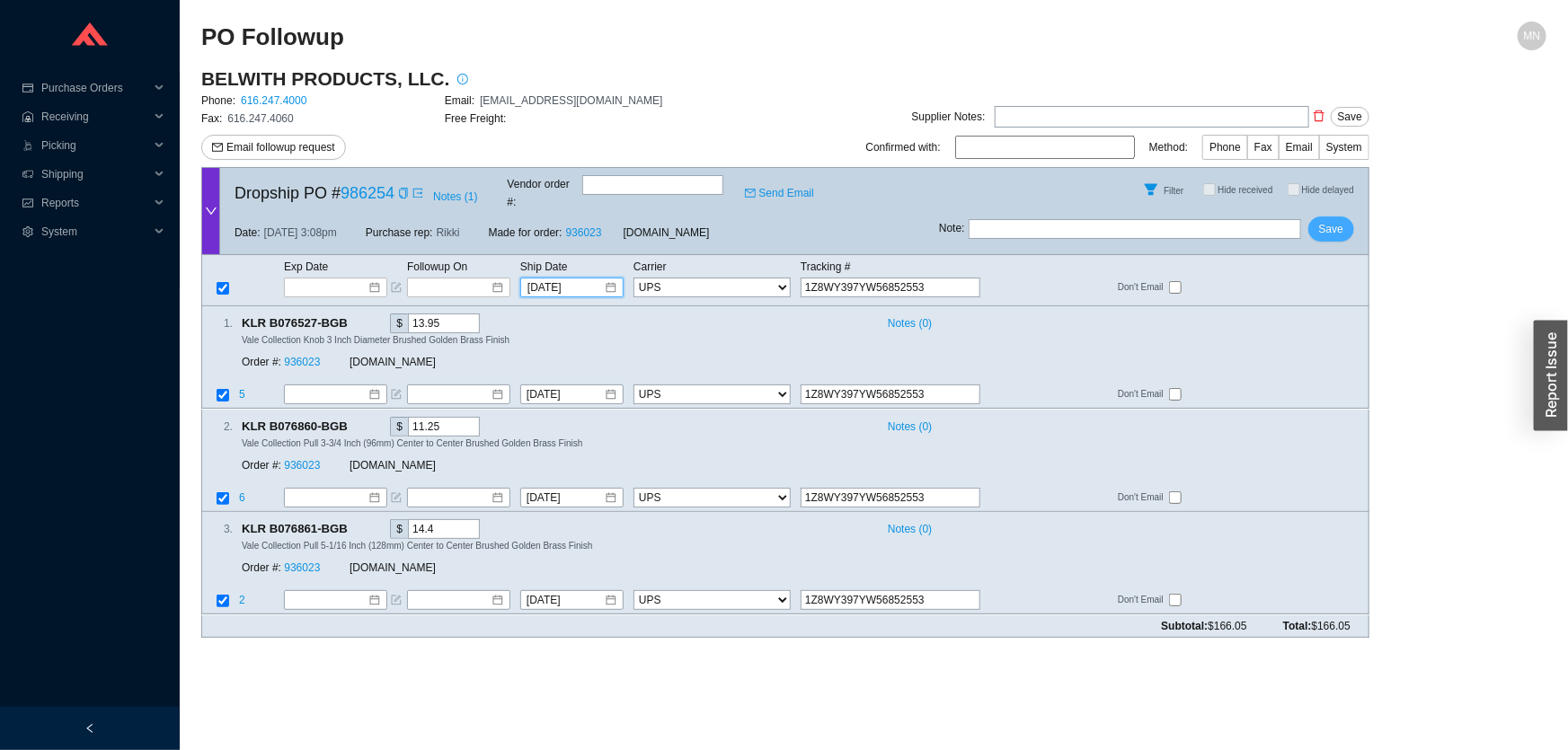
click at [1335, 221] on span "Save" at bounding box center [1332, 229] width 24 height 18
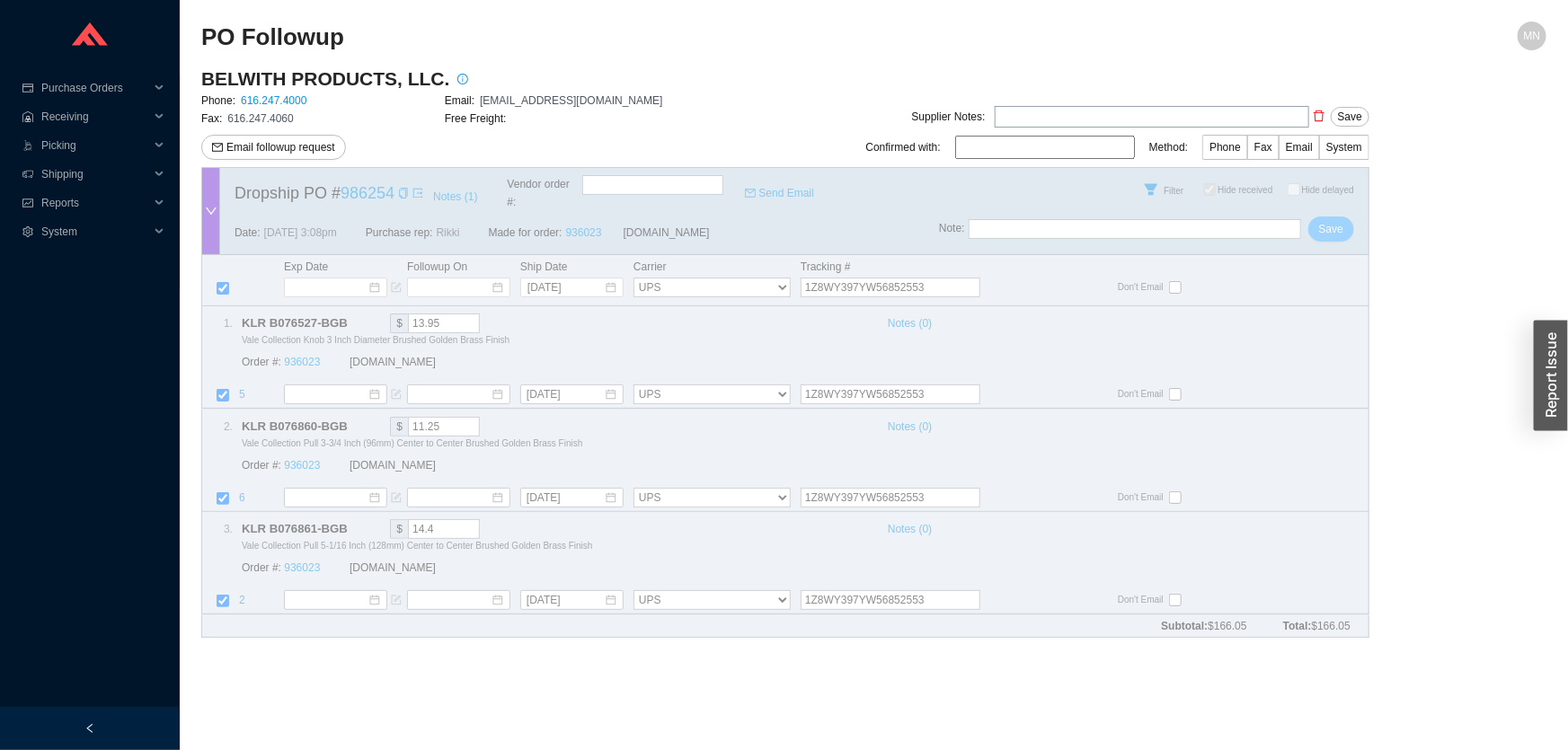
checkbox input "true"
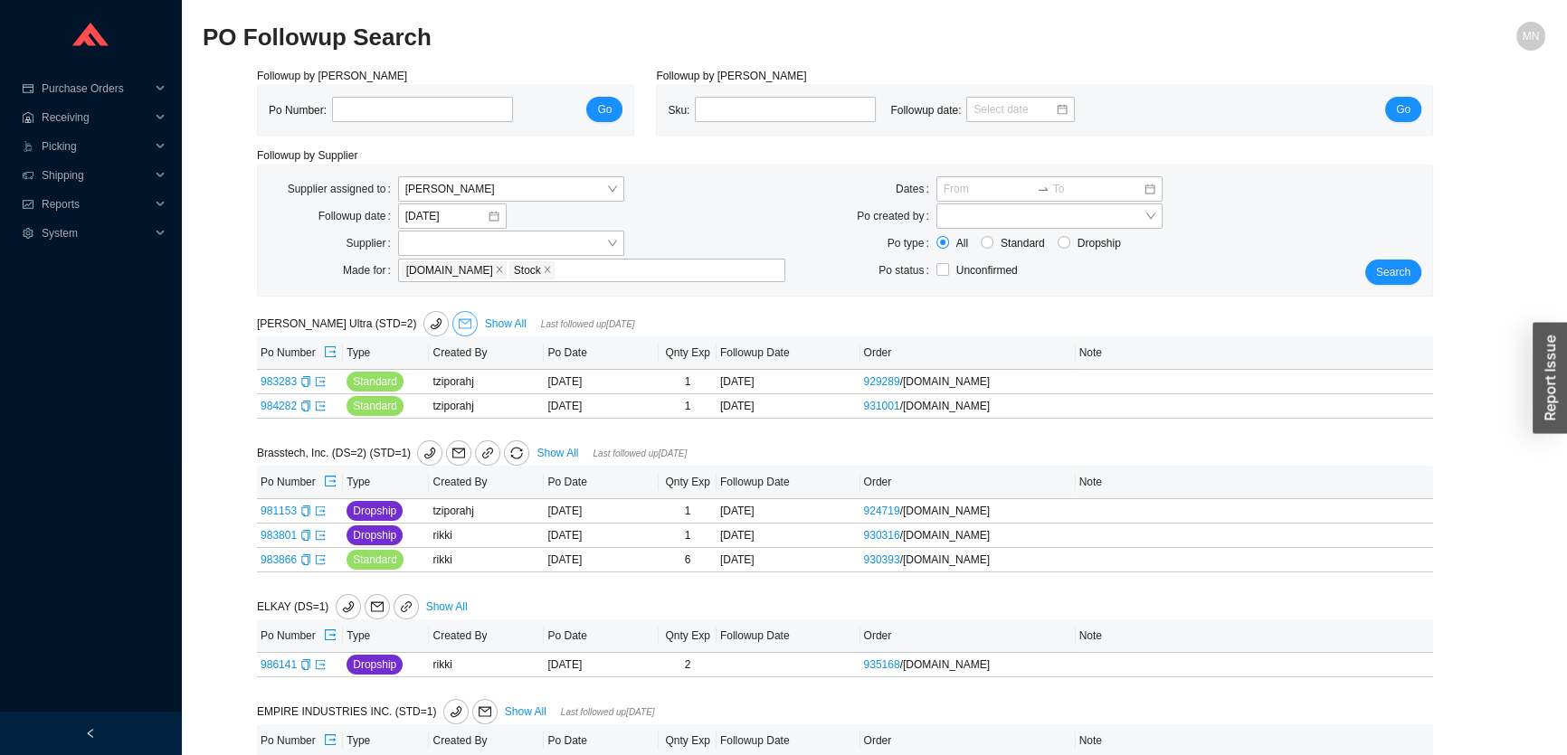
click at [459, 323] on icon "mail" at bounding box center [465, 323] width 13 height 13
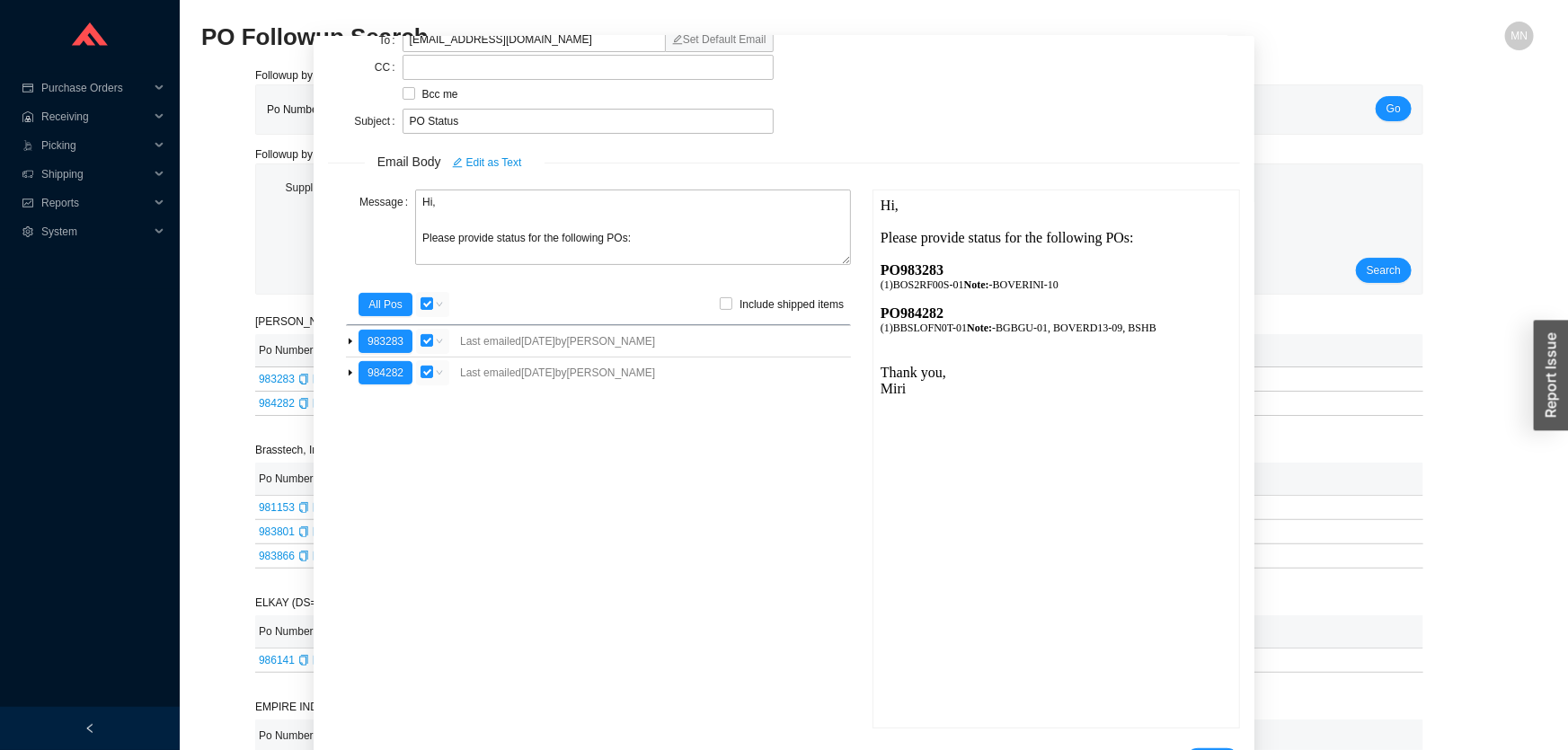
scroll to position [110, 0]
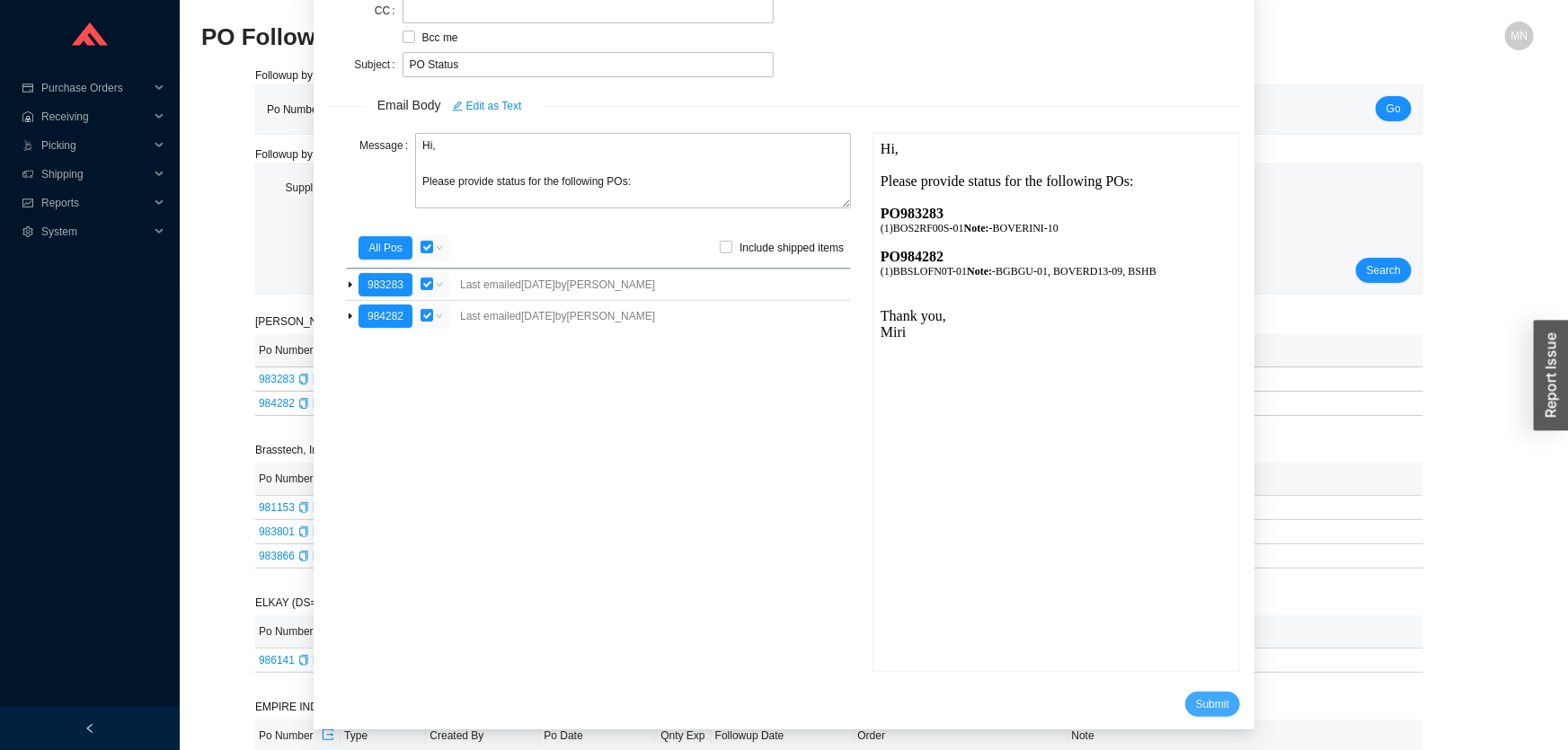
click at [1196, 695] on span "Submit" at bounding box center [1212, 704] width 33 height 18
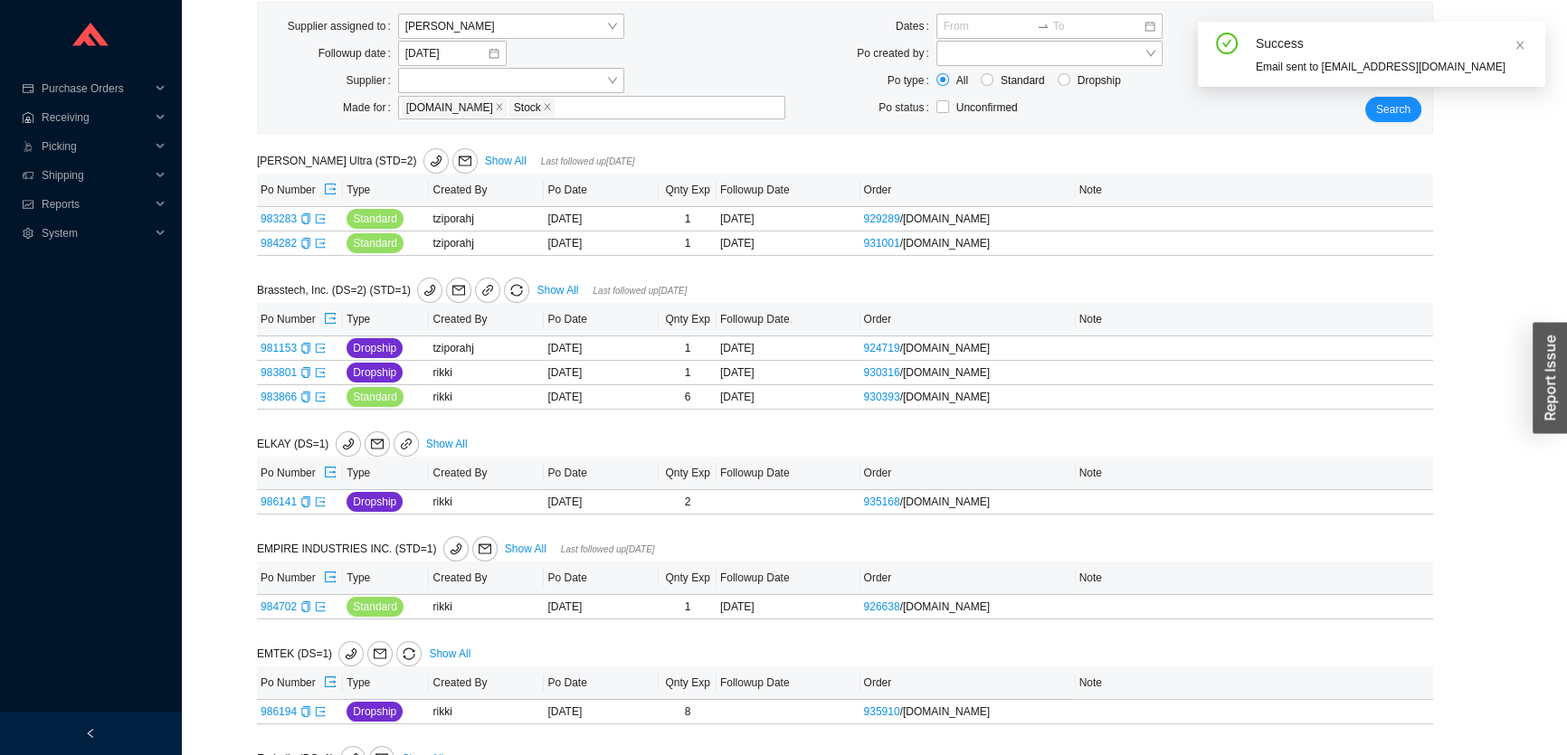
scroll to position [164, 0]
click at [1098, 337] on div "Add note" at bounding box center [1228, 347] width 298 height 20
click at [1107, 346] on span "Add note" at bounding box center [1122, 347] width 43 height 18
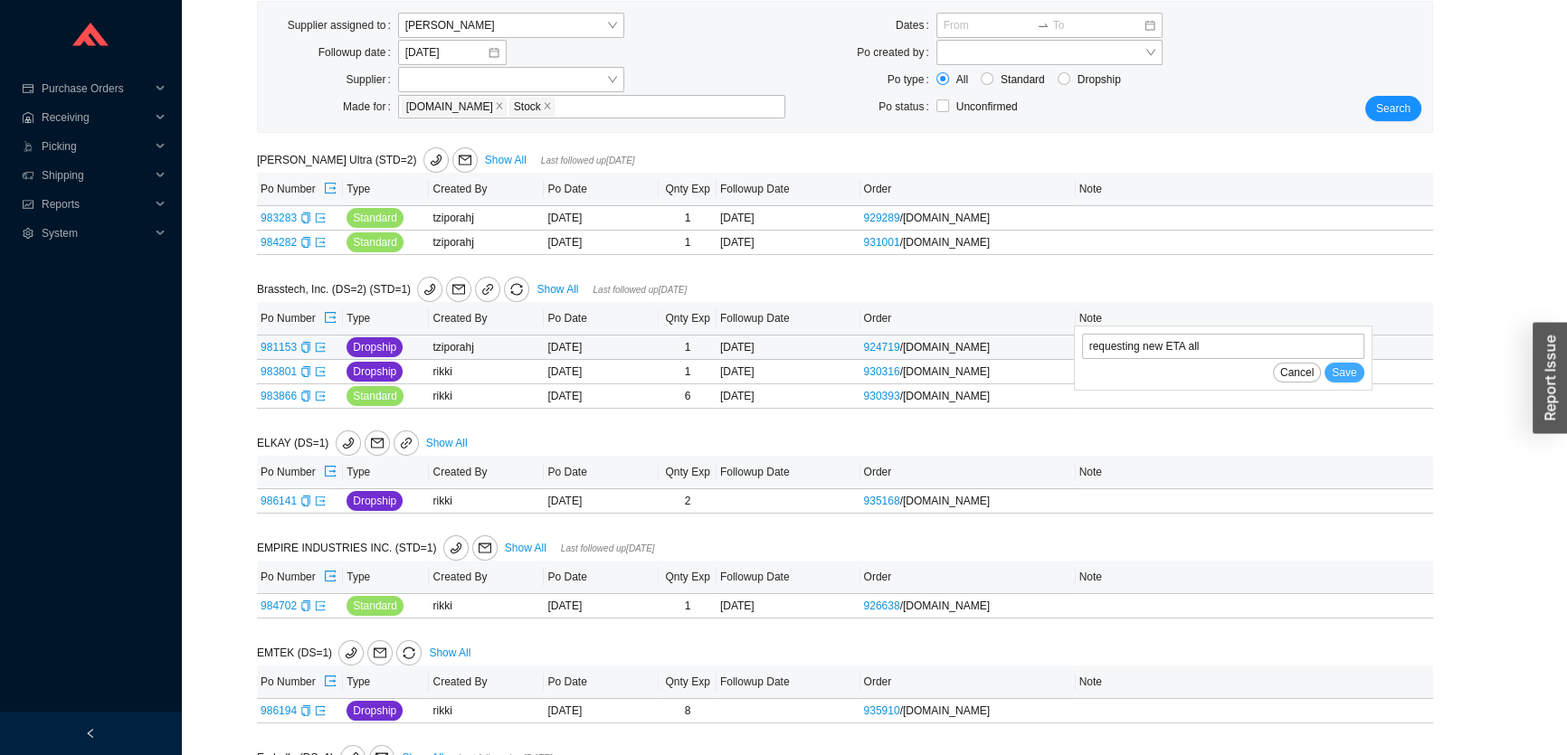
type input "requesting new ETA all"
click at [1348, 367] on span "Save" at bounding box center [1343, 373] width 24 height 18
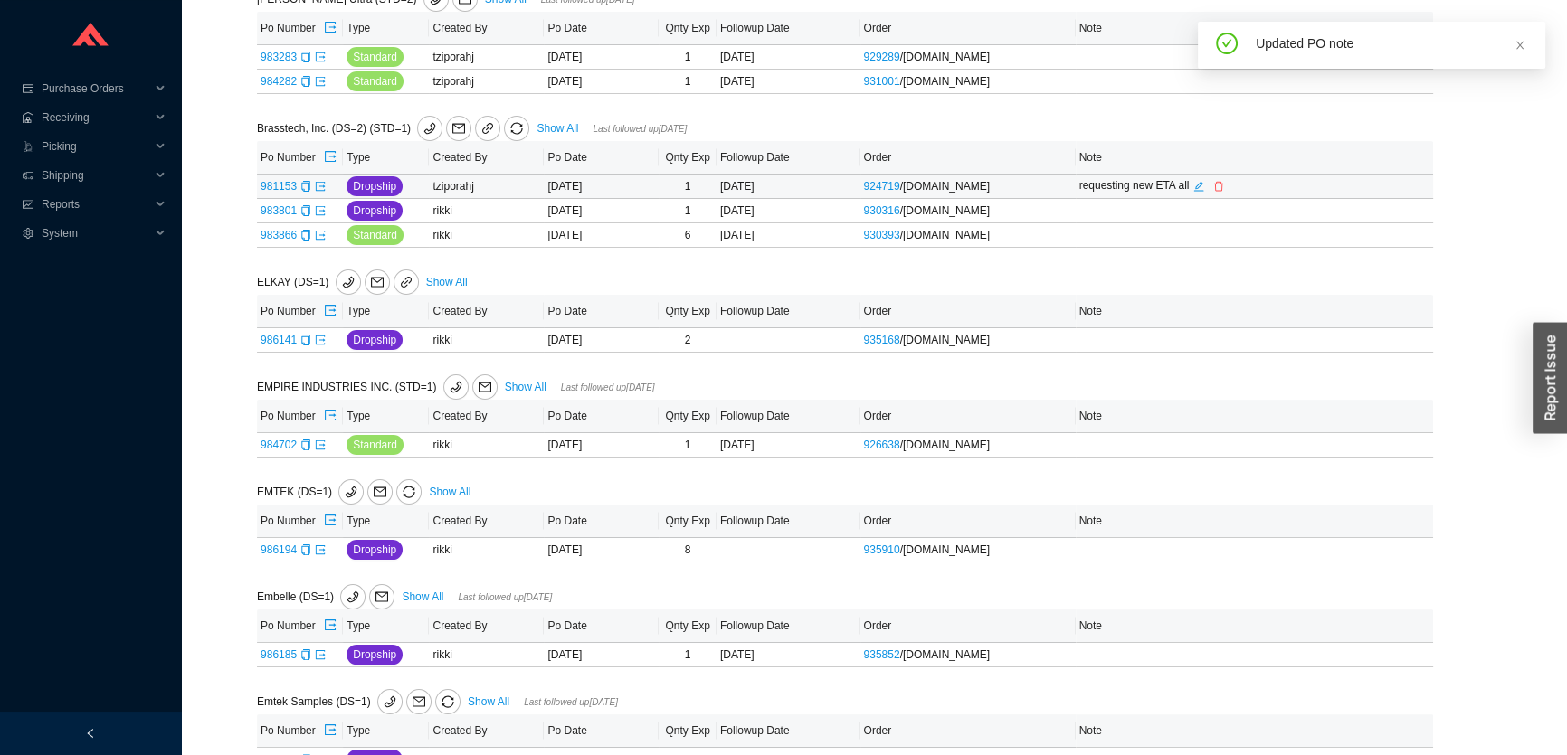
scroll to position [328, 0]
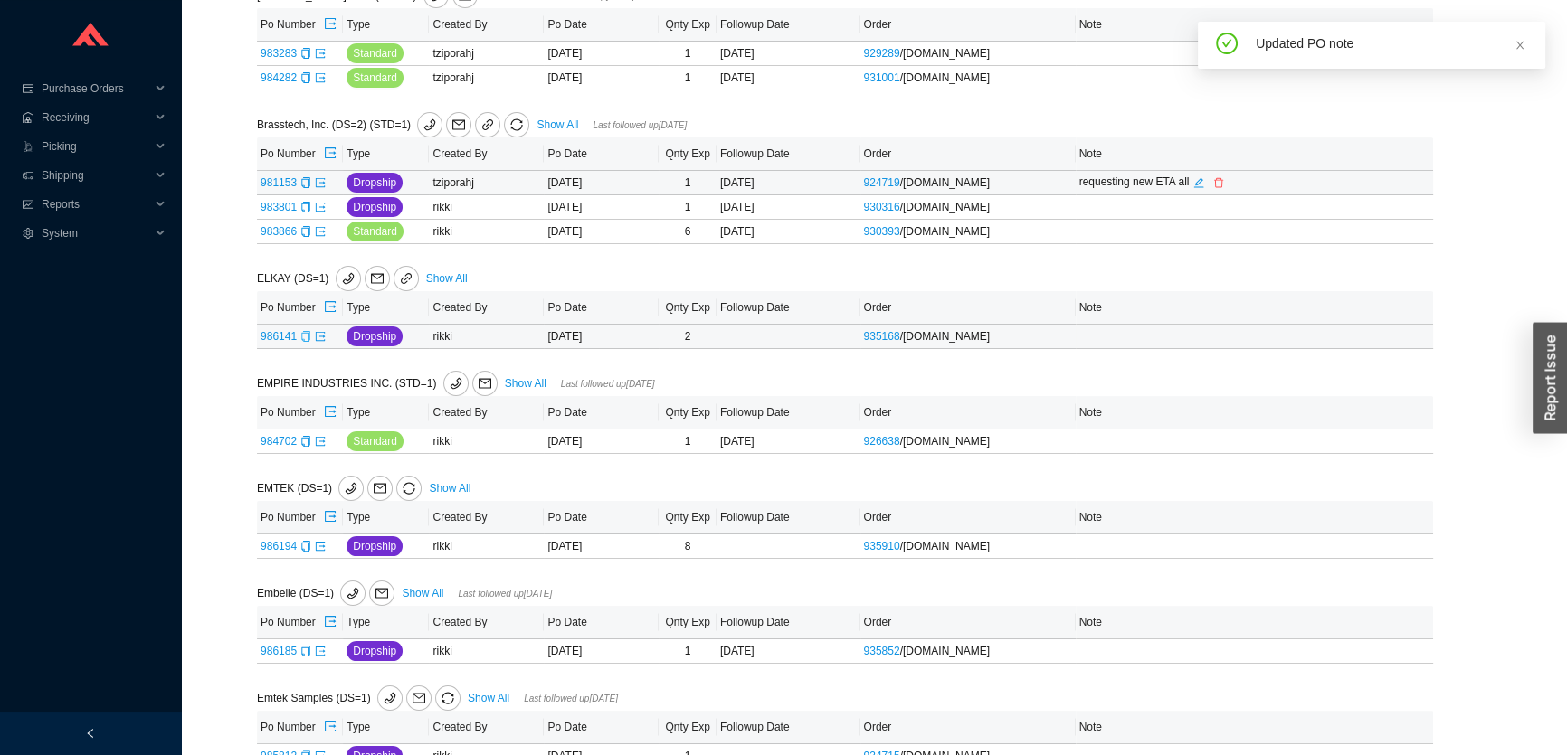
click at [307, 337] on icon "copy" at bounding box center [305, 336] width 8 height 11
click at [317, 334] on icon "export" at bounding box center [320, 336] width 11 height 11
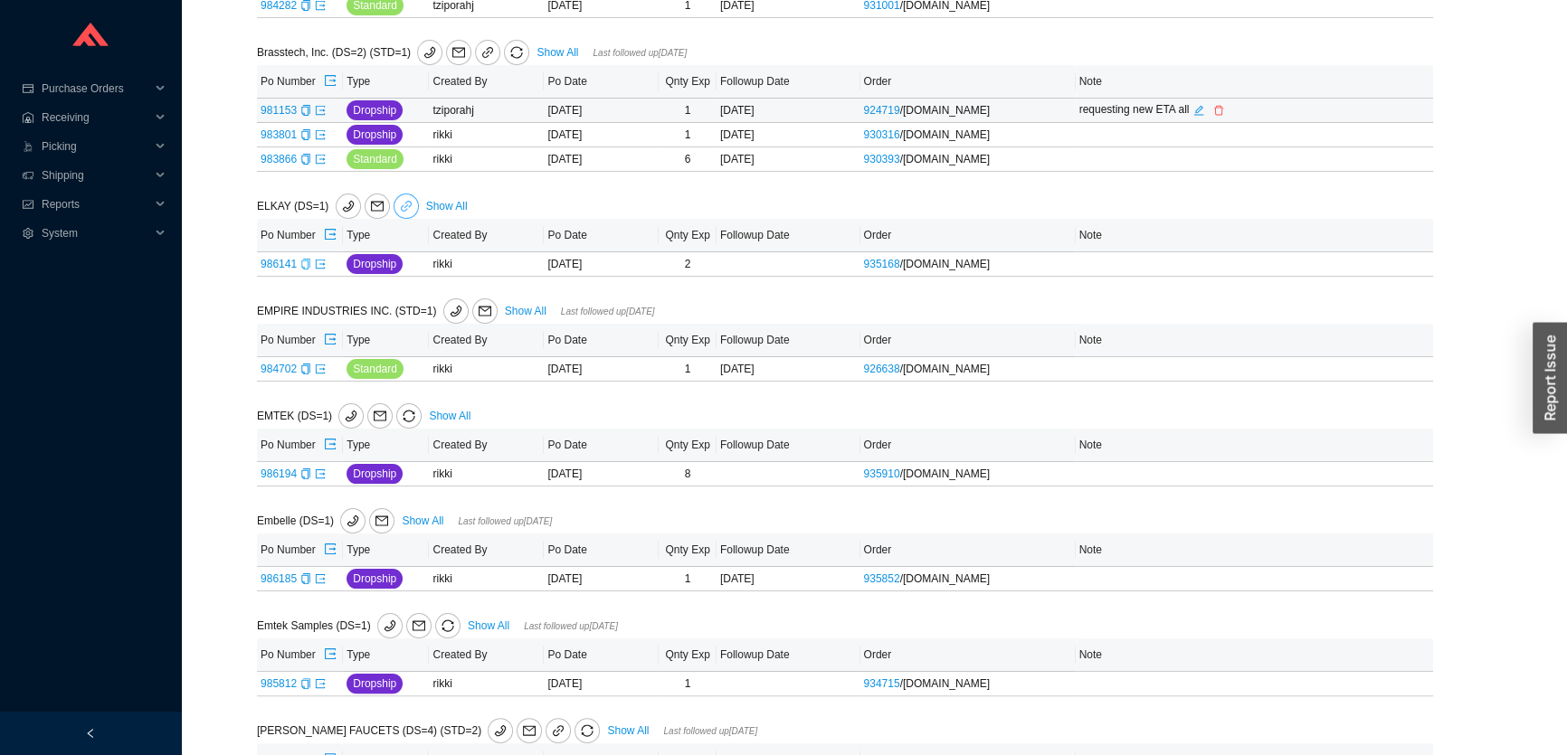
scroll to position [493, 0]
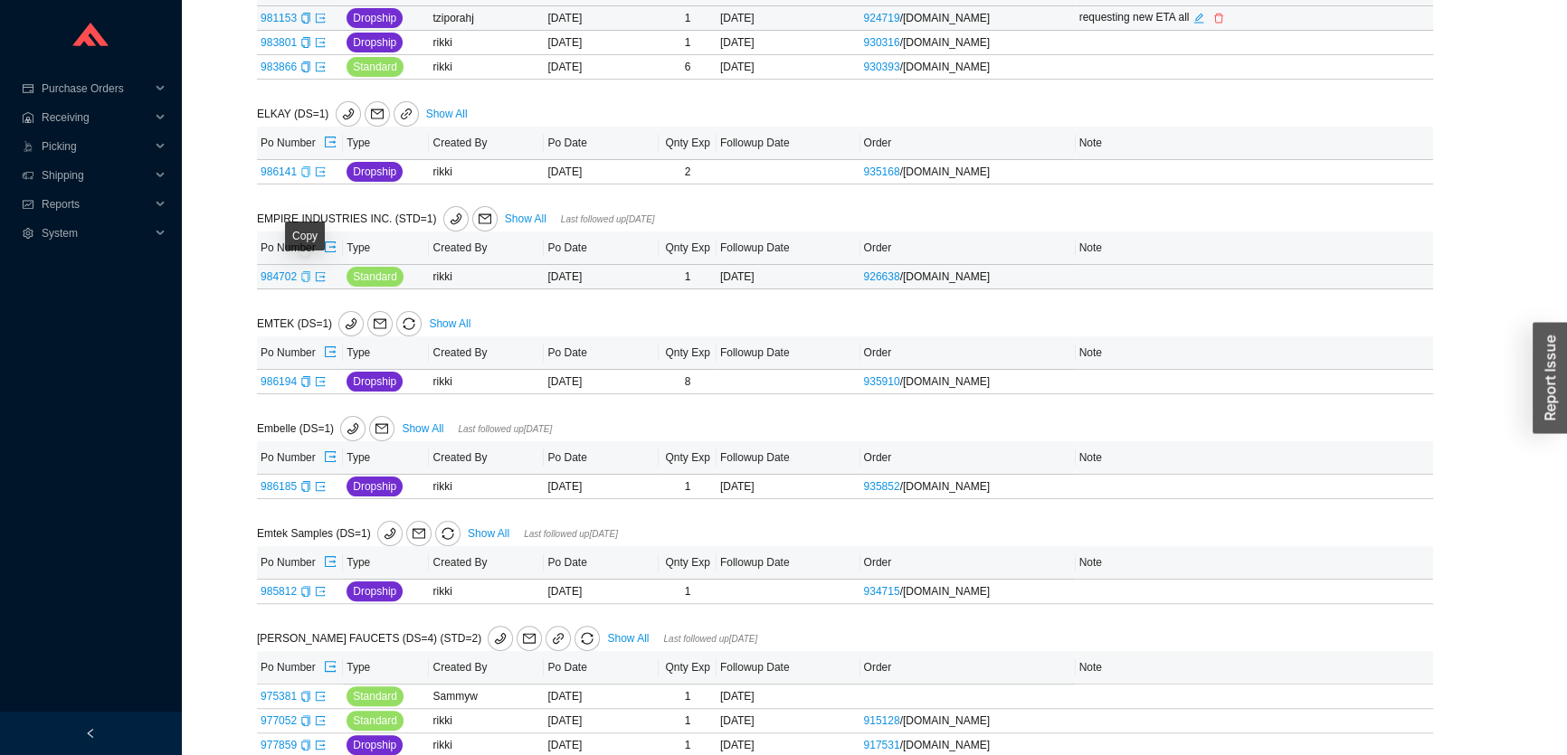
click at [304, 275] on icon "copy" at bounding box center [305, 276] width 11 height 11
click at [317, 277] on icon "export" at bounding box center [320, 276] width 11 height 11
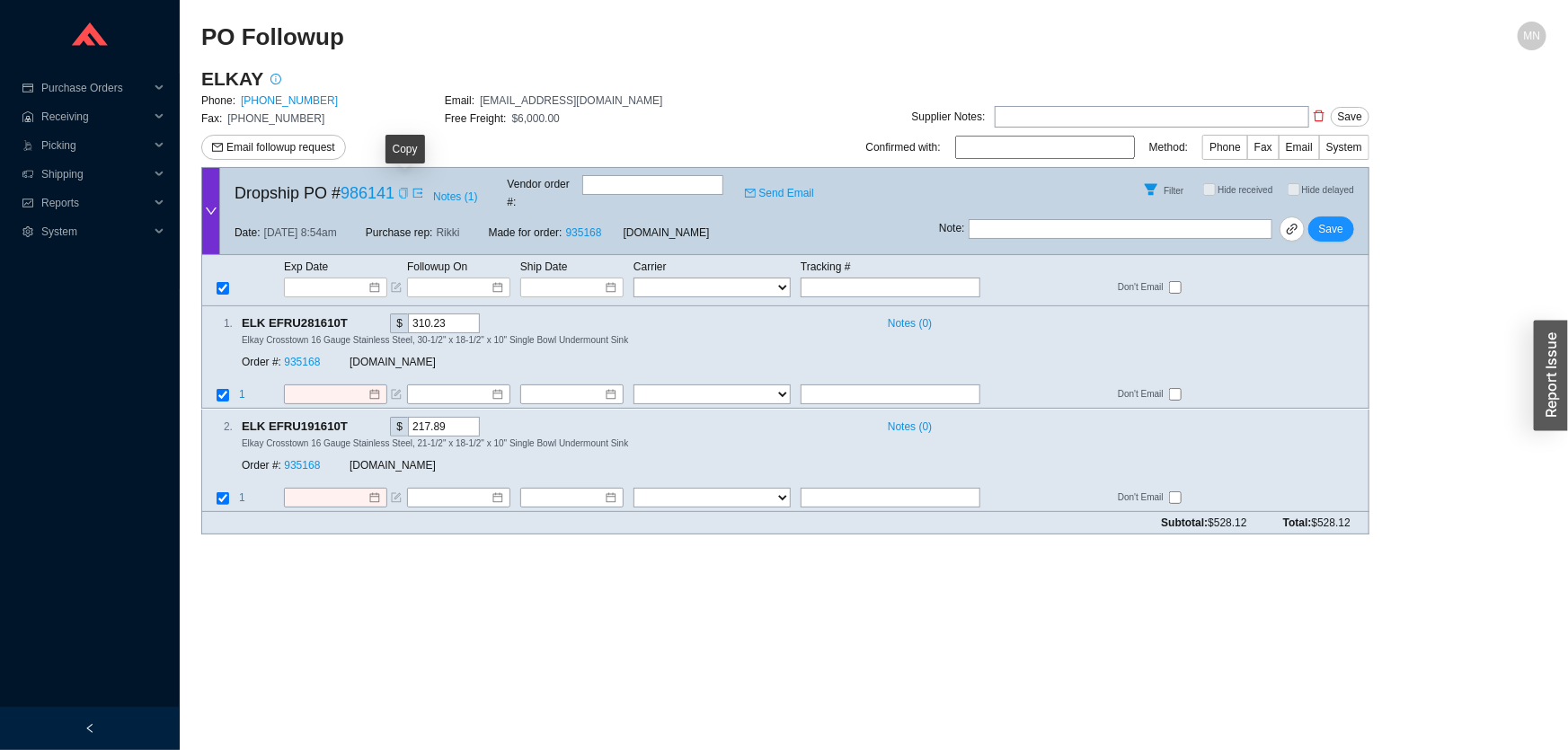
click at [403, 196] on div "Copy" at bounding box center [403, 193] width 11 height 18
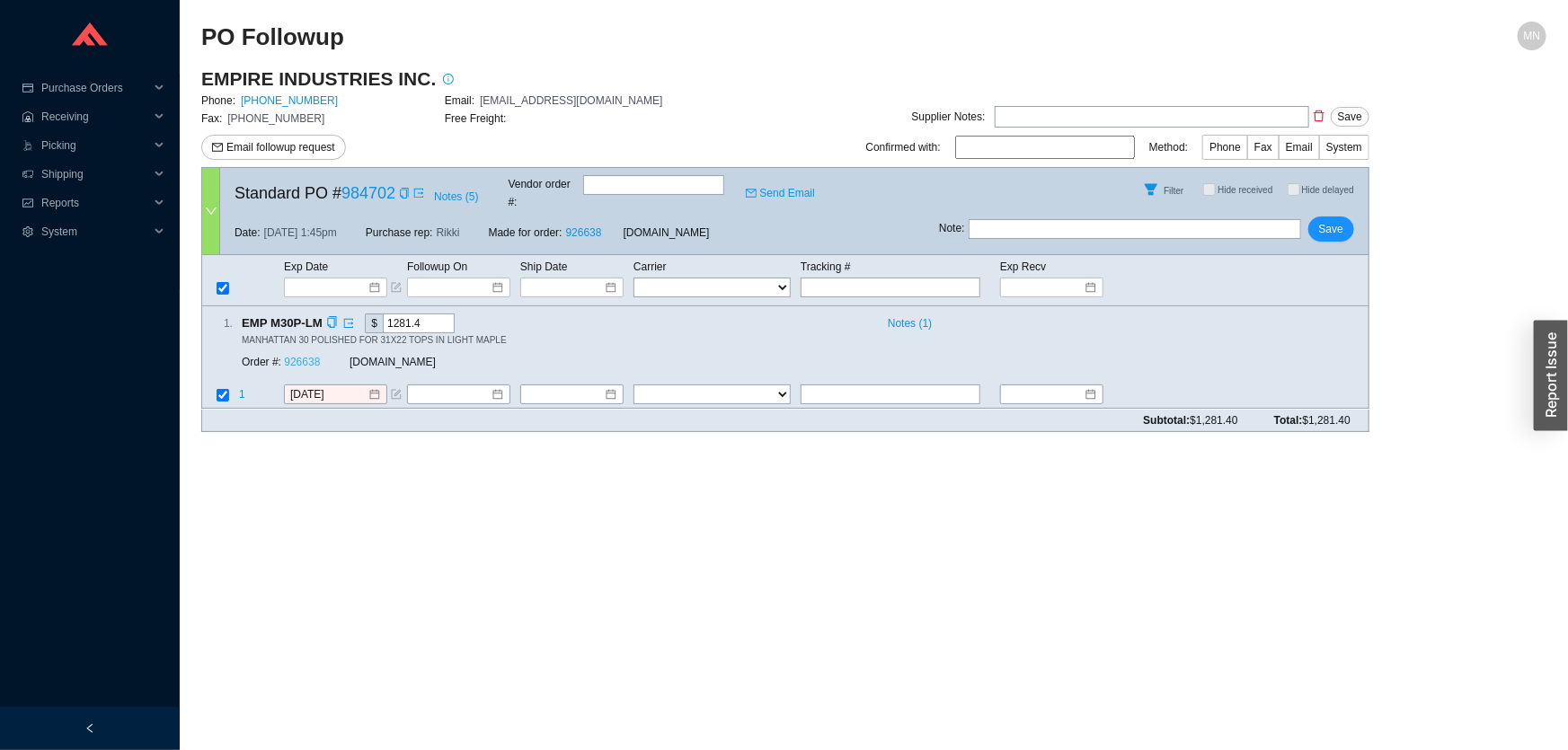
click at [309, 357] on link "926638" at bounding box center [302, 363] width 36 height 13
click at [337, 386] on input "[DATE]" at bounding box center [329, 395] width 78 height 18
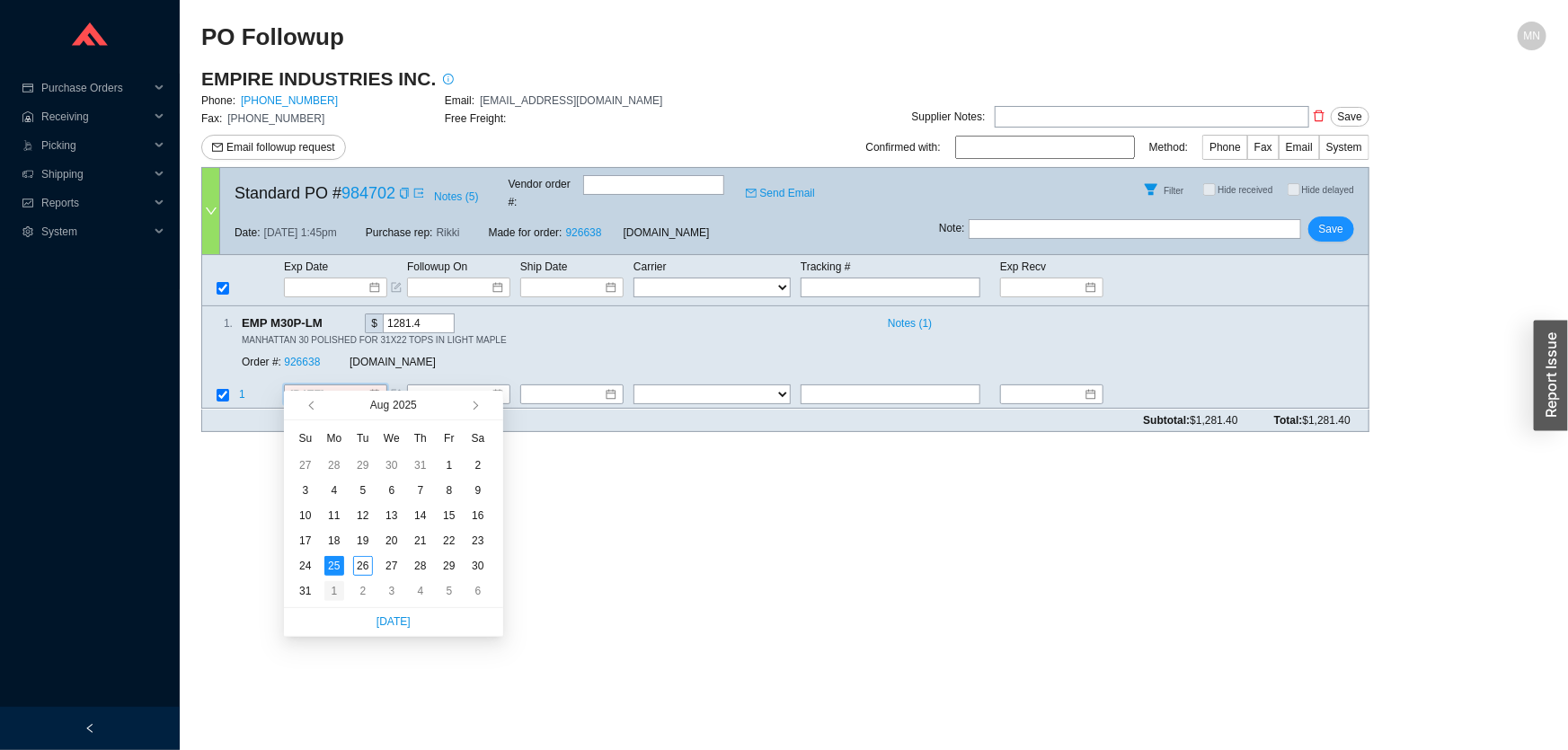
type input "[DATE]"
click at [334, 594] on div "1" at bounding box center [335, 591] width 20 height 20
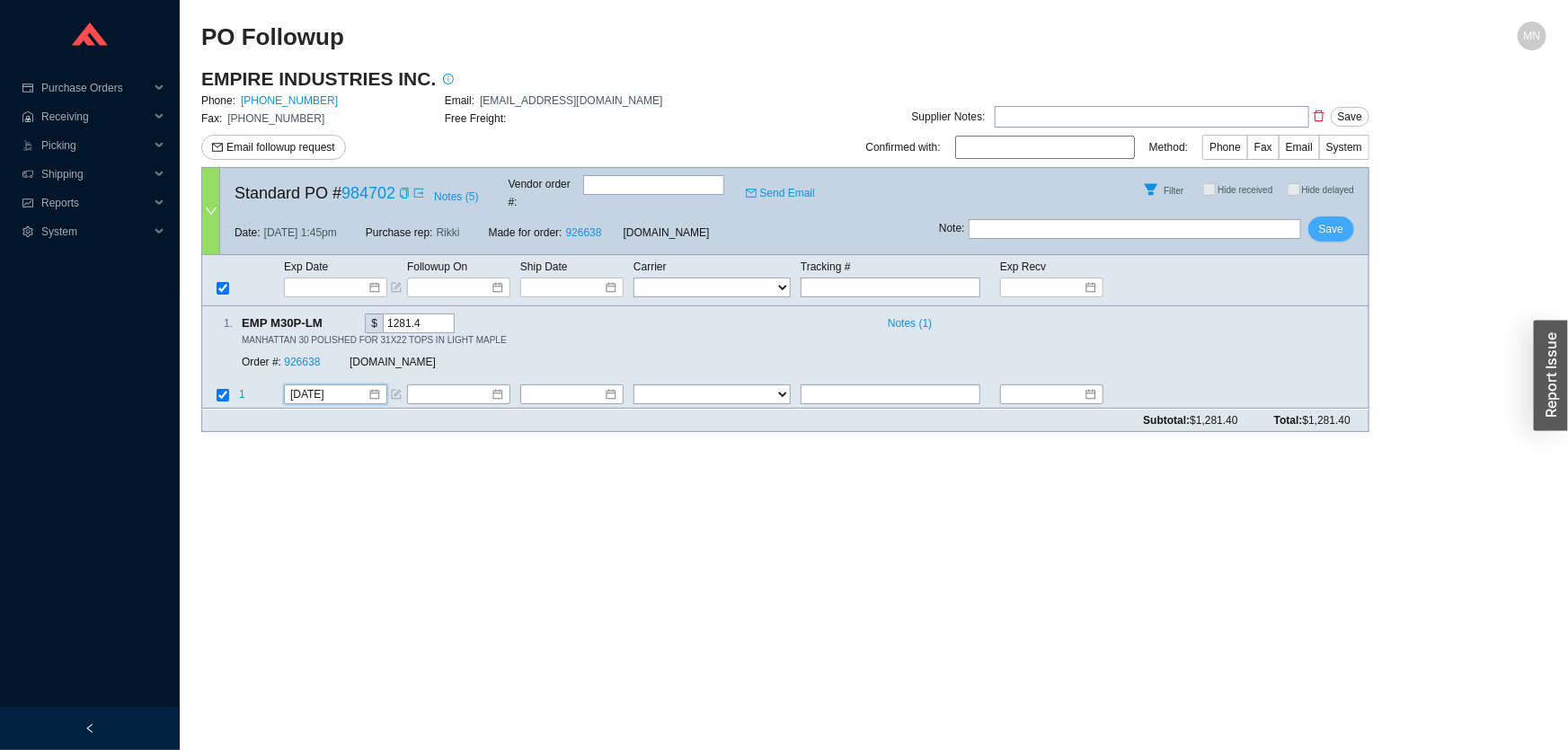
click at [1332, 221] on span "Save" at bounding box center [1332, 229] width 24 height 18
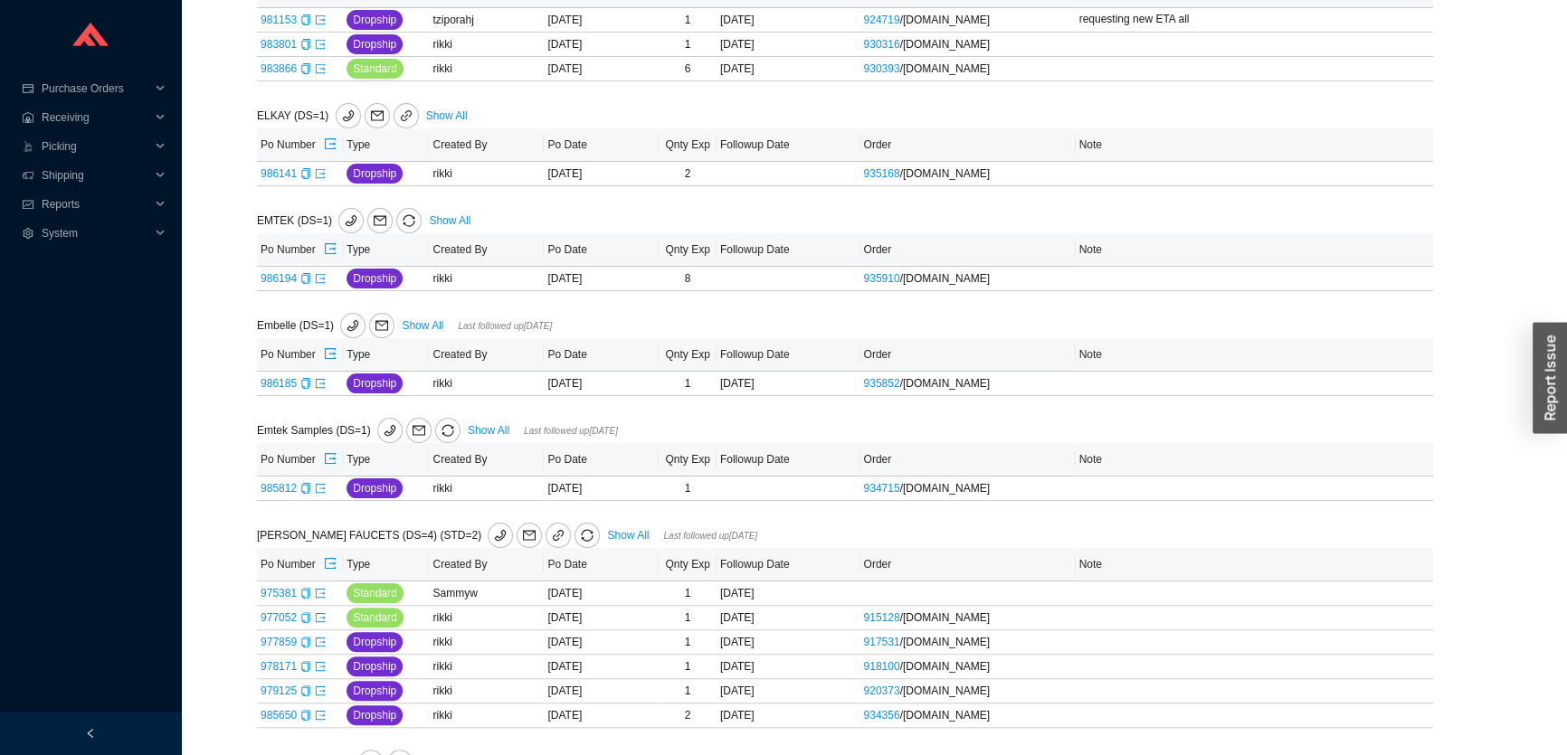
scroll to position [493, 0]
click at [305, 279] on icon "copy" at bounding box center [305, 276] width 11 height 11
click at [317, 272] on icon "export" at bounding box center [320, 276] width 11 height 11
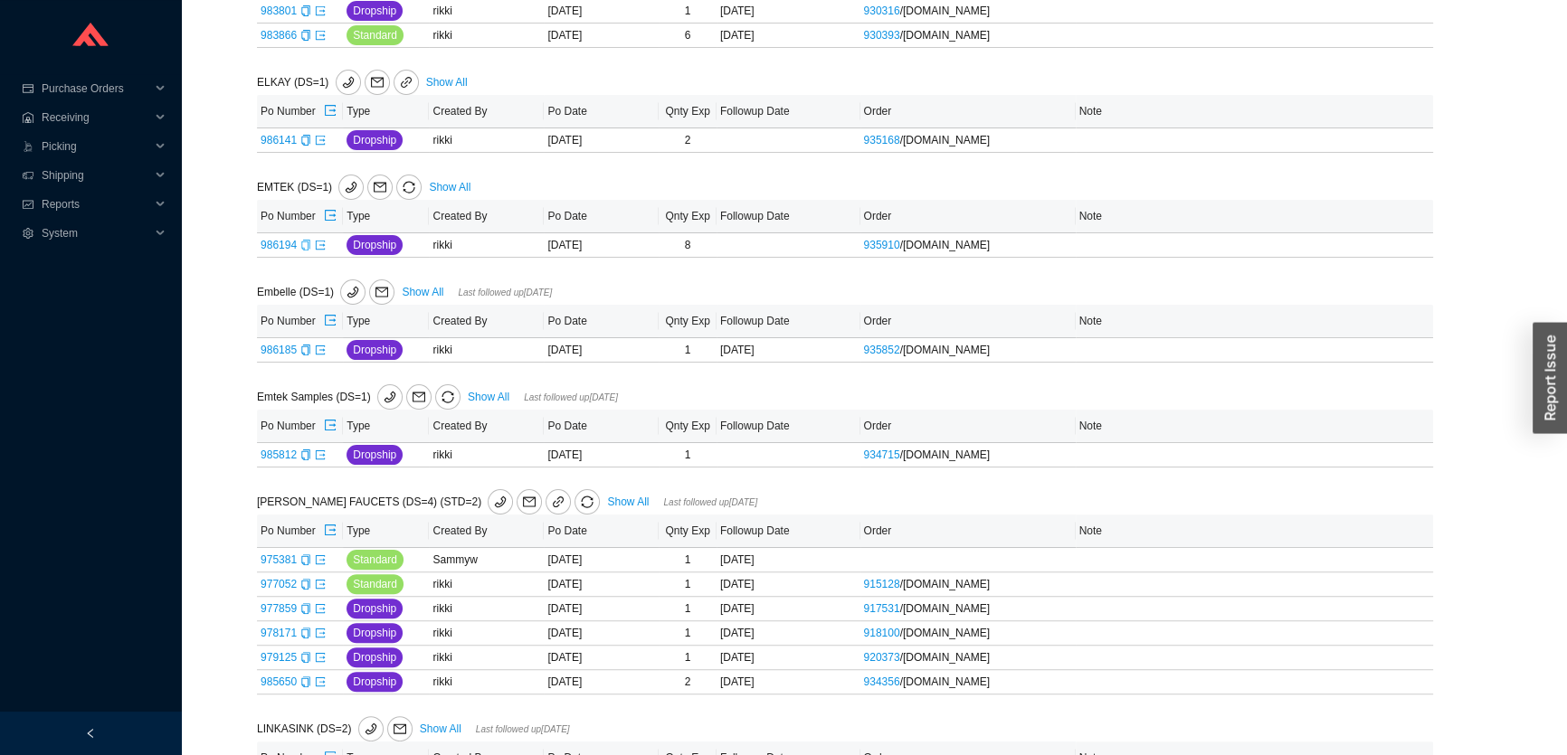
scroll to position [575, 0]
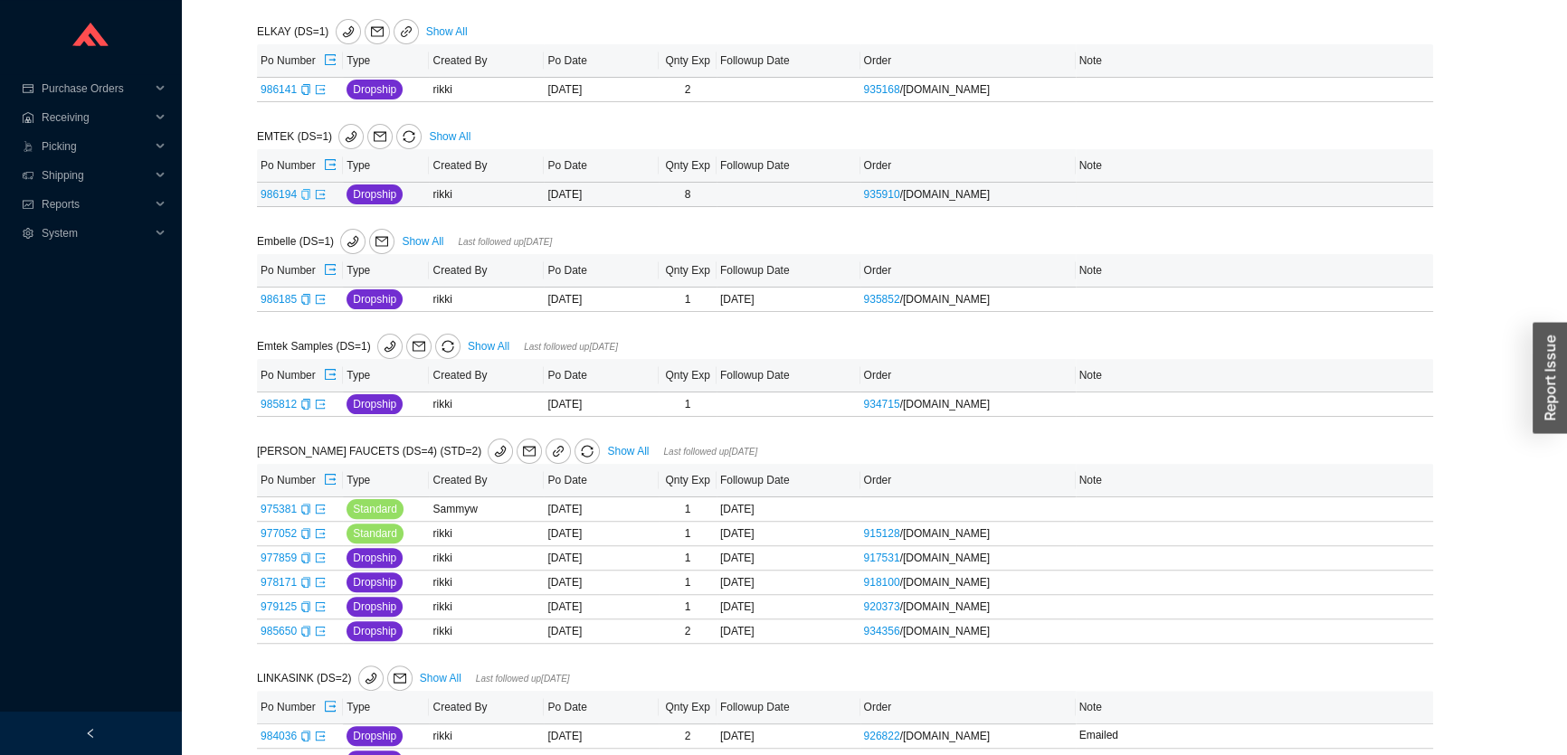
click at [305, 198] on div "Copy" at bounding box center [305, 194] width 11 height 18
click at [304, 300] on icon "copy" at bounding box center [305, 299] width 11 height 11
click at [321, 298] on icon "export" at bounding box center [320, 298] width 9 height 9
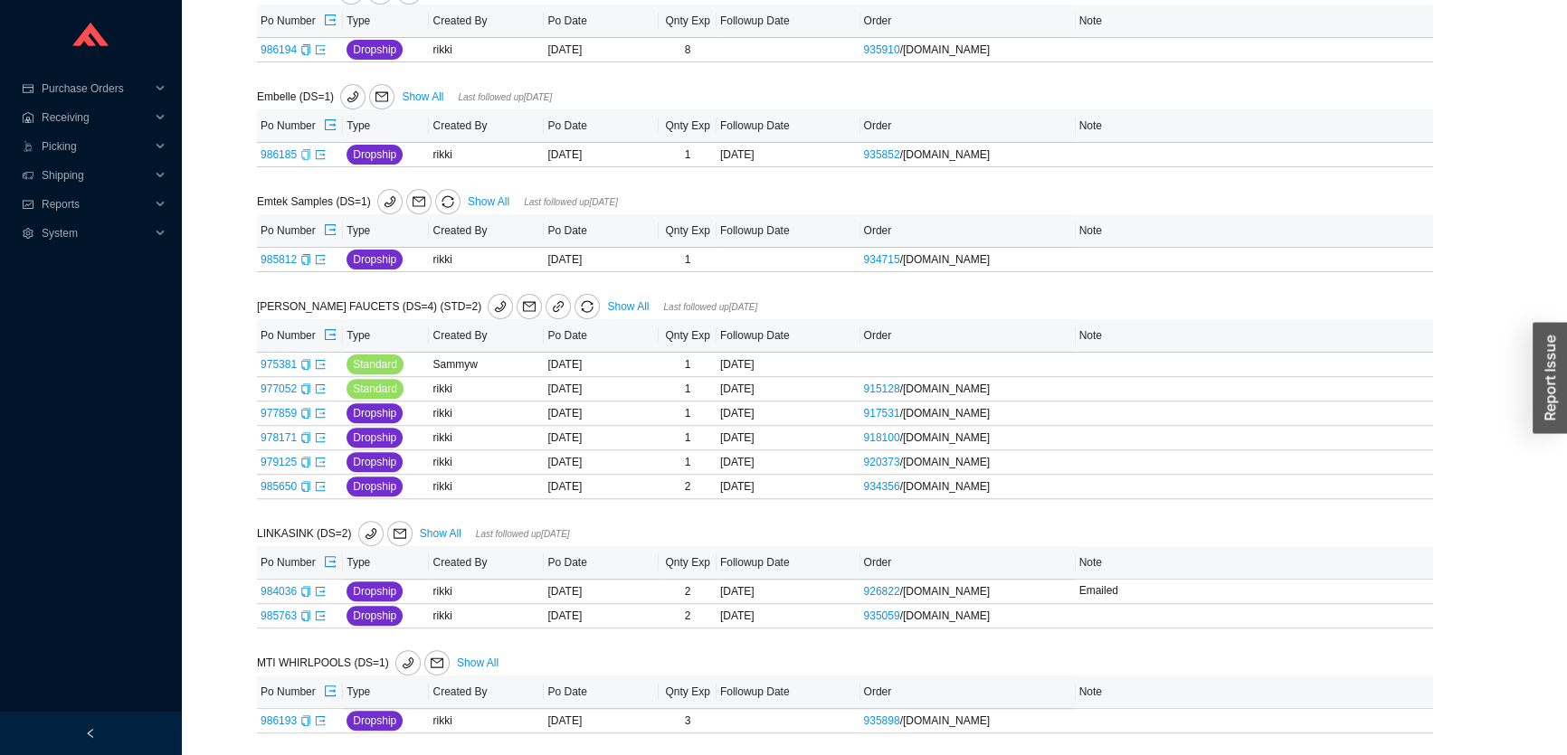
scroll to position [740, 0]
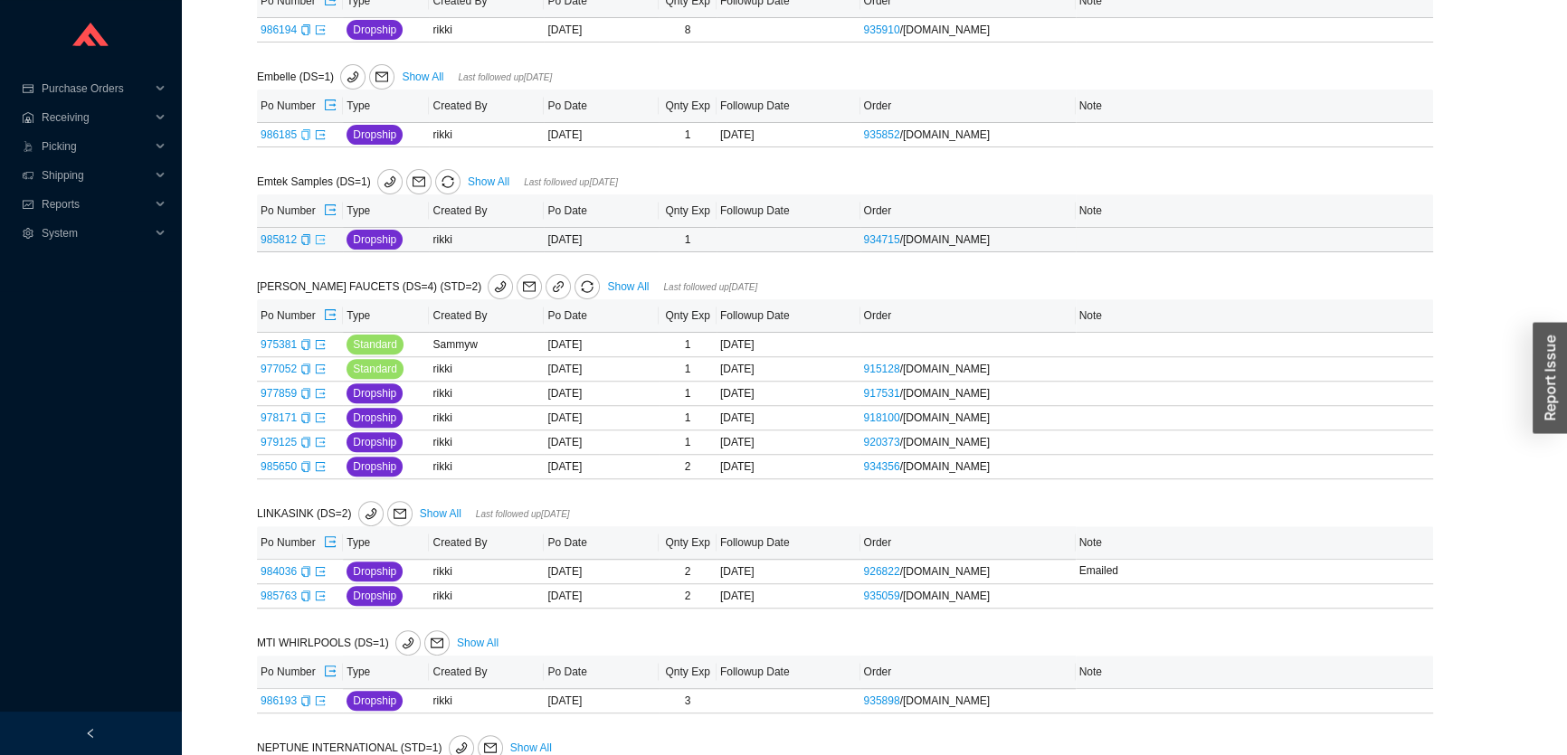
click at [319, 238] on icon "export" at bounding box center [320, 238] width 9 height 9
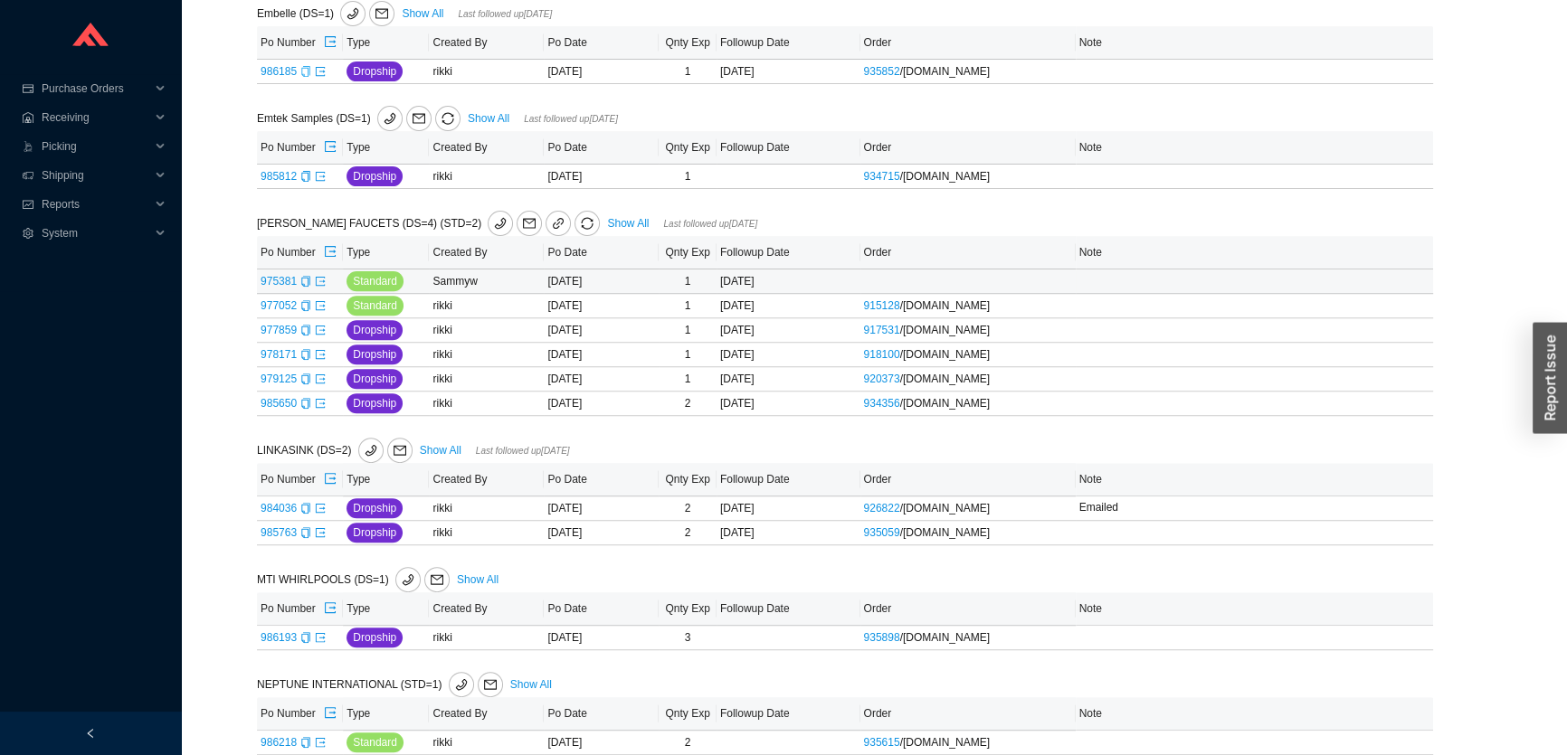
scroll to position [904, 0]
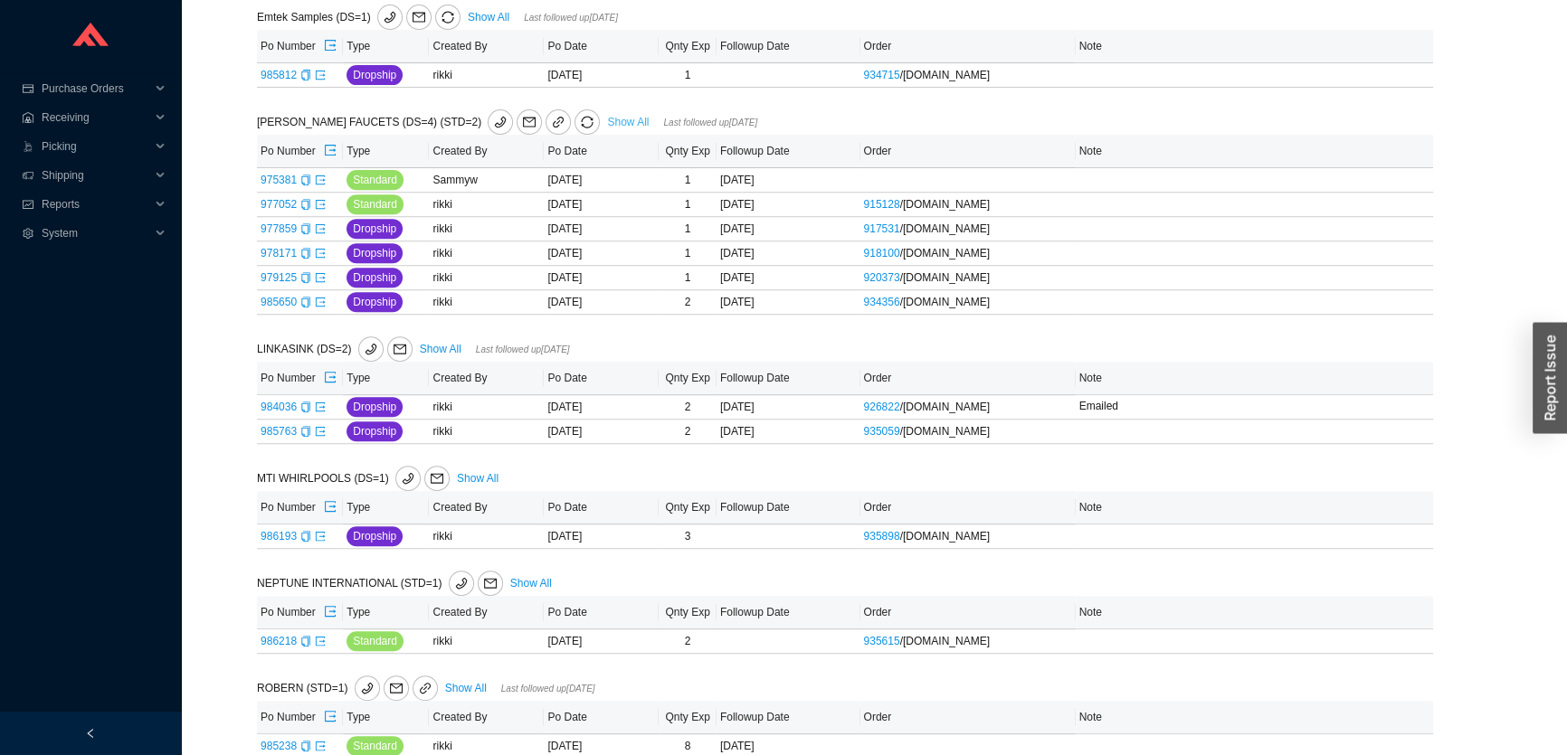
click at [607, 117] on link "Show All" at bounding box center [628, 122] width 42 height 13
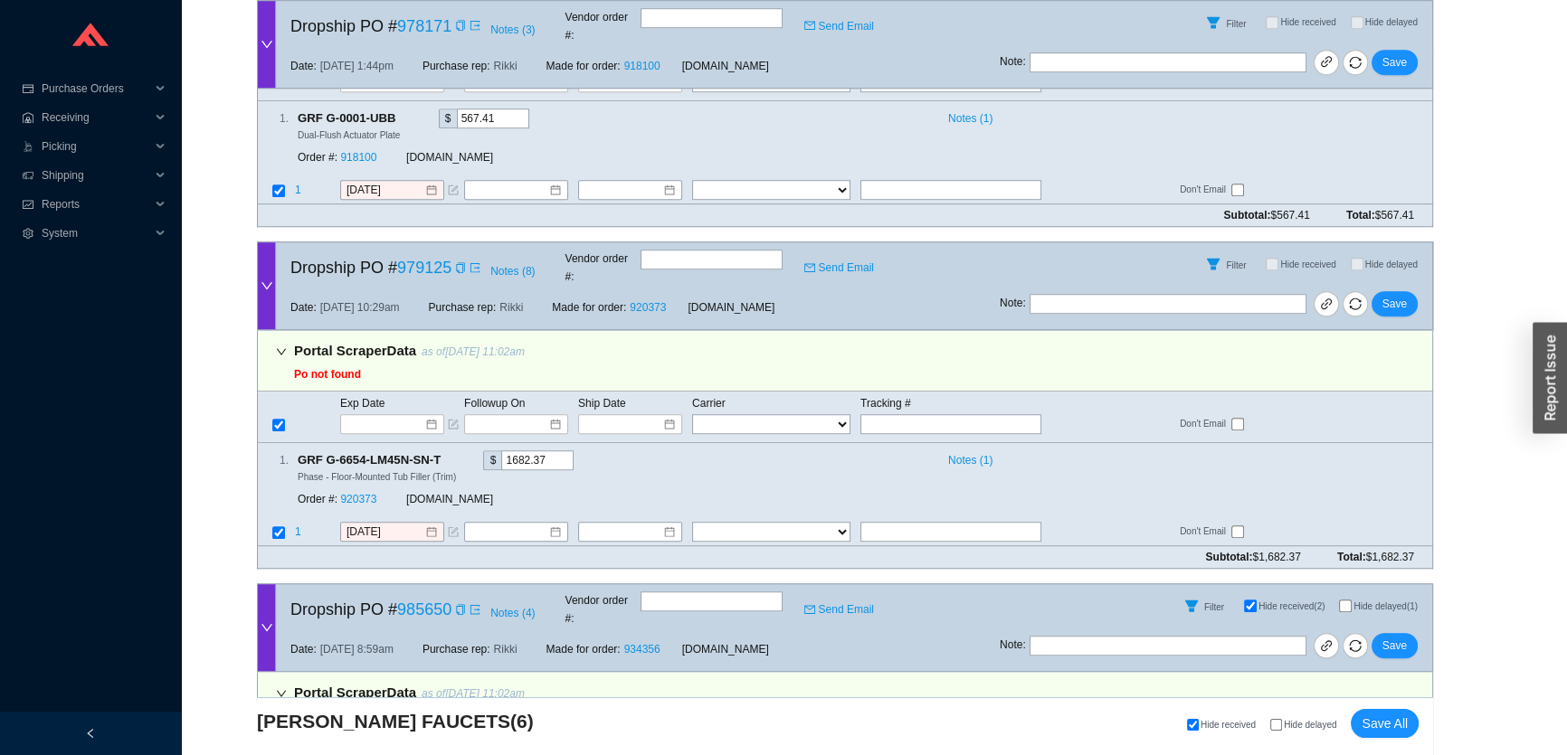
scroll to position [1920, 0]
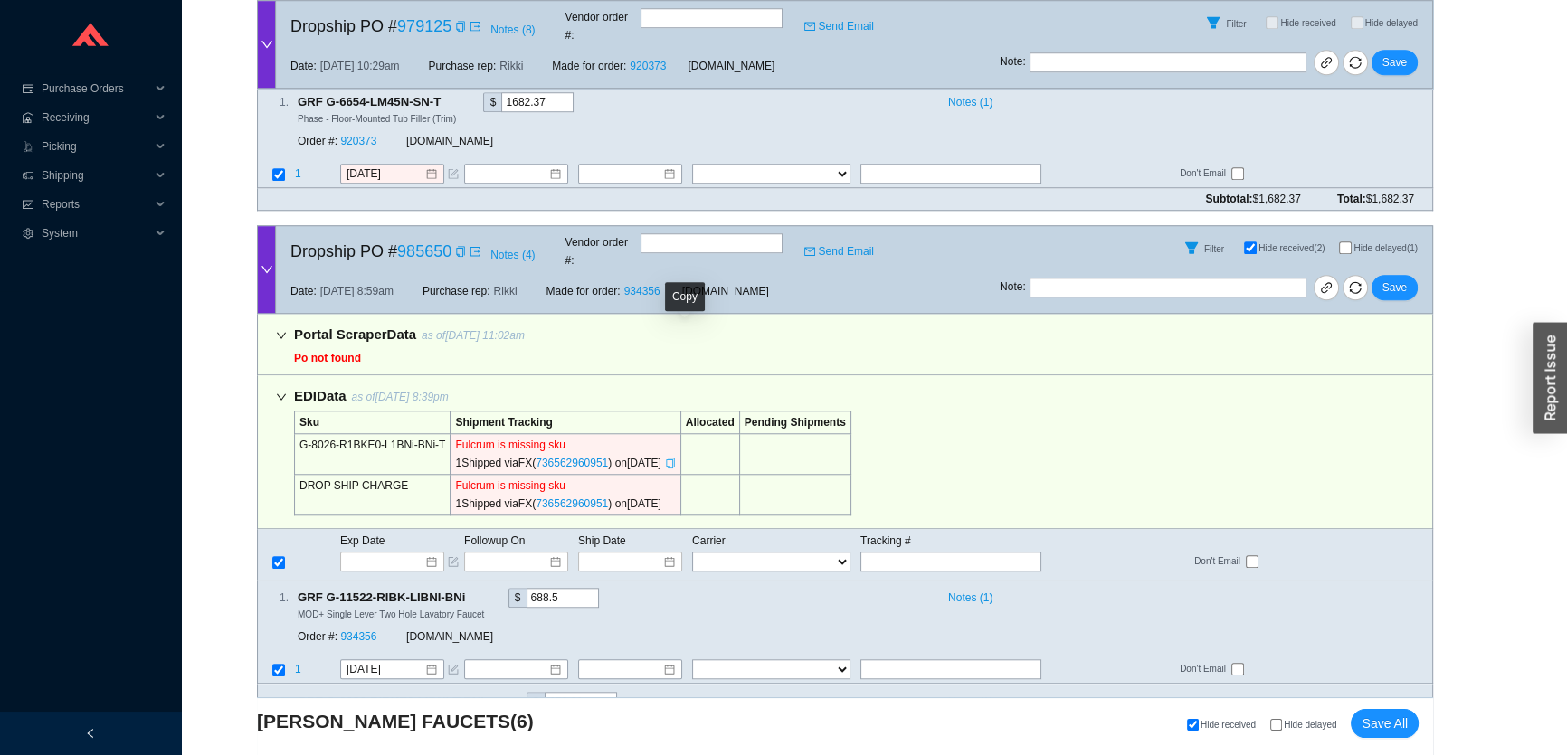
click at [676, 458] on icon "copy" at bounding box center [670, 463] width 11 height 11
paste input "736562960951"
type input "[DATE]"
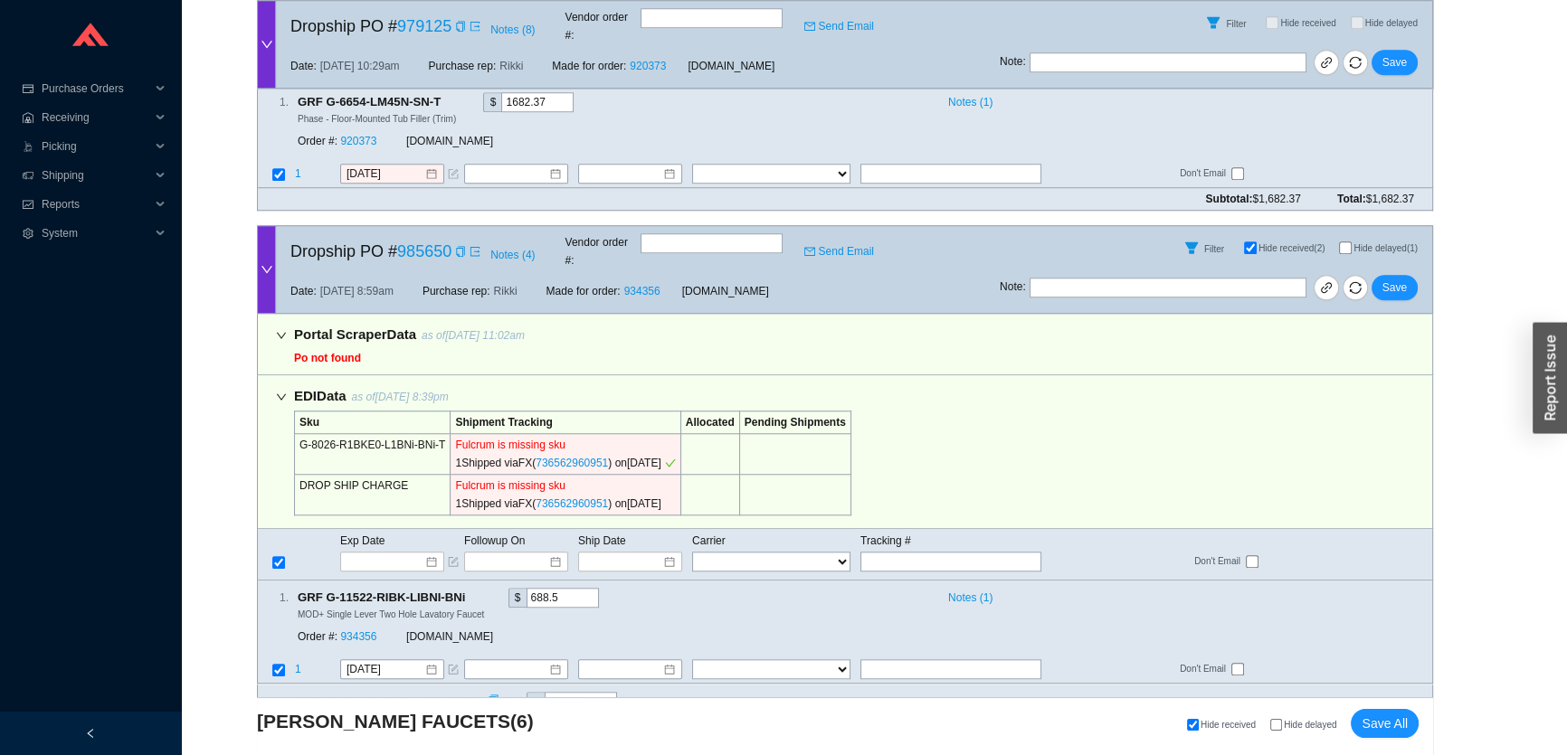
type input "736562960951"
select select "1"
type input "736562960951"
click at [1396, 279] on span "Save" at bounding box center [1394, 288] width 24 height 18
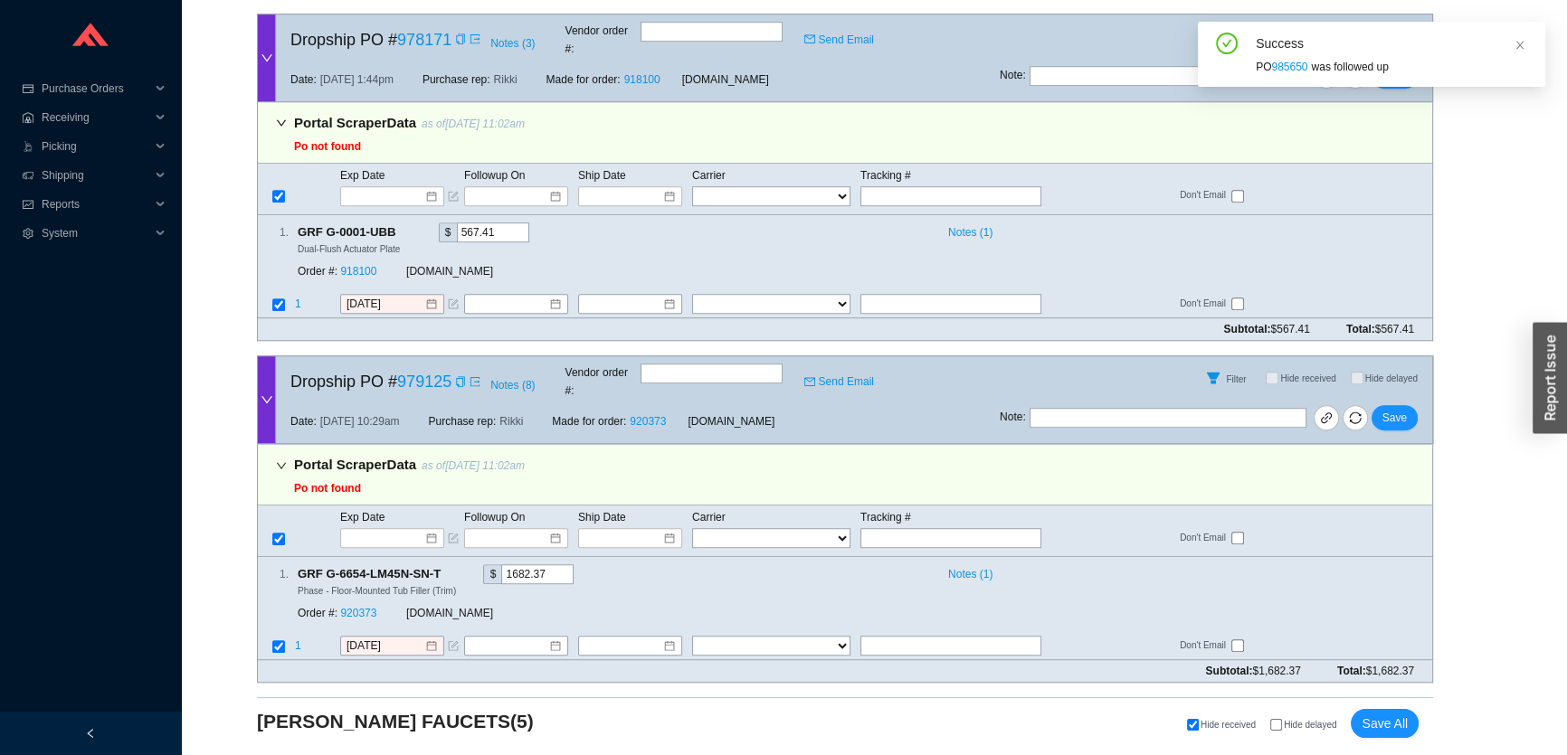
scroll to position [1339, 0]
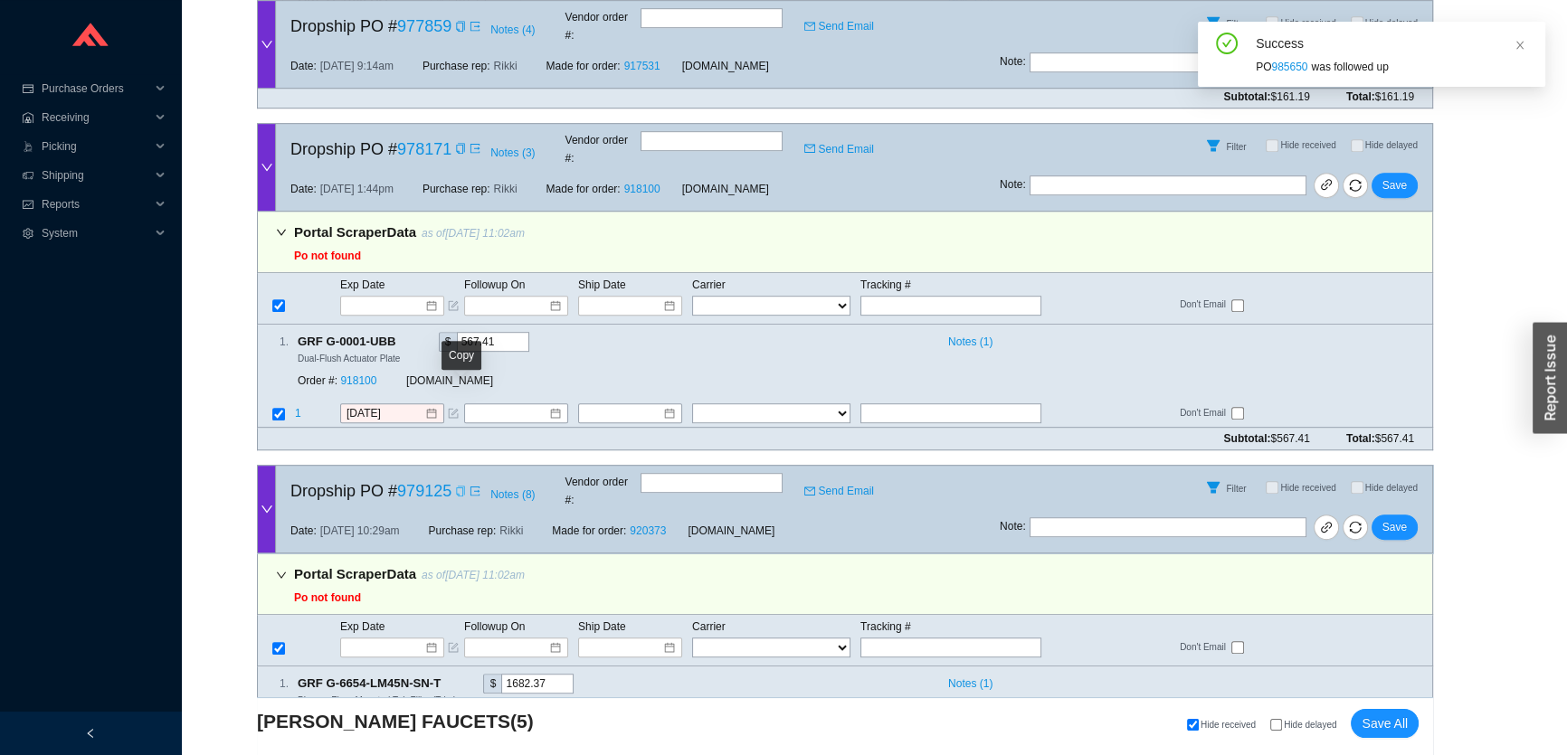
click at [460, 486] on icon "copy" at bounding box center [460, 491] width 11 height 11
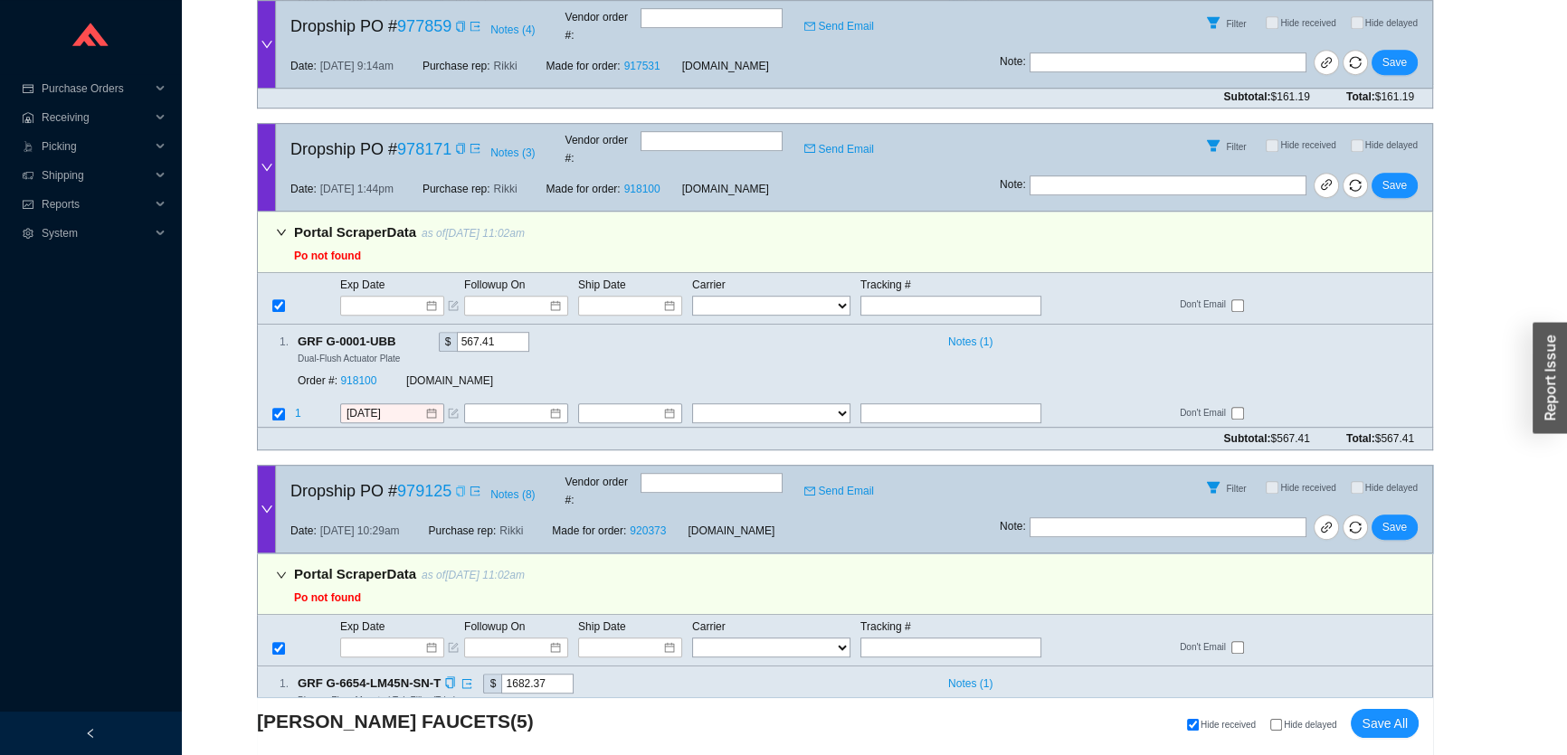
click at [370, 716] on link "920373" at bounding box center [358, 722] width 36 height 13
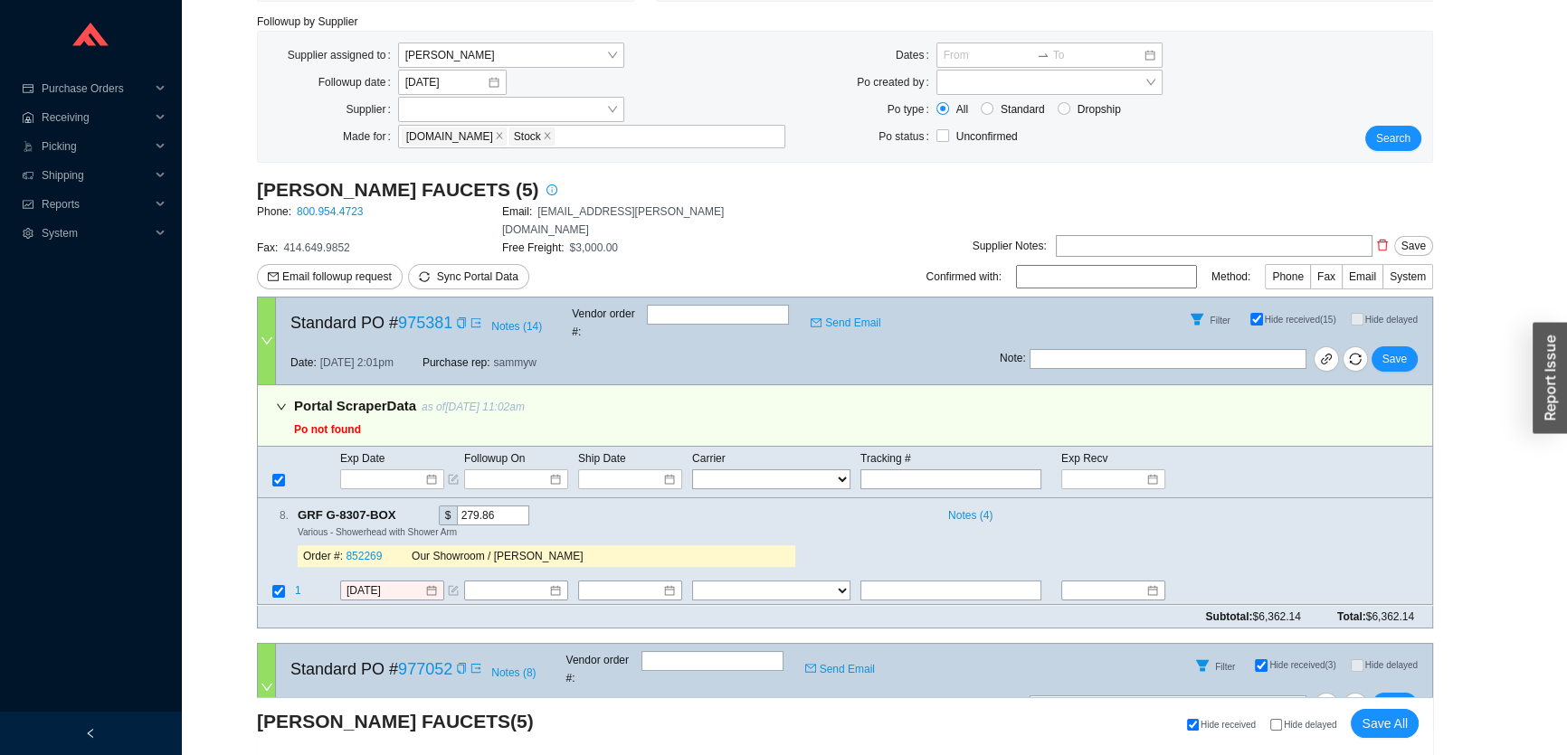
scroll to position [0, 0]
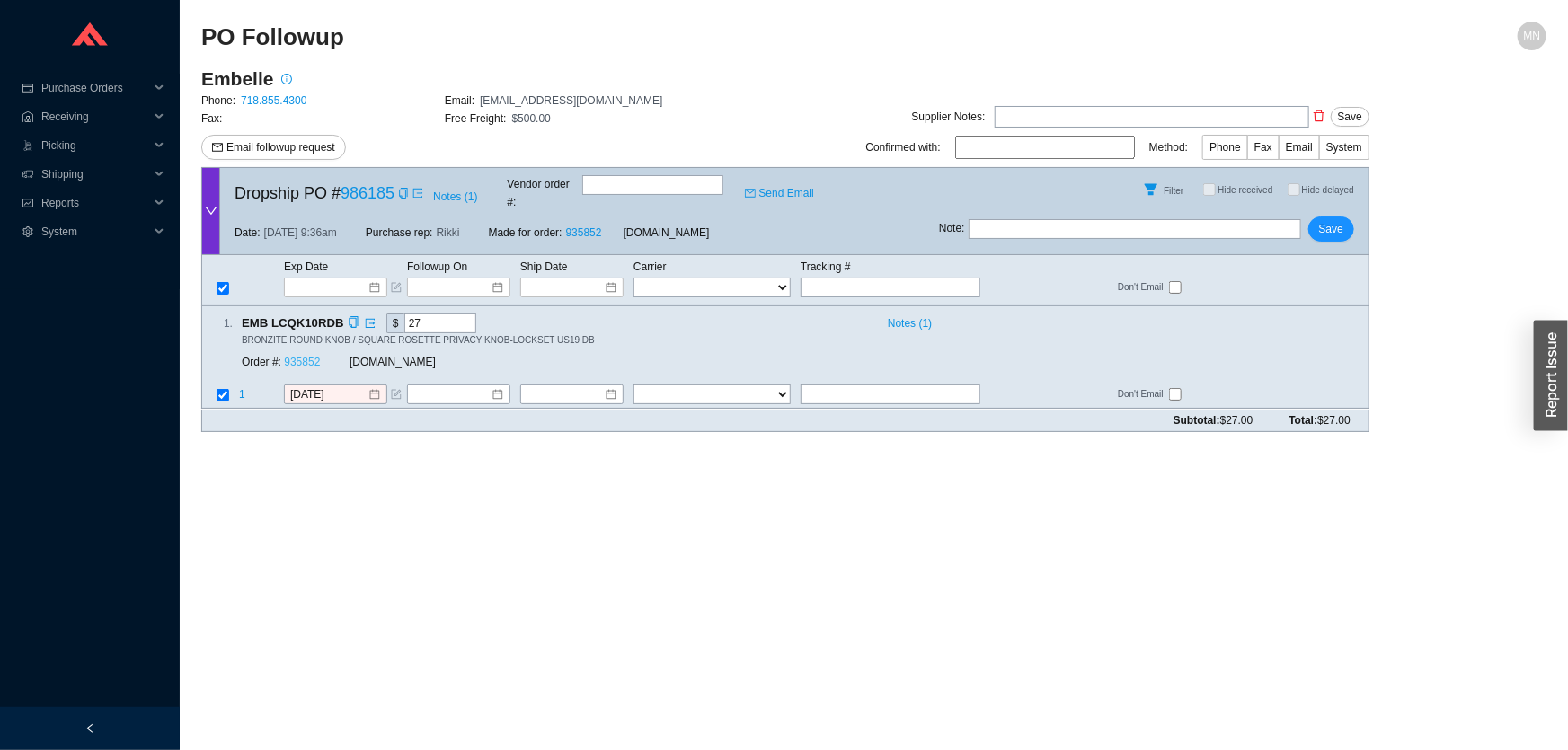
click at [302, 357] on link "935852" at bounding box center [302, 363] width 36 height 13
click at [306, 385] on div "[DATE]" at bounding box center [336, 395] width 103 height 20
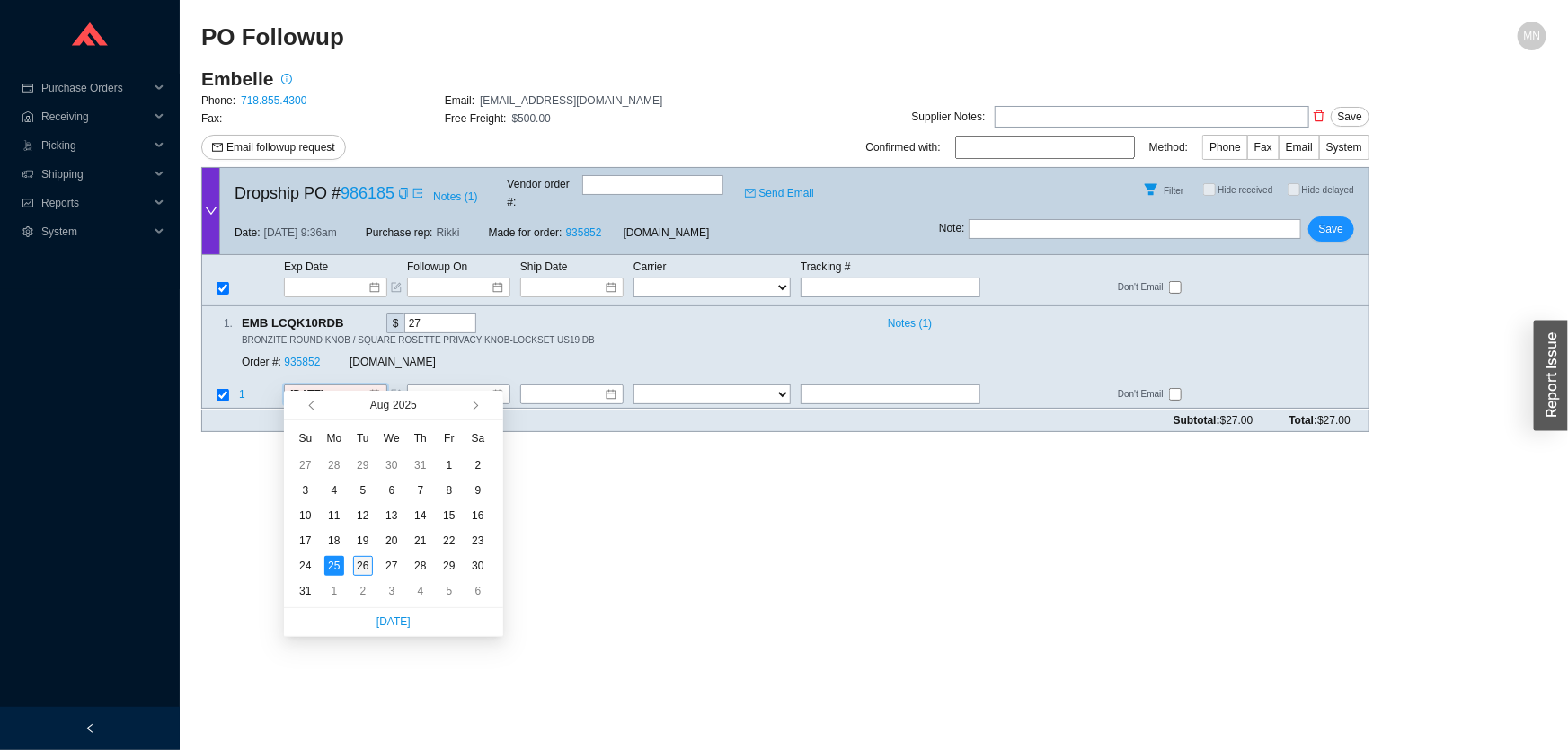
type input "[DATE]"
click at [361, 568] on div "26" at bounding box center [363, 566] width 20 height 20
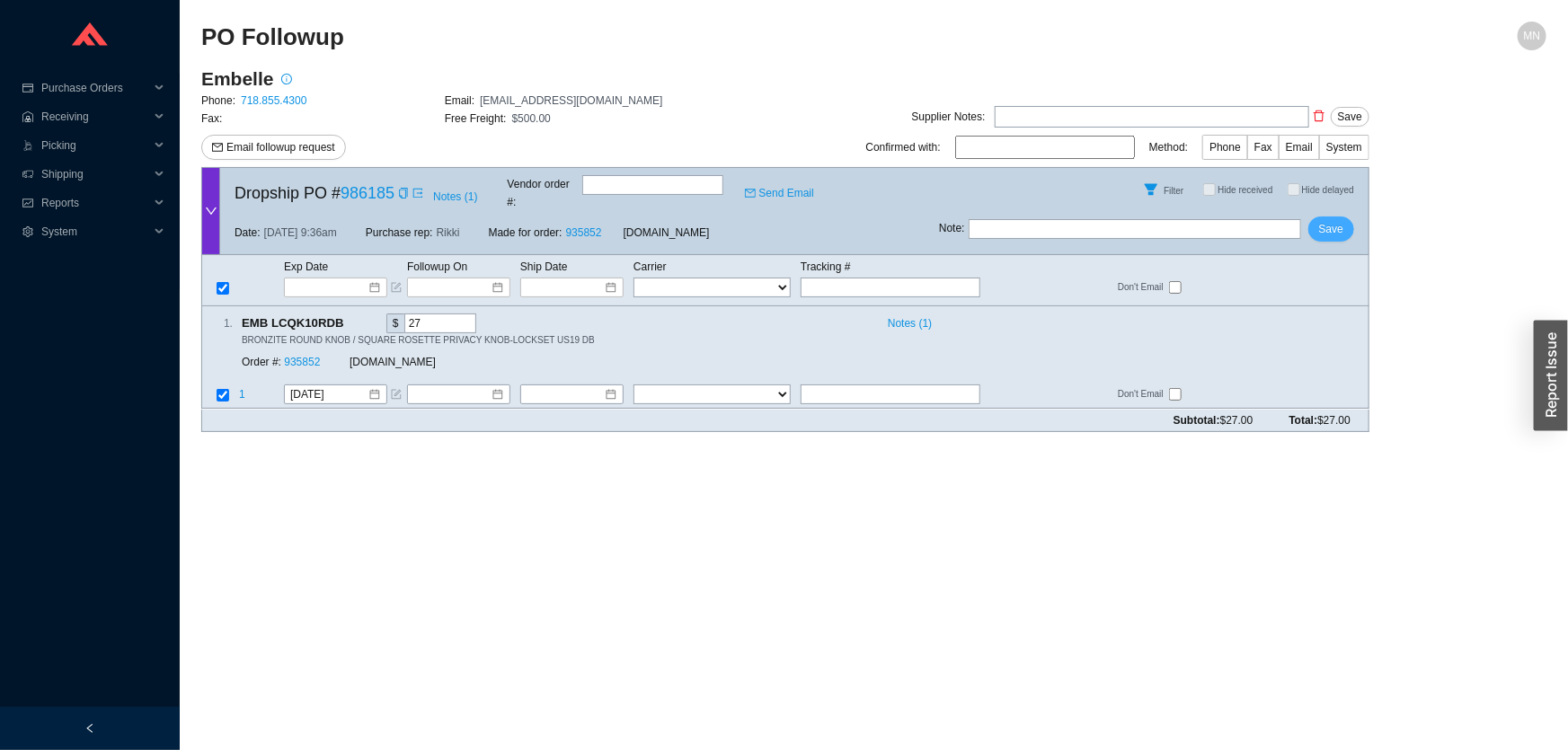
click at [1331, 221] on span "Save" at bounding box center [1332, 229] width 24 height 18
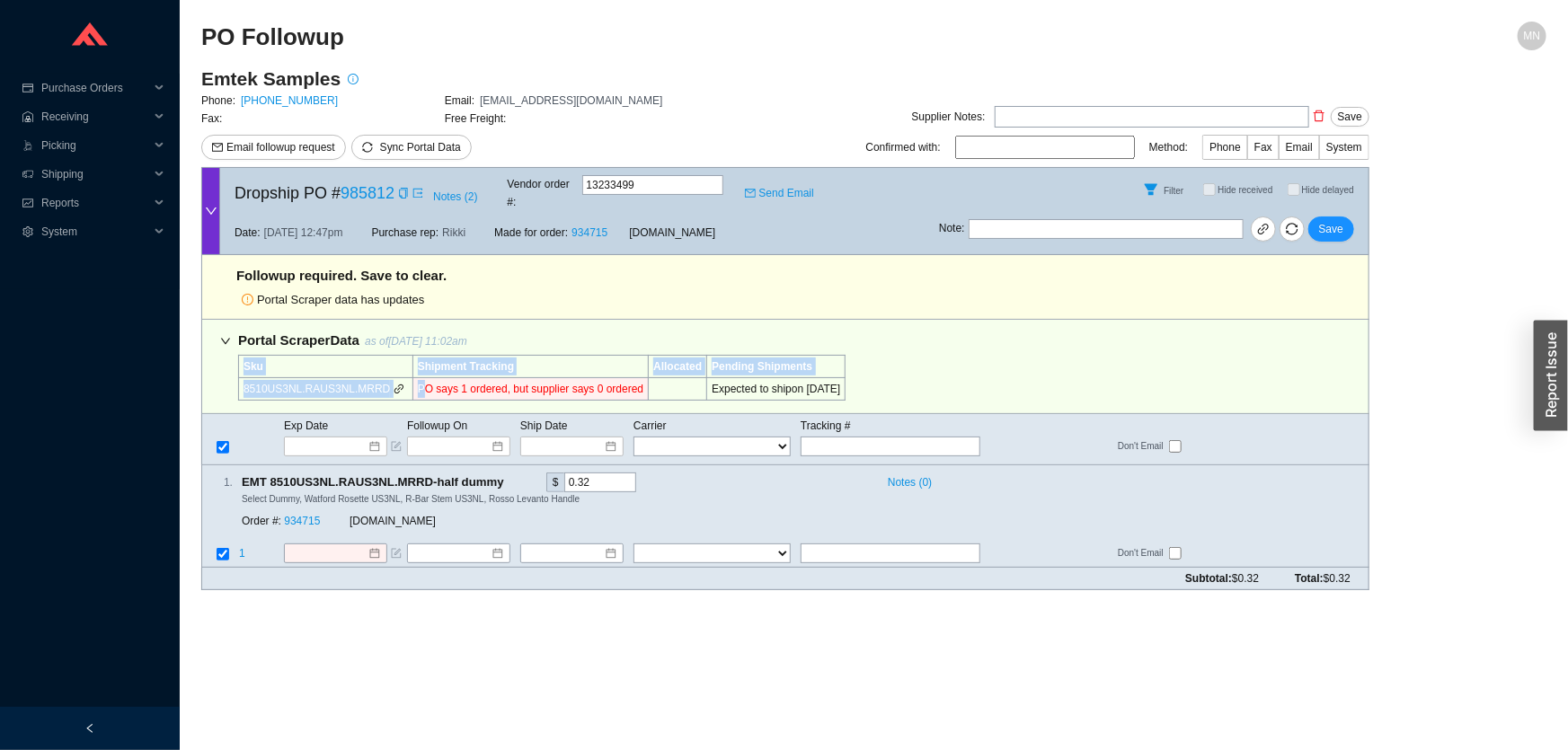
drag, startPoint x: 410, startPoint y: 373, endPoint x: 945, endPoint y: 368, distance: 535.0
click at [945, 368] on div "Portal Scraper Data as of [DATE] 11:02am Sku Shipment Tracking Allocated Pendin…" at bounding box center [786, 367] width 1169 height 94
click at [354, 437] on input at bounding box center [329, 446] width 77 height 18
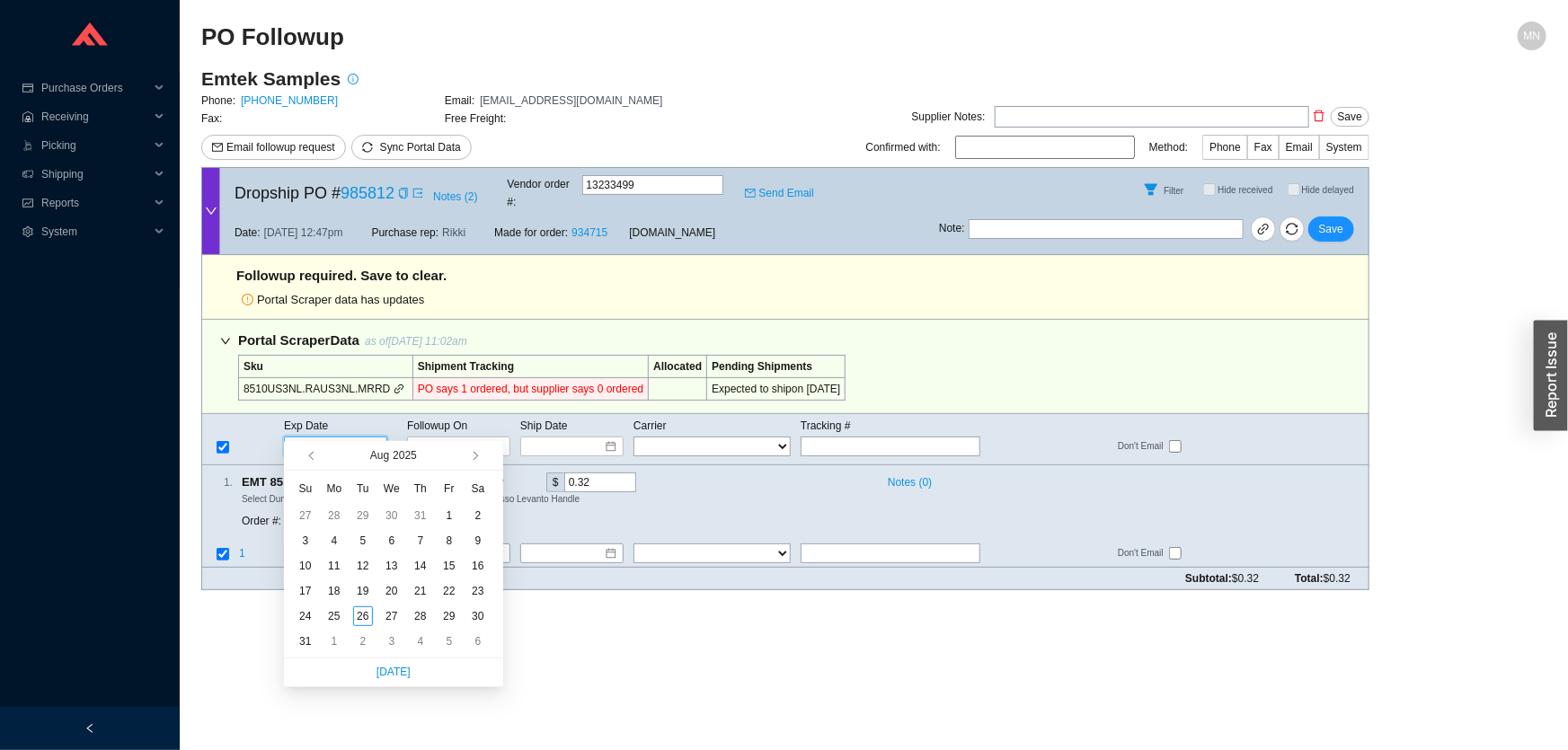
type input "[DATE]"
click at [405, 189] on icon "copy" at bounding box center [403, 193] width 11 height 11
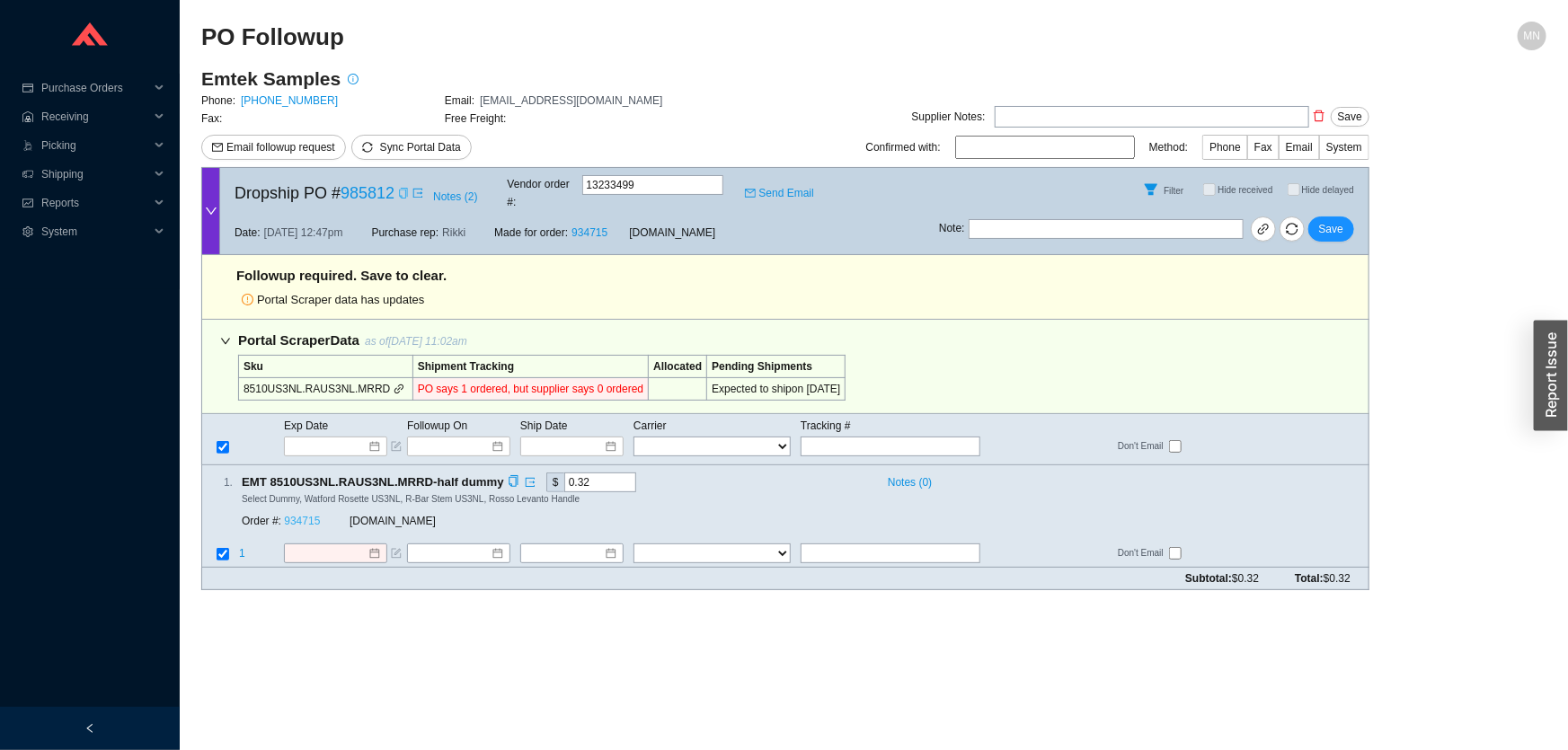
click at [306, 515] on link "934715" at bounding box center [302, 521] width 36 height 13
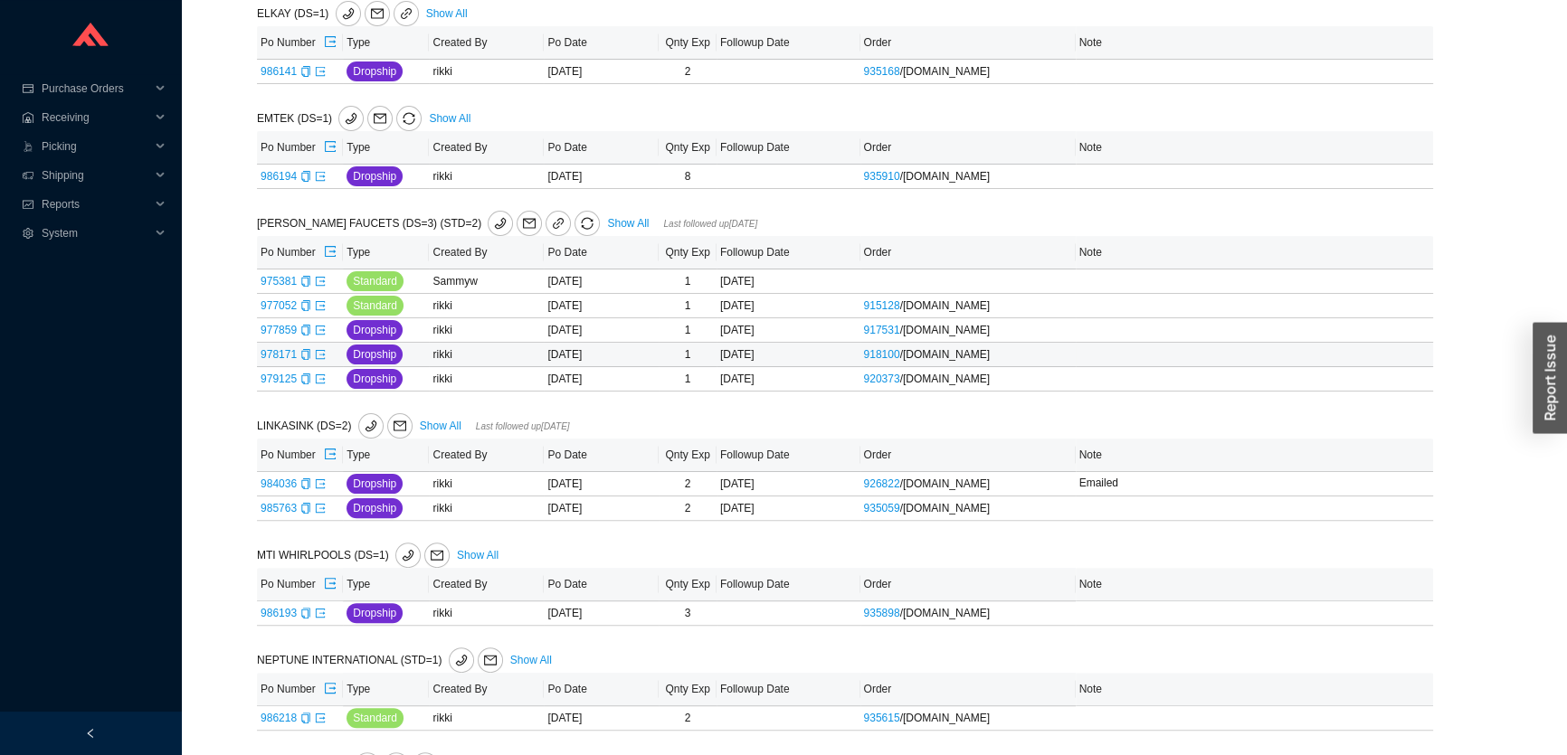
scroll to position [575, 0]
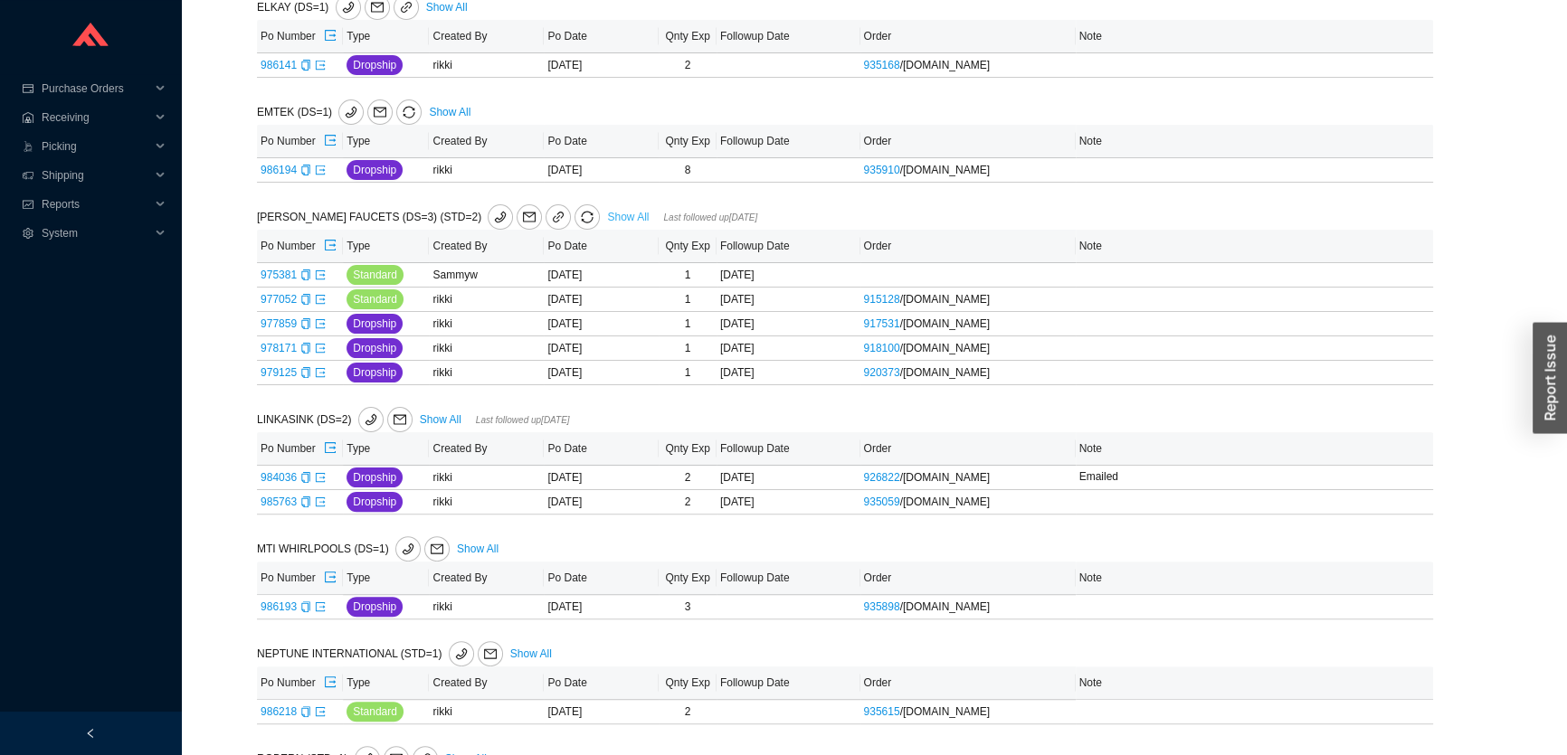
click at [607, 216] on link "Show All" at bounding box center [628, 217] width 42 height 13
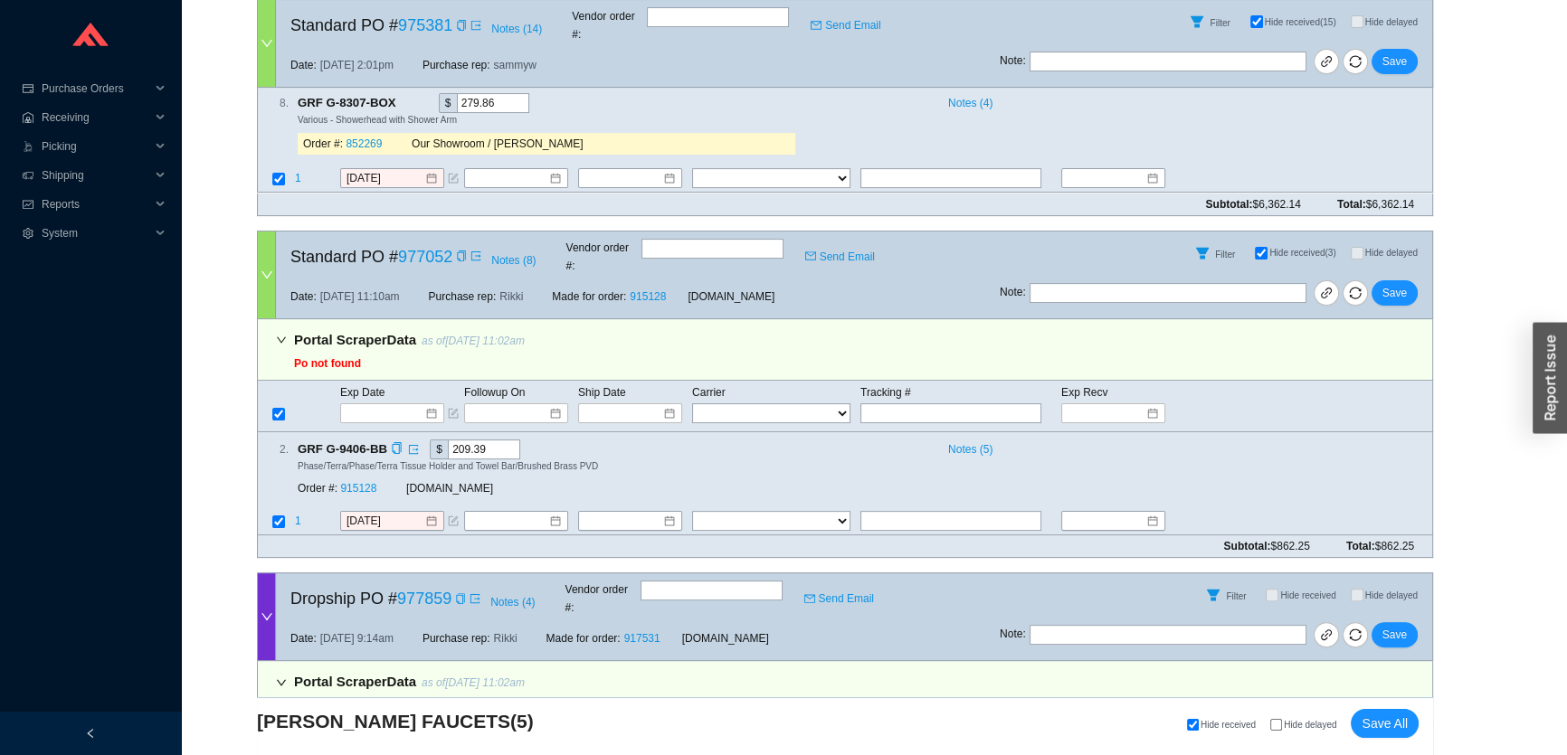
scroll to position [575, 0]
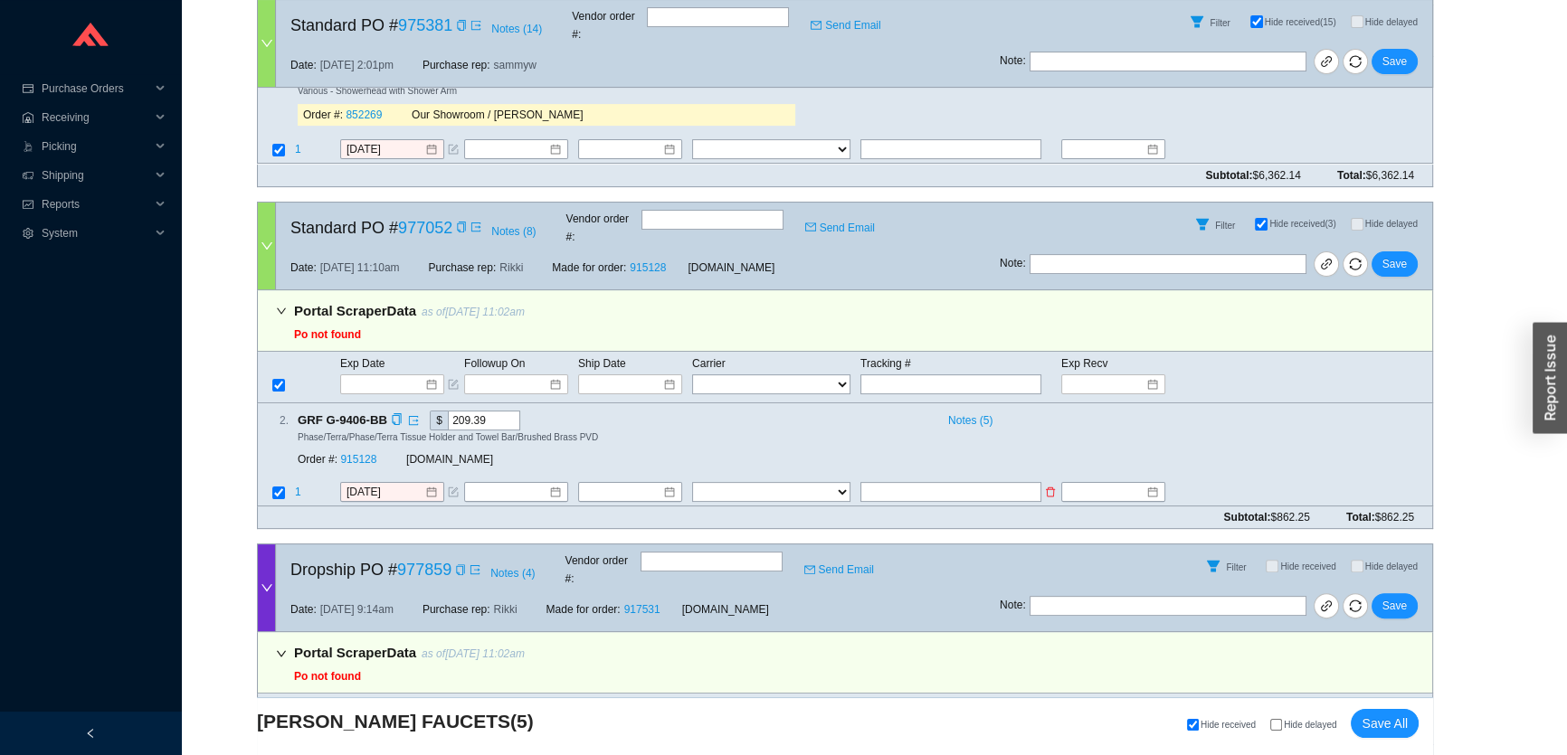
click at [451, 488] on icon "form" at bounding box center [454, 491] width 6 height 6
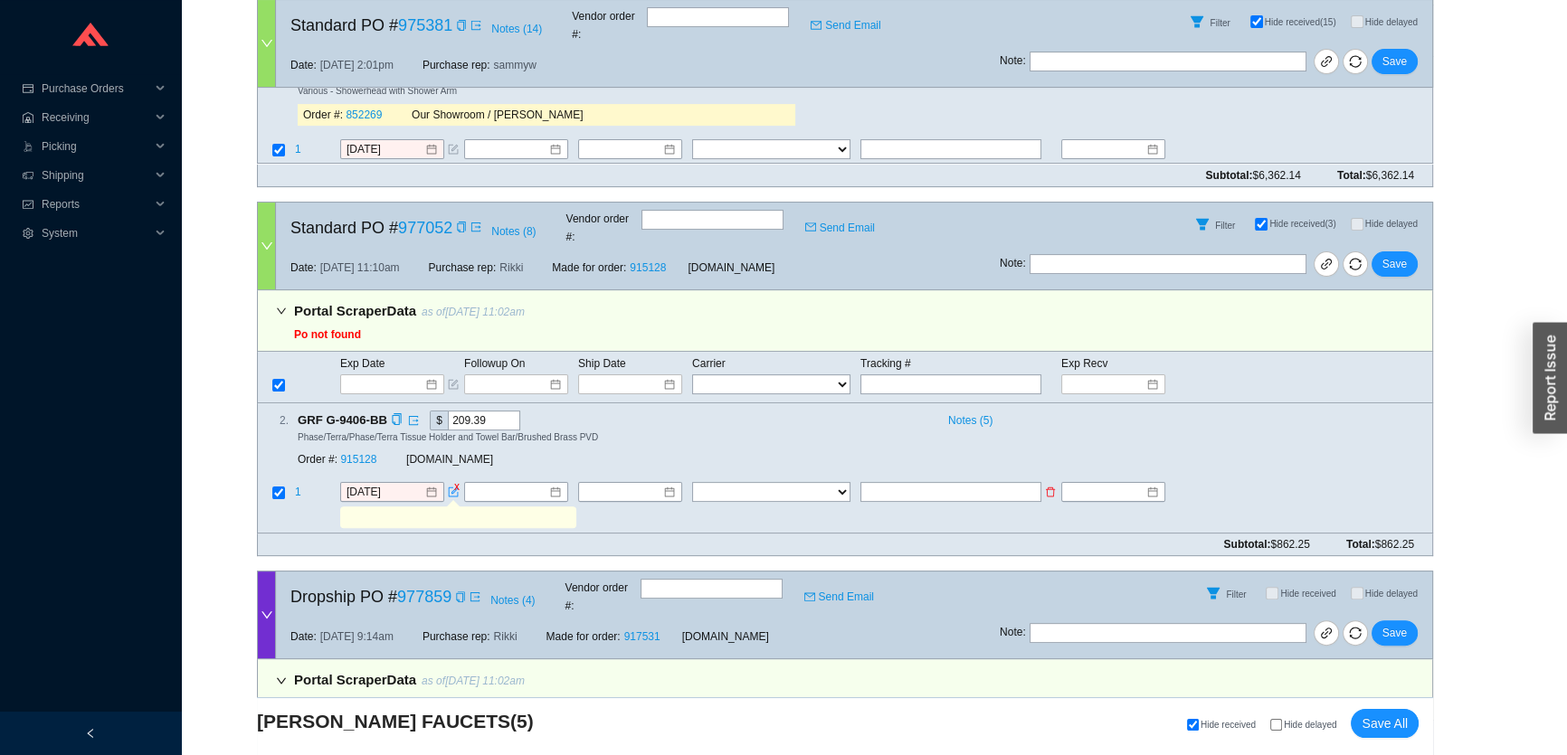
click at [451, 487] on icon "form" at bounding box center [453, 492] width 11 height 11
click at [405, 483] on input at bounding box center [385, 492] width 78 height 18
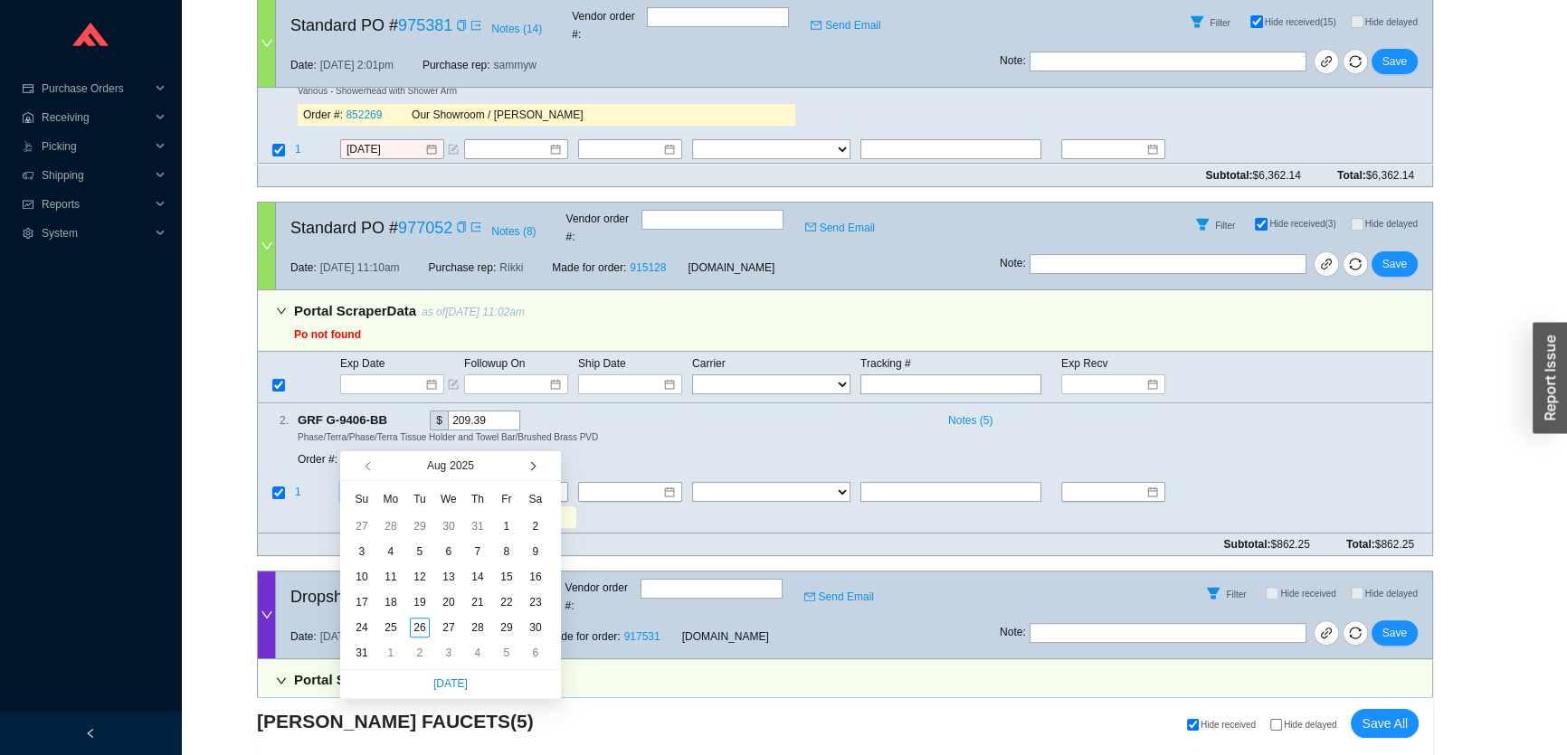
click at [526, 465] on button "button" at bounding box center [530, 465] width 17 height 29
type input "[DATE]"
click at [388, 567] on div "13" at bounding box center [391, 577] width 20 height 20
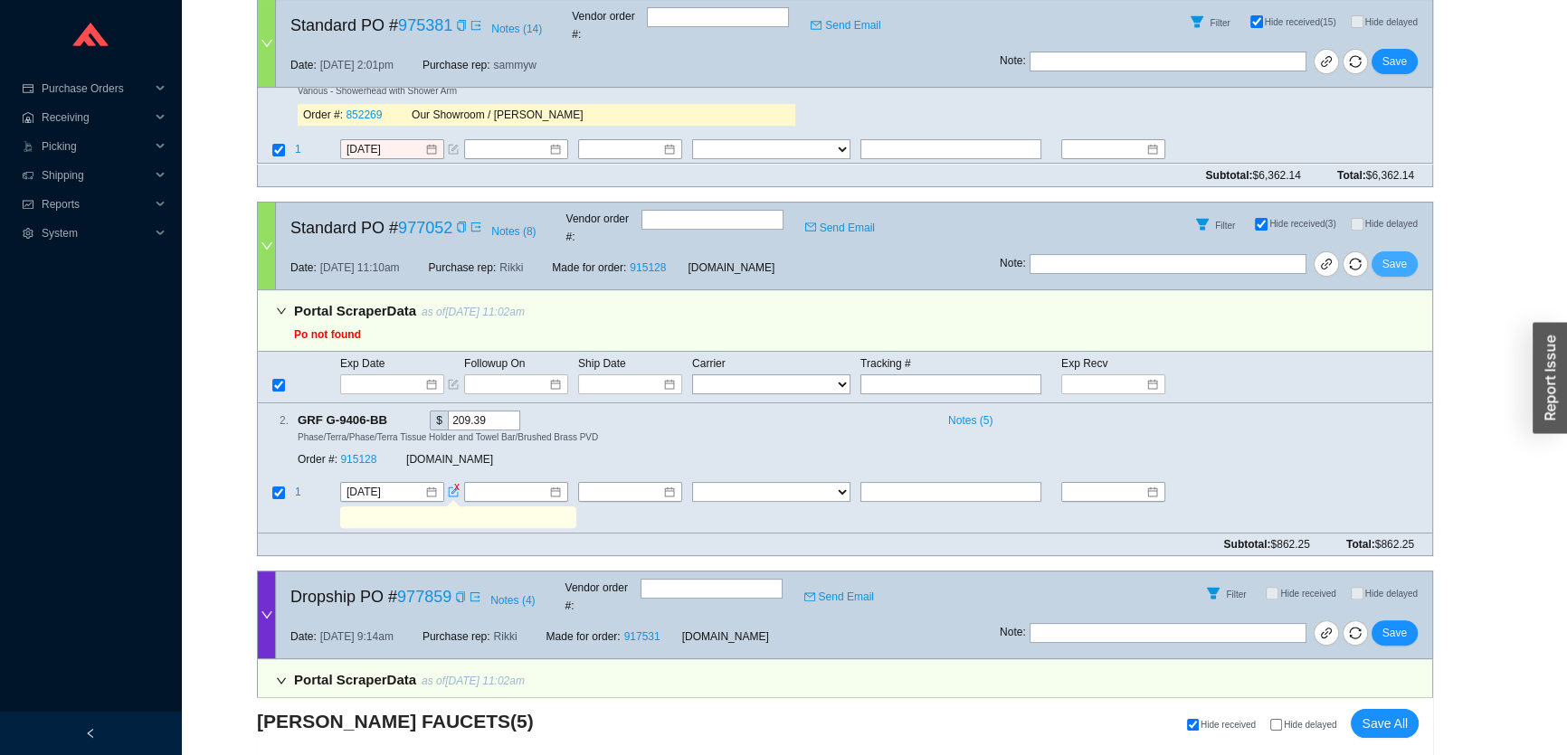
click at [1384, 255] on span "Save" at bounding box center [1394, 264] width 24 height 18
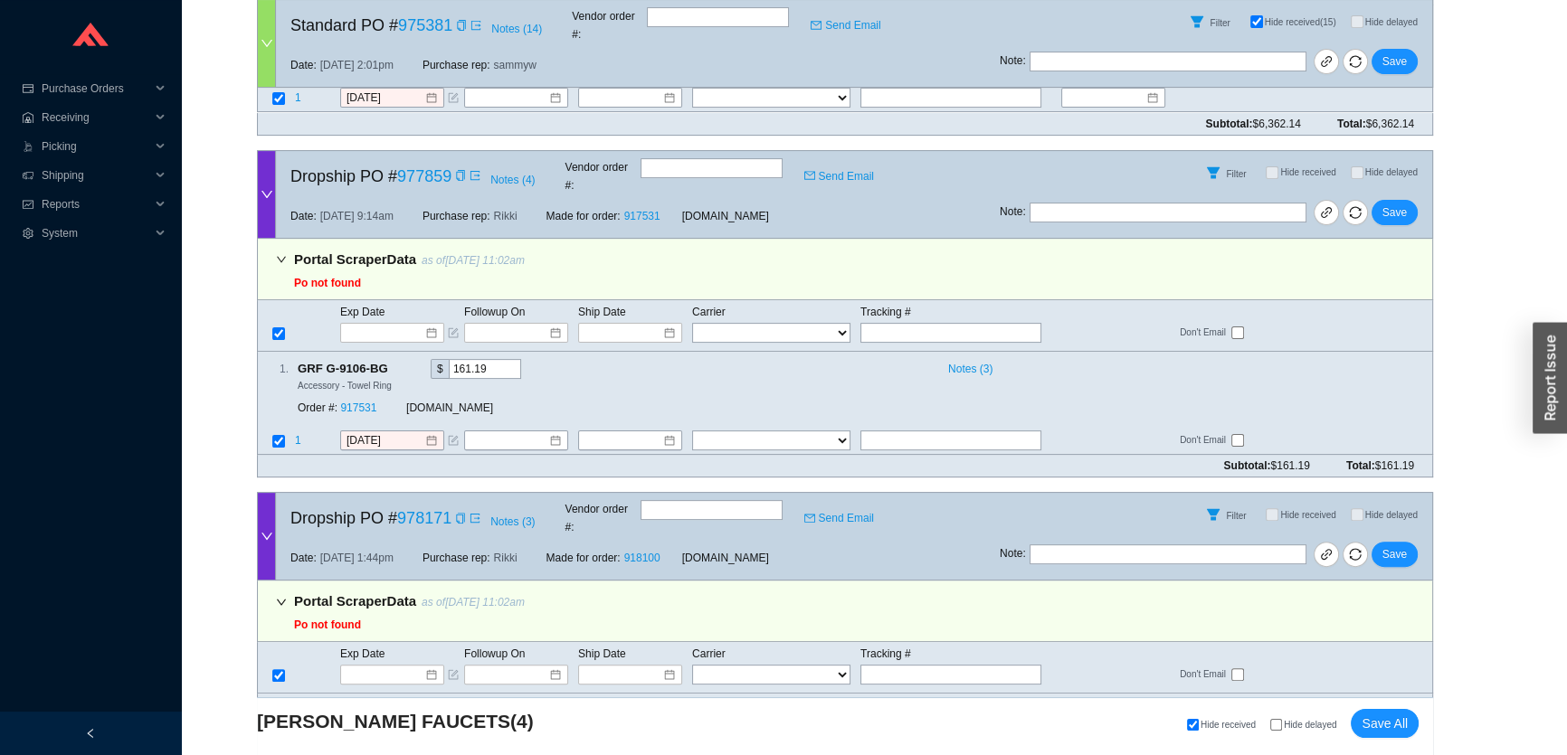
scroll to position [658, 0]
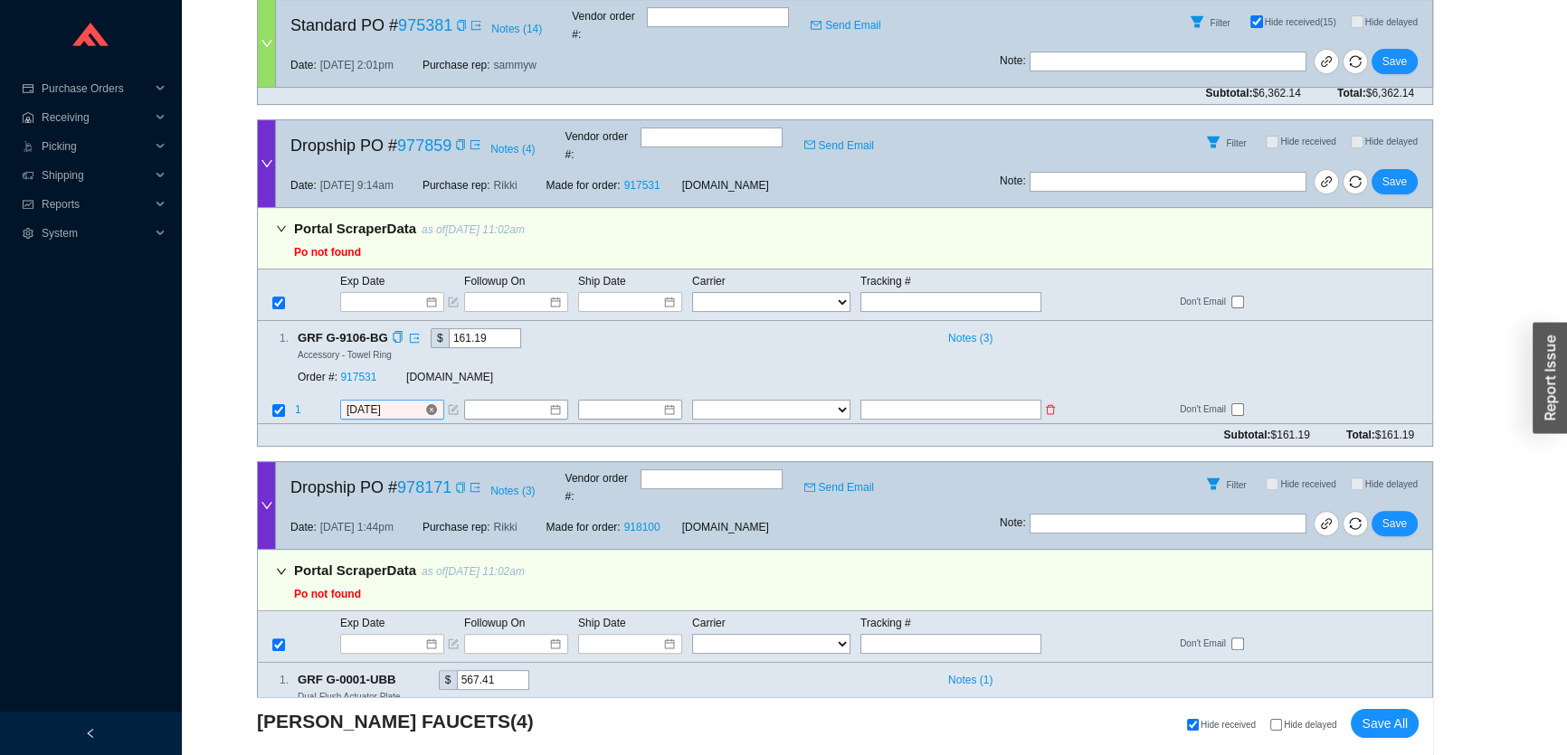
click at [394, 401] on input "[DATE]" at bounding box center [385, 410] width 78 height 18
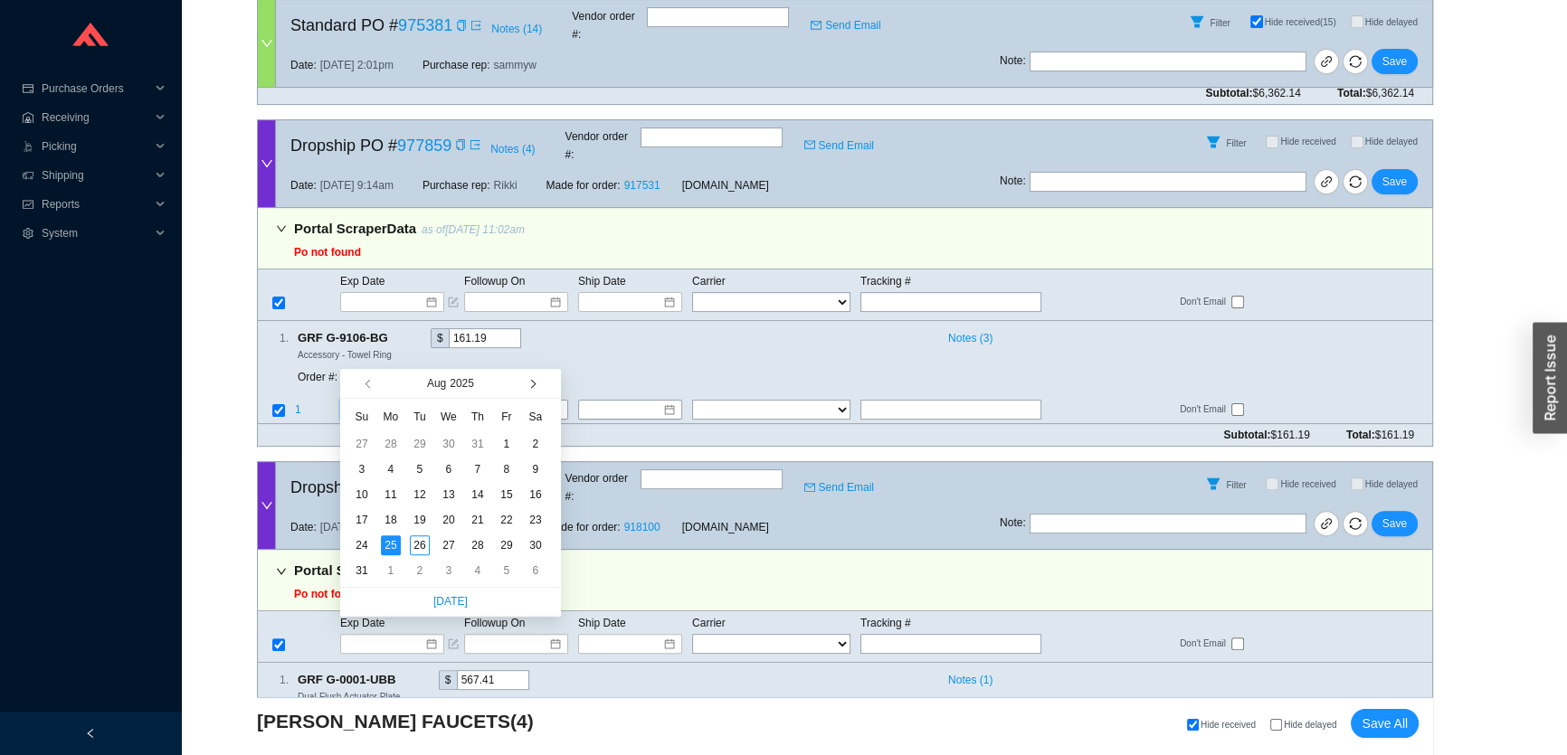
click at [528, 380] on button "button" at bounding box center [530, 383] width 17 height 29
type input "[DATE]"
click at [393, 469] on div "8" at bounding box center [391, 469] width 20 height 20
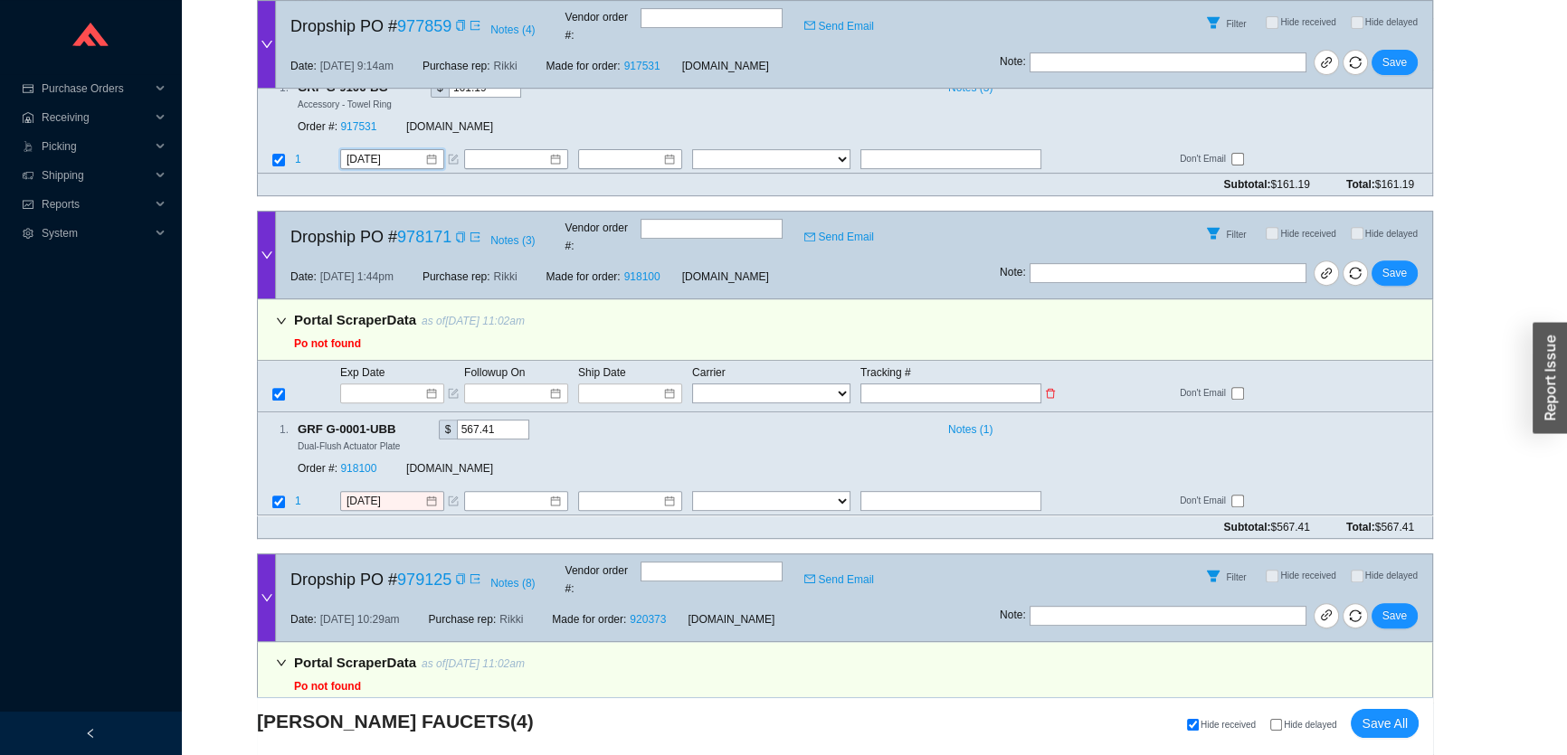
scroll to position [986, 0]
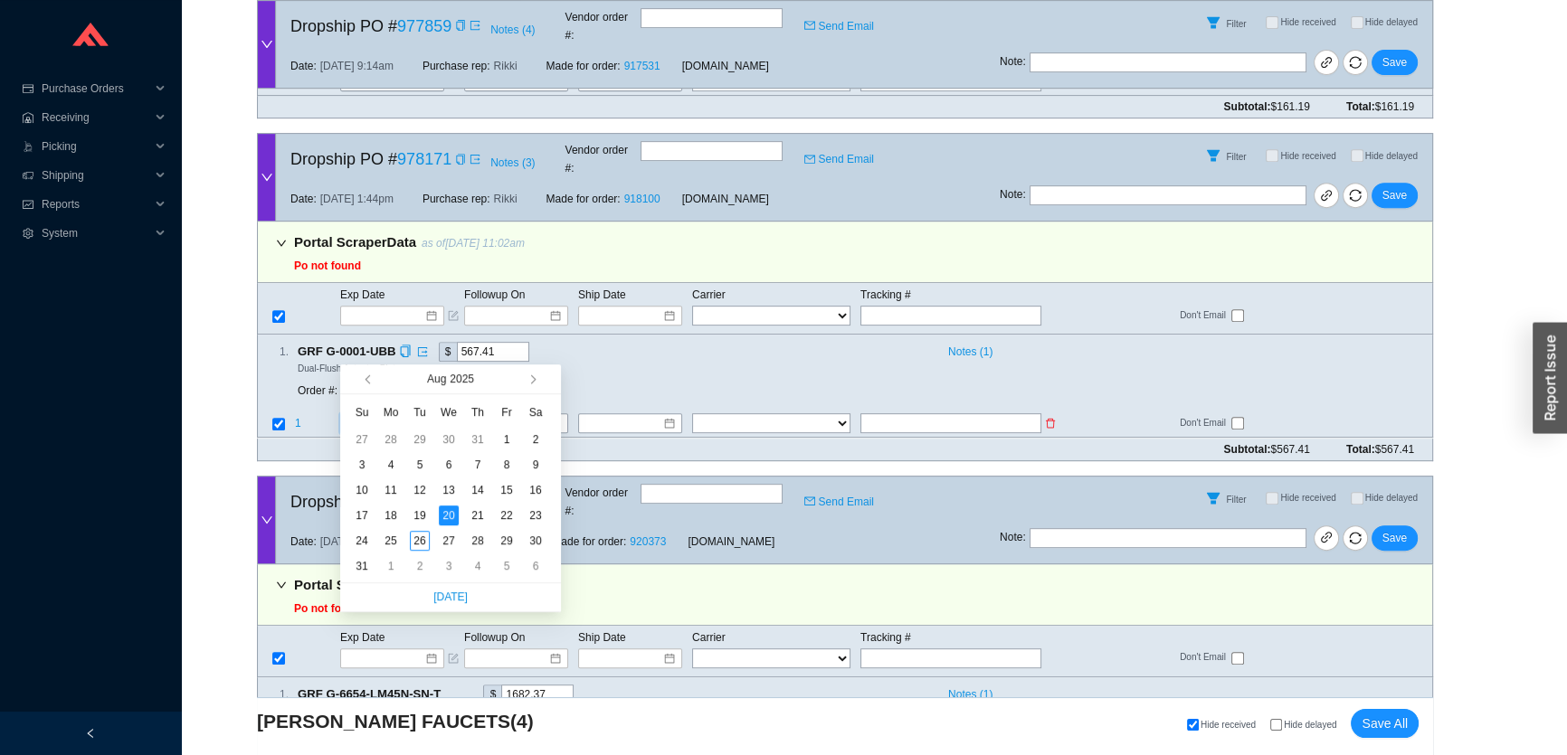
click at [380, 415] on input "[DATE]" at bounding box center [385, 424] width 78 height 18
click at [521, 381] on div "[DATE]" at bounding box center [450, 379] width 144 height 29
click at [526, 384] on button "button" at bounding box center [530, 379] width 17 height 29
type input "[DATE]"
click at [479, 463] on div "11" at bounding box center [478, 465] width 20 height 20
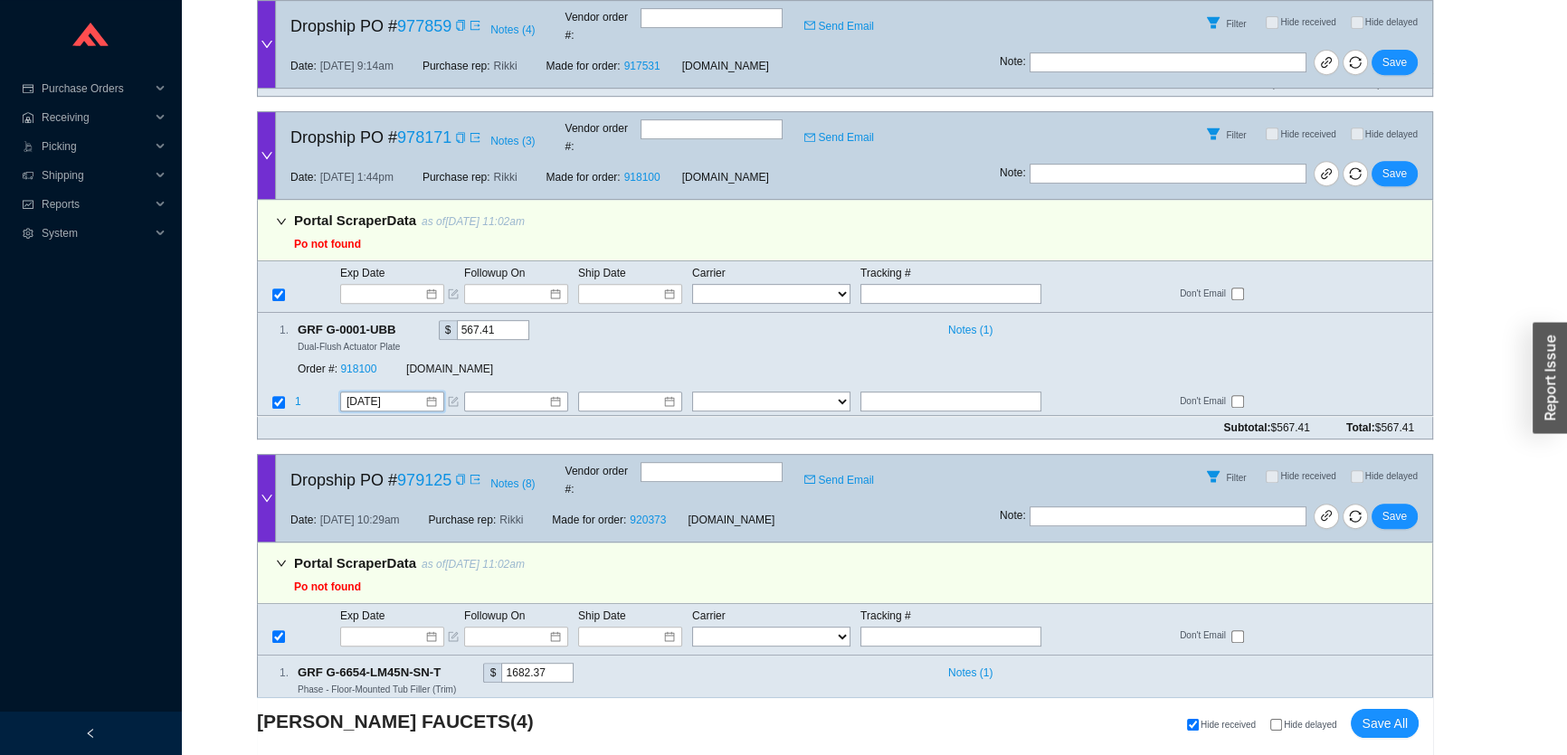
scroll to position [1014, 0]
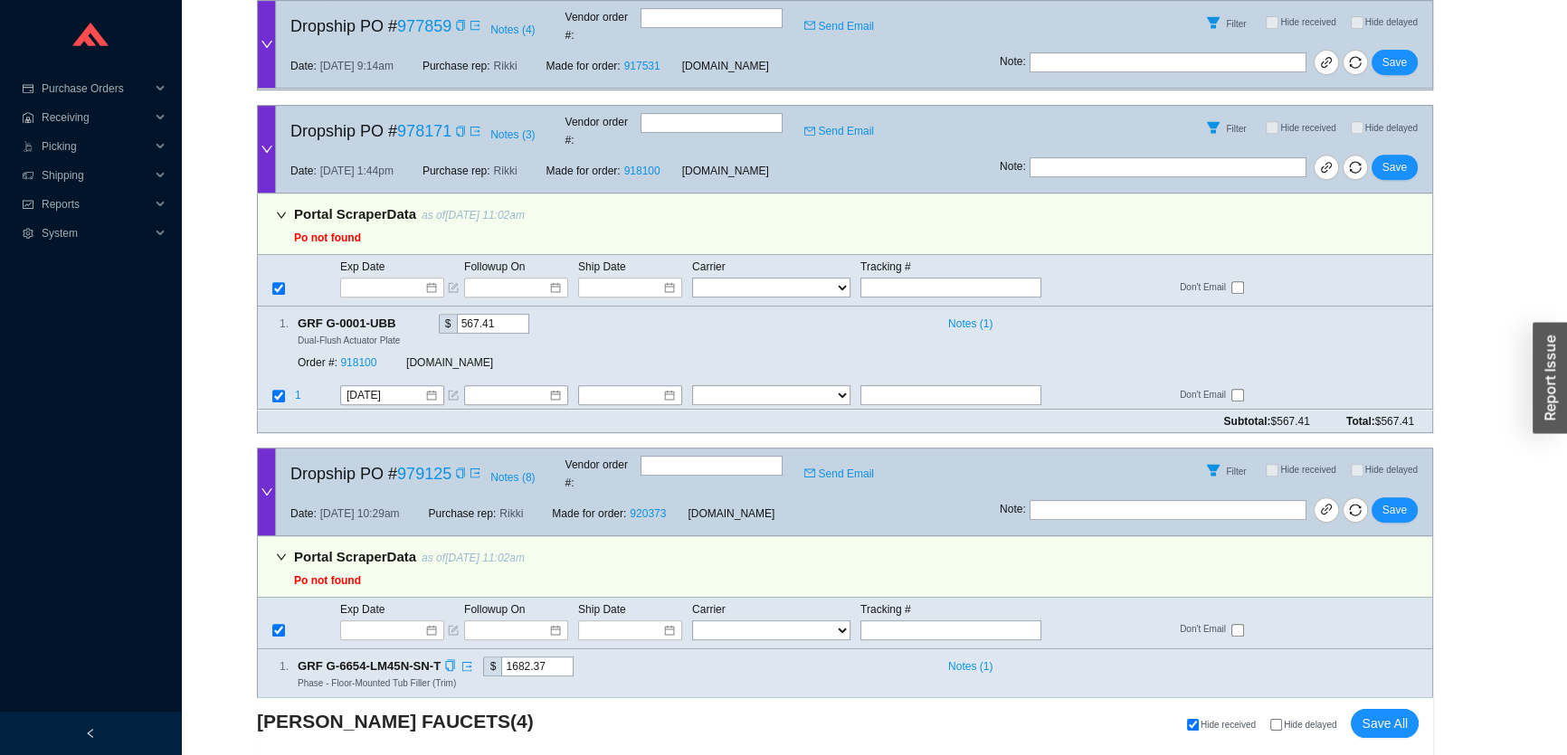
click at [403, 729] on input "[DATE]" at bounding box center [385, 738] width 78 height 18
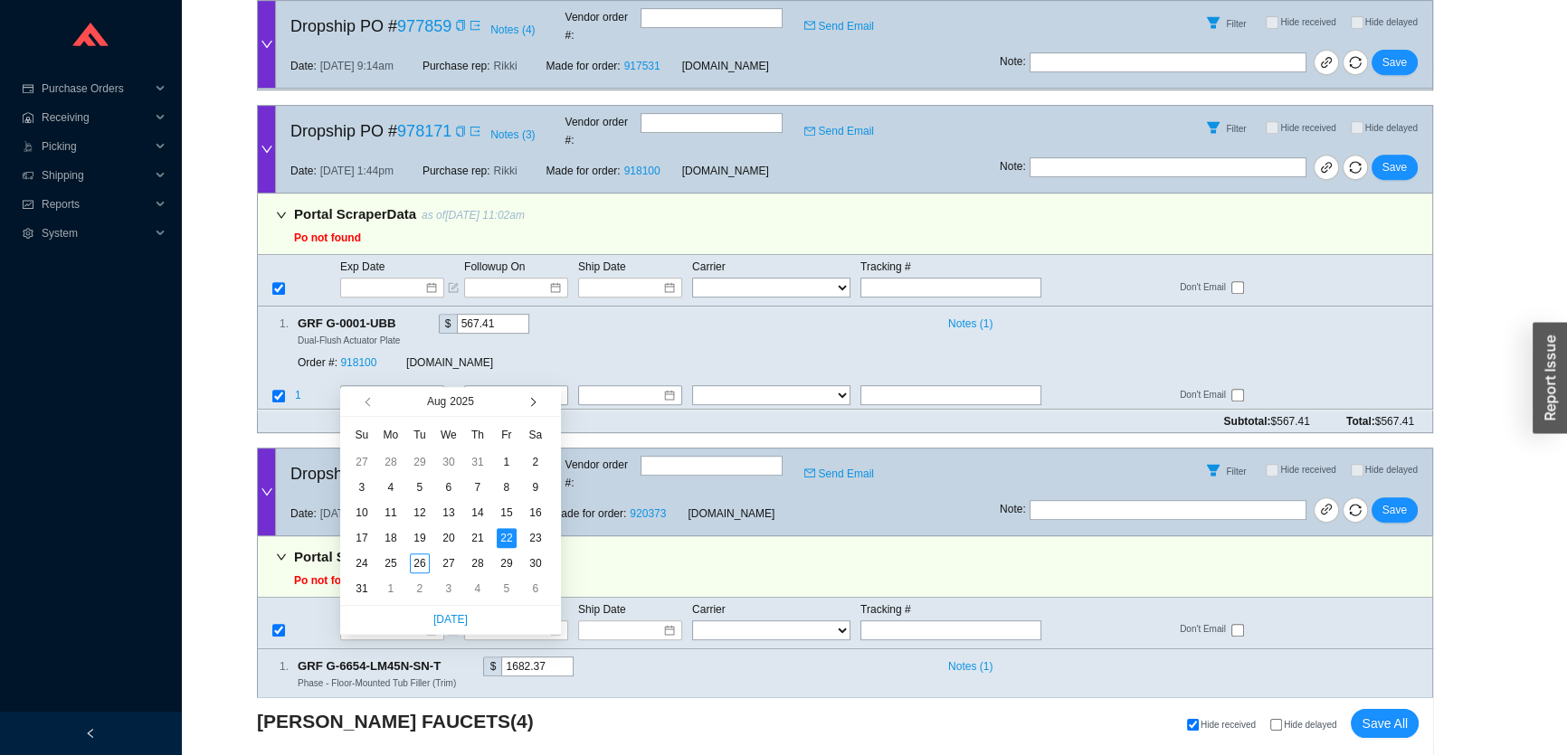
click at [538, 404] on button "button" at bounding box center [530, 401] width 17 height 29
type input "[DATE]"
click at [388, 488] on div "8" at bounding box center [391, 488] width 20 height 20
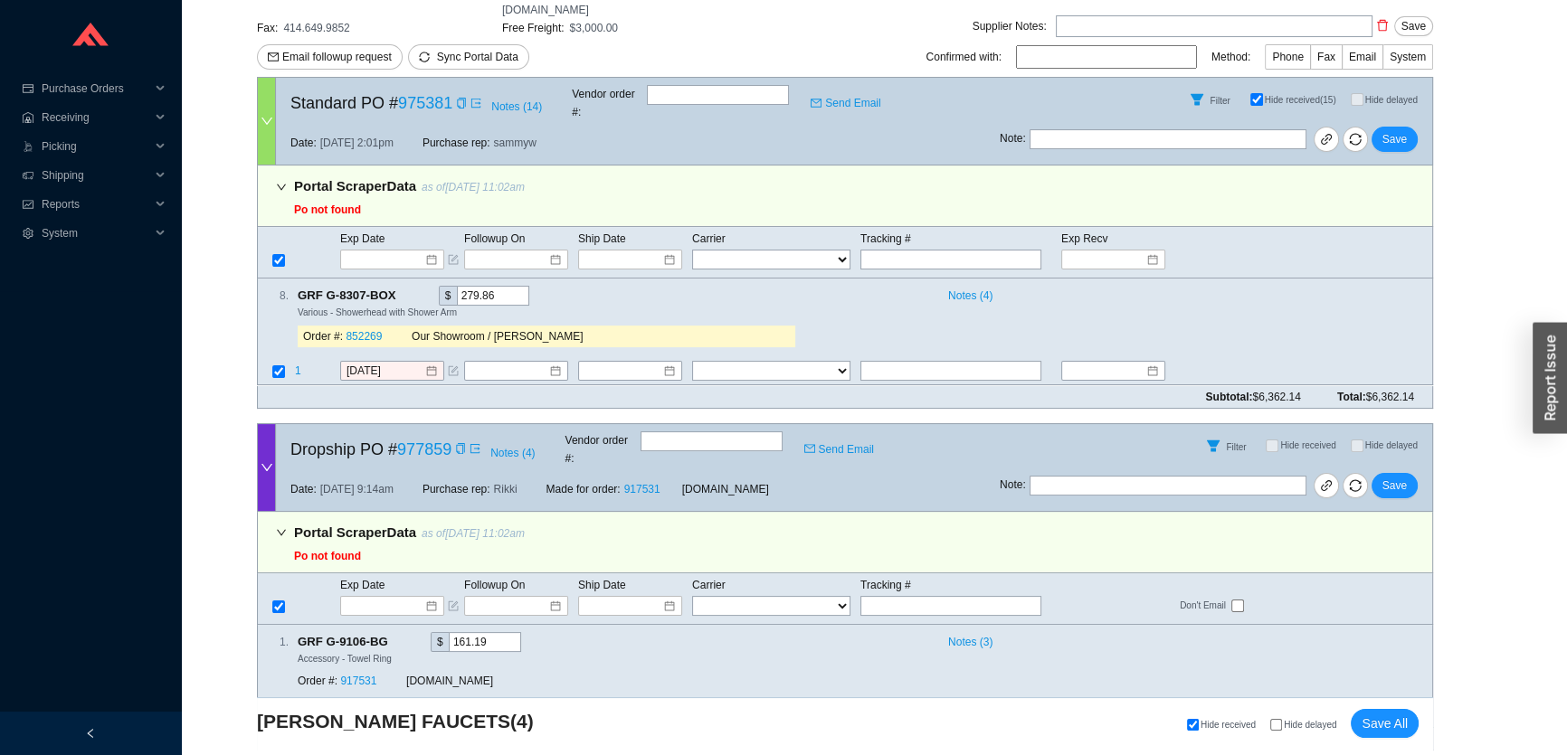
scroll to position [274, 0]
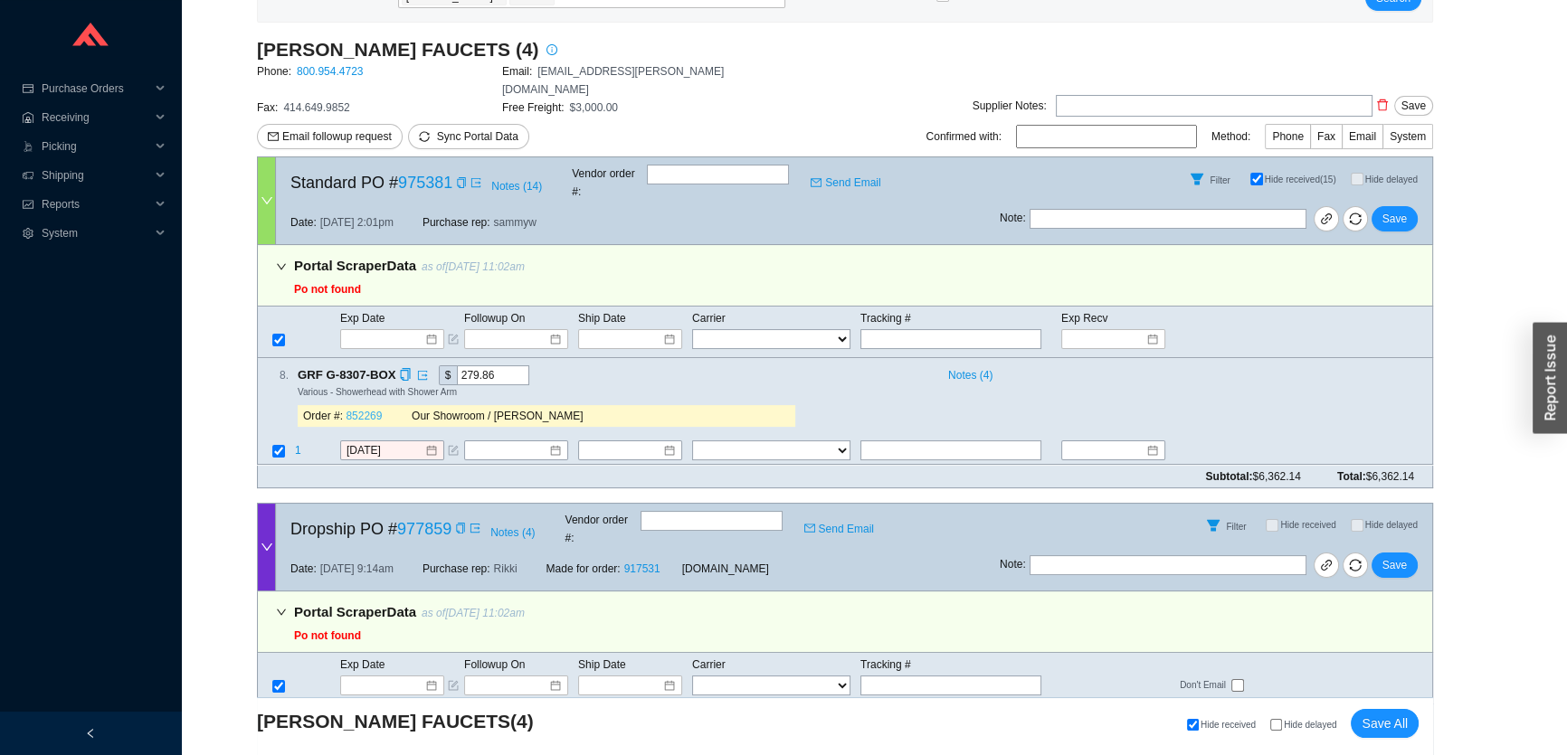
click at [372, 411] on link "852269" at bounding box center [364, 417] width 36 height 13
click at [459, 177] on icon "copy" at bounding box center [461, 182] width 11 height 11
click at [829, 329] on select "FedEx UPS ---------------- 2 Day Transportation INC A&B Freight A. Duie Pyle AA…" at bounding box center [771, 339] width 158 height 20
select select "2"
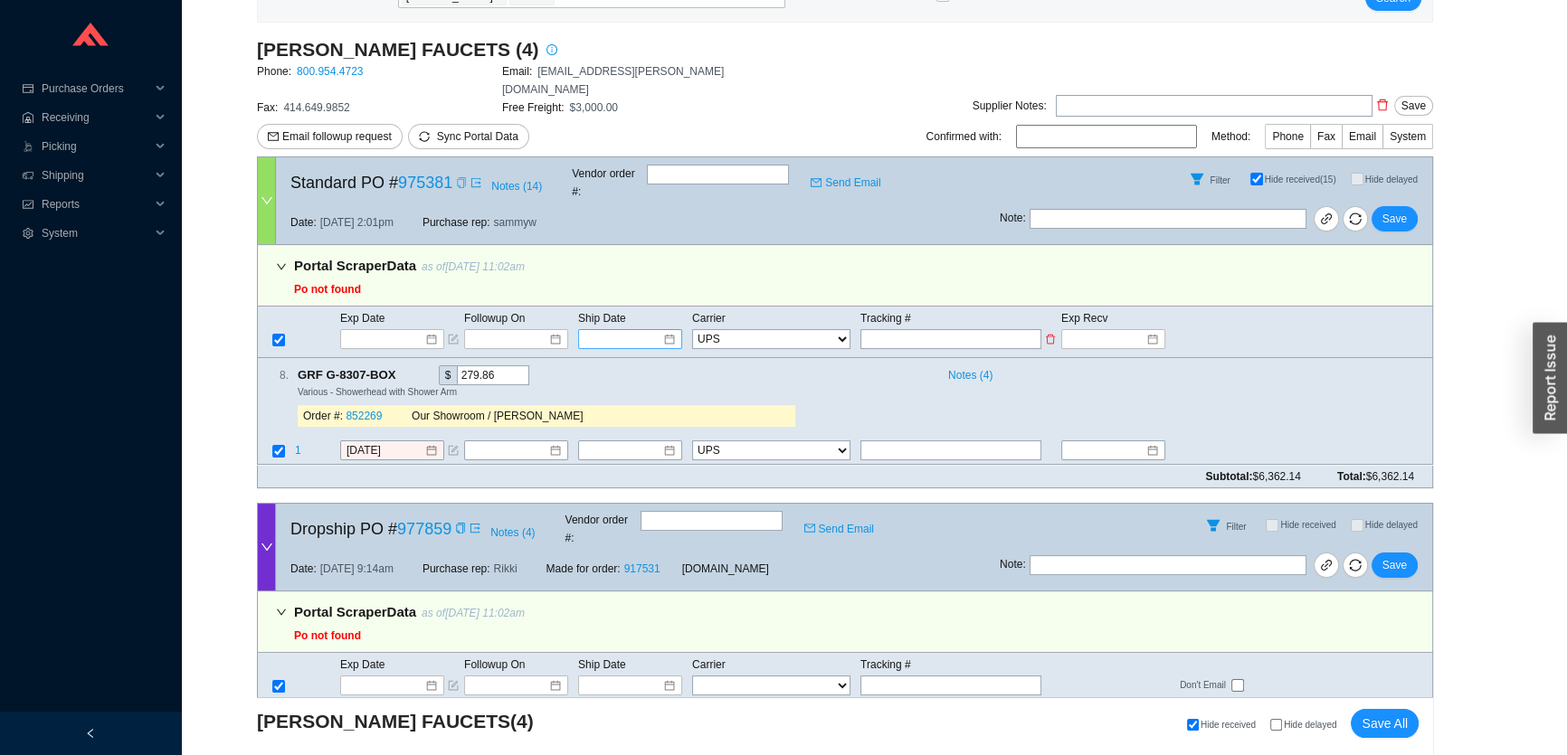
click at [645, 330] on input at bounding box center [623, 339] width 77 height 18
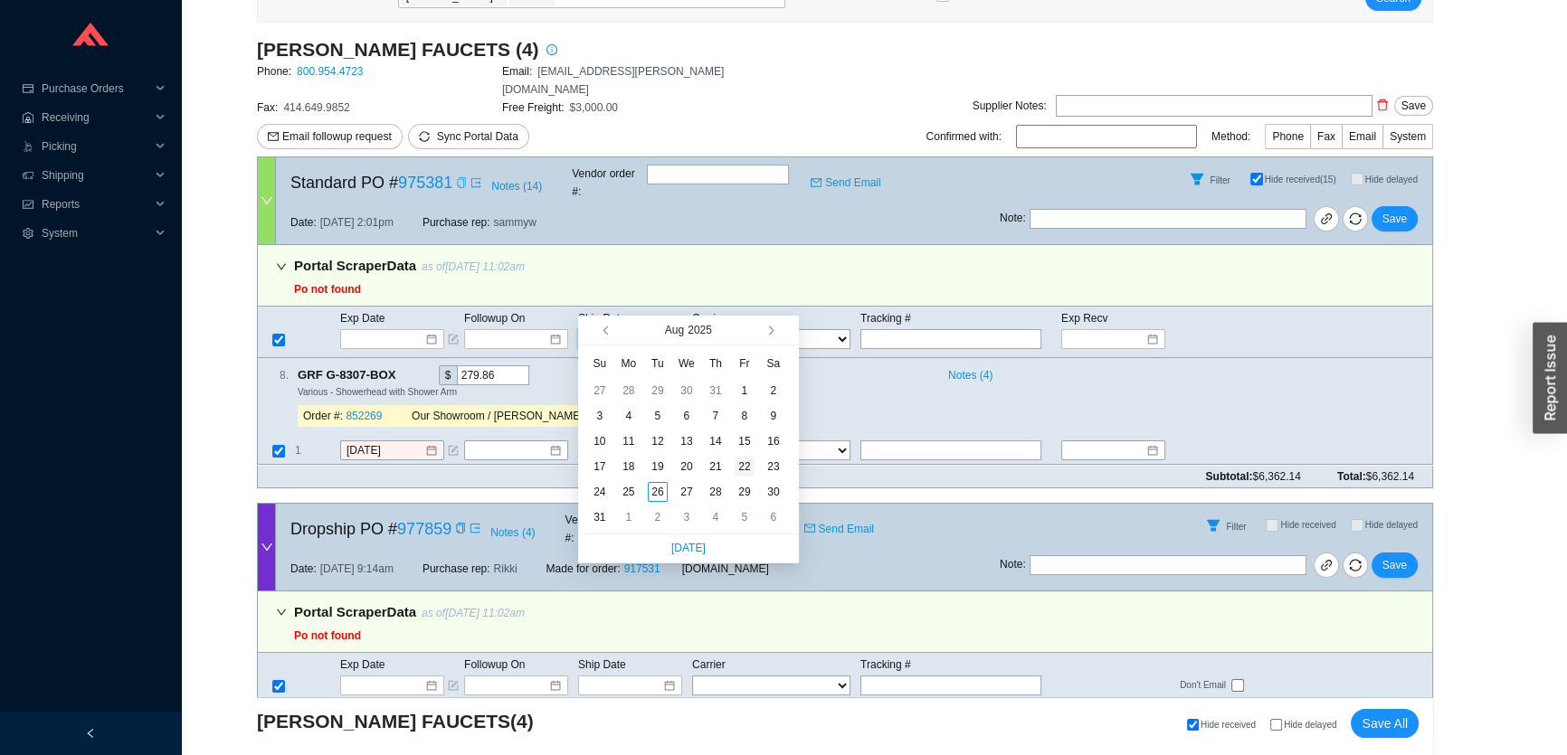
type input "8/22/2025"
click at [741, 469] on div "22" at bounding box center [744, 467] width 20 height 20
type input "8/22/2025"
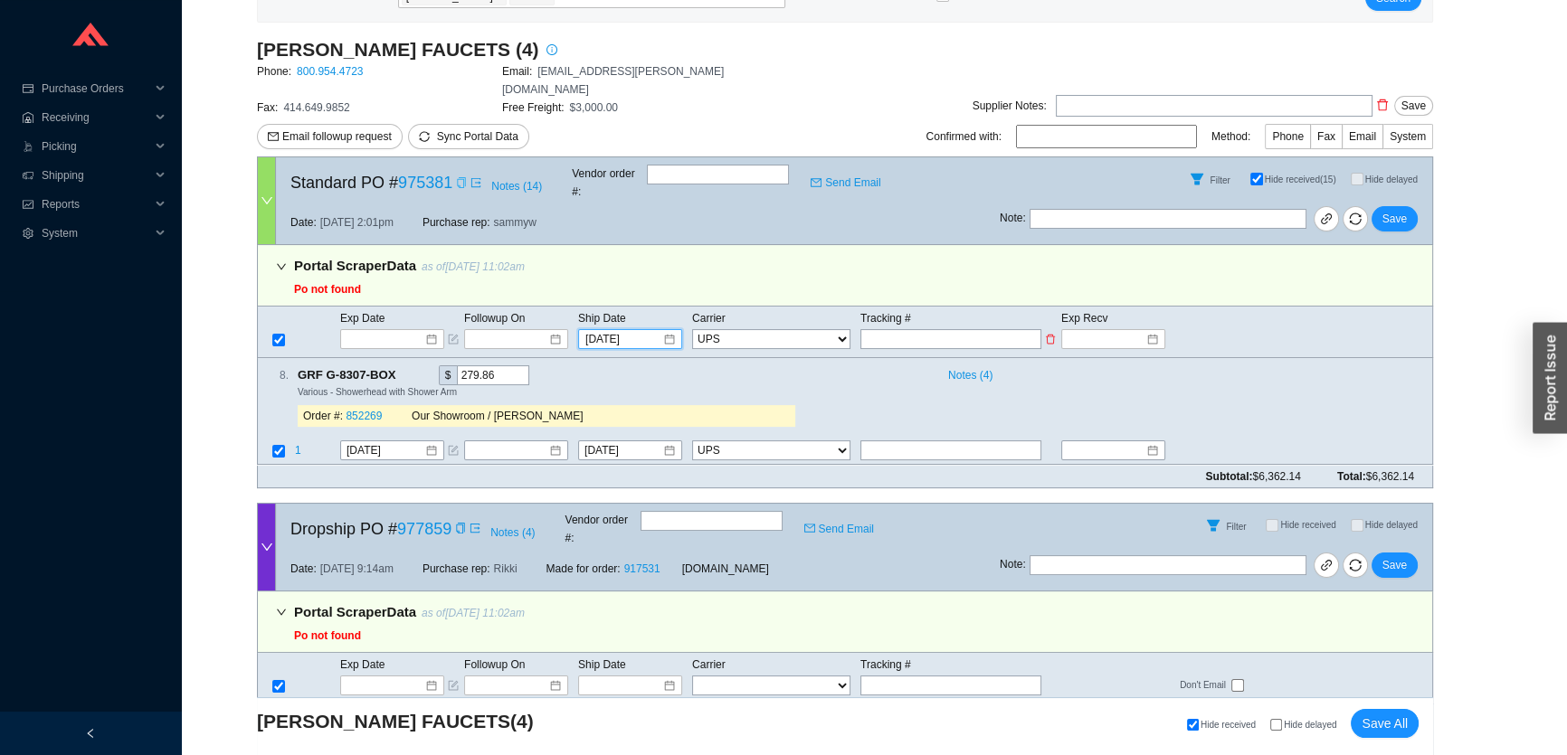
click at [894, 329] on input "text" at bounding box center [950, 339] width 181 height 20
type input "1"
type input "1Z"
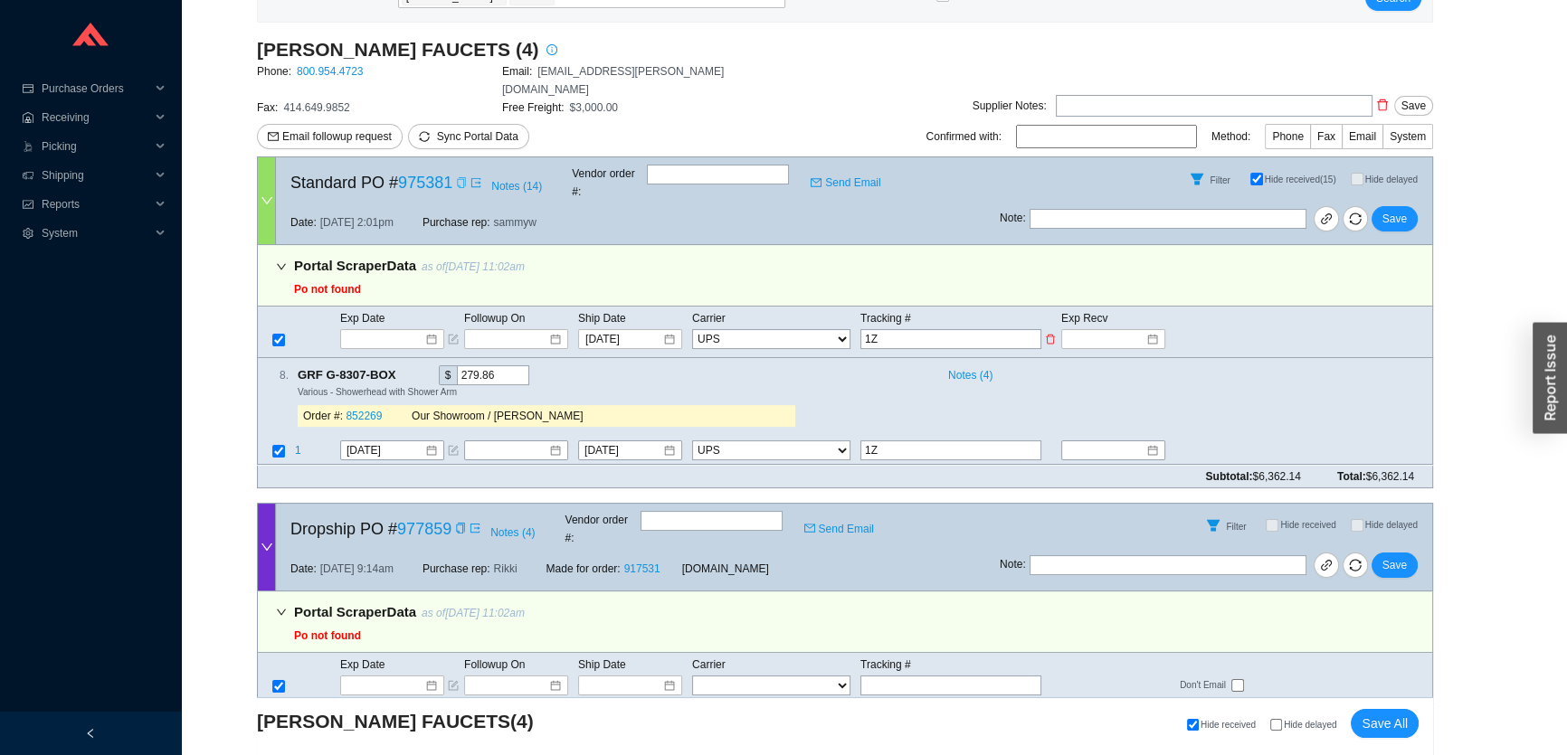
type input "1Z6"
type input "1Z6Y"
type input "1Z6Y5"
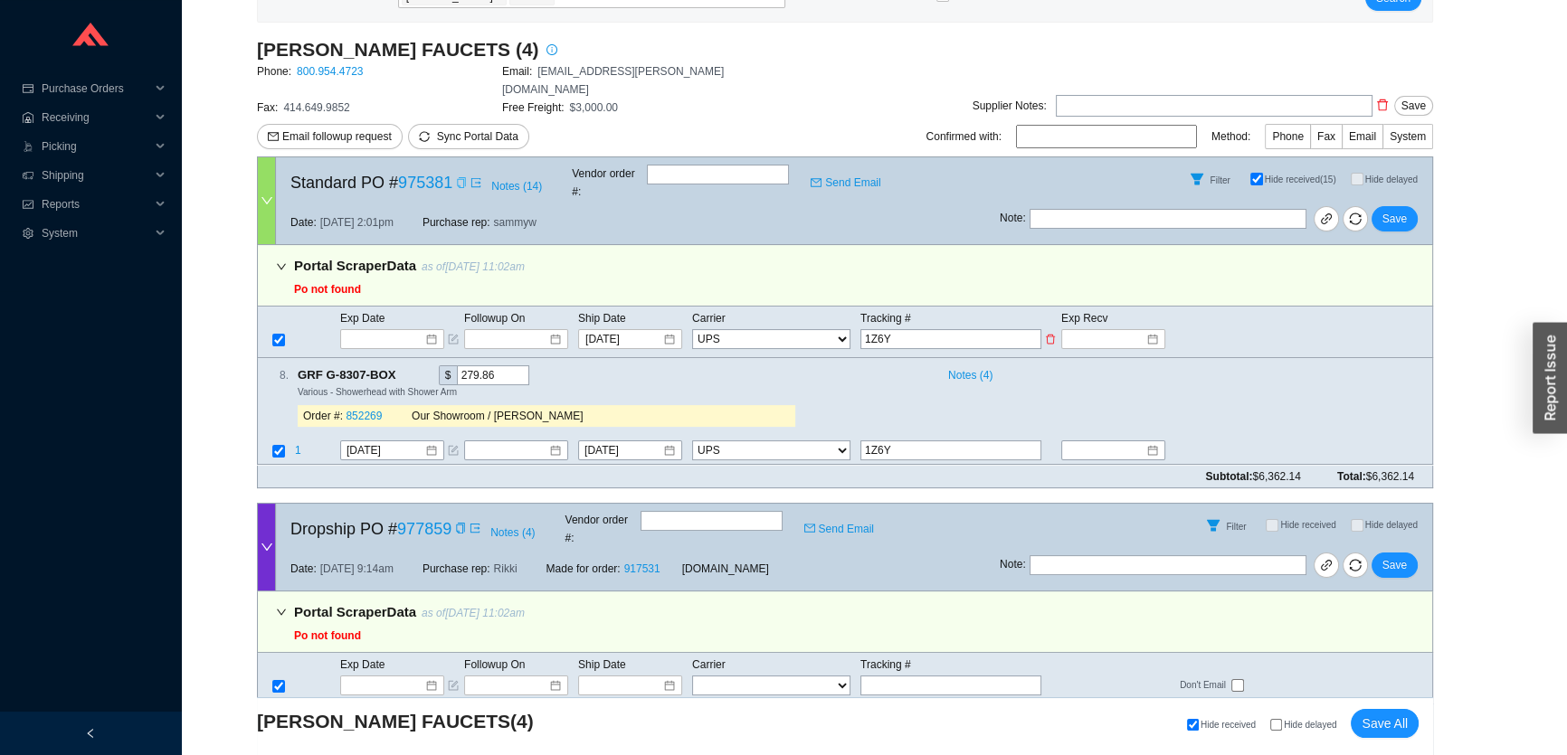
type input "1Z6Y5"
type input "1Z6Y5F"
type input "1Z6Y5F6"
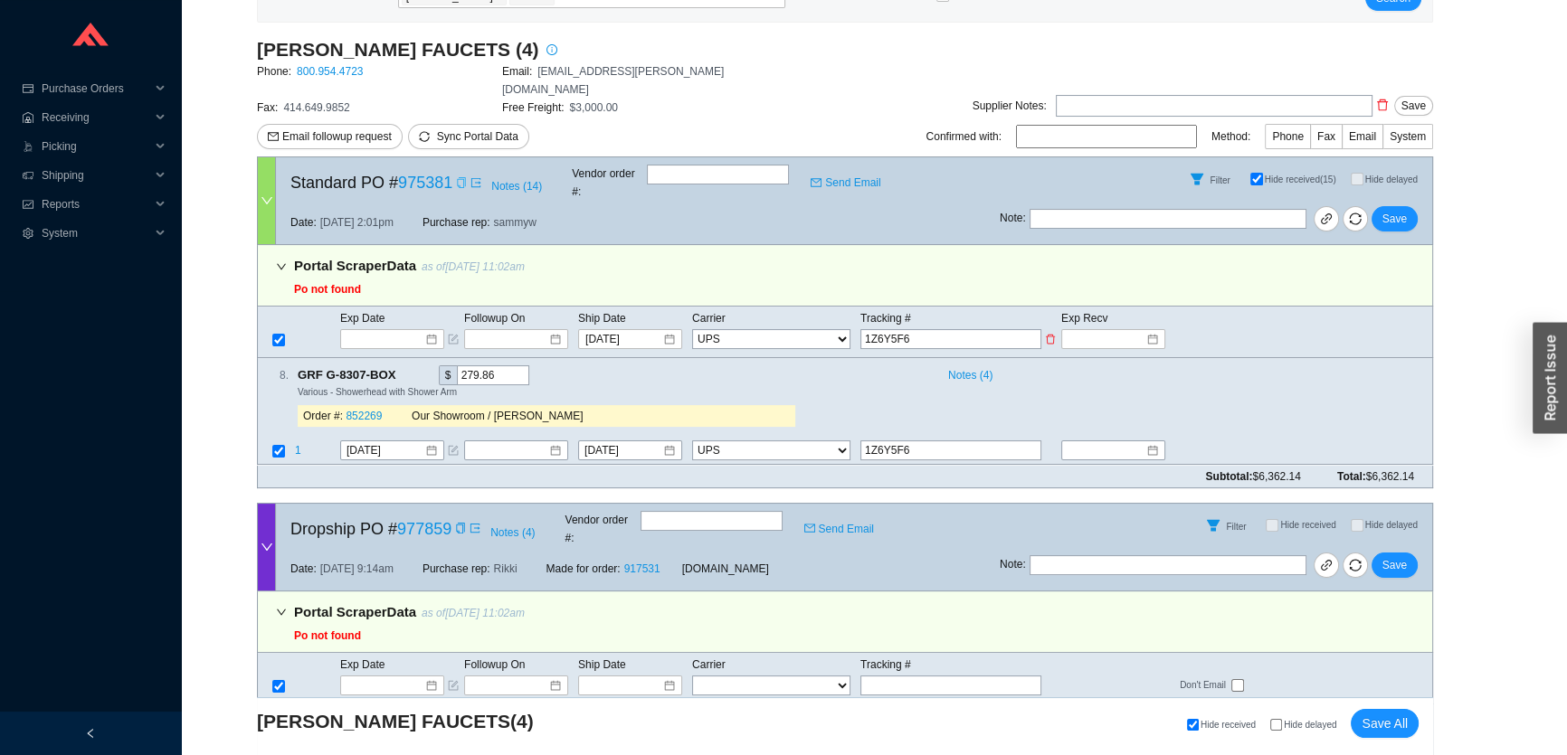
type input "1Z6Y5F68"
type input "1Z6Y5F680"
type input "1Z6Y5F6803"
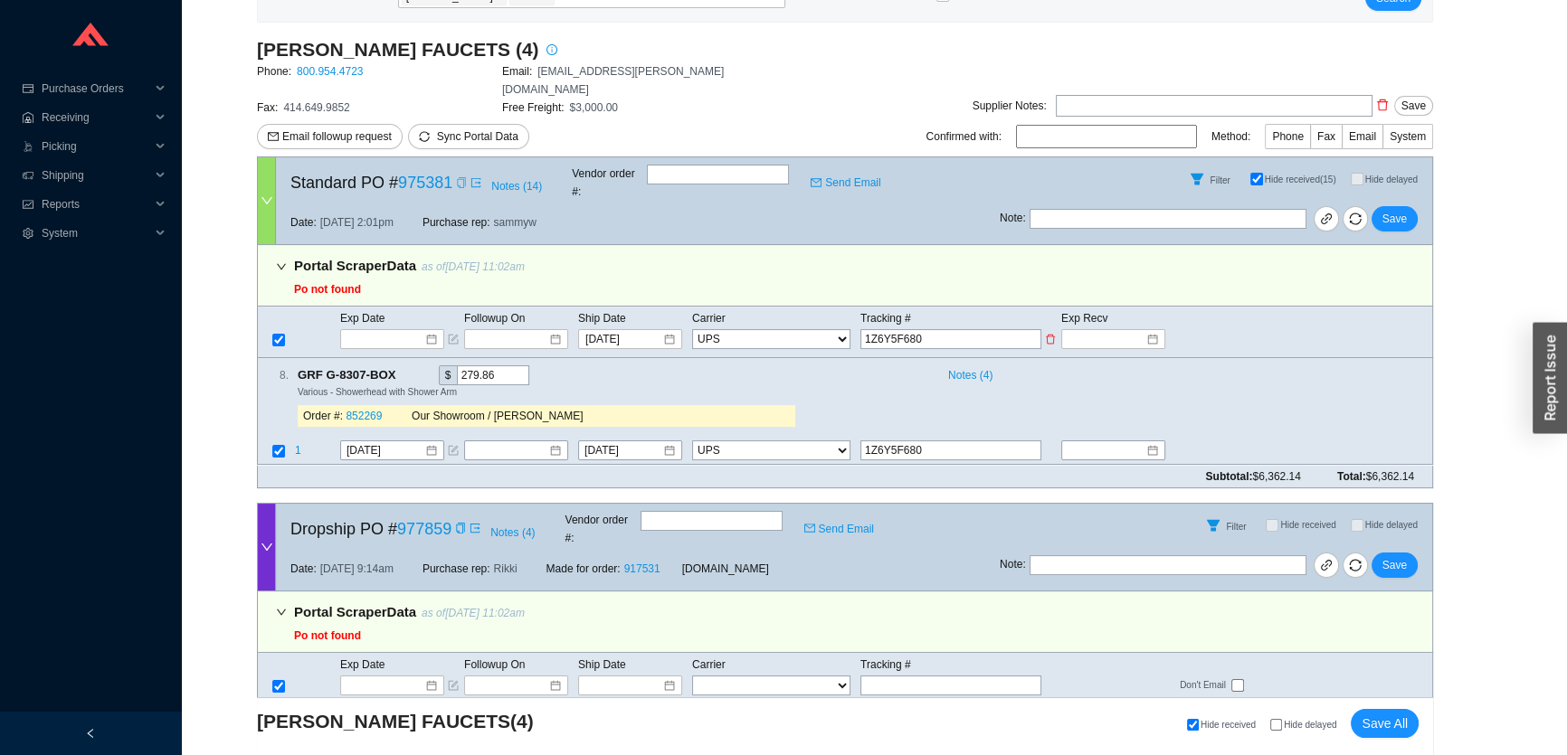
type input "1Z6Y5F6803"
type input "1Z6Y5F68036"
type input "1Z6Y5F680363"
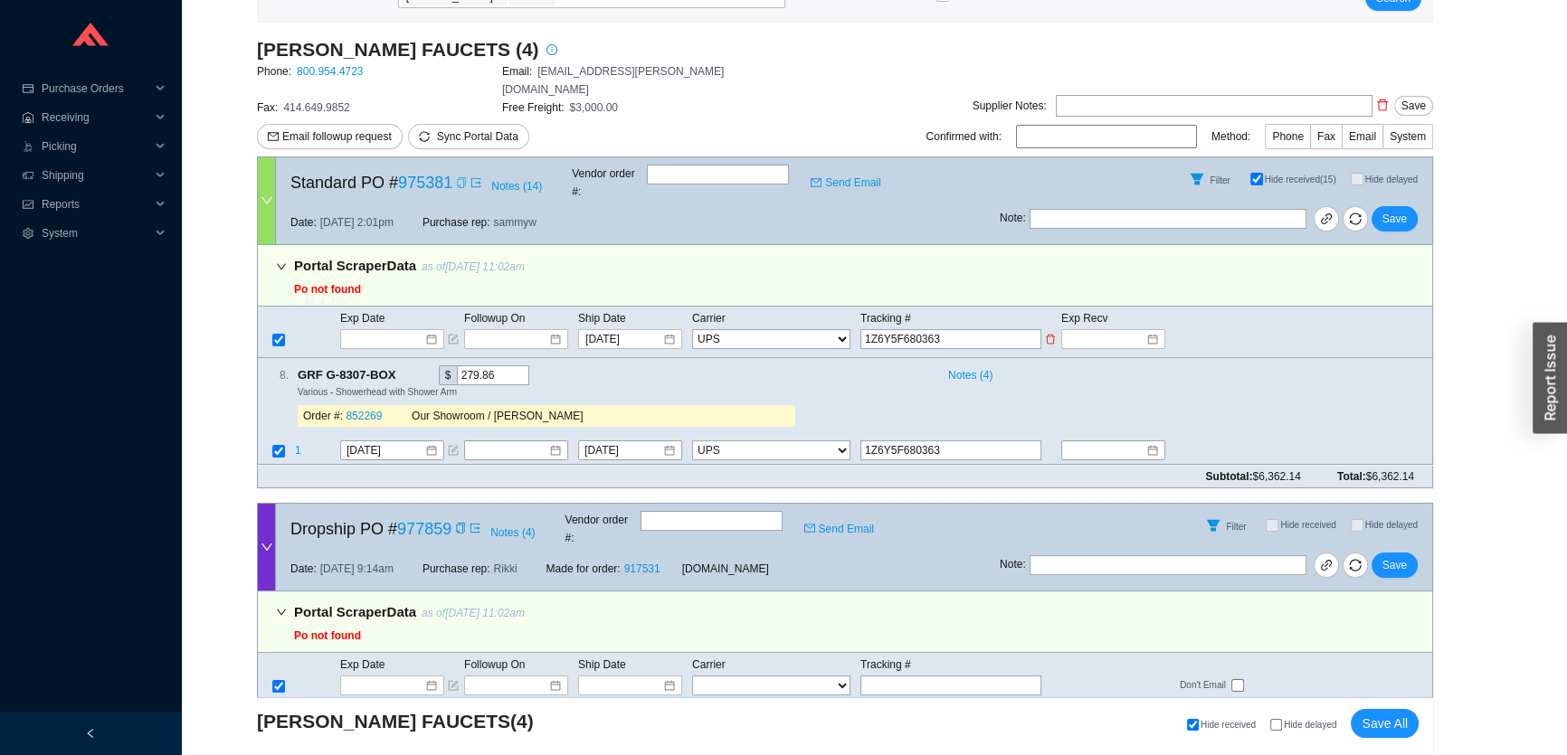
type input "1Z6Y5F6803636"
type input "1Z6Y5F68036364"
type input "1Z6Y5F680363648"
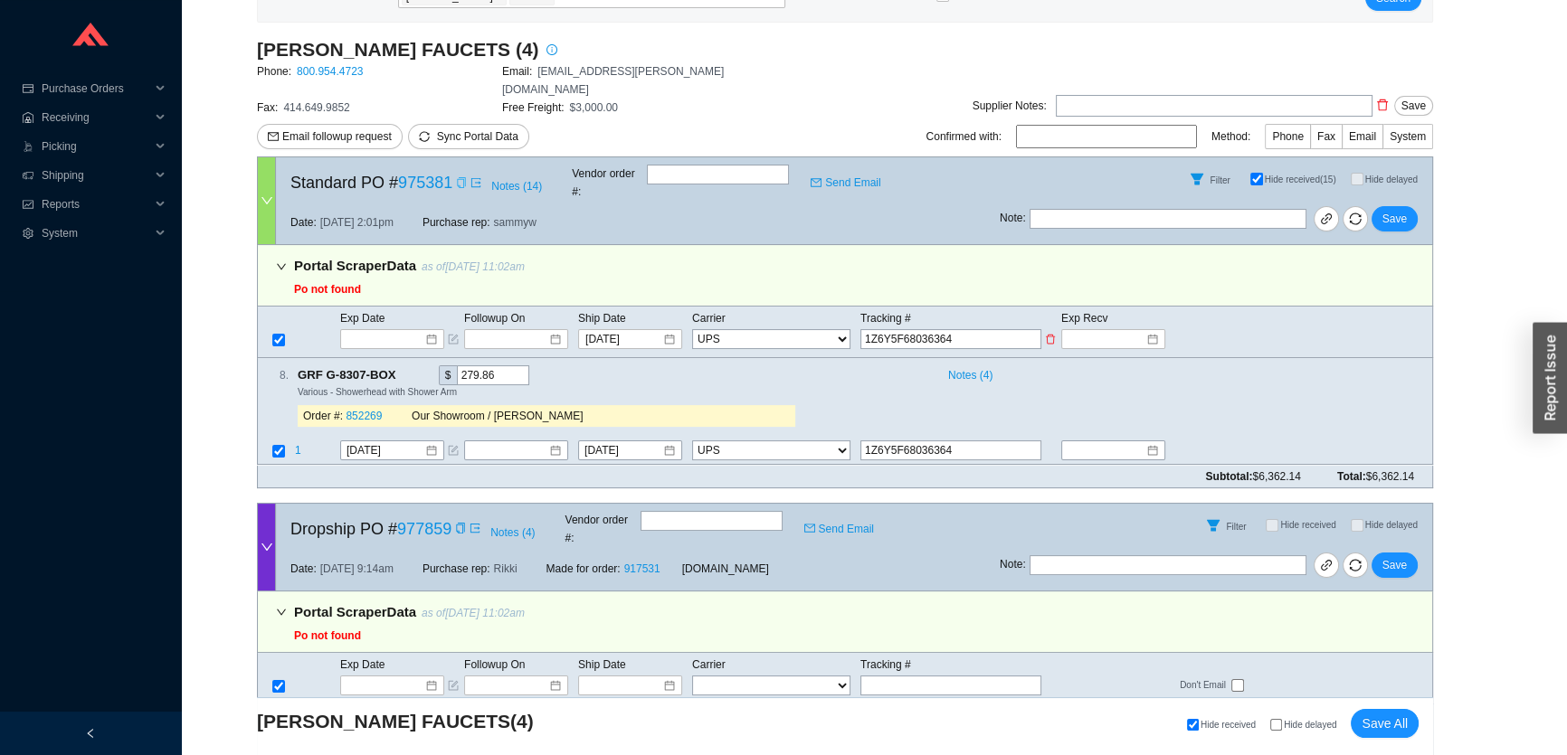
type input "1Z6Y5F680363648"
type input "1Z6Y5F6803636485"
type input "1Z6Y5F68036364857"
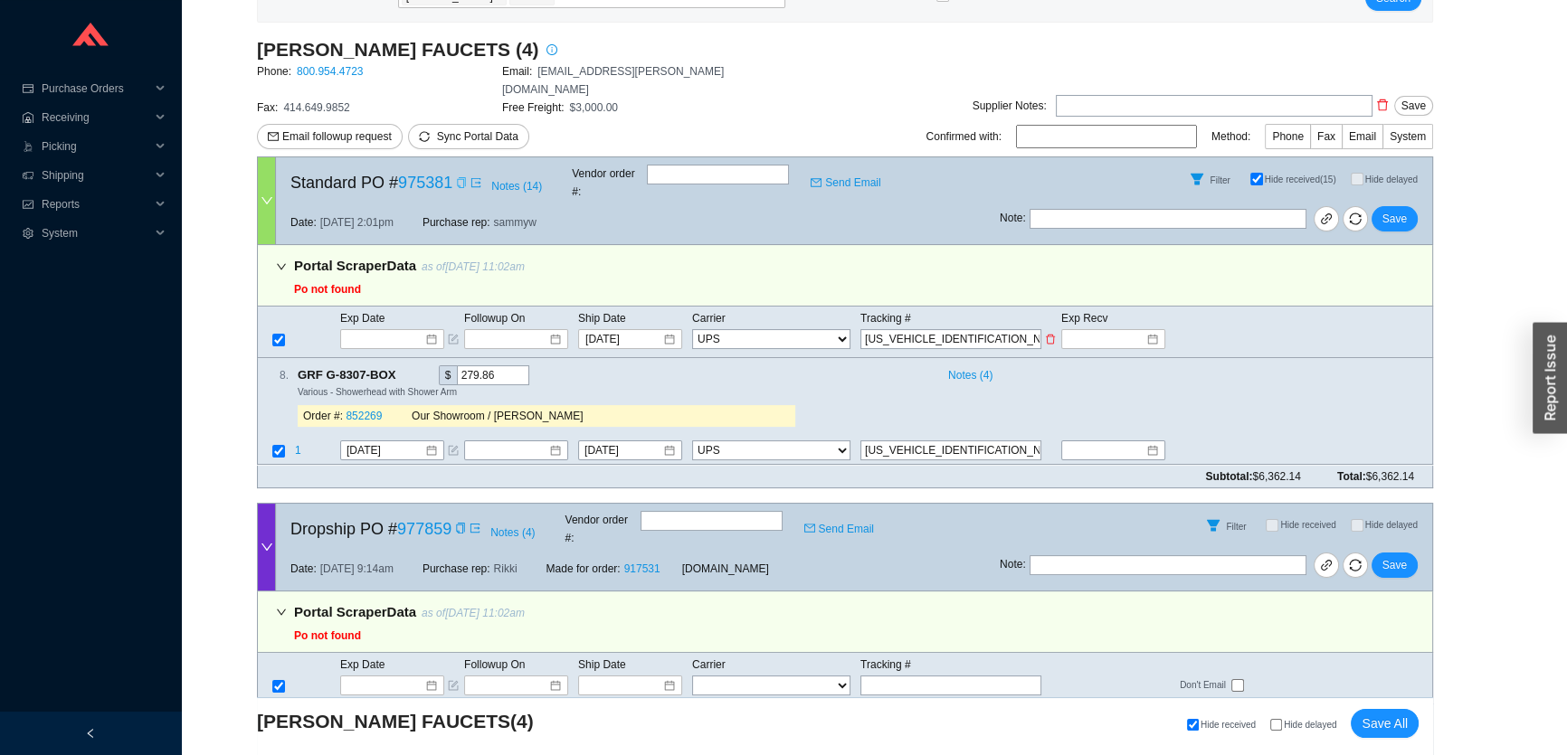
type input "1Z6Y5F680363648574"
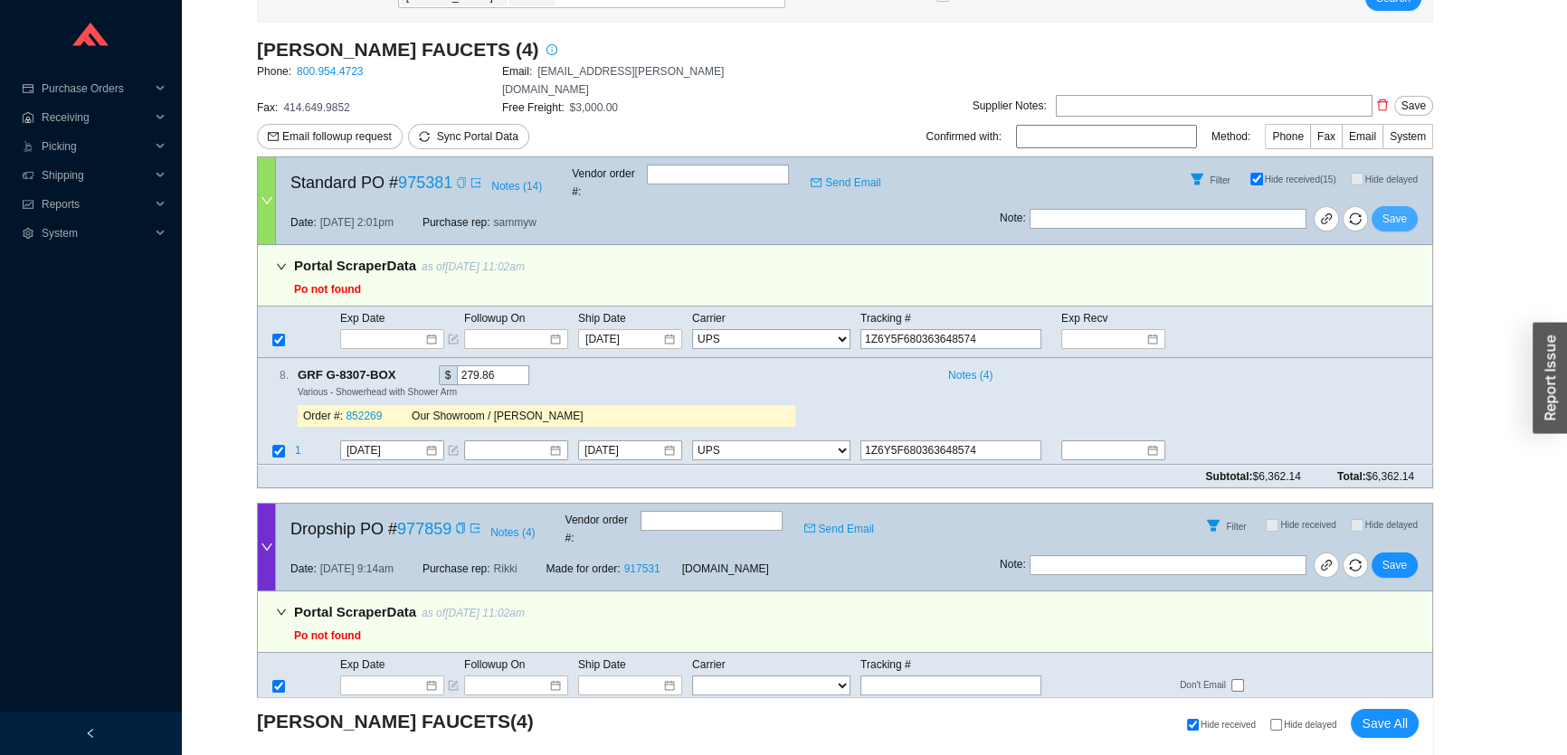
click at [1397, 210] on span "Save" at bounding box center [1394, 219] width 24 height 18
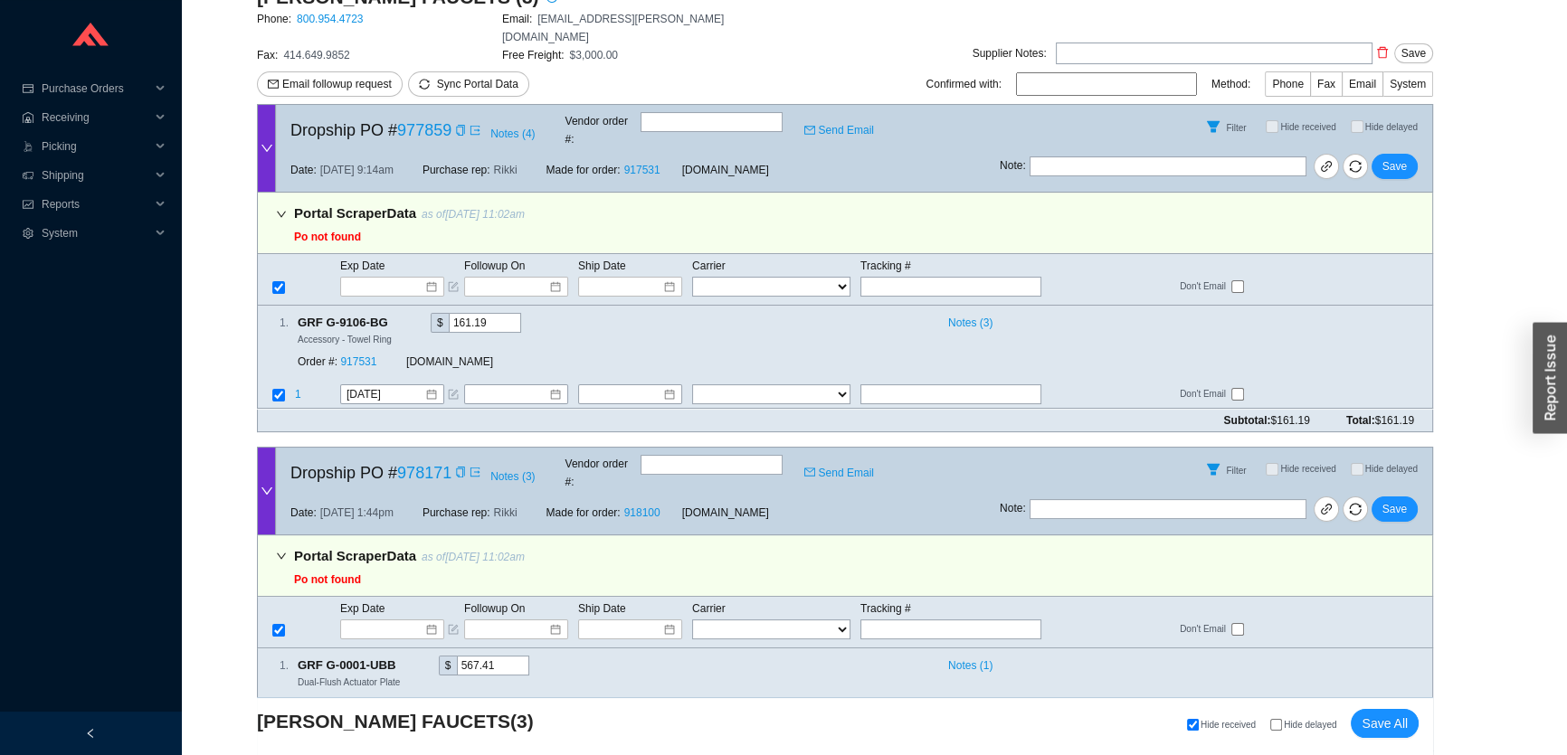
scroll to position [356, 0]
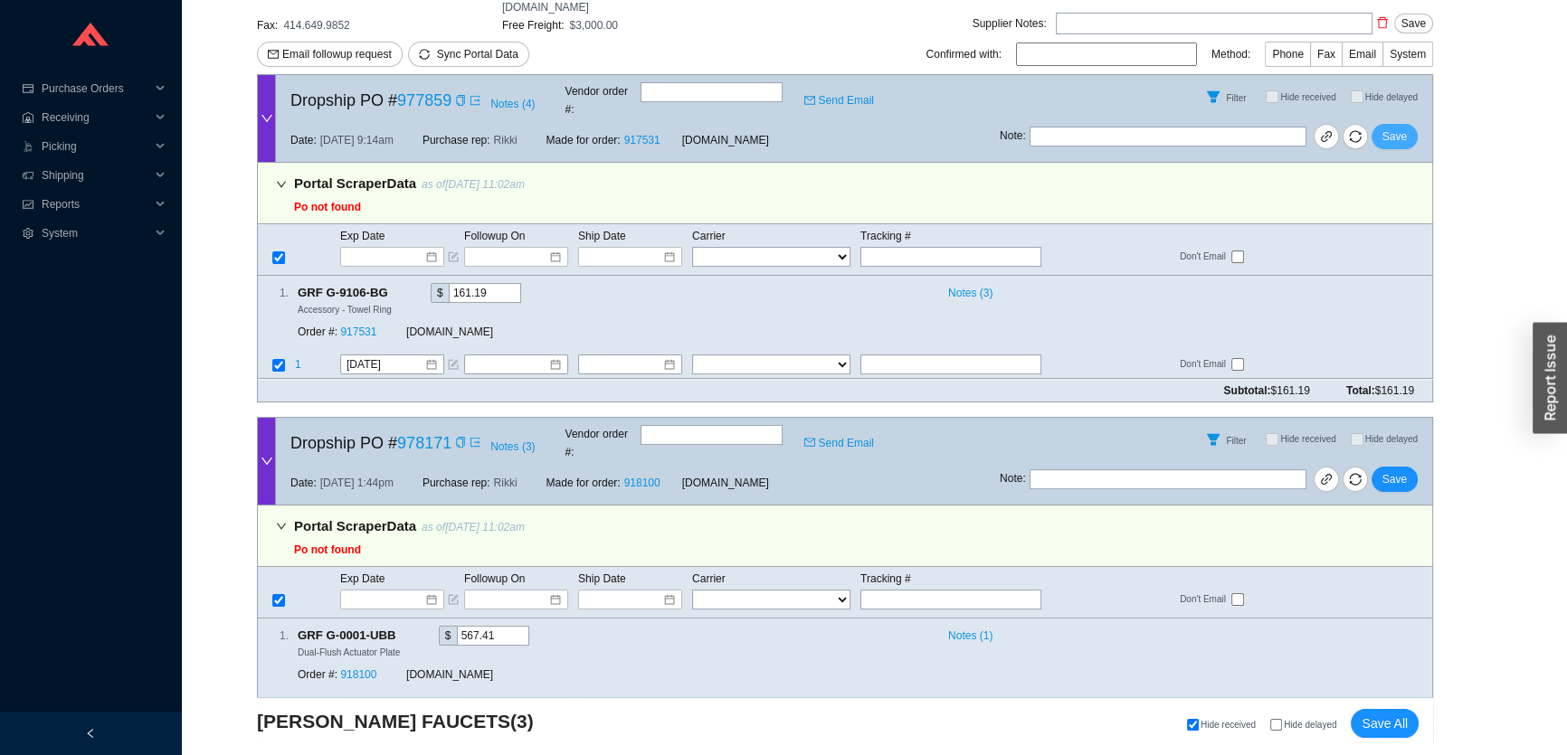
click at [1387, 128] on span "Save" at bounding box center [1394, 137] width 24 height 18
click at [1394, 128] on span "Save" at bounding box center [1394, 137] width 24 height 18
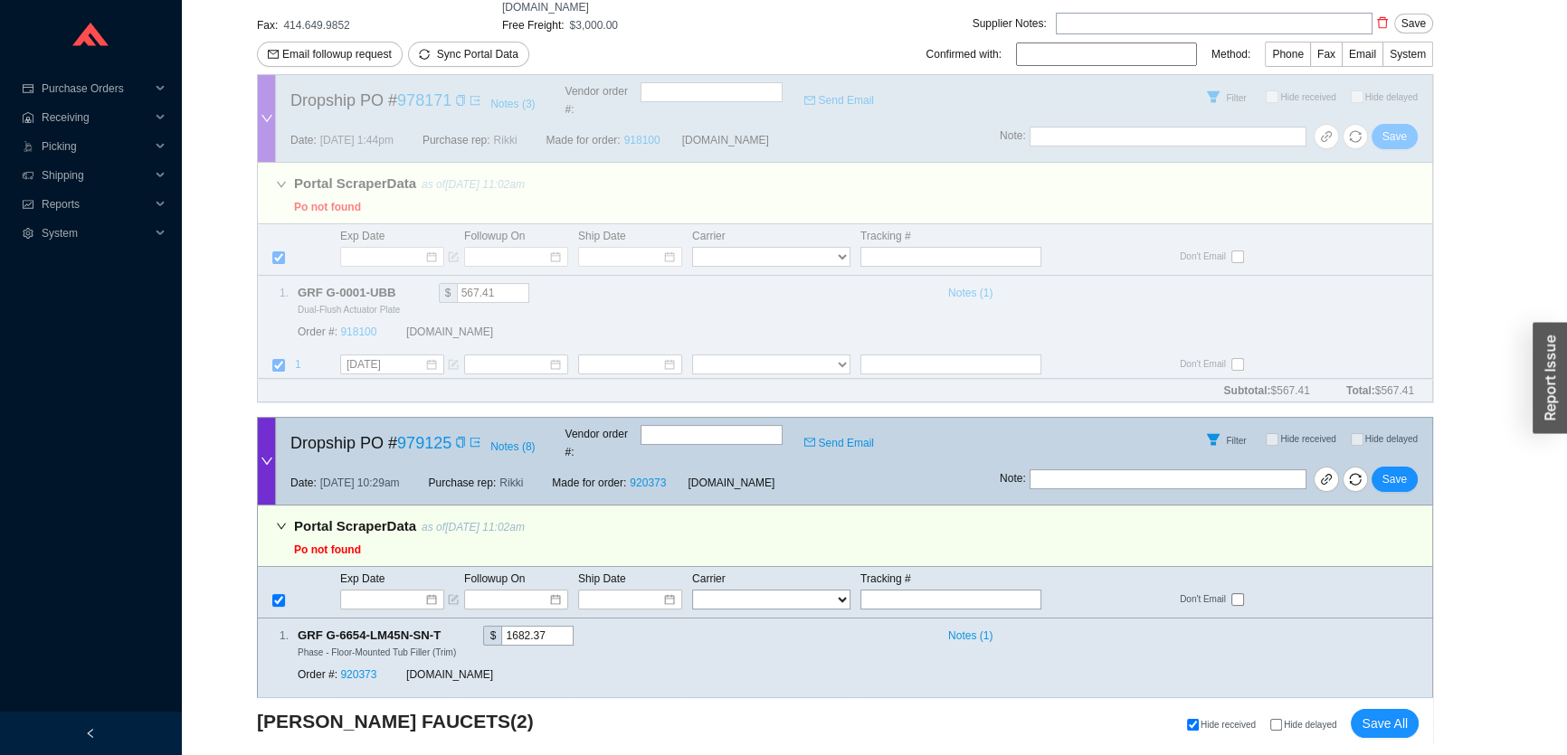
scroll to position [38, 0]
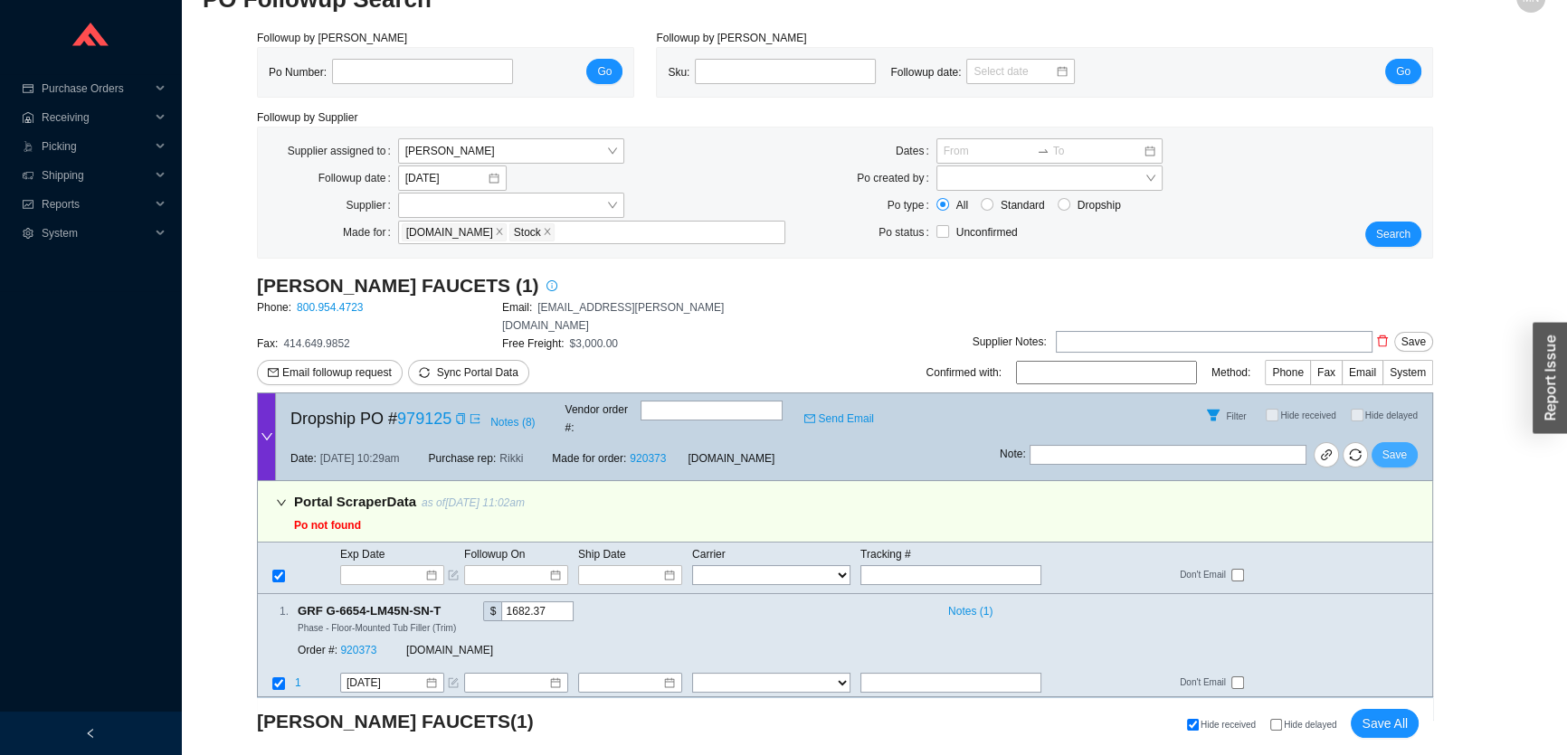
click at [1401, 446] on span "Save" at bounding box center [1394, 455] width 24 height 18
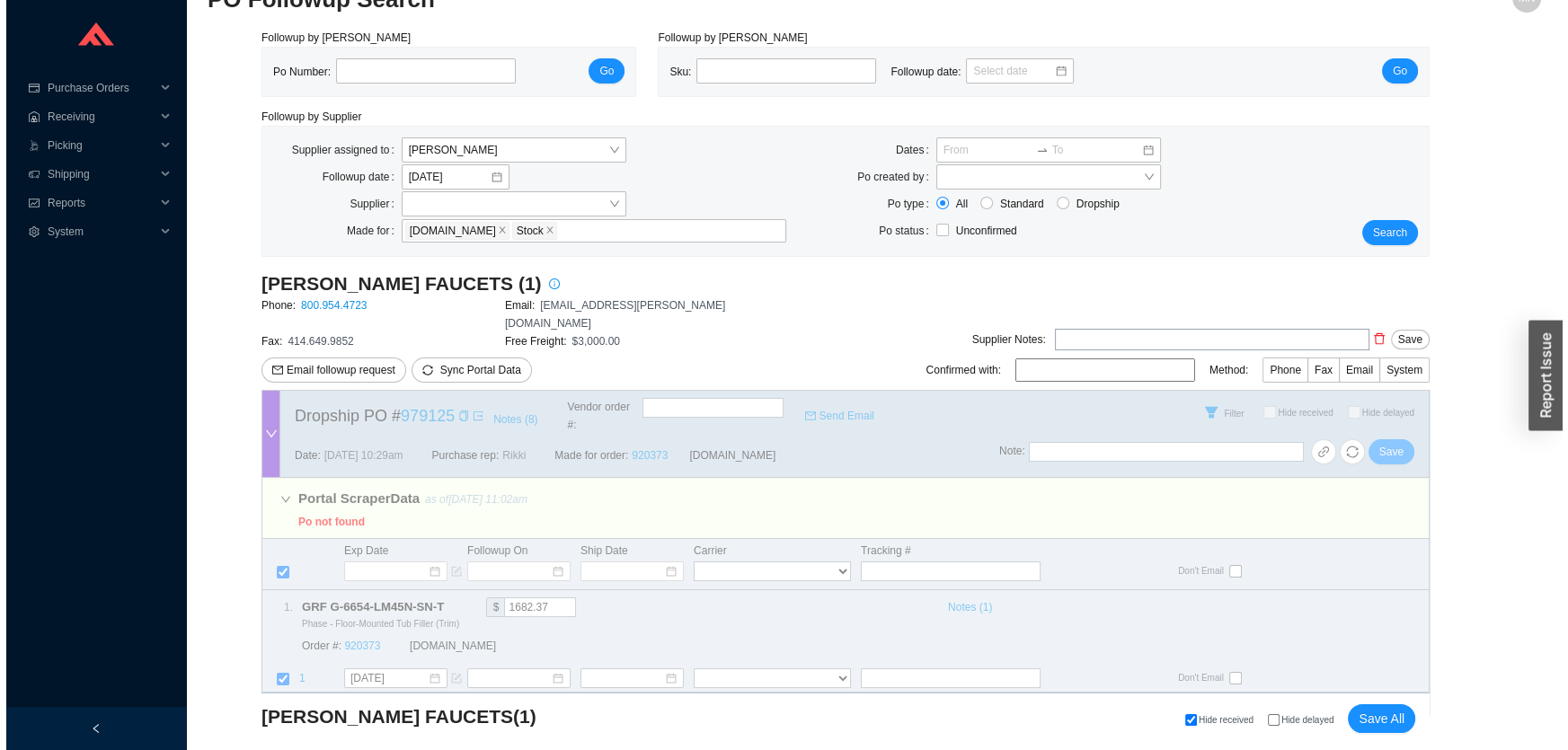
scroll to position [0, 0]
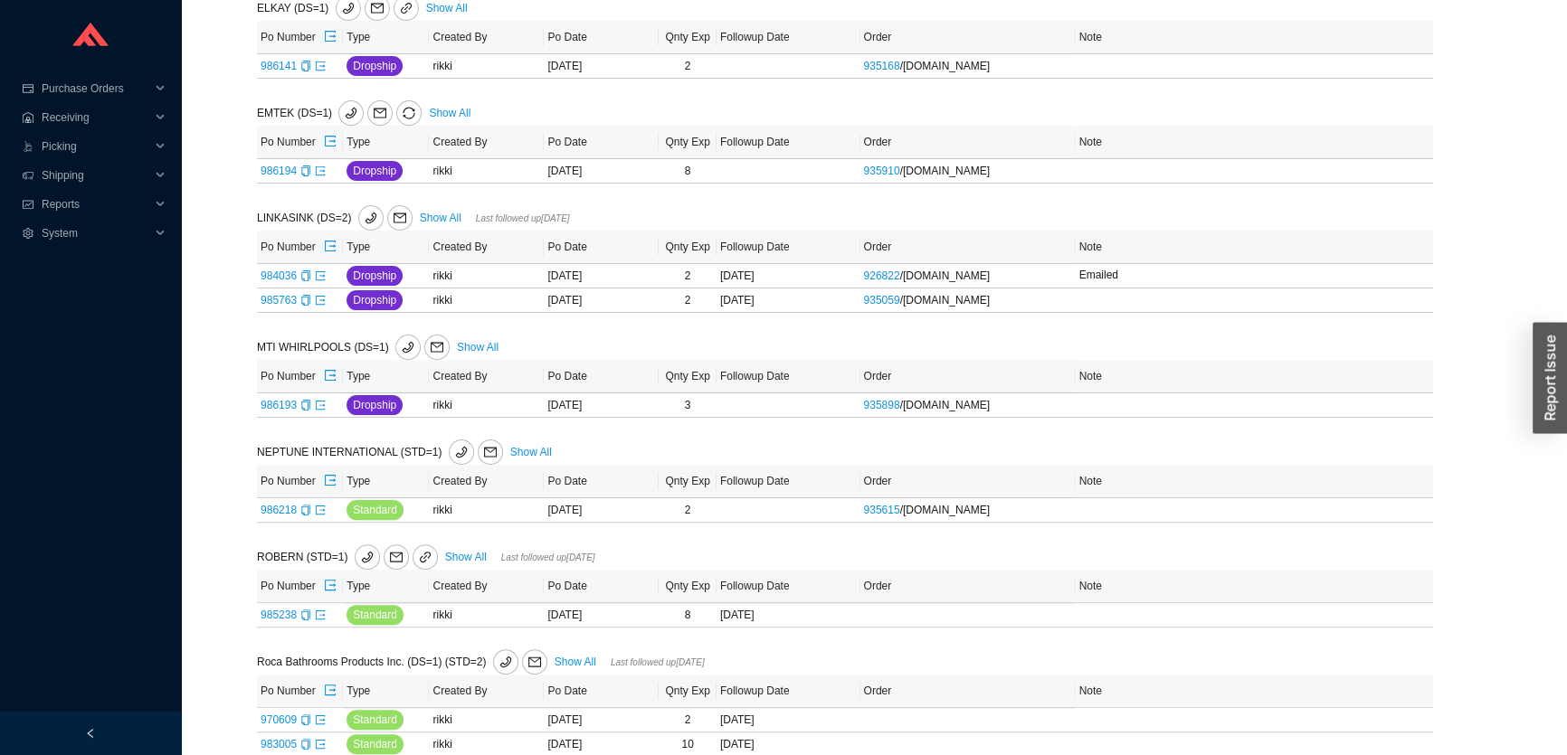
scroll to position [575, 0]
click at [447, 211] on link "Show All" at bounding box center [441, 217] width 42 height 13
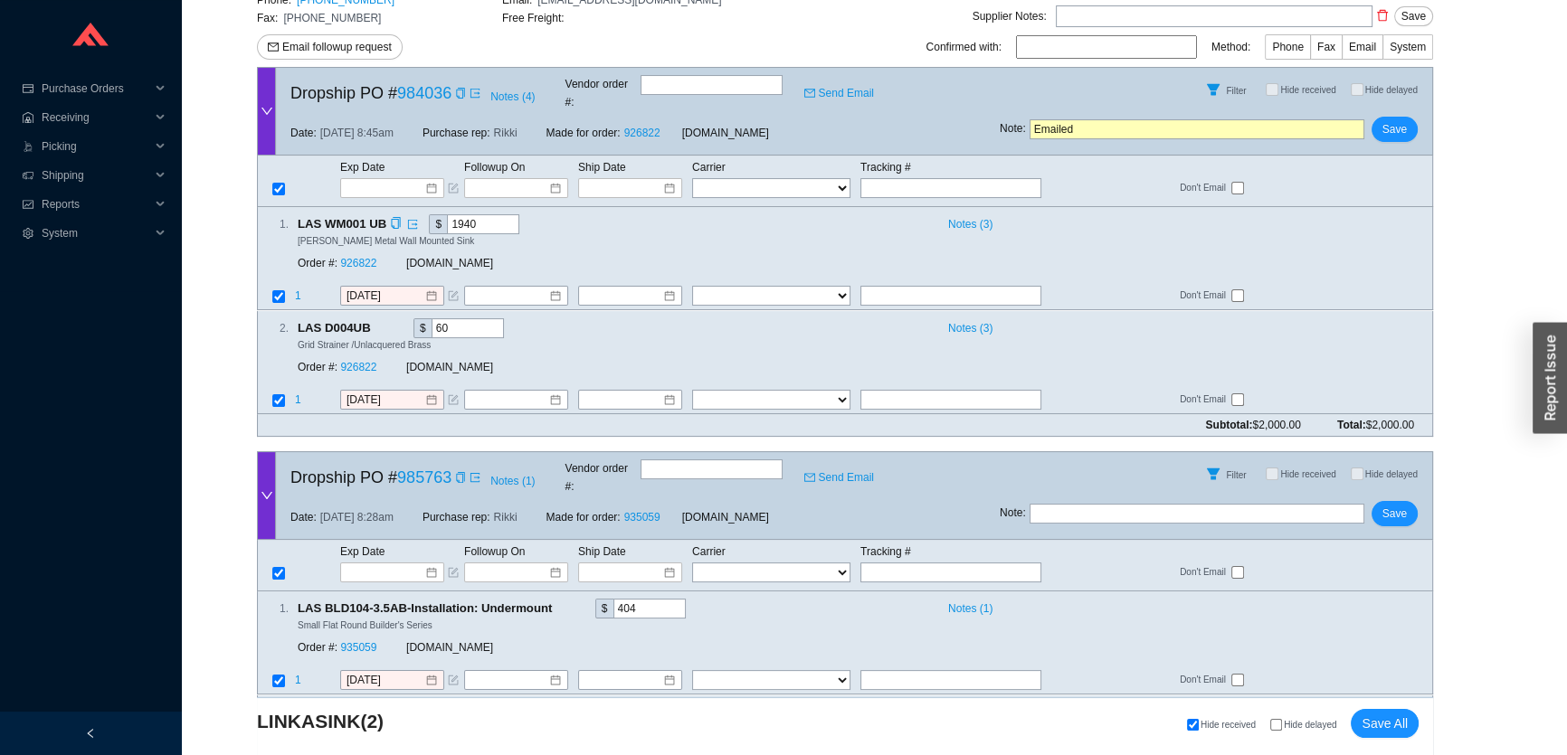
scroll to position [448, 0]
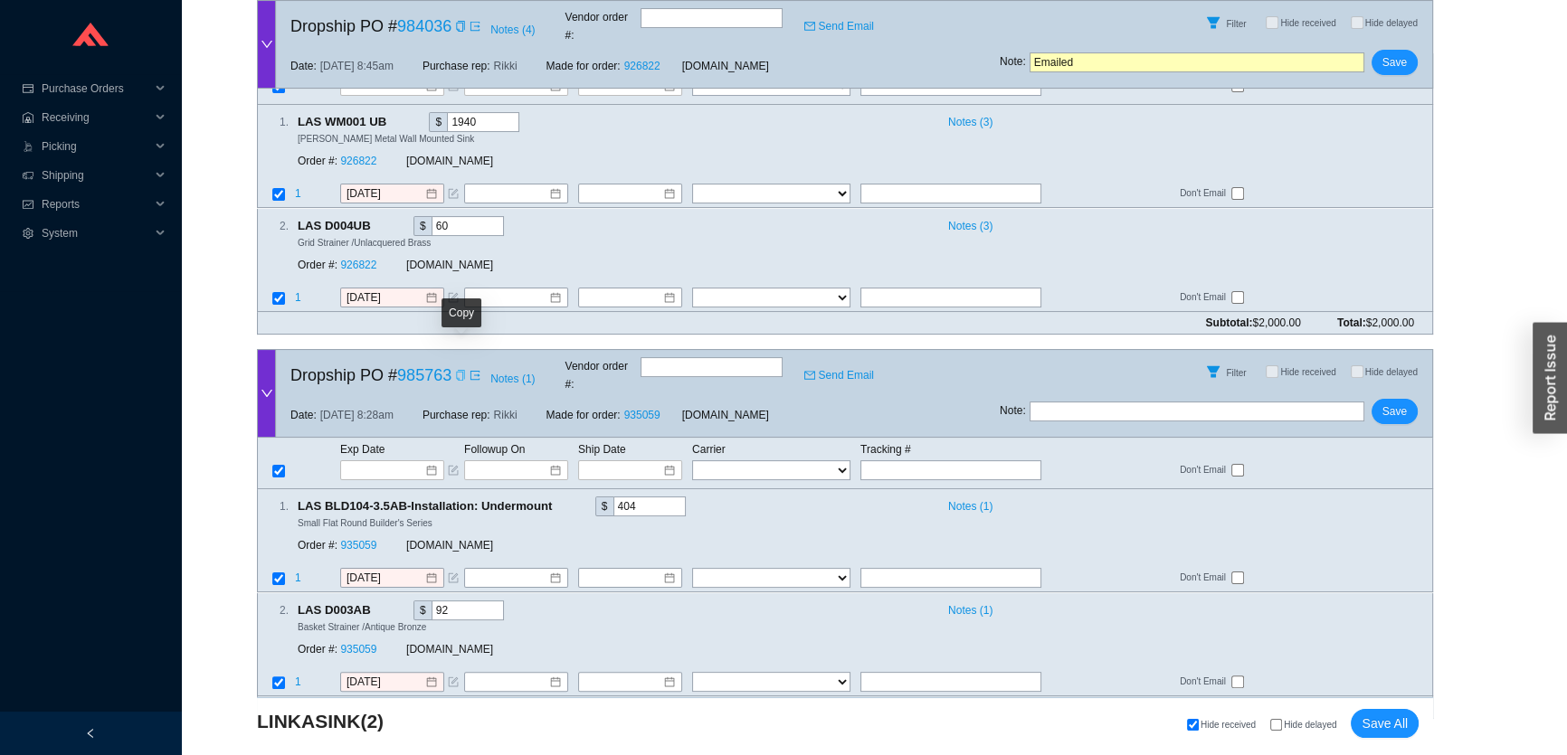
click at [459, 370] on icon "copy" at bounding box center [460, 375] width 11 height 11
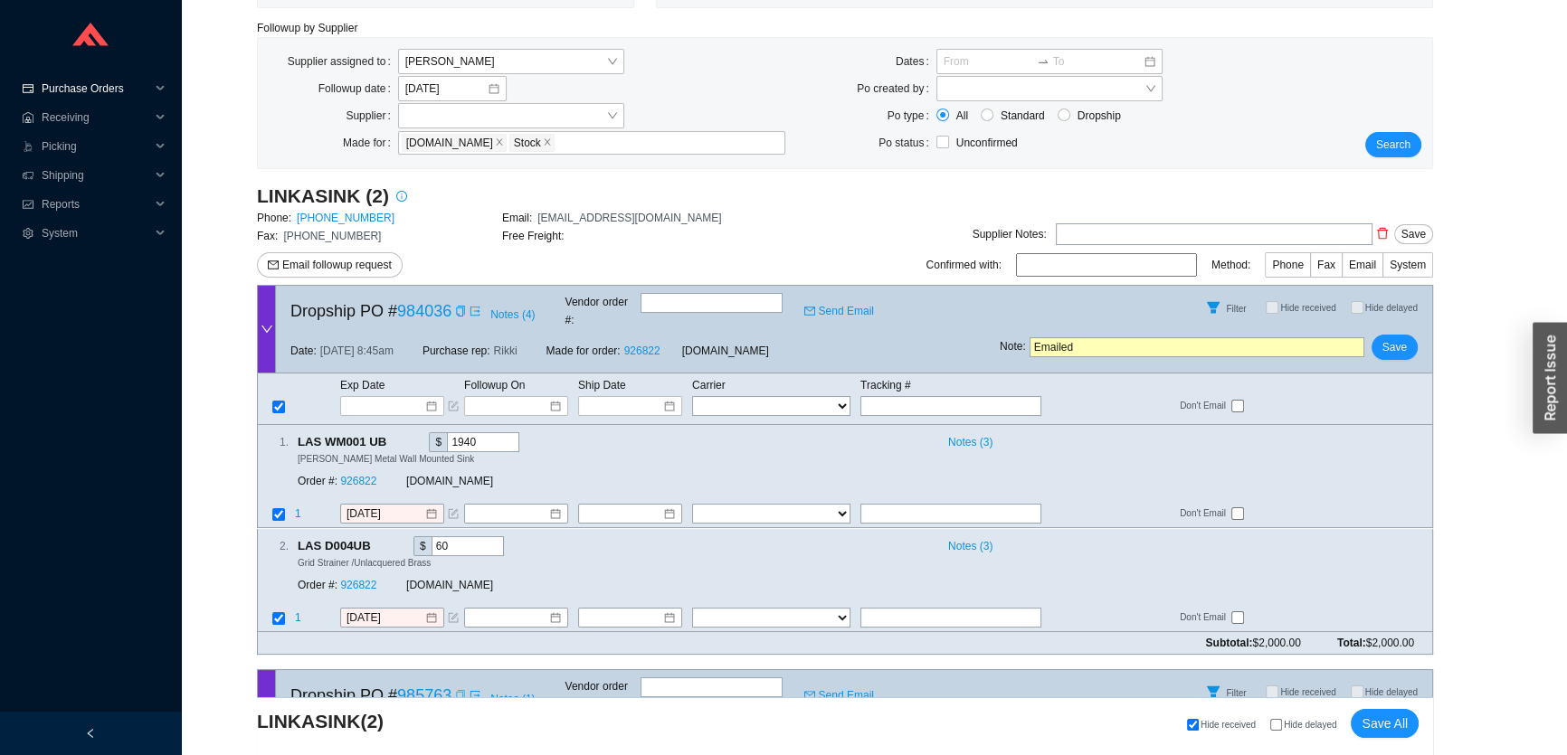
scroll to position [118, 0]
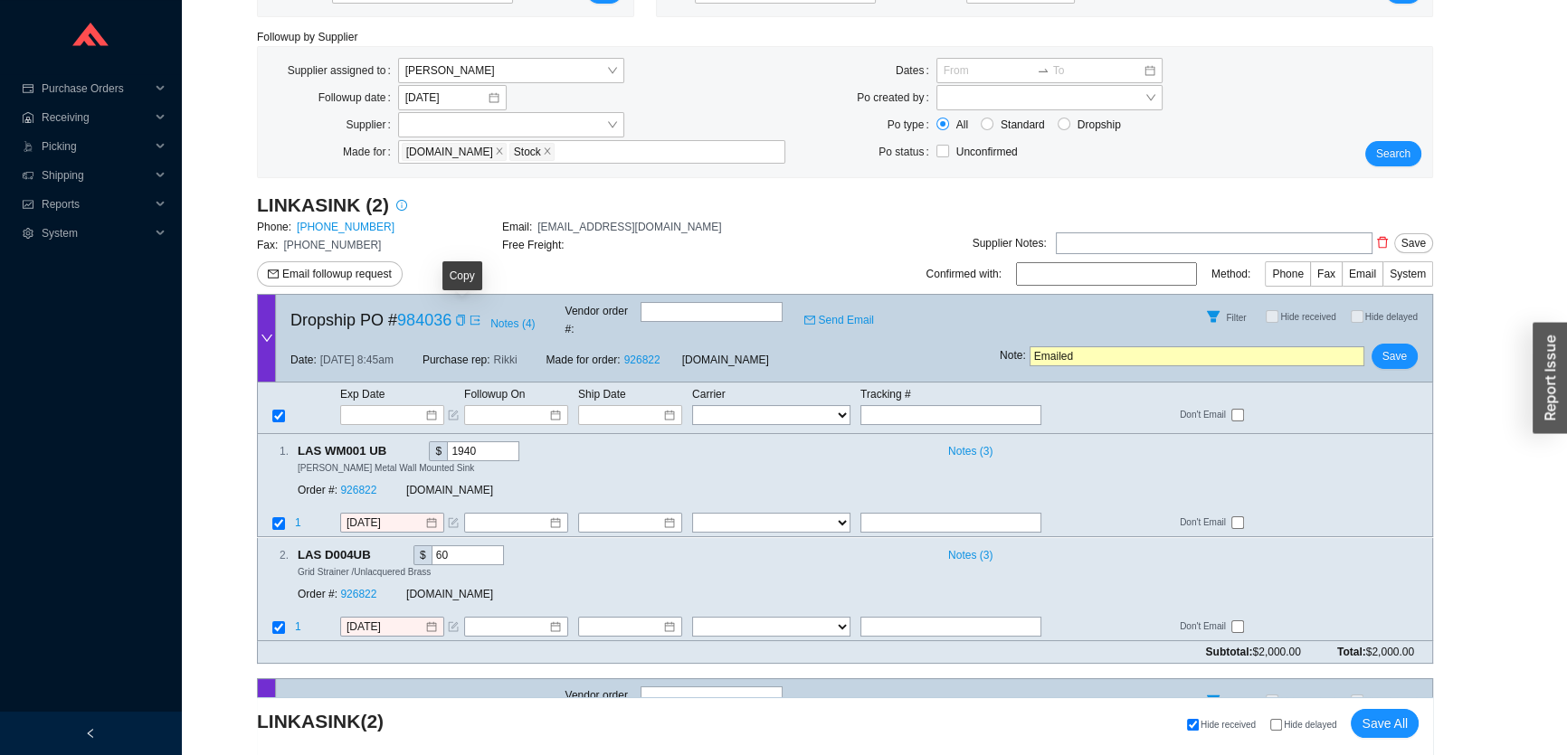
click at [461, 317] on icon "copy" at bounding box center [460, 320] width 11 height 11
click at [350, 485] on link "926822" at bounding box center [358, 491] width 36 height 13
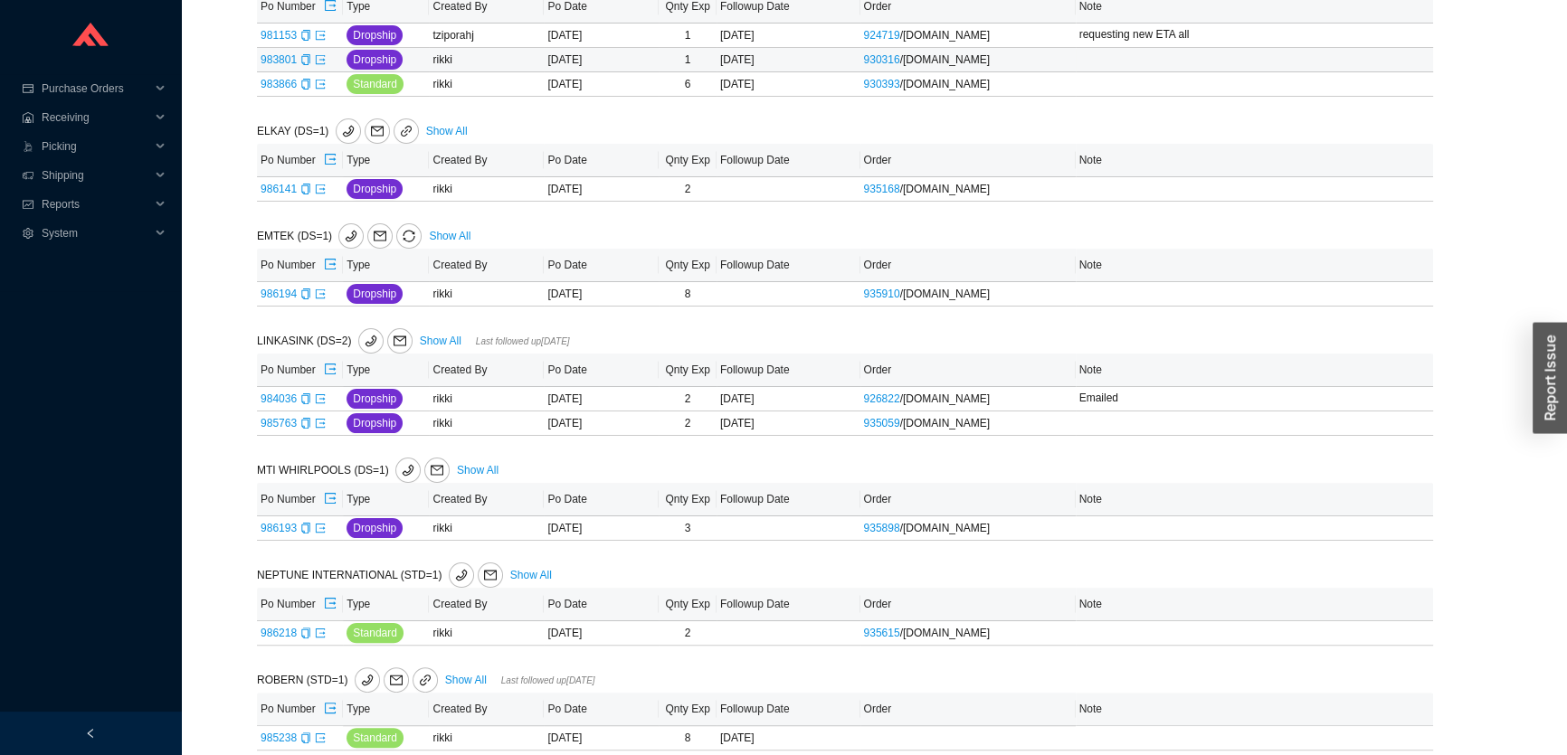
scroll to position [933, 0]
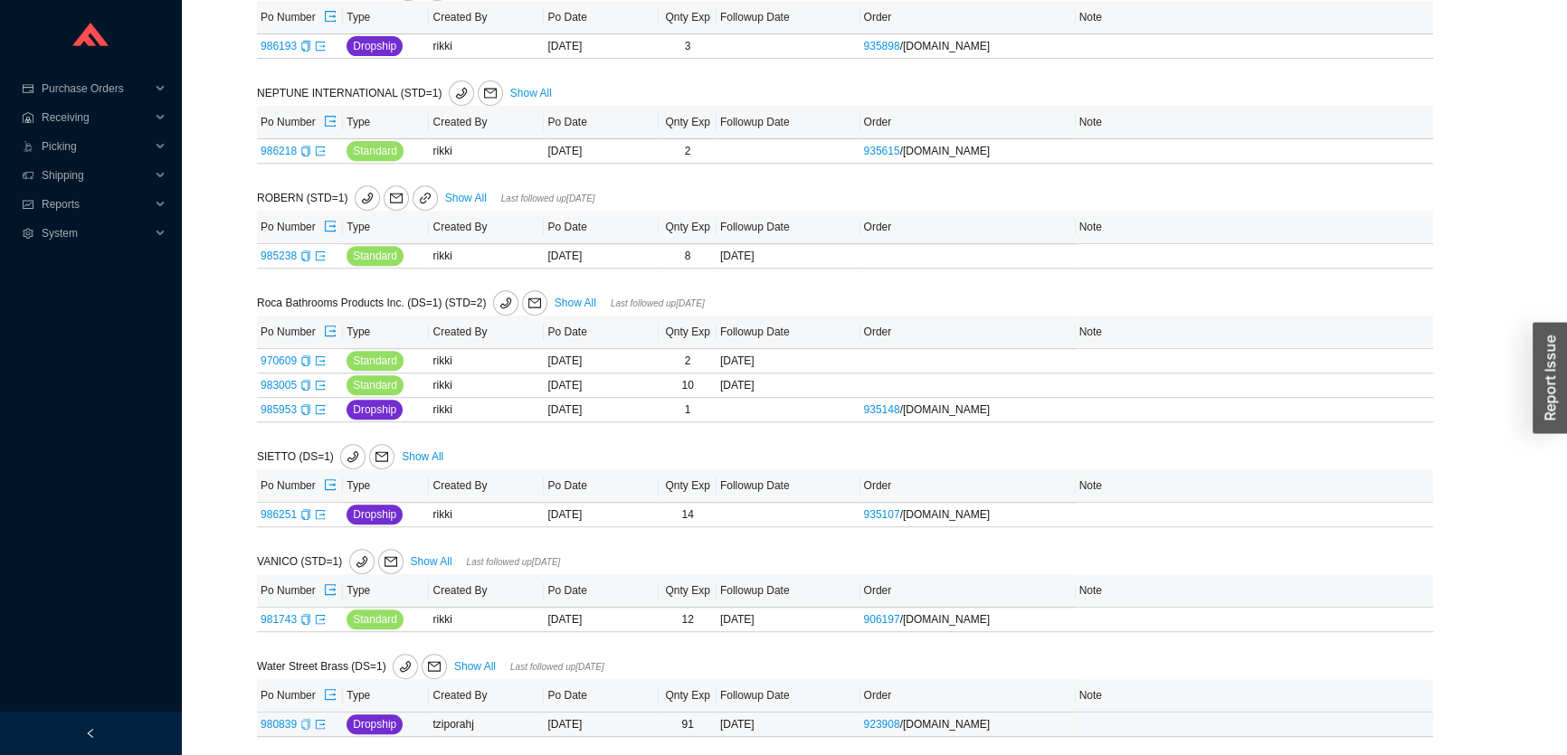
click at [302, 720] on icon "copy" at bounding box center [305, 724] width 11 height 11
click at [317, 721] on icon "export" at bounding box center [320, 724] width 11 height 11
click at [317, 615] on icon "export" at bounding box center [320, 619] width 11 height 11
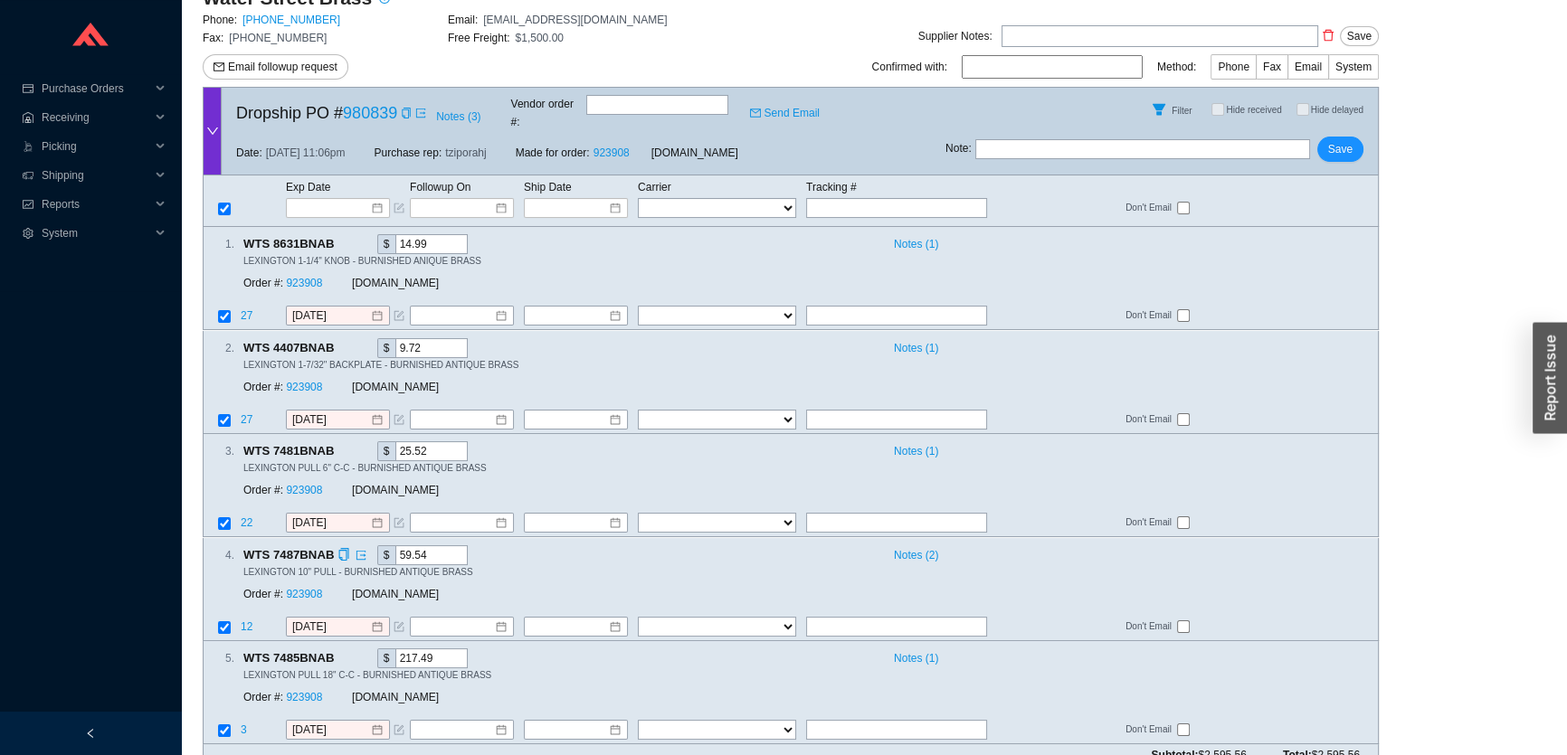
scroll to position [91, 0]
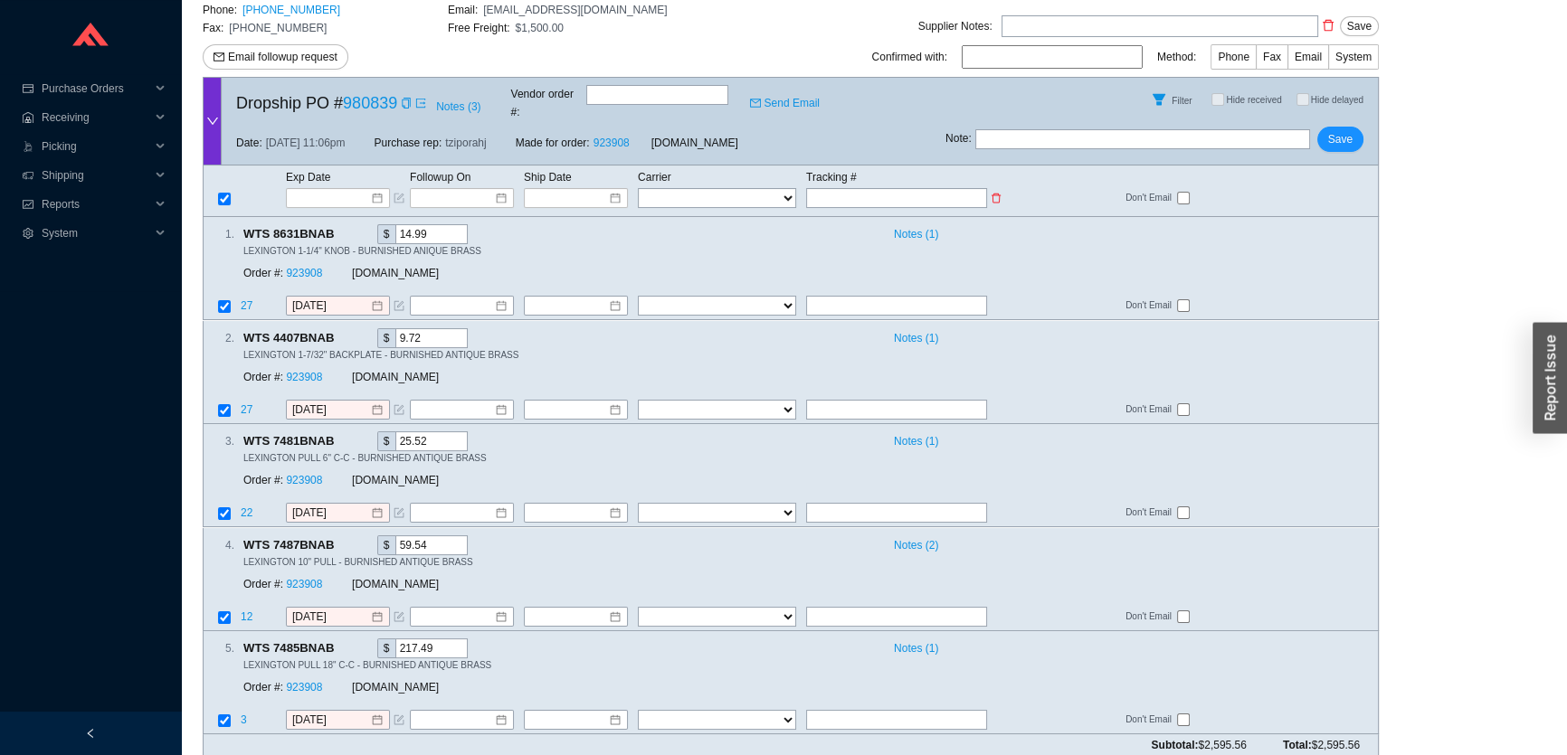
drag, startPoint x: 877, startPoint y: 182, endPoint x: 866, endPoint y: 185, distance: 12.1
click at [876, 188] on input "text" at bounding box center [896, 198] width 181 height 20
paste input "476073097520"
type input "476073097520"
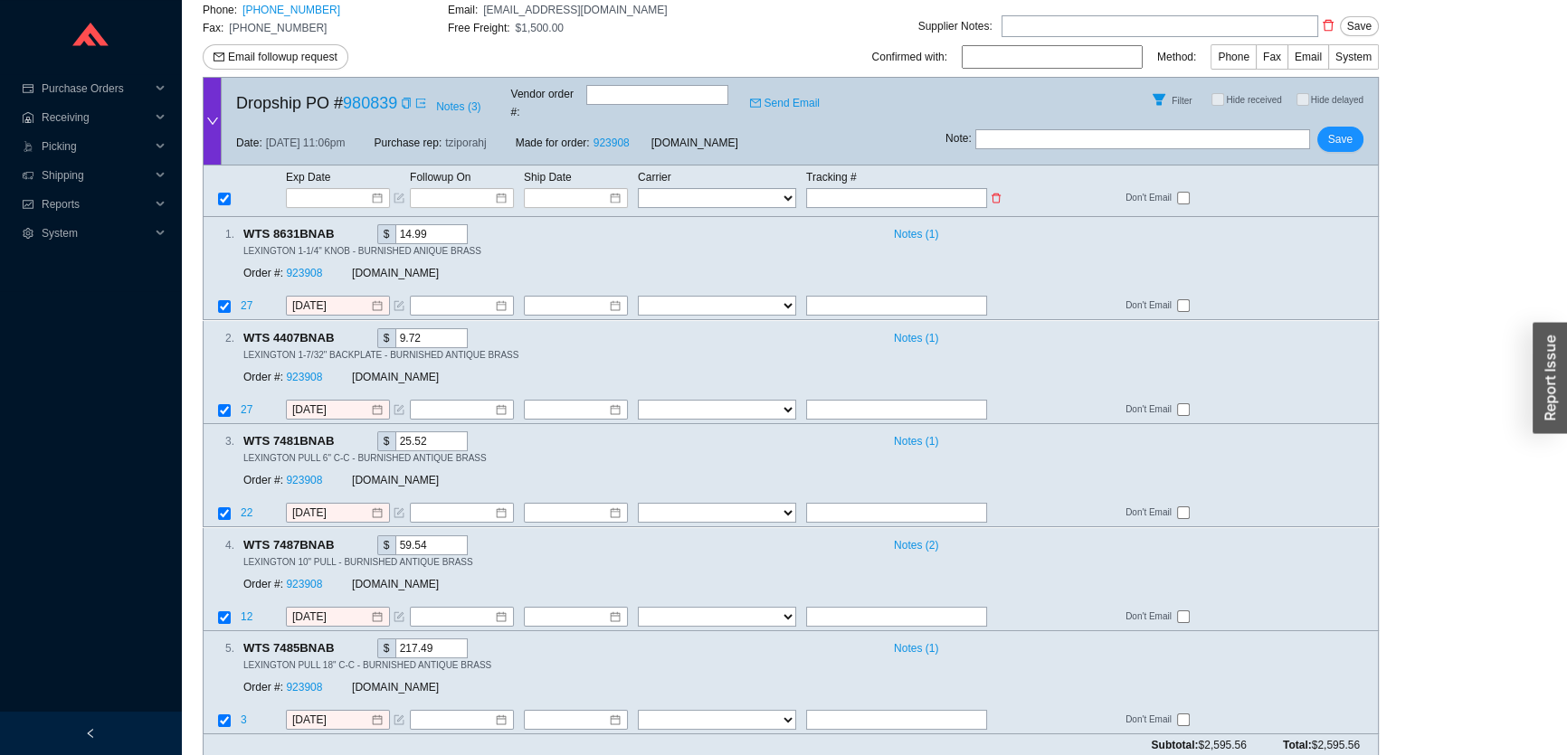
type input "476073097520"
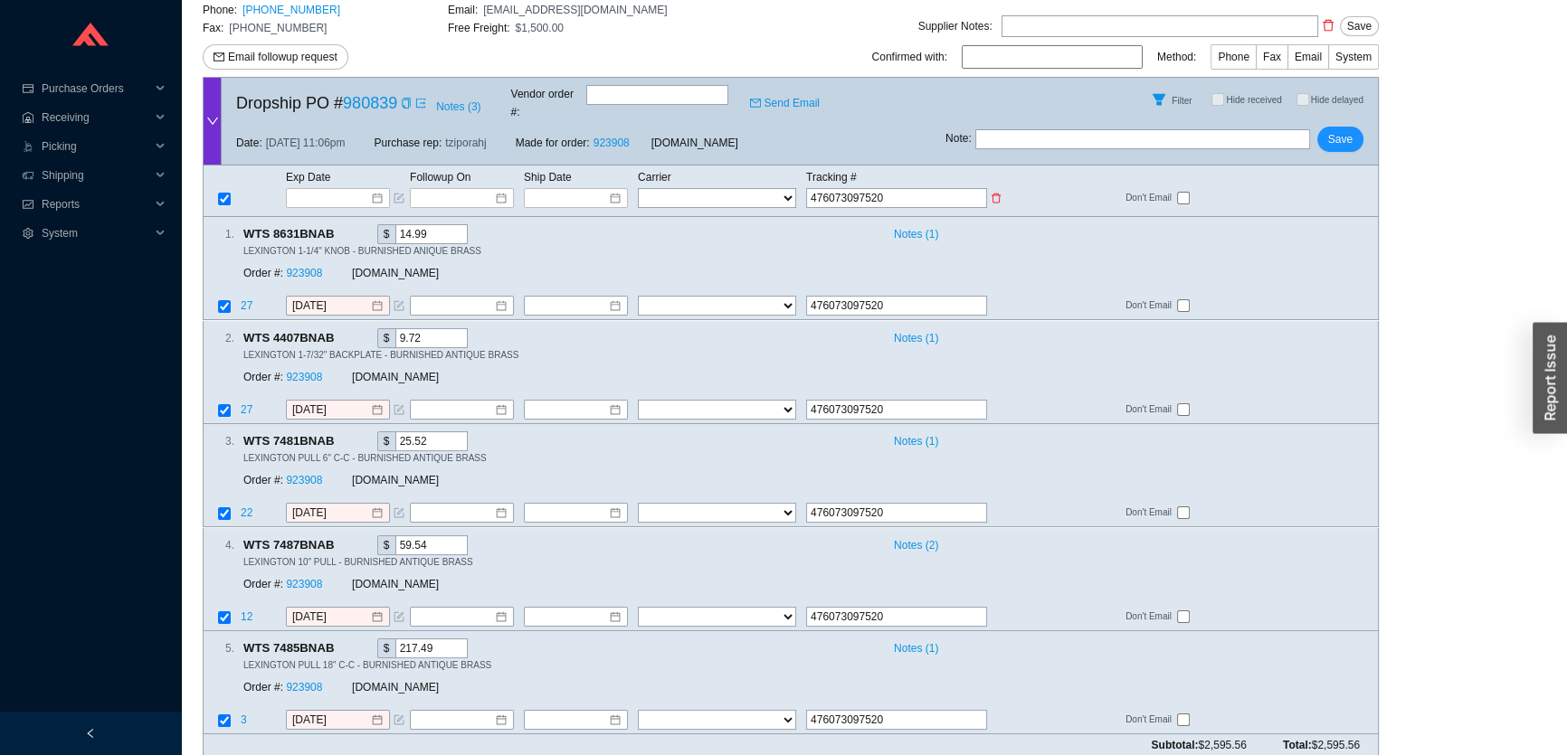
drag, startPoint x: 732, startPoint y: 184, endPoint x: 715, endPoint y: 180, distance: 16.7
click at [732, 188] on select "FedEx UPS ---------------- 2 Day Transportation INC A&B Freight A. [PERSON_NAME…" at bounding box center [717, 198] width 158 height 20
select select "1"
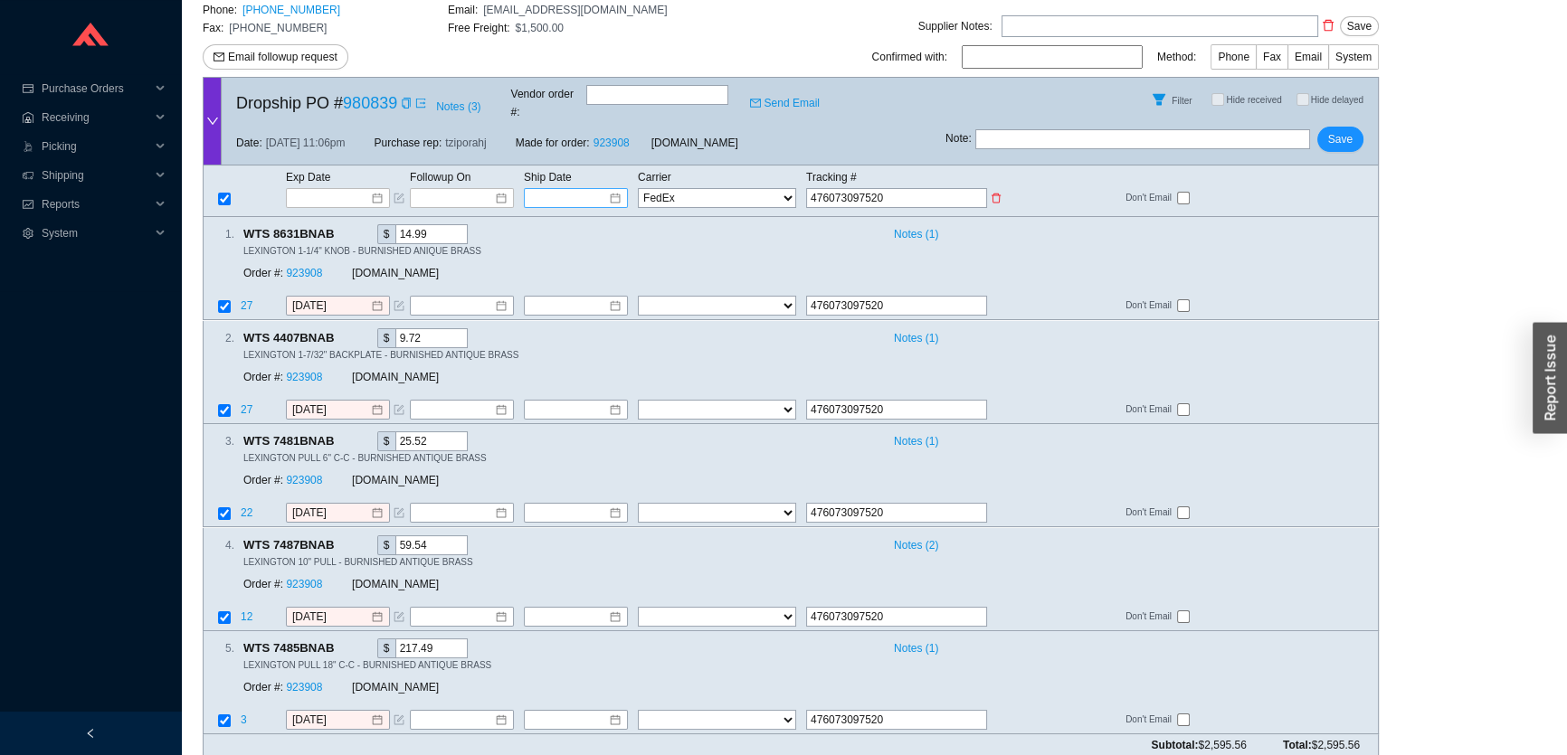
select select "1"
click at [611, 189] on div at bounding box center [576, 198] width 90 height 18
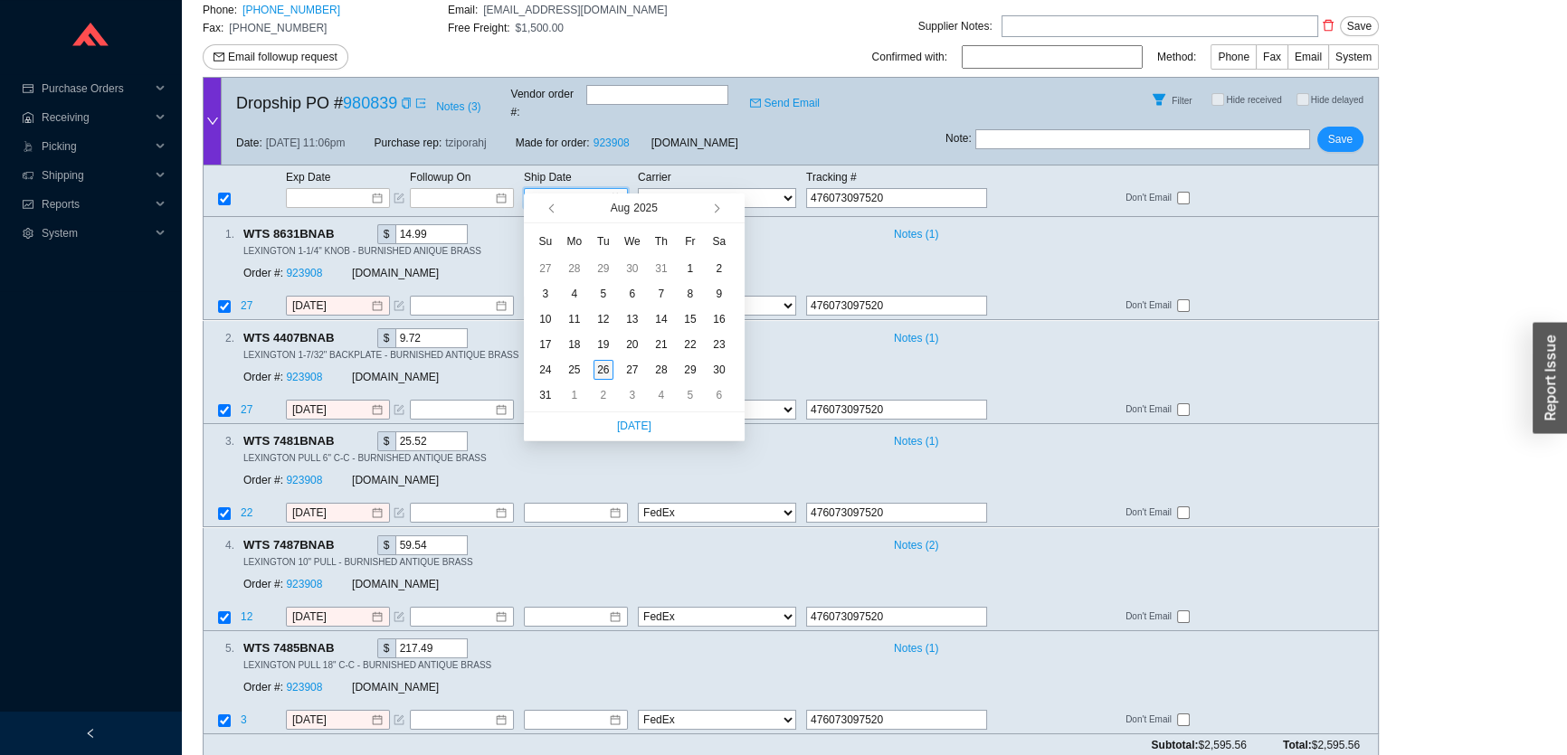
type input "[DATE]"
click at [597, 365] on div "26" at bounding box center [603, 370] width 20 height 20
type input "[DATE]"
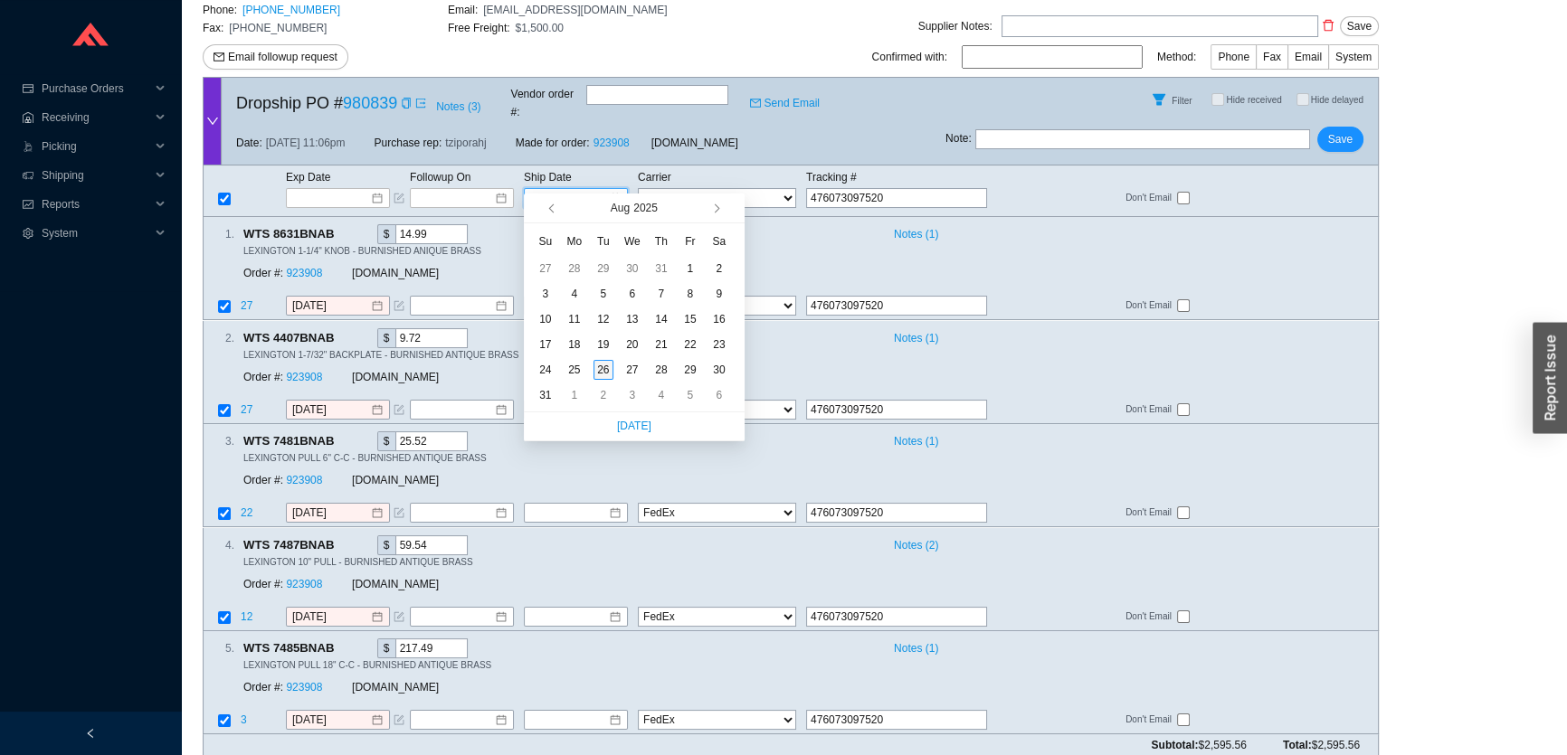
type input "[DATE]"
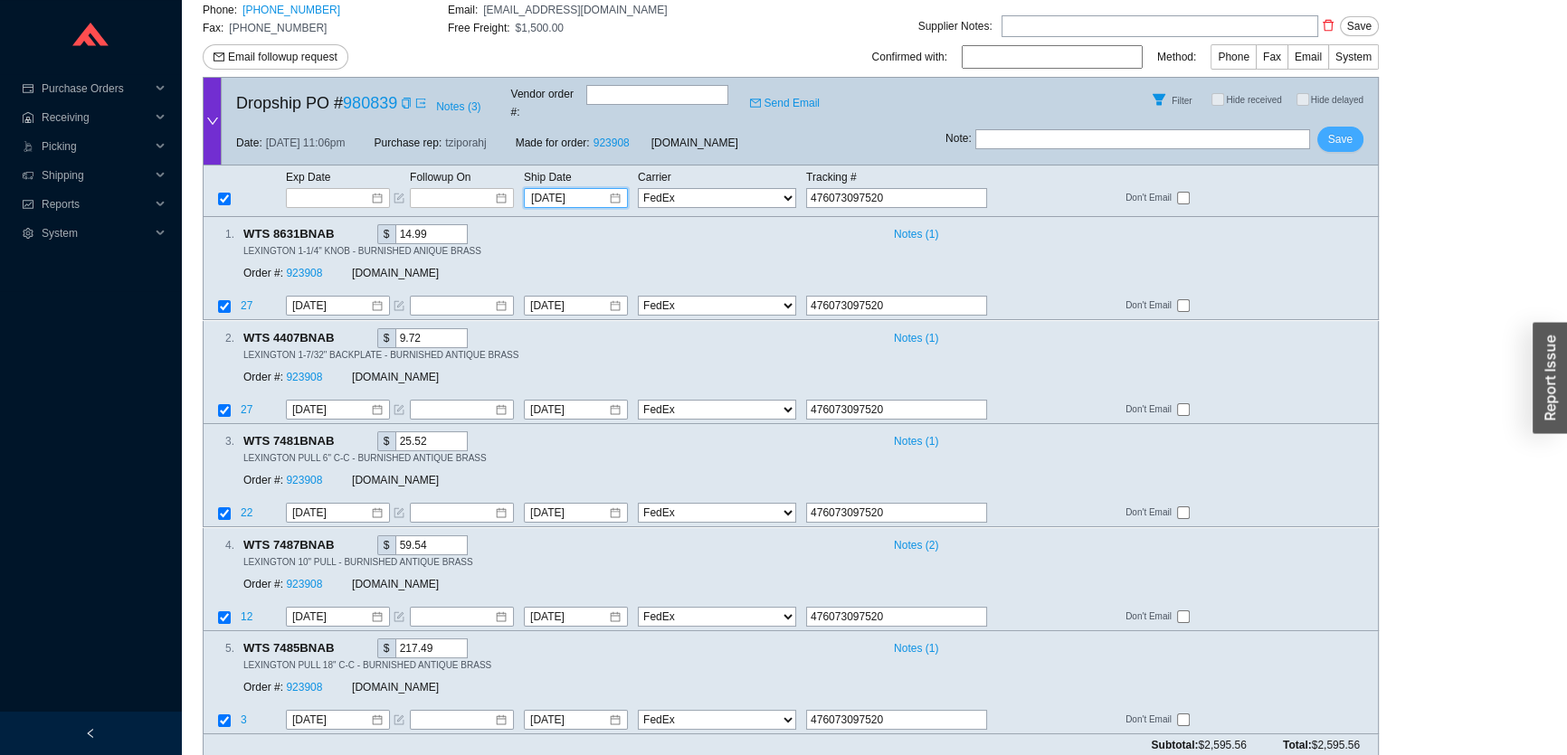
click at [1345, 130] on span "Save" at bounding box center [1340, 139] width 24 height 18
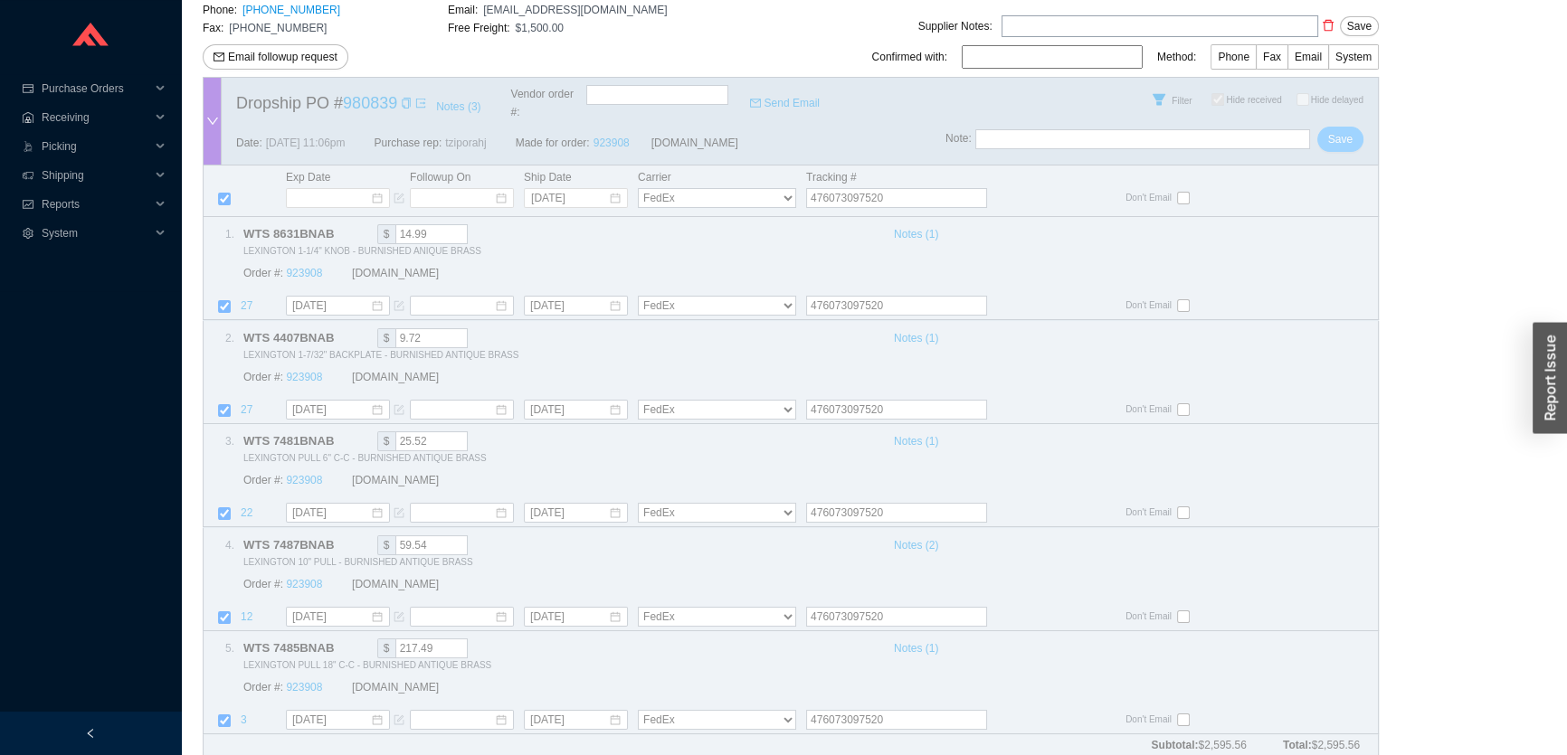
checkbox input "true"
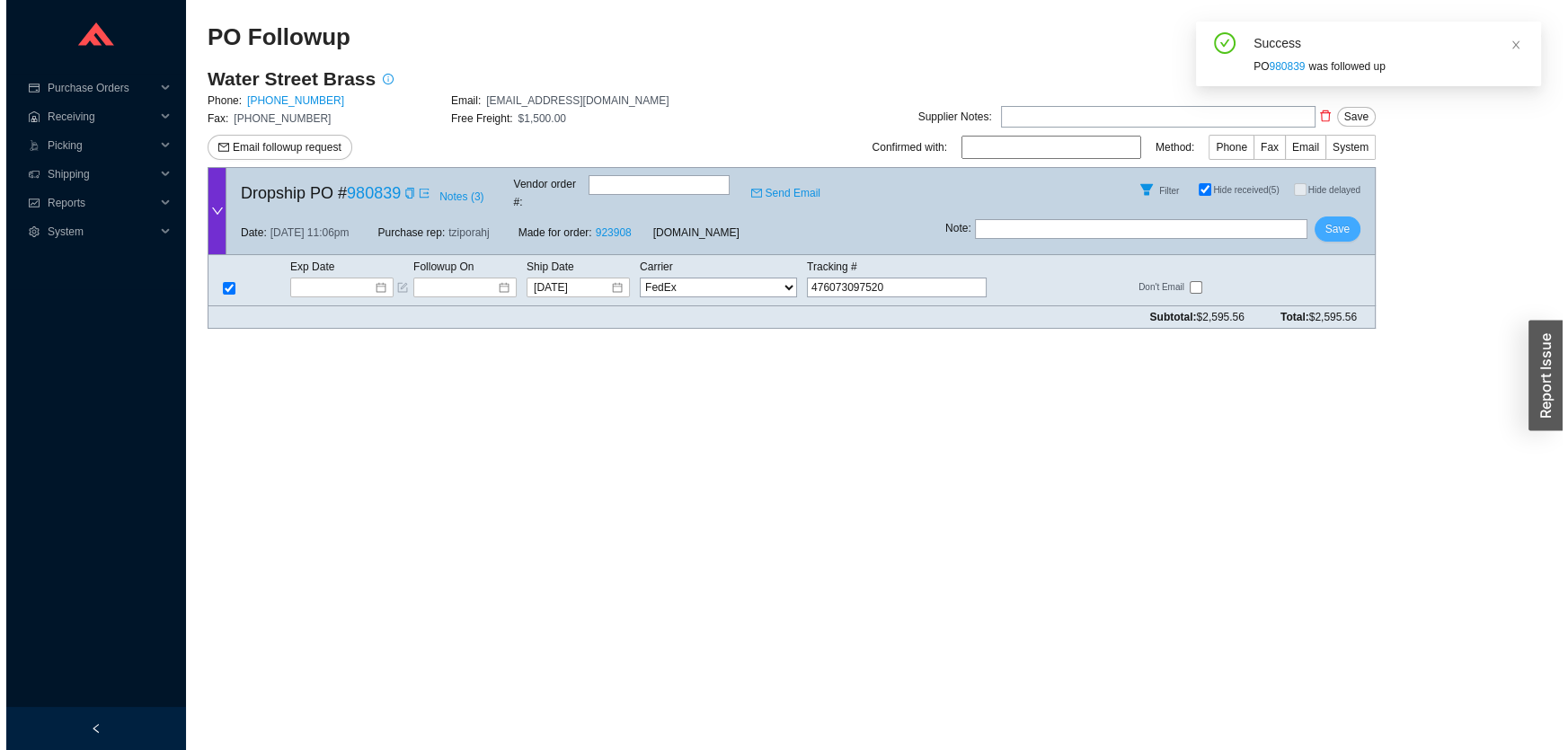
scroll to position [0, 0]
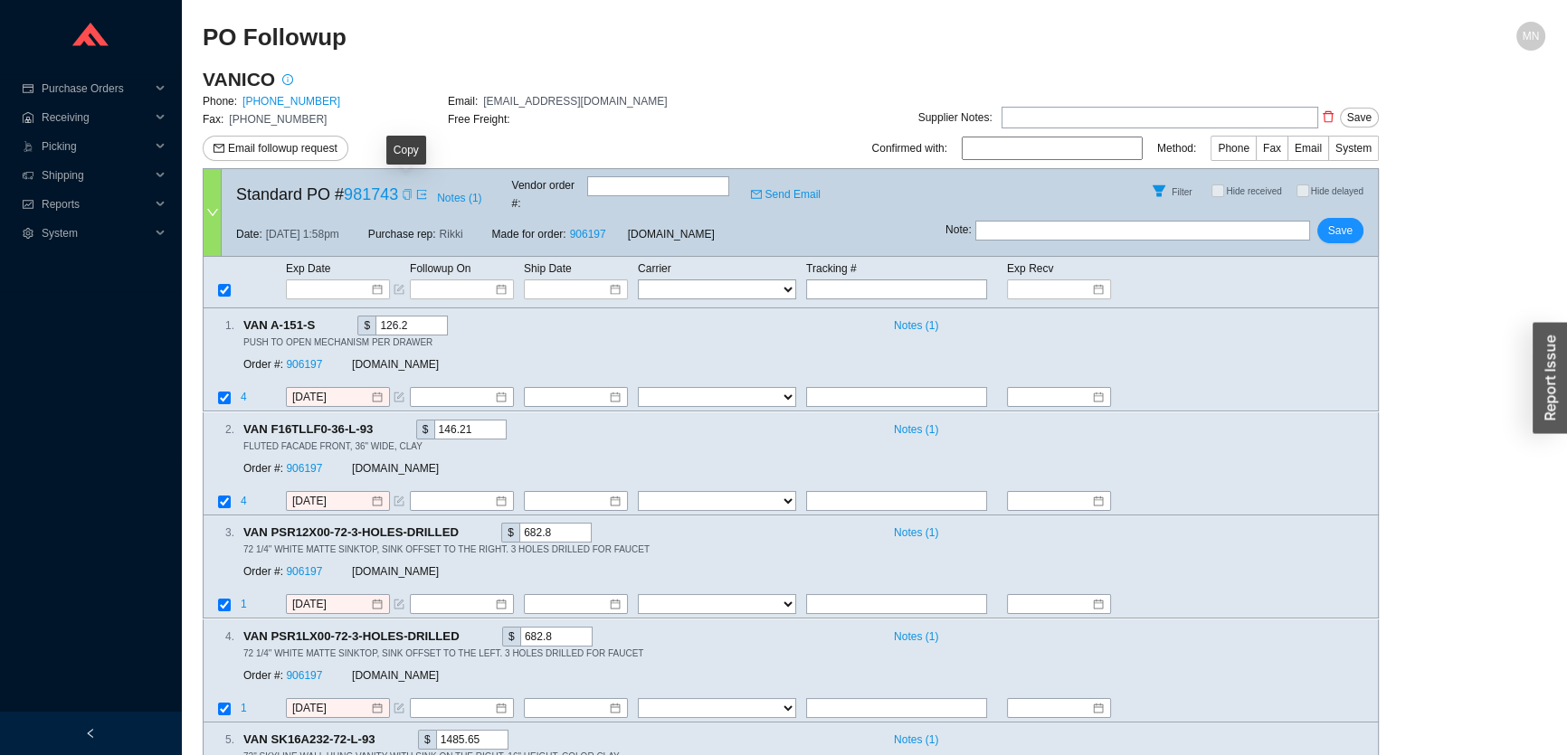
click at [406, 189] on icon "copy" at bounding box center [407, 194] width 11 height 11
click at [330, 280] on input at bounding box center [331, 289] width 77 height 18
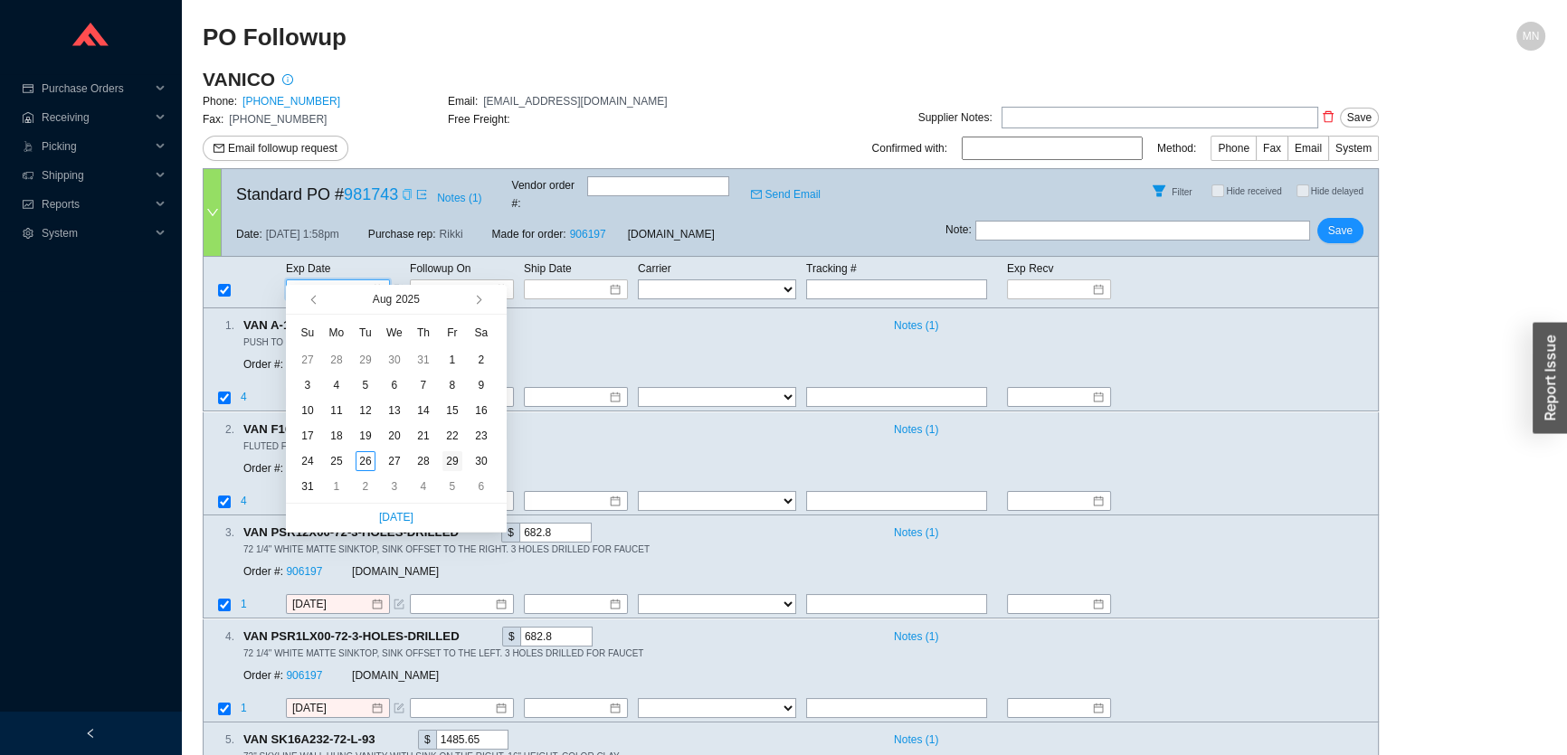
type input "8/29/2025"
click at [446, 466] on div "29" at bounding box center [452, 461] width 20 height 20
type input "8/29/2025"
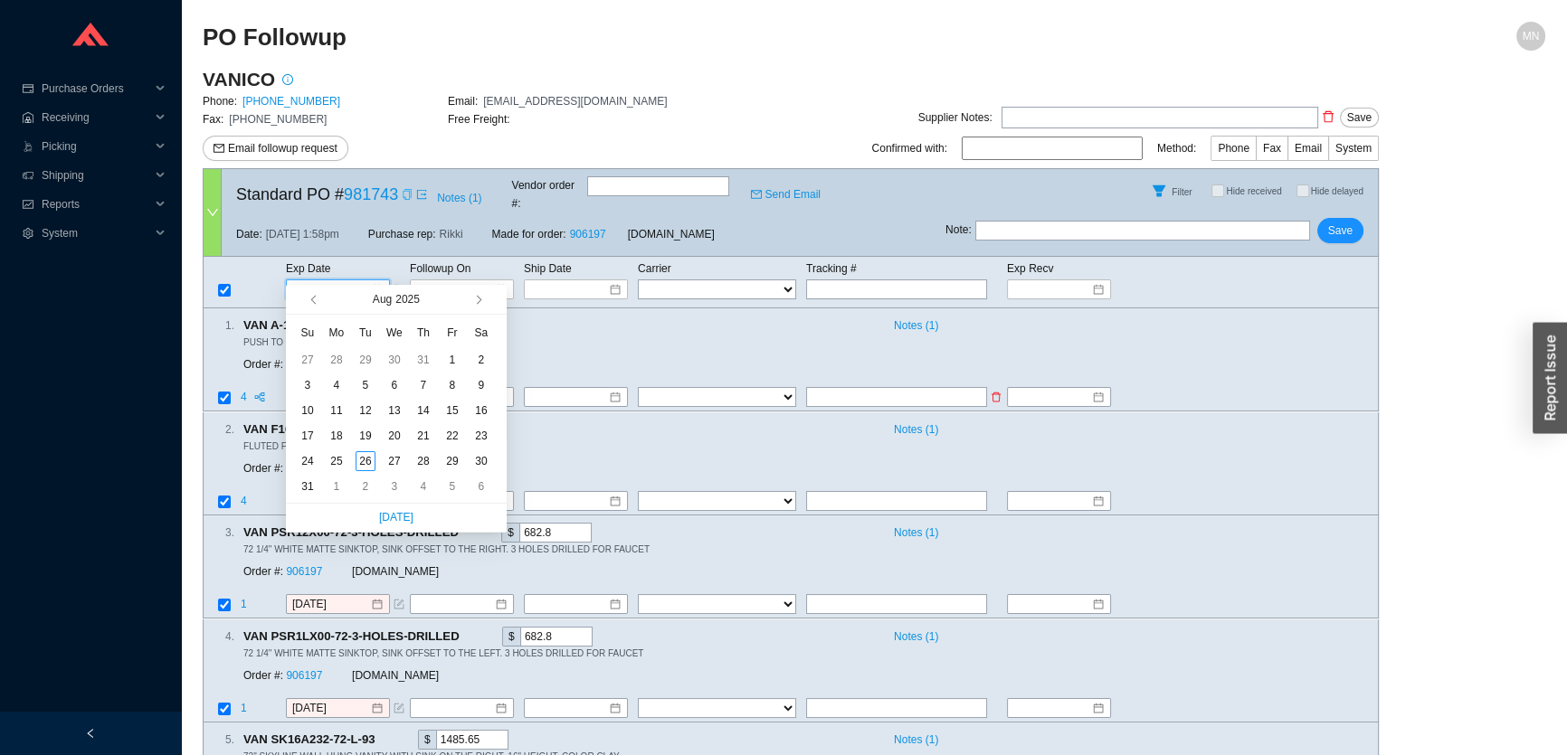
type input "8/29/2025"
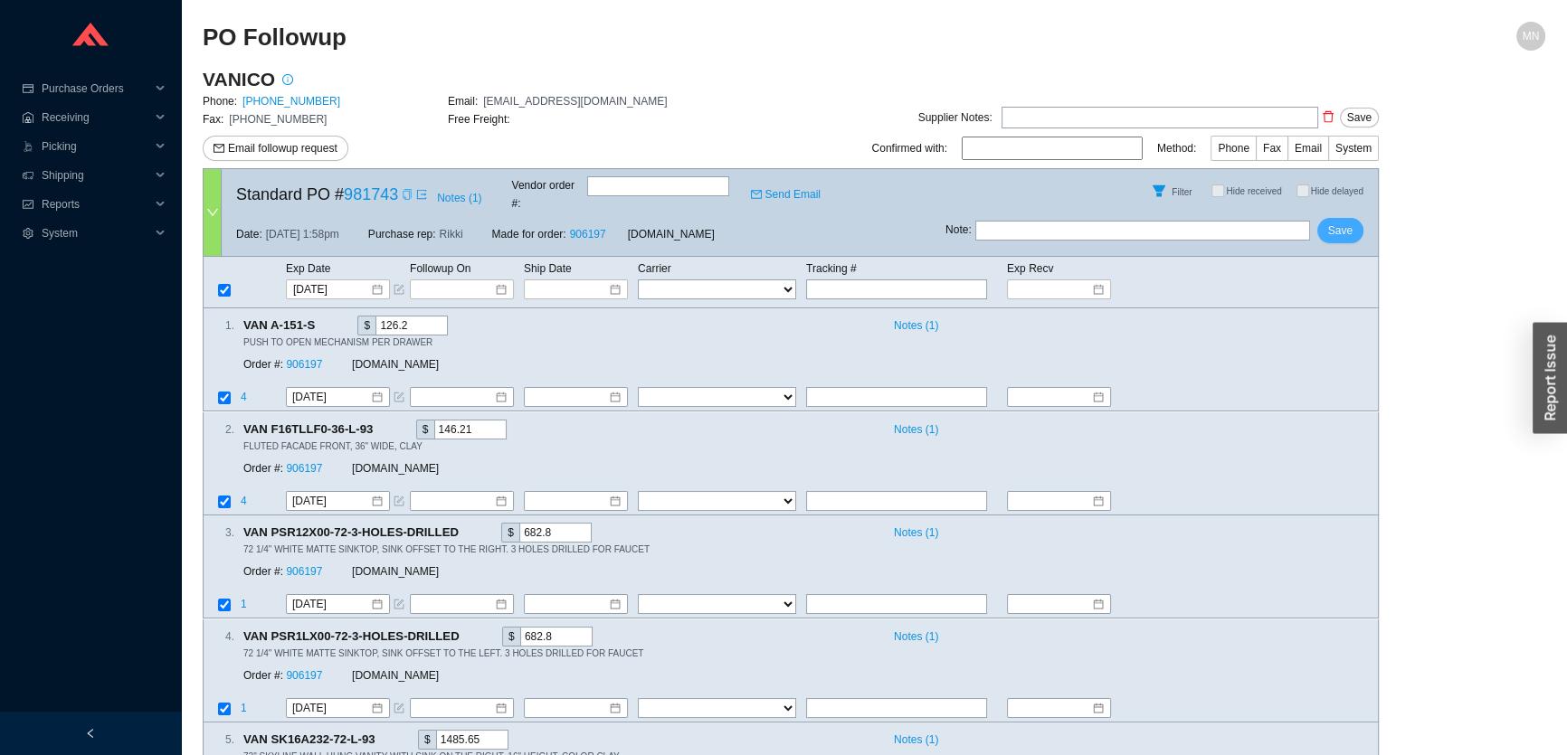
click at [1330, 225] on span "Save" at bounding box center [1340, 231] width 24 height 18
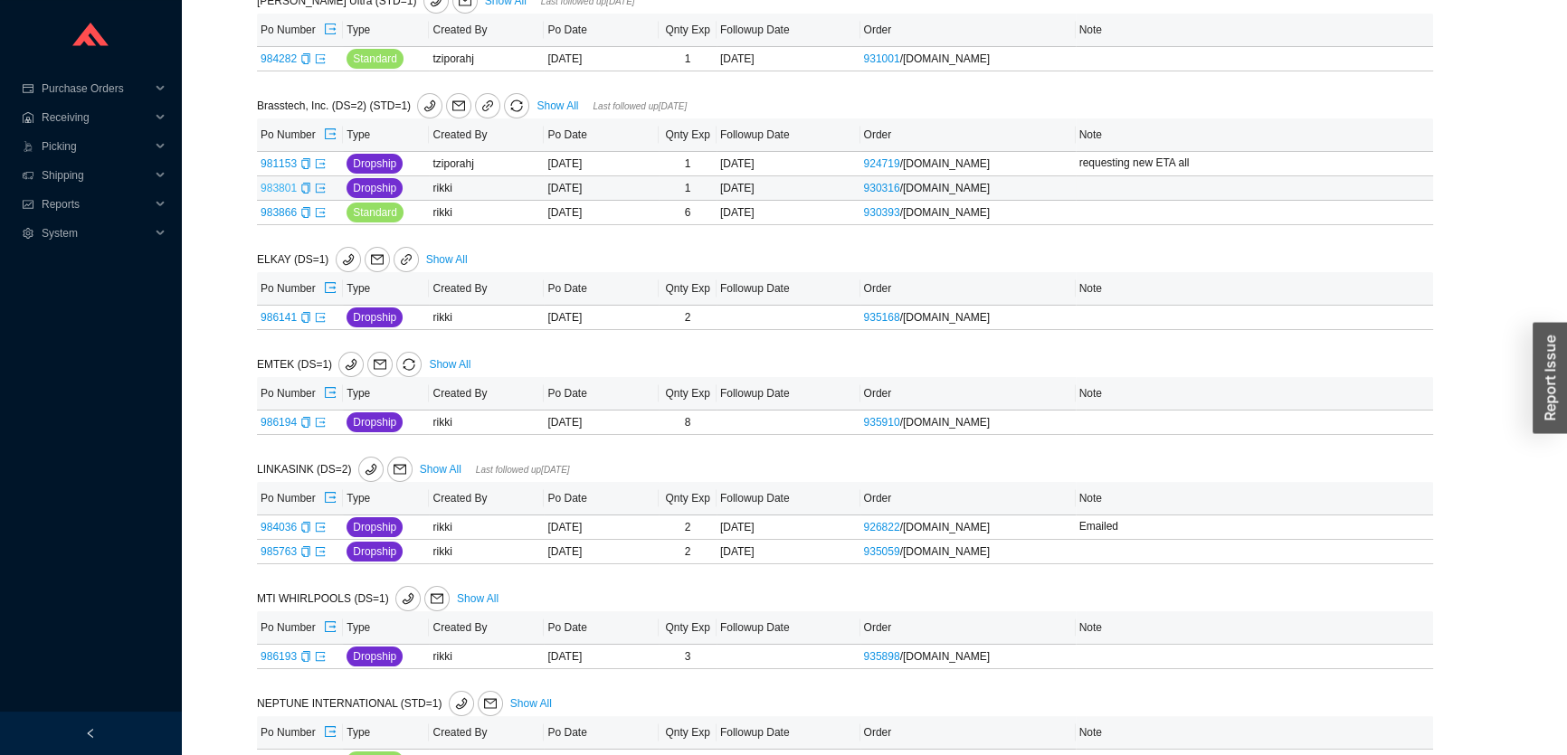
scroll to position [328, 0]
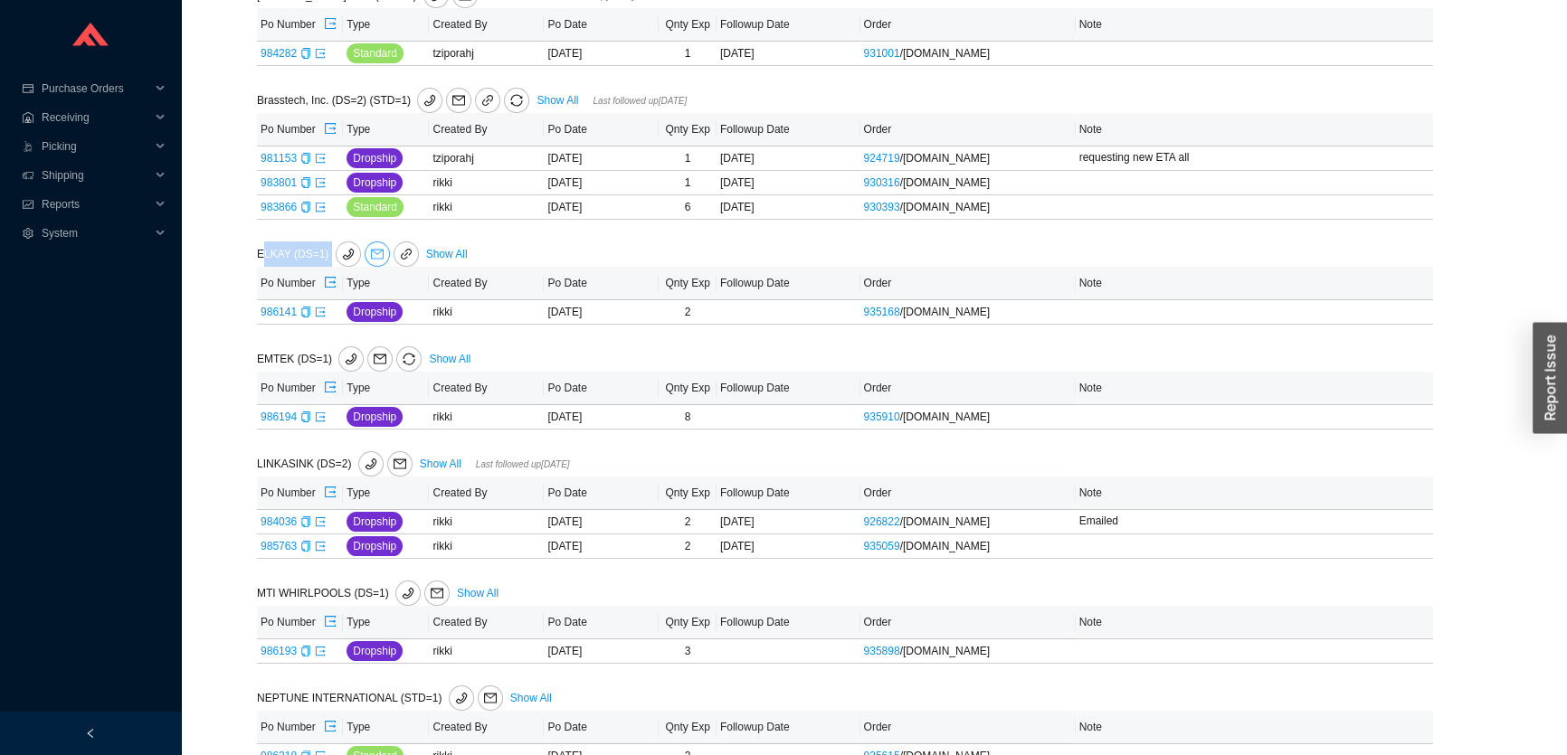
drag, startPoint x: 260, startPoint y: 254, endPoint x: 374, endPoint y: 256, distance: 114.9
click at [374, 256] on span "ELKAY (DS=1)" at bounding box center [340, 254] width 166 height 13
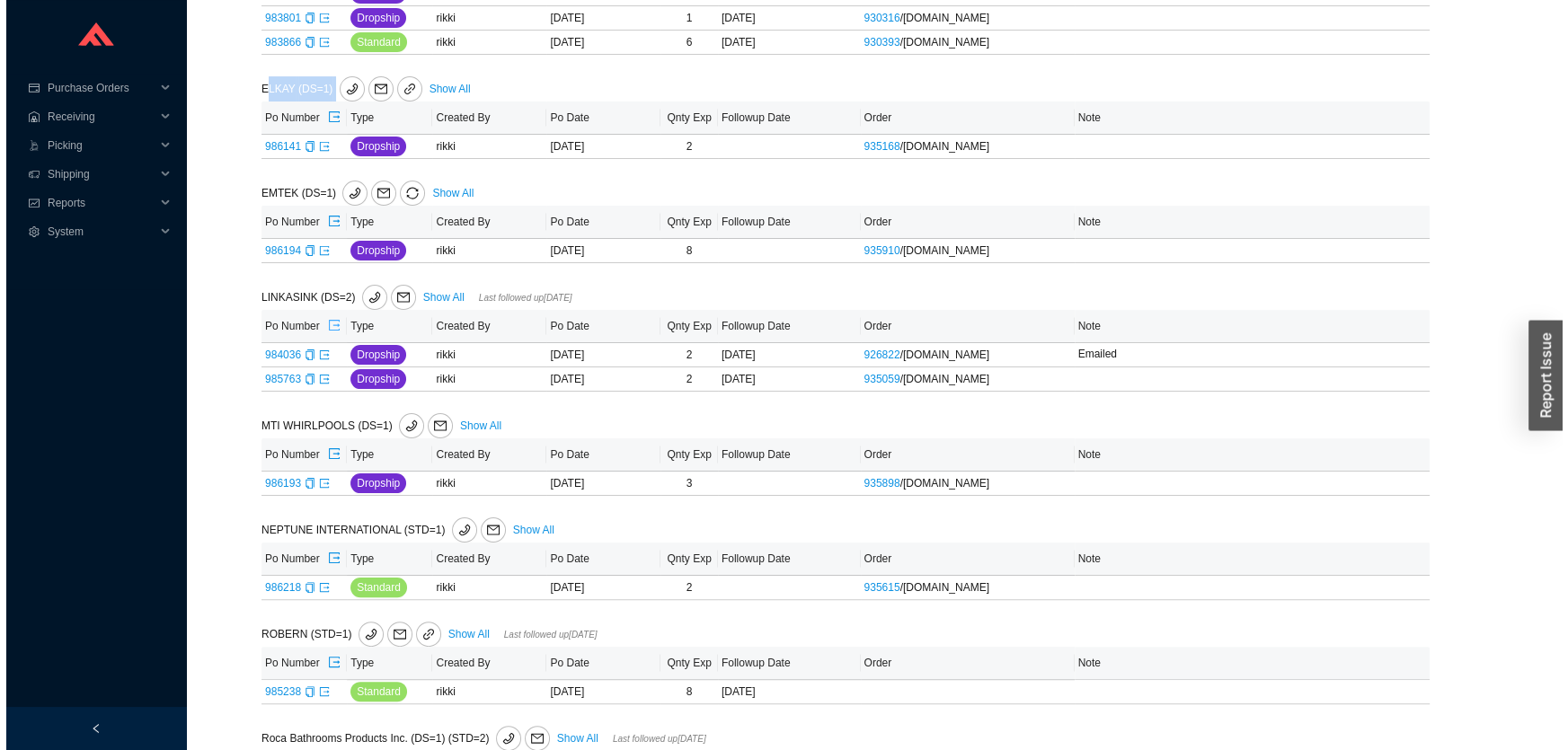
scroll to position [571, 0]
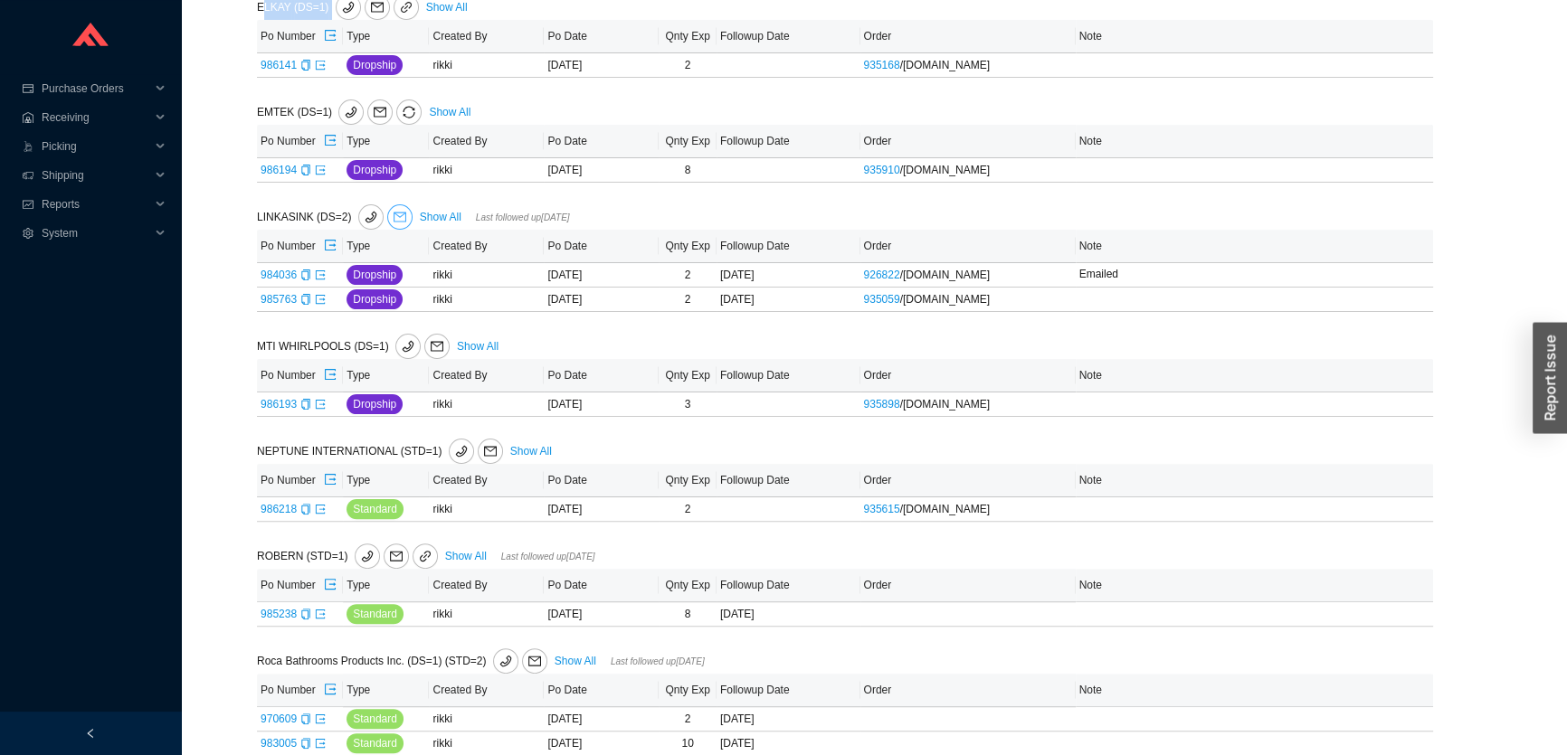
click at [404, 215] on span "mail" at bounding box center [400, 217] width 24 height 13
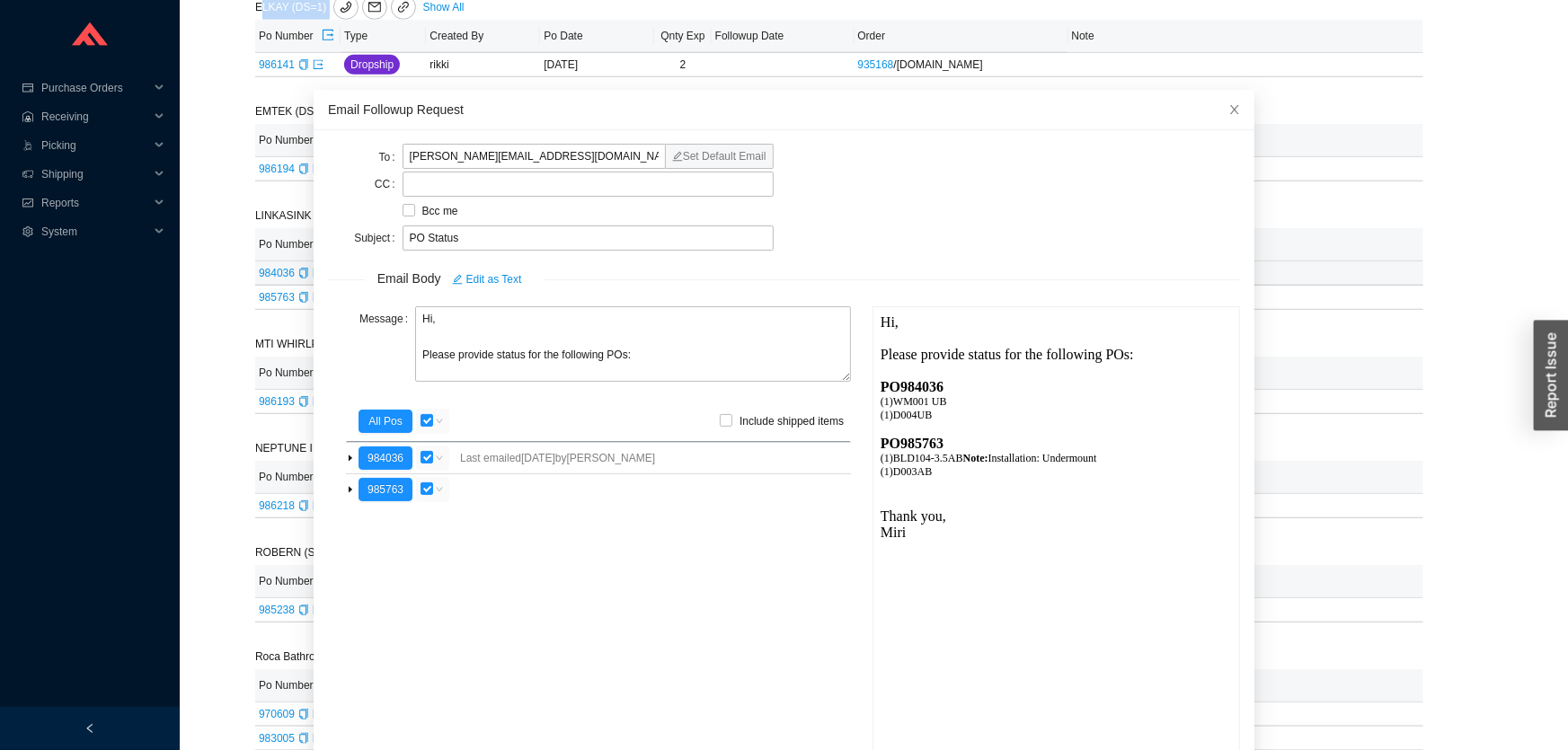
scroll to position [0, 0]
click at [511, 145] on input "frank@linkasink.com" at bounding box center [534, 156] width 263 height 25
click at [1228, 103] on icon "close" at bounding box center [1234, 109] width 13 height 13
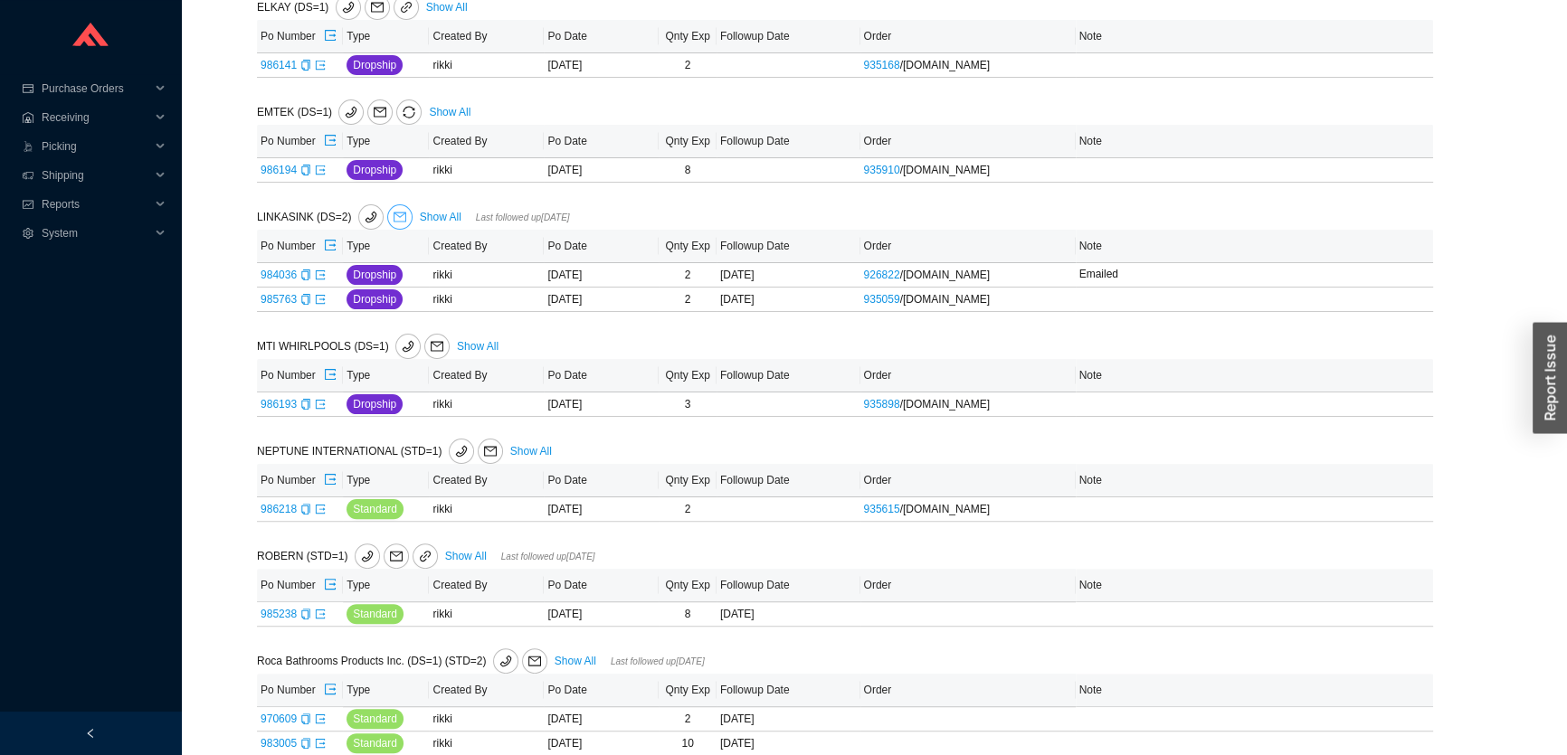
click at [399, 215] on icon "mail" at bounding box center [399, 217] width 13 height 13
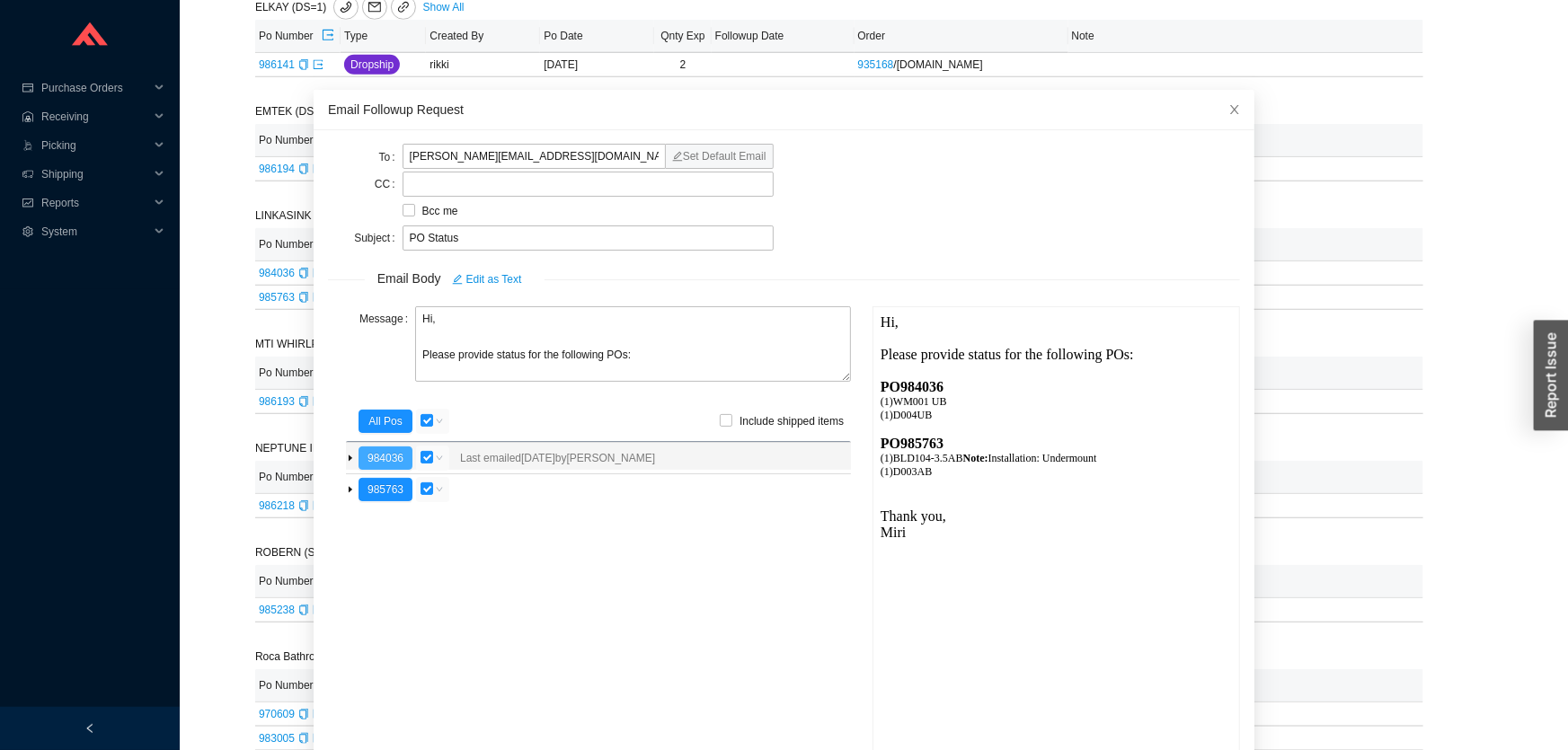
click at [387, 458] on button "984036" at bounding box center [386, 459] width 54 height 24
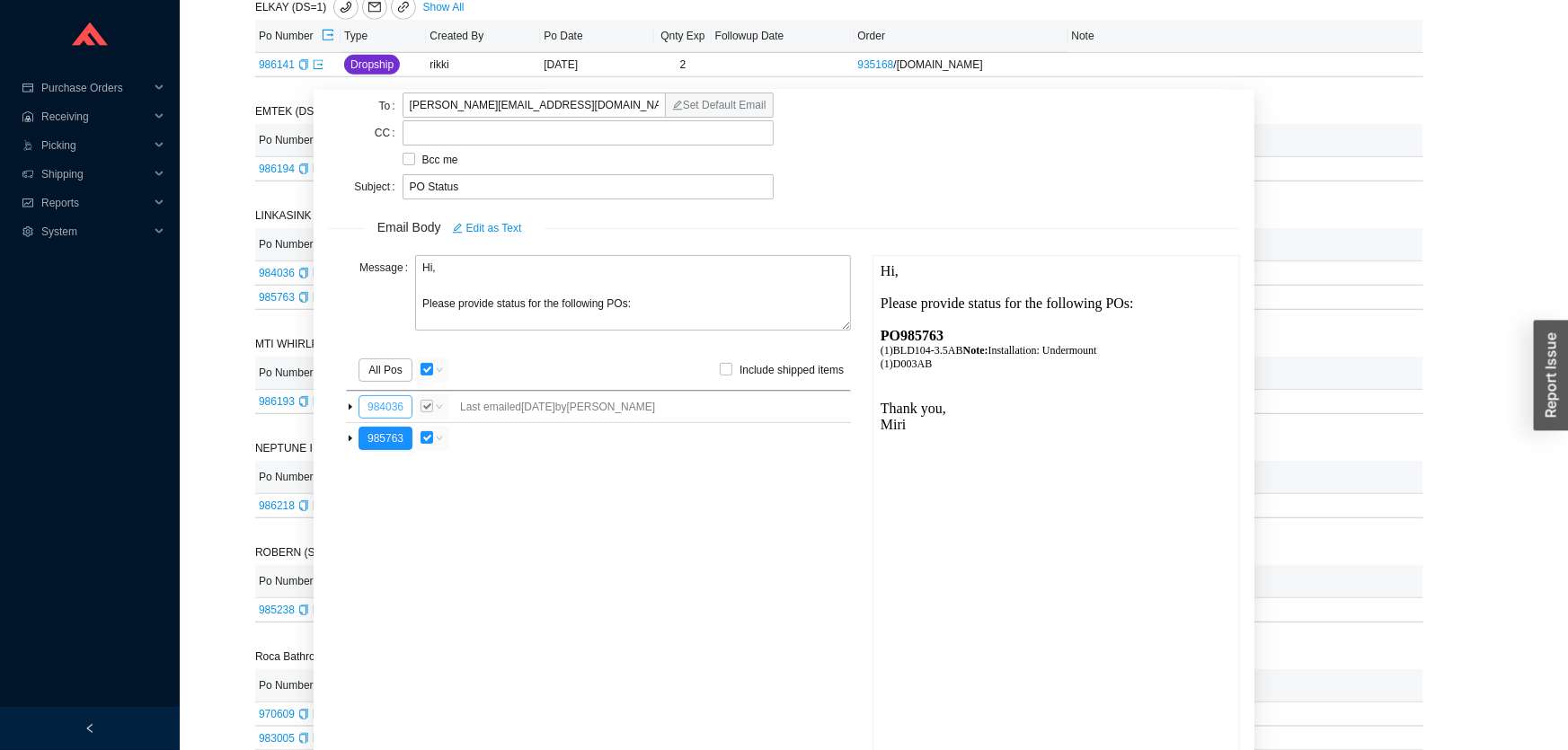
scroll to position [63, 0]
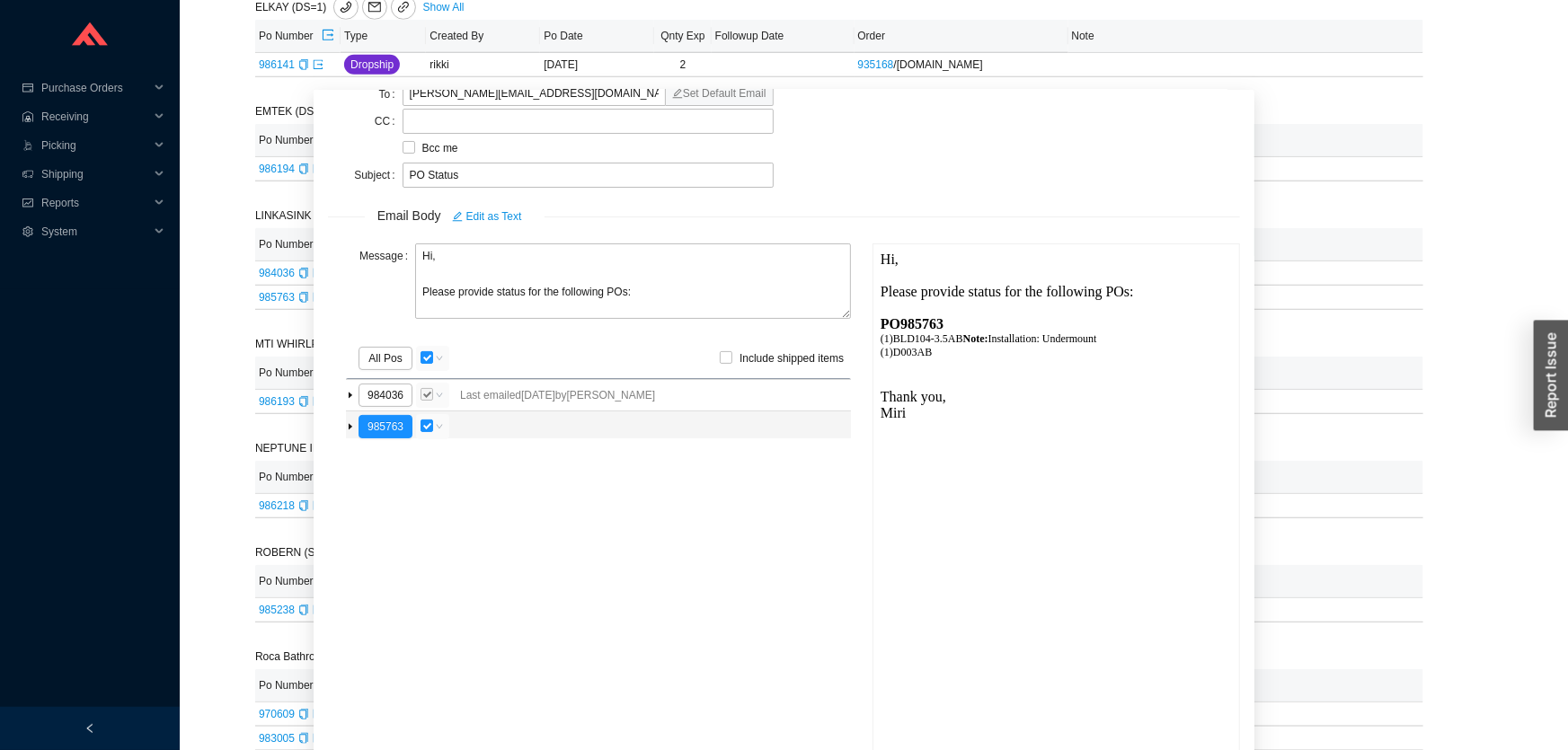
click at [433, 421] on button "button" at bounding box center [440, 426] width 14 height 25
click at [427, 419] on input "checkbox" at bounding box center [426, 425] width 13 height 13
checkbox input "false"
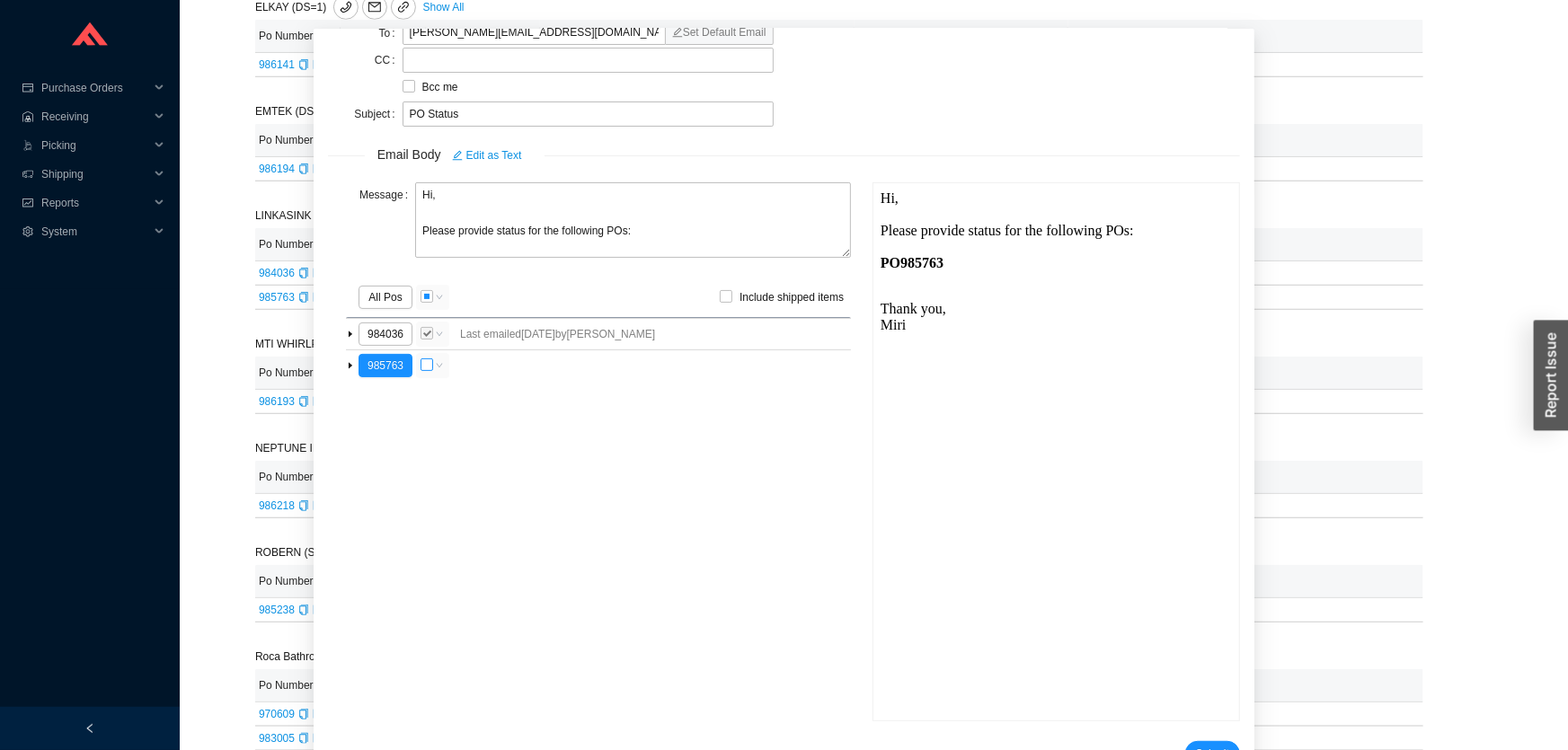
scroll to position [110, 0]
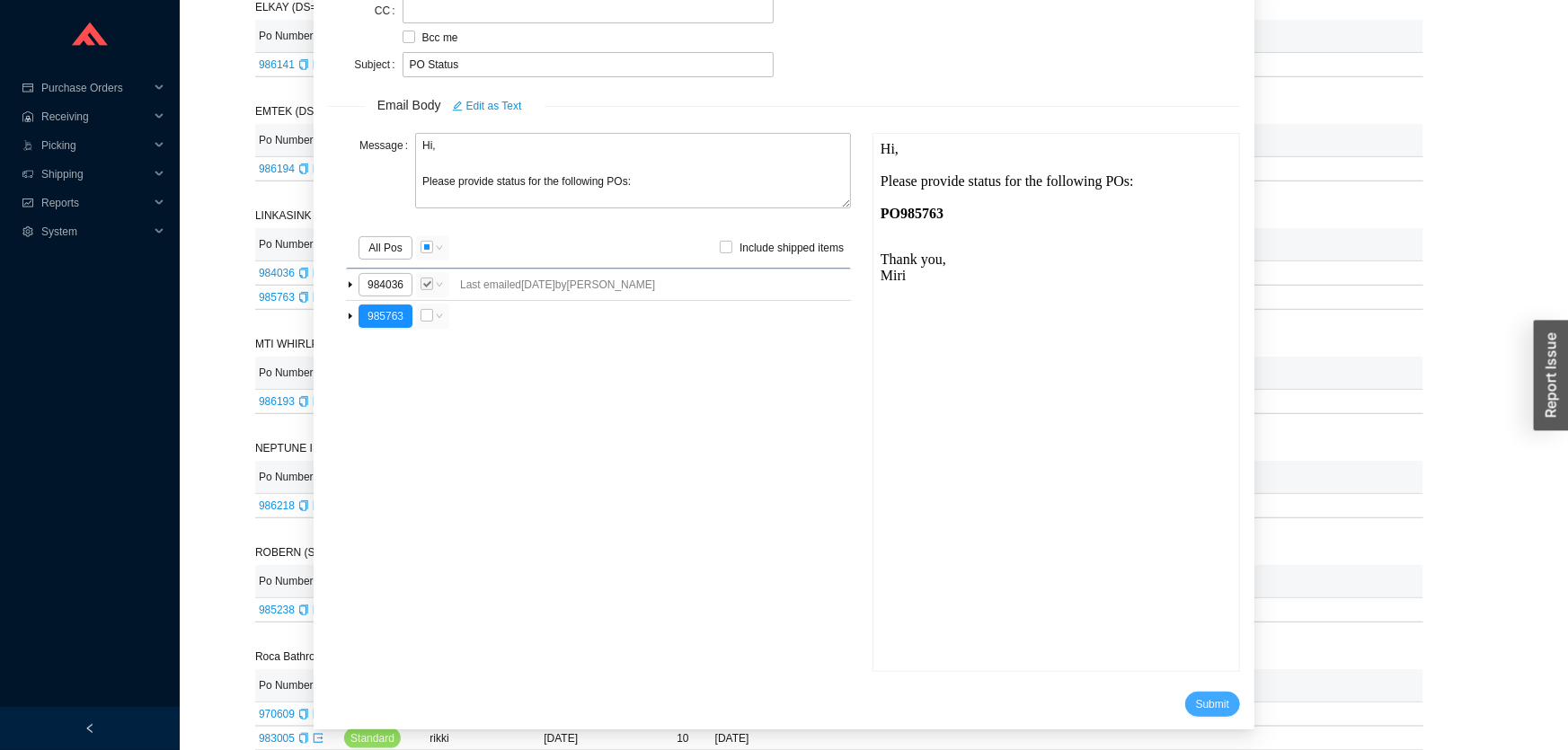
click at [1196, 700] on span "Submit" at bounding box center [1212, 704] width 33 height 18
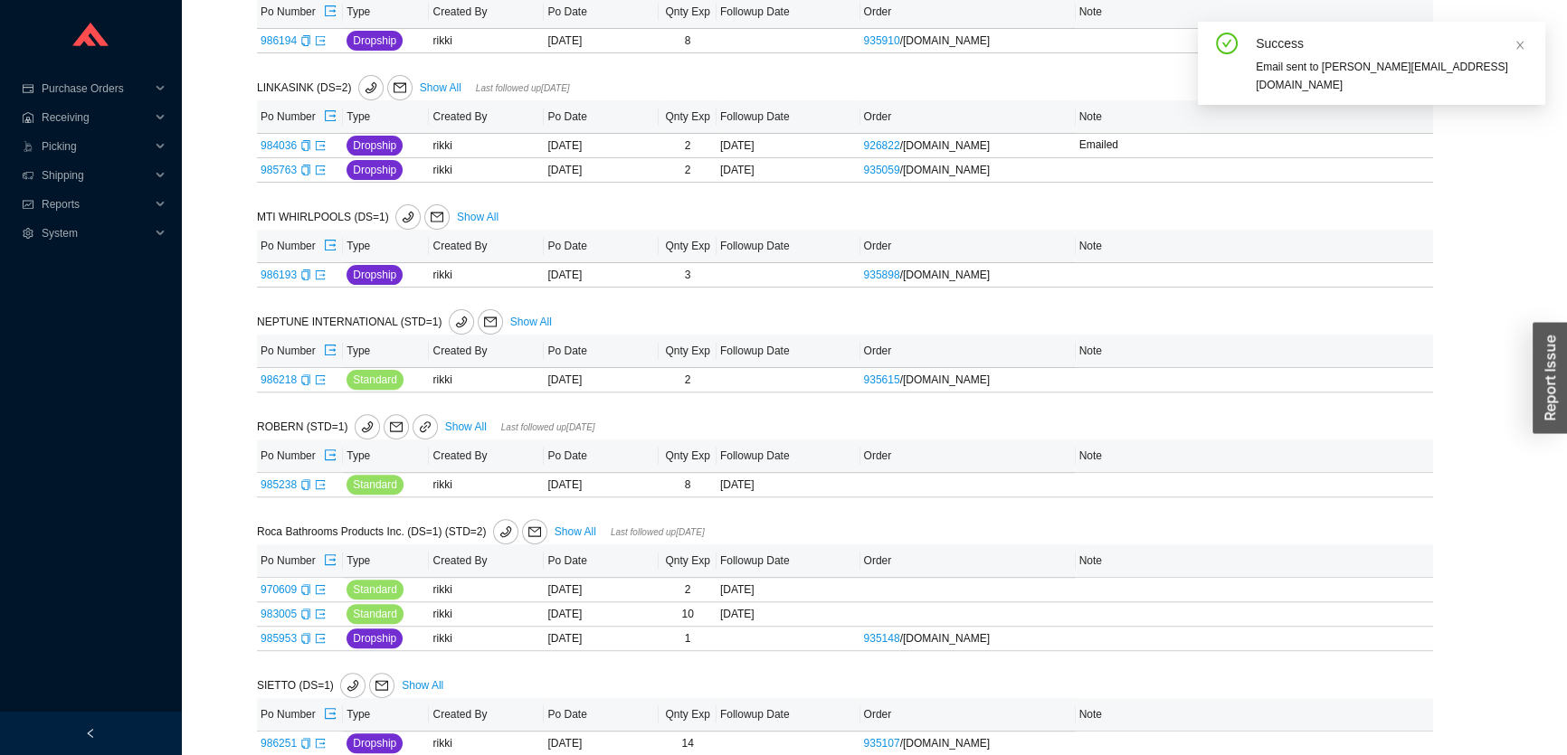
scroll to position [724, 0]
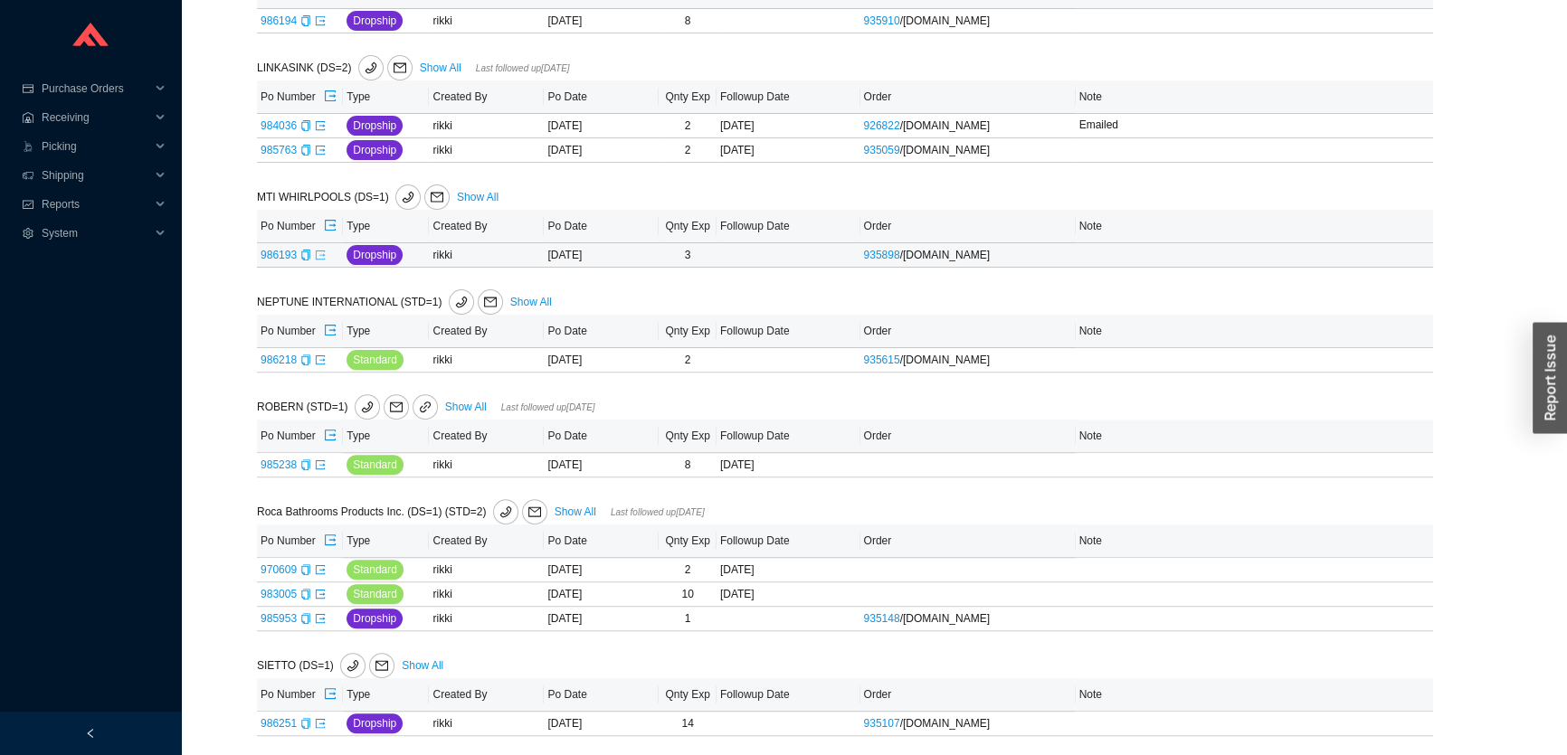
click at [319, 258] on icon "export" at bounding box center [320, 254] width 9 height 9
click at [1085, 250] on span "Add note" at bounding box center [1115, 255] width 72 height 13
type input "Not entered yet"
click at [1345, 280] on span "Save" at bounding box center [1343, 280] width 24 height 18
click at [307, 357] on icon "copy" at bounding box center [305, 360] width 8 height 11
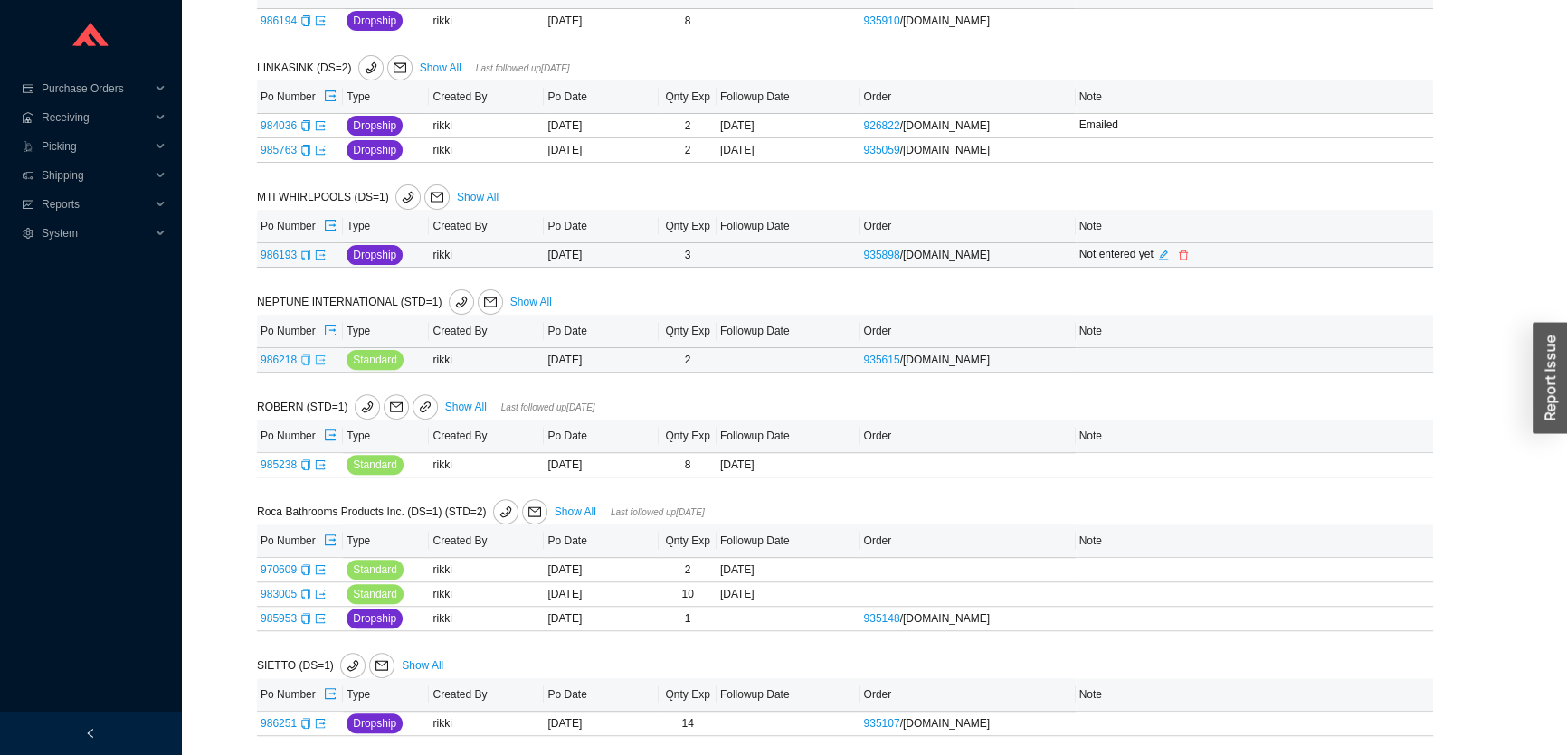
click at [317, 358] on icon "export" at bounding box center [320, 360] width 11 height 11
click at [325, 459] on td "985238" at bounding box center [300, 465] width 86 height 24
click at [324, 460] on icon "export" at bounding box center [320, 464] width 11 height 11
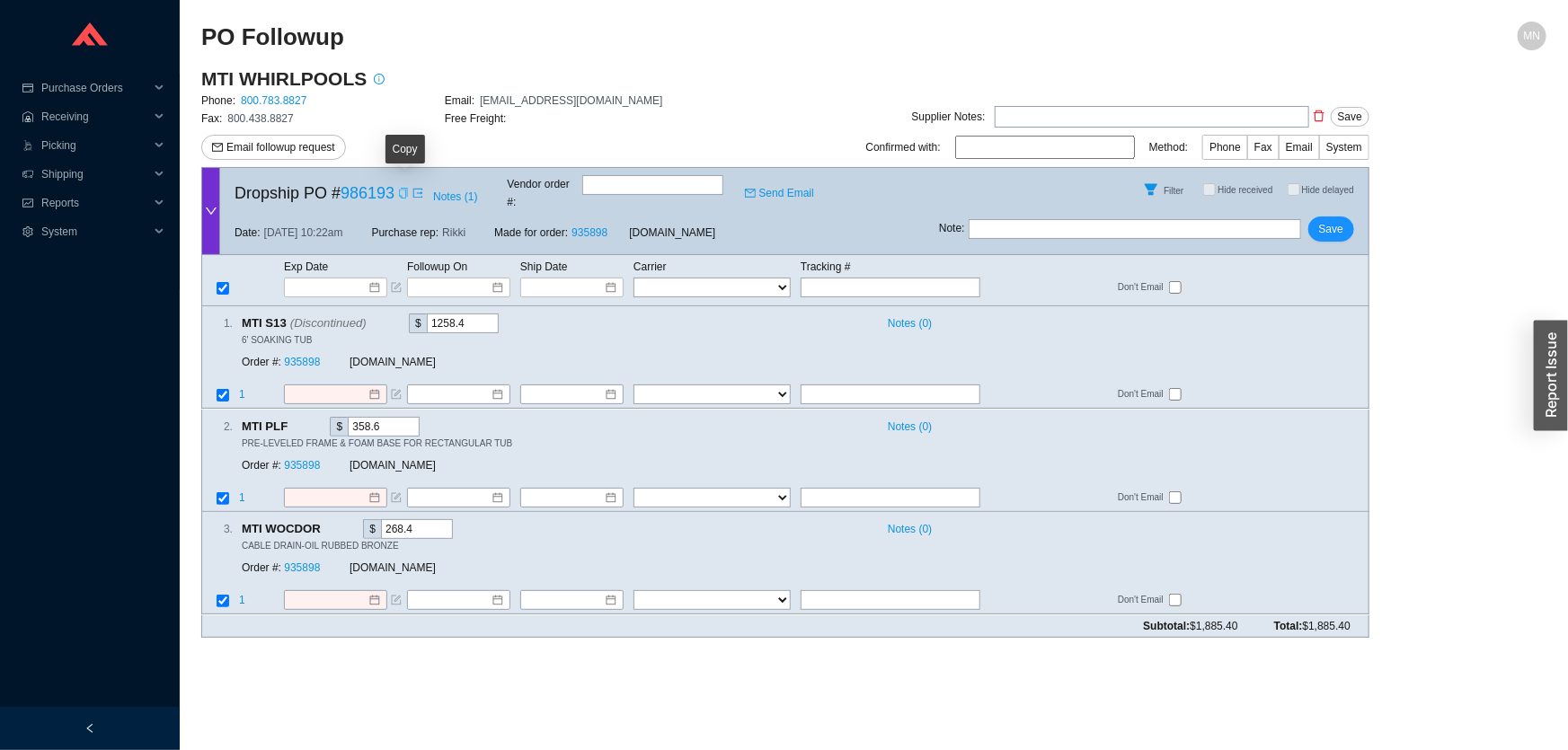
click at [403, 188] on icon "copy" at bounding box center [403, 193] width 11 height 11
click at [296, 357] on link "935898" at bounding box center [302, 363] width 36 height 13
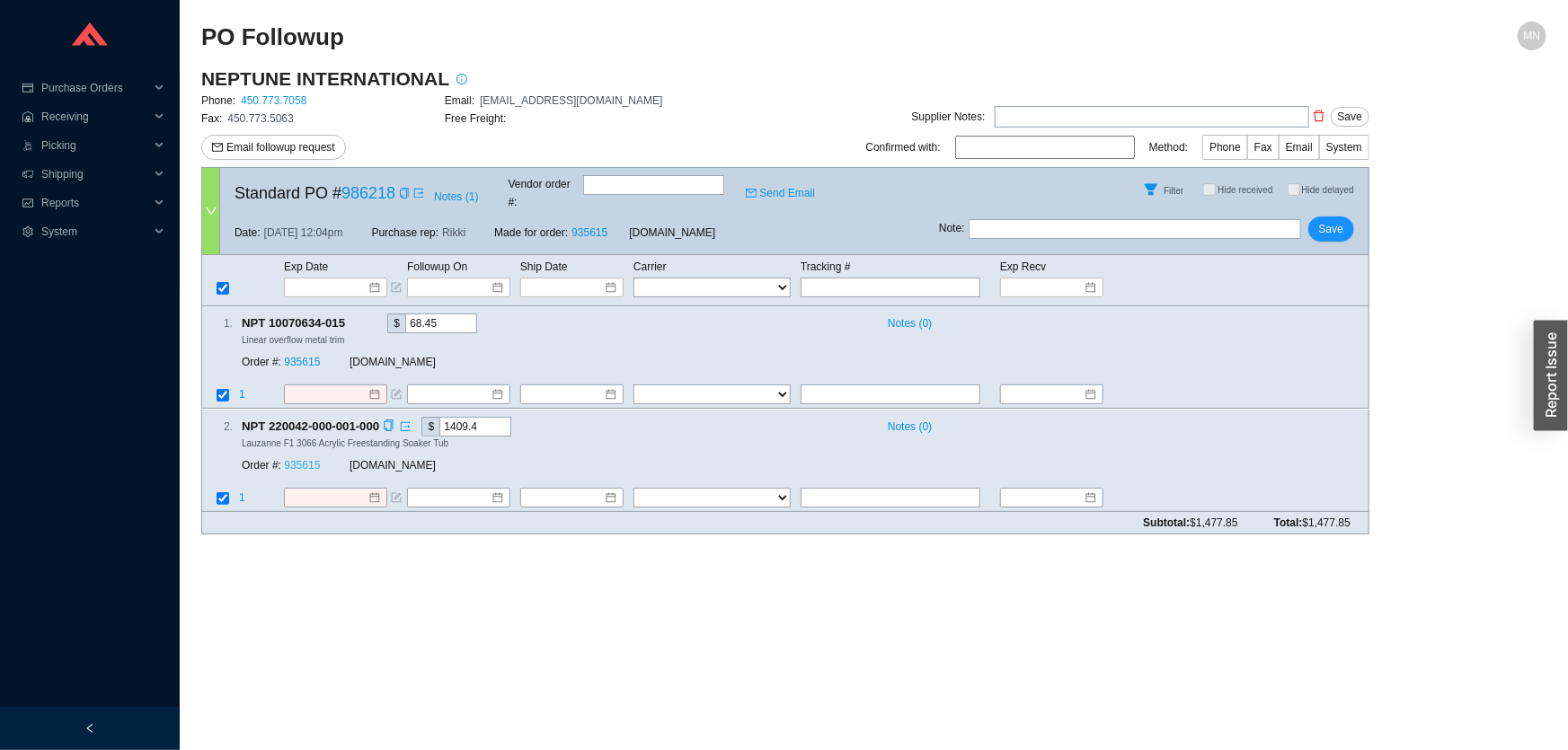
click at [306, 459] on link "935615" at bounding box center [302, 465] width 36 height 13
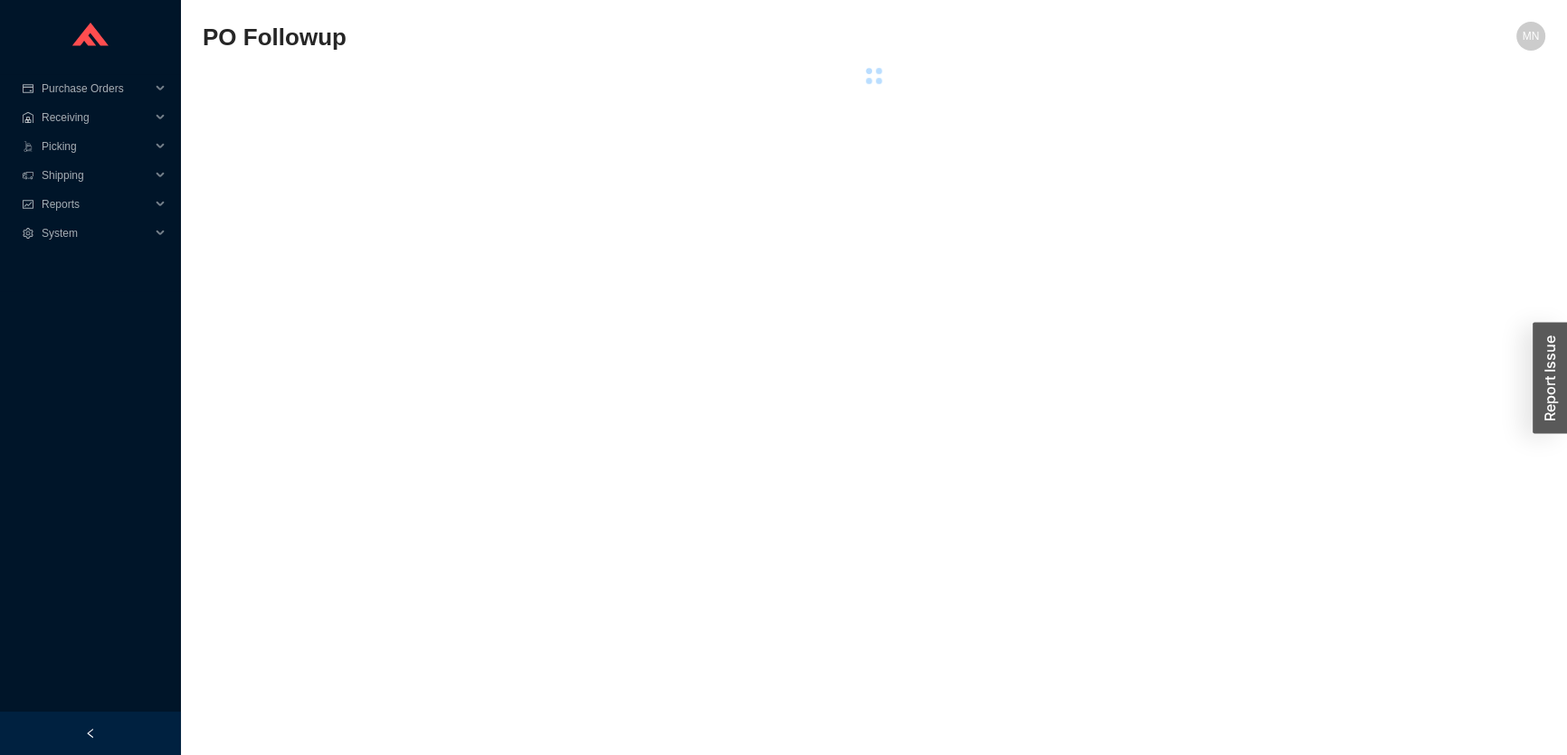
select select "86"
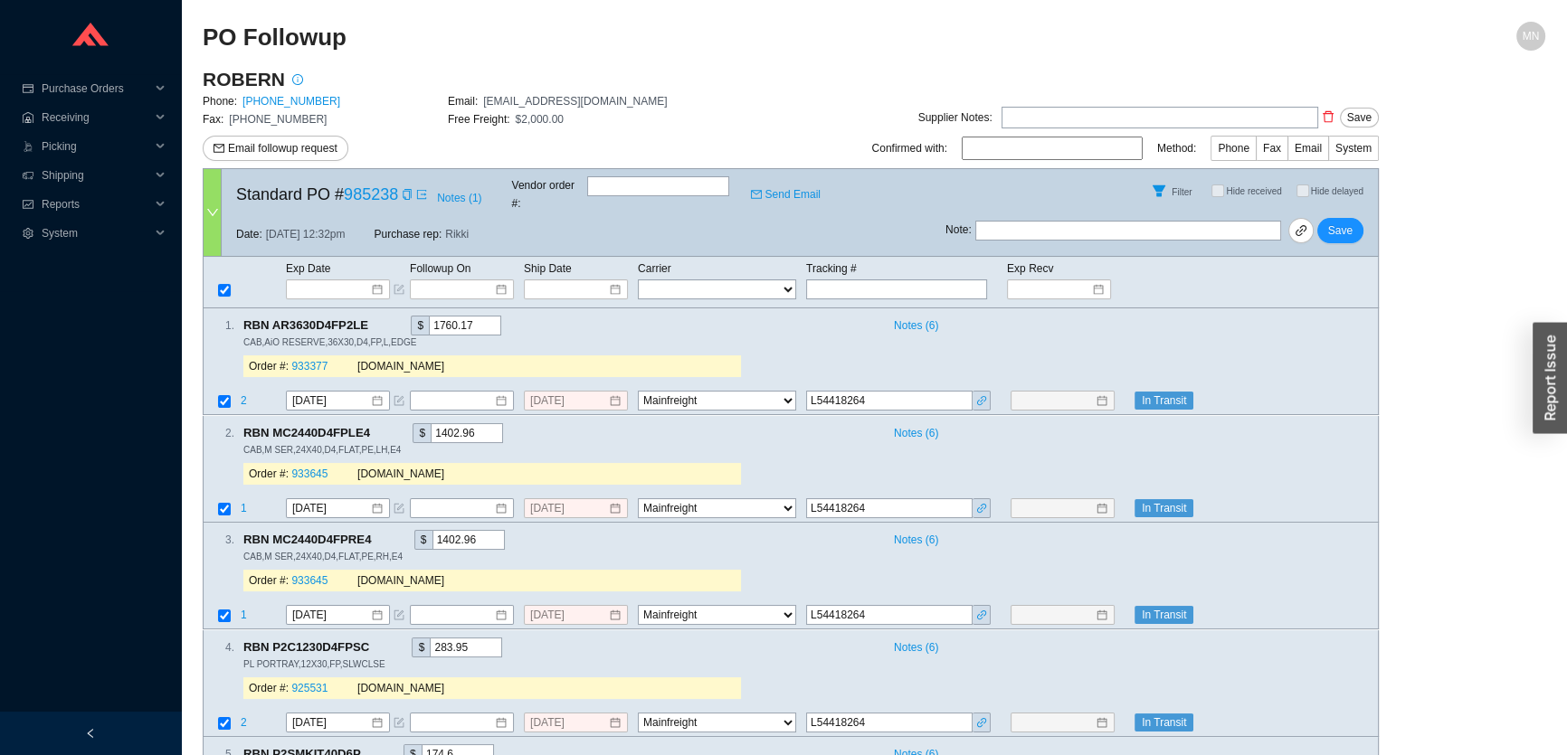
scroll to position [109, 0]
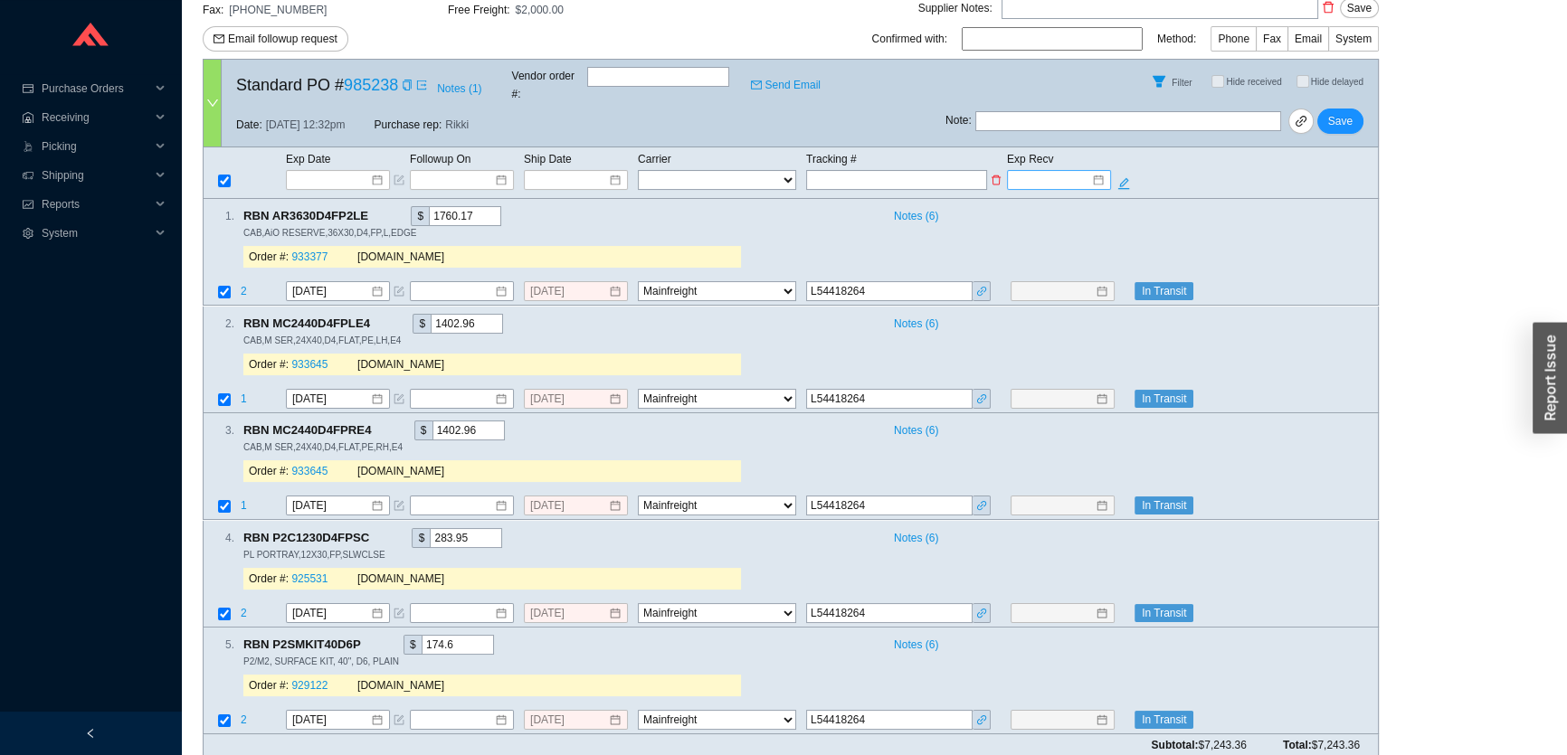
click at [1055, 171] on input at bounding box center [1052, 180] width 77 height 18
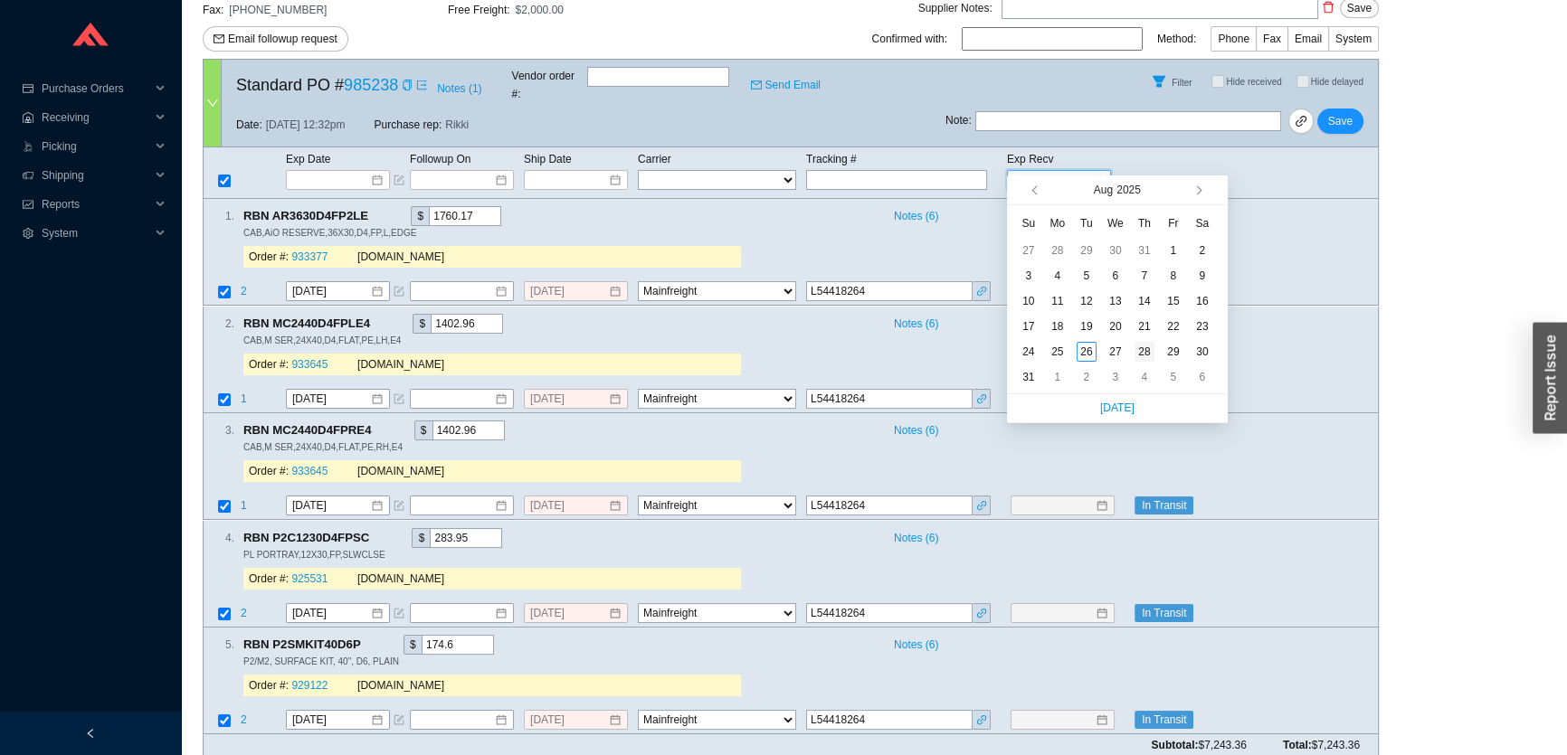
type input "[DATE]"
click at [1136, 354] on div "28" at bounding box center [1144, 352] width 20 height 20
type input "[DATE]"
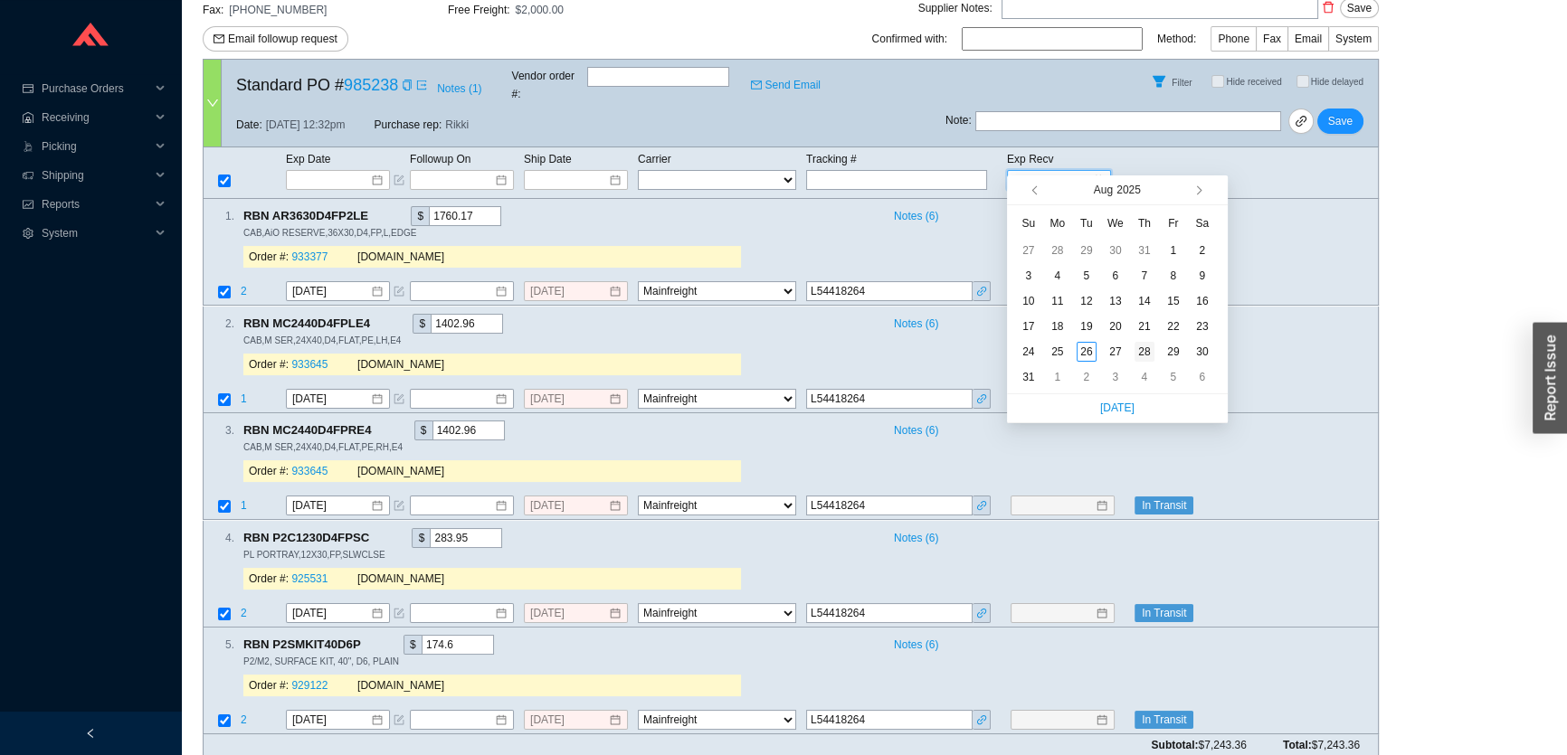
type input "[DATE]"
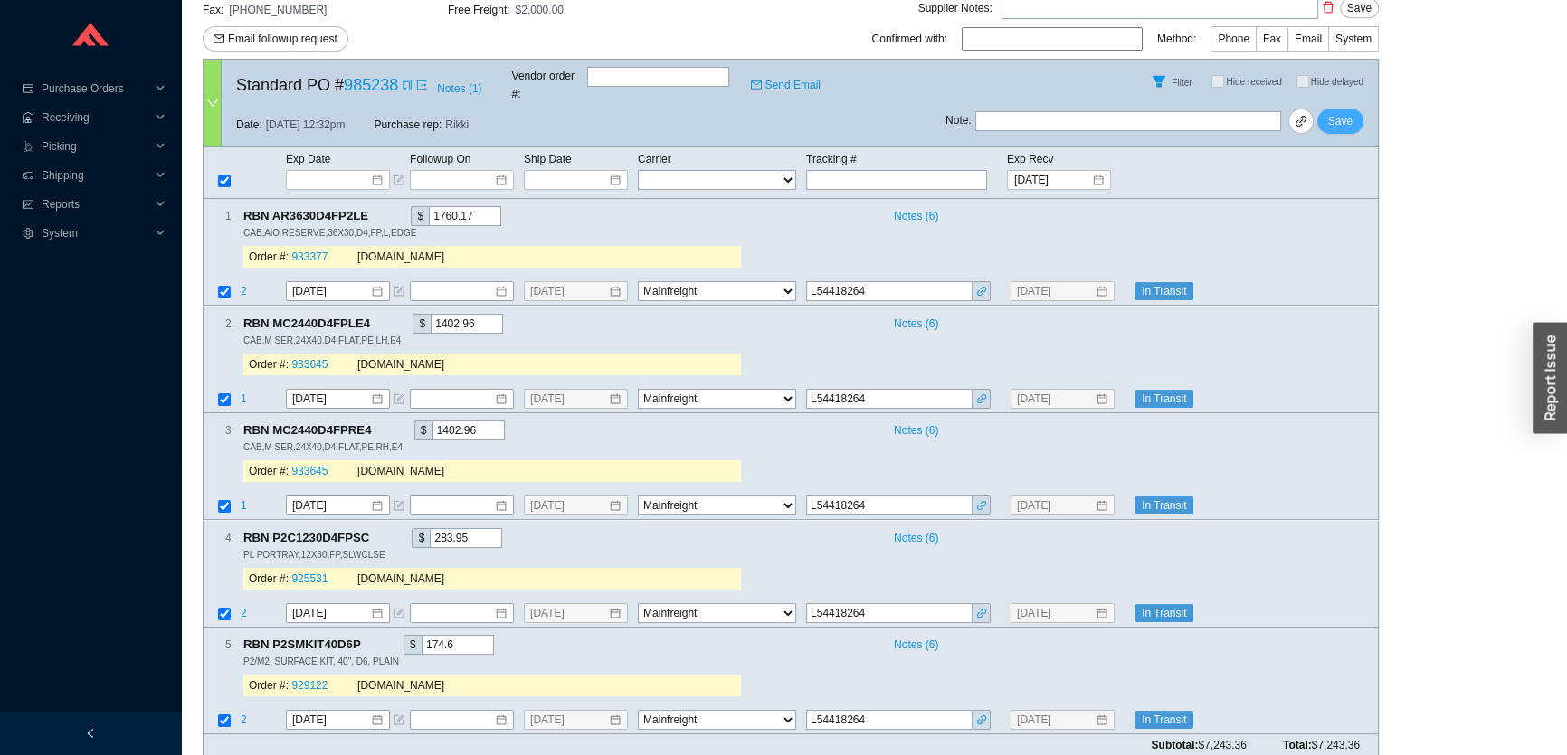
click at [1349, 112] on span "Save" at bounding box center [1340, 121] width 24 height 18
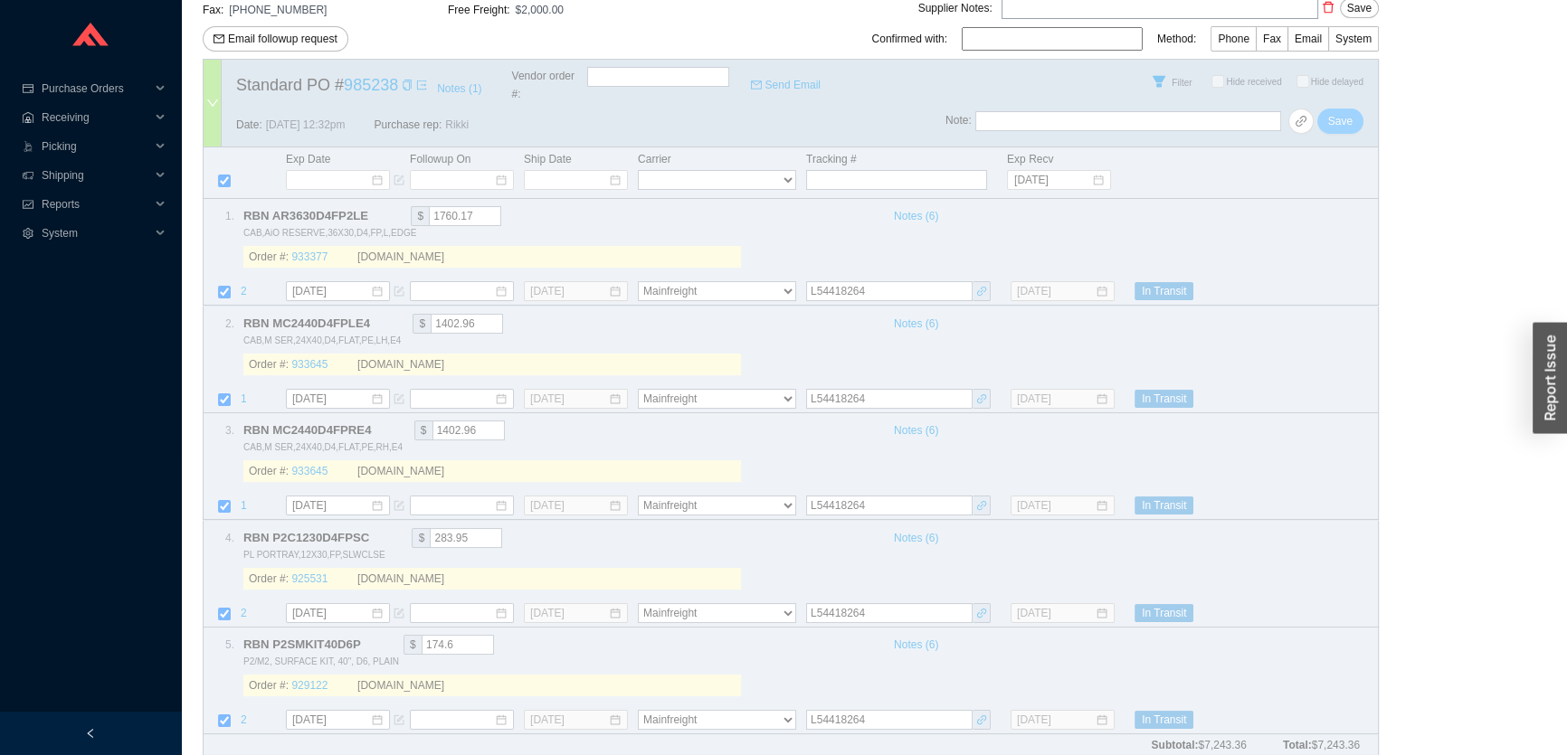
select select "86"
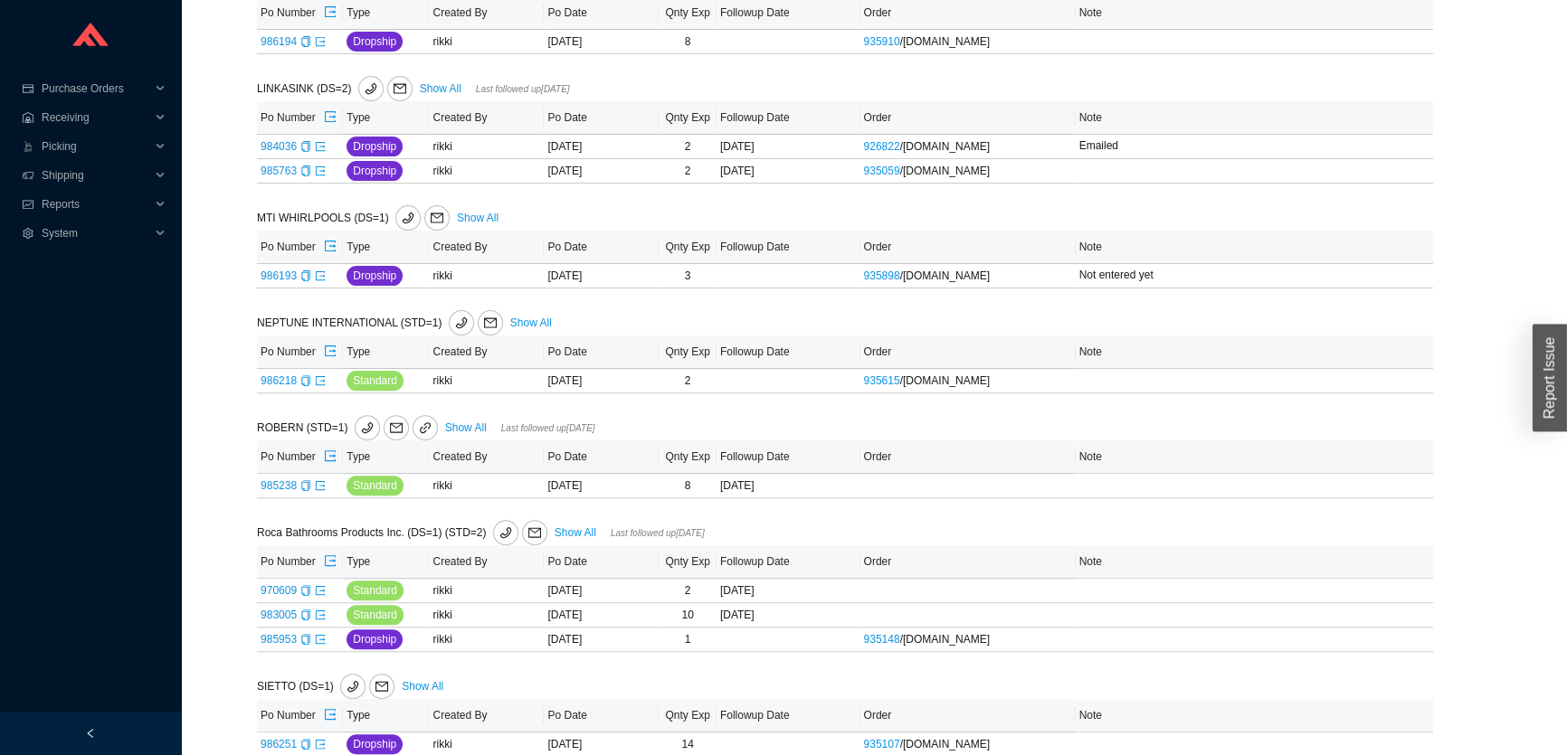
scroll to position [724, 0]
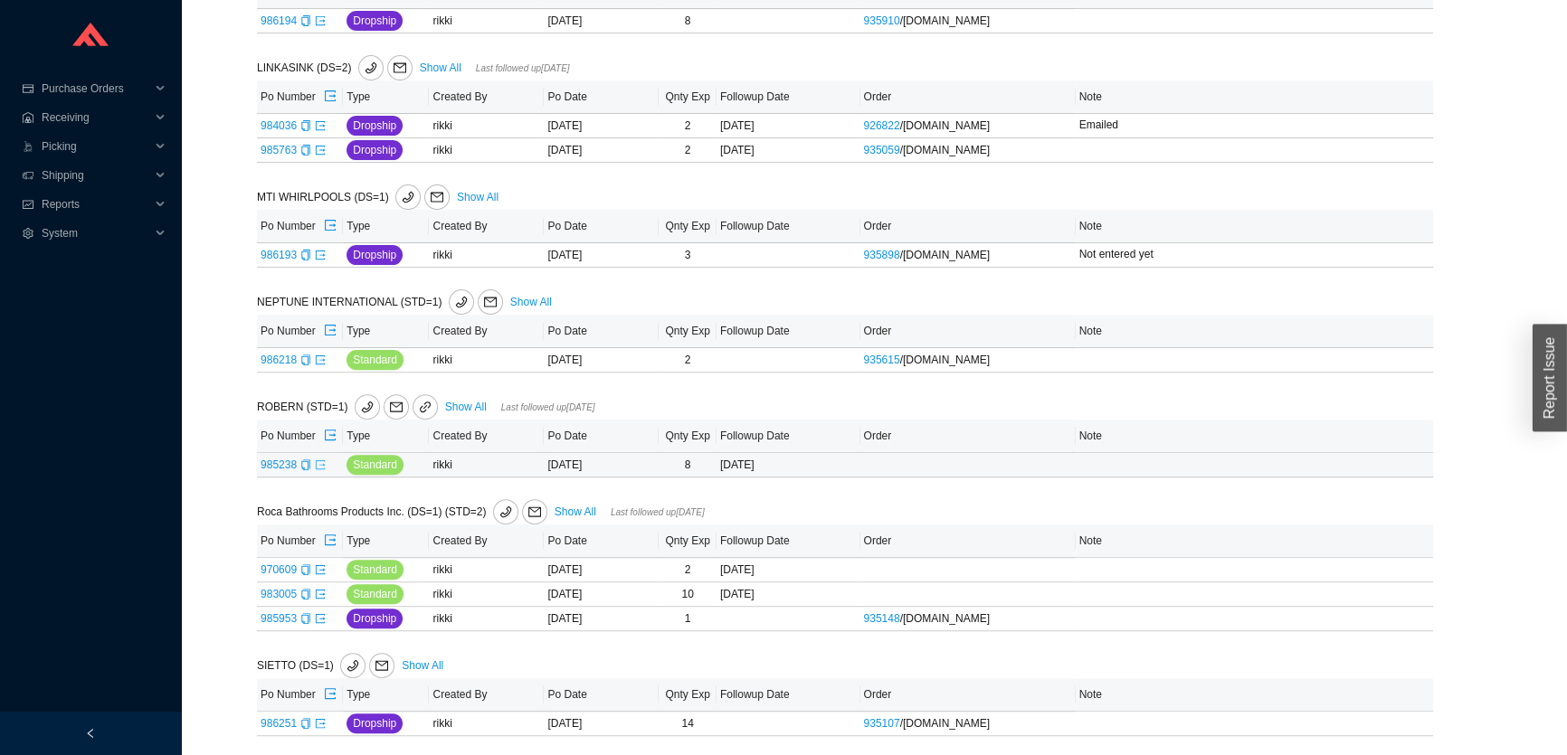
click at [319, 469] on icon "export" at bounding box center [320, 464] width 11 height 11
click at [1149, 564] on button "Add note" at bounding box center [1115, 570] width 72 height 20
type input "Emailed"
click at [1349, 592] on span "Save" at bounding box center [1343, 595] width 24 height 18
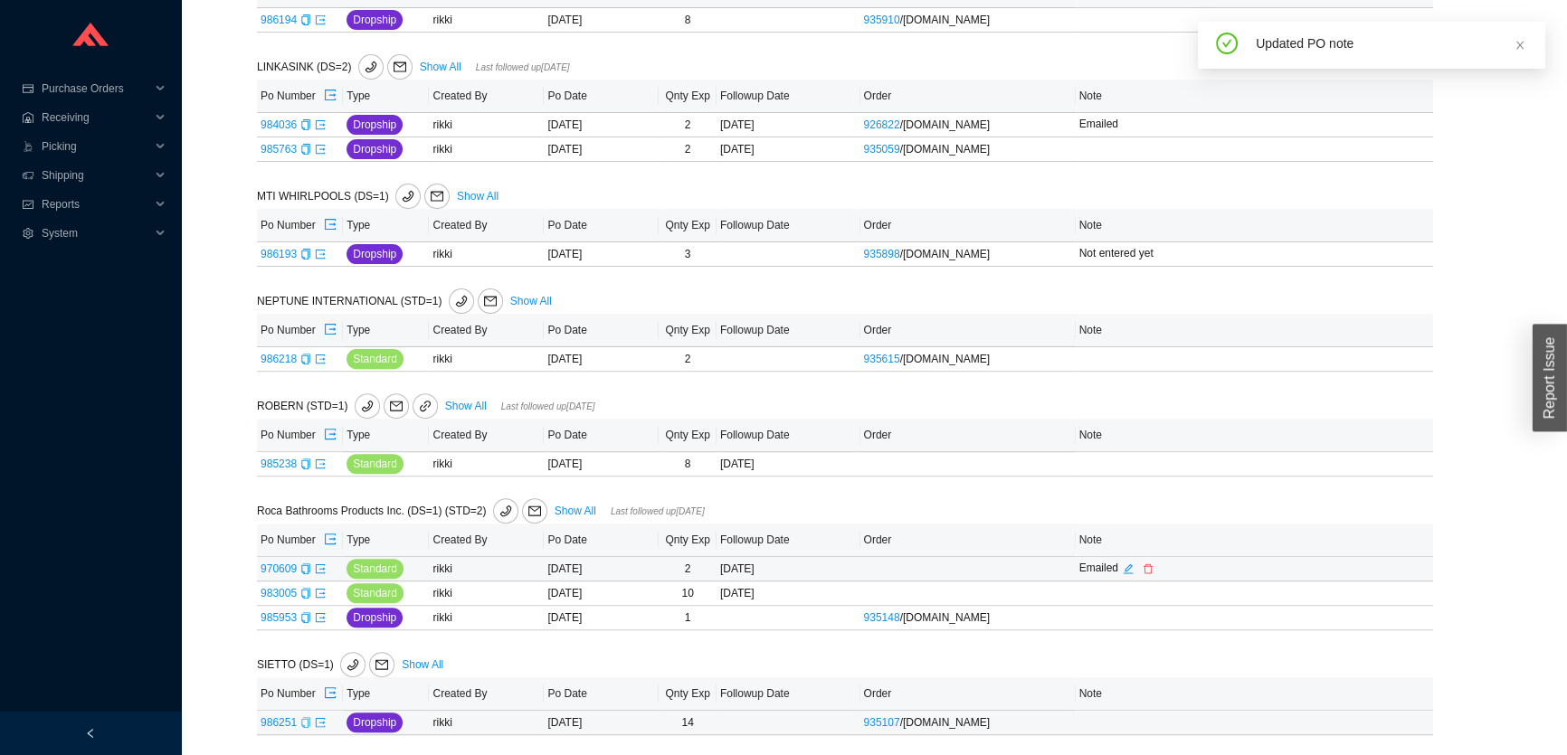
click at [309, 721] on icon "copy" at bounding box center [305, 722] width 11 height 11
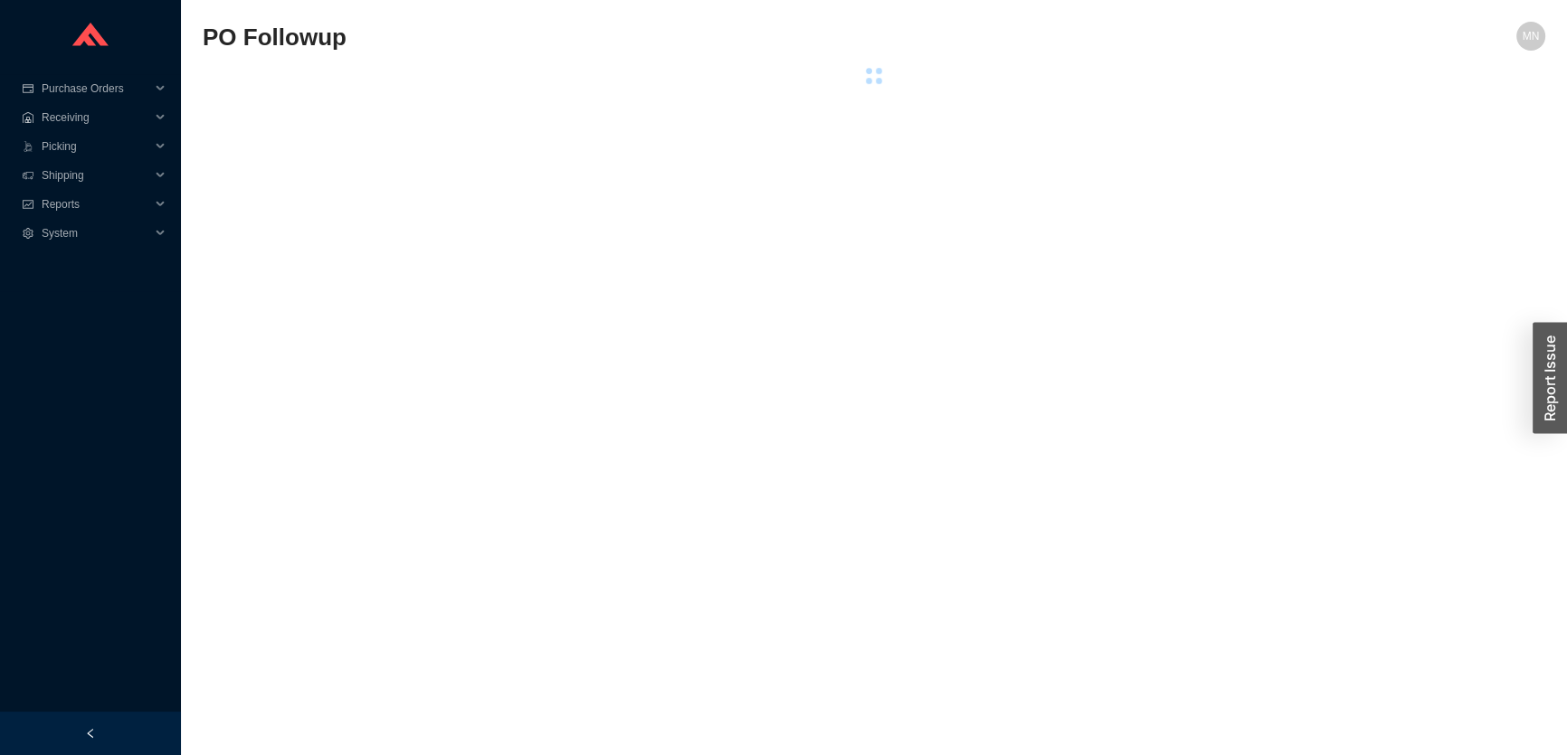
select select "86"
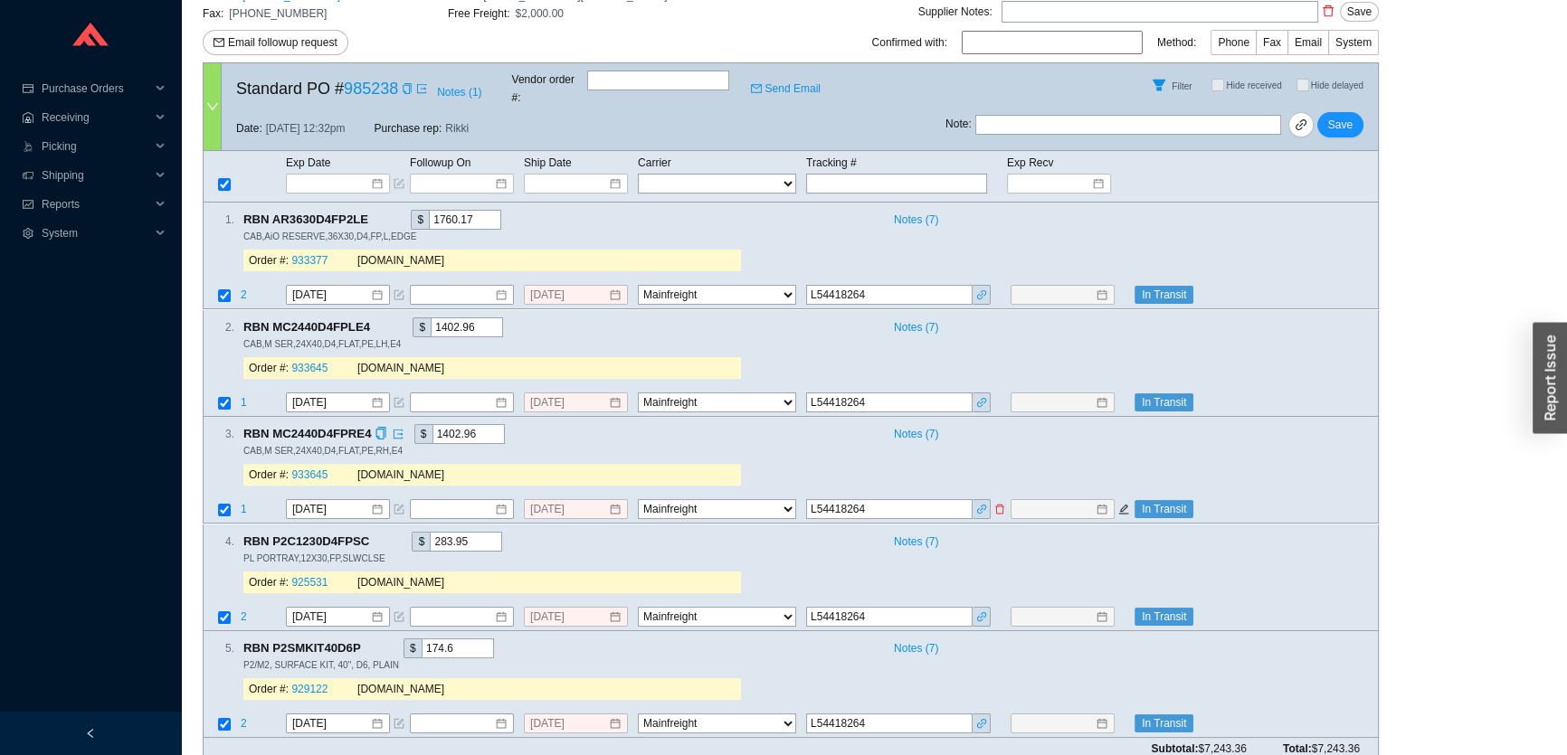
scroll to position [109, 0]
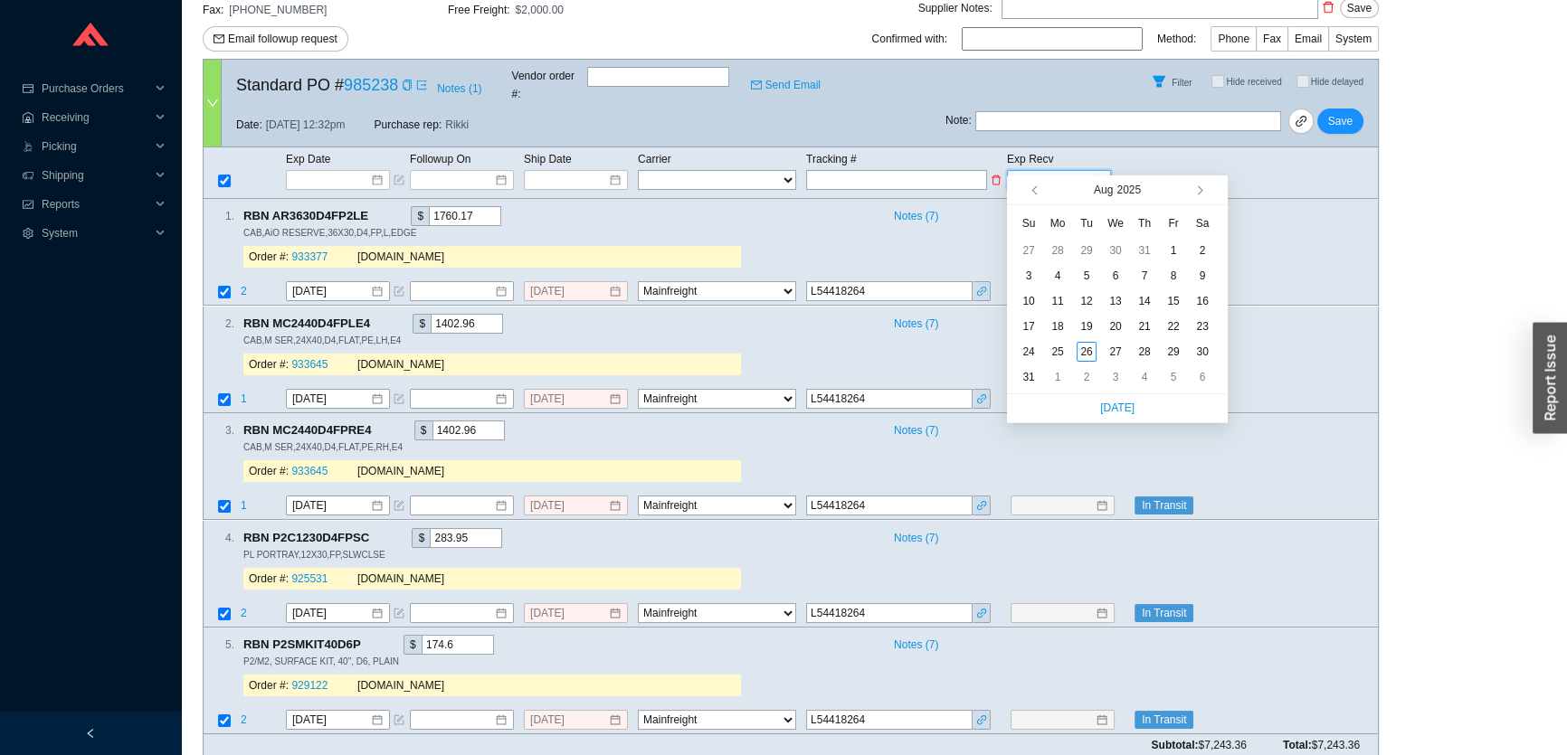
click at [1054, 171] on input at bounding box center [1052, 180] width 77 height 18
type input "[DATE]"
click at [1140, 354] on div "28" at bounding box center [1144, 352] width 20 height 20
type input "[DATE]"
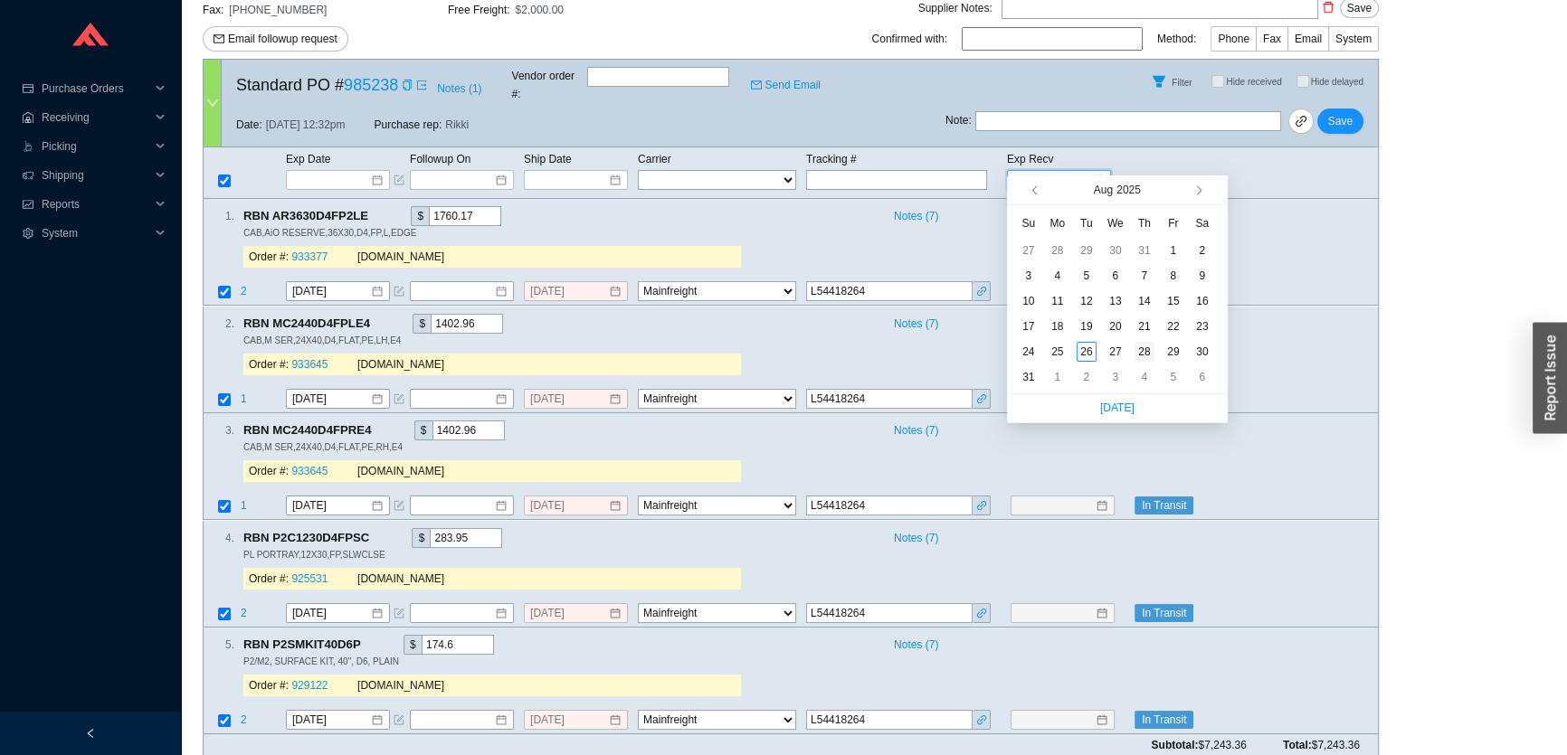
type input "[DATE]"
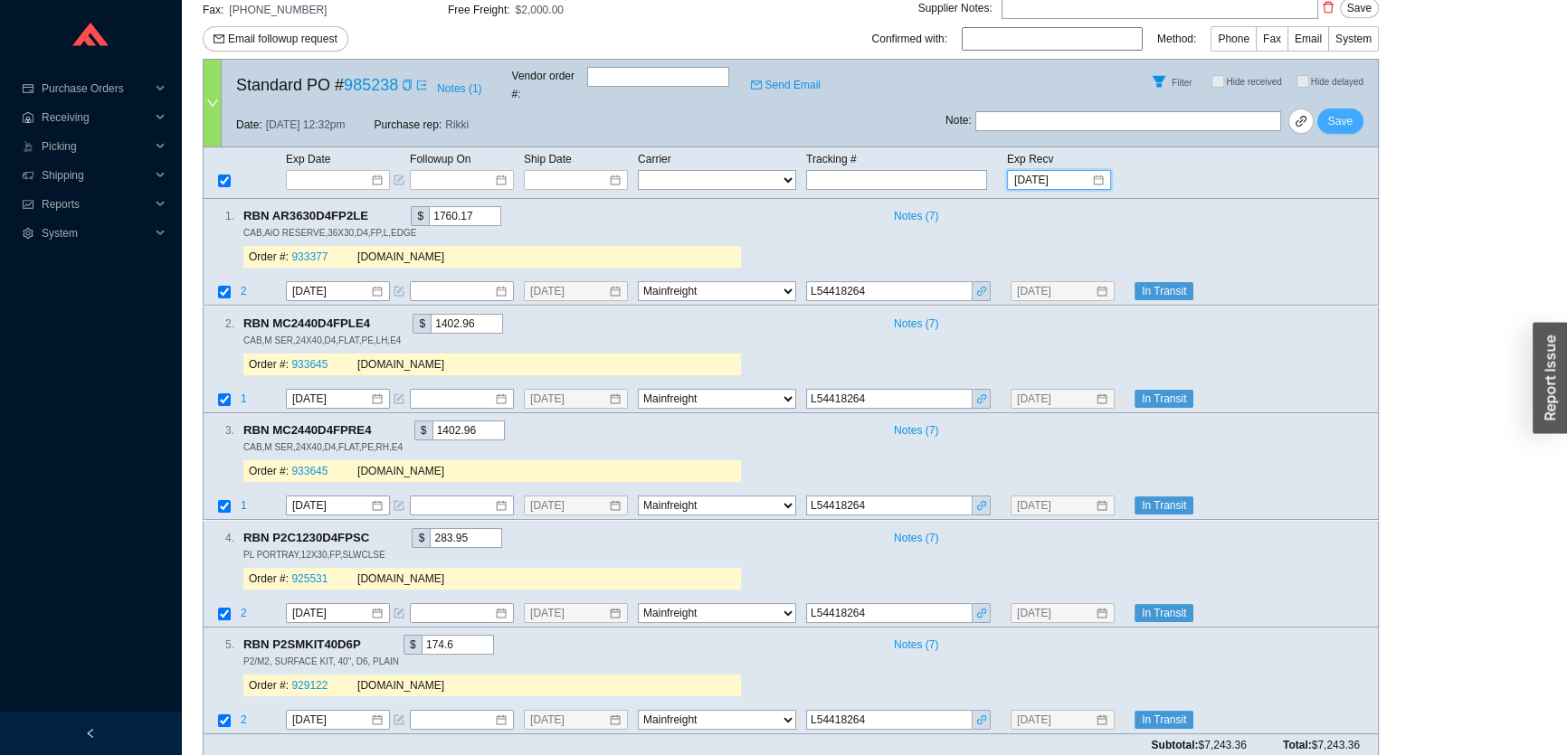
click at [1341, 115] on span "Save" at bounding box center [1340, 121] width 24 height 18
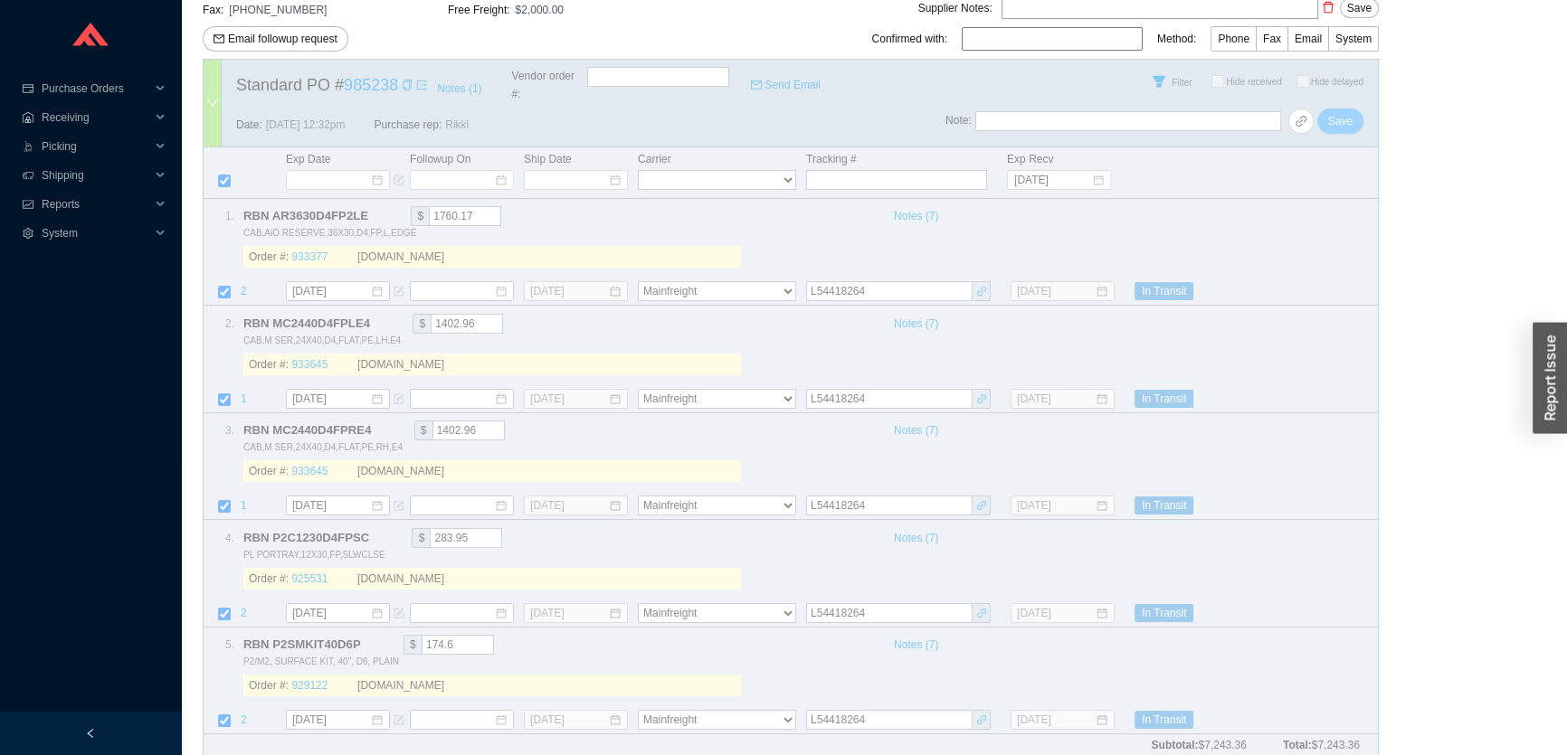
select select "86"
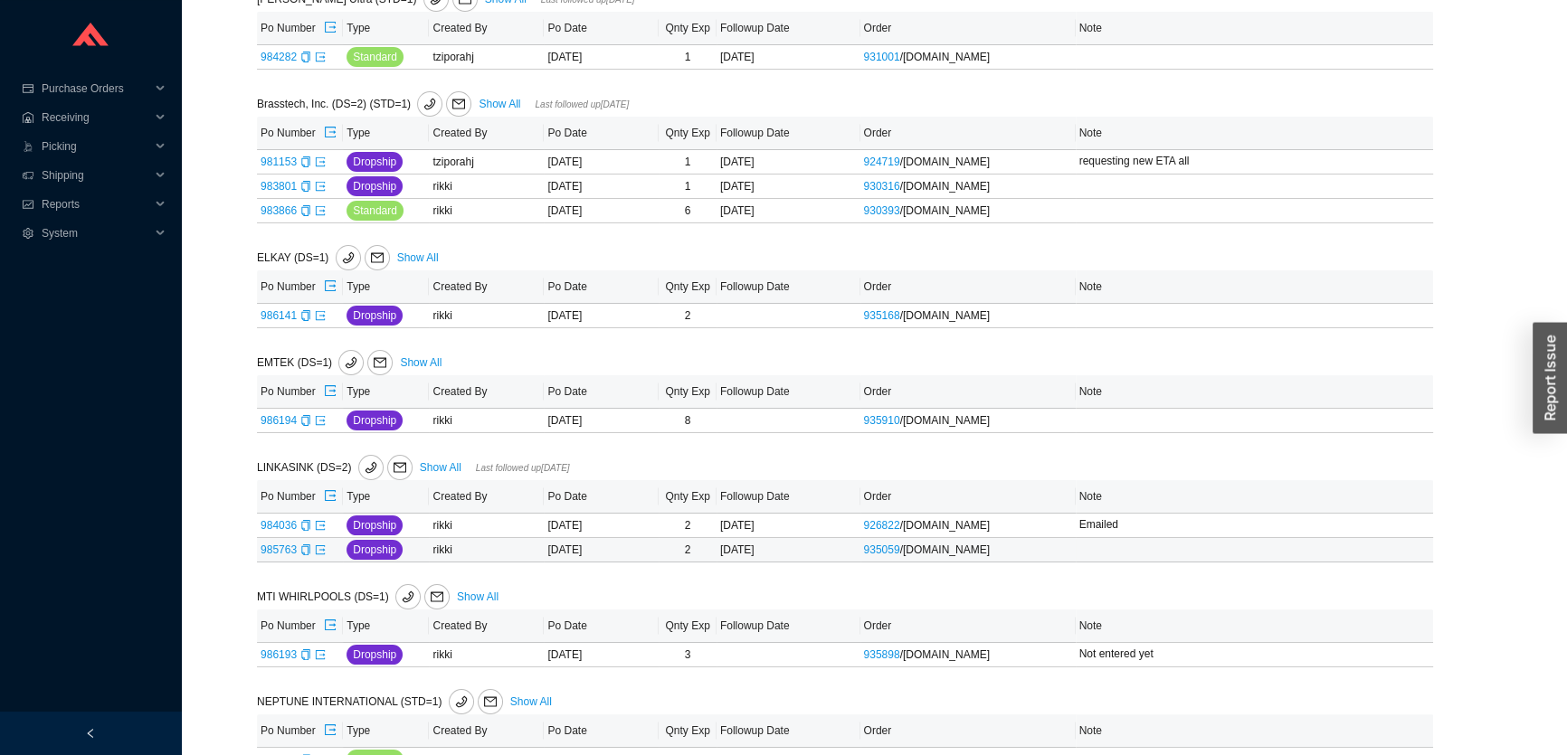
scroll to position [724, 0]
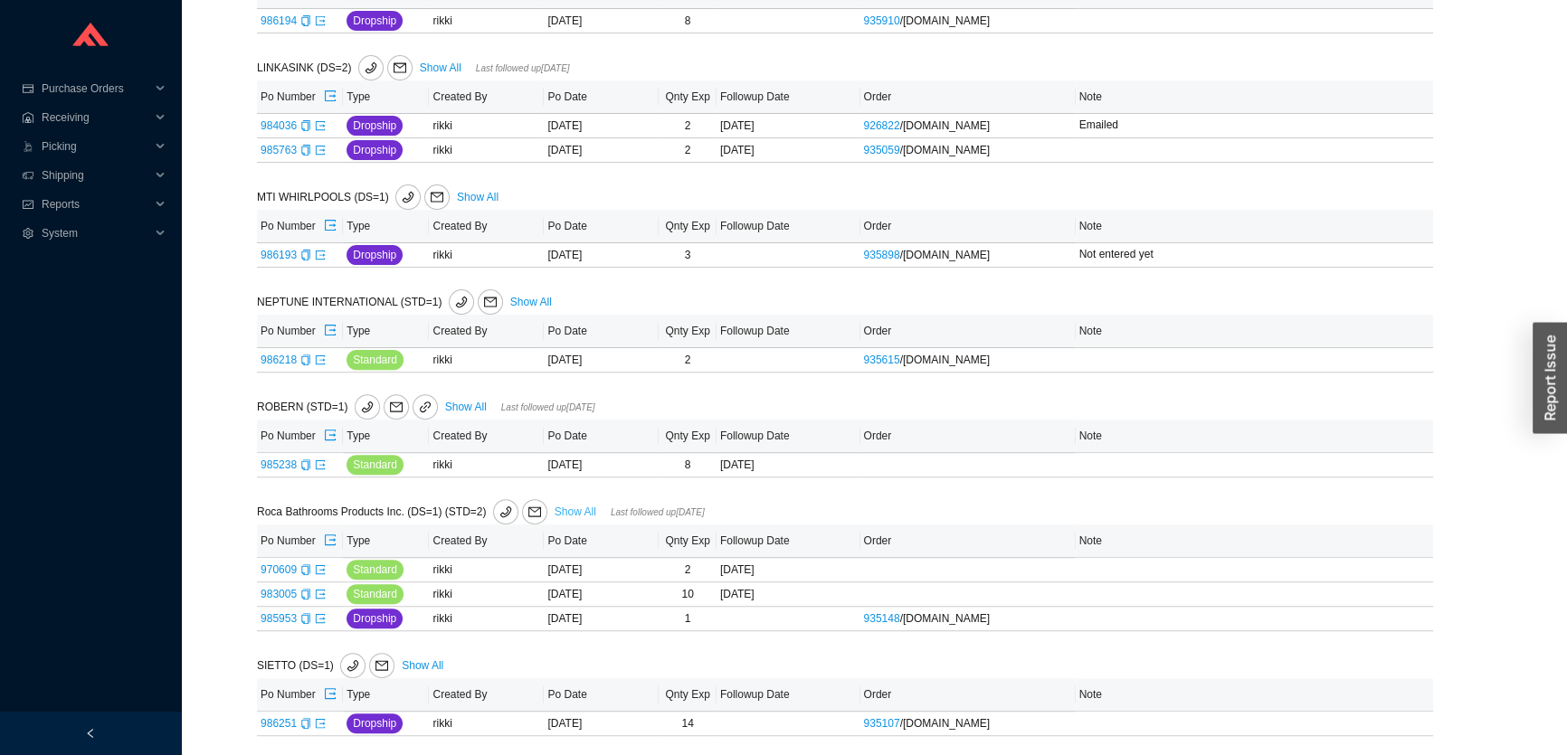
click at [560, 511] on link "Show All" at bounding box center [575, 512] width 42 height 13
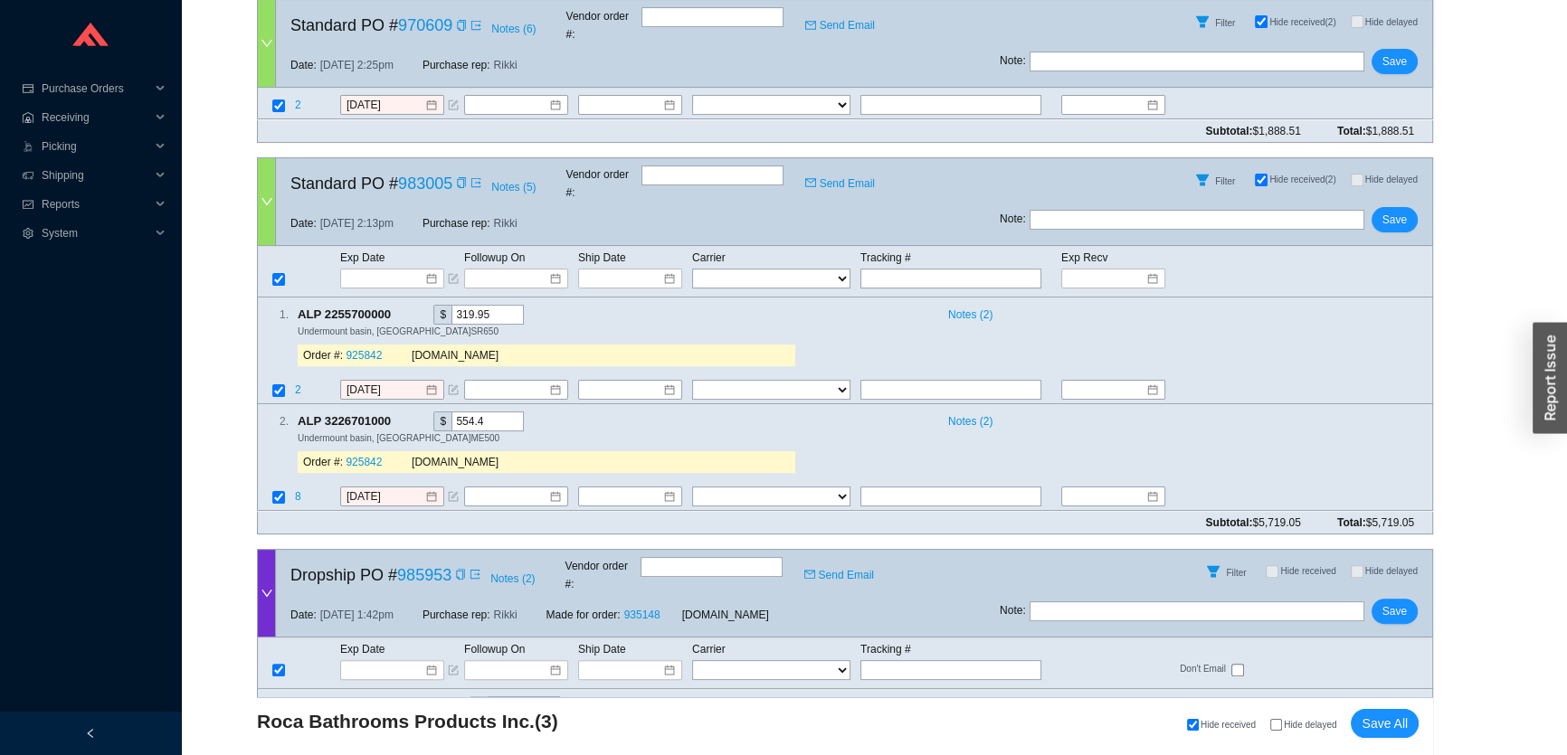
scroll to position [617, 0]
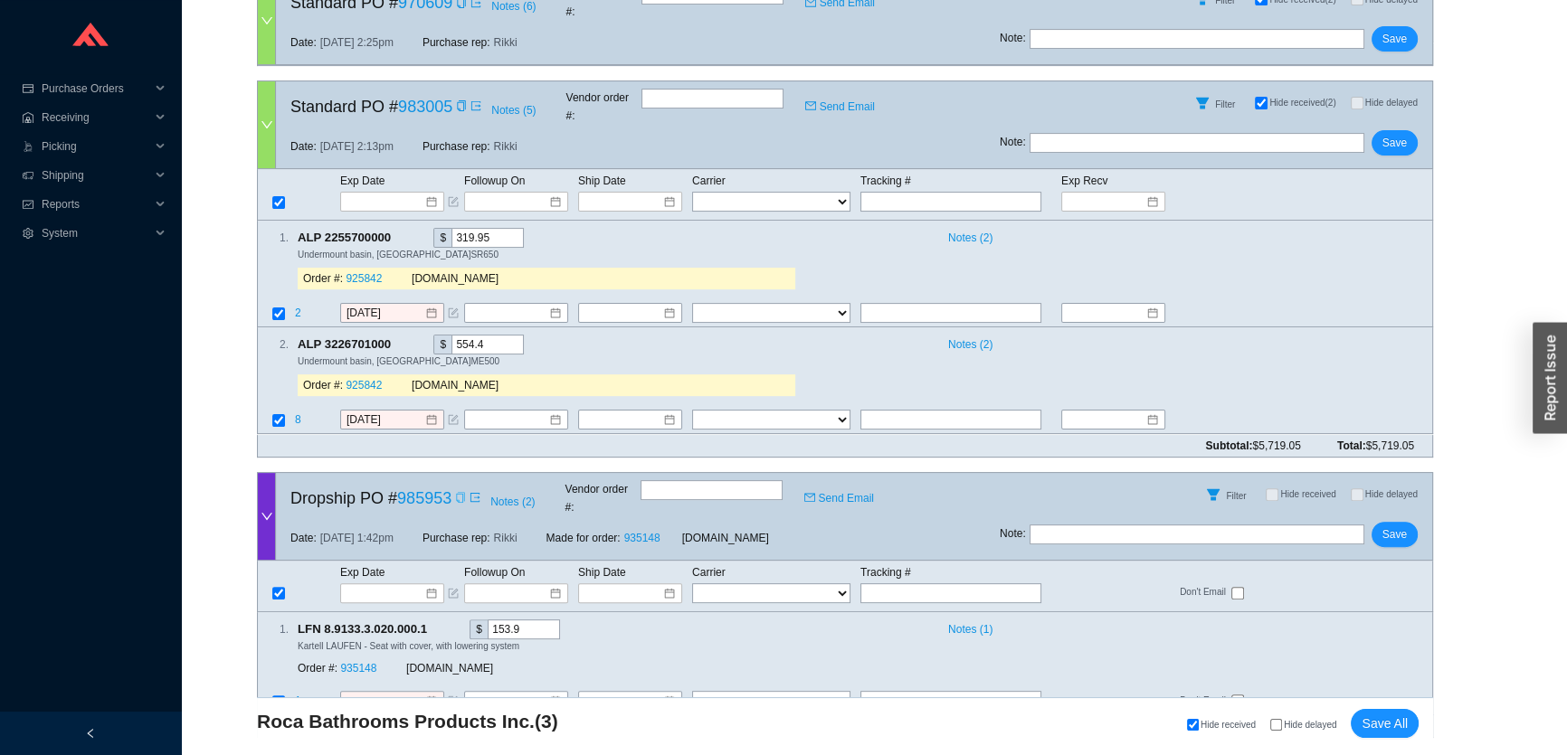
click at [462, 492] on icon "copy" at bounding box center [460, 497] width 11 height 11
click at [370, 662] on link "935148" at bounding box center [358, 668] width 36 height 13
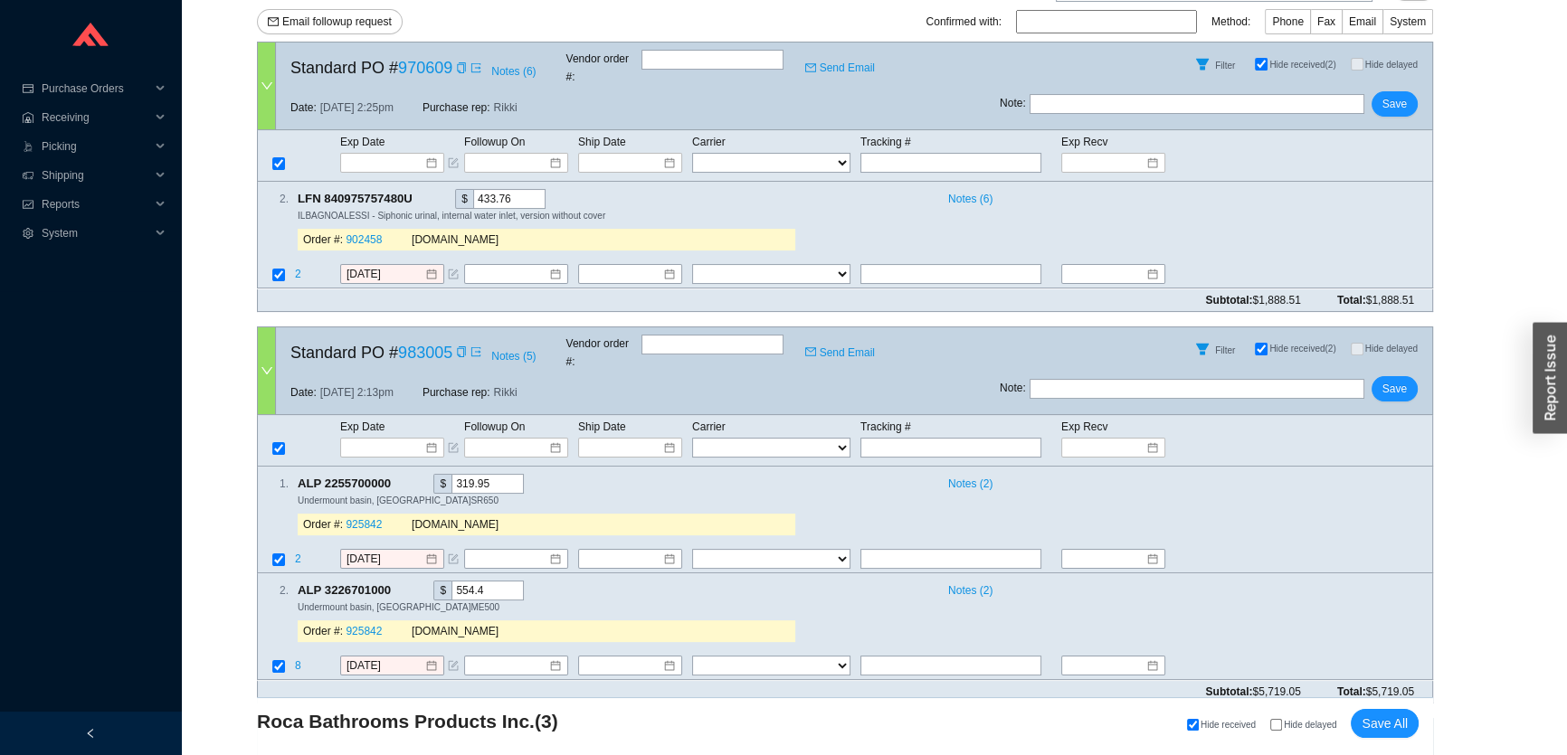
scroll to position [371, 0]
click at [456, 346] on icon "copy" at bounding box center [461, 351] width 11 height 11
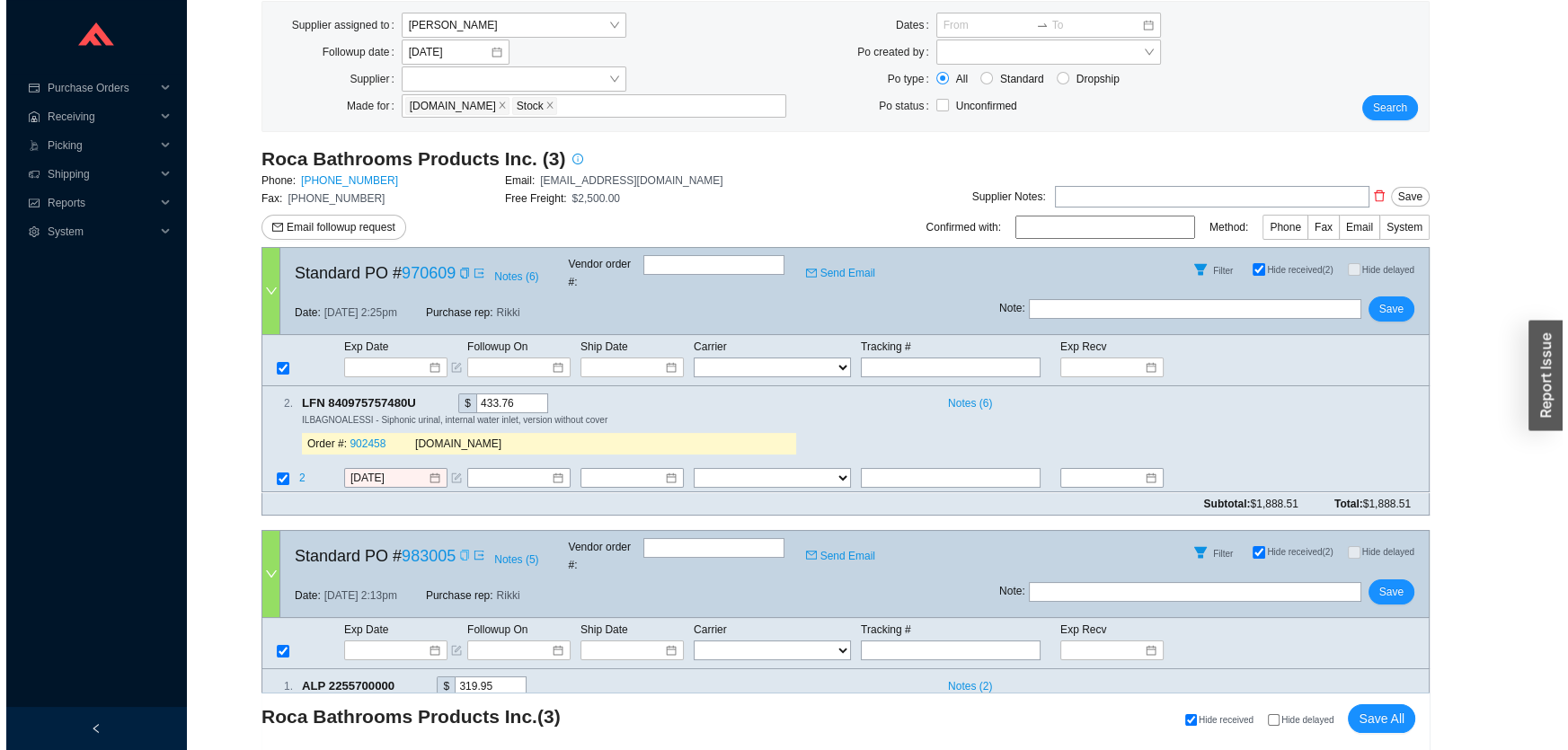
scroll to position [123, 0]
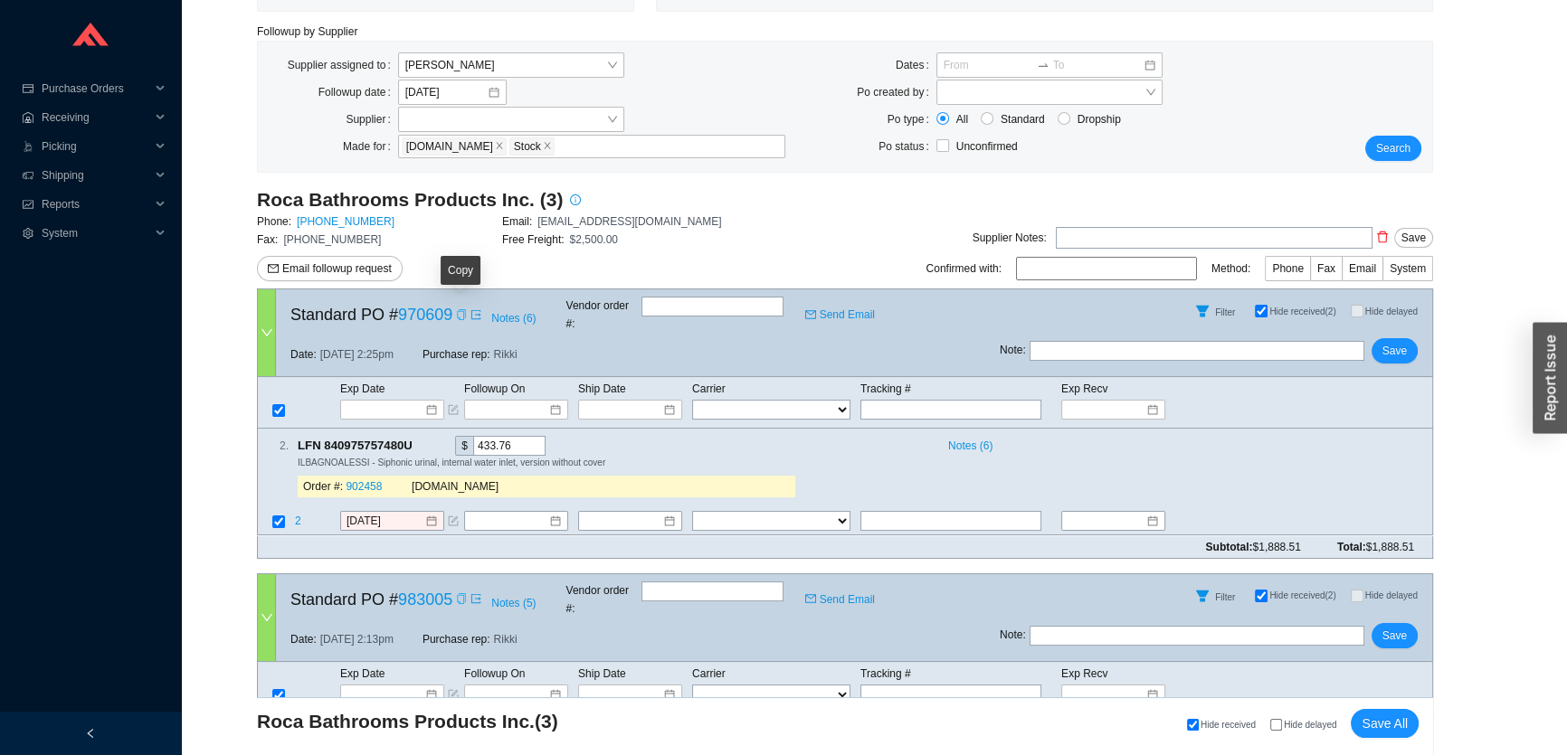
click at [456, 315] on icon "copy" at bounding box center [461, 314] width 11 height 11
click at [331, 269] on span "Email followup request" at bounding box center [336, 269] width 109 height 18
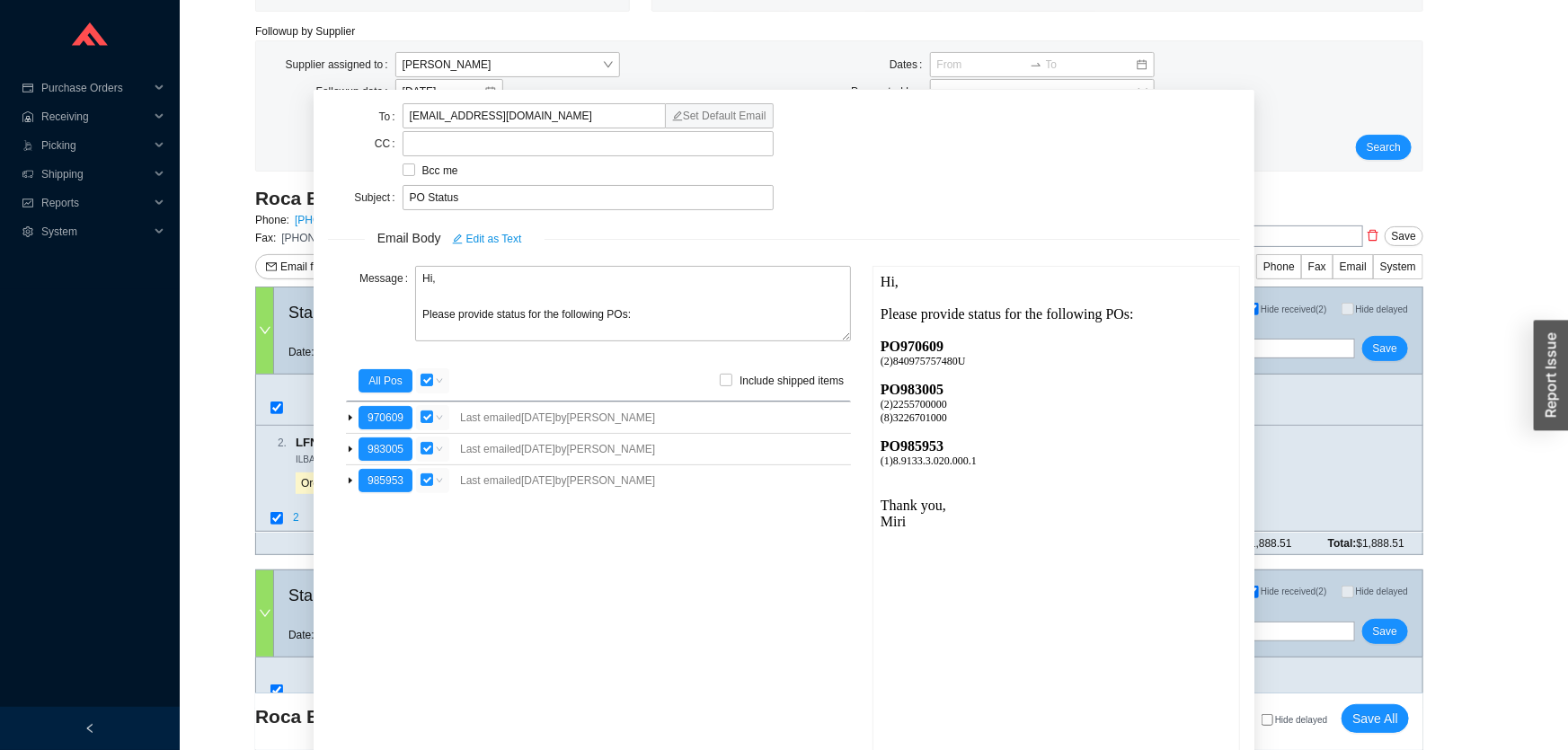
scroll to position [63, 0]
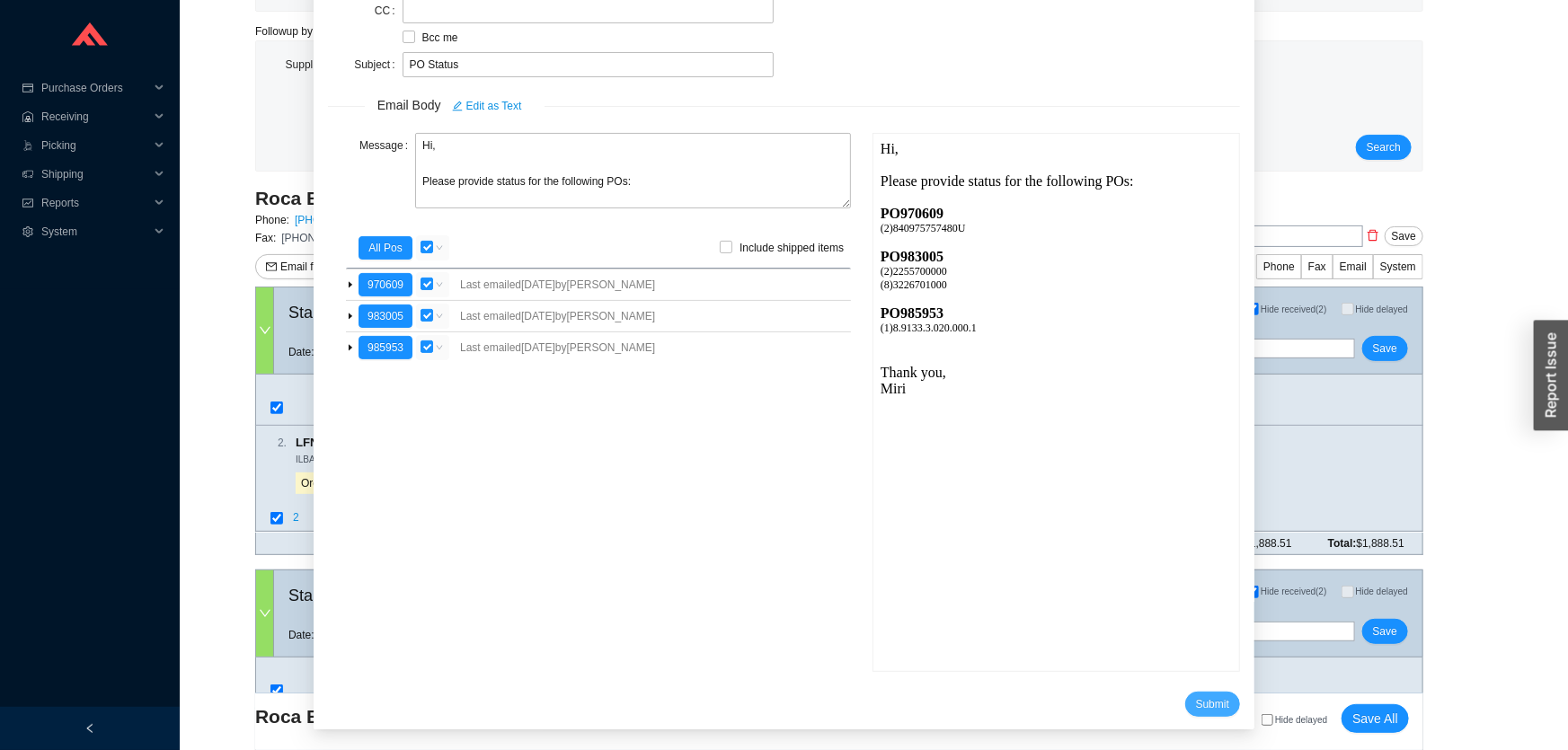
click at [1197, 695] on span "Submit" at bounding box center [1212, 704] width 33 height 18
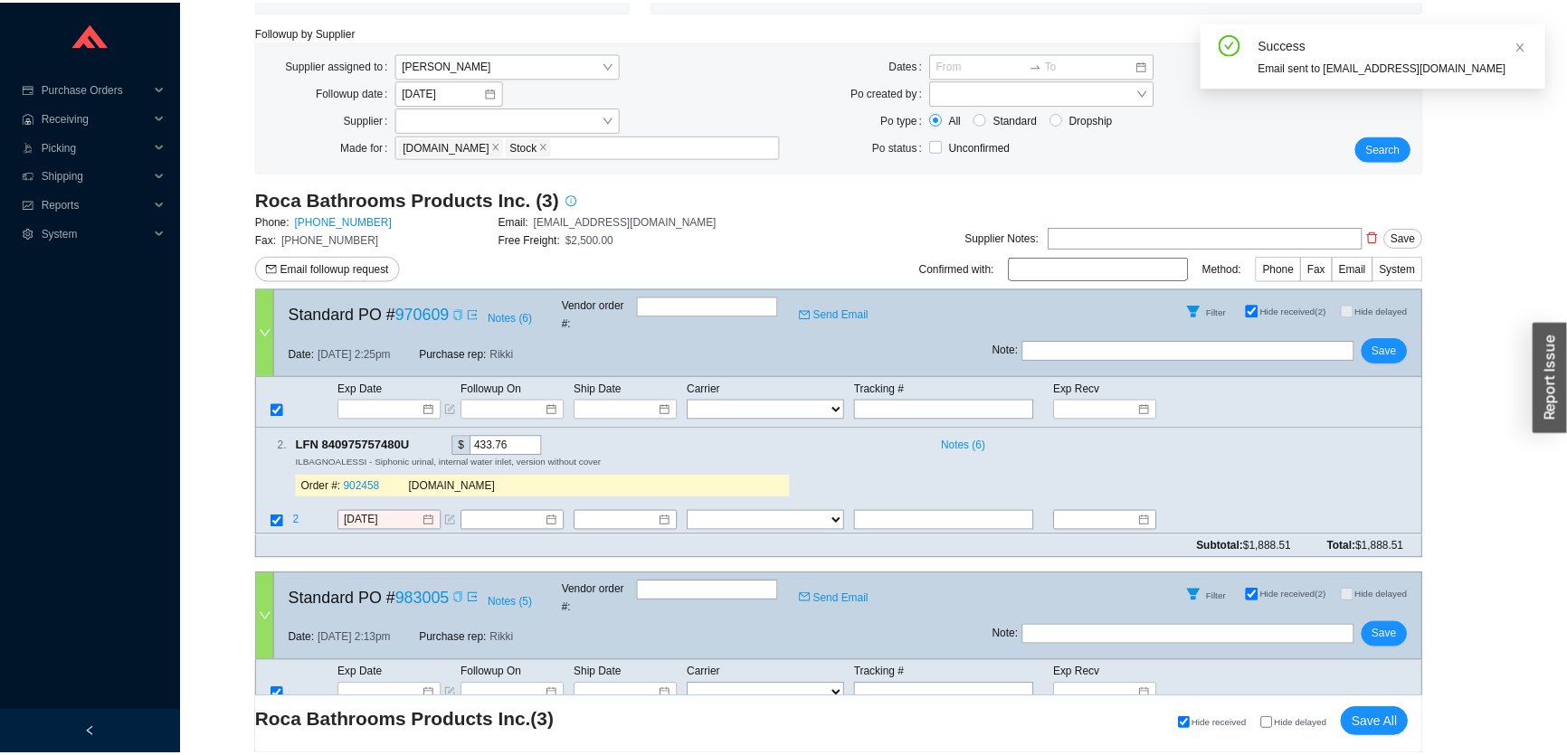
scroll to position [21, 0]
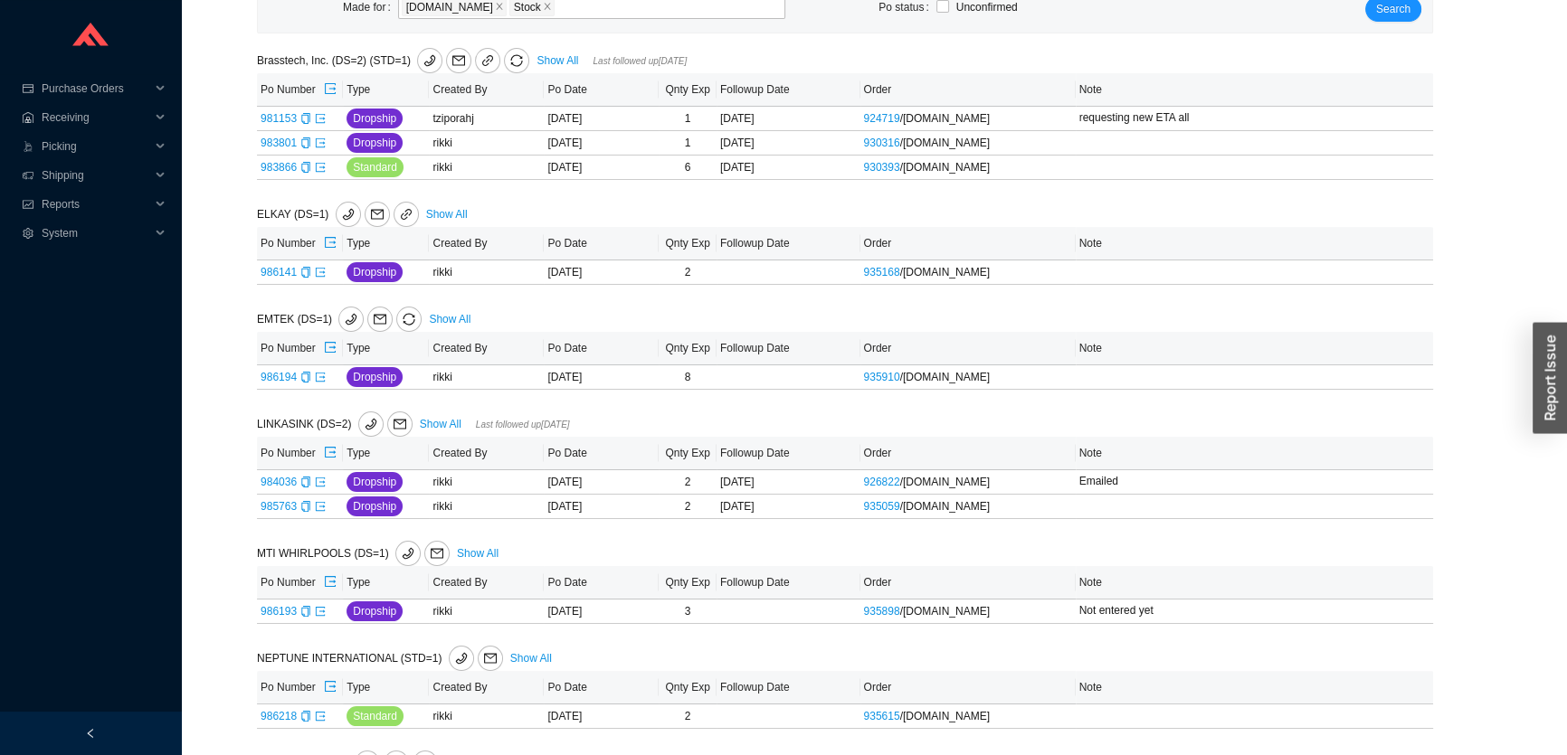
scroll to position [362, 0]
